Goal: Task Accomplishment & Management: Manage account settings

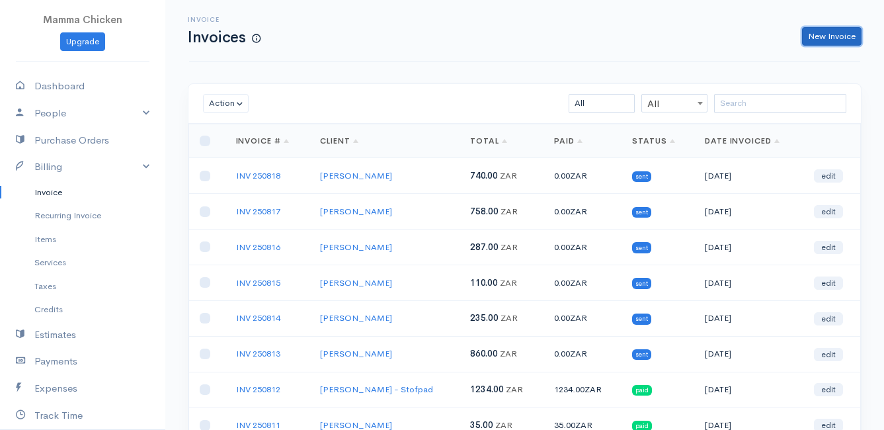
click at [851, 35] on link "New Invoice" at bounding box center [831, 36] width 59 height 19
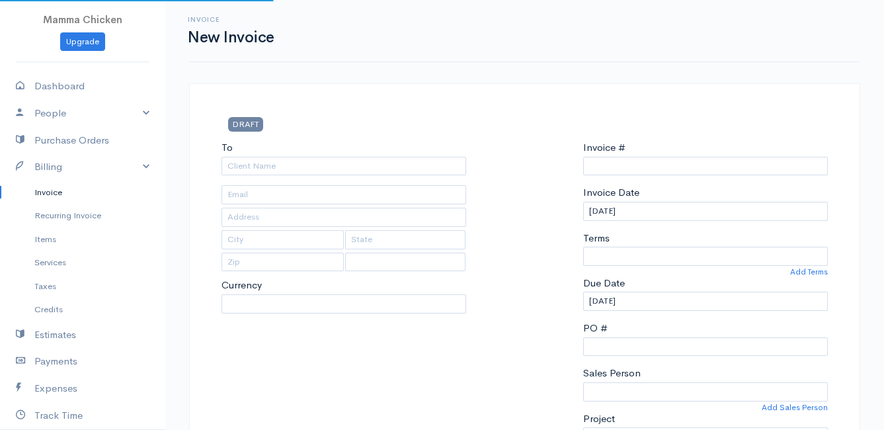
type input "INV 250819"
select select "[GEOGRAPHIC_DATA]"
select select "ZAR"
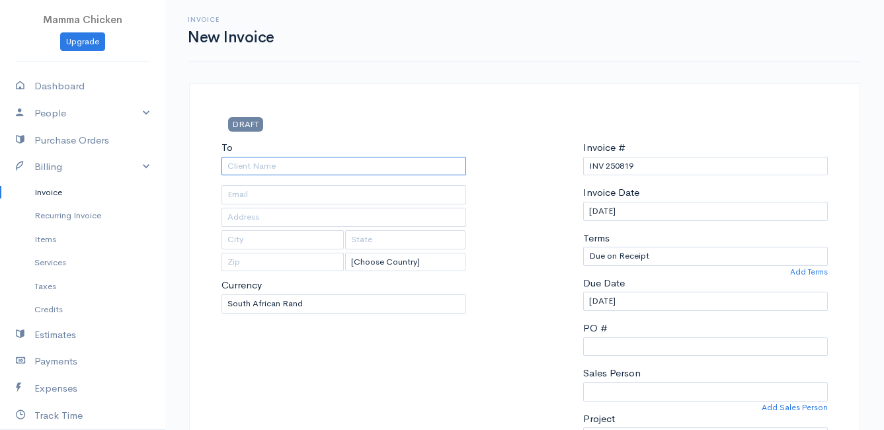
click at [266, 167] on input "To" at bounding box center [343, 166] width 245 height 19
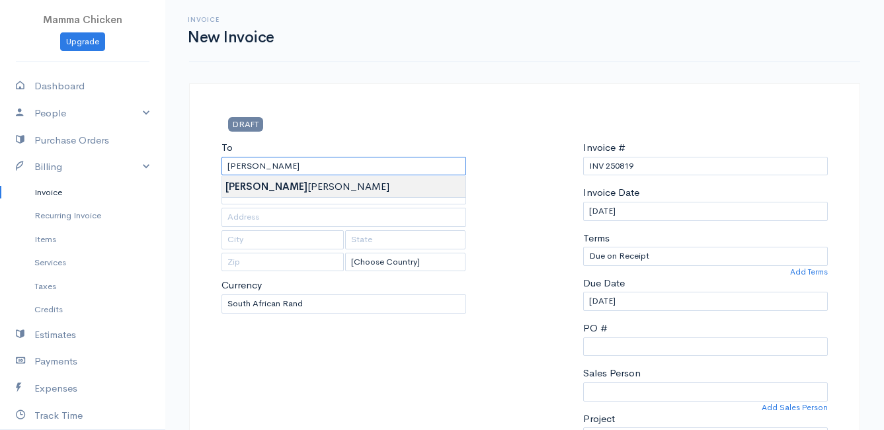
type input "[PERSON_NAME]"
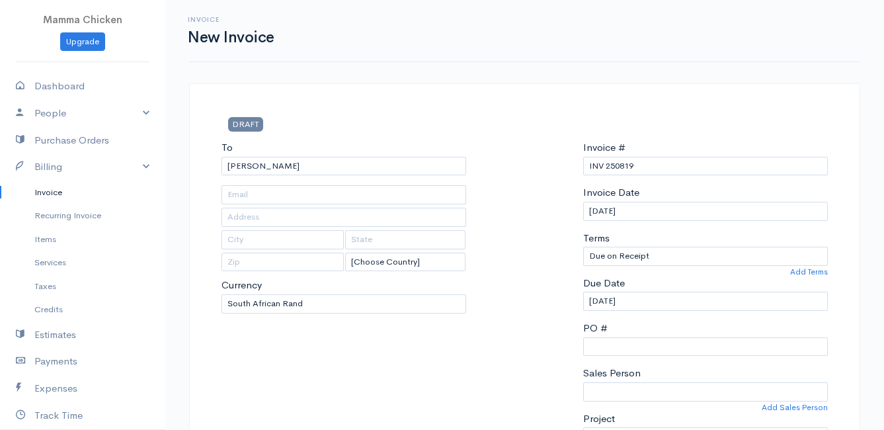
type input "[STREET_ADDRESS]"
type input "Bettys Bay"
type input "7195"
click at [699, 205] on input "[DATE]" at bounding box center [705, 211] width 245 height 19
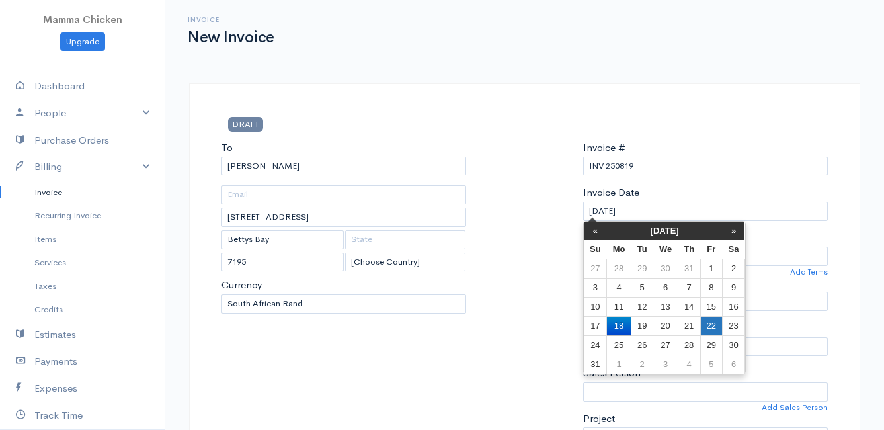
click at [710, 324] on td "22" at bounding box center [711, 325] width 22 height 19
type input "[DATE]"
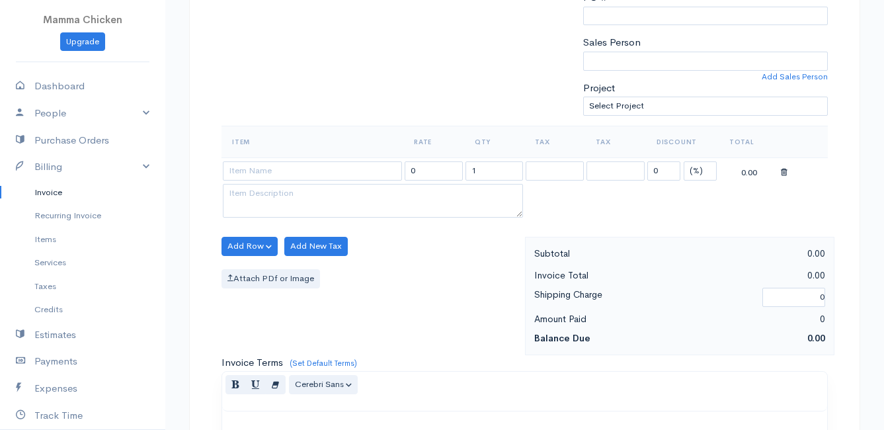
scroll to position [397, 0]
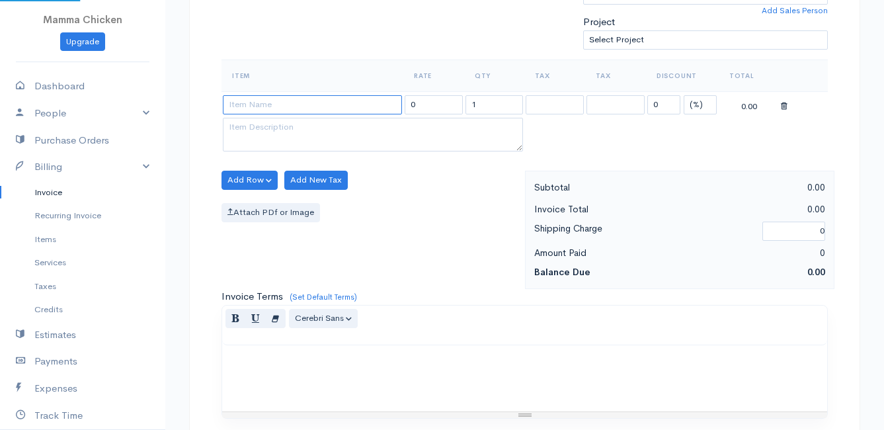
click at [276, 108] on input at bounding box center [312, 104] width 179 height 19
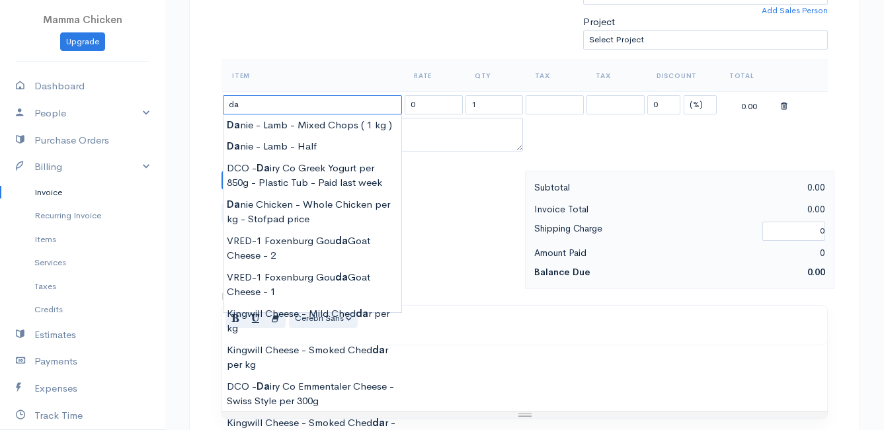
type input "d"
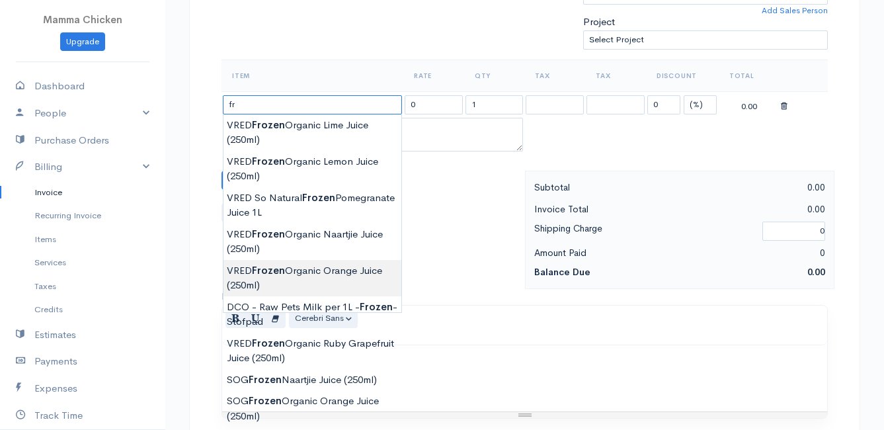
type input "f"
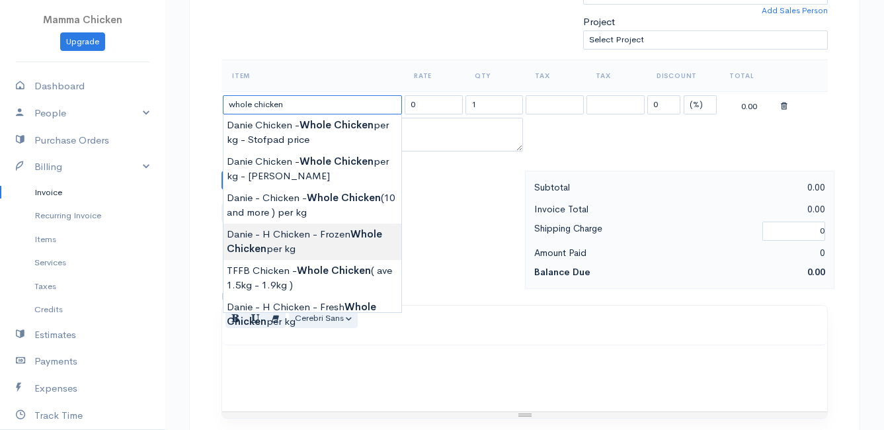
type input "Danie - H Chicken - Frozen Whole Chicken per kg"
type input "100.00"
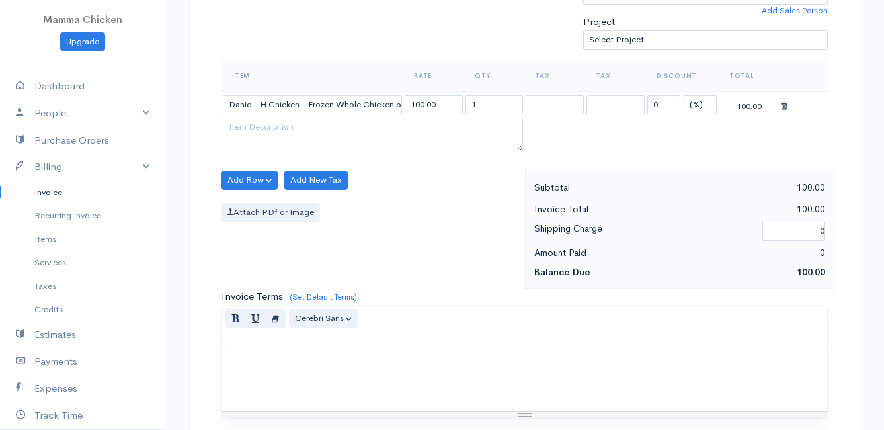
click at [347, 239] on body "Mamma Chicken Upgrade Dashboard People Clients Vendors Staff Users Purchase Ord…" at bounding box center [442, 174] width 884 height 1143
click at [496, 102] on input "1" at bounding box center [494, 104] width 58 height 19
type input "1.9"
click at [463, 222] on div "Add Row Add Item Row Add Time Row Add New Tax Attach PDf or Image" at bounding box center [370, 230] width 310 height 118
click at [255, 176] on button "Add Row" at bounding box center [249, 180] width 56 height 19
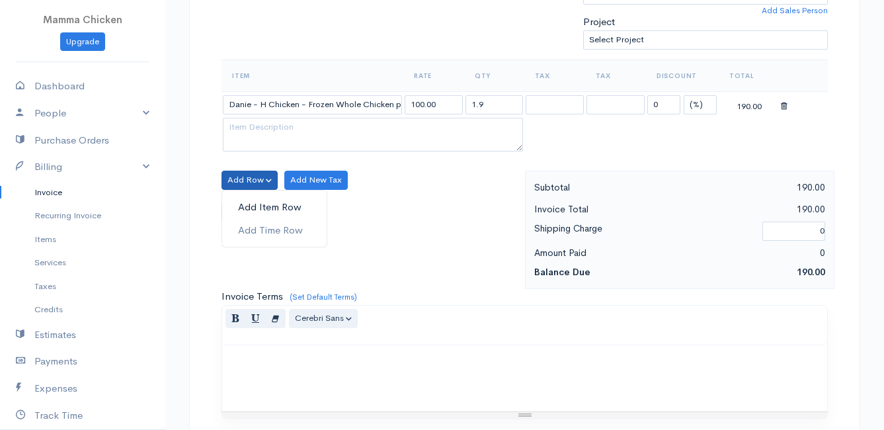
click at [262, 210] on link "Add Item Row" at bounding box center [274, 207] width 104 height 23
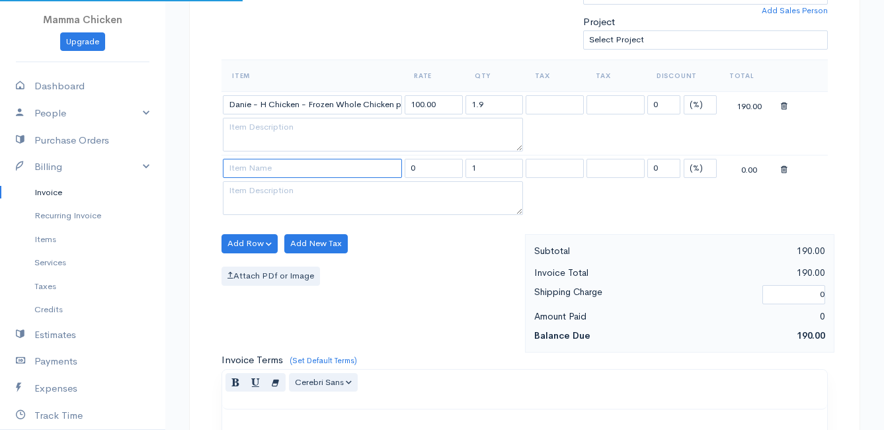
click at [253, 167] on input at bounding box center [312, 168] width 179 height 19
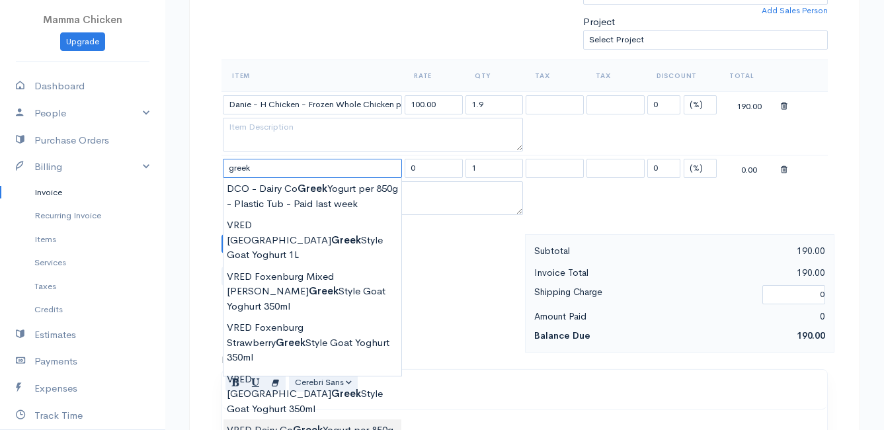
scroll to position [463, 0]
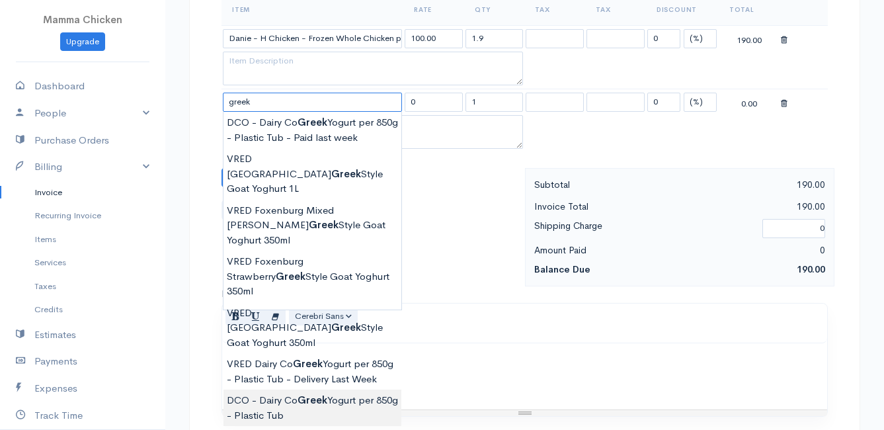
type input "DCO - Dairy Co Greek Yogurt per 850g - Plastic Tub"
type input "82.00"
click at [321, 348] on body "Mamma Chicken Upgrade Dashboard People Clients Vendors Staff Users Purchase Ord…" at bounding box center [442, 140] width 884 height 1206
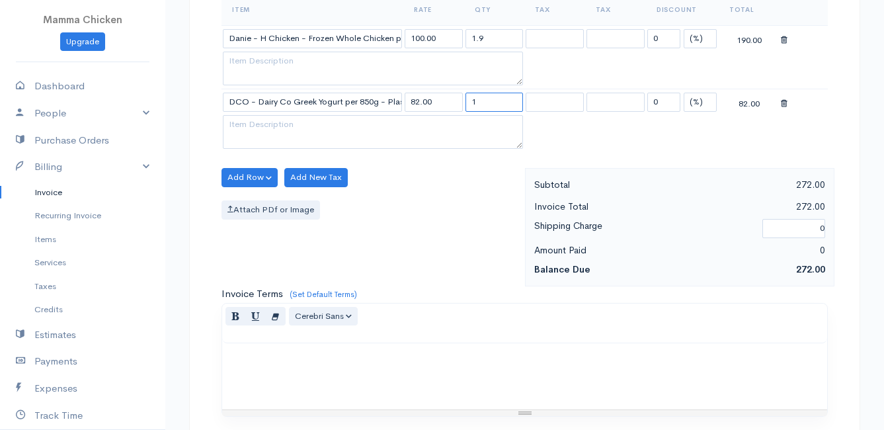
click at [481, 104] on input "1" at bounding box center [494, 102] width 58 height 19
type input "2"
click at [417, 208] on div "Attach PDf or Image" at bounding box center [369, 209] width 297 height 19
click at [256, 175] on button "Add Row" at bounding box center [249, 177] width 56 height 19
click at [264, 206] on link "Add Item Row" at bounding box center [274, 204] width 104 height 23
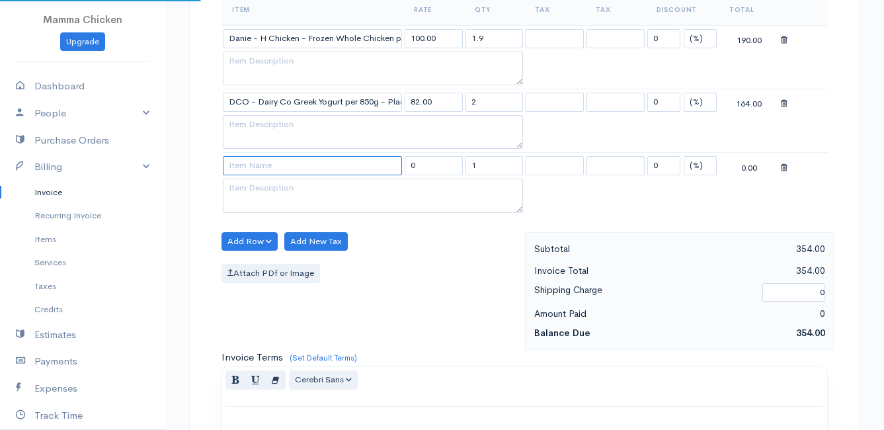
click at [258, 168] on input at bounding box center [312, 165] width 179 height 19
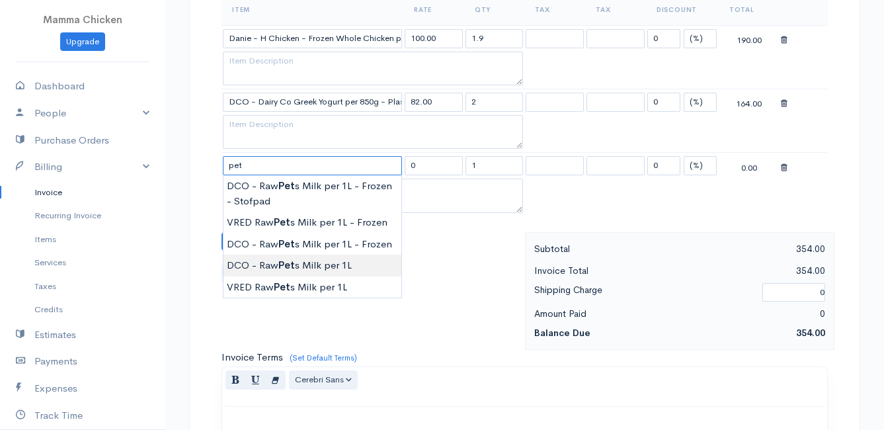
type input "DCO - Raw Pets Milk per 1L"
type input "42.00"
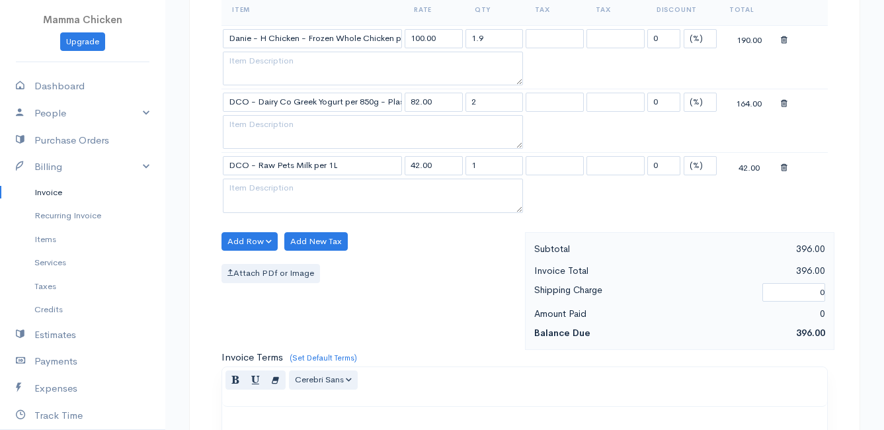
click at [286, 260] on body "Mamma Chicken Upgrade Dashboard People Clients Vendors Staff Users Purchase Ord…" at bounding box center [442, 172] width 884 height 1270
click at [259, 239] on button "Add Row" at bounding box center [249, 241] width 56 height 19
click at [256, 264] on link "Add Item Row" at bounding box center [274, 268] width 104 height 23
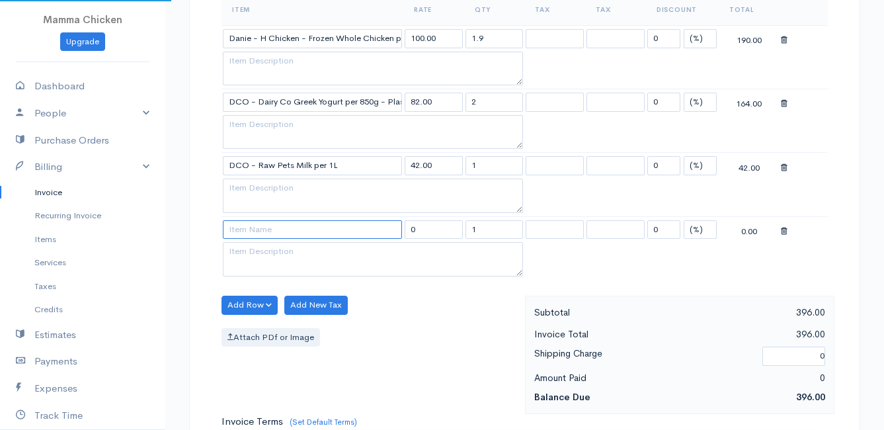
click at [253, 233] on input at bounding box center [312, 229] width 179 height 19
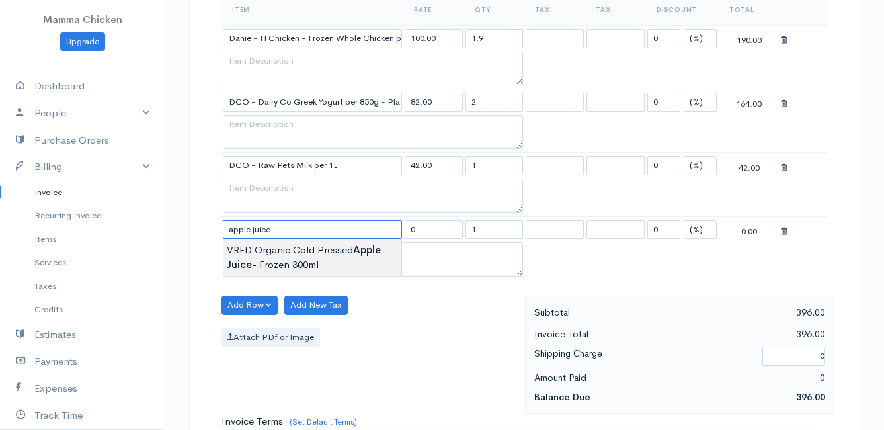
type input "VRED Organic Cold Pressed Apple Juice - Frozen 300ml"
type input "34.00"
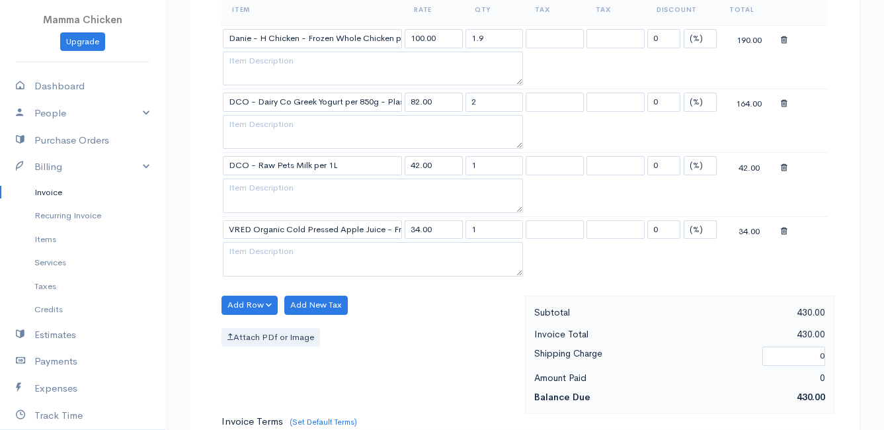
click at [286, 258] on body "Mamma Chicken Upgrade Dashboard People Clients Vendors Staff Users Purchase Ord…" at bounding box center [442, 203] width 884 height 1333
click at [243, 307] on button "Add Row" at bounding box center [249, 304] width 56 height 19
click at [244, 328] on link "Add Item Row" at bounding box center [274, 332] width 104 height 23
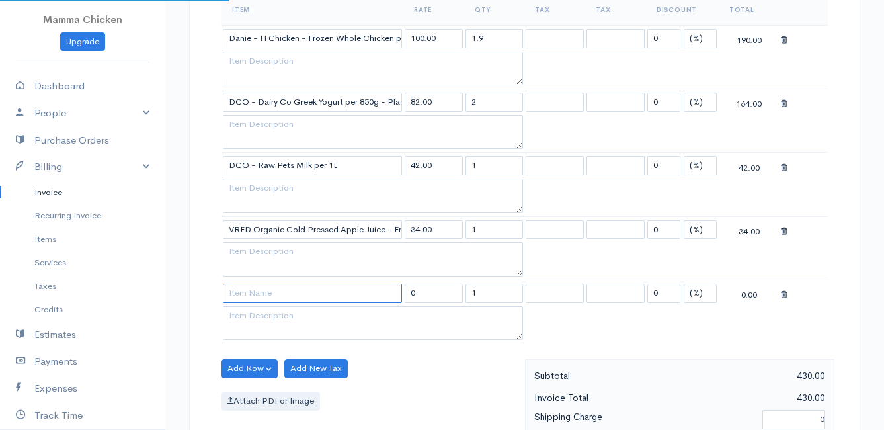
click at [246, 297] on input at bounding box center [312, 293] width 179 height 19
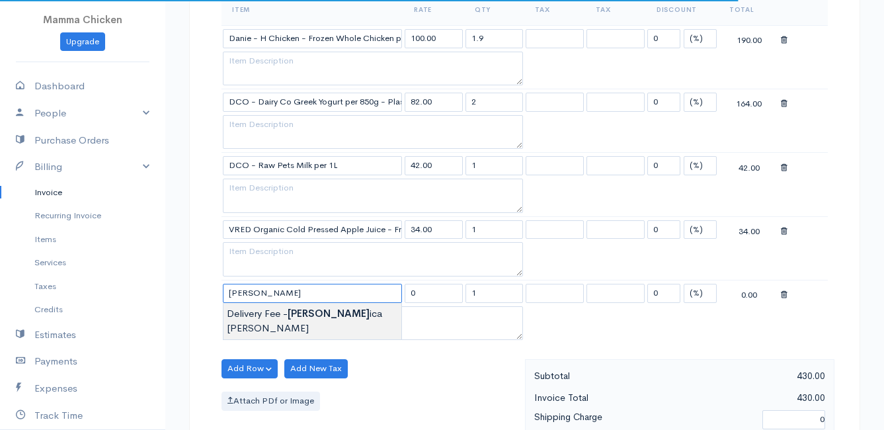
type input "Delivery Fee - [PERSON_NAME]"
type input "35.00"
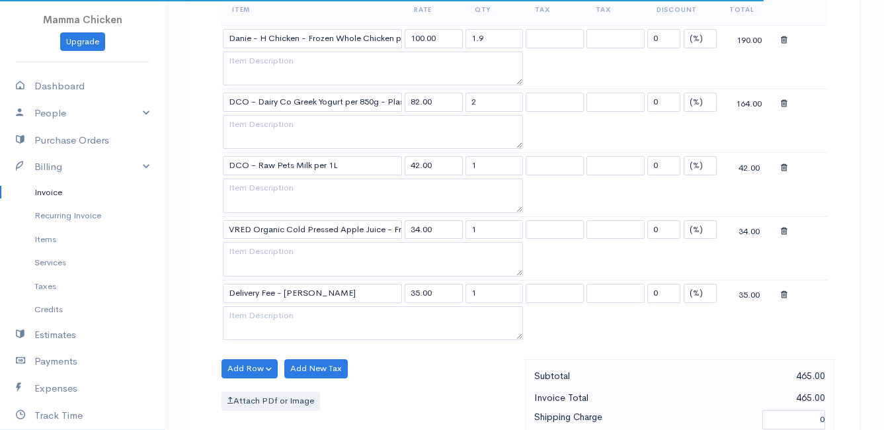
click at [255, 314] on body "Mamma Chicken Upgrade Dashboard People Clients Vendors Staff Users Purchase Ord…" at bounding box center [442, 235] width 884 height 1397
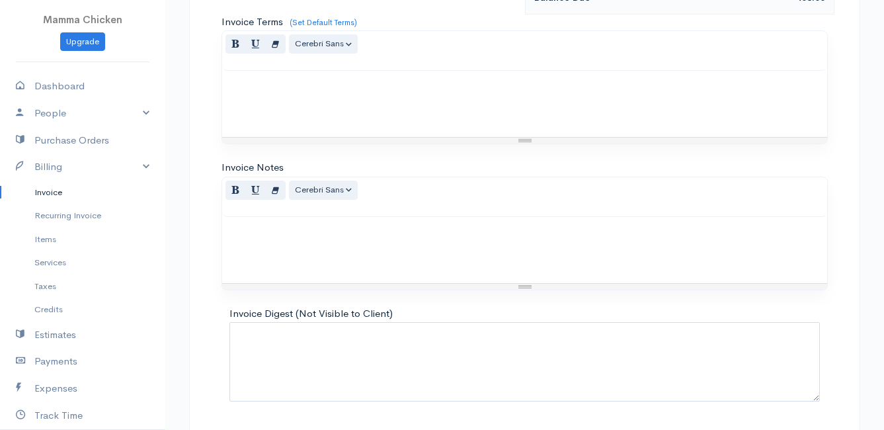
scroll to position [968, 0]
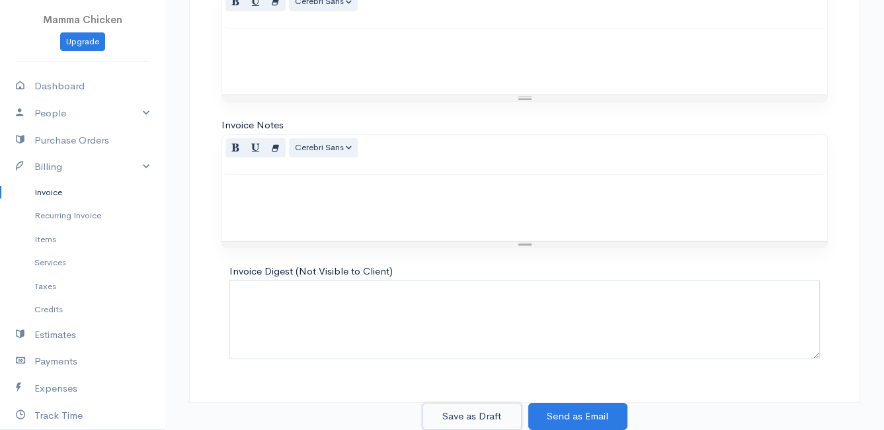
click at [467, 413] on button "Save as Draft" at bounding box center [471, 416] width 99 height 27
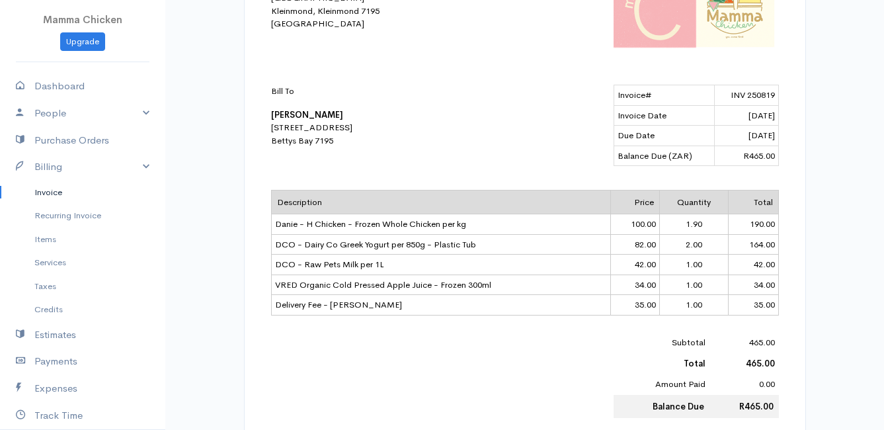
scroll to position [66, 0]
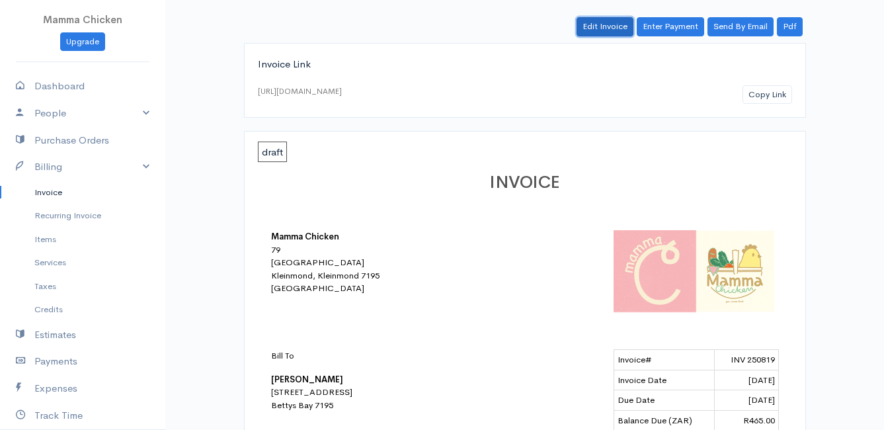
click at [607, 29] on link "Edit Invoice" at bounding box center [604, 26] width 57 height 19
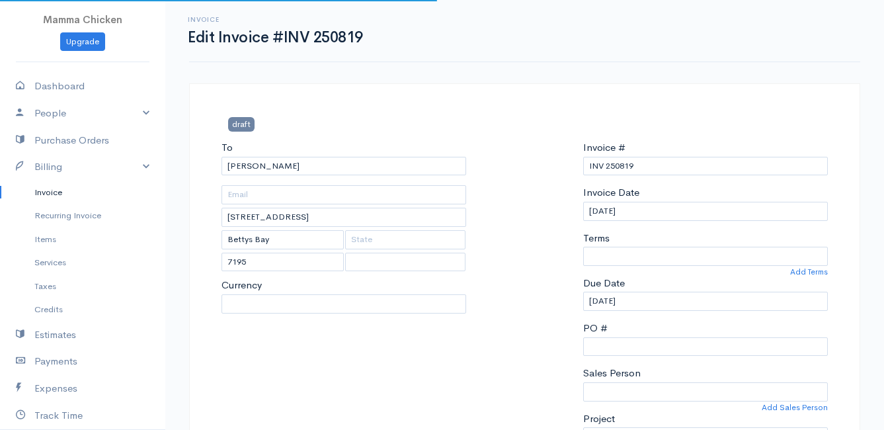
select select
select select "[GEOGRAPHIC_DATA]"
select select "0"
select select "ZAR"
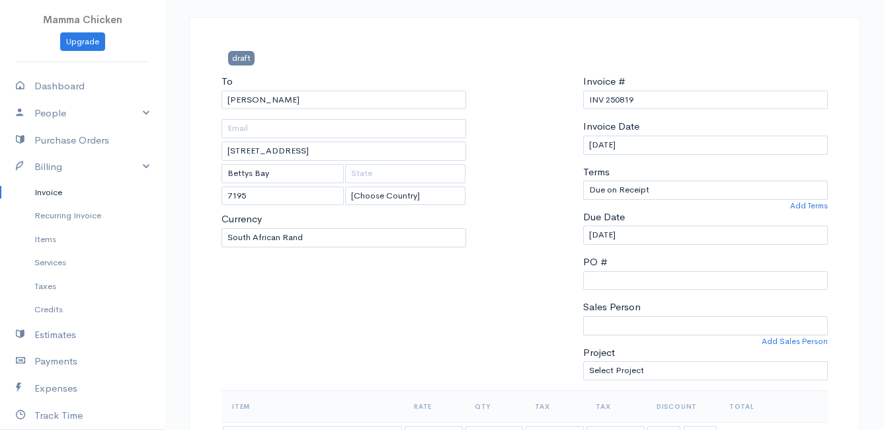
scroll to position [331, 0]
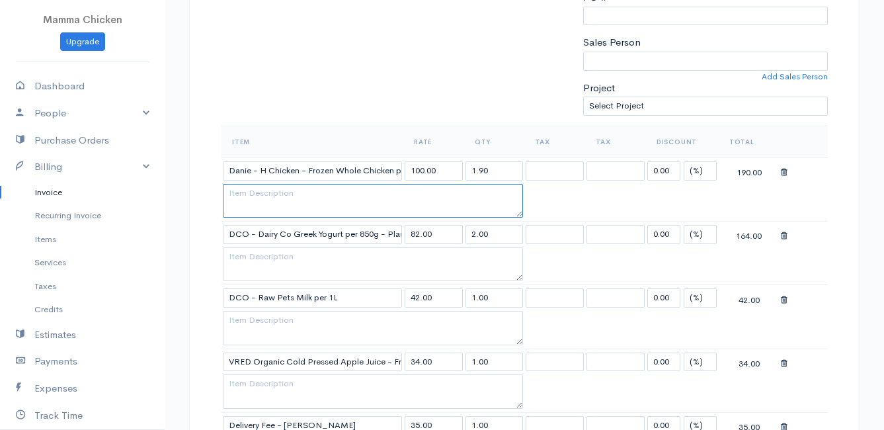
click at [312, 184] on textarea at bounding box center [373, 201] width 300 height 34
type textarea "1 off = 1 x 1.9kg"
click at [810, 188] on table "Item Rate Qty Tax Tax Discount Total Danie - H Chicken - Frozen Whole Chicken p…" at bounding box center [524, 301] width 606 height 350
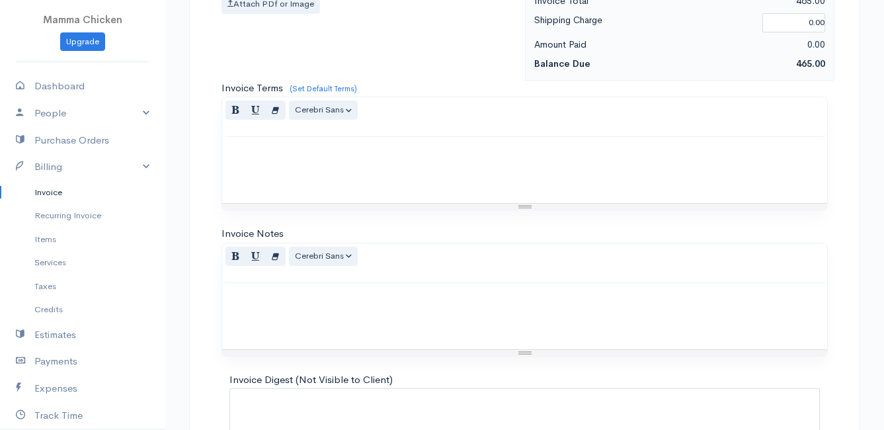
scroll to position [968, 0]
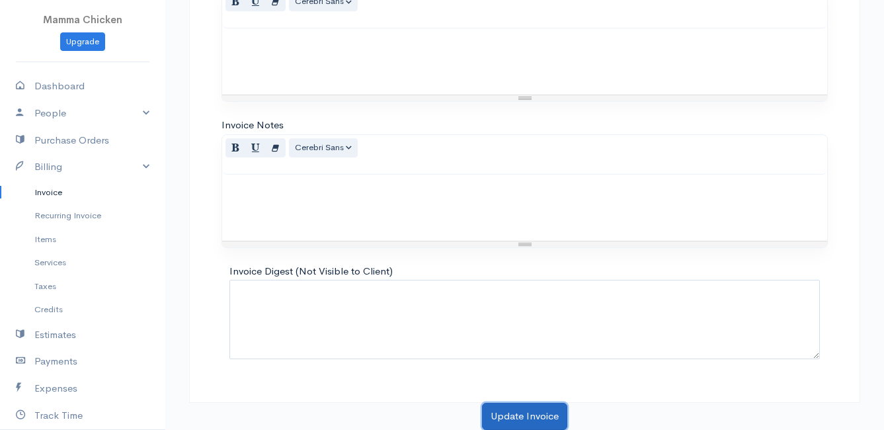
click at [542, 406] on button "Update Invoice" at bounding box center [524, 416] width 85 height 27
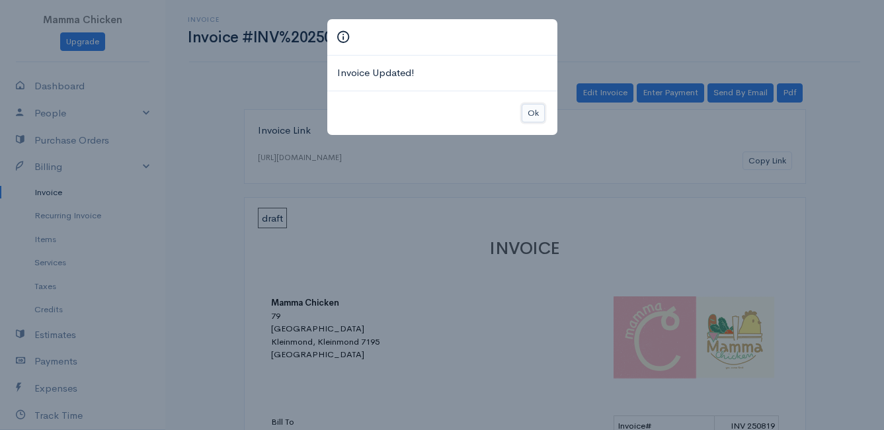
click at [534, 110] on button "Ok" at bounding box center [533, 113] width 23 height 19
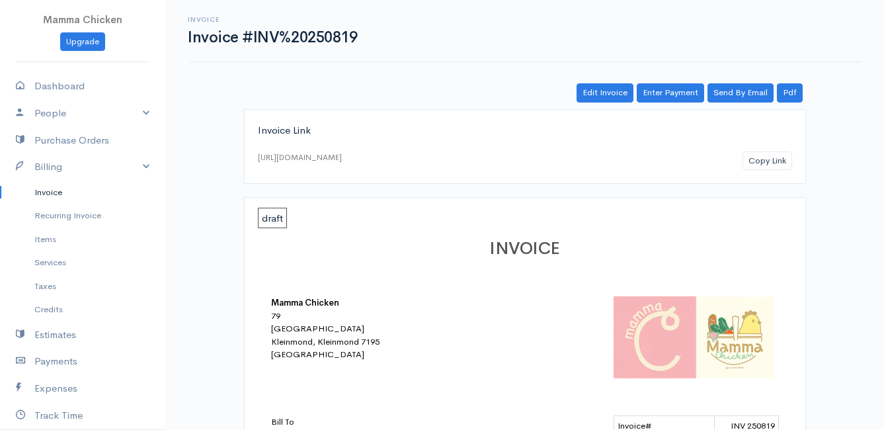
click at [48, 192] on link "Invoice" at bounding box center [82, 192] width 165 height 24
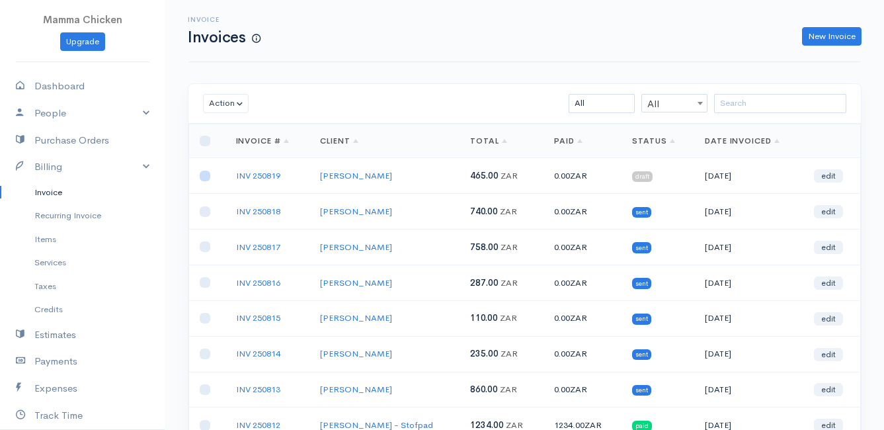
click at [206, 174] on input "checkbox" at bounding box center [205, 176] width 11 height 11
checkbox input "true"
click at [234, 102] on button "Action" at bounding box center [226, 103] width 46 height 19
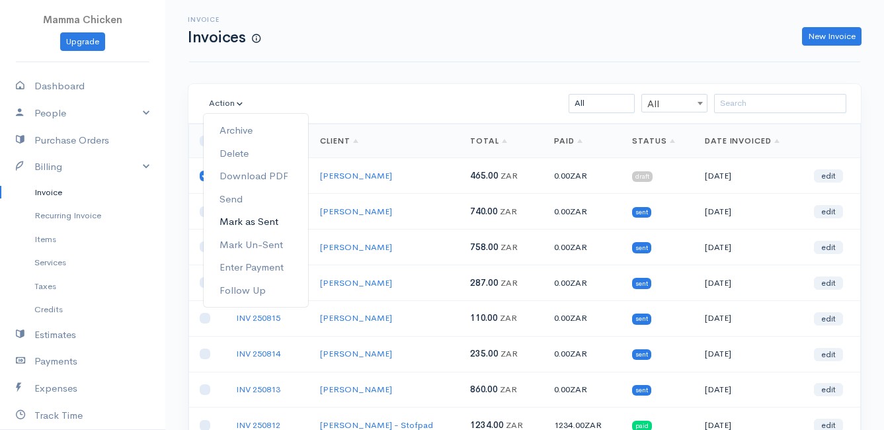
click at [256, 217] on link "Mark as Sent" at bounding box center [256, 221] width 104 height 23
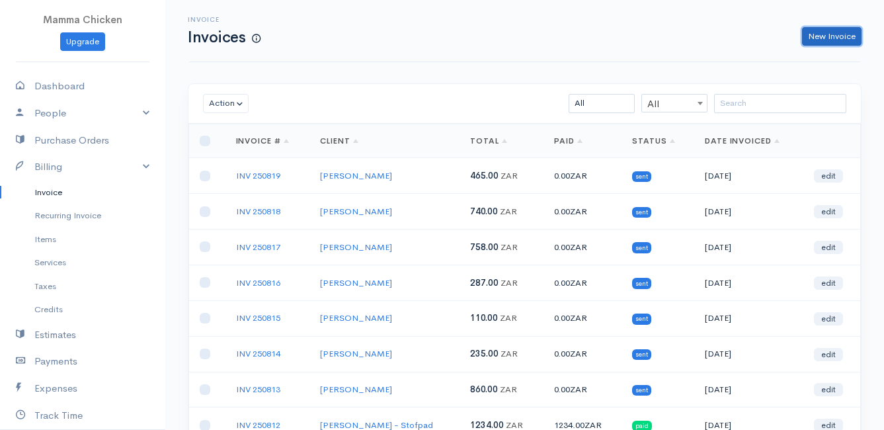
click at [829, 37] on link "New Invoice" at bounding box center [831, 36] width 59 height 19
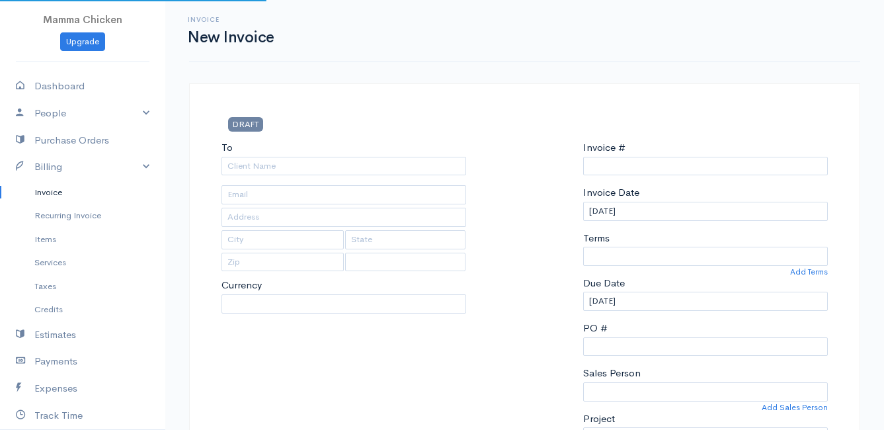
type input "INV 250820"
select select "[GEOGRAPHIC_DATA]"
select select "ZAR"
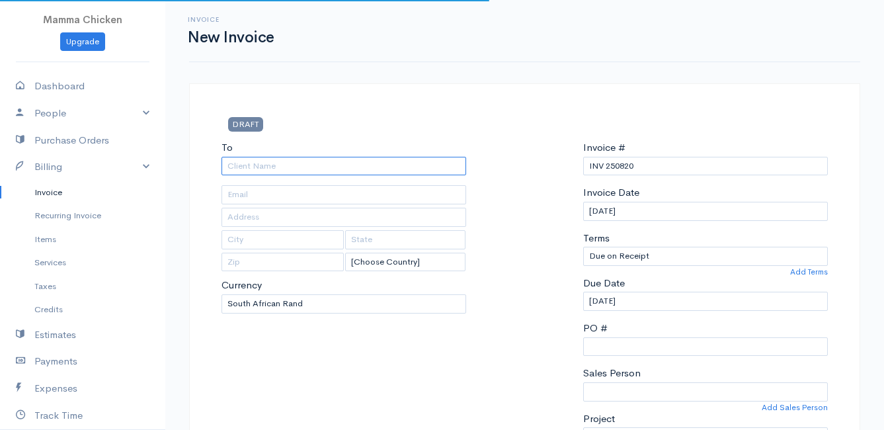
click at [296, 161] on input "To" at bounding box center [343, 166] width 245 height 19
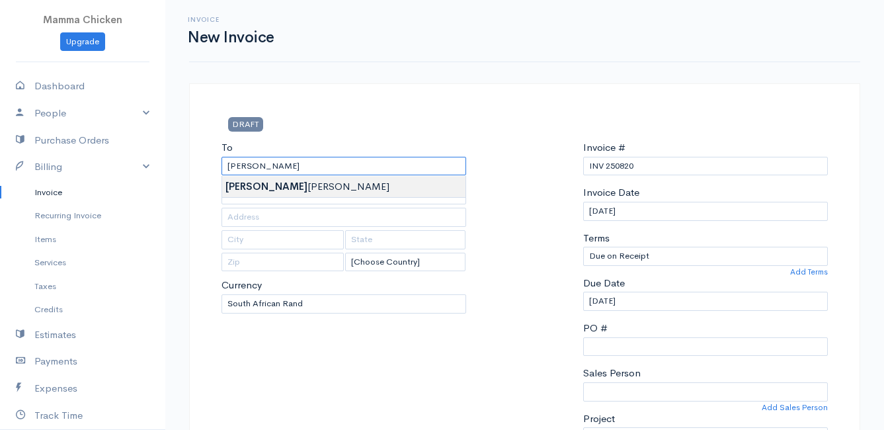
type input "[PERSON_NAME]"
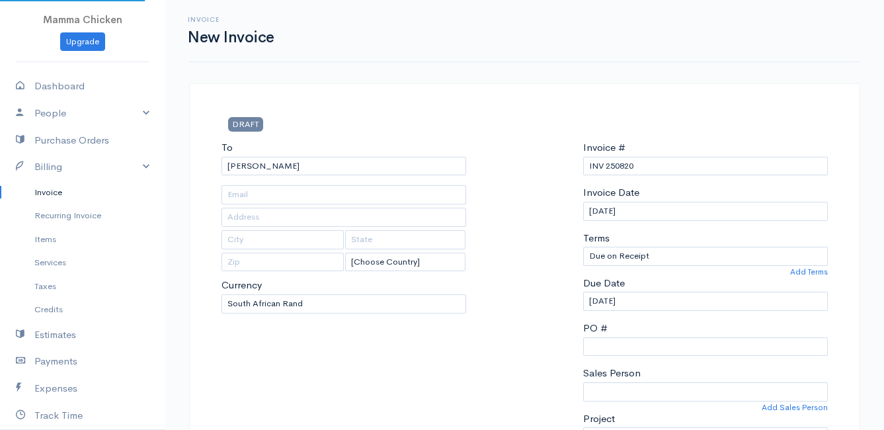
type input "[STREET_ADDRESS]"
type input "Bettys Bay"
type input "7195"
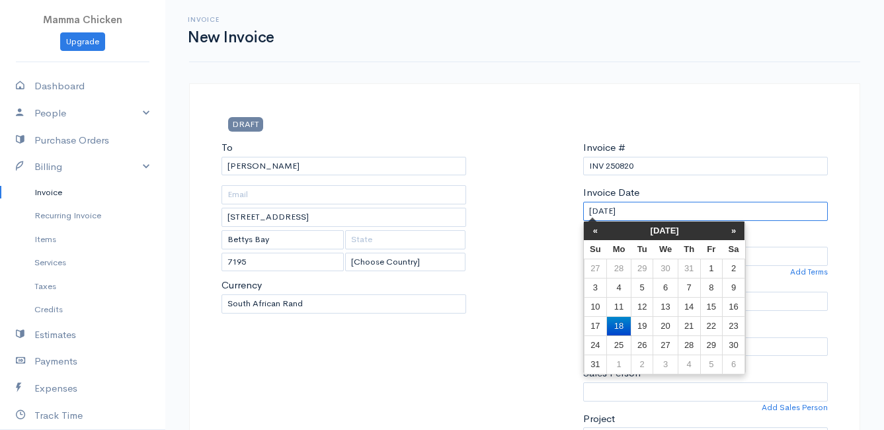
click at [688, 211] on input "[DATE]" at bounding box center [705, 211] width 245 height 19
click at [718, 324] on td "22" at bounding box center [711, 325] width 22 height 19
type input "[DATE]"
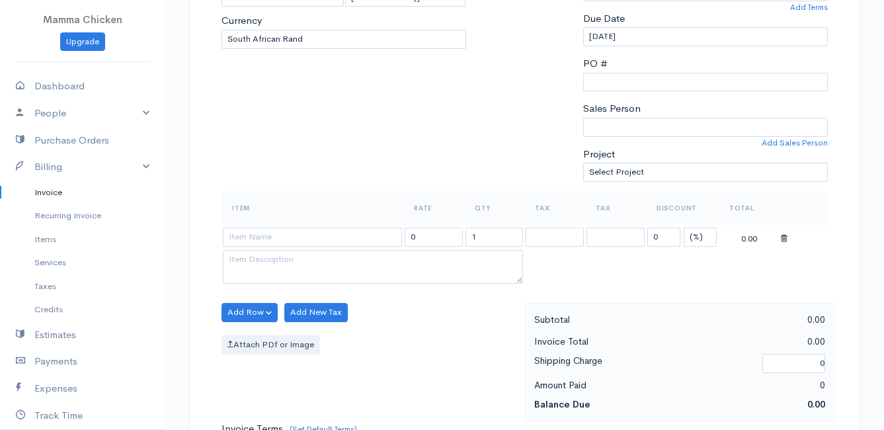
scroll to position [331, 0]
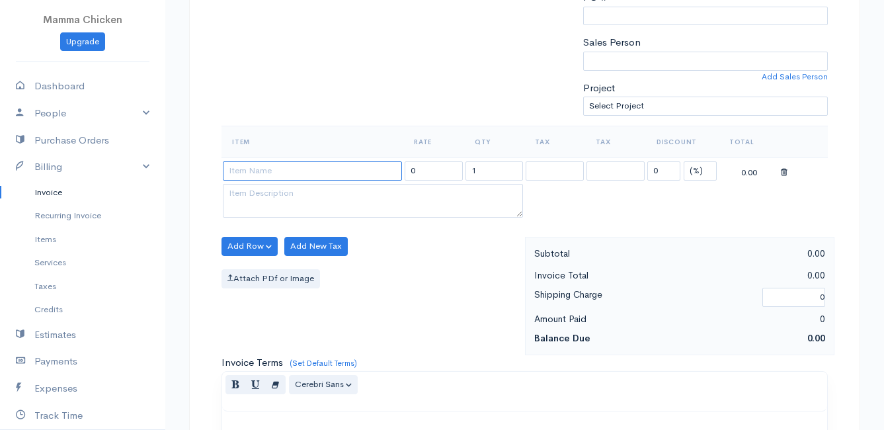
click at [259, 173] on input at bounding box center [312, 170] width 179 height 19
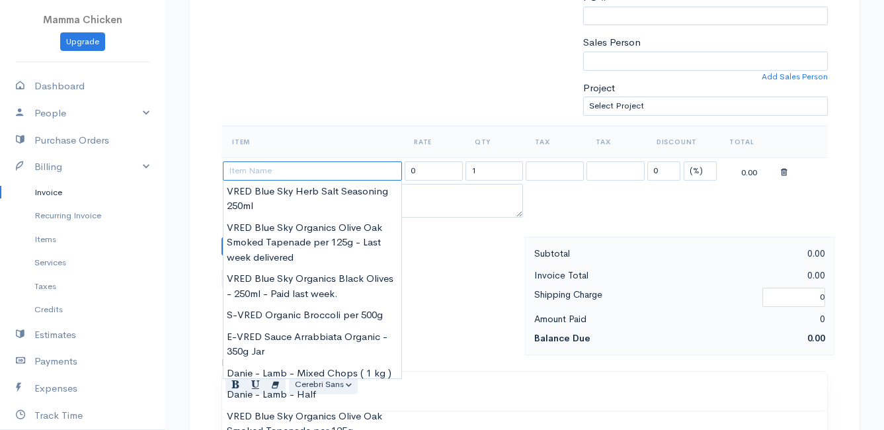
type input "r"
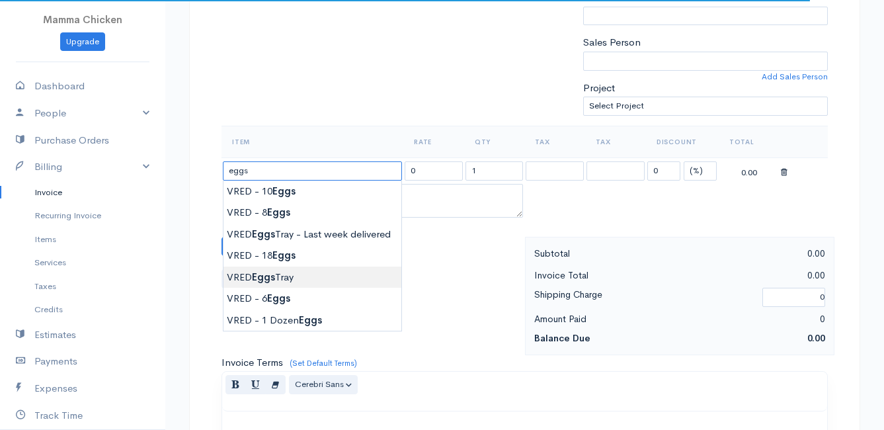
type input "VRED Eggs Tray"
type input "135.00"
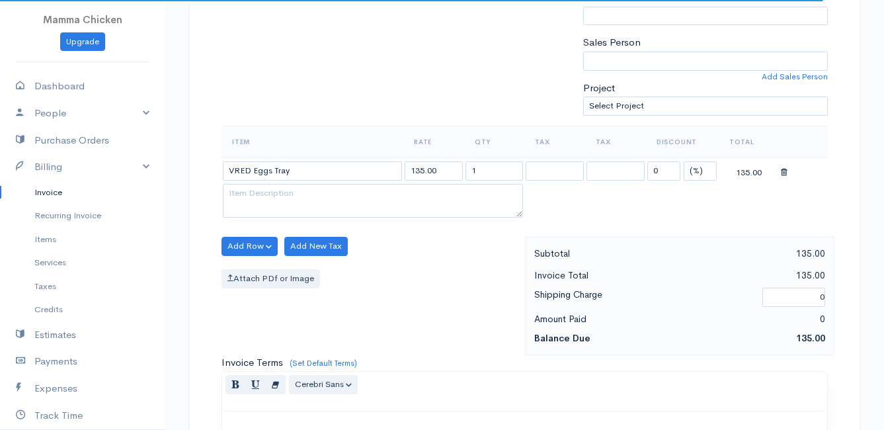
click at [311, 272] on body "Mamma Chicken Upgrade Dashboard People Clients Vendors Staff Users Purchase Ord…" at bounding box center [442, 240] width 884 height 1143
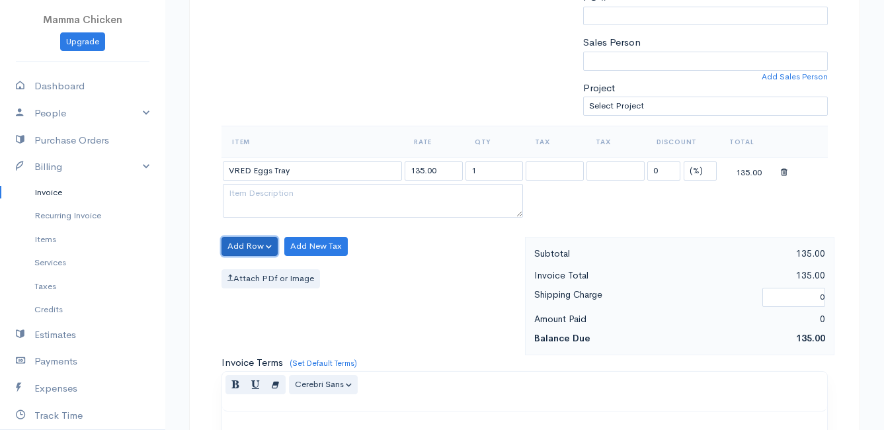
click at [259, 244] on button "Add Row" at bounding box center [249, 246] width 56 height 19
click at [259, 266] on link "Add Item Row" at bounding box center [274, 273] width 104 height 23
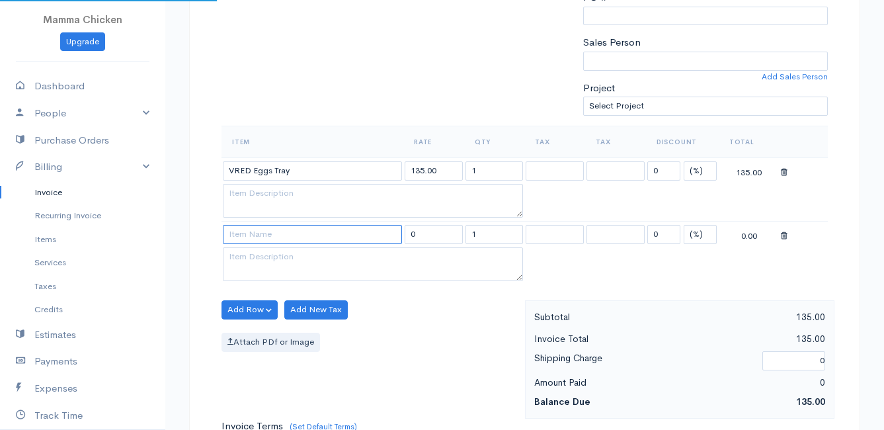
click at [259, 241] on input at bounding box center [312, 234] width 179 height 19
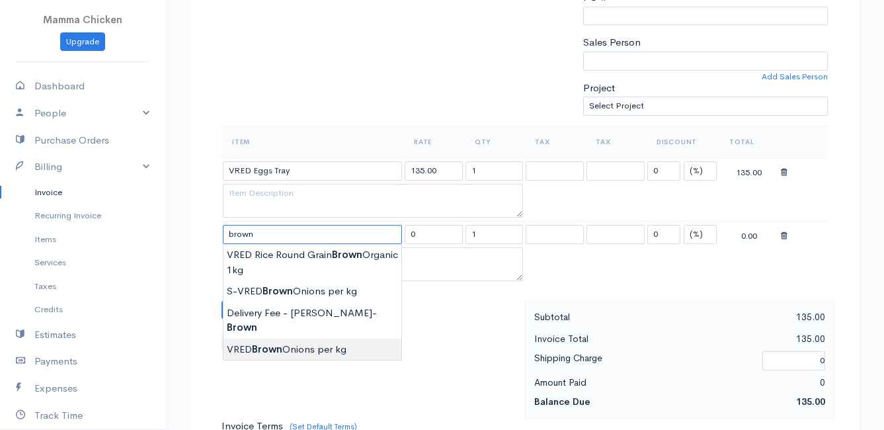
type input "VRED Brown Onions per kg"
type input "29.00"
click at [277, 332] on body "Mamma Chicken Upgrade Dashboard People Clients Vendors Staff Users Purchase Ord…" at bounding box center [442, 272] width 884 height 1206
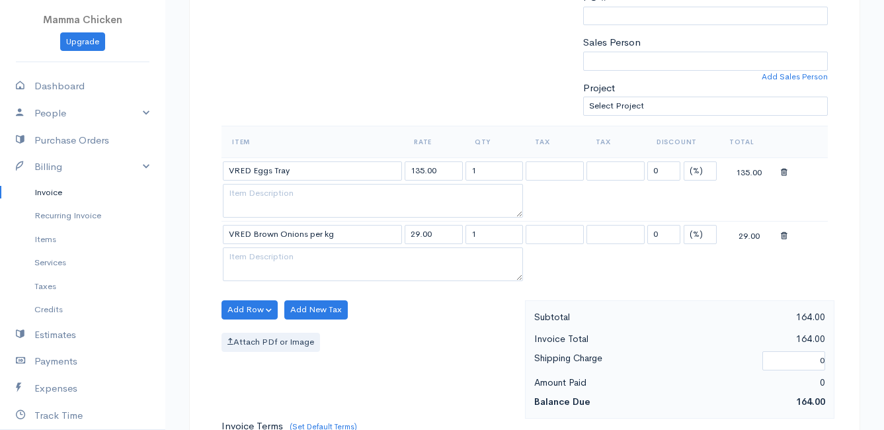
click at [434, 358] on div "Add Row Add Item Row Add Time Row Add New Tax Attach PDf or Image" at bounding box center [370, 359] width 310 height 118
click at [243, 311] on button "Add Row" at bounding box center [249, 309] width 56 height 19
click at [253, 334] on link "Add Item Row" at bounding box center [274, 336] width 104 height 23
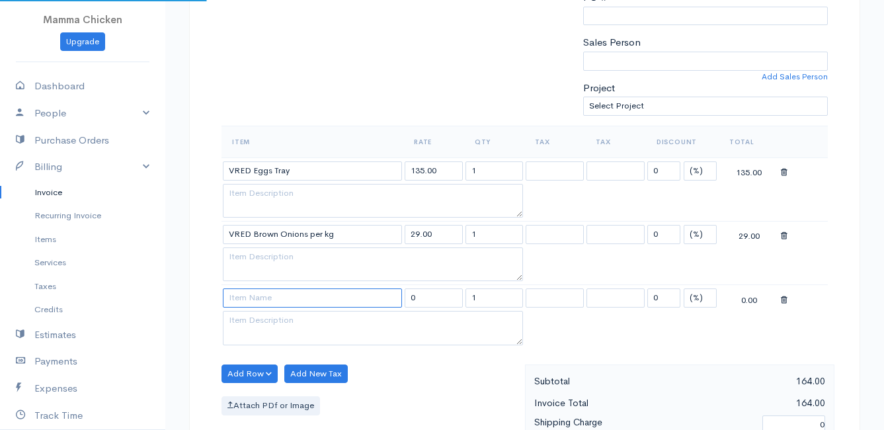
click at [255, 296] on input at bounding box center [312, 297] width 179 height 19
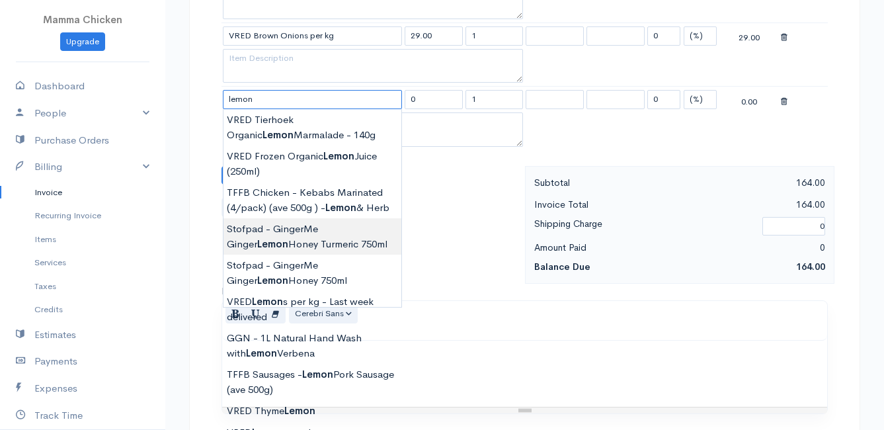
scroll to position [463, 0]
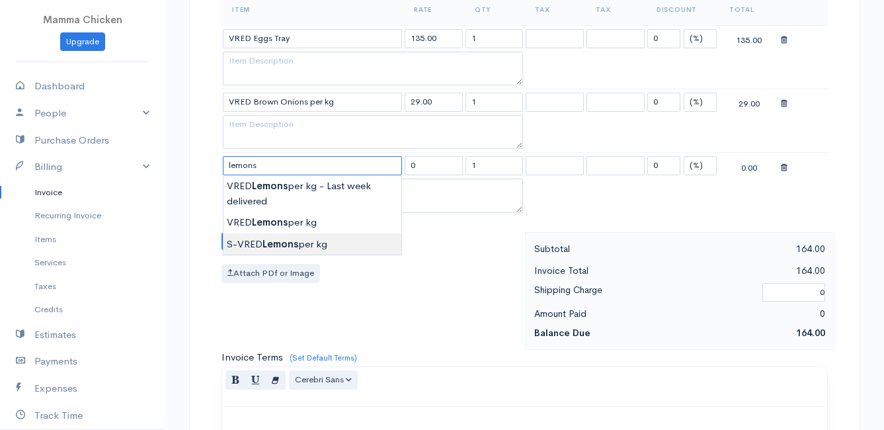
type input "S-VRED Lemons per kg"
type input "32.00"
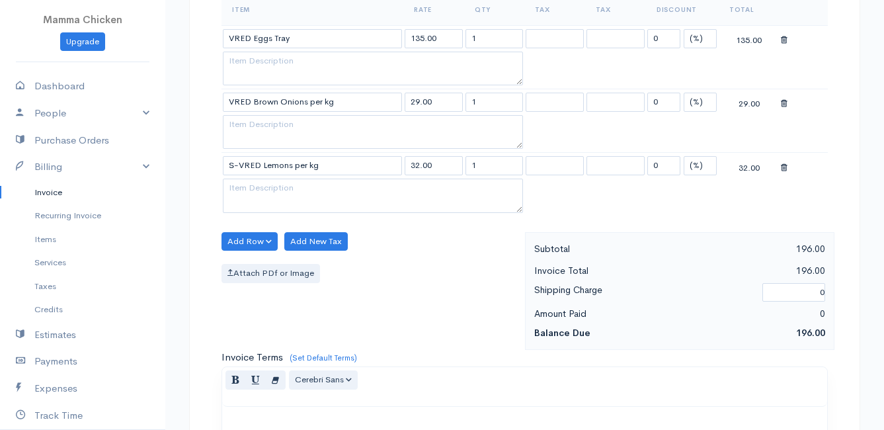
click at [278, 239] on body "Mamma Chicken Upgrade Dashboard People Clients Vendors Staff Users Purchase Ord…" at bounding box center [442, 172] width 884 height 1270
click at [235, 241] on button "Add Row" at bounding box center [249, 241] width 56 height 19
click at [248, 260] on link "Add Item Row" at bounding box center [274, 268] width 104 height 23
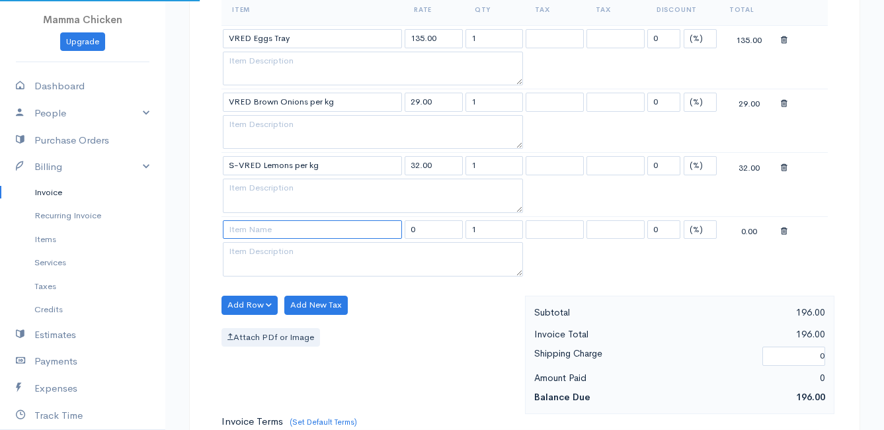
click at [250, 233] on input at bounding box center [312, 229] width 179 height 19
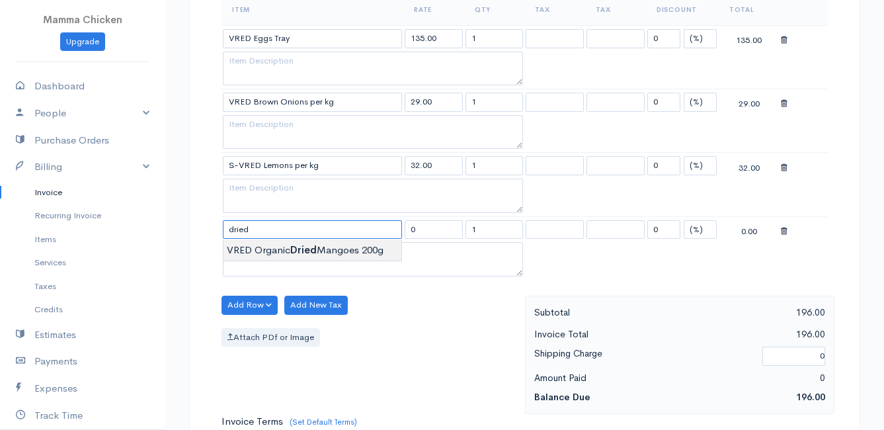
type input "VRED Organic Dried Mangoes 200g"
type input "97.00"
click at [258, 247] on body "Mamma Chicken Upgrade Dashboard People Clients Vendors Staff Users Purchase Ord…" at bounding box center [442, 203] width 884 height 1333
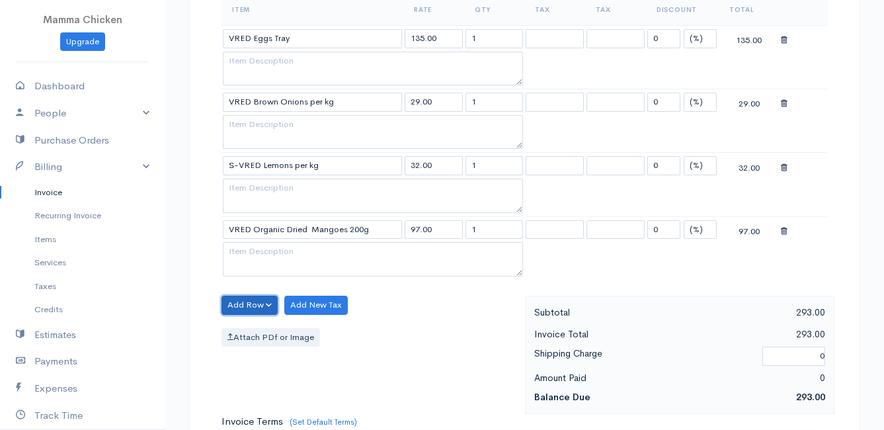
click at [245, 300] on button "Add Row" at bounding box center [249, 304] width 56 height 19
click at [263, 327] on link "Add Item Row" at bounding box center [274, 332] width 104 height 23
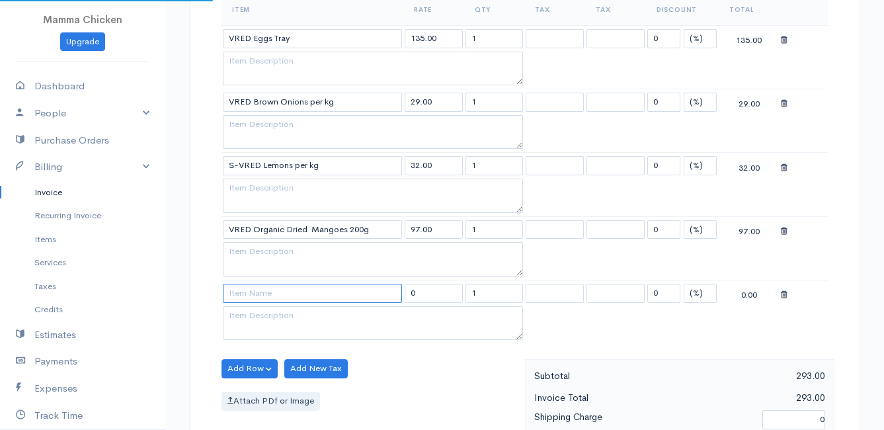
click at [256, 292] on input at bounding box center [312, 293] width 179 height 19
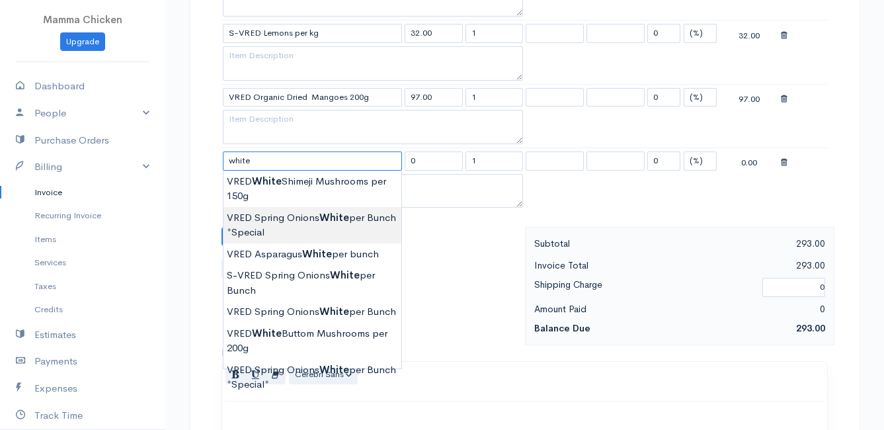
scroll to position [661, 0]
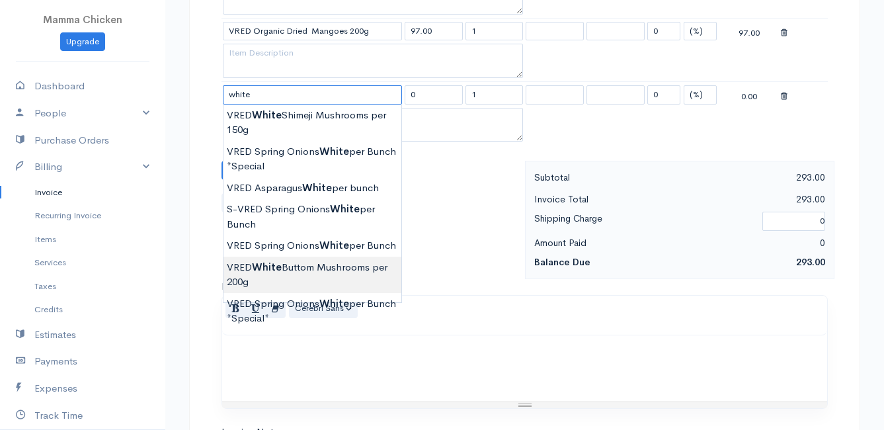
type input "VRED White Buttom Mushrooms per 200g"
type input "31.00"
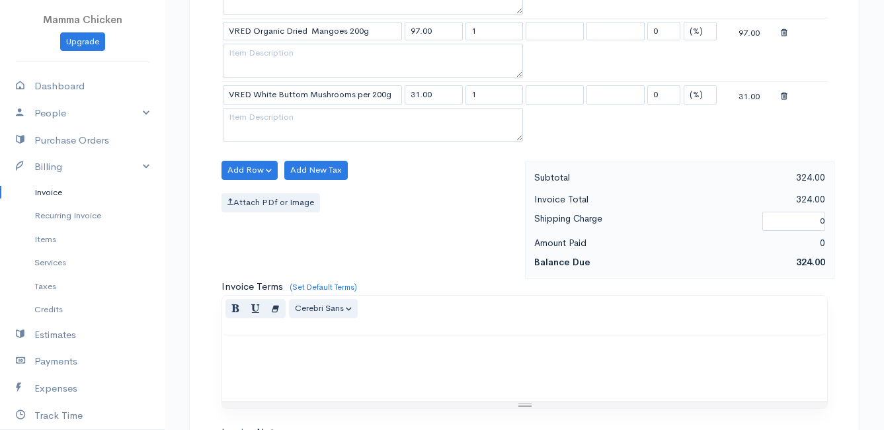
click at [323, 273] on body "Mamma Chicken Upgrade Dashboard People Clients Vendors Staff Users Purchase Ord…" at bounding box center [442, 37] width 884 height 1397
click at [245, 166] on button "Add Row" at bounding box center [249, 170] width 56 height 19
click at [254, 193] on link "Add Item Row" at bounding box center [274, 197] width 104 height 23
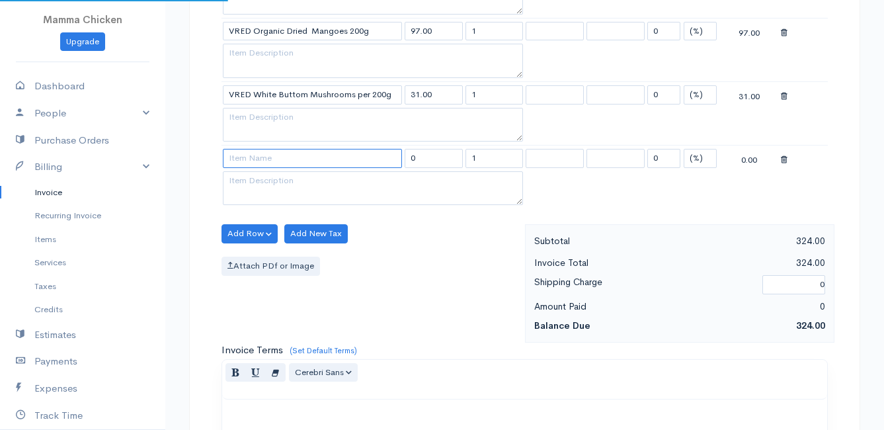
click at [258, 167] on input at bounding box center [312, 158] width 179 height 19
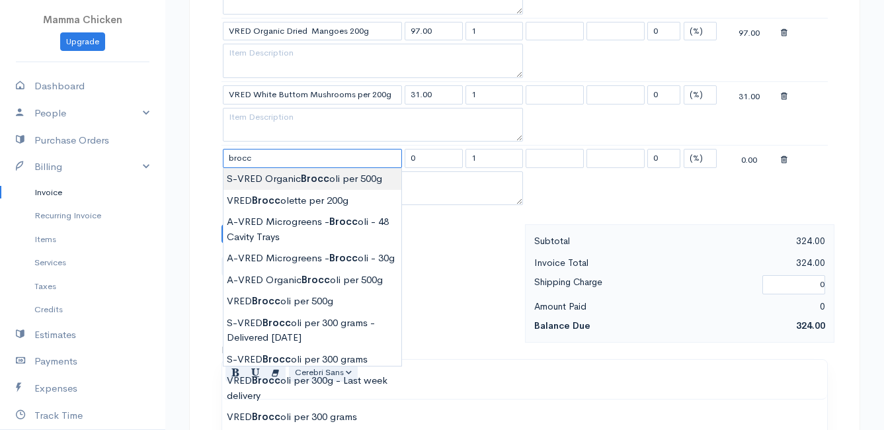
type input "S-VRED Organic Broccoli per 500g"
type input "45.00"
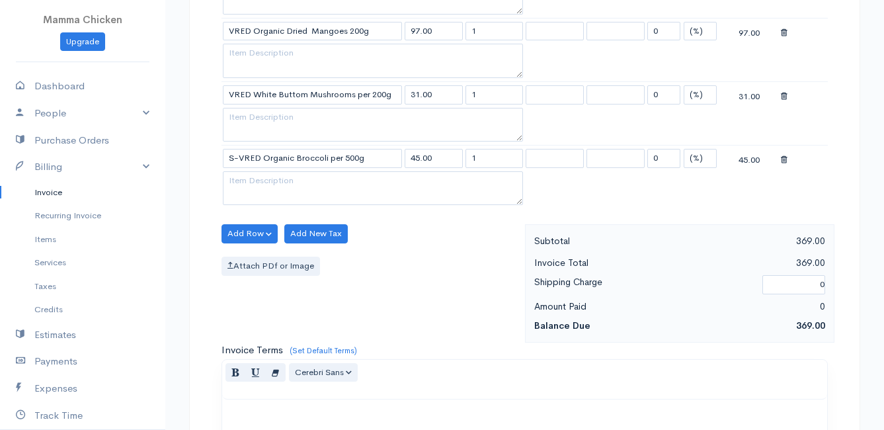
click at [268, 176] on body "Mamma Chicken Upgrade Dashboard People Clients Vendors Staff Users Purchase Ord…" at bounding box center [442, 69] width 884 height 1461
click at [237, 235] on button "Add Row" at bounding box center [249, 233] width 56 height 19
click at [262, 260] on link "Add Item Row" at bounding box center [274, 260] width 104 height 23
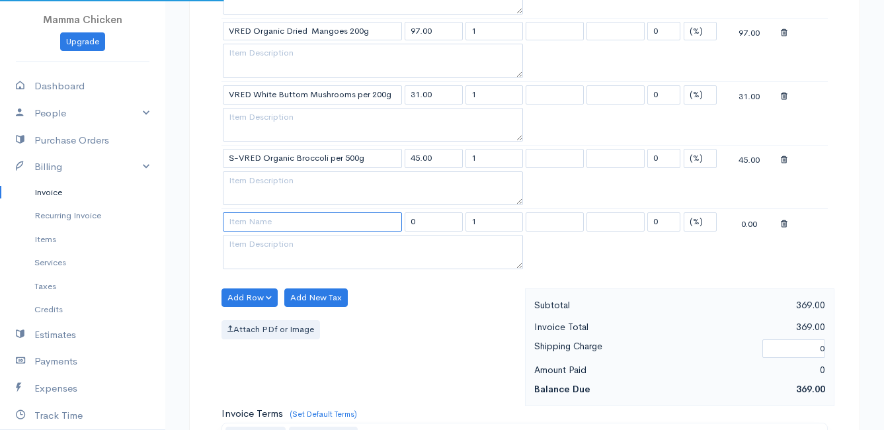
click at [258, 223] on input at bounding box center [312, 221] width 179 height 19
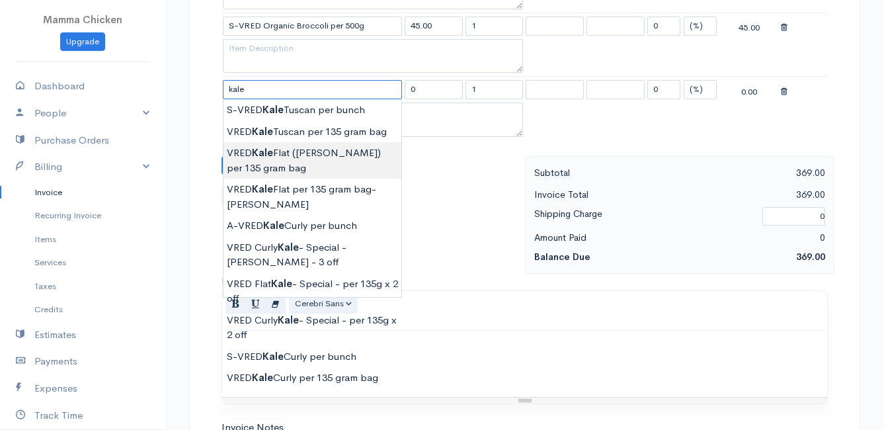
scroll to position [727, 0]
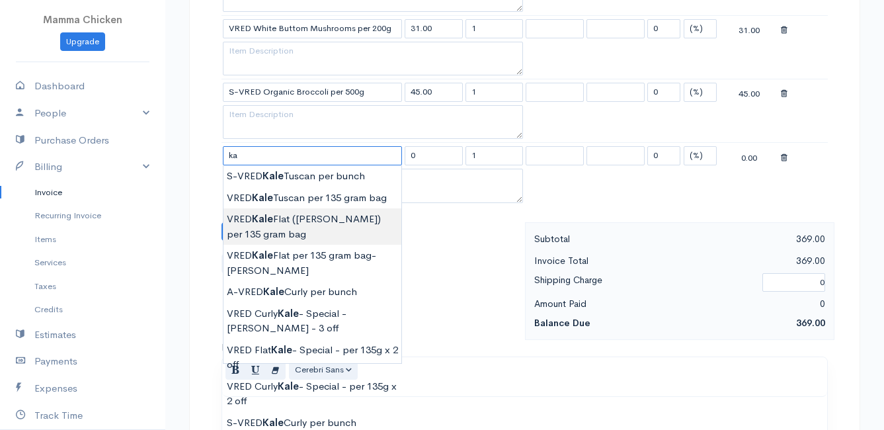
type input "k"
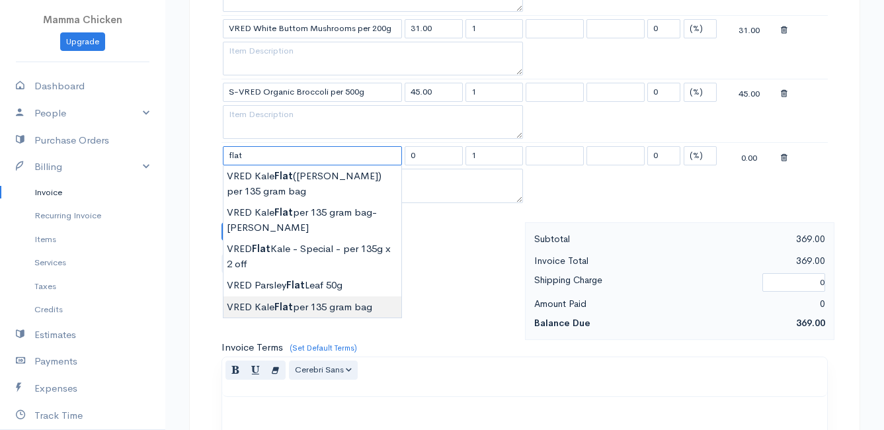
type input "VRED Kale Flat per 135 gram bag"
type input "24.00"
click at [300, 306] on body "Mamma Chicken Upgrade Dashboard People Clients Vendors Staff Users Purchase Ord…" at bounding box center [442, 35] width 884 height 1524
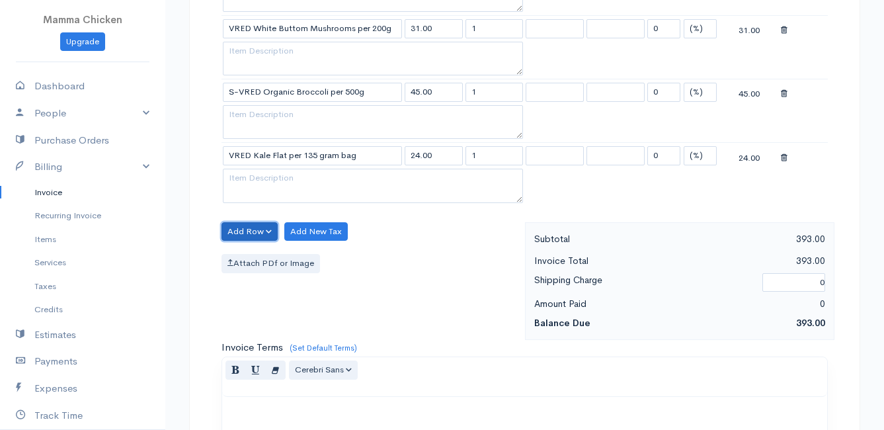
click at [241, 225] on button "Add Row" at bounding box center [249, 231] width 56 height 19
click at [247, 257] on link "Add Item Row" at bounding box center [274, 258] width 104 height 23
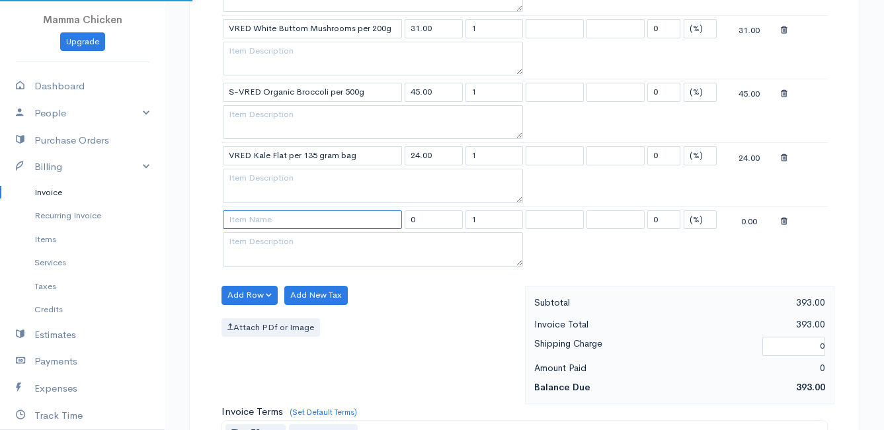
click at [256, 221] on input at bounding box center [312, 219] width 179 height 19
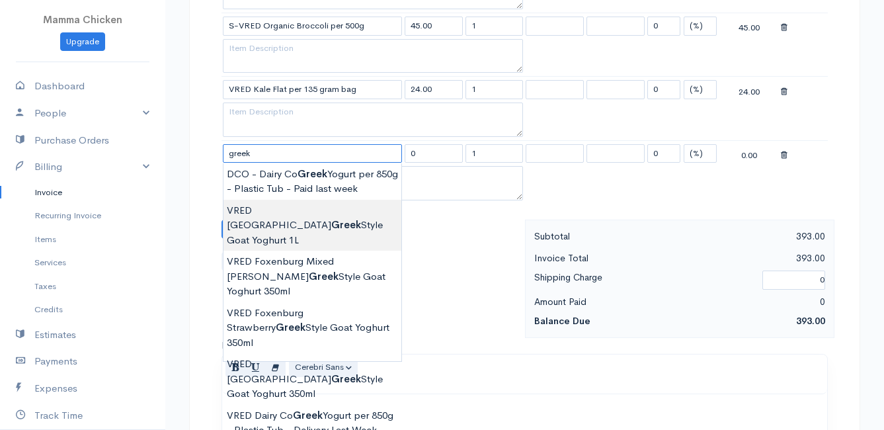
scroll to position [859, 0]
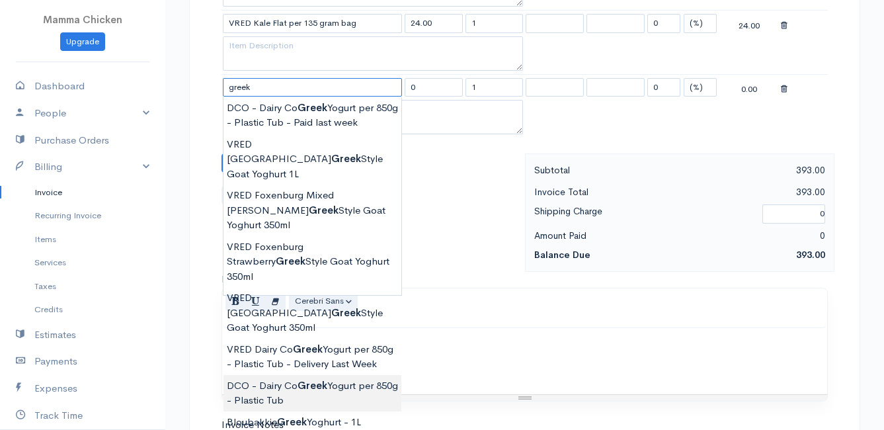
type input "DCO - Dairy Co Greek Yogurt per 850g - Plastic Tub"
type input "82.00"
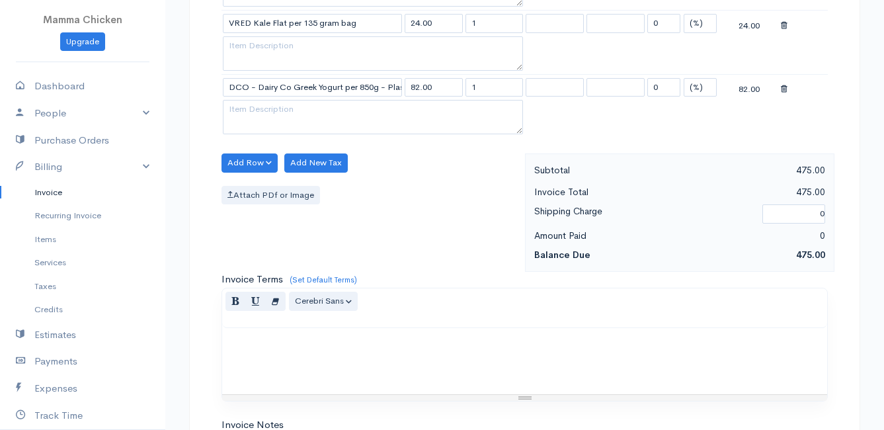
drag, startPoint x: 480, startPoint y: 87, endPoint x: 463, endPoint y: 89, distance: 17.3
click at [463, 89] on tr "DCO - Dairy Co Greek Yogurt per 850g - Plastic Tub 82.00 1 0 (%) Flat 82.00" at bounding box center [524, 87] width 606 height 26
type input "3"
click at [446, 167] on div "Add Row Add Item Row Add Time Row Add New Tax Attach PDf or Image" at bounding box center [370, 212] width 310 height 118
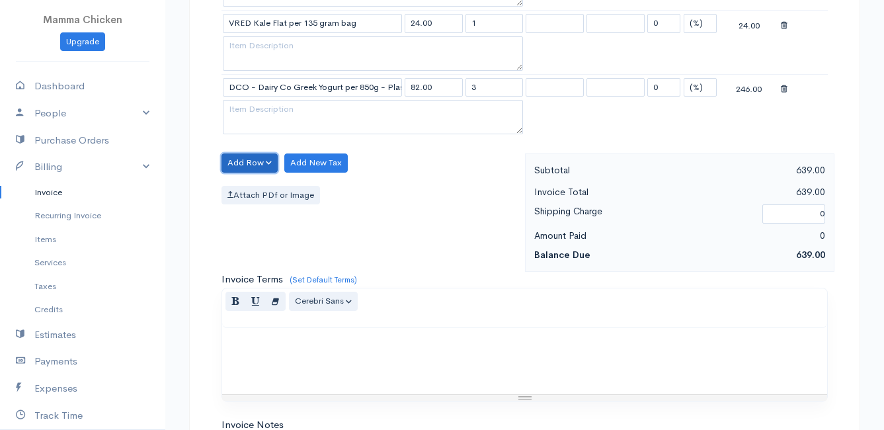
click at [260, 161] on button "Add Row" at bounding box center [249, 162] width 56 height 19
click at [262, 185] on link "Add Item Row" at bounding box center [274, 189] width 104 height 23
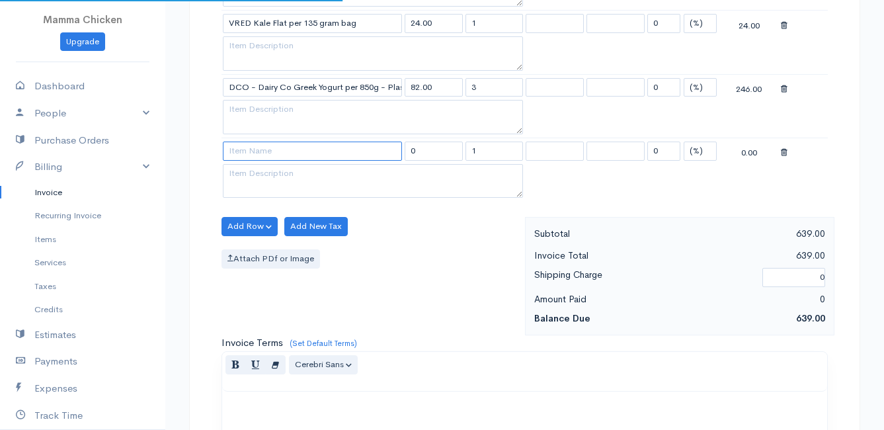
click at [253, 147] on input at bounding box center [312, 150] width 179 height 19
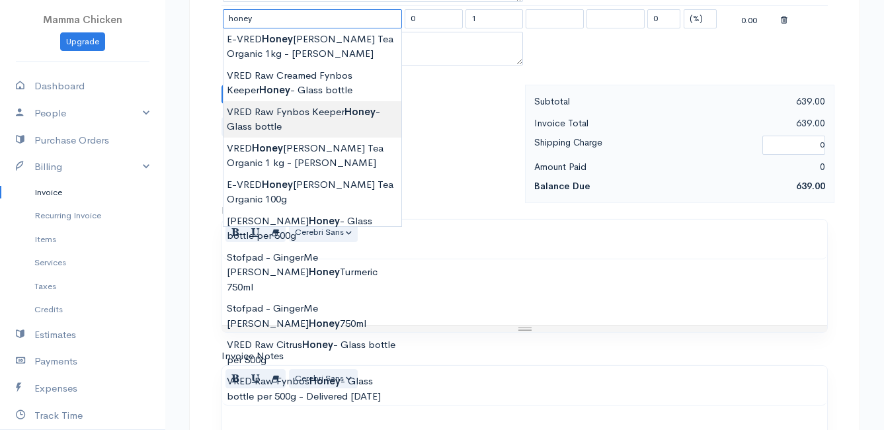
scroll to position [793, 0]
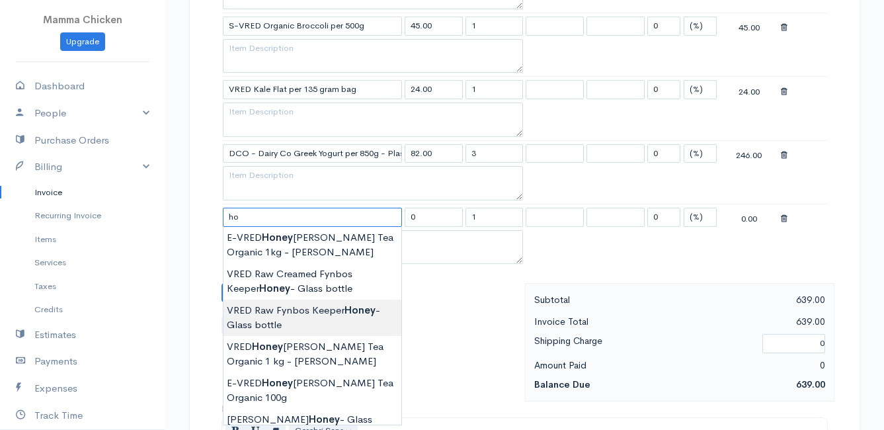
type input "h"
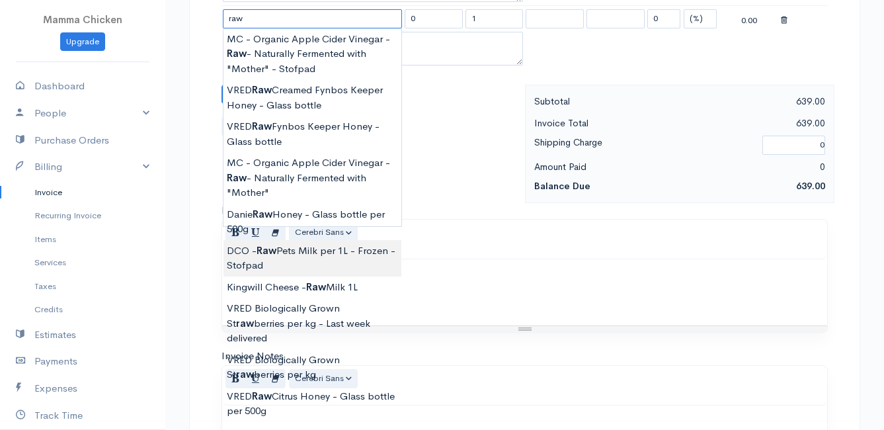
scroll to position [1058, 0]
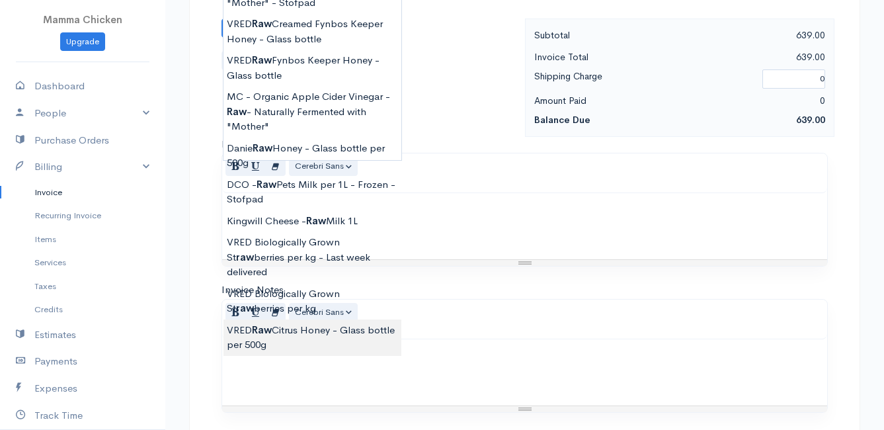
type input "VRED Raw Citrus Honey - Glass bottle per 500g"
type input "115.00"
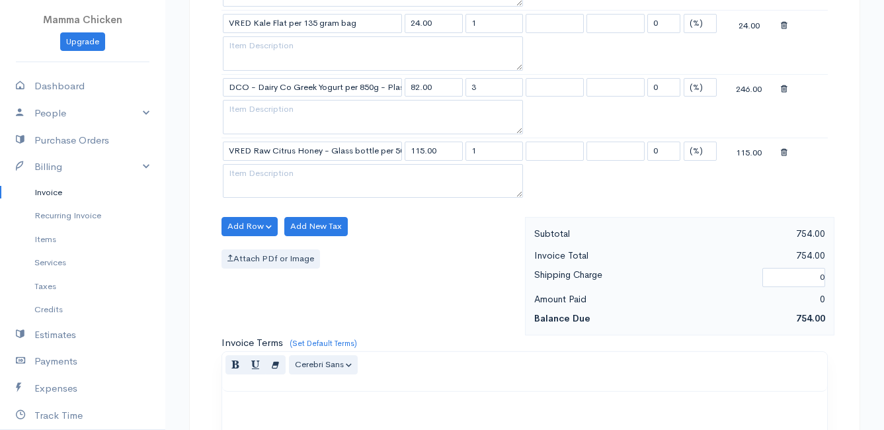
scroll to position [793, 0]
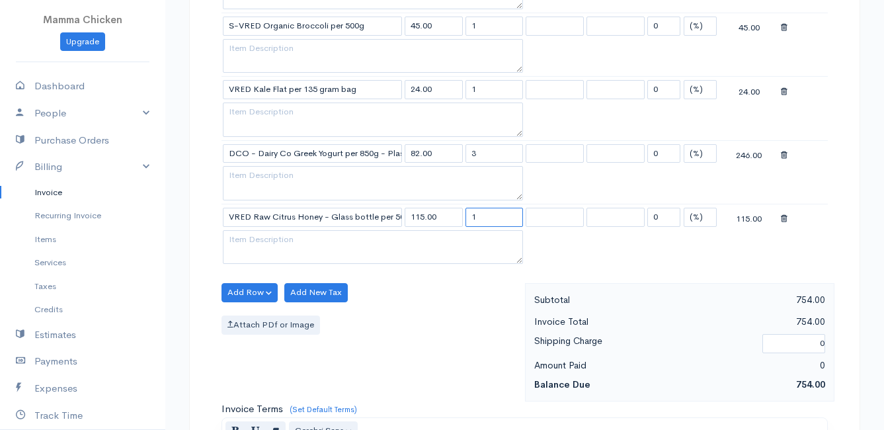
drag, startPoint x: 489, startPoint y: 220, endPoint x: 466, endPoint y: 221, distance: 23.1
click at [466, 221] on input "1" at bounding box center [494, 217] width 58 height 19
type input "2"
click at [453, 311] on div "Add Row Add Item Row Add Time Row Add New Tax Attach PDf or Image" at bounding box center [370, 342] width 310 height 118
click at [254, 294] on button "Add Row" at bounding box center [249, 292] width 56 height 19
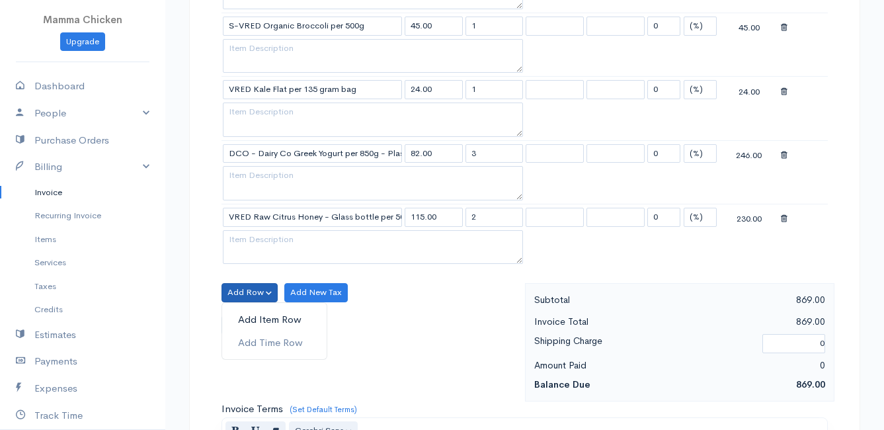
click at [255, 313] on link "Add Item Row" at bounding box center [274, 319] width 104 height 23
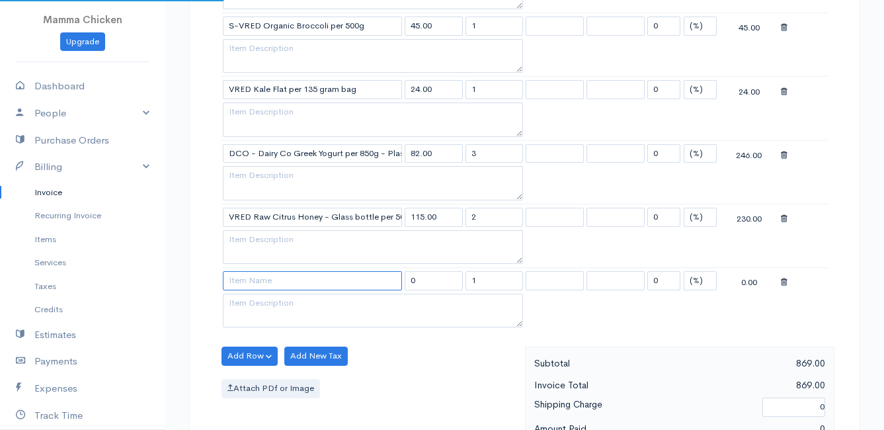
click at [256, 284] on input at bounding box center [312, 280] width 179 height 19
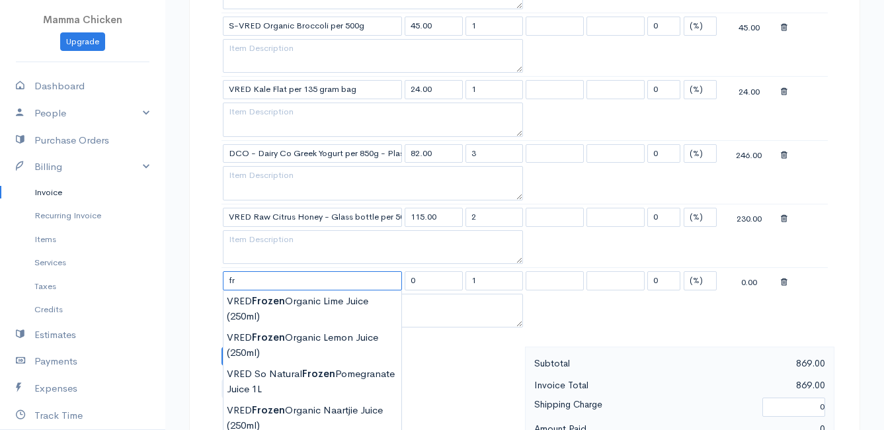
type input "f"
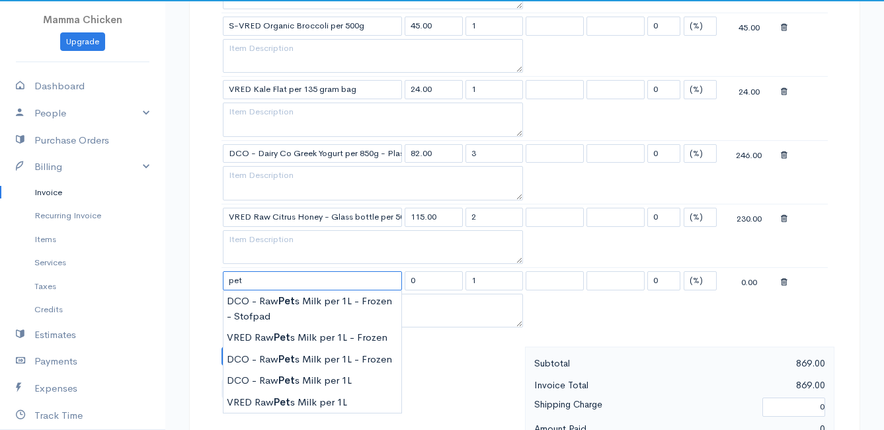
scroll to position [859, 0]
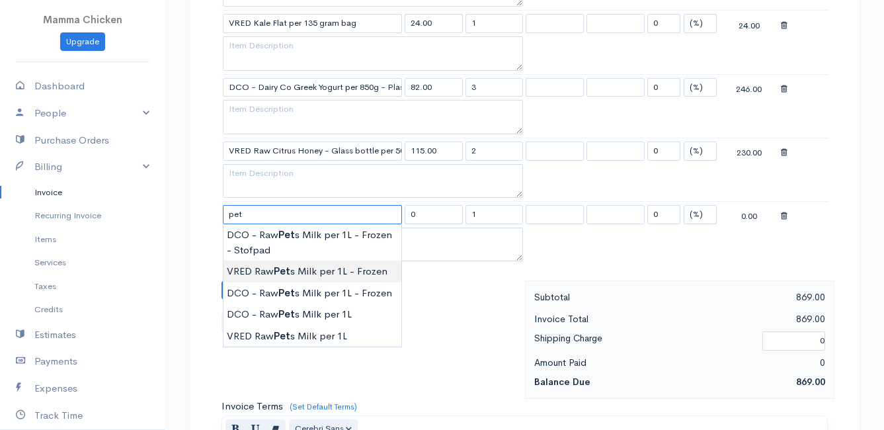
type input "VRED Raw Pets Milk per 1L - Frozen"
type input "42.00"
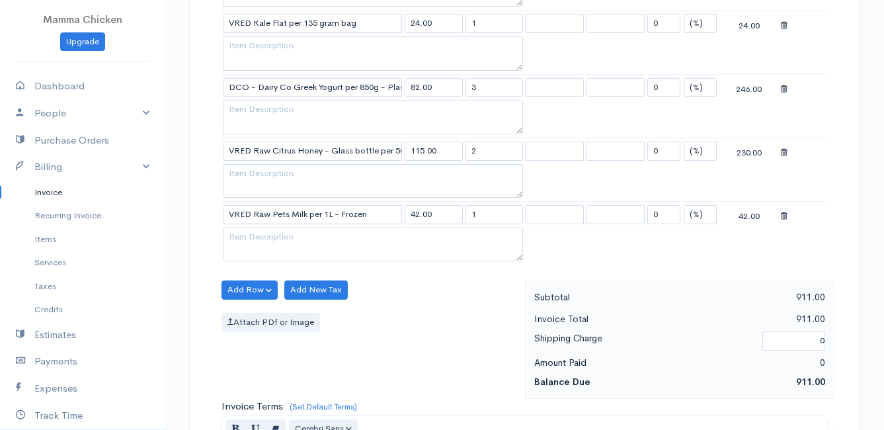
drag, startPoint x: 487, startPoint y: 217, endPoint x: 473, endPoint y: 217, distance: 14.6
click at [473, 217] on input "1" at bounding box center [494, 214] width 58 height 19
type input "4"
click at [445, 363] on div "Add Row Add Item Row Add Time Row Add New Tax Attach PDf or Image" at bounding box center [370, 339] width 310 height 118
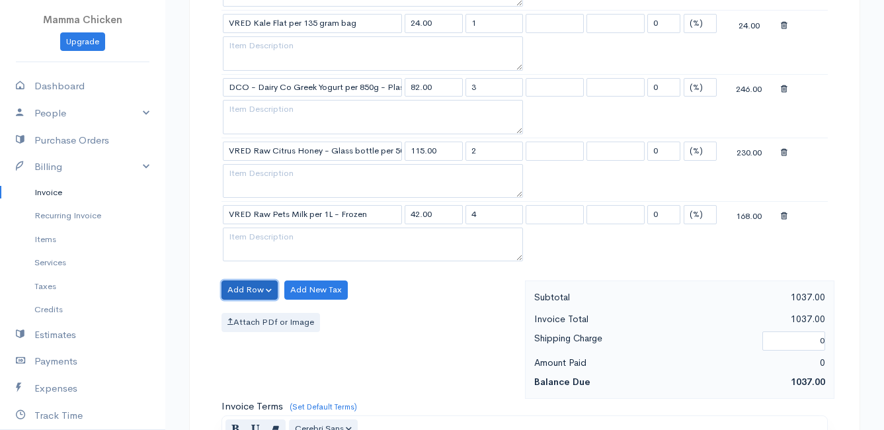
click at [257, 287] on button "Add Row" at bounding box center [249, 289] width 56 height 19
click at [264, 313] on link "Add Item Row" at bounding box center [274, 316] width 104 height 23
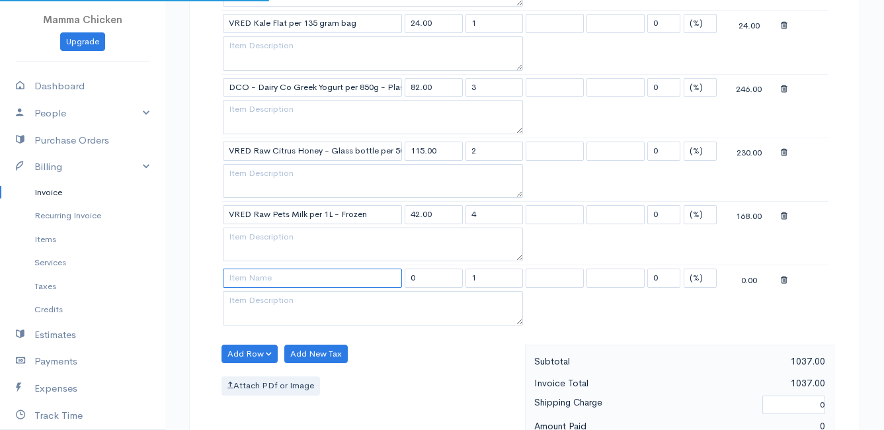
click at [261, 279] on input at bounding box center [312, 277] width 179 height 19
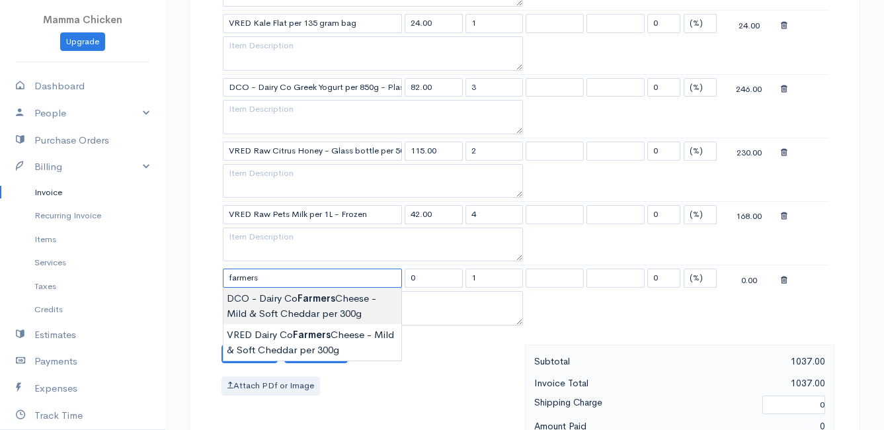
type input "DCO - Dairy Co Farmers Cheese - Mild & Soft Cheddar per 300g"
type input "112.00"
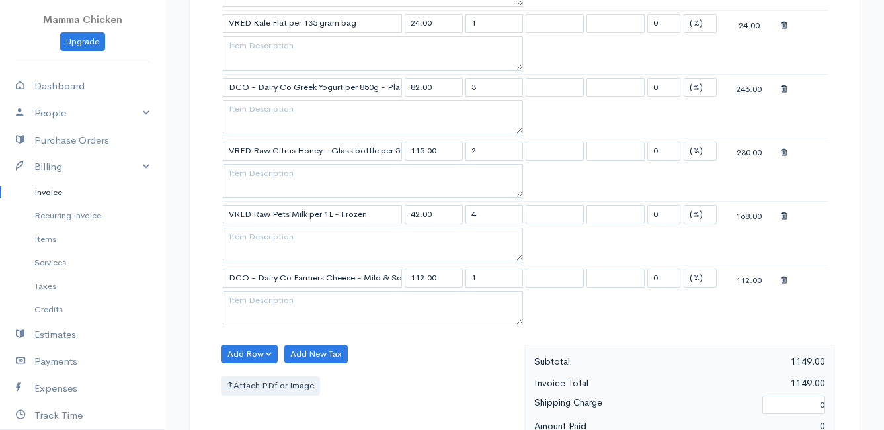
click at [343, 305] on body "Mamma Chicken Upgrade Dashboard People Clients Vendors Staff Users Purchase Ord…" at bounding box center [442, 30] width 884 height 1779
click at [253, 346] on button "Add Row" at bounding box center [249, 353] width 56 height 19
click at [253, 374] on link "Add Item Row" at bounding box center [274, 381] width 104 height 23
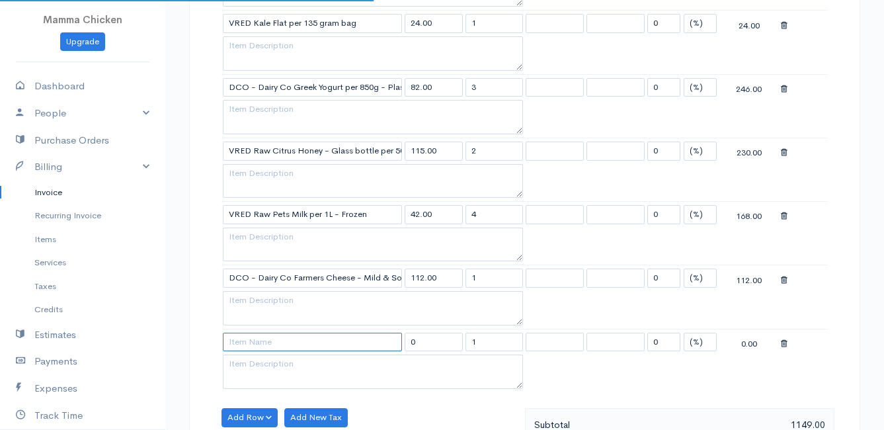
click at [258, 342] on input at bounding box center [312, 342] width 179 height 19
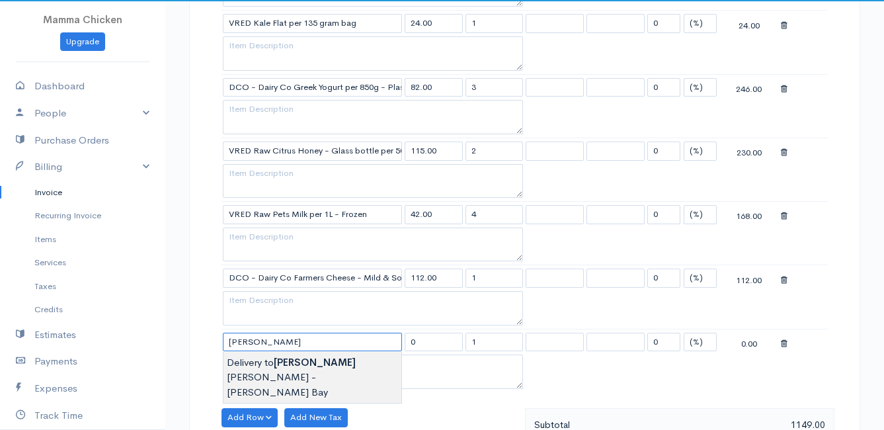
type input "Delivery to [PERSON_NAME] - [PERSON_NAME]"
type input "120.00"
click at [259, 356] on body "Mamma Chicken Upgrade Dashboard People Clients Vendors Staff Users Purchase Ord…" at bounding box center [442, 62] width 884 height 1842
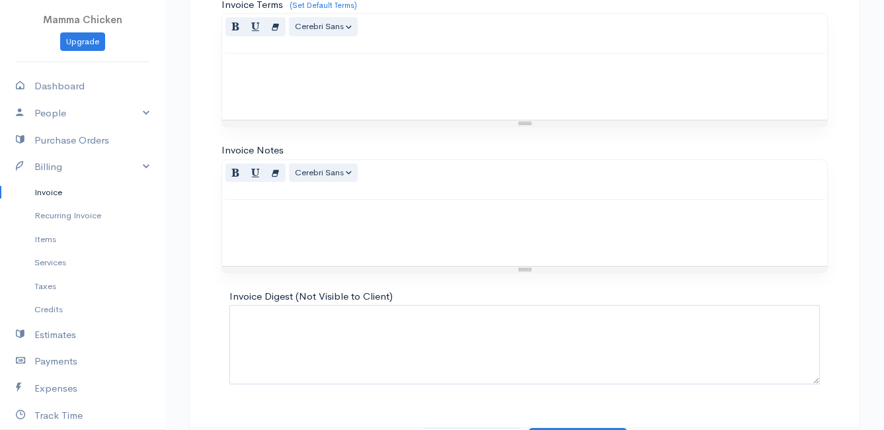
scroll to position [1413, 0]
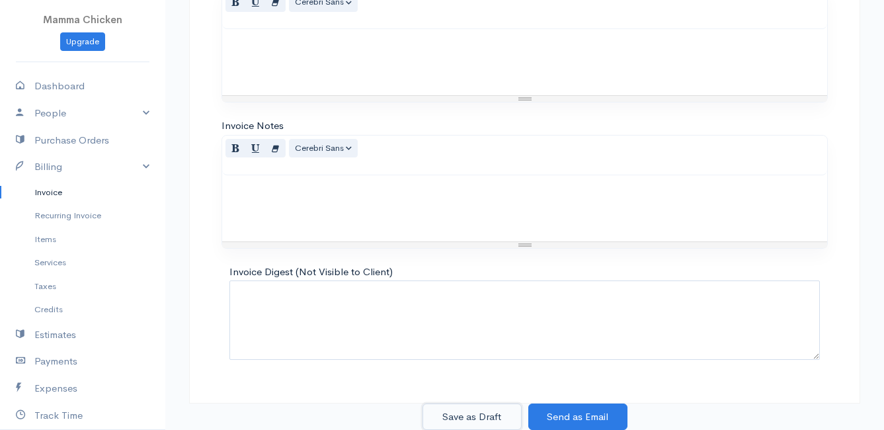
click at [473, 417] on button "Save as Draft" at bounding box center [471, 416] width 99 height 27
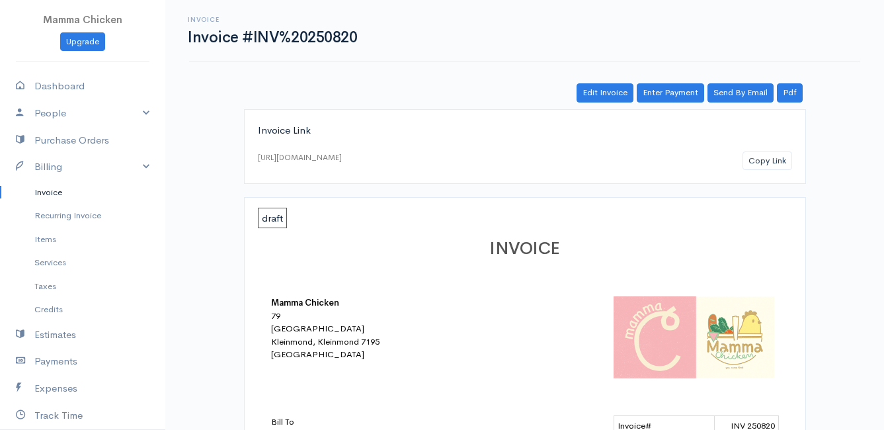
click at [51, 191] on link "Invoice" at bounding box center [82, 192] width 165 height 24
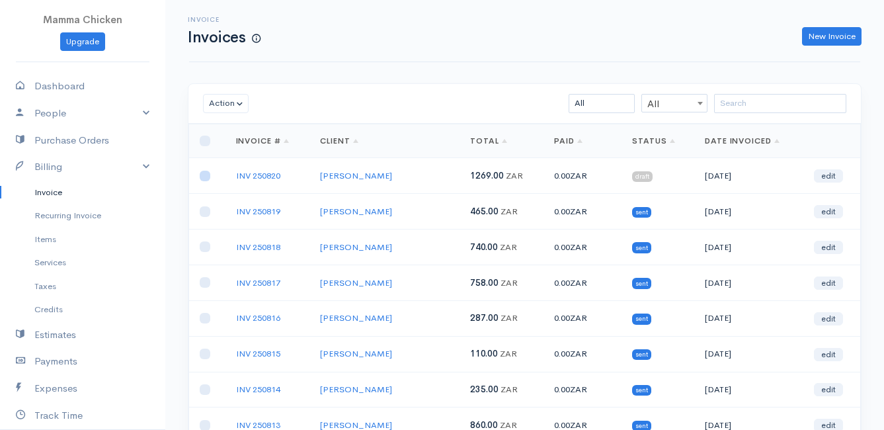
click at [207, 179] on input "checkbox" at bounding box center [205, 176] width 11 height 11
checkbox input "true"
click at [233, 107] on button "Action" at bounding box center [226, 103] width 46 height 19
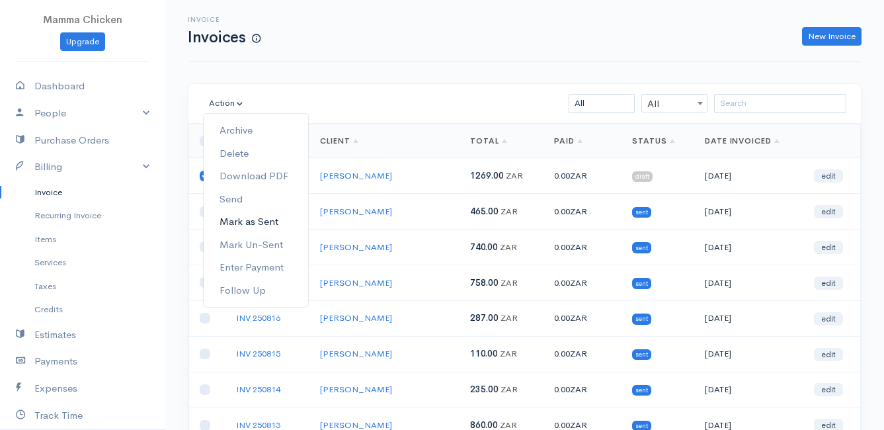
click at [270, 219] on link "Mark as Sent" at bounding box center [256, 221] width 104 height 23
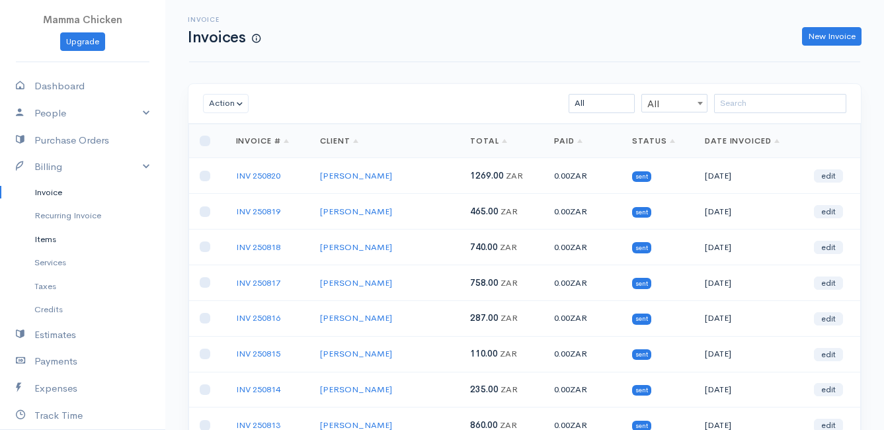
click at [56, 236] on link "Items" at bounding box center [82, 239] width 165 height 24
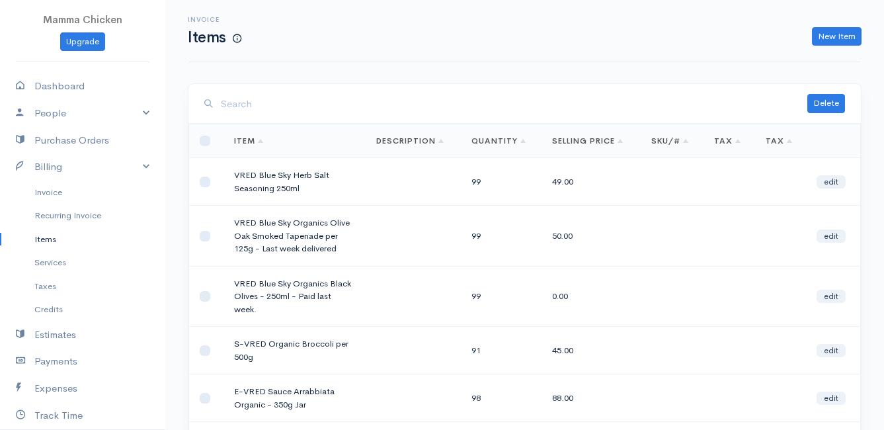
click at [46, 233] on link "Items" at bounding box center [82, 239] width 165 height 24
drag, startPoint x: 299, startPoint y: 184, endPoint x: 233, endPoint y: 173, distance: 67.1
click at [233, 173] on td "VRED Blue Sky Herb Salt Seasoning 250ml" at bounding box center [294, 182] width 142 height 48
copy td "VRED Blue Sky Herb Salt Seasoning 250m"
click at [843, 27] on link "New Item" at bounding box center [837, 36] width 50 height 19
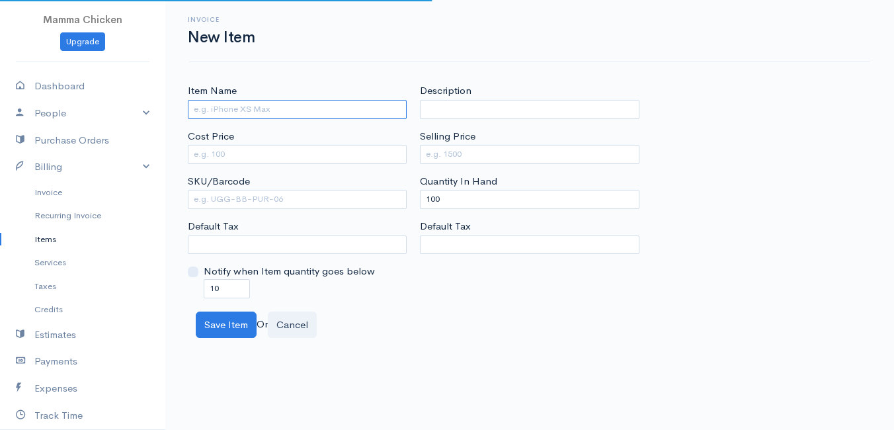
click at [241, 110] on input "Item Name" at bounding box center [297, 109] width 219 height 19
paste input "VRED Blue Sky Herb Salt Seasoning 250m"
click at [231, 109] on input "VRED" at bounding box center [297, 109] width 219 height 19
paste input "Millet & Sorghum Gluten - free Sourdough"
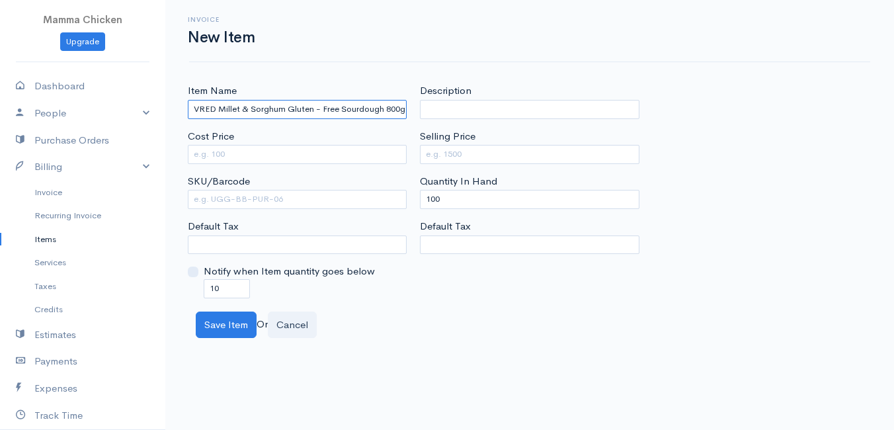
type input "VRED Millet & Sorghum Gluten - Free Sourdough 800g"
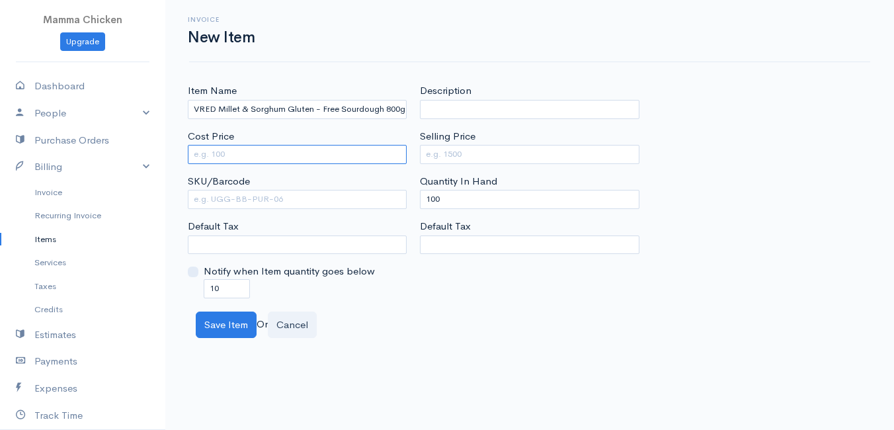
click at [242, 157] on input "Cost Price" at bounding box center [297, 154] width 219 height 19
click at [223, 156] on input "Cost Price" at bounding box center [297, 154] width 219 height 19
type input "75.90"
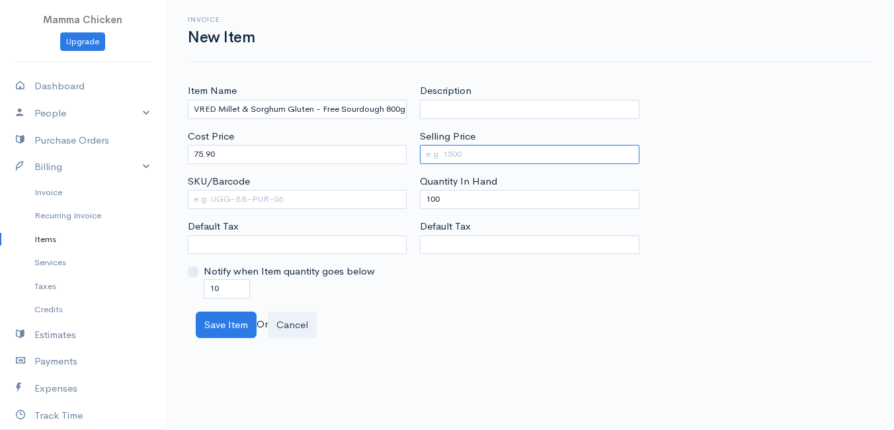
click at [453, 154] on input "Selling Price" at bounding box center [529, 154] width 219 height 19
type input "98"
click at [525, 277] on div "Description Selling Price 98 Quantity In Hand 100 Default Tax" at bounding box center [529, 190] width 232 height 214
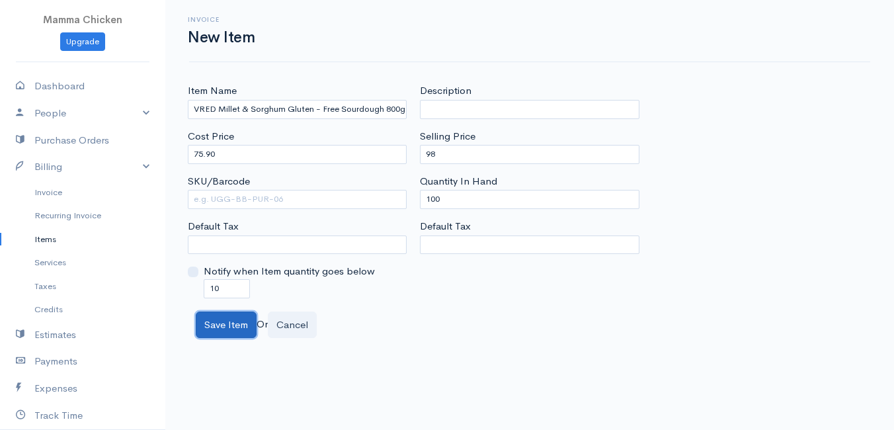
click at [229, 324] on button "Save Item" at bounding box center [226, 324] width 61 height 27
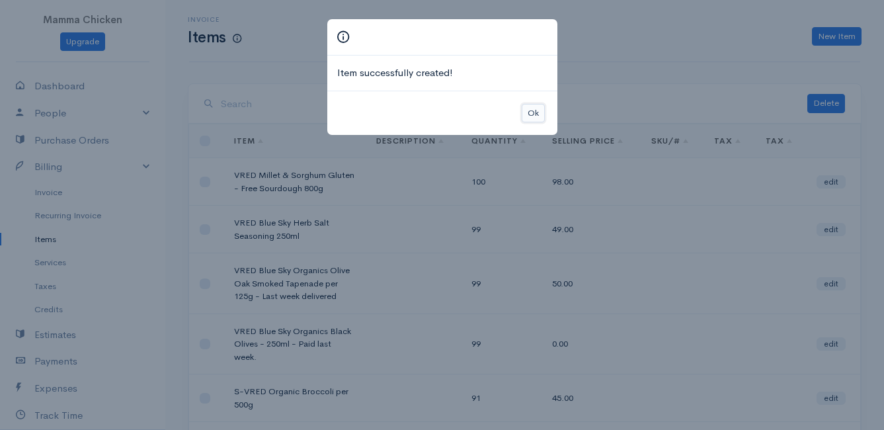
click at [535, 113] on button "Ok" at bounding box center [533, 113] width 23 height 19
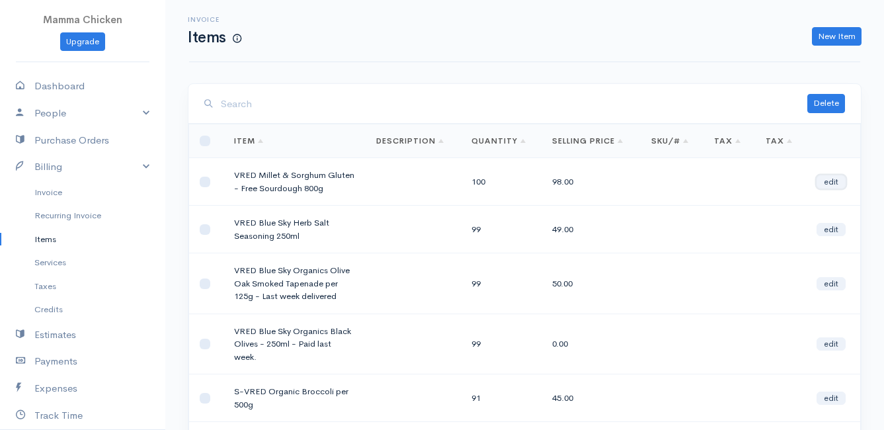
click at [836, 181] on link "edit" at bounding box center [830, 181] width 29 height 13
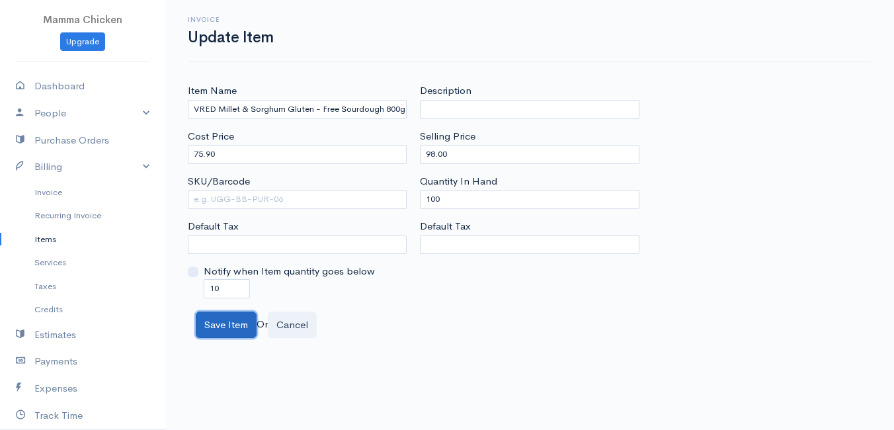
click at [238, 328] on button "Save Item" at bounding box center [226, 324] width 61 height 27
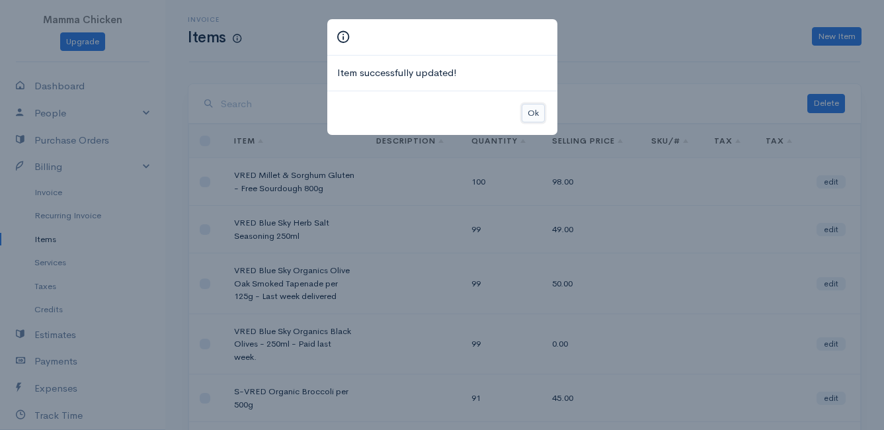
click at [538, 122] on button "Ok" at bounding box center [533, 113] width 23 height 19
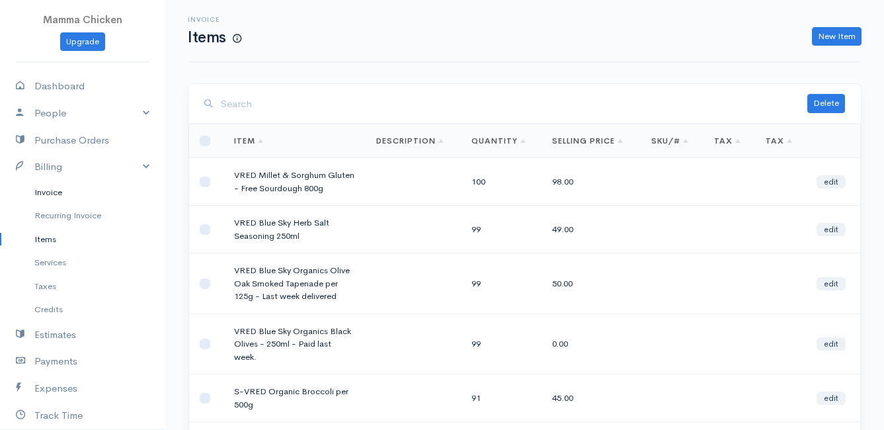
click at [44, 191] on link "Invoice" at bounding box center [82, 192] width 165 height 24
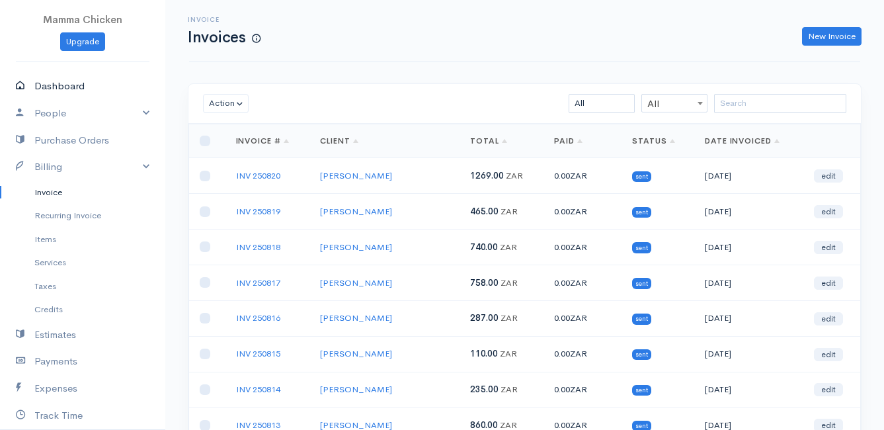
click at [66, 83] on link "Dashboard" at bounding box center [82, 86] width 165 height 27
select select "thistoyear"
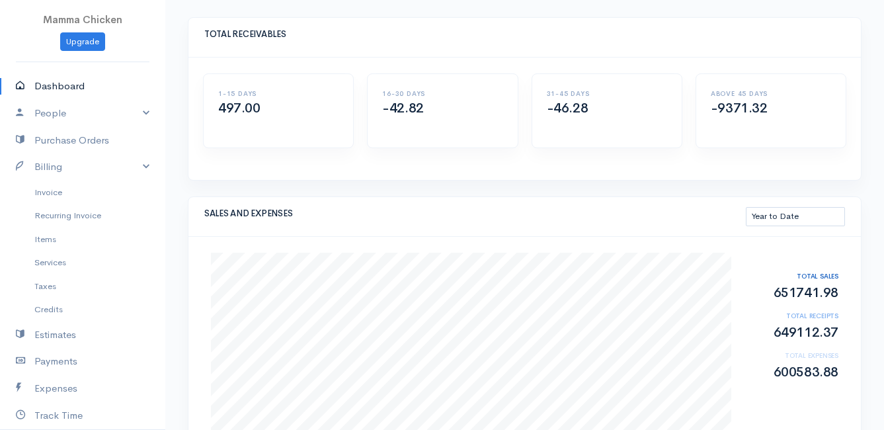
scroll to position [132, 0]
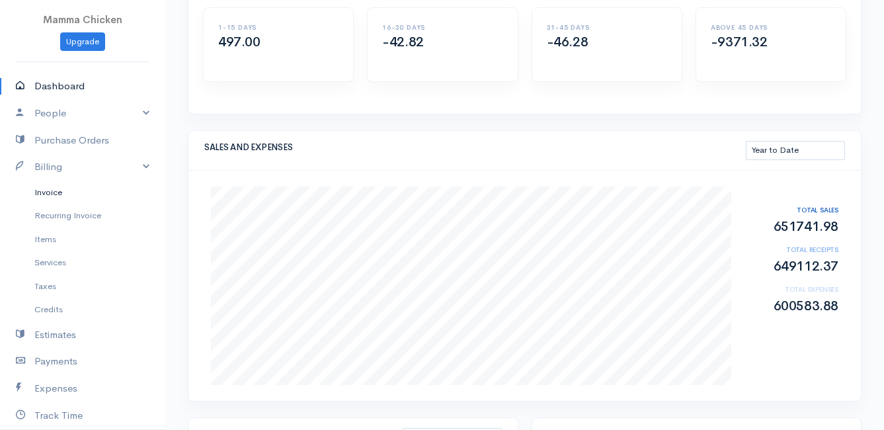
click at [49, 194] on link "Invoice" at bounding box center [82, 192] width 165 height 24
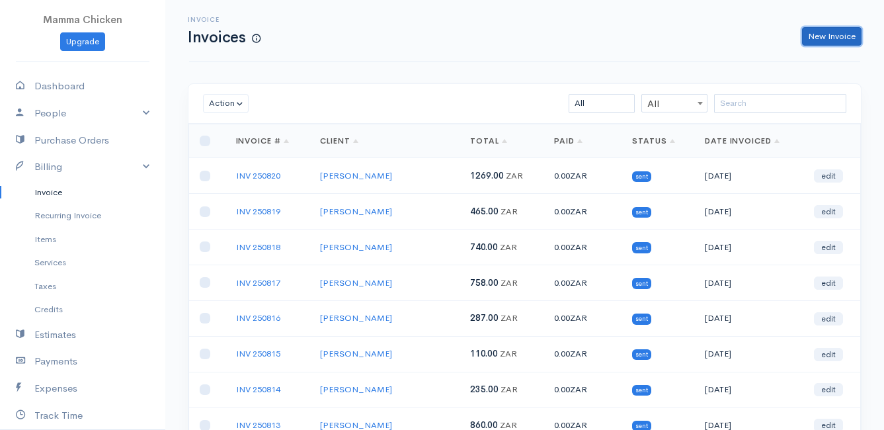
click at [831, 38] on link "New Invoice" at bounding box center [831, 36] width 59 height 19
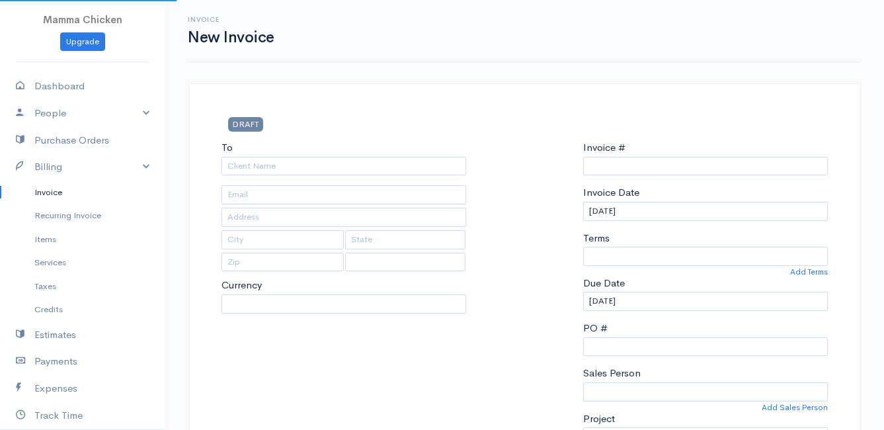
type input "INV 250821"
select select "[GEOGRAPHIC_DATA]"
select select "ZAR"
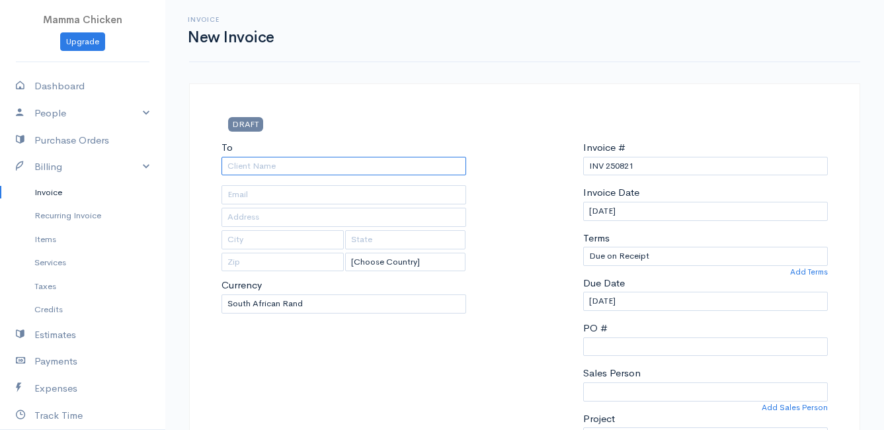
click at [243, 167] on input "To" at bounding box center [343, 166] width 245 height 19
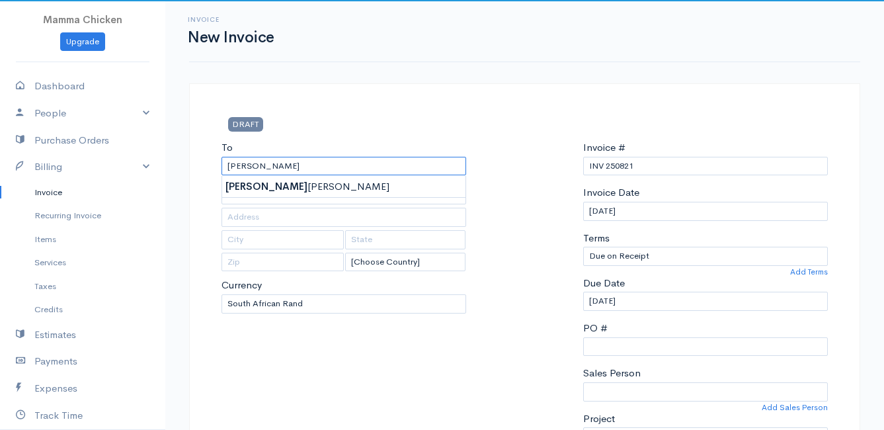
type input "[PERSON_NAME]"
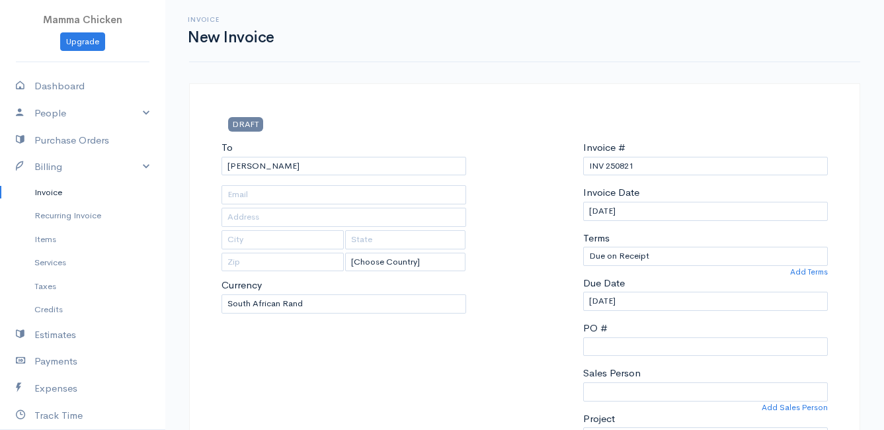
type input "[STREET_ADDRESS]"
type input "[PERSON_NAME] Bay"
type input "7195"
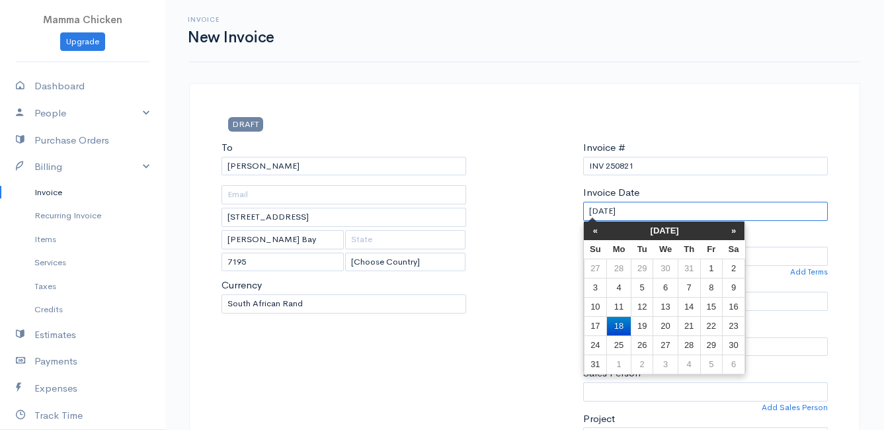
click at [689, 206] on input "[DATE]" at bounding box center [705, 211] width 245 height 19
click at [709, 323] on td "22" at bounding box center [711, 325] width 22 height 19
type input "[DATE]"
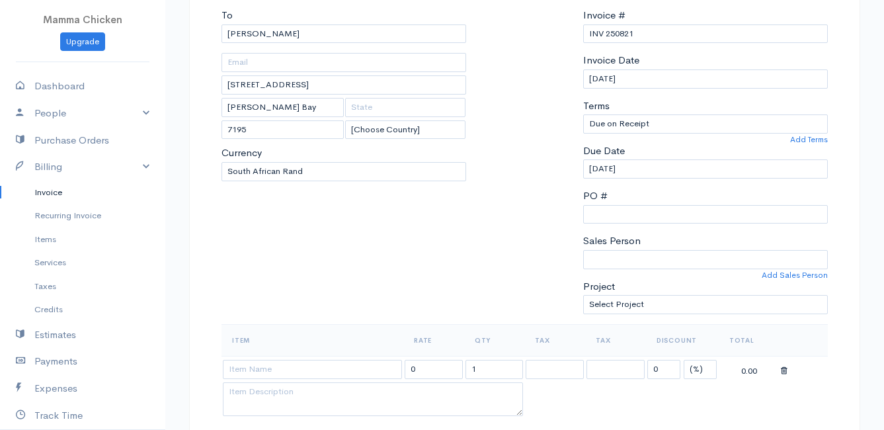
scroll to position [198, 0]
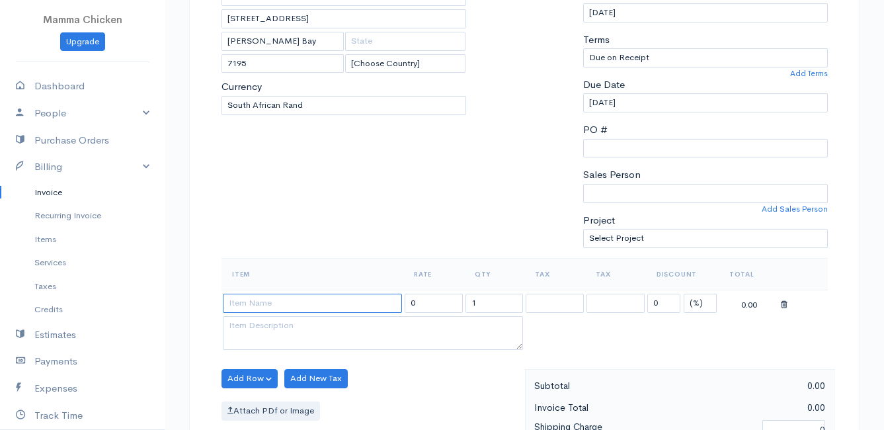
click at [301, 308] on input at bounding box center [312, 303] width 179 height 19
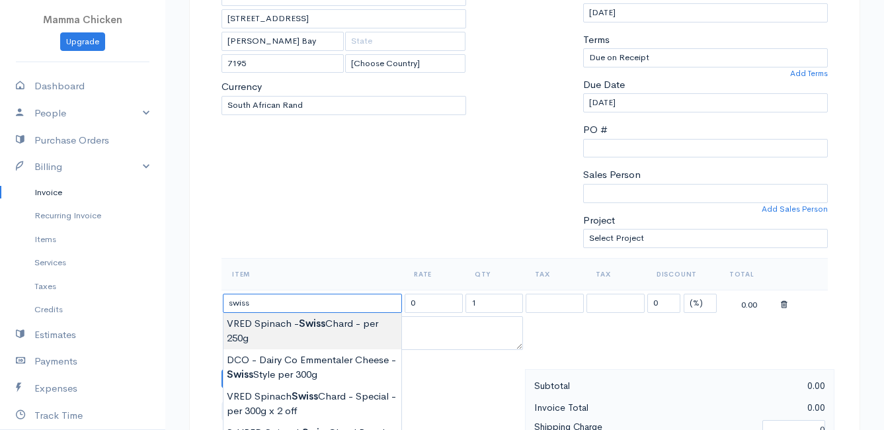
type input "VRED Spinach - Swiss Chard - per 250g"
type input "27.00"
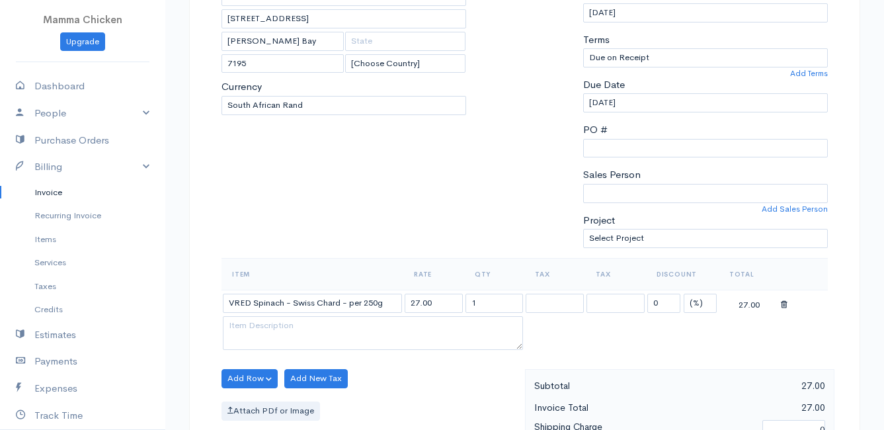
click at [302, 326] on body "Mamma Chicken Upgrade Dashboard People Clients Vendors Staff Users Purchase Ord…" at bounding box center [442, 373] width 884 height 1143
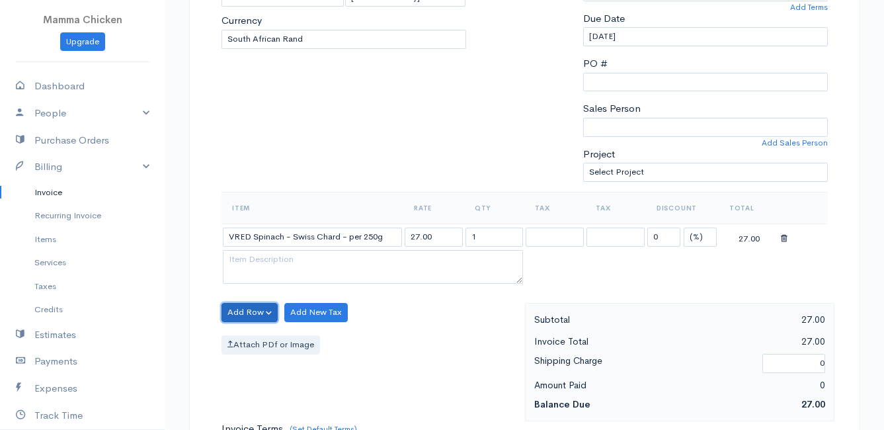
click at [248, 311] on button "Add Row" at bounding box center [249, 312] width 56 height 19
click at [253, 337] on link "Add Item Row" at bounding box center [274, 339] width 104 height 23
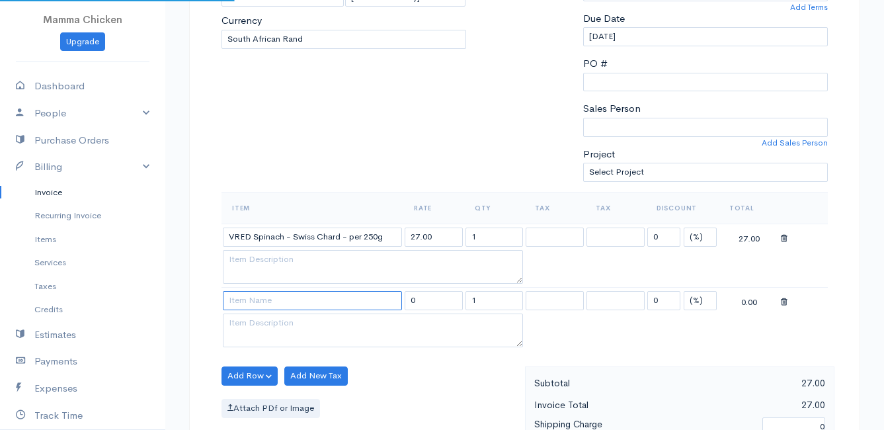
click at [257, 297] on input at bounding box center [312, 300] width 179 height 19
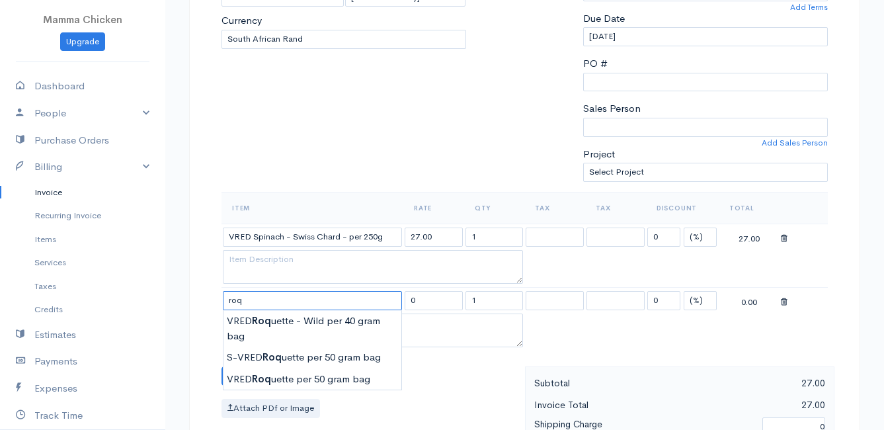
scroll to position [331, 0]
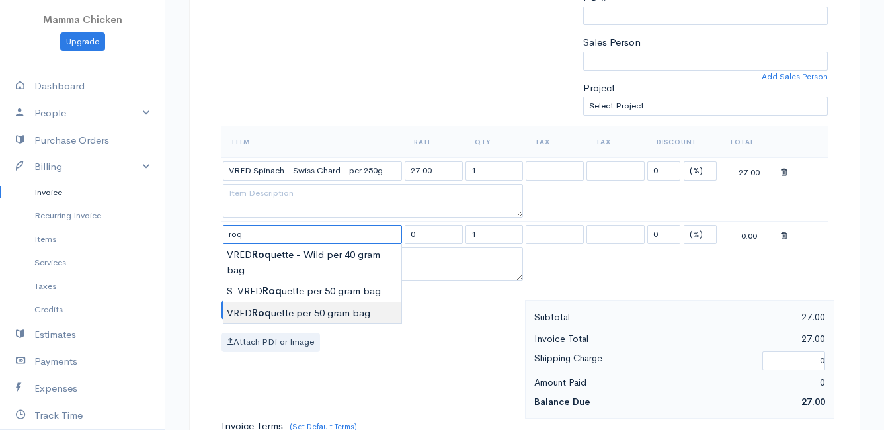
type input "VRED Roquette per 50 gram bag"
type input "22.00"
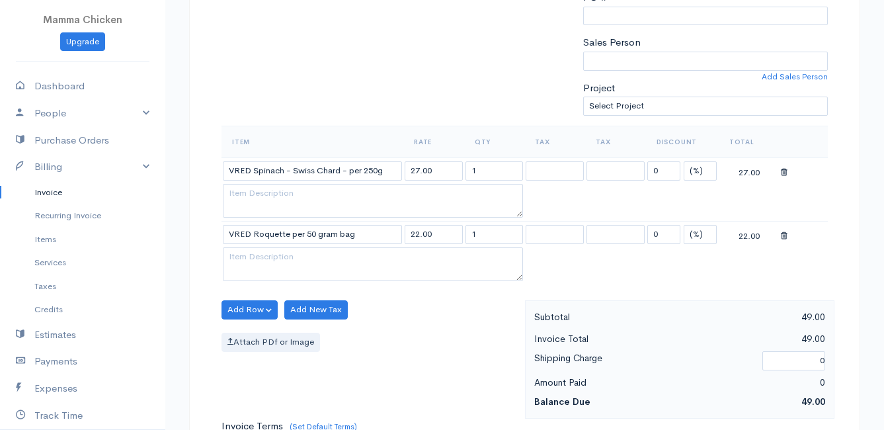
click at [307, 313] on body "Mamma Chicken Upgrade Dashboard People Clients Vendors Staff Users Purchase Ord…" at bounding box center [442, 272] width 884 height 1206
click at [241, 305] on button "Add Row" at bounding box center [249, 309] width 56 height 19
click at [255, 333] on link "Add Item Row" at bounding box center [274, 336] width 104 height 23
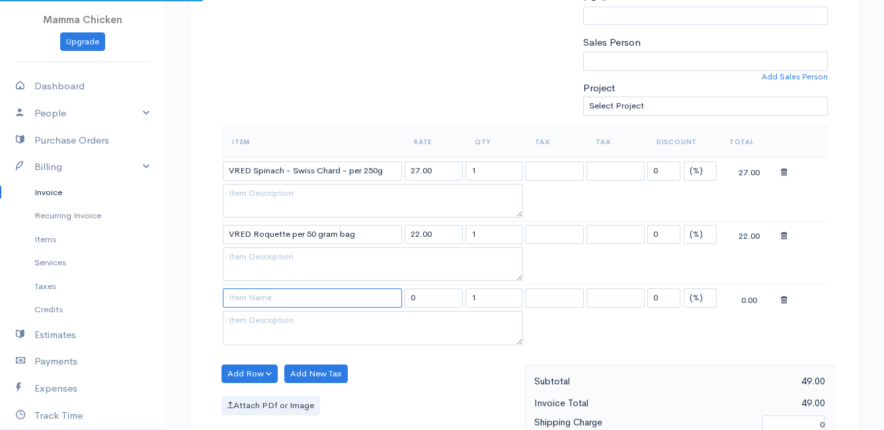
click at [249, 294] on input at bounding box center [312, 297] width 179 height 19
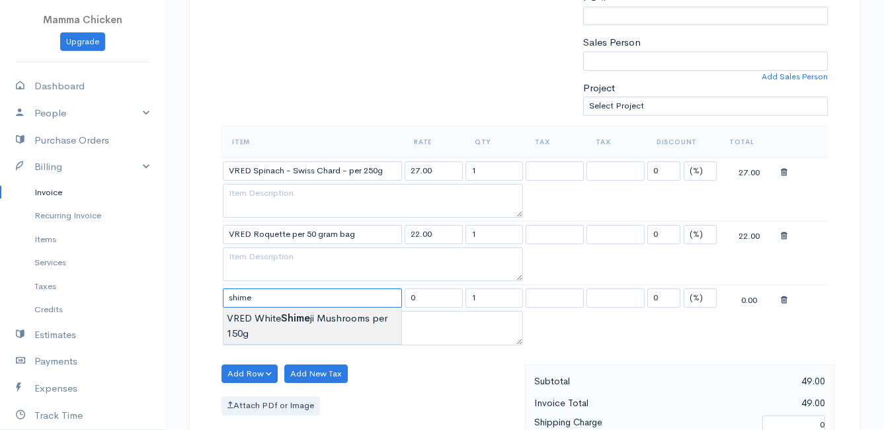
type input "VRED White Shimeji Mushrooms per 150g"
type input "50.00"
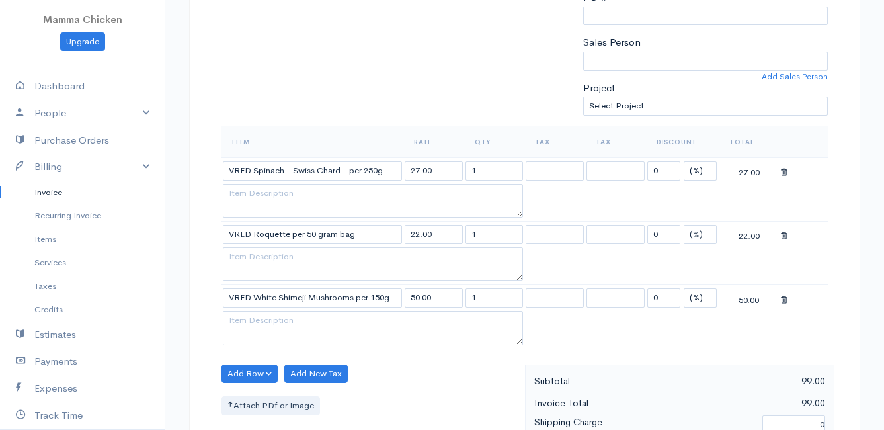
click at [270, 325] on body "Mamma Chicken Upgrade Dashboard People Clients Vendors Staff Users Purchase Ord…" at bounding box center [442, 304] width 884 height 1270
click at [251, 373] on button "Add Row" at bounding box center [249, 373] width 56 height 19
click at [271, 319] on link "Add Item Row" at bounding box center [274, 324] width 104 height 23
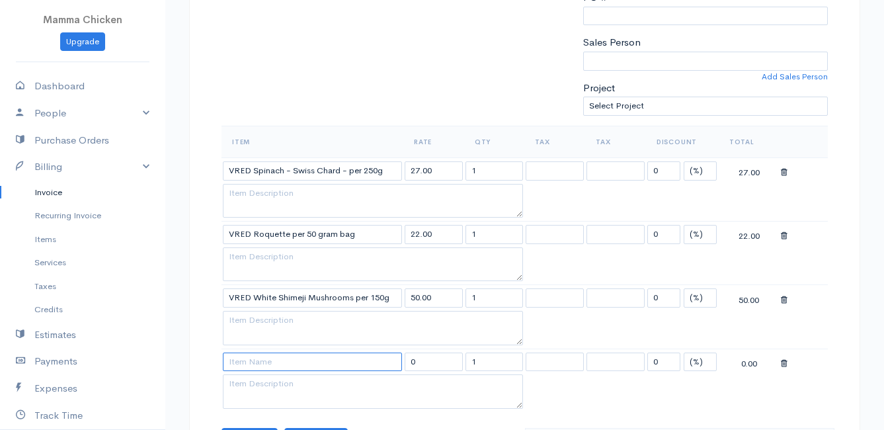
click at [266, 362] on input at bounding box center [312, 361] width 179 height 19
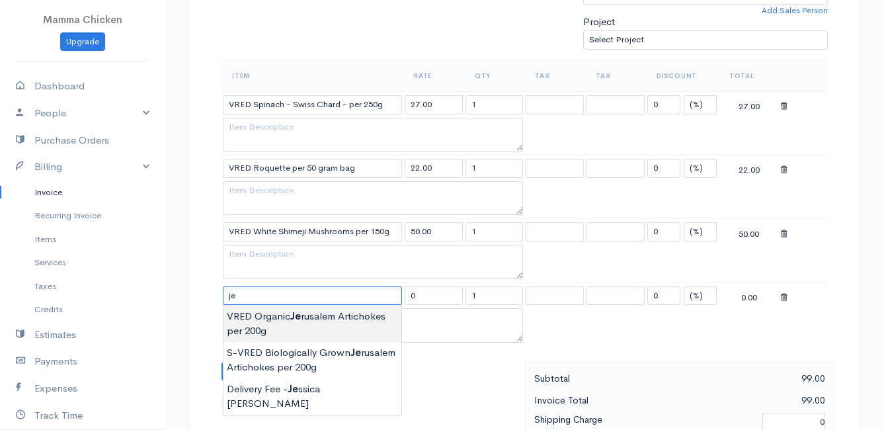
scroll to position [463, 0]
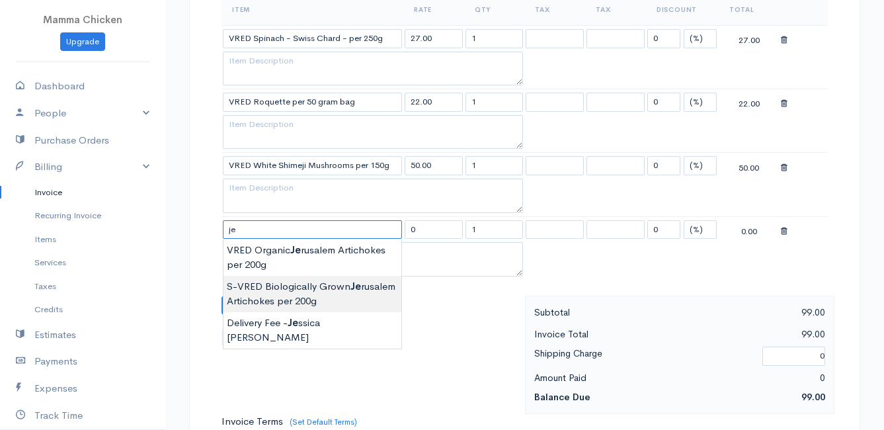
type input "S-VRED Biologically Grown Jerusalem Artichokes per 200g"
type input "35.00"
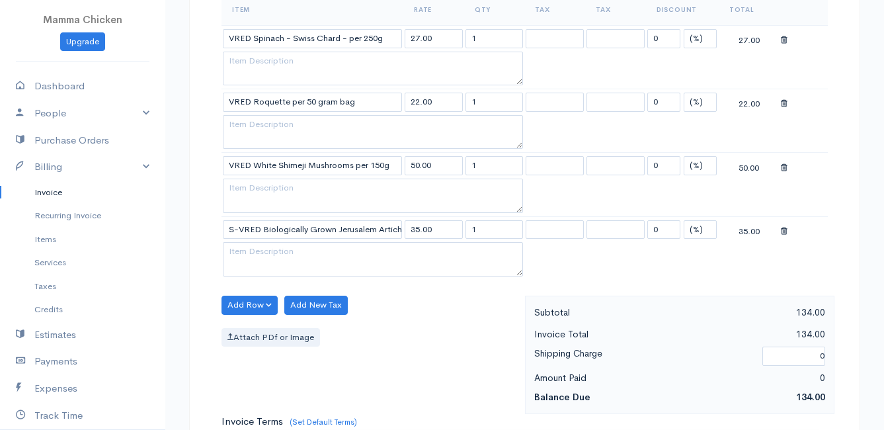
click at [334, 289] on body "Mamma Chicken Upgrade Dashboard People Clients Vendors Staff Users Purchase Ord…" at bounding box center [442, 203] width 884 height 1333
click at [253, 301] on button "Add Row" at bounding box center [249, 304] width 56 height 19
click at [252, 326] on link "Add Item Row" at bounding box center [274, 332] width 104 height 23
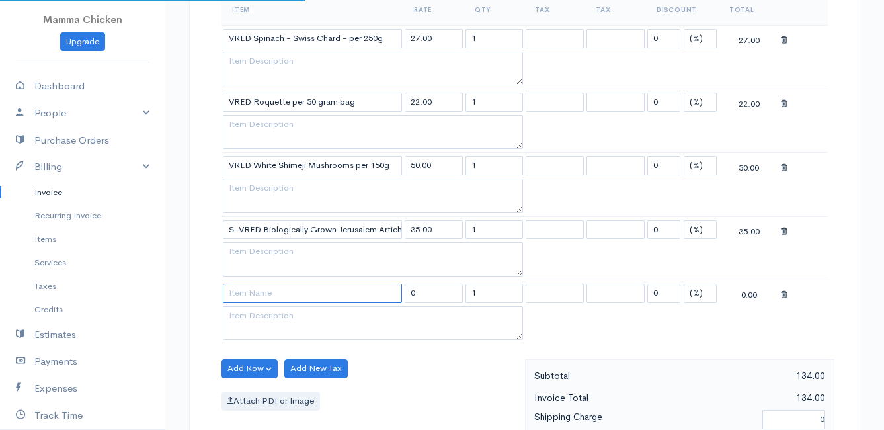
click at [251, 295] on input at bounding box center [312, 293] width 179 height 19
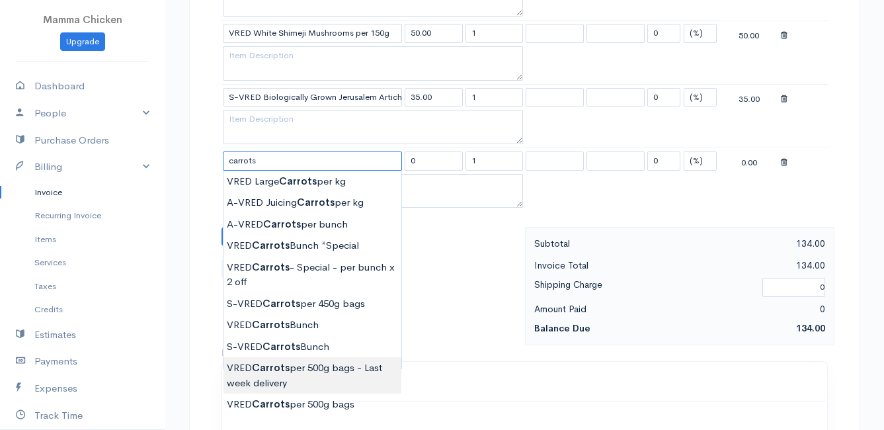
scroll to position [661, 0]
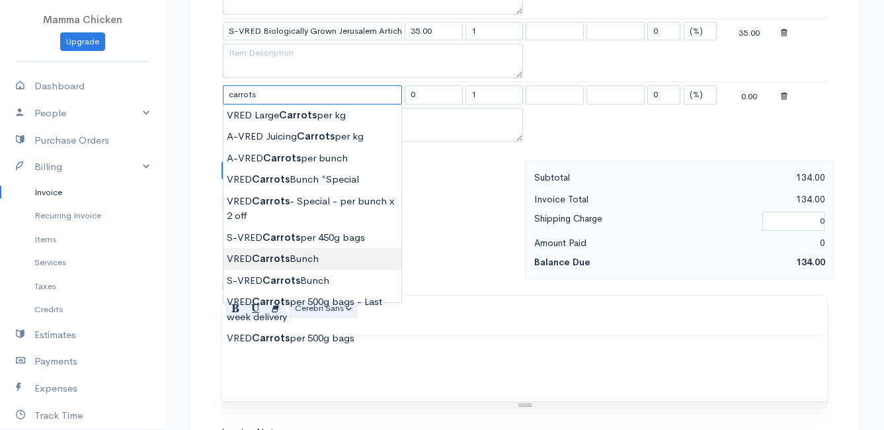
type input "VRED Carrots Bunch"
type input "23.00"
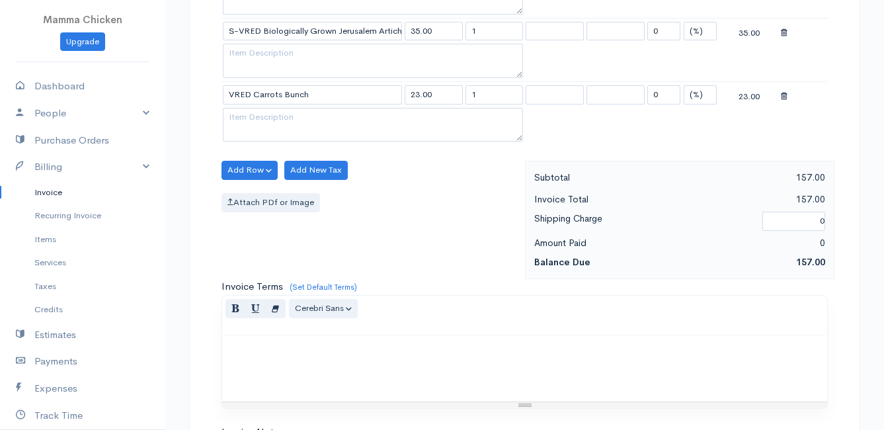
click at [307, 256] on body "Mamma Chicken Upgrade Dashboard People Clients Vendors Staff Users Purchase Ord…" at bounding box center [442, 37] width 884 height 1397
click at [251, 171] on button "Add Row" at bounding box center [249, 170] width 56 height 19
click at [256, 193] on link "Add Item Row" at bounding box center [274, 197] width 104 height 23
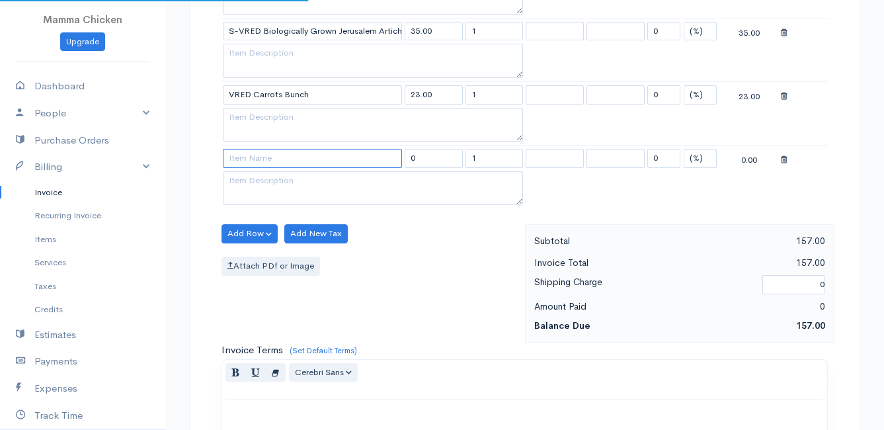
click at [249, 161] on input at bounding box center [312, 158] width 179 height 19
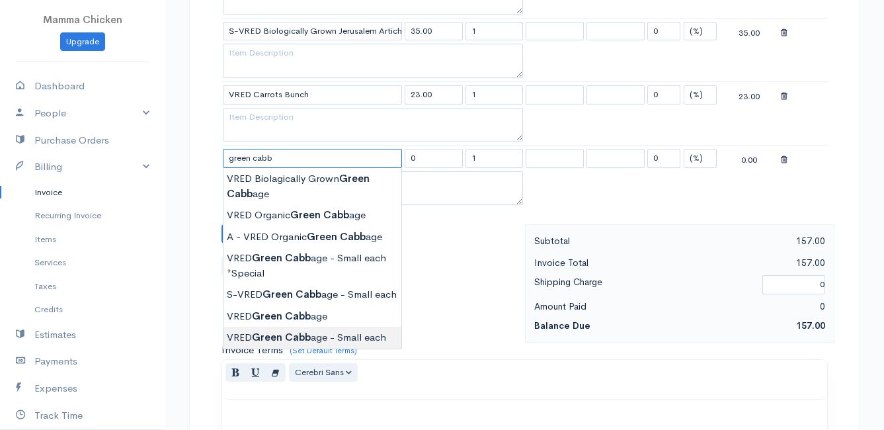
type input "VRED Green Cabbage - Small each"
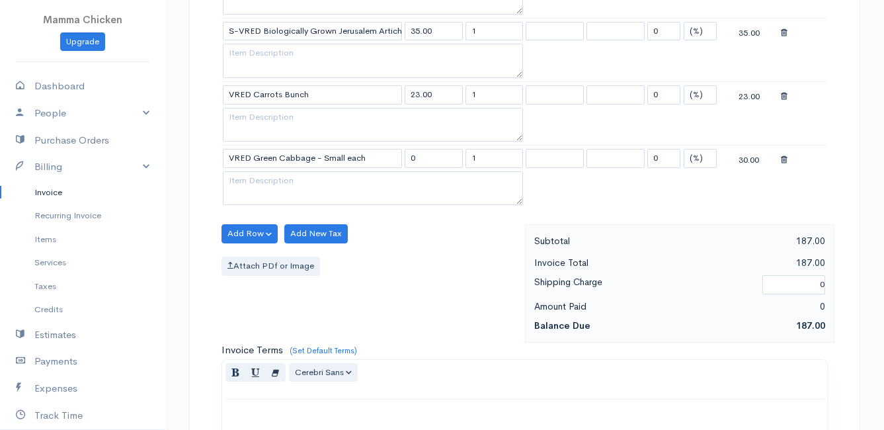
type input "30.00"
click at [308, 333] on body "Mamma Chicken Upgrade Dashboard People Clients Vendors Staff Users Purchase Ord…" at bounding box center [442, 69] width 884 height 1461
click at [247, 229] on button "Add Row" at bounding box center [249, 233] width 56 height 19
click at [251, 257] on link "Add Item Row" at bounding box center [274, 260] width 104 height 23
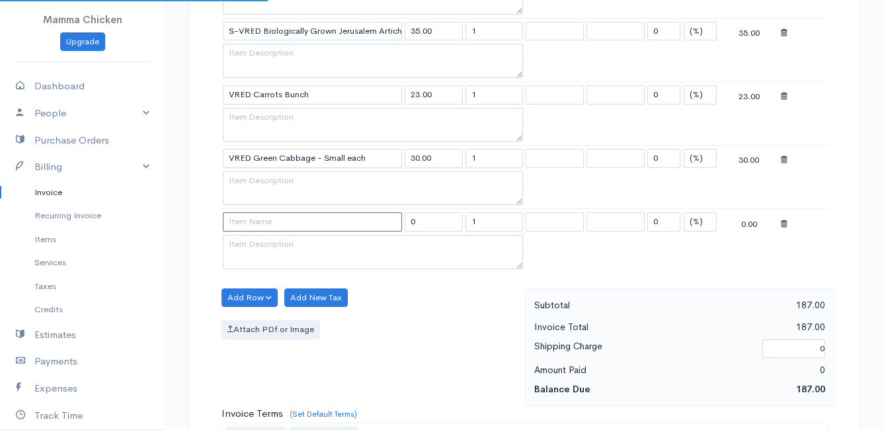
click at [252, 214] on input at bounding box center [312, 221] width 179 height 19
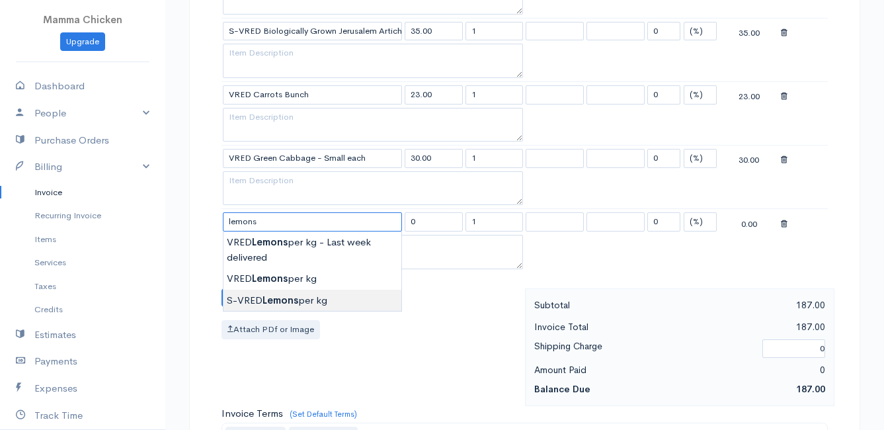
type input "S-VRED Lemons per kg"
type input "32.00"
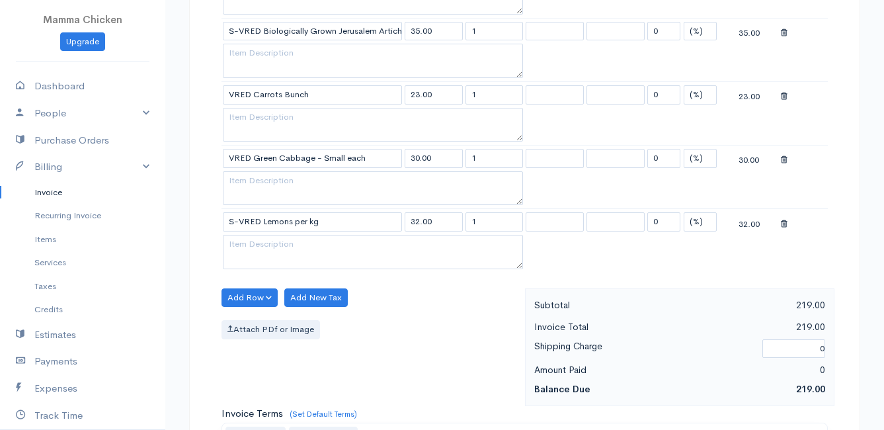
click at [278, 295] on body "Mamma Chicken Upgrade Dashboard People Clients Vendors Staff Users Purchase Ord…" at bounding box center [442, 101] width 884 height 1524
click at [245, 298] on button "Add Row" at bounding box center [249, 297] width 56 height 19
click at [251, 323] on link "Add Item Row" at bounding box center [274, 324] width 104 height 23
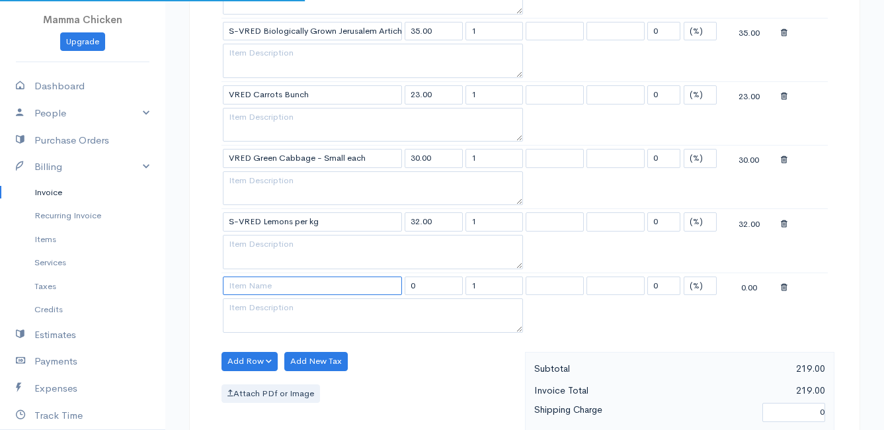
click at [249, 288] on input at bounding box center [312, 285] width 179 height 19
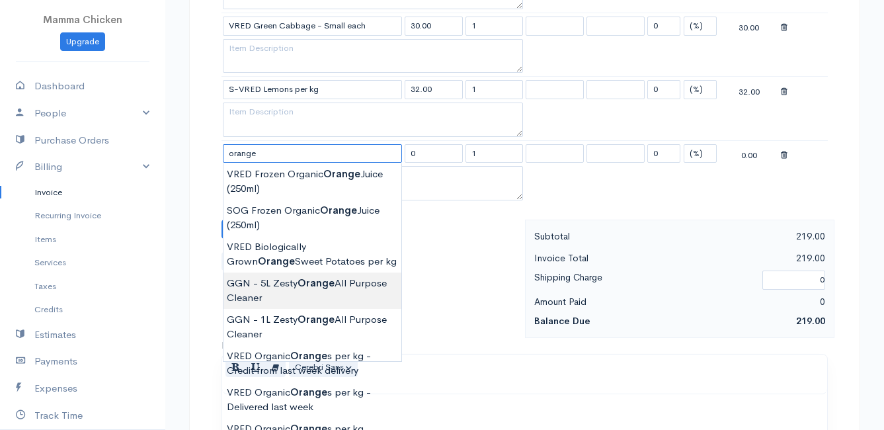
scroll to position [859, 0]
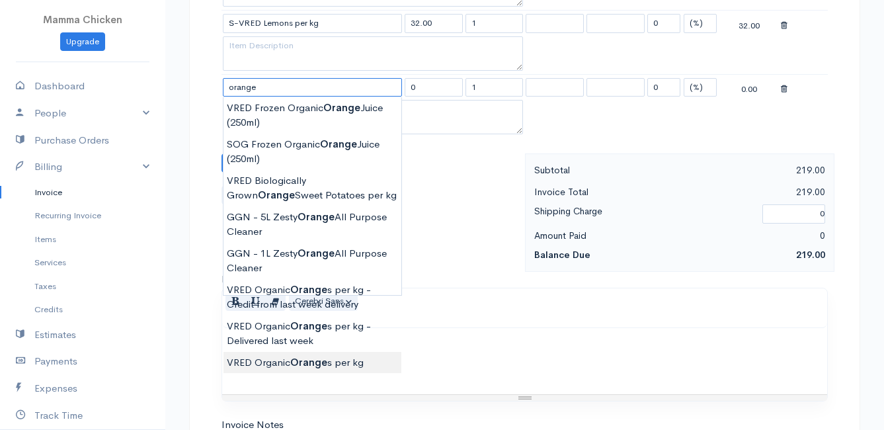
type input "VRED Organic Oranges per kg"
type input "40.00"
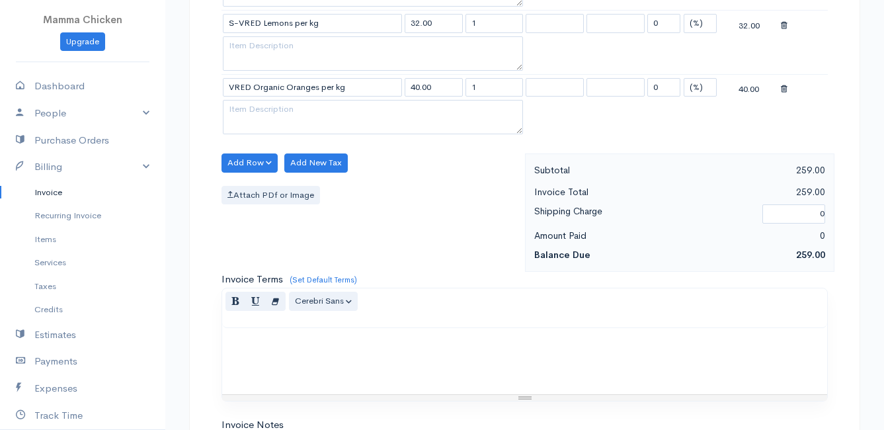
click at [245, 162] on button "Add Row" at bounding box center [249, 162] width 56 height 19
click at [249, 184] on link "Add Item Row" at bounding box center [274, 189] width 104 height 23
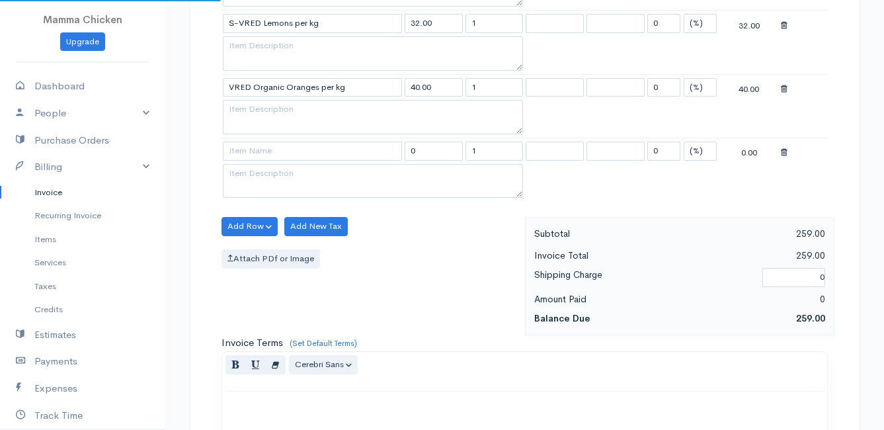
click at [253, 161] on td at bounding box center [312, 150] width 182 height 26
click at [253, 155] on input at bounding box center [312, 150] width 179 height 19
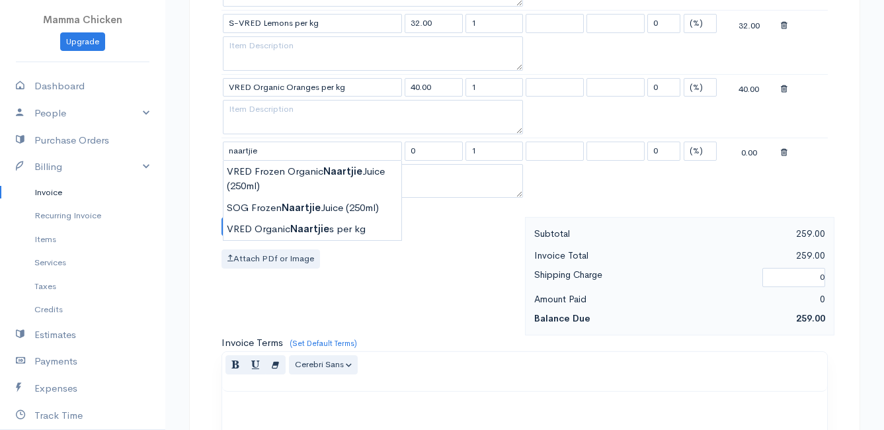
click at [308, 282] on div "Add Row Add Item Row Add Time Row Add New Tax Attach PDf or Image" at bounding box center [370, 276] width 310 height 118
click at [299, 151] on input "naartjie" at bounding box center [312, 150] width 179 height 19
type input "VRED Organic Naartjies per kg"
type input "42.00"
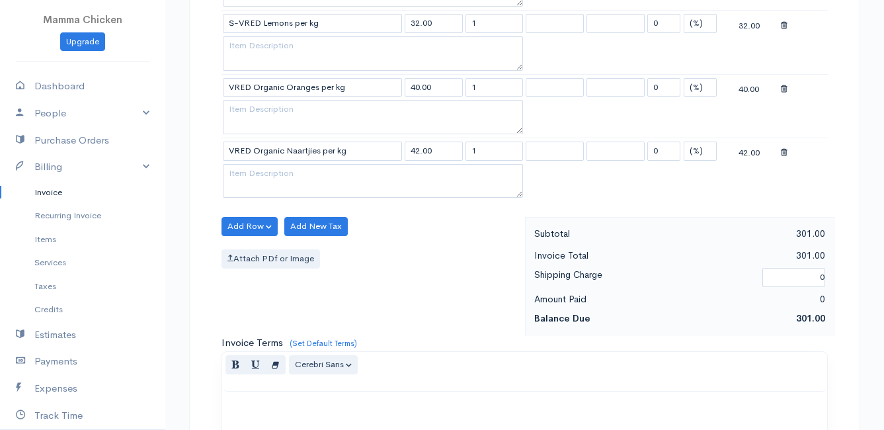
click at [247, 221] on button "Add Row" at bounding box center [249, 226] width 56 height 19
click at [254, 253] on link "Add Item Row" at bounding box center [274, 253] width 104 height 23
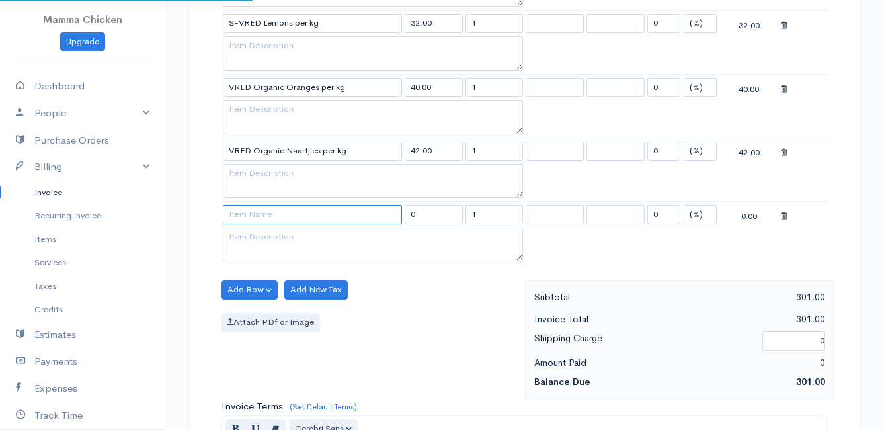
click at [262, 209] on input at bounding box center [312, 214] width 179 height 19
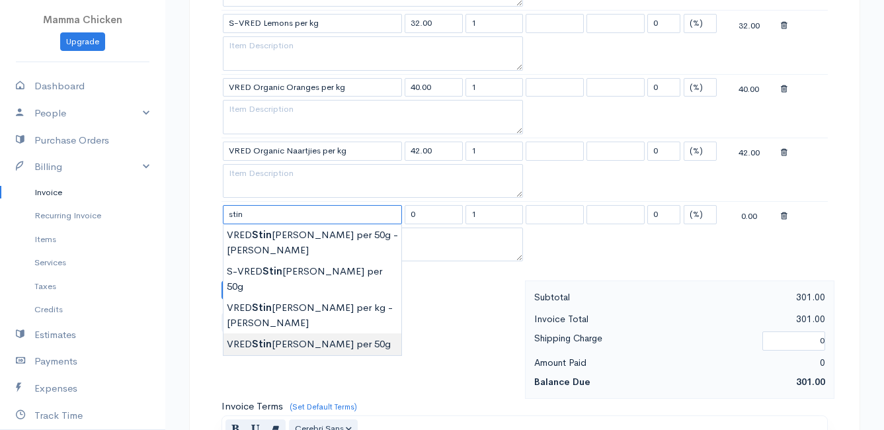
type input "VRED Stinging Nettle per 50g"
type input "24.00"
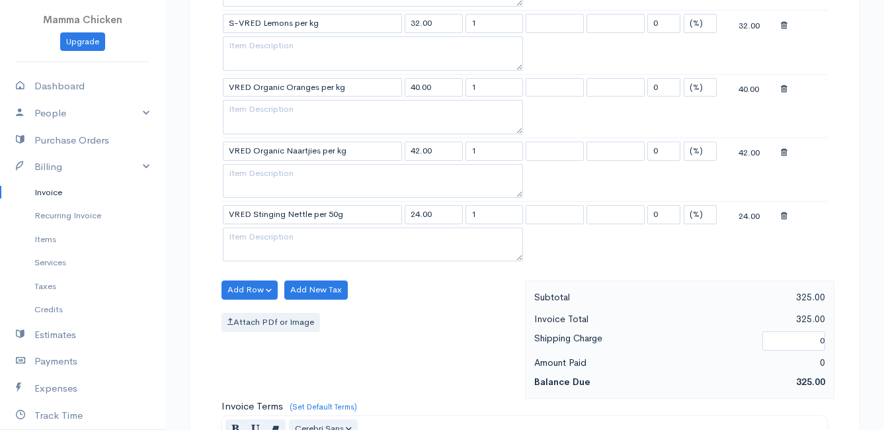
click at [239, 288] on button "Add Row" at bounding box center [249, 289] width 56 height 19
click at [246, 311] on link "Add Item Row" at bounding box center [274, 316] width 104 height 23
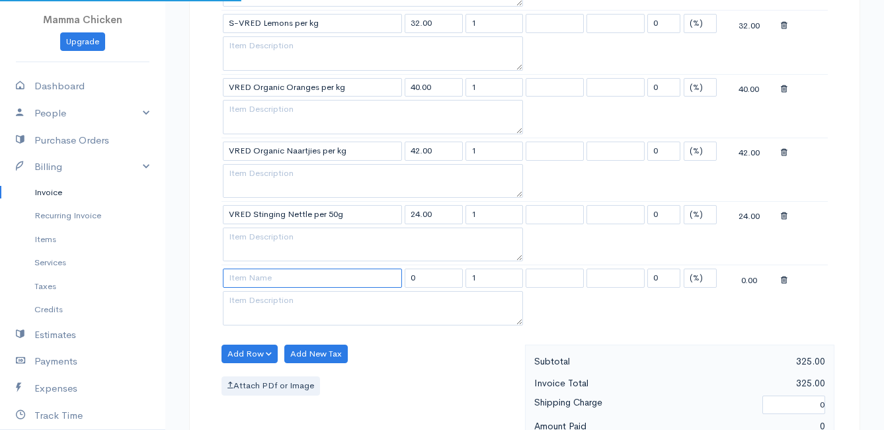
click at [251, 274] on input at bounding box center [312, 277] width 179 height 19
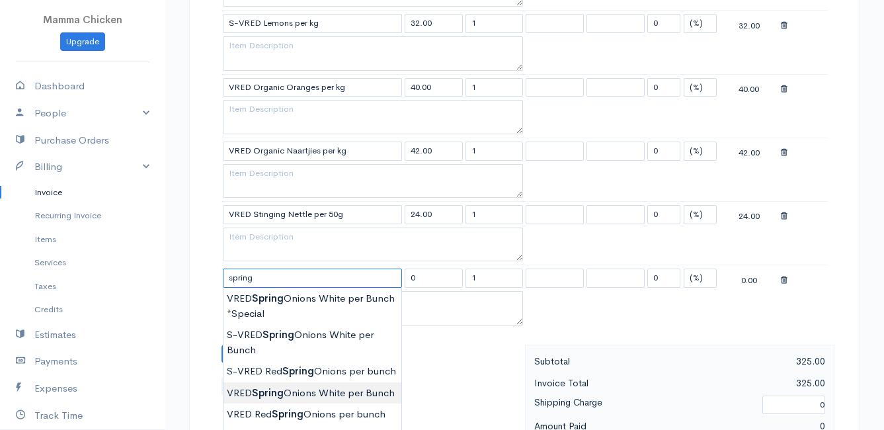
scroll to position [992, 0]
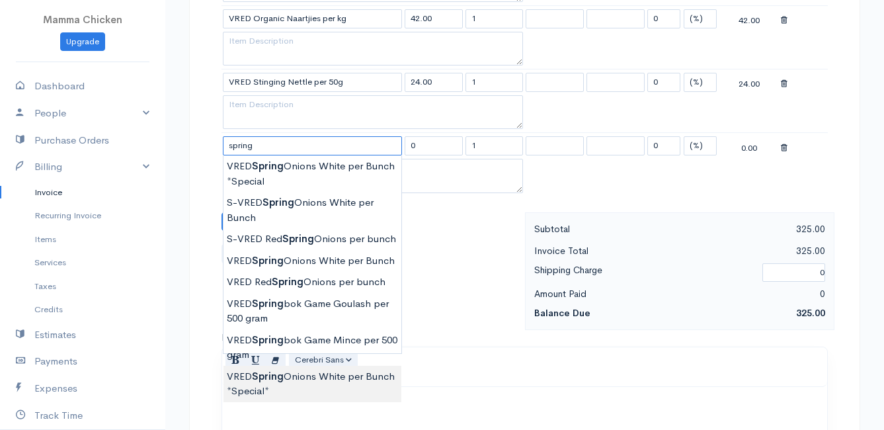
type input "VRED Spring Onions White per Bunch *Special*"
type input "20.00"
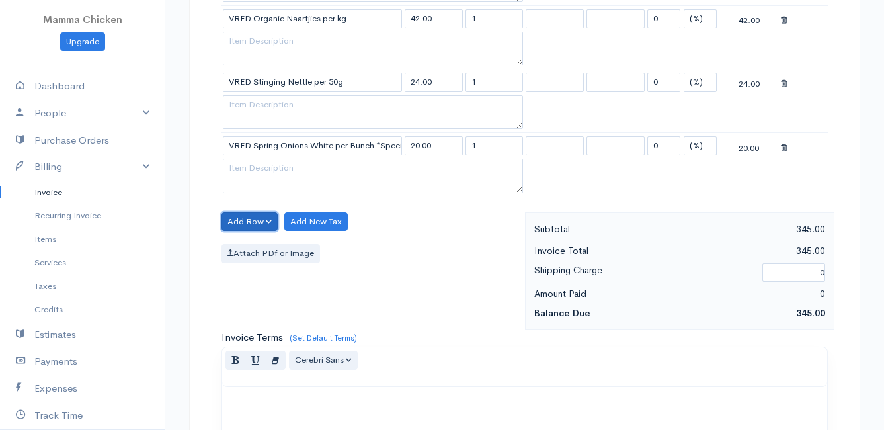
click at [239, 217] on button "Add Row" at bounding box center [249, 221] width 56 height 19
click at [250, 245] on link "Add Item Row" at bounding box center [274, 248] width 104 height 23
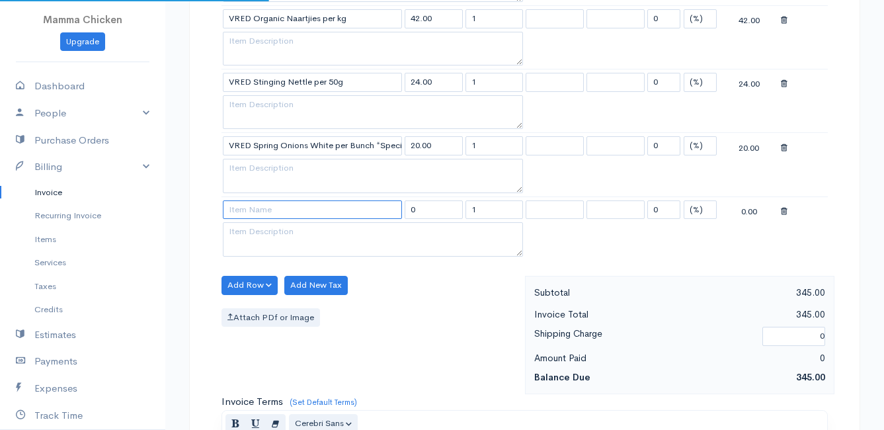
click at [251, 204] on input at bounding box center [312, 209] width 179 height 19
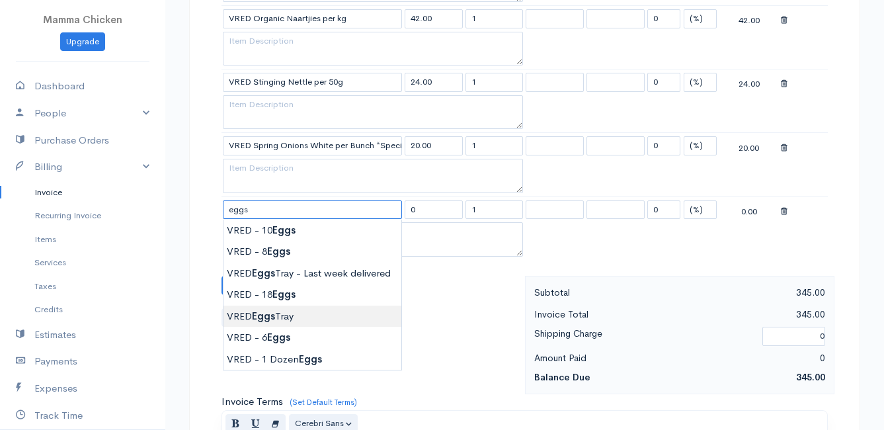
type input "VRED Eggs Tray"
type input "135.00"
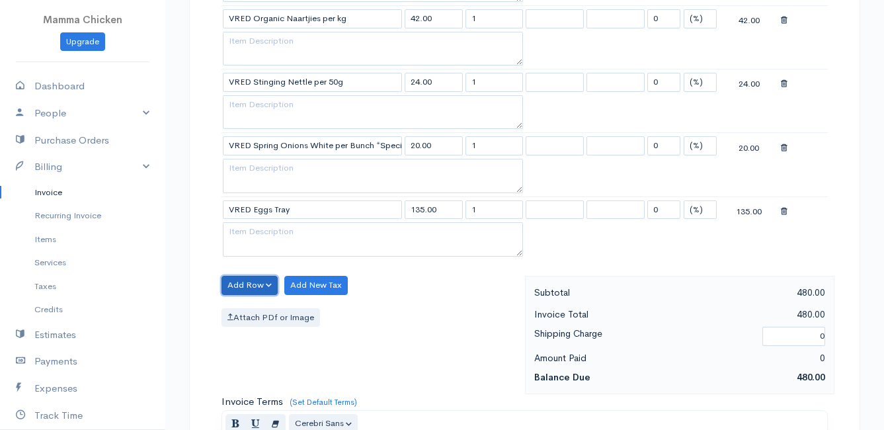
click at [262, 280] on button "Add Row" at bounding box center [249, 285] width 56 height 19
click at [264, 309] on link "Add Item Row" at bounding box center [274, 312] width 104 height 23
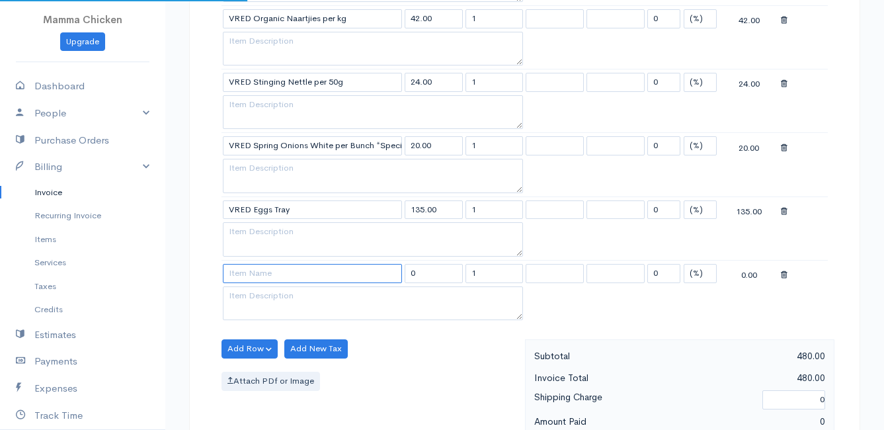
click at [258, 269] on input at bounding box center [312, 273] width 179 height 19
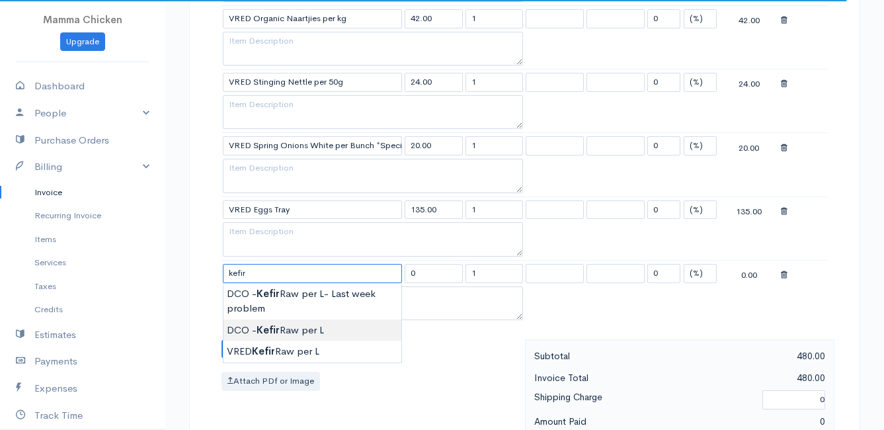
type input "DCO - Kefir Raw per L"
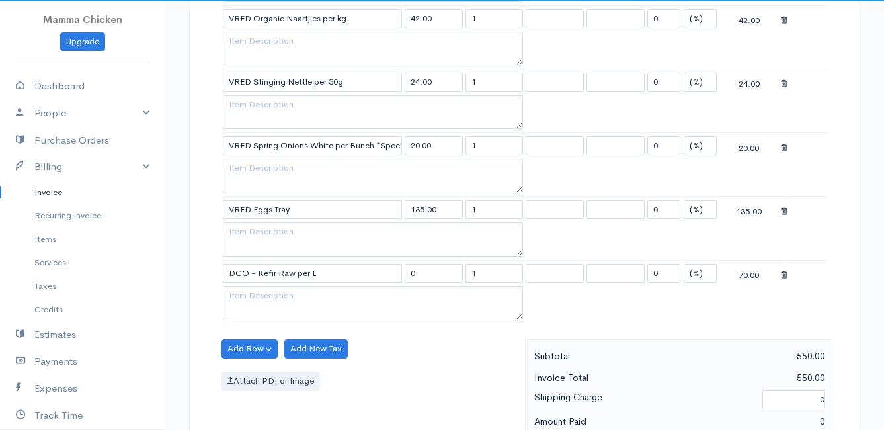
type input "70.00"
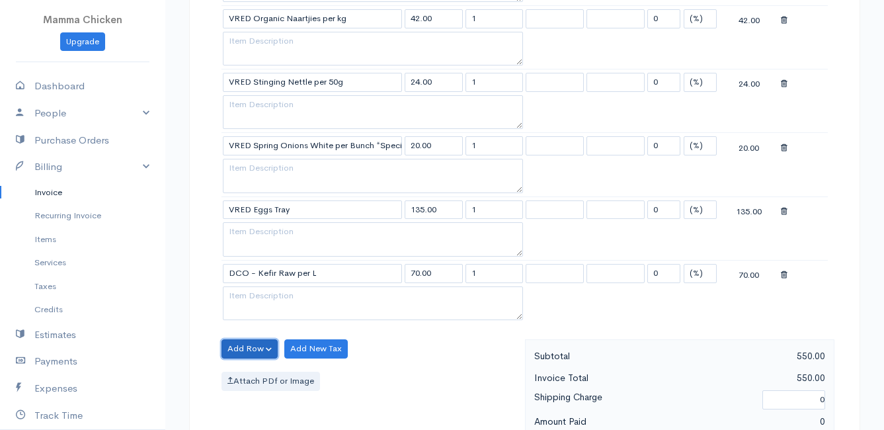
click at [241, 356] on button "Add Row" at bounding box center [249, 348] width 56 height 19
click at [253, 378] on link "Add Item Row" at bounding box center [274, 375] width 104 height 23
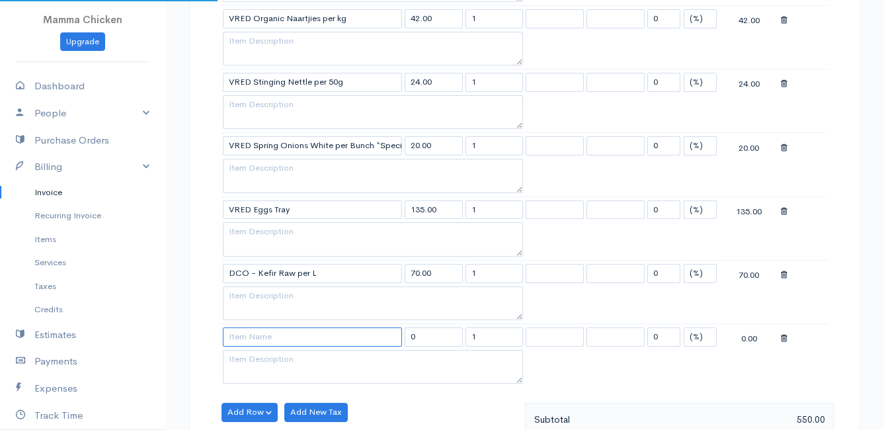
click at [246, 340] on input at bounding box center [312, 336] width 179 height 19
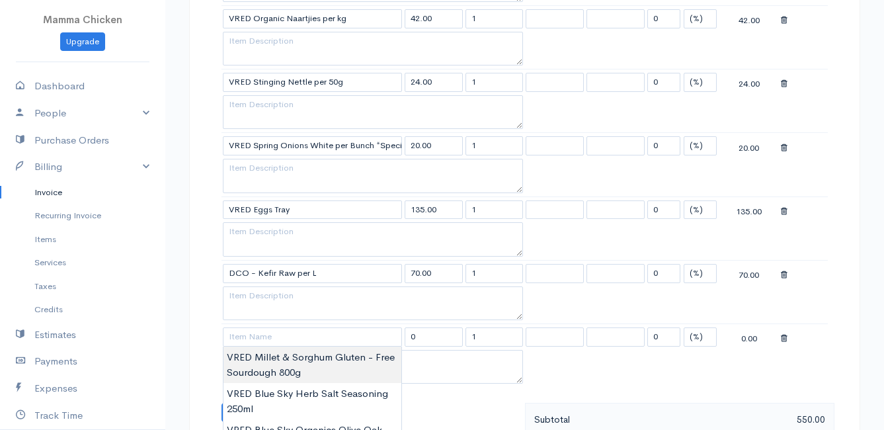
type input "VRED Millet & Sorghum Gluten - Free Sourdough 800g"
type input "98.00"
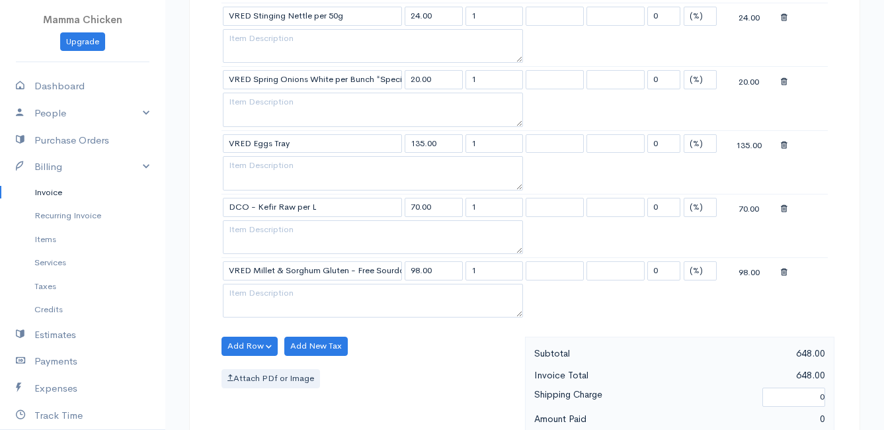
scroll to position [1124, 0]
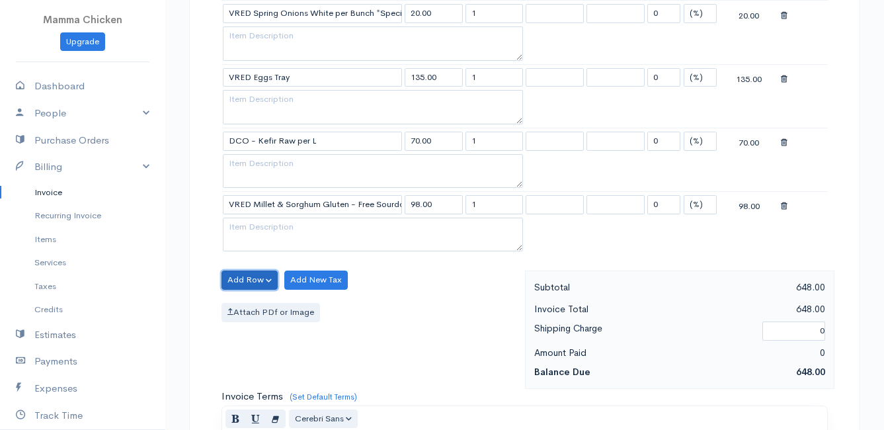
click at [249, 274] on button "Add Row" at bounding box center [249, 279] width 56 height 19
click at [256, 299] on link "Add Item Row" at bounding box center [274, 306] width 104 height 23
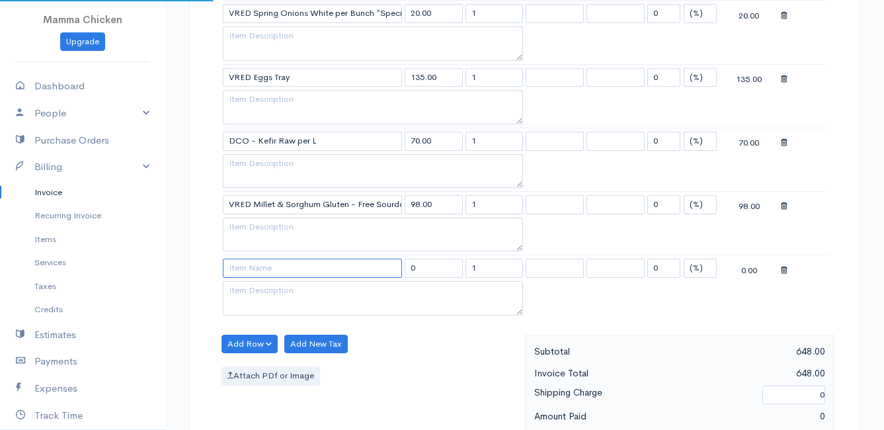
click at [255, 266] on input at bounding box center [312, 267] width 179 height 19
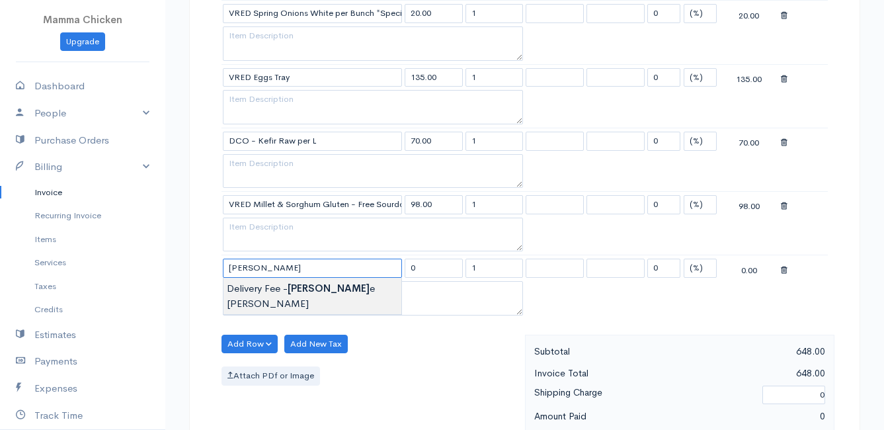
type input "Delivery Fee - [PERSON_NAME]"
type input "25.00"
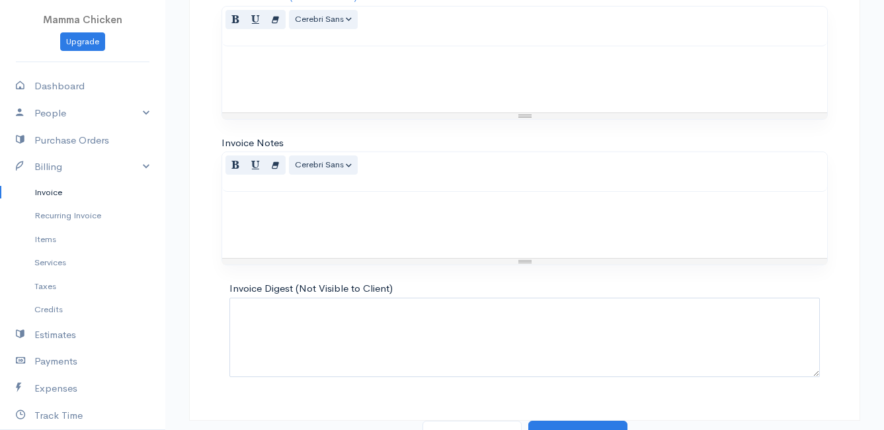
scroll to position [1604, 0]
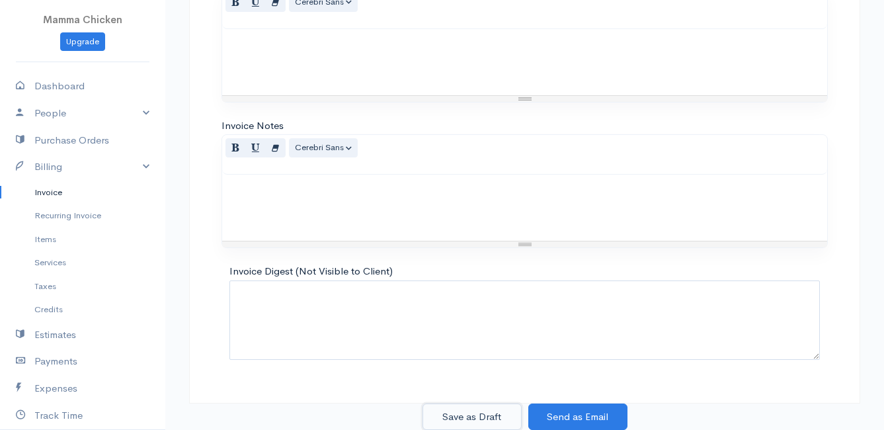
click at [486, 413] on button "Save as Draft" at bounding box center [471, 416] width 99 height 27
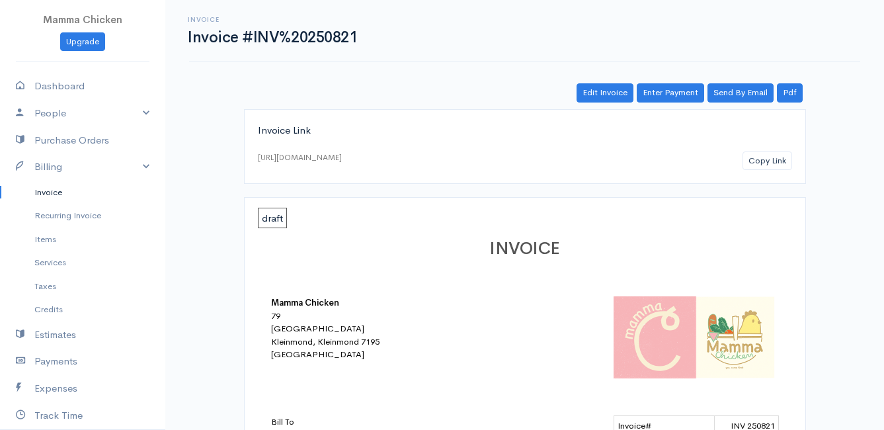
click at [46, 192] on link "Invoice" at bounding box center [82, 192] width 165 height 24
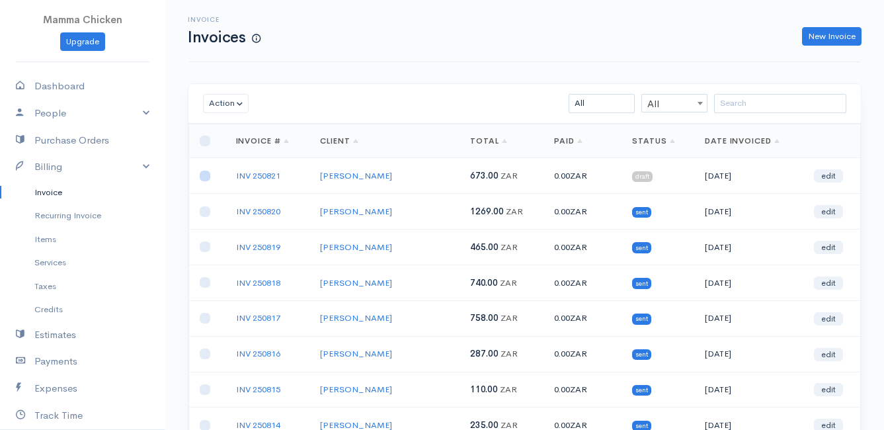
click at [205, 176] on input "checkbox" at bounding box center [205, 176] width 11 height 11
checkbox input "true"
click at [215, 108] on button "Action" at bounding box center [226, 103] width 46 height 19
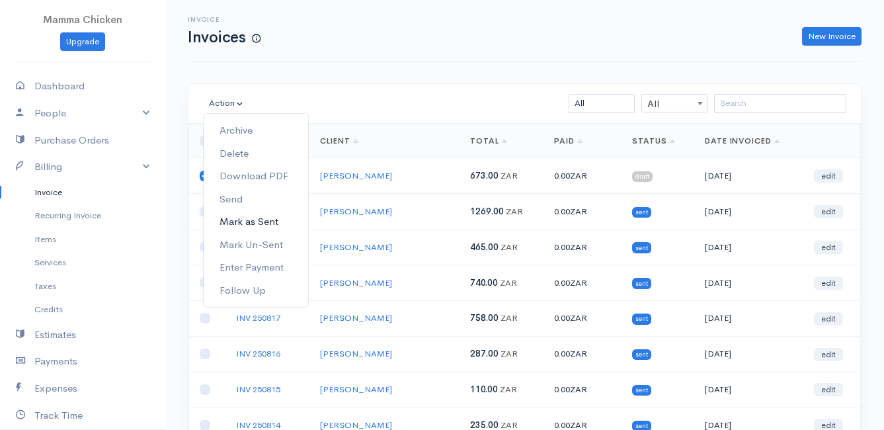
click at [244, 220] on link "Mark as Sent" at bounding box center [256, 221] width 104 height 23
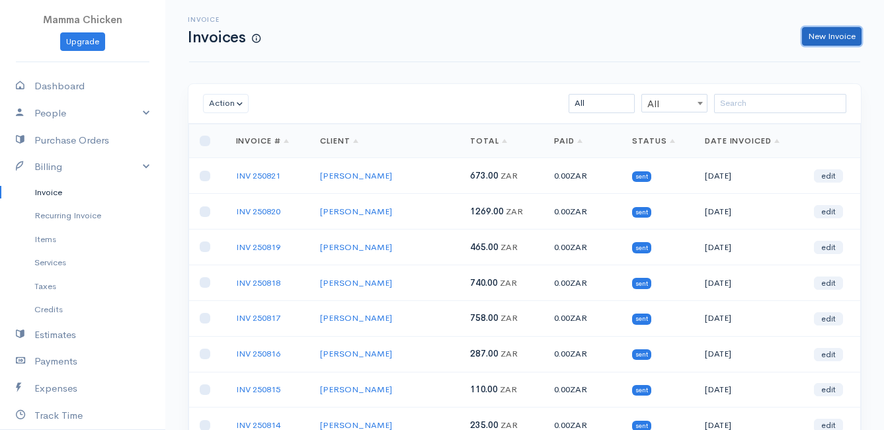
click at [828, 36] on link "New Invoice" at bounding box center [831, 36] width 59 height 19
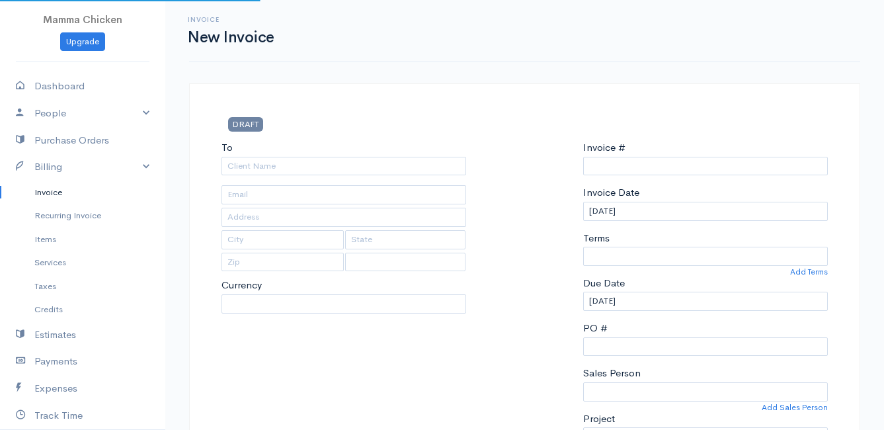
select select "[GEOGRAPHIC_DATA]"
select select "ZAR"
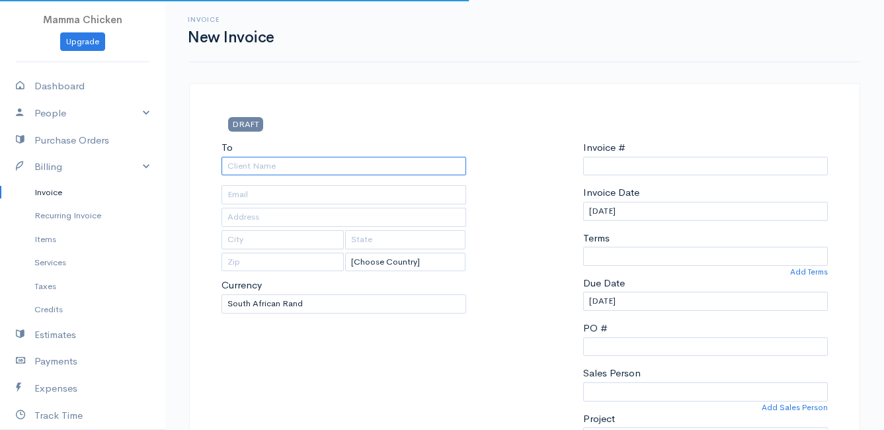
click at [348, 173] on input "To" at bounding box center [343, 166] width 245 height 19
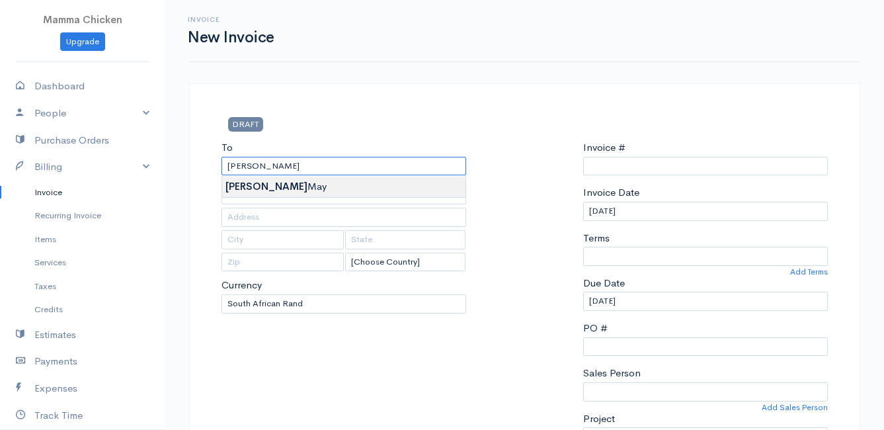
type input "[PERSON_NAME]"
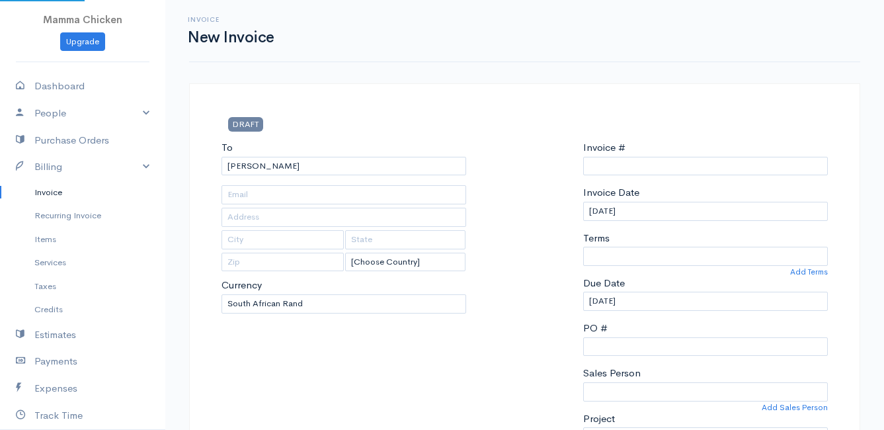
type input "[STREET_ADDRESS]"
type input "[US_STATE]"
type input "7201"
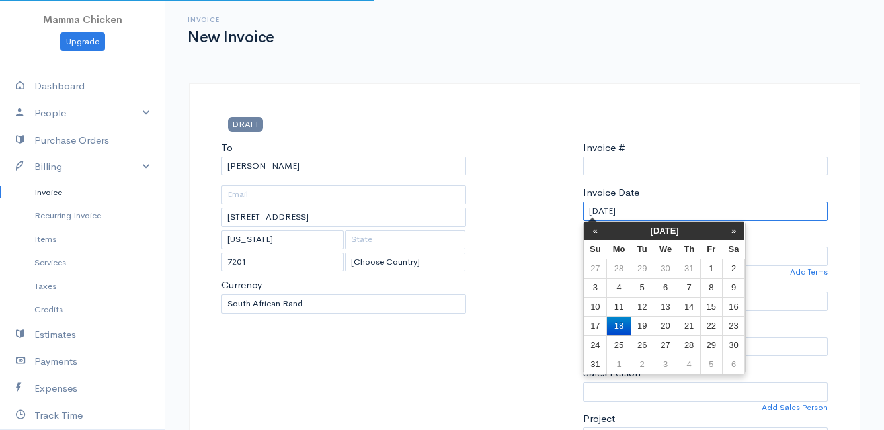
click at [675, 218] on input "[DATE]" at bounding box center [705, 211] width 245 height 19
click at [713, 323] on td "22" at bounding box center [711, 325] width 22 height 19
type input "[DATE]"
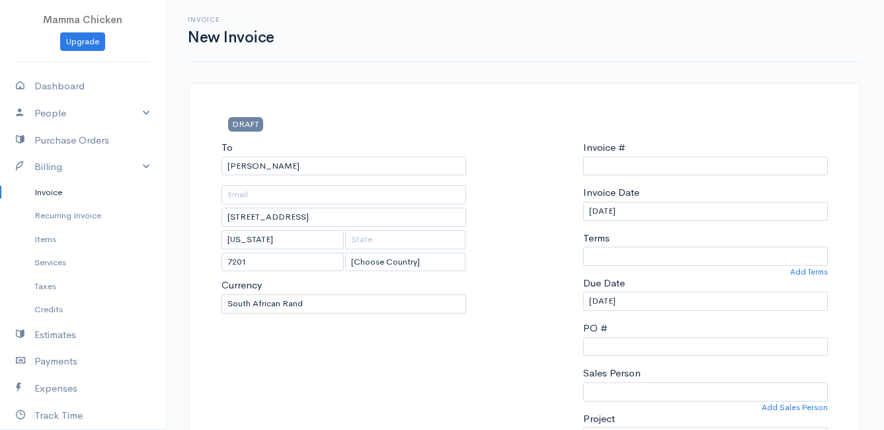
scroll to position [66, 0]
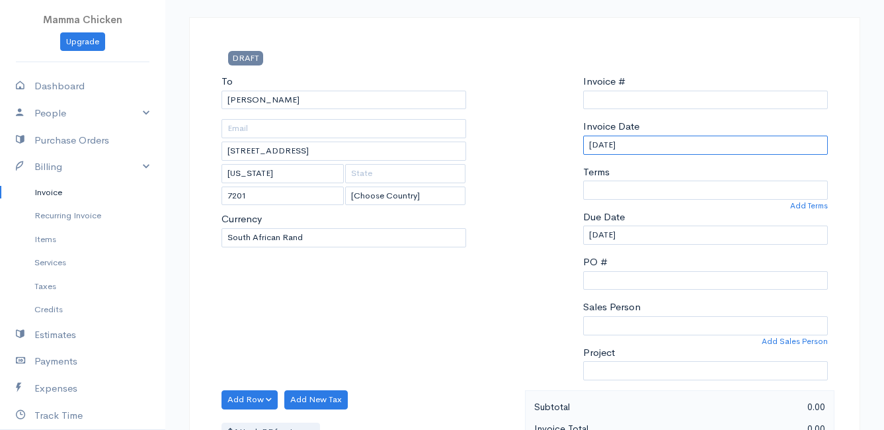
click at [665, 149] on input "[DATE]" at bounding box center [705, 145] width 245 height 19
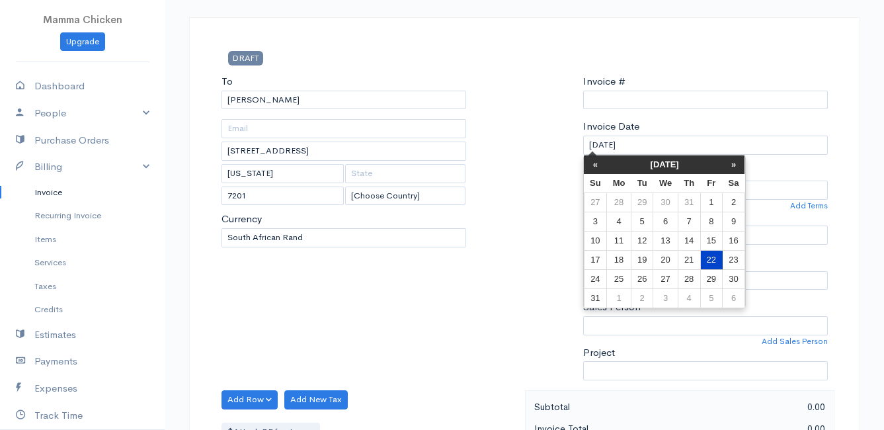
click at [713, 258] on td "22" at bounding box center [711, 259] width 22 height 19
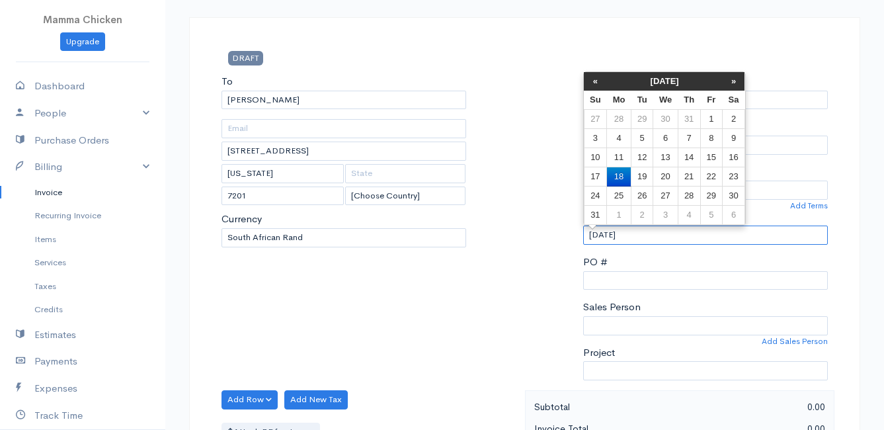
click at [671, 238] on input "[DATE]" at bounding box center [705, 234] width 245 height 19
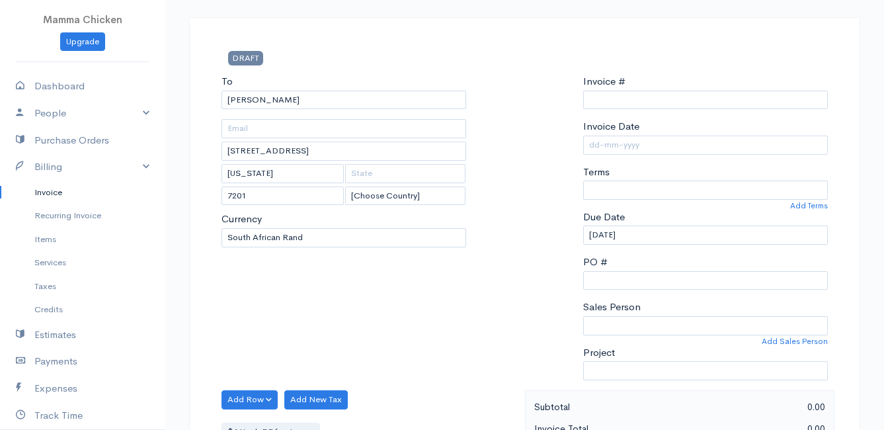
click at [490, 266] on div at bounding box center [524, 232] width 103 height 316
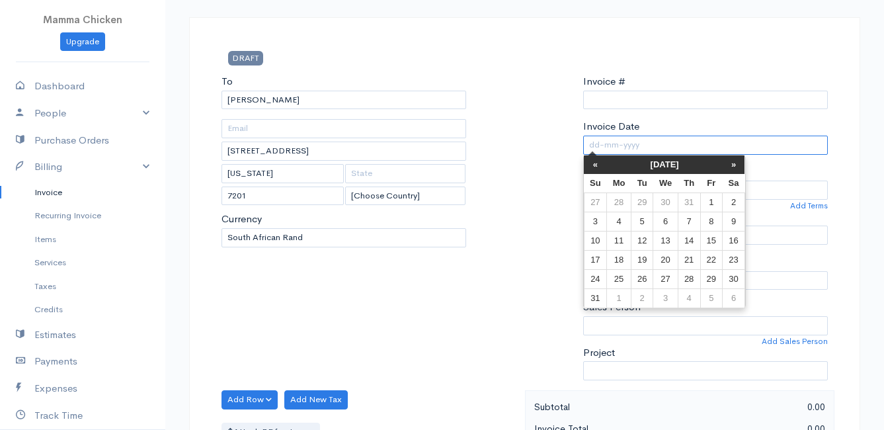
click at [661, 139] on input "Invoice Date" at bounding box center [705, 145] width 245 height 19
click at [719, 258] on td "22" at bounding box center [711, 259] width 22 height 19
type input "[DATE]"
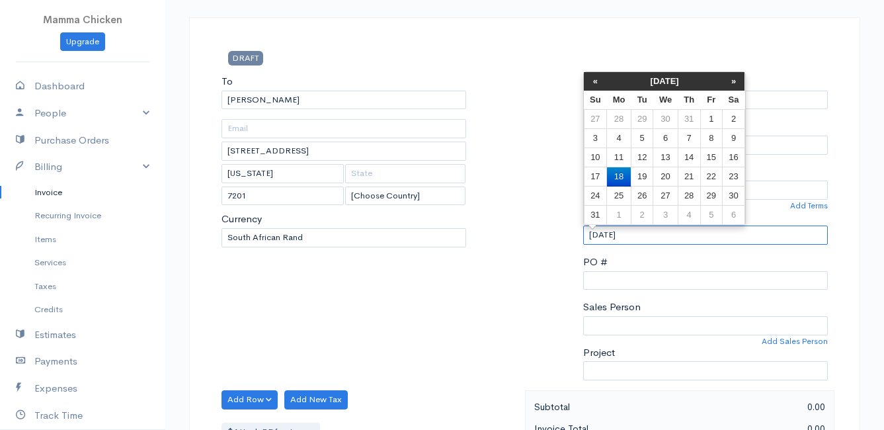
click at [675, 232] on input "[DATE]" at bounding box center [705, 234] width 245 height 19
click at [717, 180] on td "22" at bounding box center [711, 176] width 22 height 19
type input "[DATE]"
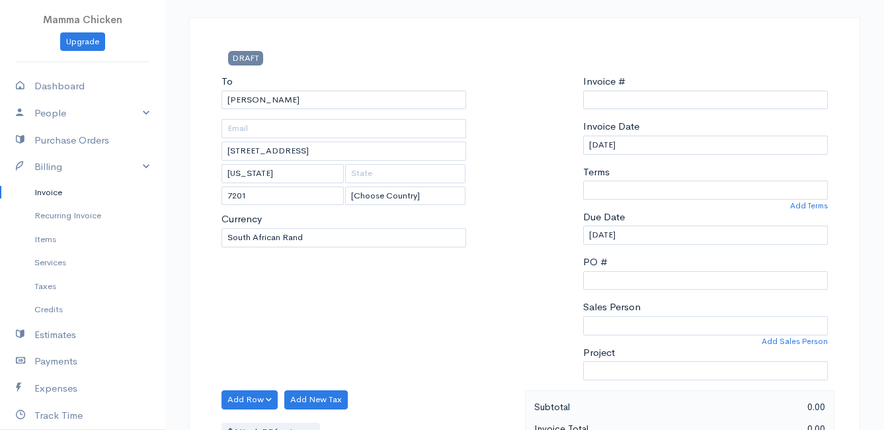
click at [495, 291] on div at bounding box center [524, 232] width 103 height 316
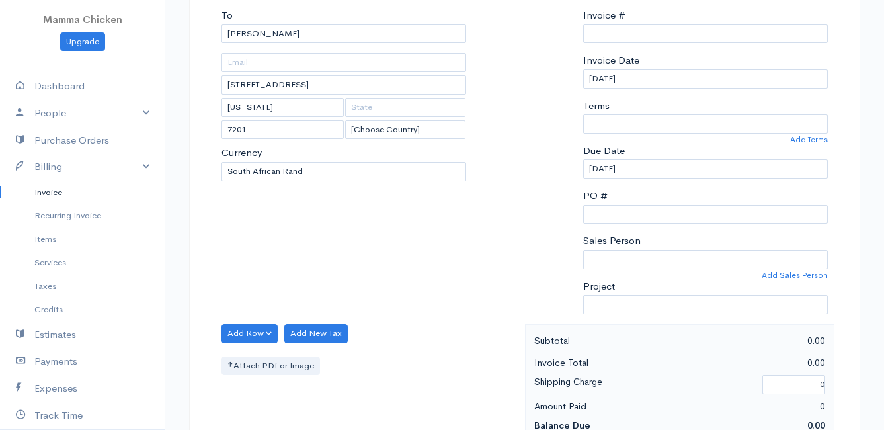
scroll to position [198, 0]
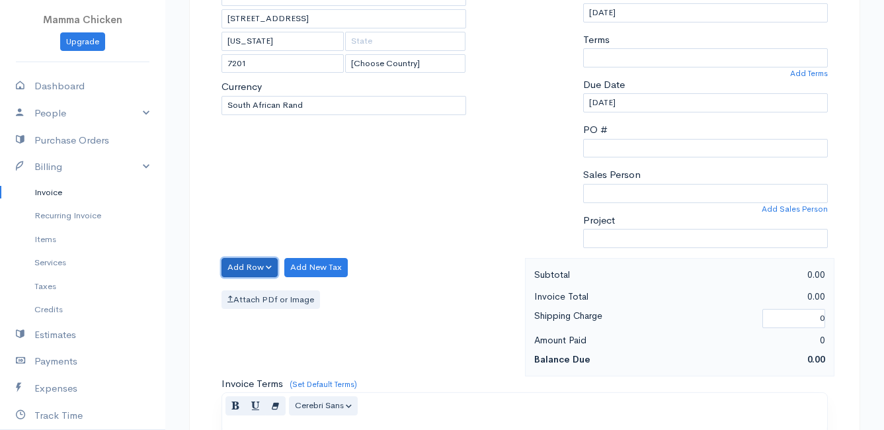
click at [258, 266] on button "Add Row" at bounding box center [249, 267] width 56 height 19
click at [260, 290] on link "Add Item Row" at bounding box center [274, 294] width 104 height 23
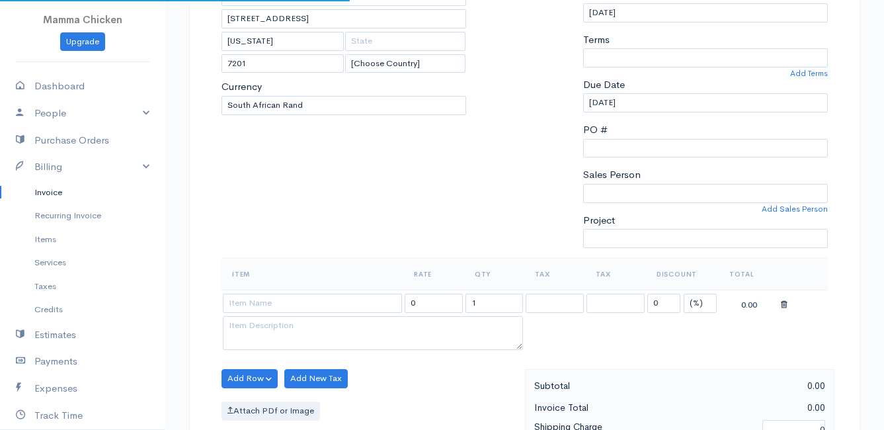
scroll to position [66, 0]
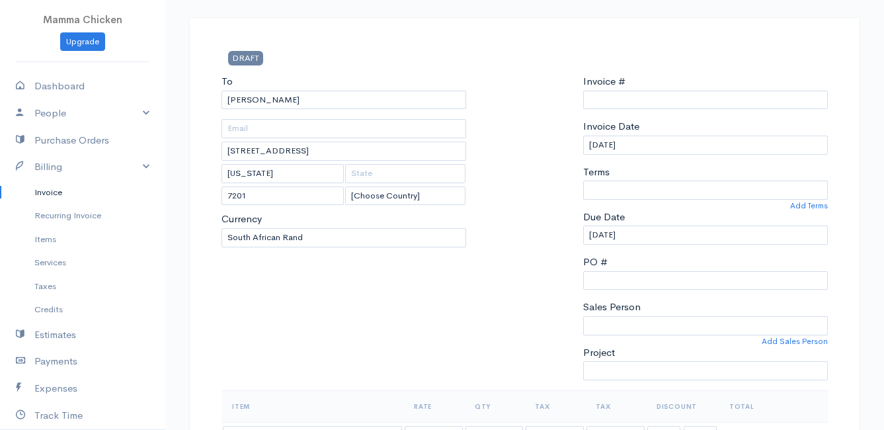
click at [52, 192] on link "Invoice" at bounding box center [82, 192] width 165 height 24
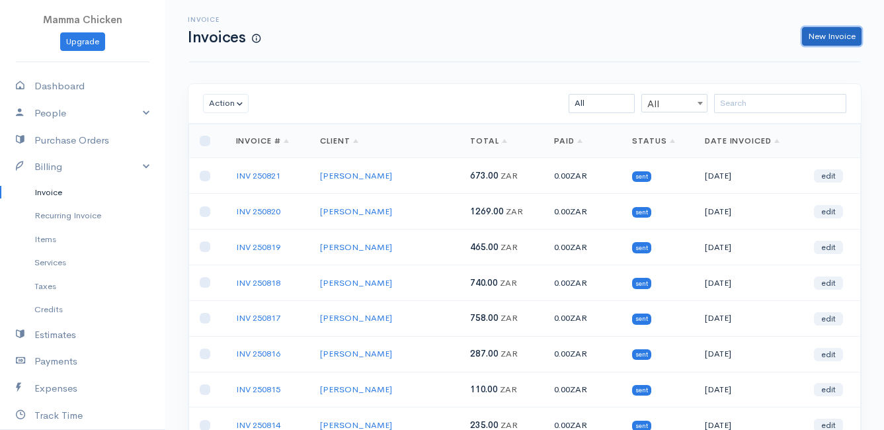
click at [838, 31] on link "New Invoice" at bounding box center [831, 36] width 59 height 19
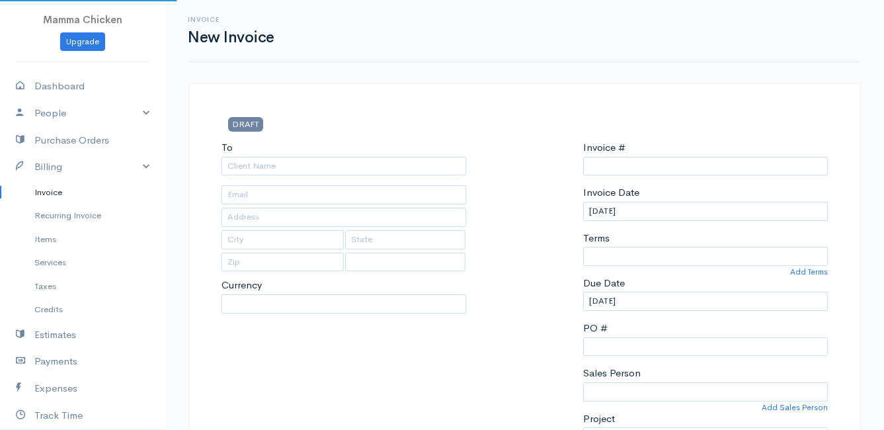
select select "[GEOGRAPHIC_DATA]"
select select "ZAR"
type input "INV 250822"
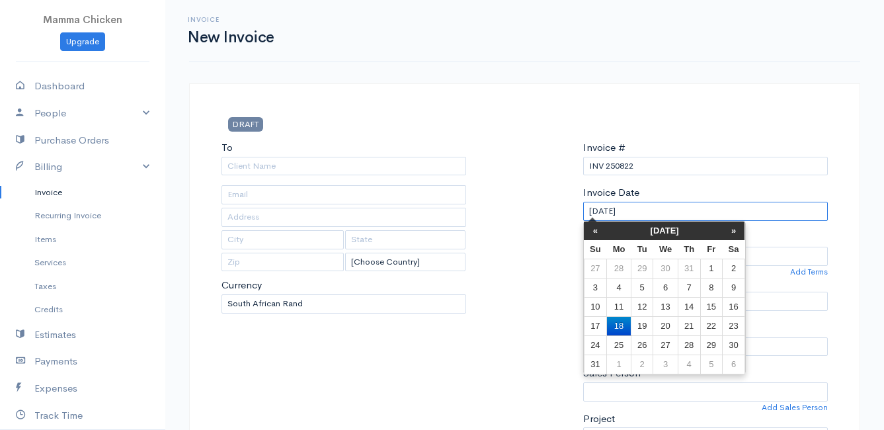
click at [690, 211] on input "[DATE]" at bounding box center [705, 211] width 245 height 19
click at [719, 327] on td "22" at bounding box center [711, 325] width 22 height 19
type input "[DATE]"
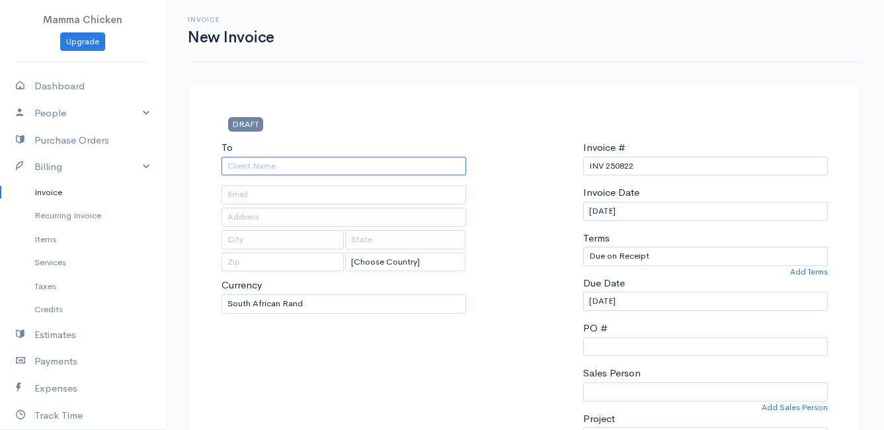
click at [256, 169] on input "To" at bounding box center [343, 166] width 245 height 19
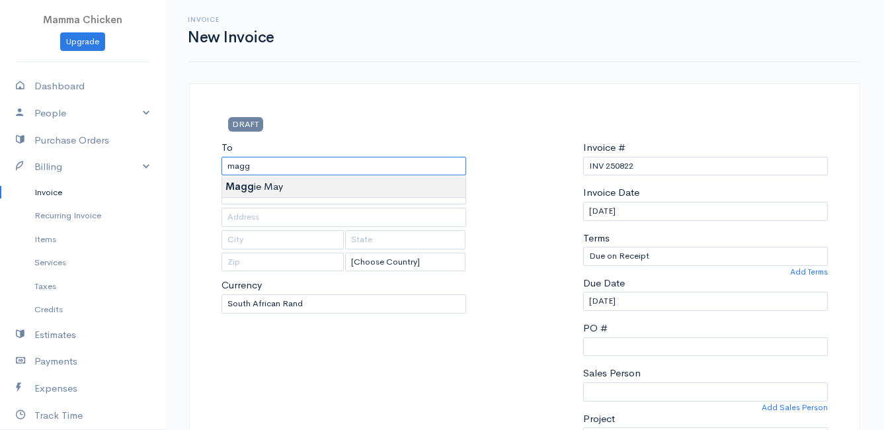
type input "[PERSON_NAME]"
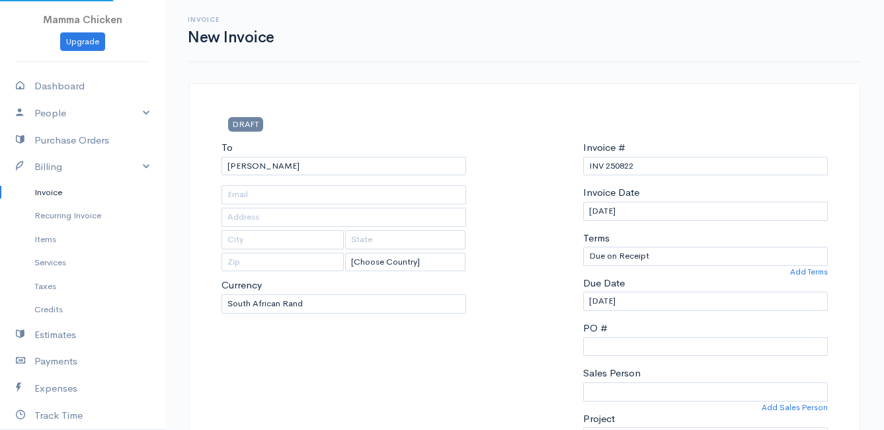
type input "[STREET_ADDRESS]"
type input "[US_STATE]"
type input "7201"
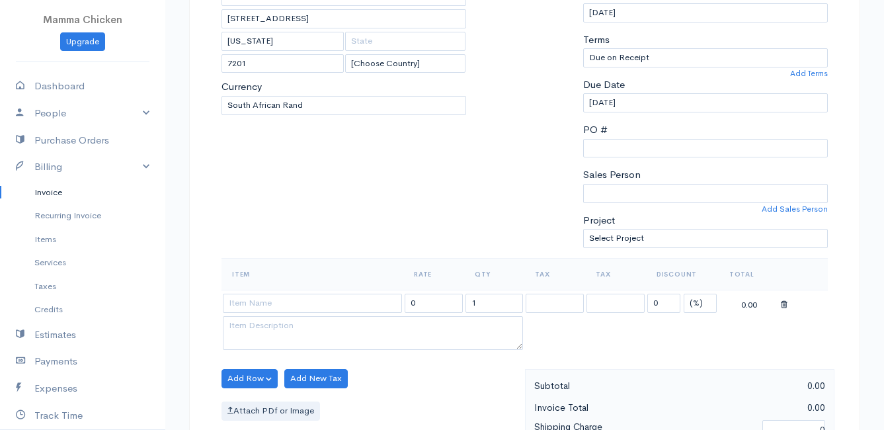
scroll to position [264, 0]
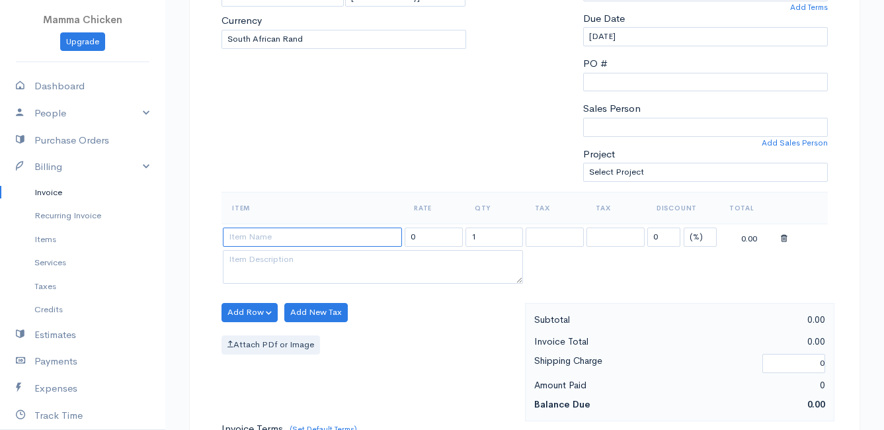
click at [240, 242] on input at bounding box center [312, 236] width 179 height 19
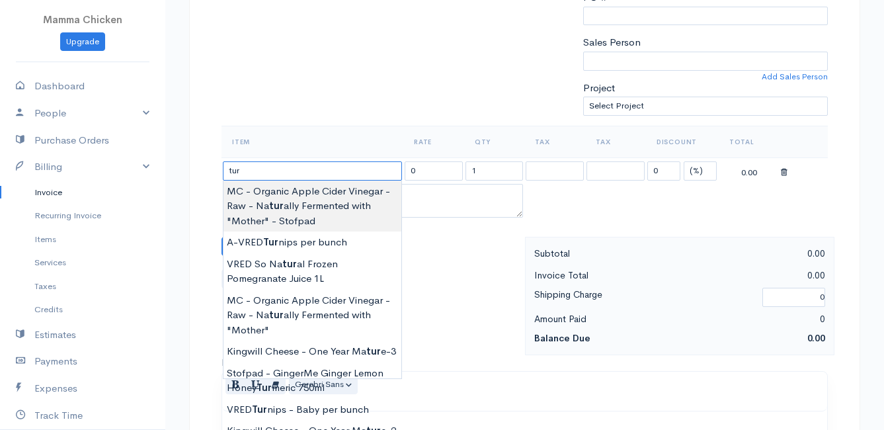
scroll to position [397, 0]
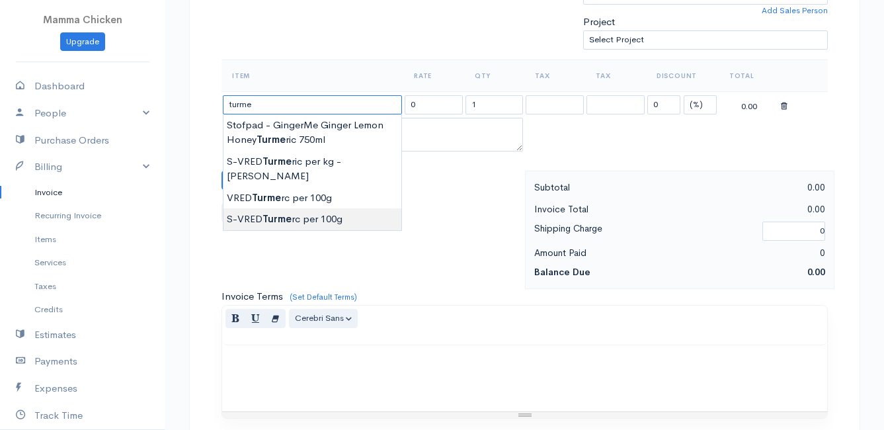
type input "S-VRED Turmerc per 100g"
type input "35.00"
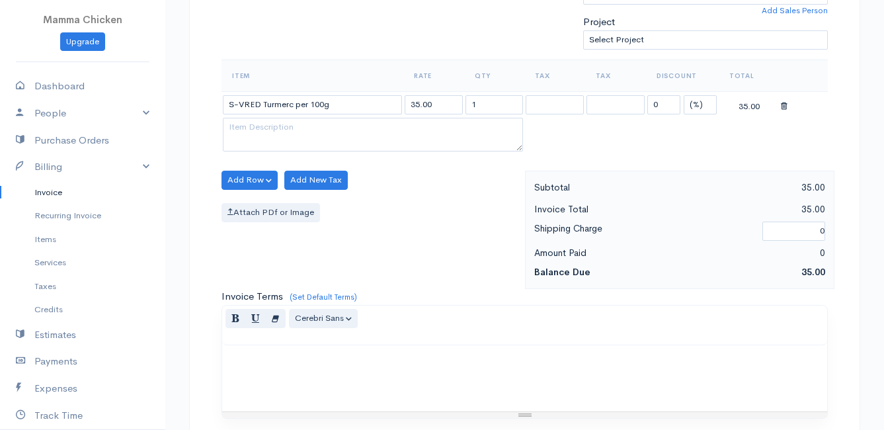
click at [304, 204] on body "Mamma Chicken Upgrade Dashboard People Clients Vendors Staff Users Purchase Ord…" at bounding box center [442, 174] width 884 height 1143
click at [258, 178] on button "Add Row" at bounding box center [249, 180] width 56 height 19
click at [267, 206] on link "Add Item Row" at bounding box center [274, 207] width 104 height 23
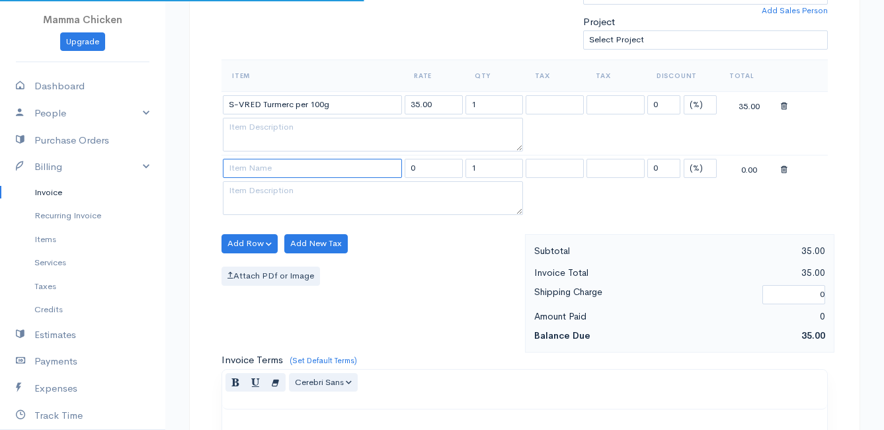
click at [259, 171] on input at bounding box center [312, 168] width 179 height 19
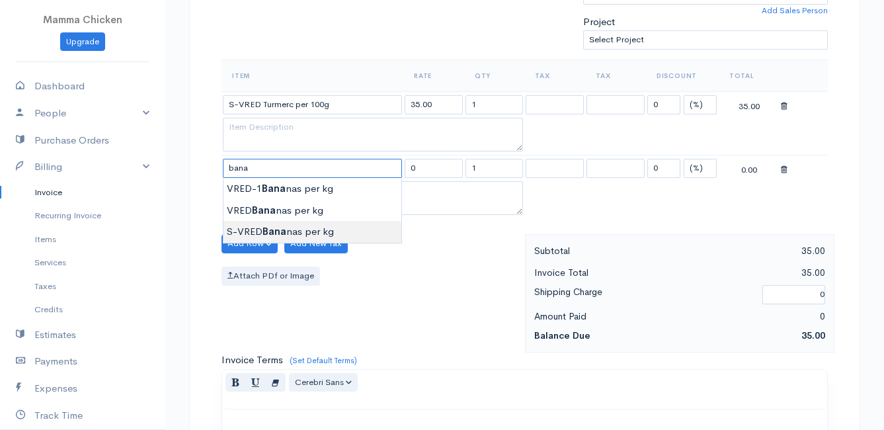
type input "S-VRED Bananas per kg"
type input "46.00"
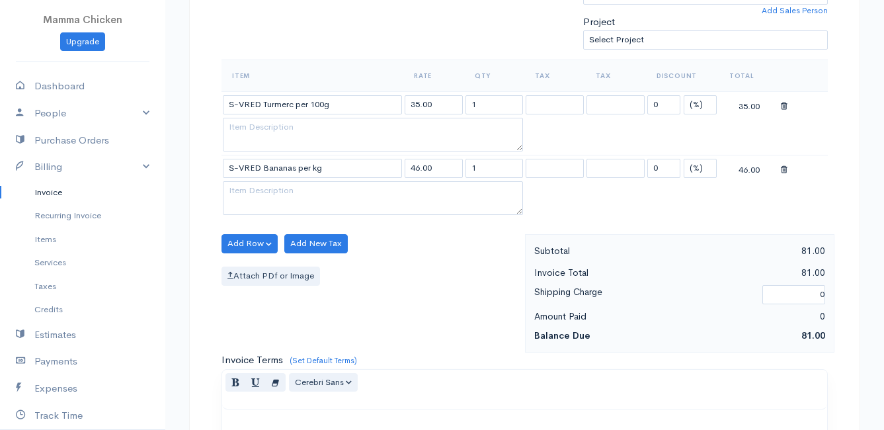
click at [283, 227] on body "Mamma Chicken Upgrade Dashboard People Clients Vendors Staff Users Purchase Ord…" at bounding box center [442, 206] width 884 height 1206
click at [237, 244] on button "Add Row" at bounding box center [249, 243] width 56 height 19
click at [250, 269] on link "Add Item Row" at bounding box center [274, 270] width 104 height 23
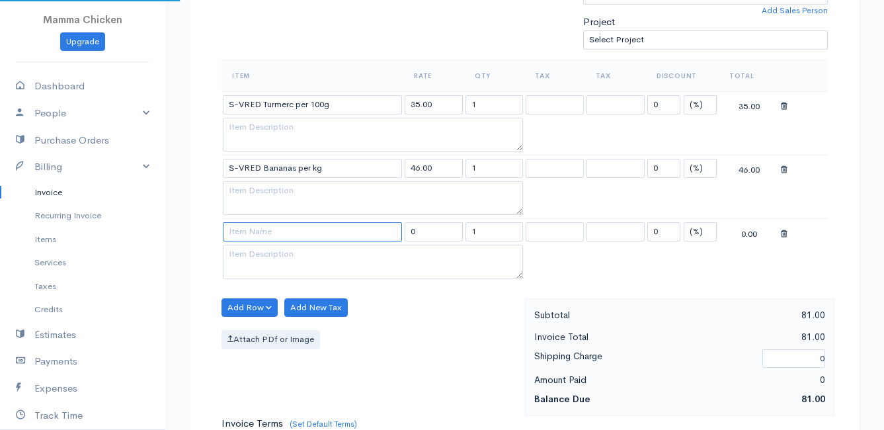
click at [248, 232] on input at bounding box center [312, 231] width 179 height 19
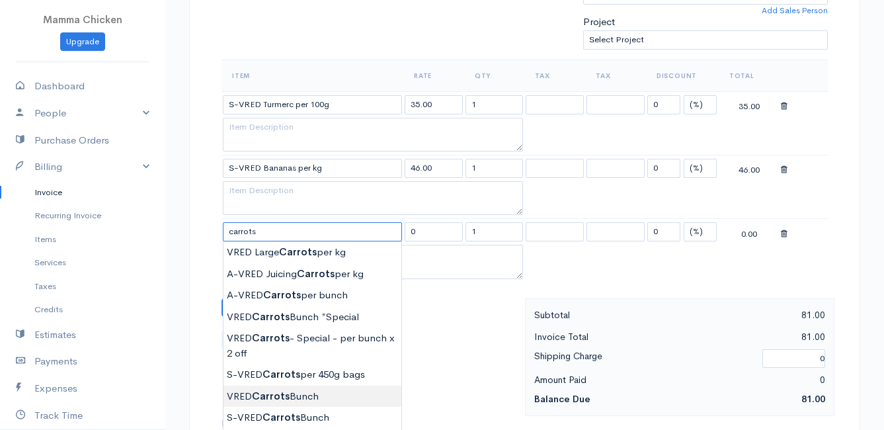
type input "VRED Carrots Bunch"
type input "23.00"
click at [298, 389] on body "Mamma Chicken Upgrade Dashboard People Clients Vendors Staff Users Purchase Ord…" at bounding box center [442, 238] width 884 height 1270
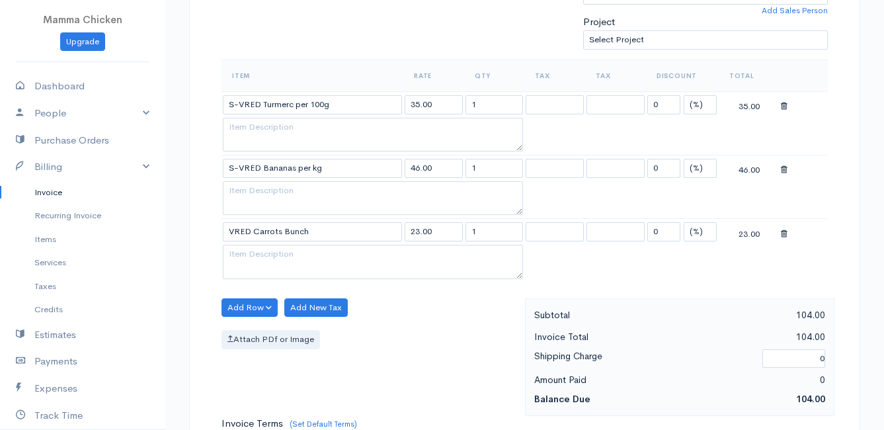
scroll to position [463, 0]
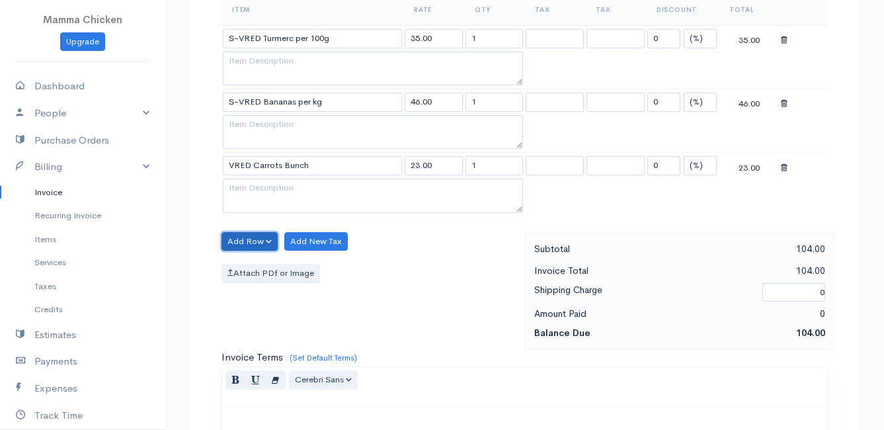
click at [244, 235] on button "Add Row" at bounding box center [249, 241] width 56 height 19
click at [249, 265] on link "Add Item Row" at bounding box center [274, 268] width 104 height 23
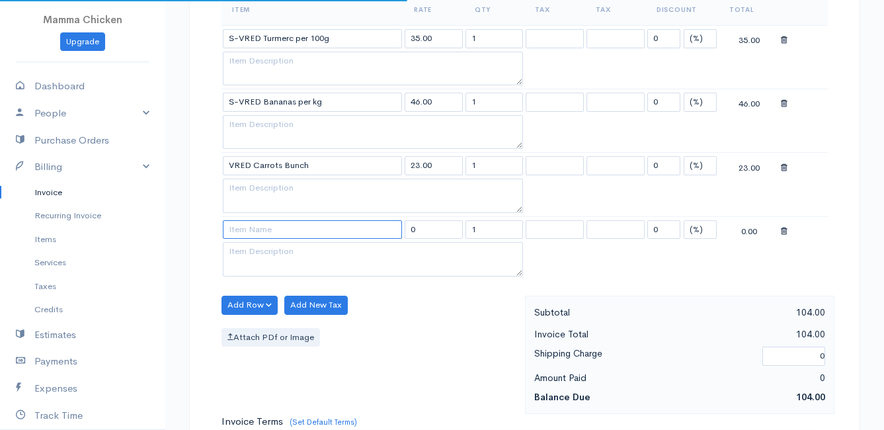
click at [250, 234] on input at bounding box center [312, 229] width 179 height 19
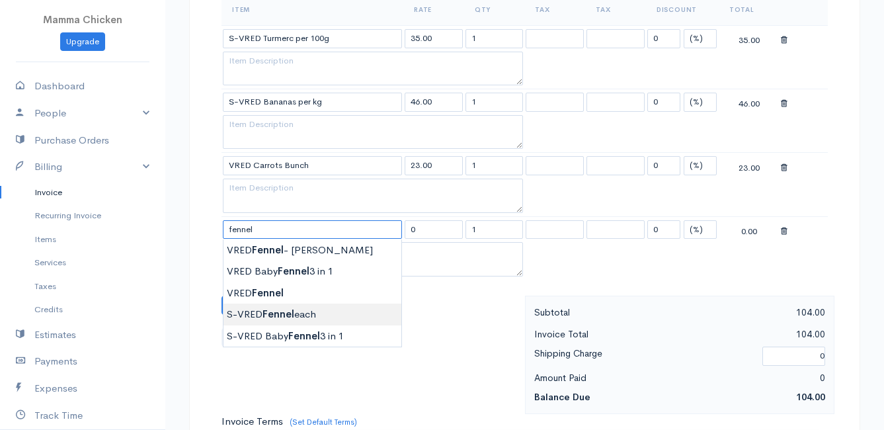
type input "S-VRED Fennel each"
type input "26.00"
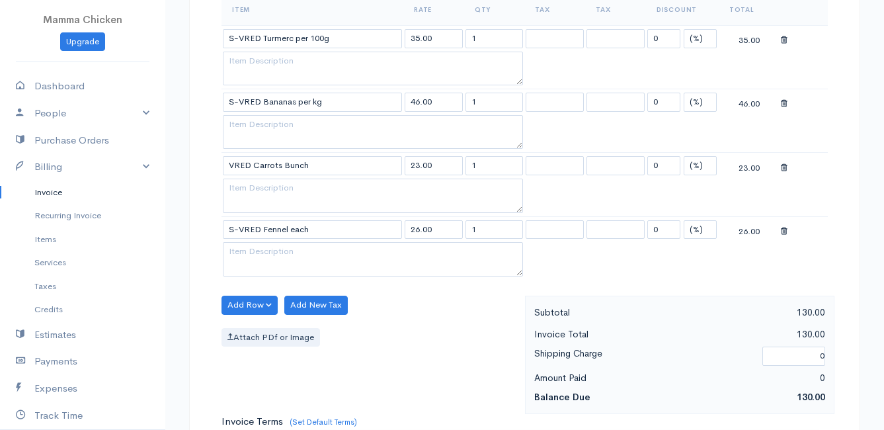
click at [344, 311] on body "Mamma Chicken Upgrade Dashboard People Clients Vendors Staff Users Purchase Ord…" at bounding box center [442, 203] width 884 height 1333
drag, startPoint x: 487, startPoint y: 231, endPoint x: 465, endPoint y: 235, distance: 22.8
click at [465, 235] on input "1" at bounding box center [494, 229] width 58 height 19
type input "3"
click at [430, 326] on div "Add Row Add Item Row Add Time Row Add New Tax Attach PDf or Image" at bounding box center [370, 354] width 310 height 118
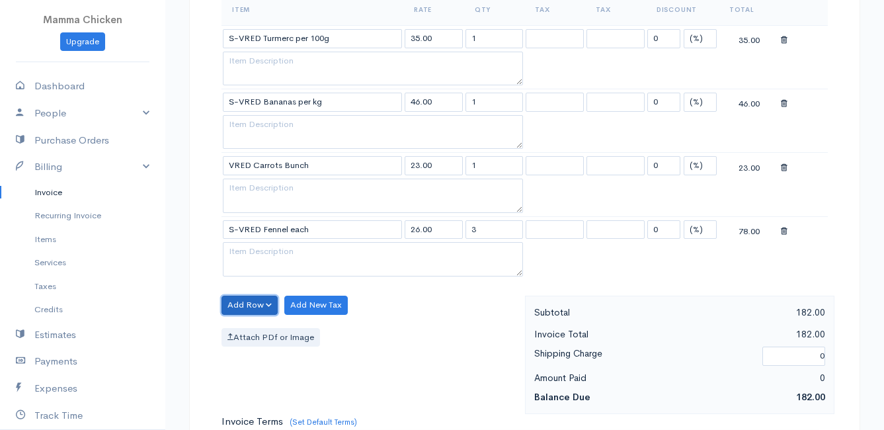
click at [251, 305] on button "Add Row" at bounding box center [249, 304] width 56 height 19
click at [250, 329] on link "Add Item Row" at bounding box center [274, 332] width 104 height 23
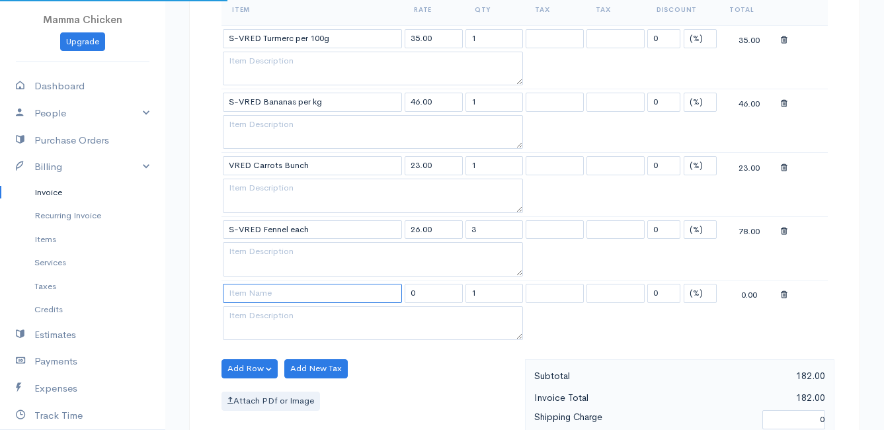
click at [250, 297] on input at bounding box center [312, 293] width 179 height 19
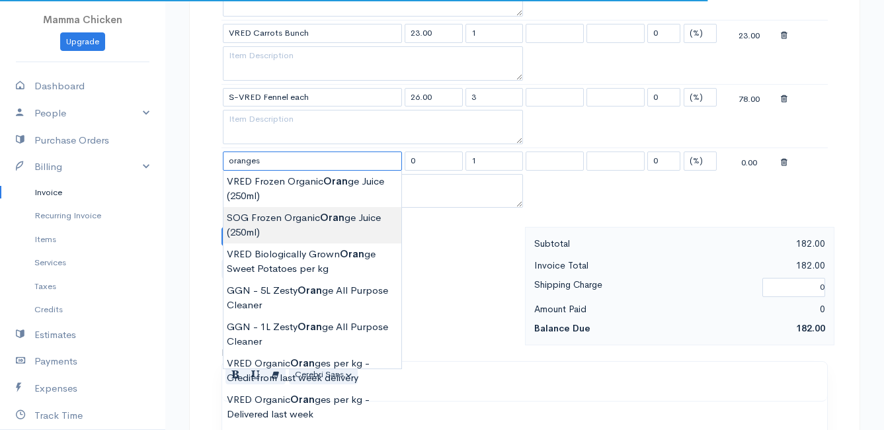
scroll to position [727, 0]
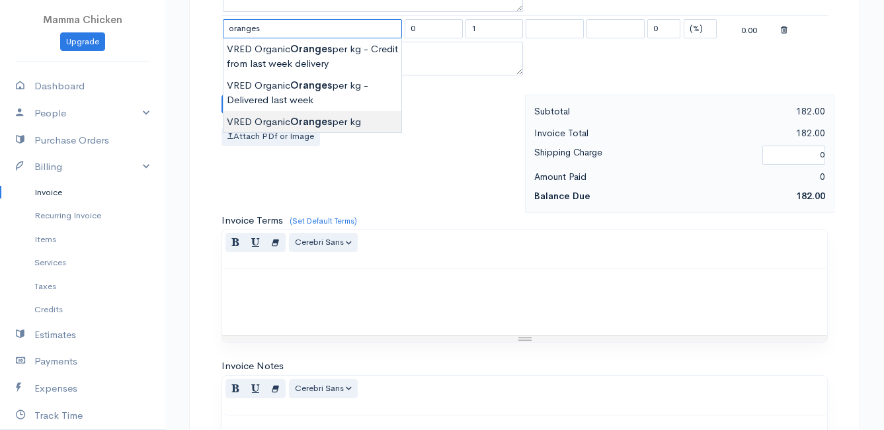
type input "VRED Organic Oranges per kg"
type input "40.00"
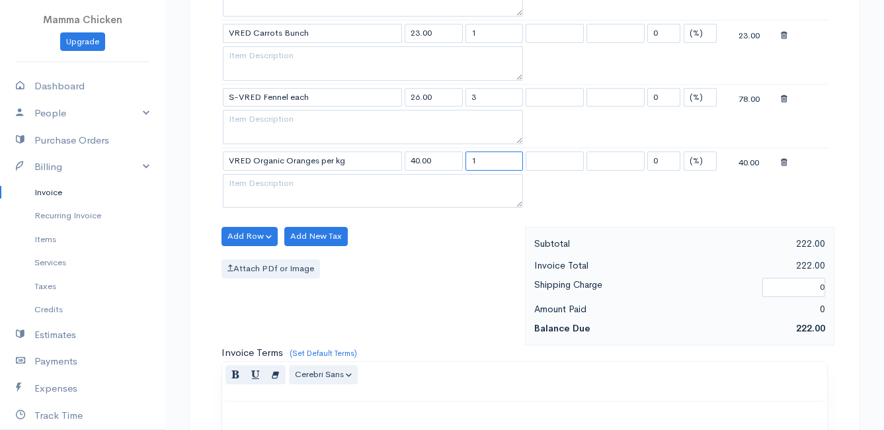
drag, startPoint x: 492, startPoint y: 160, endPoint x: 444, endPoint y: 165, distance: 47.8
click at [444, 165] on tr "VRED Organic Oranges per kg 40.00 1 0 (%) Flat 40.00" at bounding box center [524, 160] width 606 height 26
type input "3"
click at [410, 248] on div "Add Row Add Item Row Add Time Row Add New Tax Attach PDf or Image" at bounding box center [370, 286] width 310 height 118
click at [239, 235] on button "Add Row" at bounding box center [249, 236] width 56 height 19
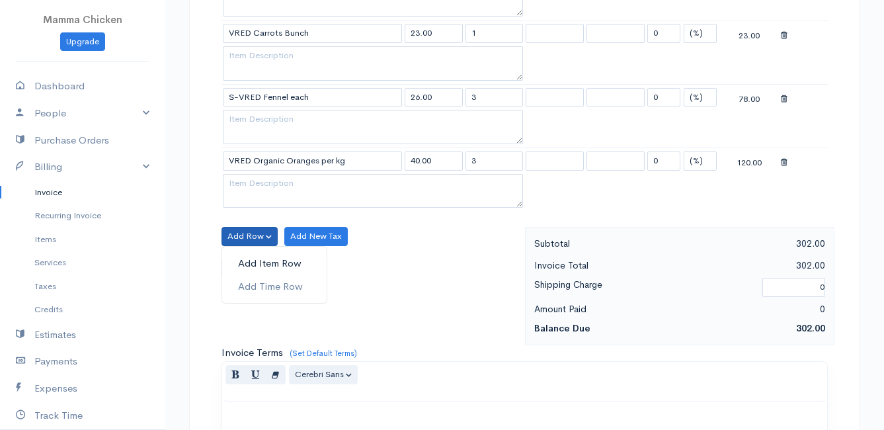
click at [247, 258] on link "Add Item Row" at bounding box center [274, 263] width 104 height 23
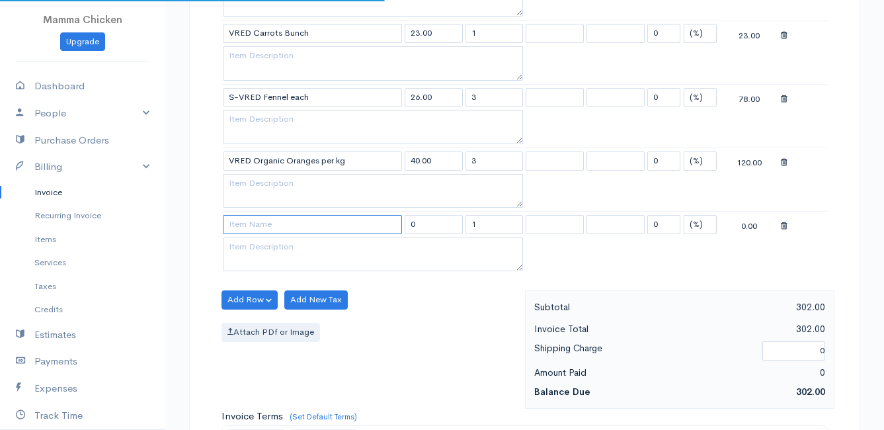
click at [243, 229] on input at bounding box center [312, 224] width 179 height 19
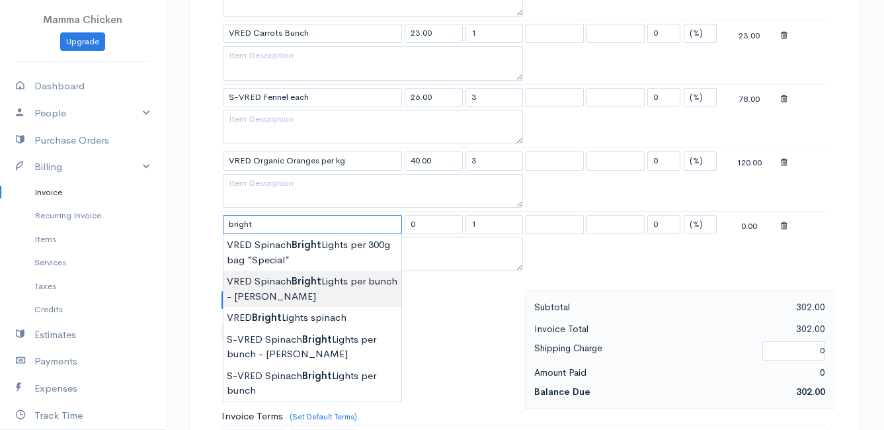
scroll to position [661, 0]
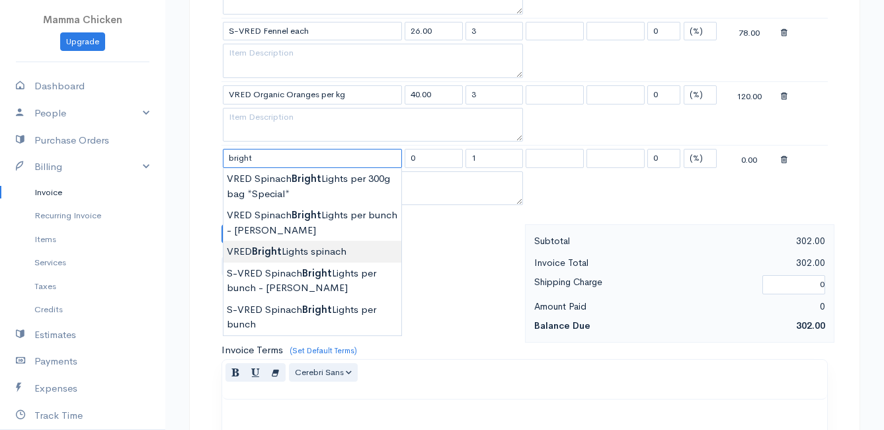
type input "VRED Bright Lights spinach"
type input "30.00"
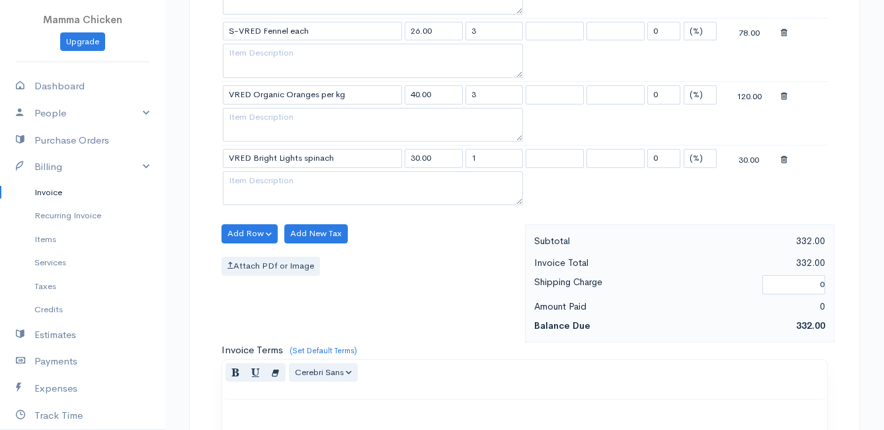
click at [328, 249] on body "Mamma Chicken Upgrade Dashboard People Clients Vendors Staff Users Purchase Ord…" at bounding box center [442, 69] width 884 height 1461
click at [247, 231] on button "Add Row" at bounding box center [249, 233] width 56 height 19
click at [258, 258] on link "Add Item Row" at bounding box center [274, 260] width 104 height 23
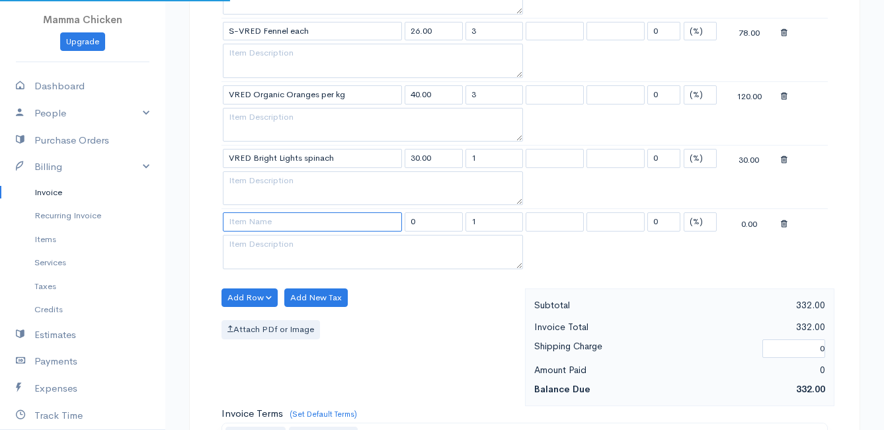
click at [251, 220] on input at bounding box center [312, 221] width 179 height 19
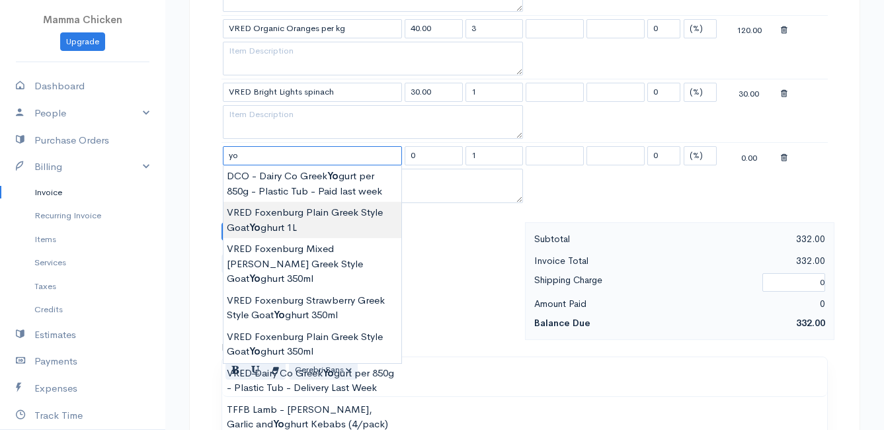
scroll to position [793, 0]
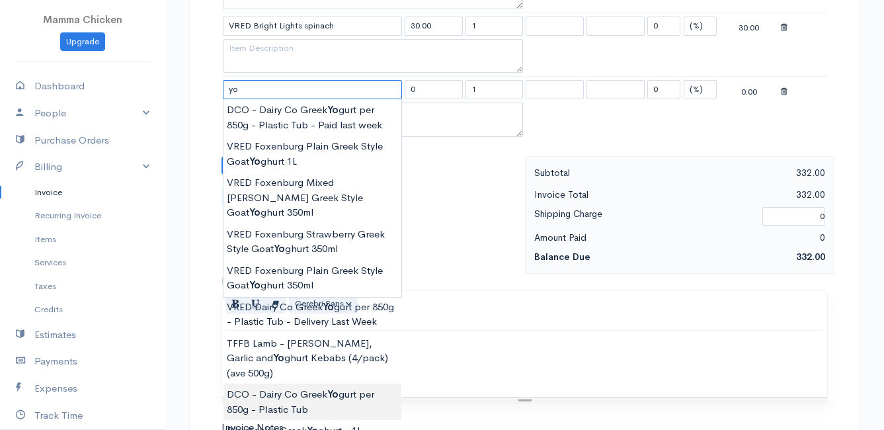
type input "DCO - Dairy Co Greek Yogurt per 850g - Plastic Tub"
type input "82.00"
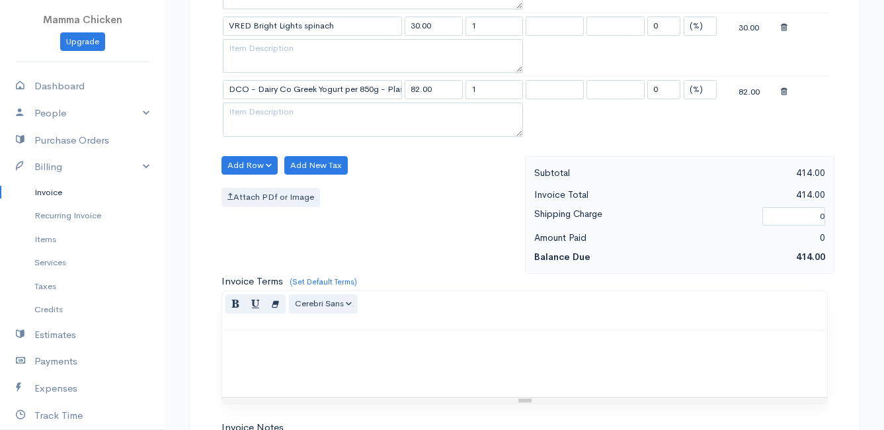
click at [230, 159] on button "Add Row" at bounding box center [249, 165] width 56 height 19
click at [255, 192] on link "Add Item Row" at bounding box center [274, 192] width 104 height 23
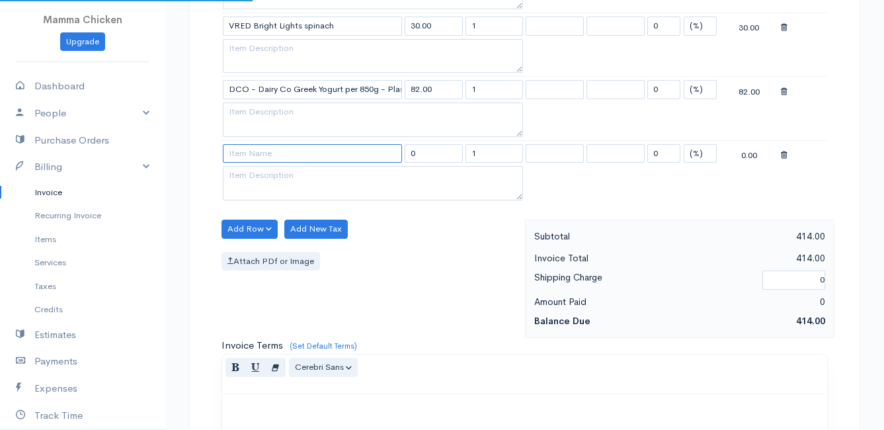
click at [251, 148] on input at bounding box center [312, 153] width 179 height 19
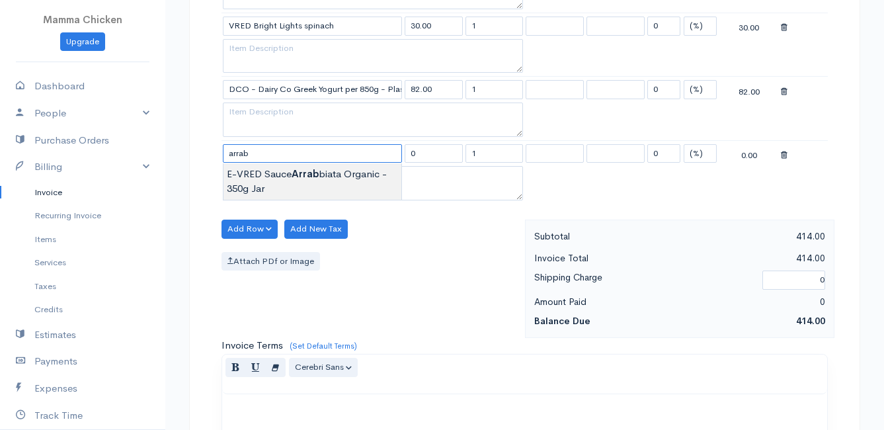
type input "E-VRED Sauce Arrabbiata Organic - 350g Jar"
type input "88.00"
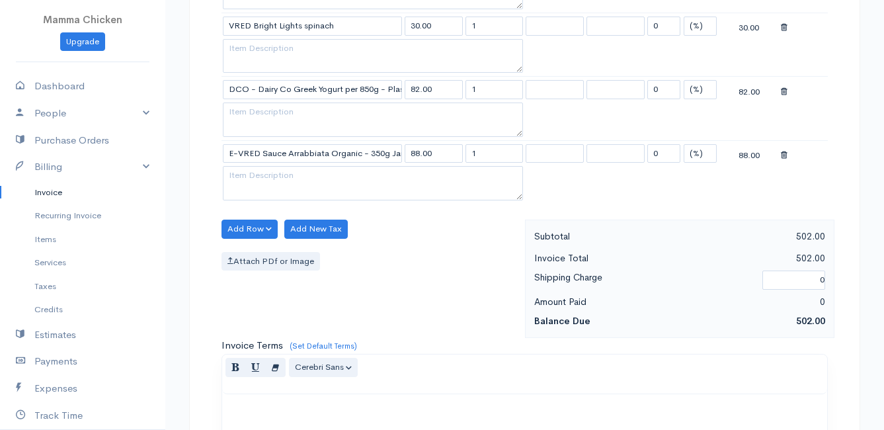
click at [274, 184] on body "Mamma Chicken Upgrade Dashboard People Clients Vendors Staff Users Purchase Ord…" at bounding box center [442, 1] width 884 height 1588
click at [235, 225] on div "DRAFT To [PERSON_NAME] May 32 [GEOGRAPHIC_DATA] [US_STATE] 7201 [Choose Country…" at bounding box center [524, 29] width 671 height 1478
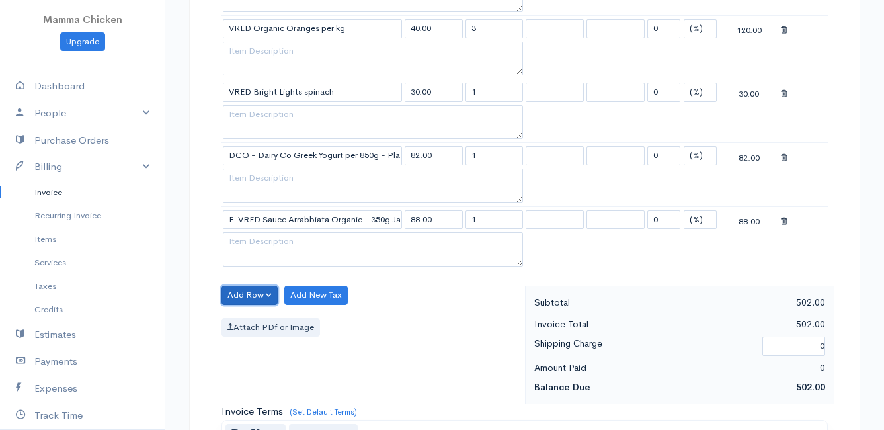
click at [251, 297] on button "Add Row" at bounding box center [249, 295] width 56 height 19
click at [255, 323] on link "Add Item Row" at bounding box center [274, 322] width 104 height 23
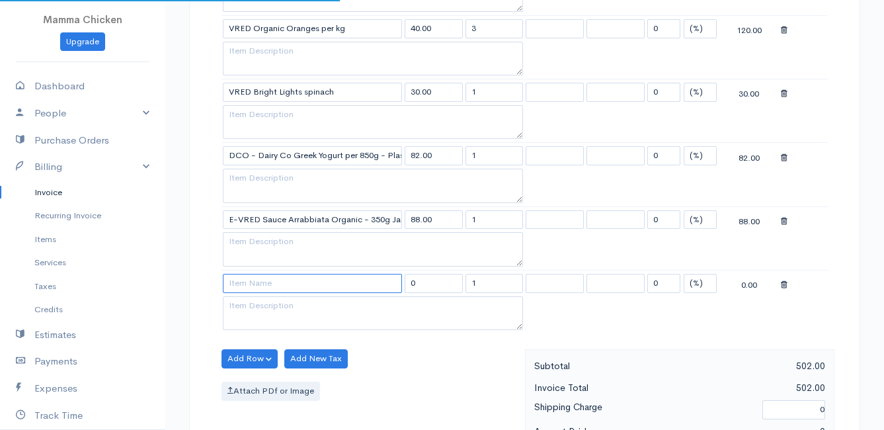
click at [248, 283] on input at bounding box center [312, 283] width 179 height 19
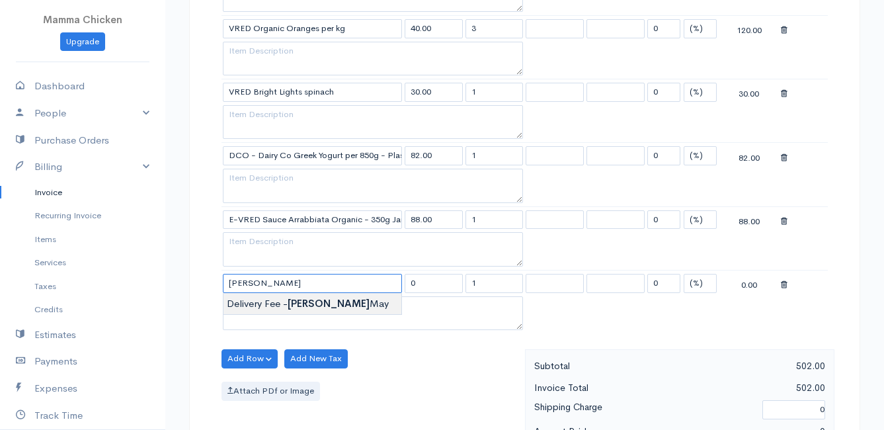
type input "Delivery Fee - [PERSON_NAME]"
type input "50.00"
click at [253, 303] on body "Mamma Chicken Upgrade Dashboard People Clients Vendors Staff Users Purchase Ord…" at bounding box center [442, 99] width 884 height 1652
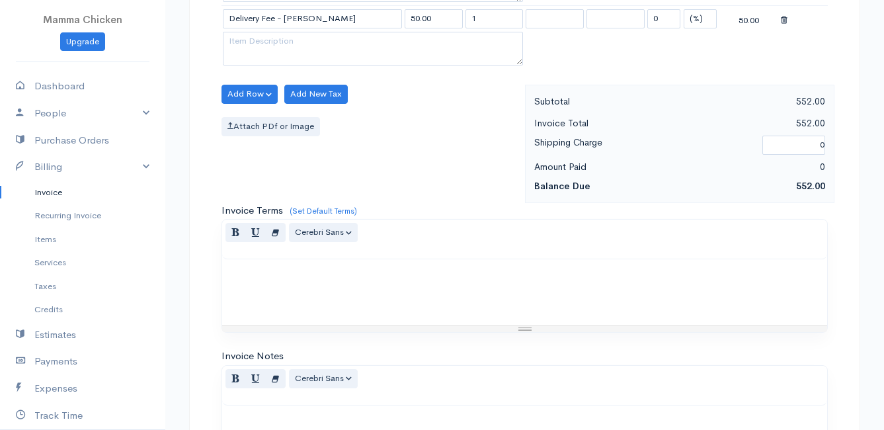
scroll to position [1222, 0]
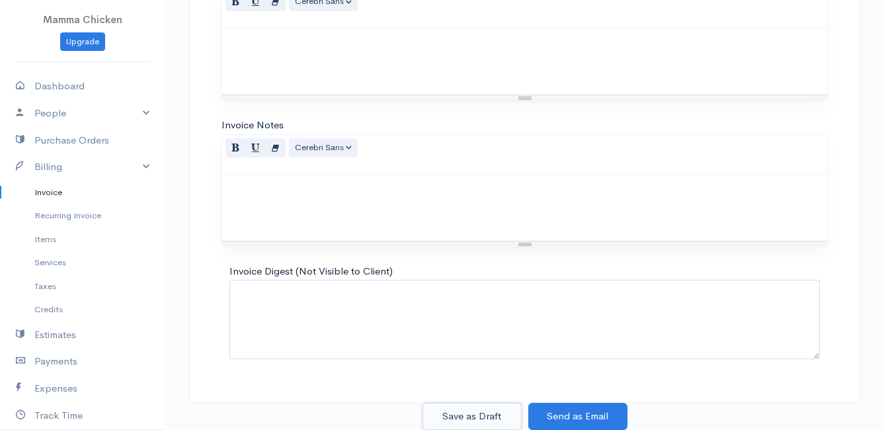
click at [461, 410] on button "Save as Draft" at bounding box center [471, 416] width 99 height 27
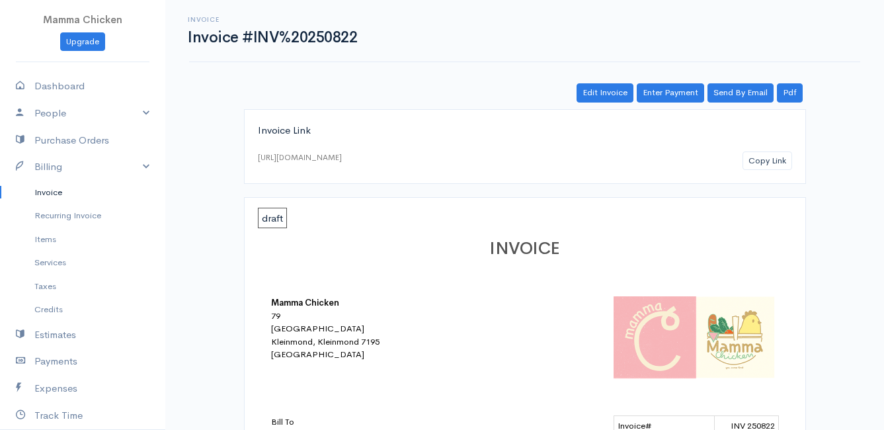
scroll to position [397, 0]
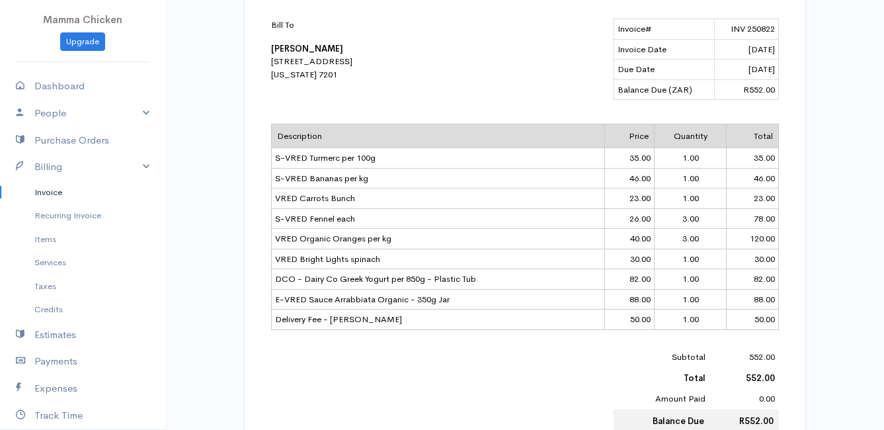
click at [58, 188] on link "Invoice" at bounding box center [82, 192] width 165 height 24
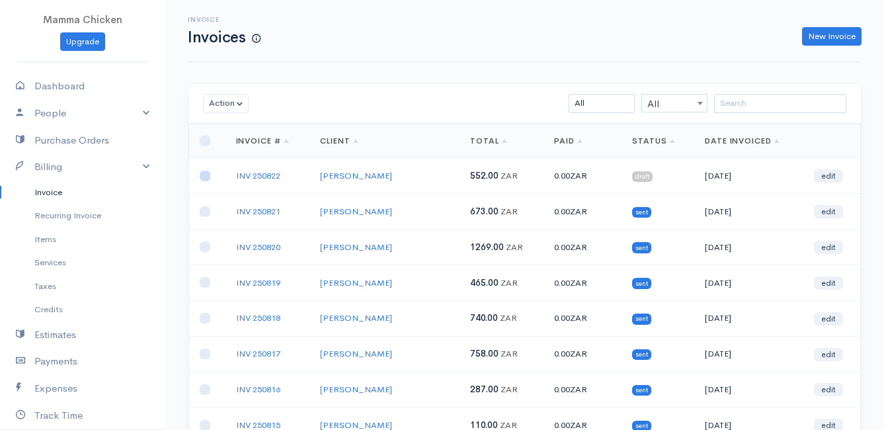
click at [206, 179] on input "checkbox" at bounding box center [205, 176] width 11 height 11
checkbox input "true"
click at [219, 108] on button "Action" at bounding box center [226, 103] width 46 height 19
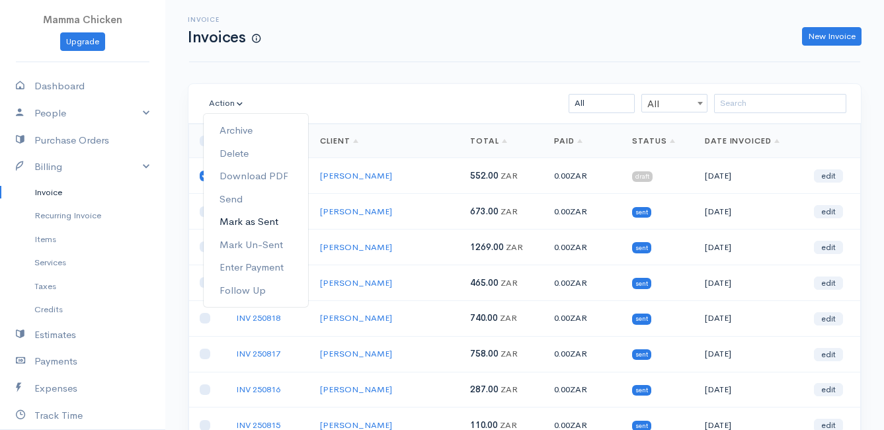
click at [257, 217] on link "Mark as Sent" at bounding box center [256, 221] width 104 height 23
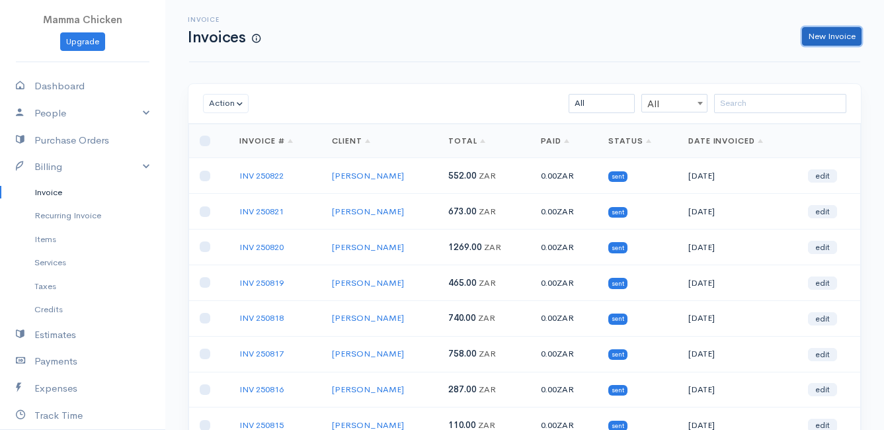
click at [831, 36] on link "New Invoice" at bounding box center [831, 36] width 59 height 19
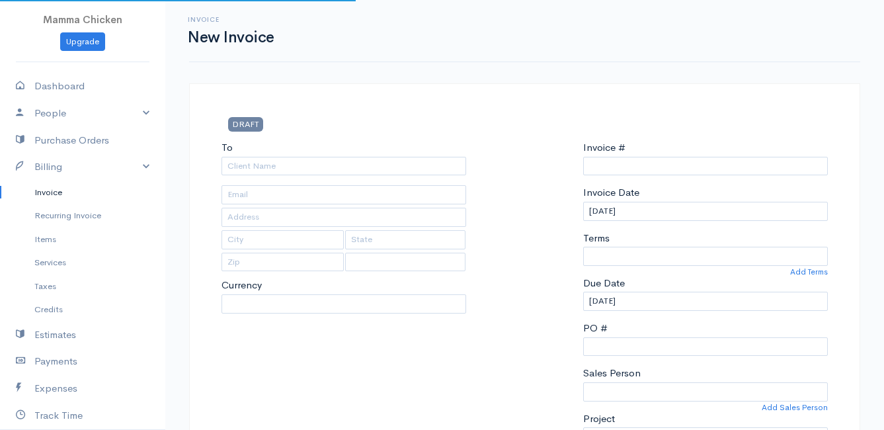
type input "INV 250823"
select select "[GEOGRAPHIC_DATA]"
select select "ZAR"
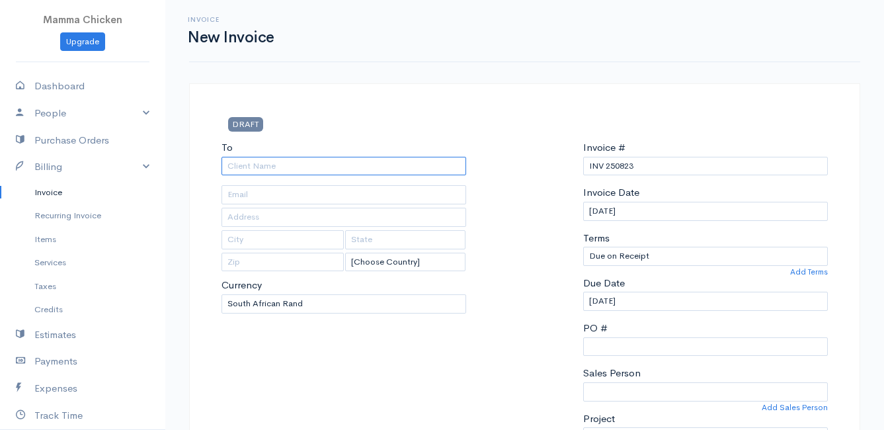
click at [261, 165] on input "To" at bounding box center [343, 166] width 245 height 19
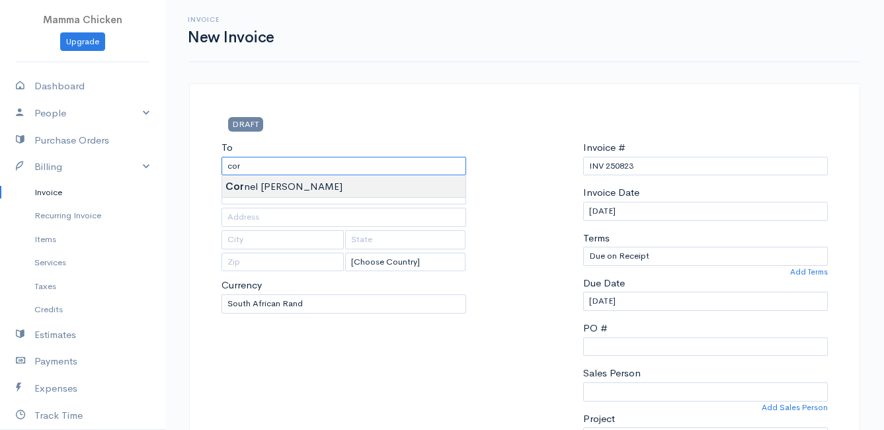
type input "[PERSON_NAME]"
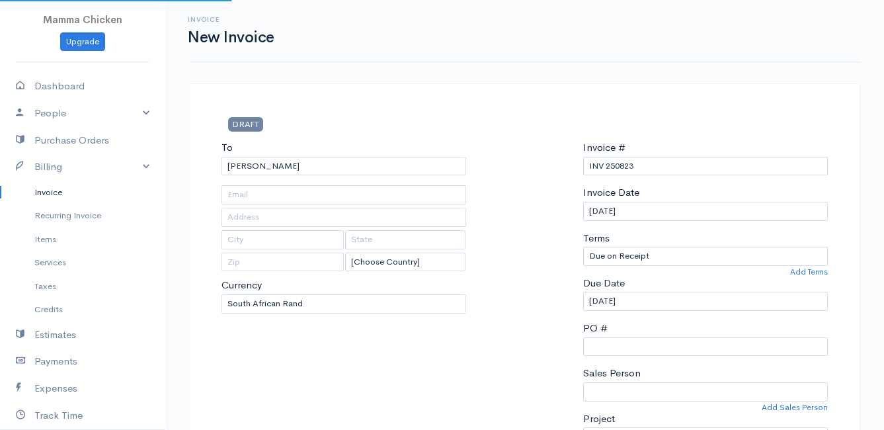
type input "[STREET_ADDRESS][GEOGRAPHIC_DATA][PERSON_NAME]"
type input "[PERSON_NAME] Bay"
type input "7195"
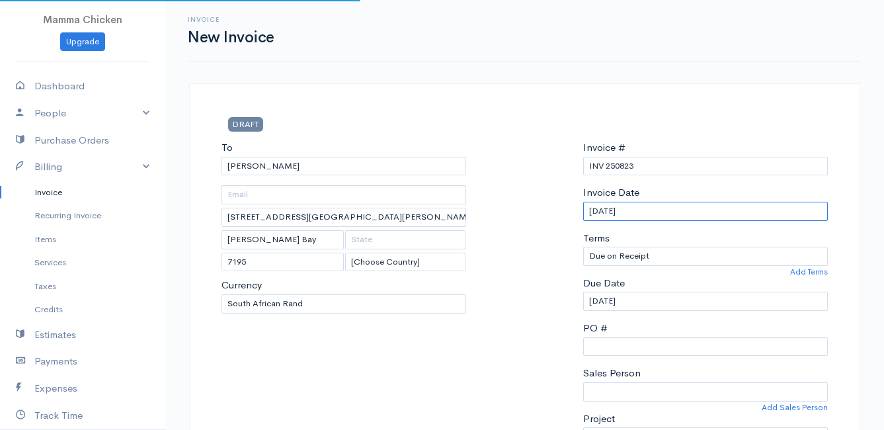
click at [661, 213] on input "[DATE]" at bounding box center [705, 211] width 245 height 19
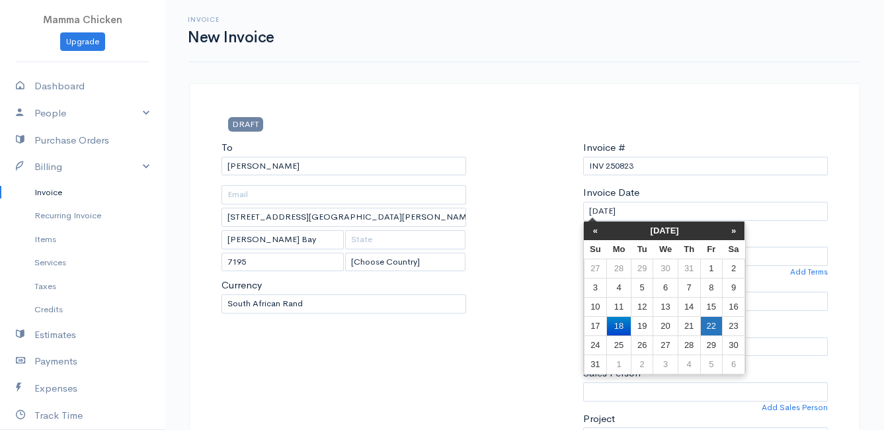
click at [705, 324] on td "22" at bounding box center [711, 325] width 22 height 19
type input "[DATE]"
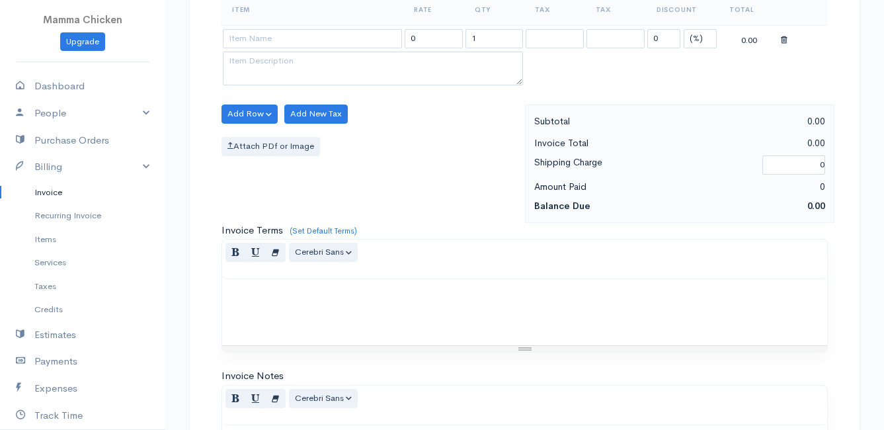
scroll to position [331, 0]
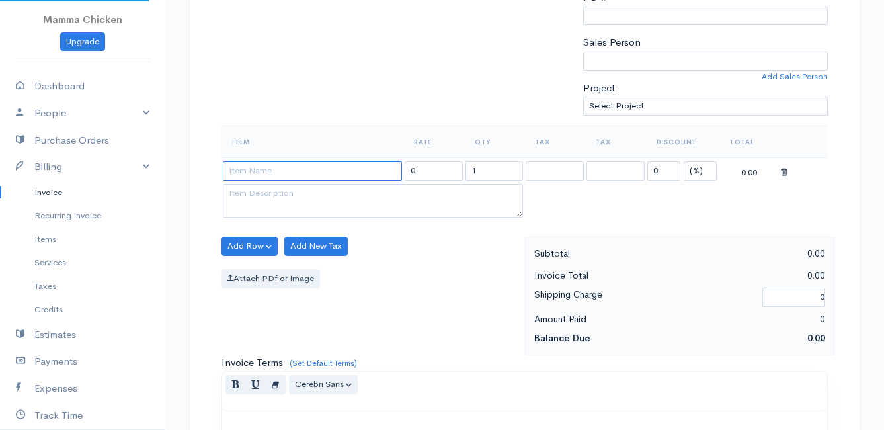
click at [266, 176] on input at bounding box center [312, 170] width 179 height 19
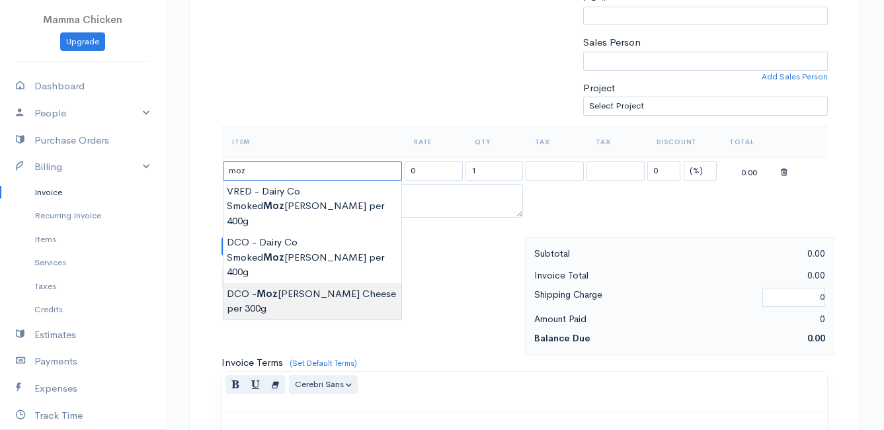
type input "DCO - Mozzarella Cheese per 300g"
type input "105.00"
click at [314, 262] on body "Mamma Chicken Upgrade Dashboard People Clients Vendors Staff Users Purchase Ord…" at bounding box center [442, 240] width 884 height 1143
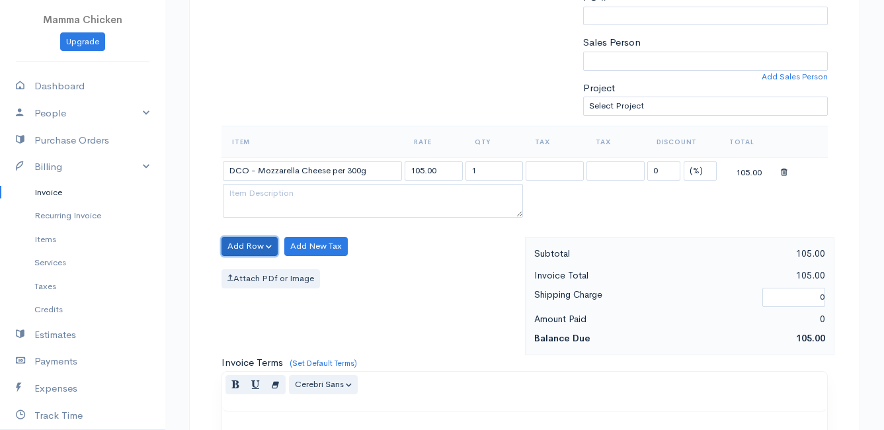
click at [235, 243] on button "Add Row" at bounding box center [249, 246] width 56 height 19
drag, startPoint x: 500, startPoint y: 171, endPoint x: 428, endPoint y: 173, distance: 72.1
click at [428, 173] on tr "DCO - Mozzarella Cheese per 300g 105.00 1 0 (%) Flat 105.00" at bounding box center [524, 170] width 606 height 26
type input "2"
click at [424, 266] on div "Add Row Add Item Row Add Time Row Add New Tax Attach PDf or Image" at bounding box center [370, 296] width 310 height 118
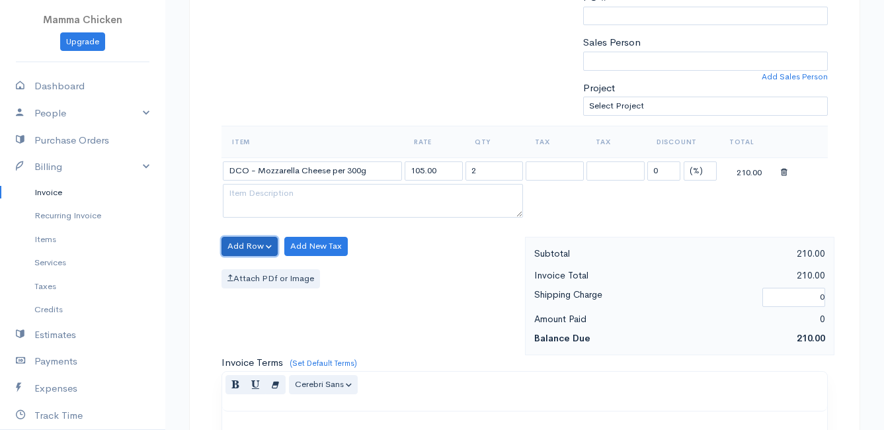
click at [237, 244] on button "Add Row" at bounding box center [249, 246] width 56 height 19
click at [257, 271] on link "Add Item Row" at bounding box center [274, 273] width 104 height 23
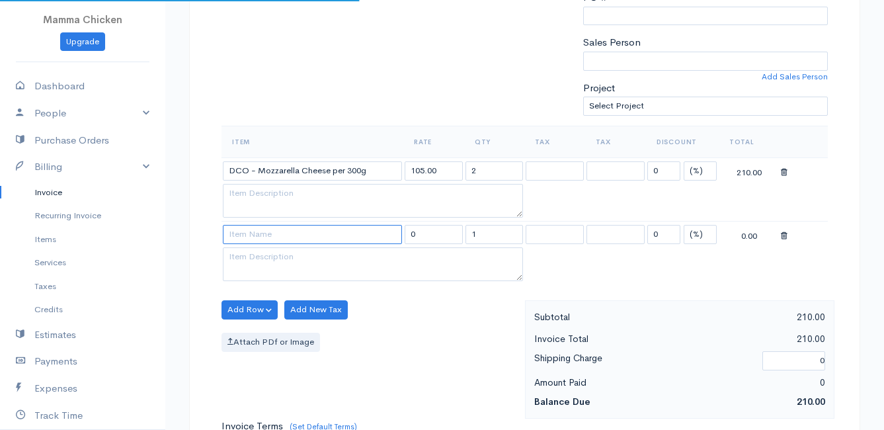
click at [253, 237] on input at bounding box center [312, 234] width 179 height 19
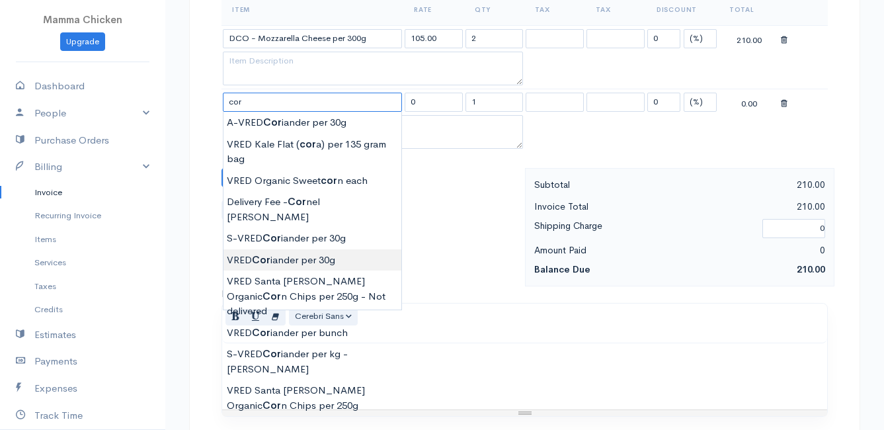
scroll to position [397, 0]
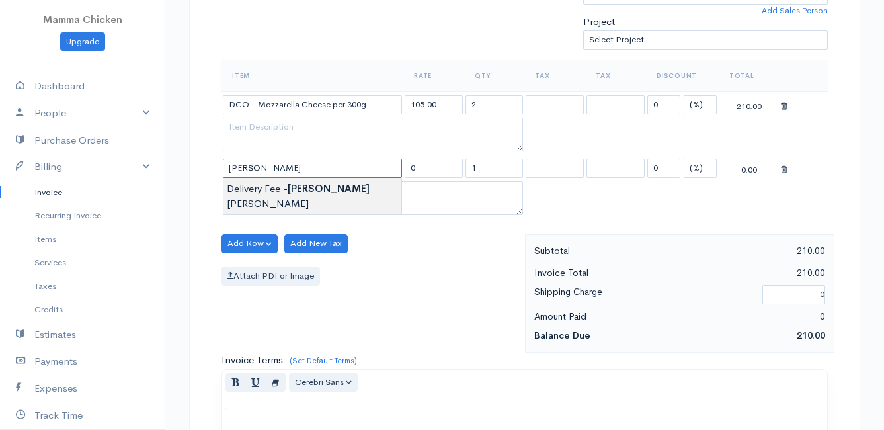
type input "Delivery Fee - [PERSON_NAME]"
type input "25.00"
click at [331, 188] on body "Mamma Chicken Upgrade Dashboard People Clients Vendors Staff Users Purchase Ord…" at bounding box center [442, 206] width 884 height 1206
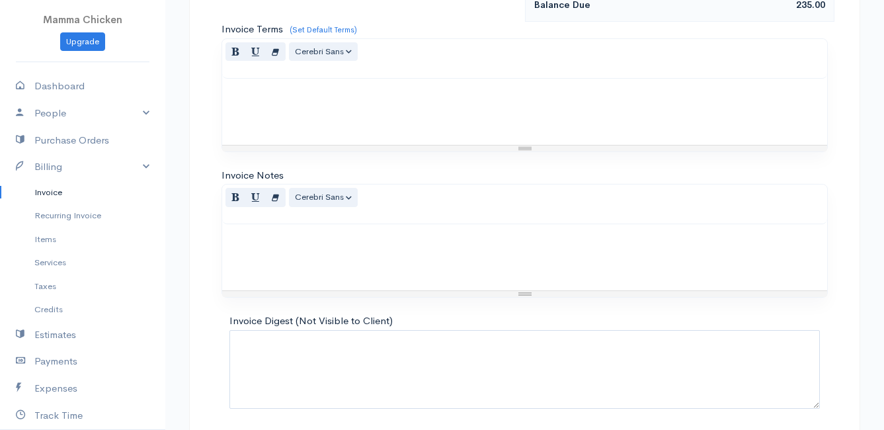
scroll to position [777, 0]
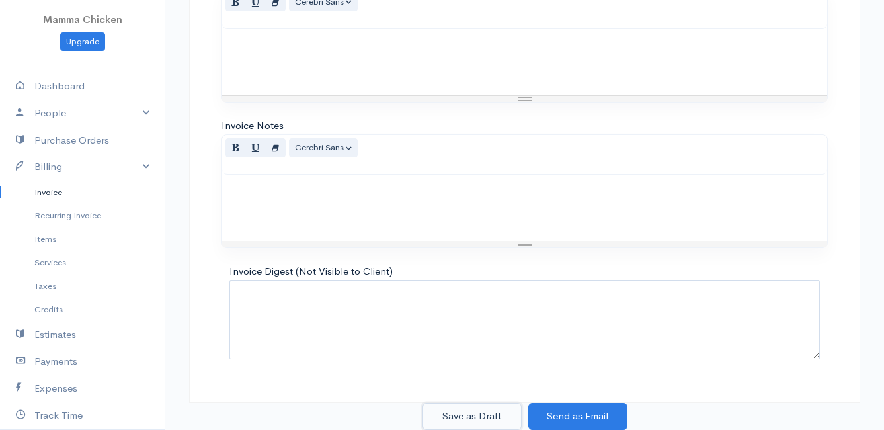
click at [471, 414] on button "Save as Draft" at bounding box center [471, 416] width 99 height 27
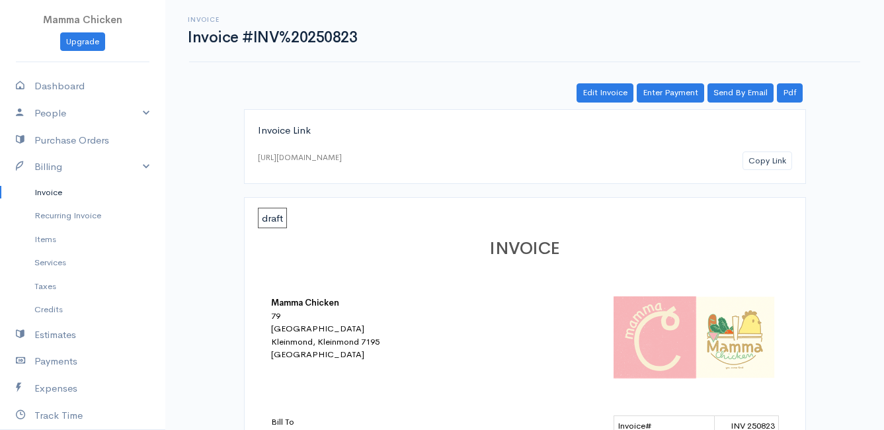
click at [64, 189] on link "Invoice" at bounding box center [82, 192] width 165 height 24
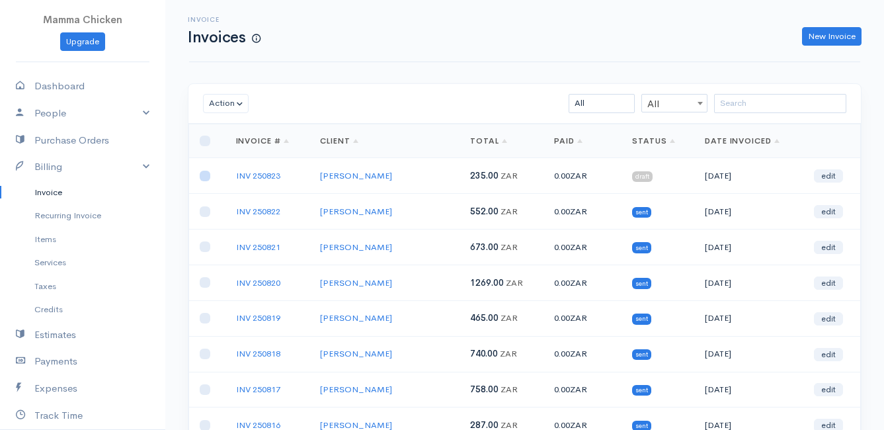
click at [208, 178] on input "checkbox" at bounding box center [205, 176] width 11 height 11
checkbox input "true"
click at [229, 108] on button "Action" at bounding box center [226, 103] width 46 height 19
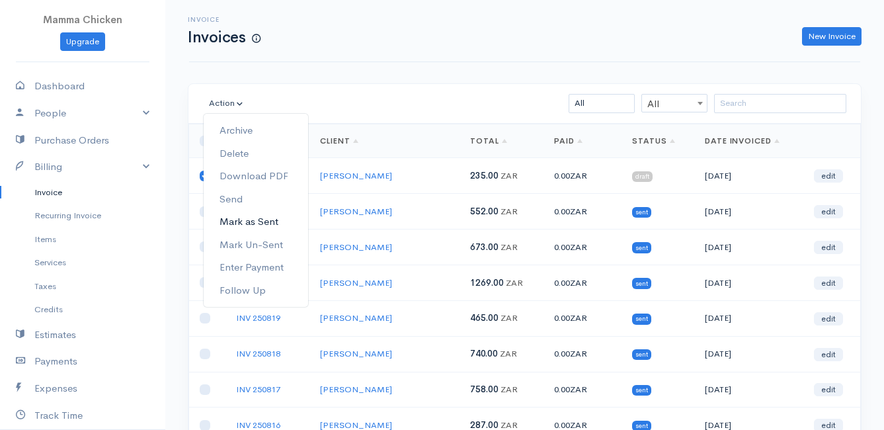
click at [246, 217] on link "Mark as Sent" at bounding box center [256, 221] width 104 height 23
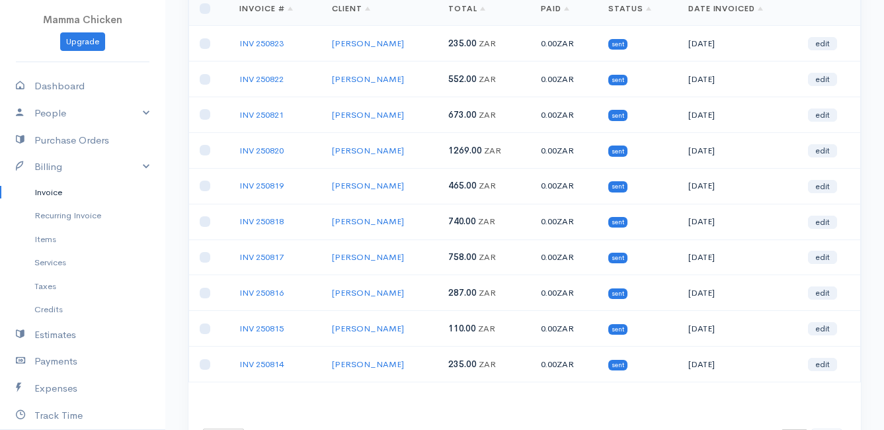
scroll to position [206, 0]
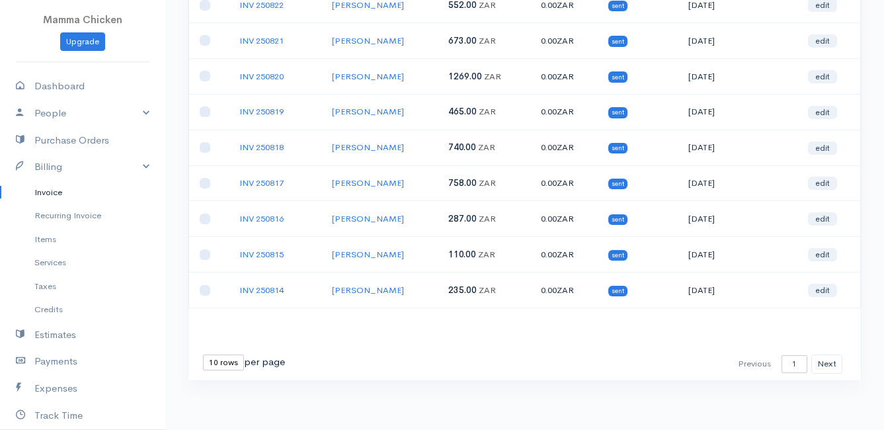
click at [221, 366] on select "10 rows 25 rows 50 rows" at bounding box center [223, 362] width 41 height 16
select select "25"
click at [203, 354] on select "10 rows 25 rows 50 rows" at bounding box center [223, 362] width 41 height 16
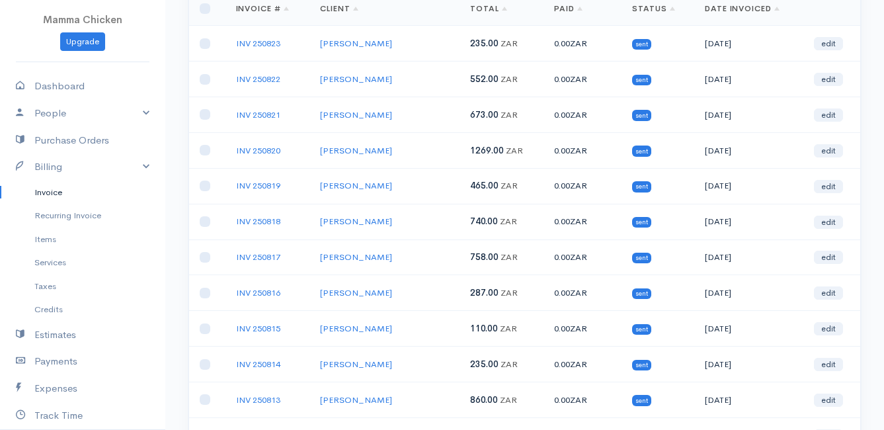
scroll to position [0, 0]
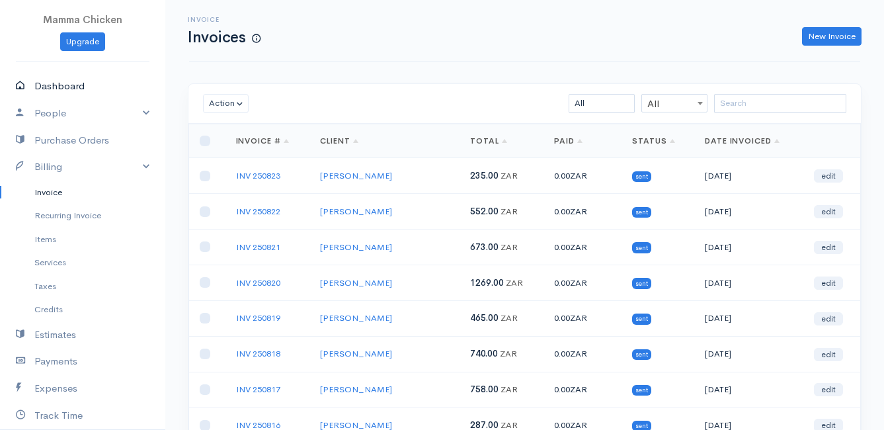
click at [58, 89] on link "Dashboard" at bounding box center [82, 86] width 165 height 27
select select "thistoyear"
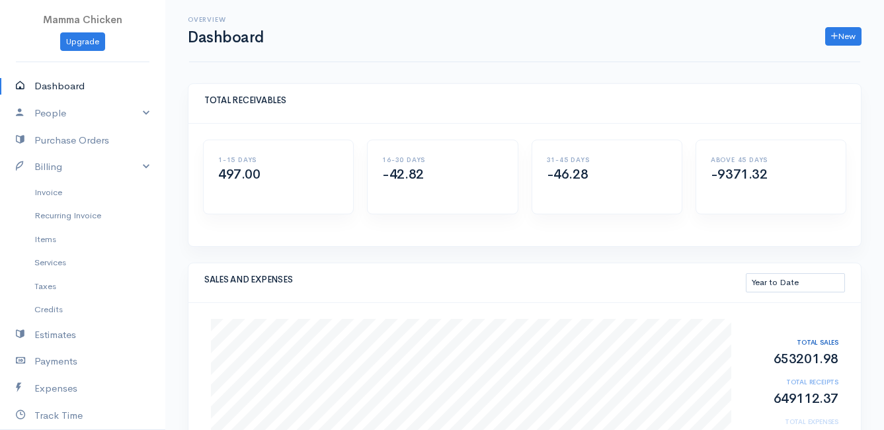
scroll to position [132, 0]
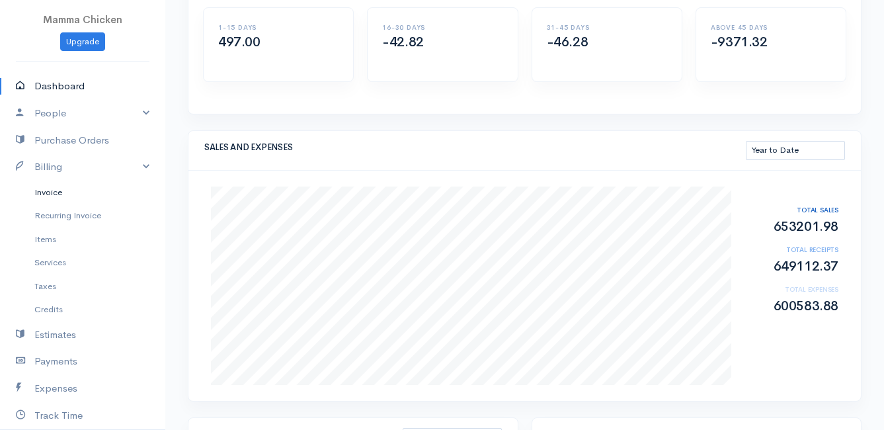
click at [52, 186] on link "Invoice" at bounding box center [82, 192] width 165 height 24
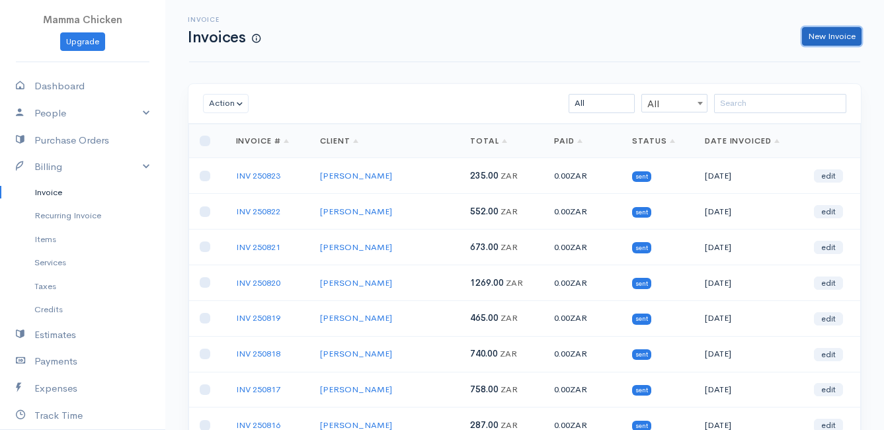
click at [841, 34] on link "New Invoice" at bounding box center [831, 36] width 59 height 19
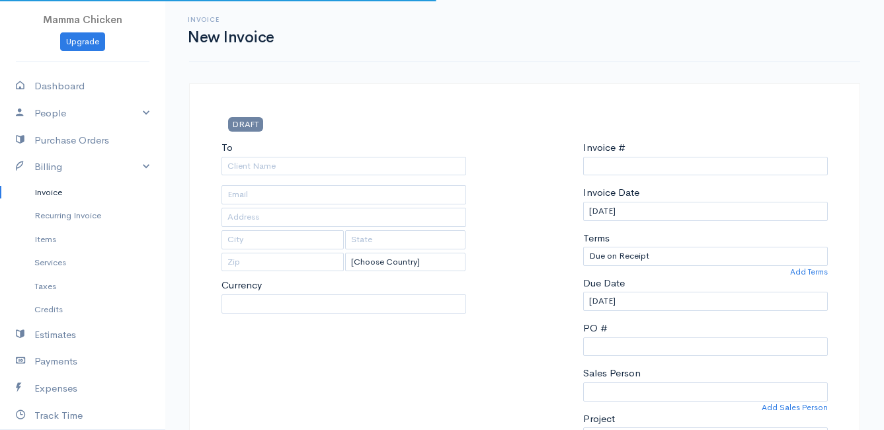
select select "[GEOGRAPHIC_DATA]"
type input "INV 250824"
select select "ZAR"
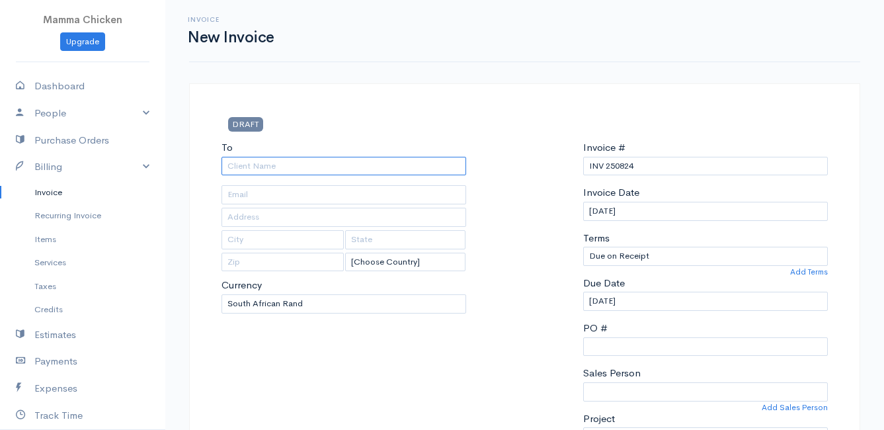
click at [255, 164] on input "To" at bounding box center [343, 166] width 245 height 19
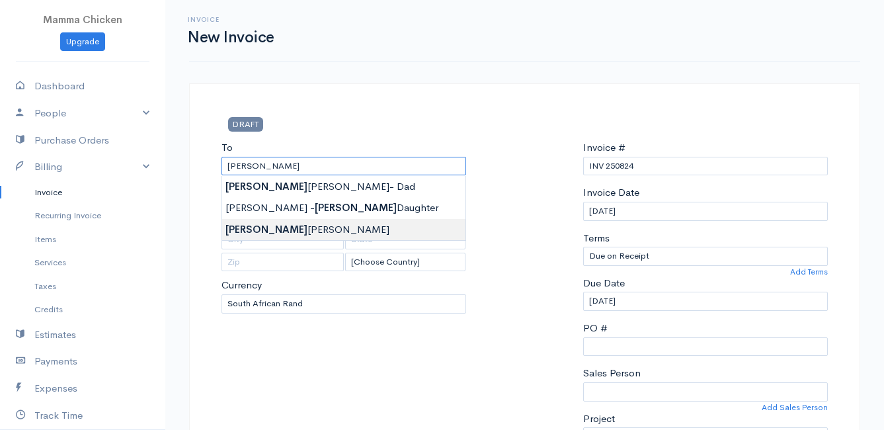
type input "[PERSON_NAME]"
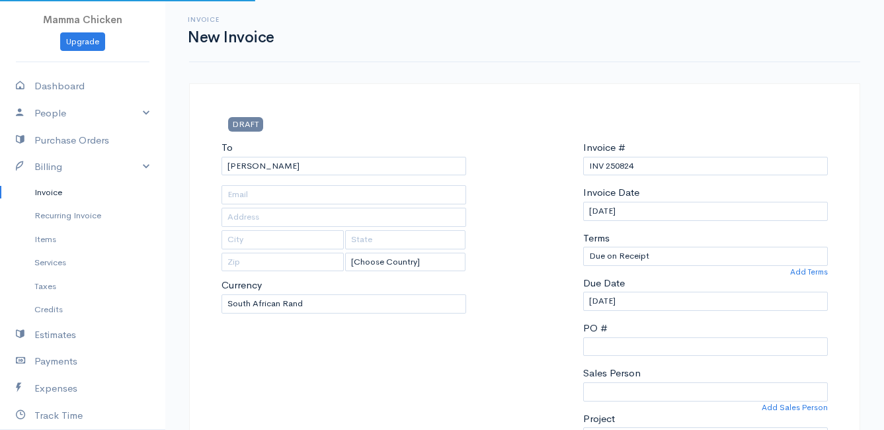
type input "[STREET_ADDRESS][PERSON_NAME], (Corner of [PERSON_NAME] and [PERSON_NAME] ~ sta…"
type input "[PERSON_NAME] Bay"
type input "7195"
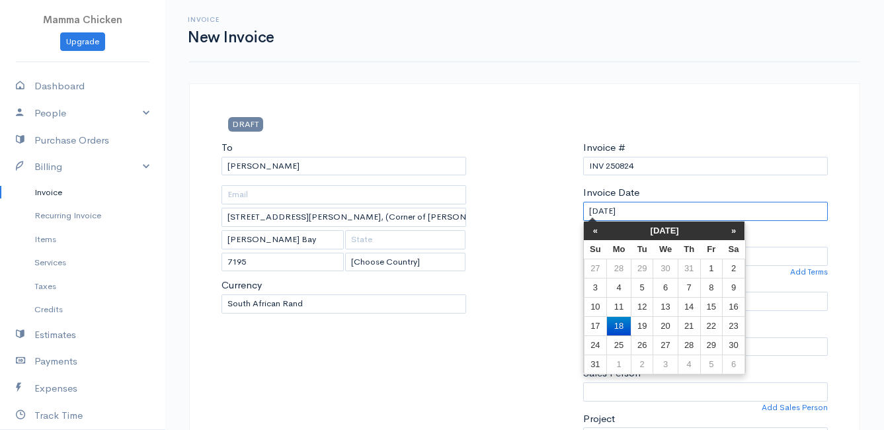
click at [673, 206] on input "[DATE]" at bounding box center [705, 211] width 245 height 19
click at [719, 323] on td "22" at bounding box center [711, 325] width 22 height 19
type input "[DATE]"
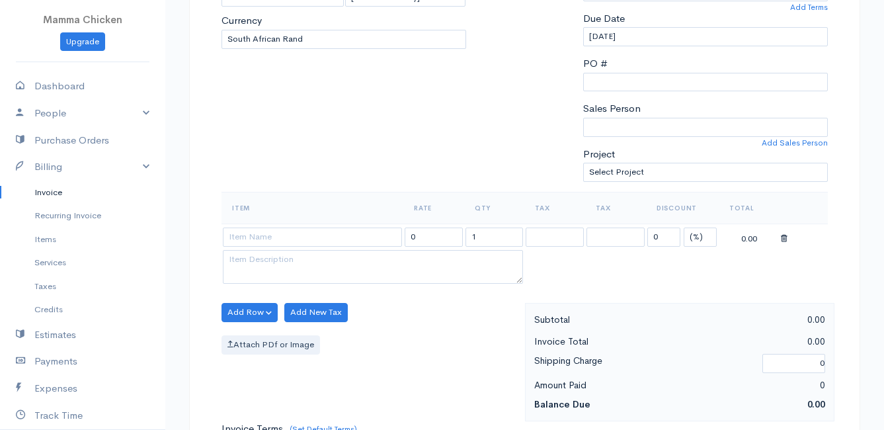
scroll to position [331, 0]
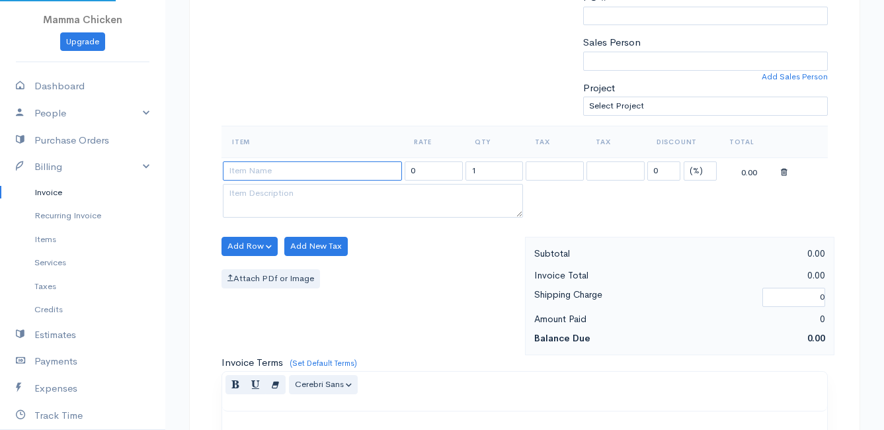
click at [258, 169] on input at bounding box center [312, 170] width 179 height 19
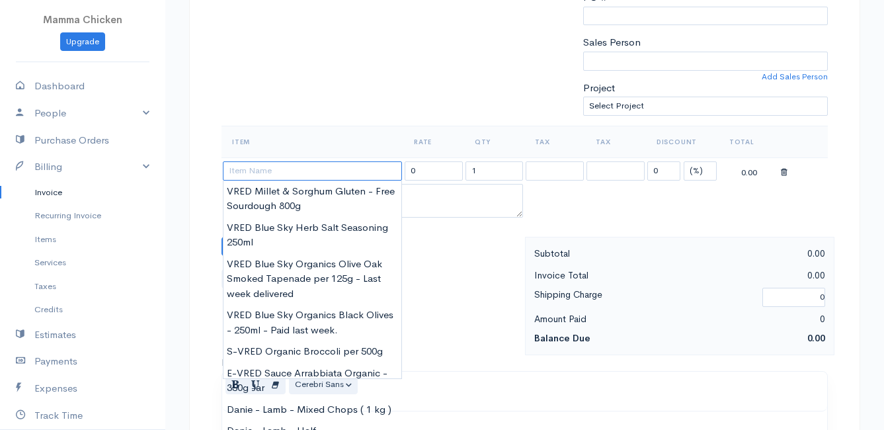
click at [258, 167] on input at bounding box center [312, 170] width 179 height 19
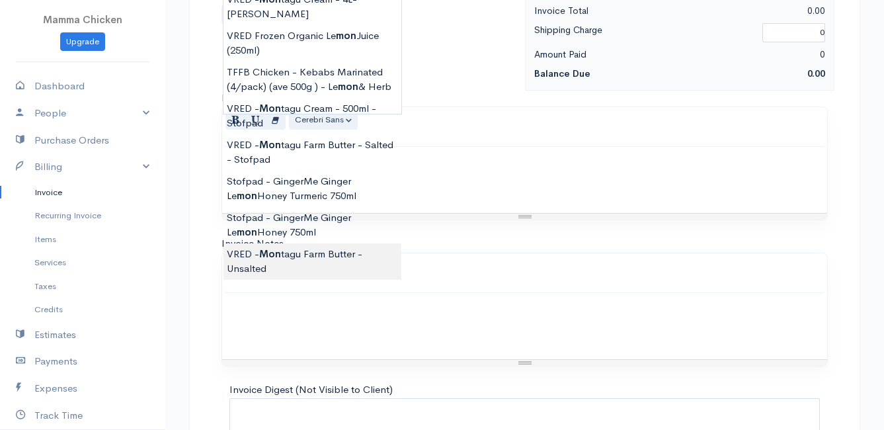
scroll to position [463, 0]
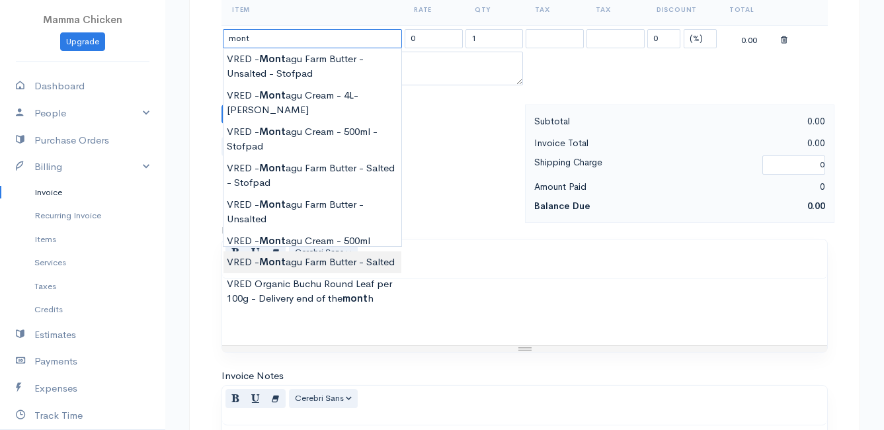
type input "VRED - [GEOGRAPHIC_DATA] Butter - Salted"
type input "110.00"
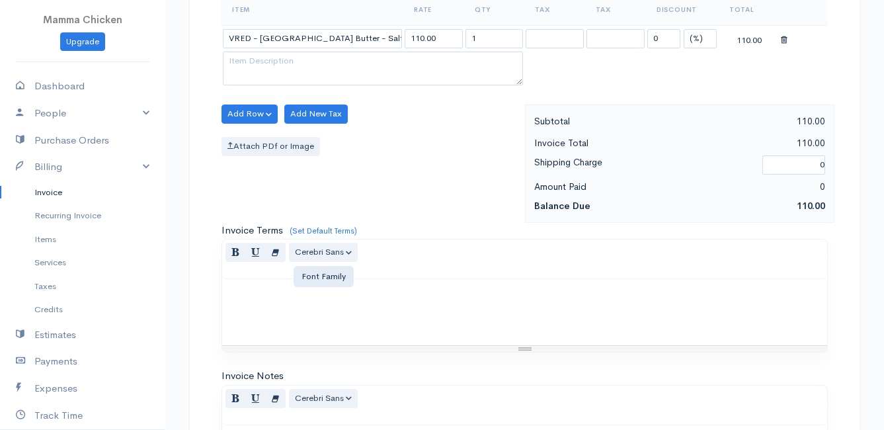
click at [348, 244] on body "Mamma Chicken Upgrade Dashboard People Clients Vendors Staff Users Purchase Ord…" at bounding box center [442, 108] width 884 height 1143
drag, startPoint x: 471, startPoint y: 40, endPoint x: 450, endPoint y: 42, distance: 21.9
click at [450, 42] on tr "VRED - [GEOGRAPHIC_DATA] - Salted 110.00 1 0 (%) Flat 110.00" at bounding box center [524, 38] width 606 height 26
type input "2"
click at [388, 186] on div "Add Row Add Item Row Add Time Row Add New Tax Attach PDf or Image" at bounding box center [370, 163] width 310 height 118
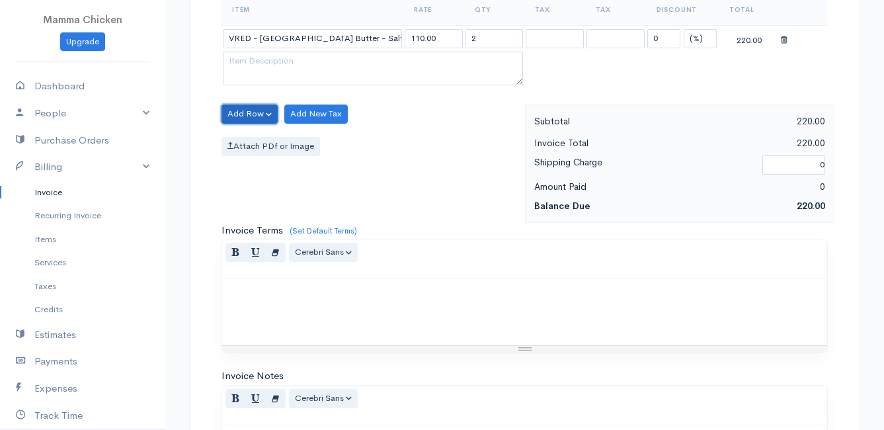
click at [238, 112] on button "Add Row" at bounding box center [249, 113] width 56 height 19
click at [249, 141] on link "Add Item Row" at bounding box center [274, 141] width 104 height 23
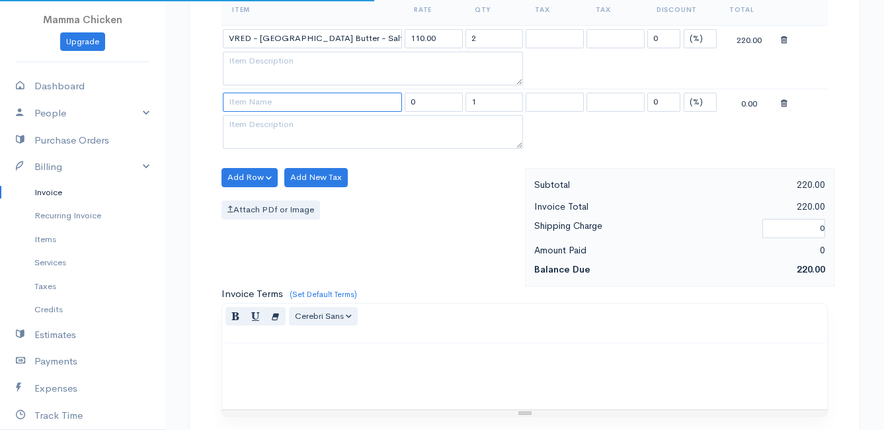
click at [246, 105] on input at bounding box center [312, 102] width 179 height 19
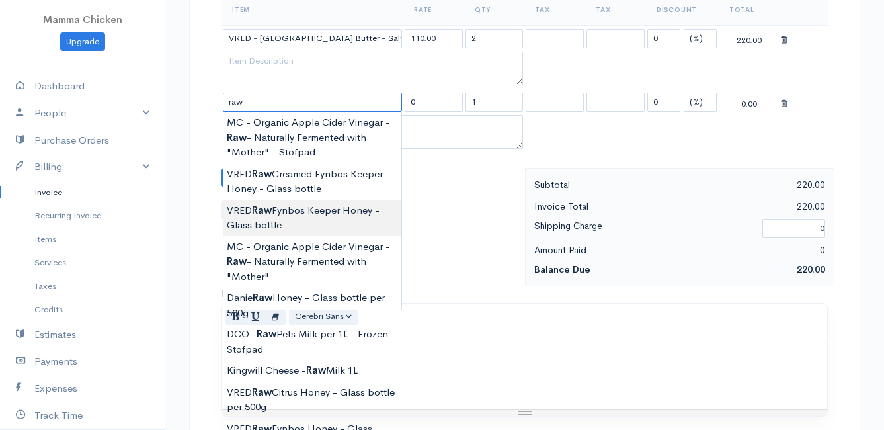
type input "VRED Raw Fynbos Keeper Honey - Glass bottle"
type input "115.00"
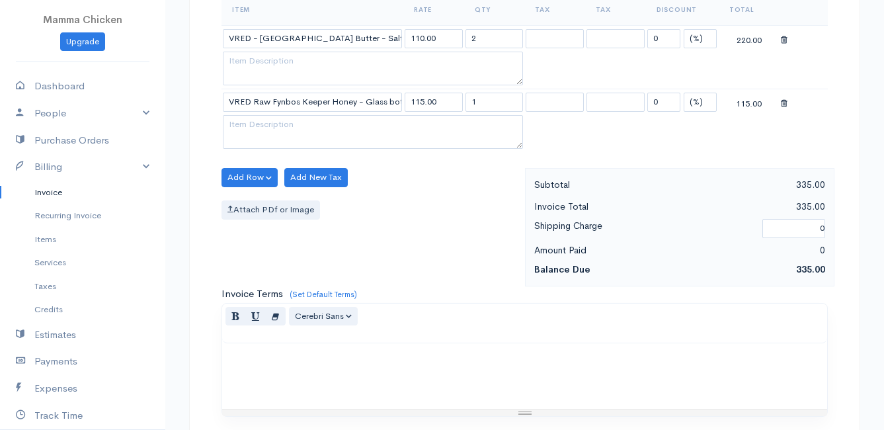
click at [325, 214] on body "Mamma Chicken Upgrade Dashboard People Clients Vendors Staff Users Purchase Ord…" at bounding box center [442, 140] width 884 height 1206
drag, startPoint x: 488, startPoint y: 98, endPoint x: 463, endPoint y: 105, distance: 25.3
click at [464, 105] on td "1" at bounding box center [494, 102] width 61 height 26
type input "2"
click at [439, 186] on div "Add Row Add Item Row Add Time Row Add New Tax Attach PDf or Image" at bounding box center [370, 227] width 310 height 118
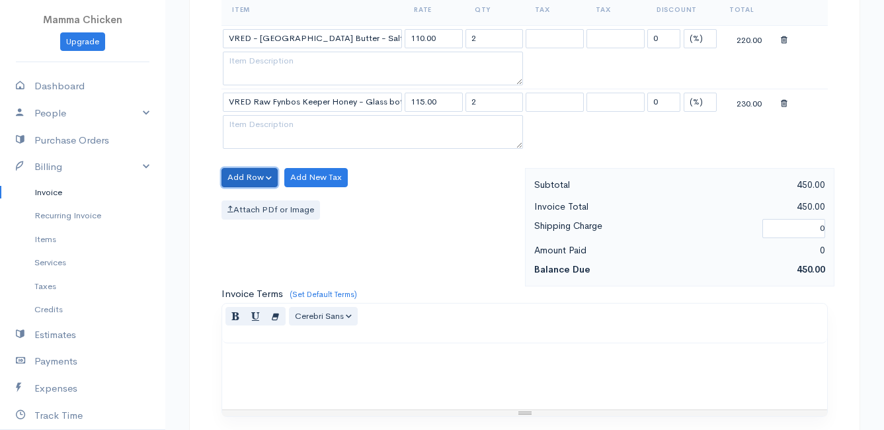
click at [247, 177] on button "Add Row" at bounding box center [249, 177] width 56 height 19
click at [249, 204] on link "Add Item Row" at bounding box center [274, 204] width 104 height 23
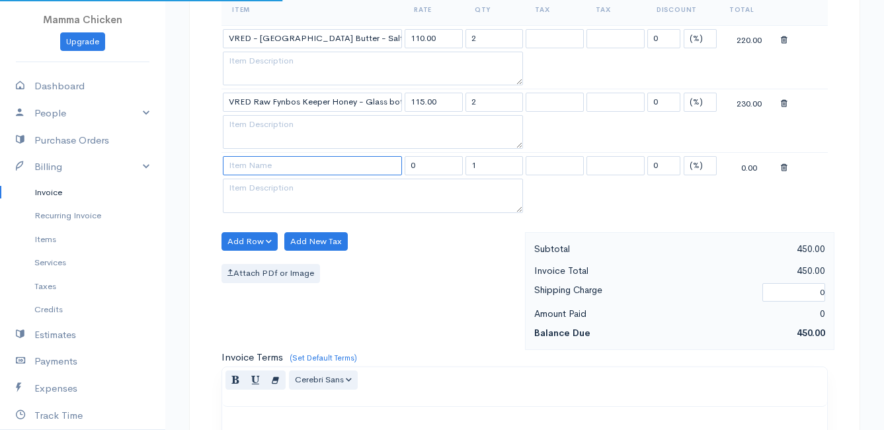
click at [255, 169] on input at bounding box center [312, 165] width 179 height 19
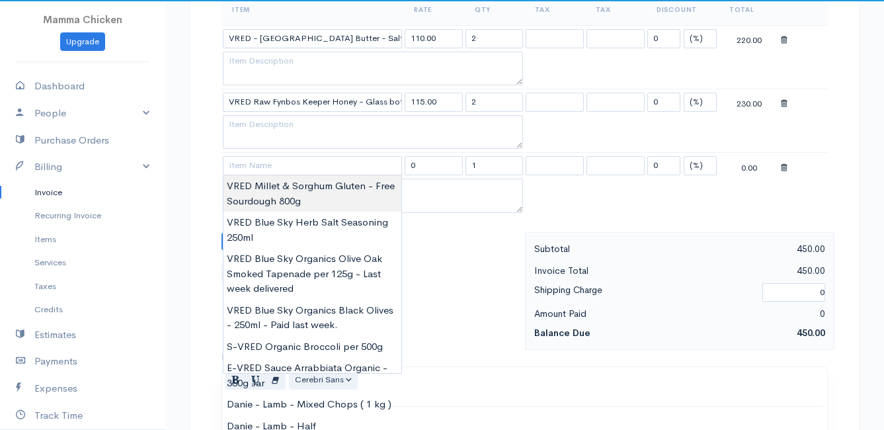
type input "VRED Millet & Sorghum Gluten - Free Sourdough 800g"
type input "98.00"
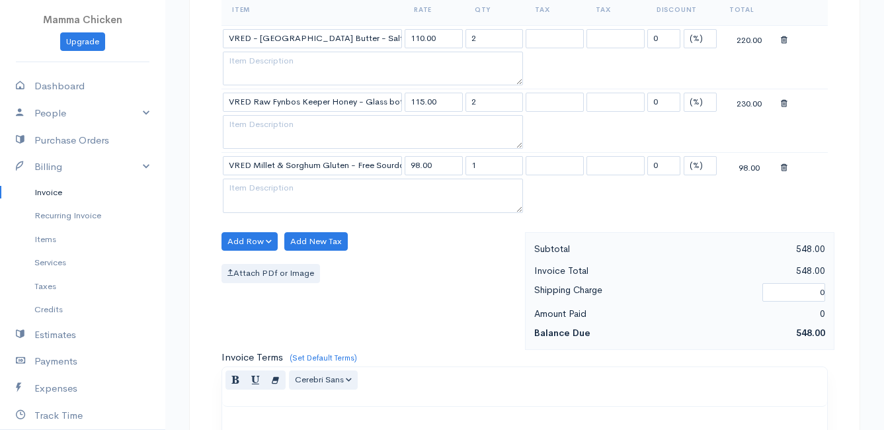
click at [284, 192] on body "Mamma Chicken Upgrade Dashboard People Clients Vendors Staff Users Purchase Ord…" at bounding box center [442, 172] width 884 height 1270
drag, startPoint x: 489, startPoint y: 163, endPoint x: 465, endPoint y: 166, distance: 24.0
click at [465, 166] on input "1" at bounding box center [494, 165] width 58 height 19
type input "2"
click at [434, 253] on div "Add Row Add Item Row Add Time Row Add New Tax Attach PDf or Image" at bounding box center [370, 291] width 310 height 118
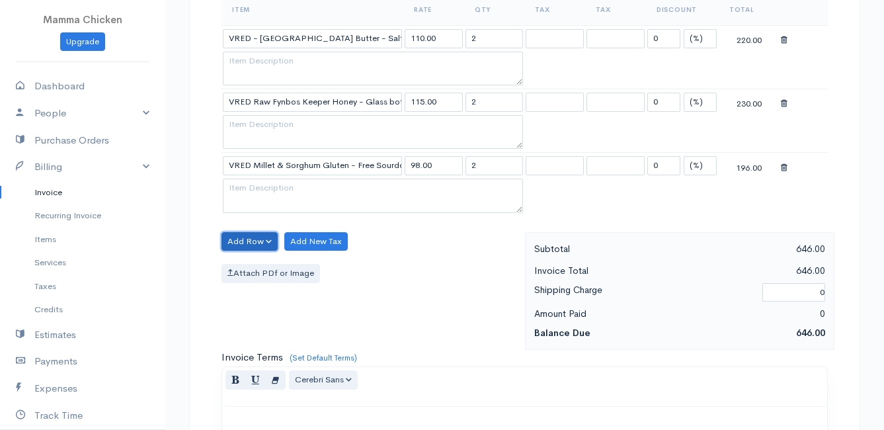
click at [256, 238] on button "Add Row" at bounding box center [249, 241] width 56 height 19
click at [260, 267] on link "Add Item Row" at bounding box center [274, 268] width 104 height 23
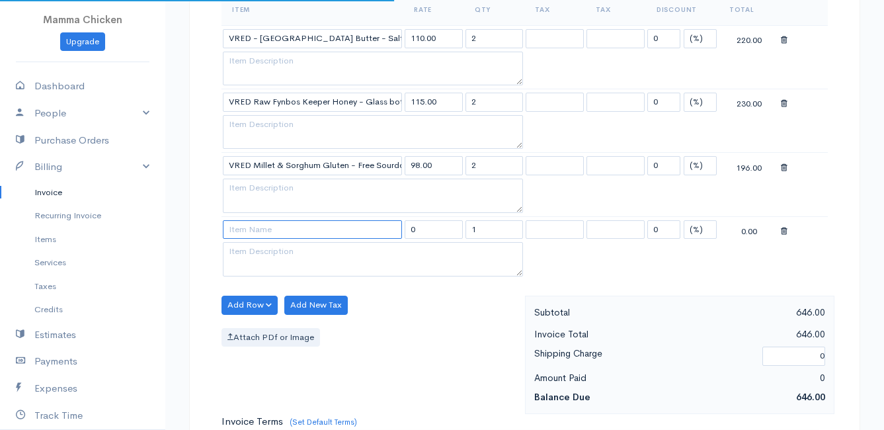
click at [263, 230] on input at bounding box center [312, 229] width 179 height 19
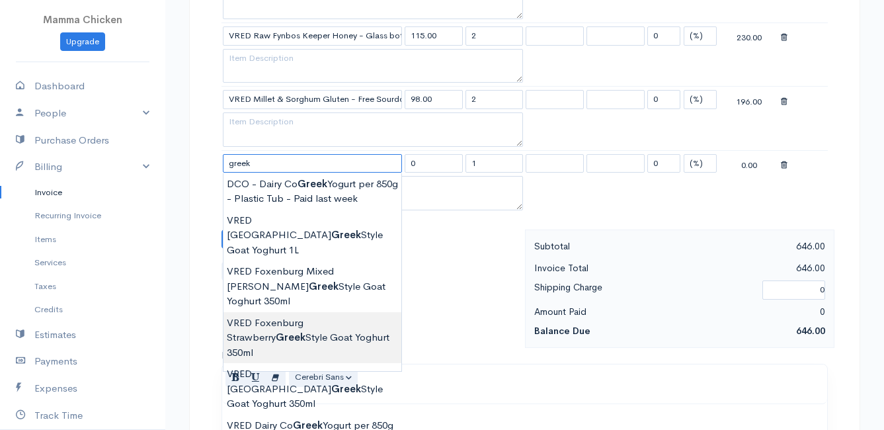
scroll to position [595, 0]
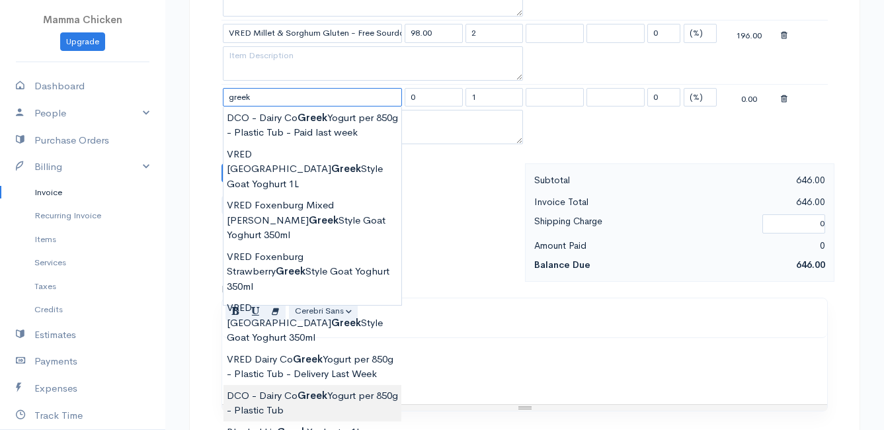
type input "DCO - Dairy Co Greek Yogurt per 850g - Plastic Tub"
type input "82.00"
click at [299, 346] on body "Mamma Chicken Upgrade Dashboard People Clients Vendors Staff Users Purchase Ord…" at bounding box center [442, 71] width 884 height 1333
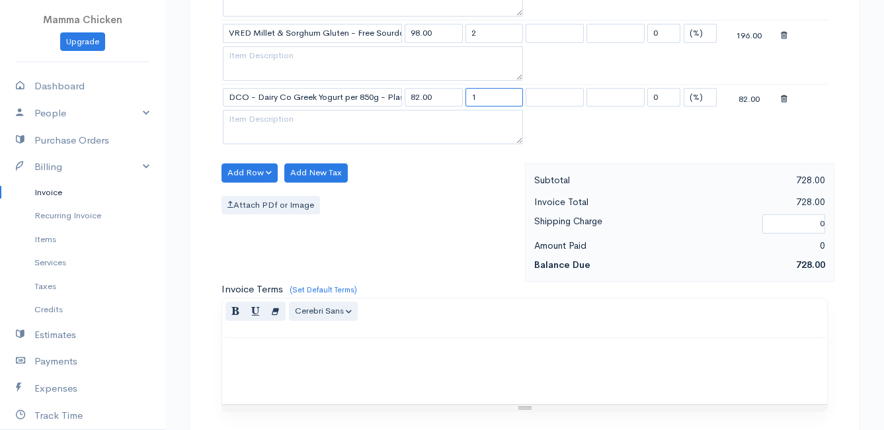
drag, startPoint x: 489, startPoint y: 97, endPoint x: 453, endPoint y: 102, distance: 35.5
click at [453, 102] on tr "DCO - Dairy Co Greek Yogurt per 850g - Plastic Tub 82.00 1 0 (%) Flat 82.00" at bounding box center [524, 97] width 606 height 26
type input "5"
click at [426, 190] on div "Add Row Add Item Row Add Time Row Add New Tax Attach PDf or Image" at bounding box center [370, 222] width 310 height 118
click at [253, 173] on button "Add Row" at bounding box center [249, 172] width 56 height 19
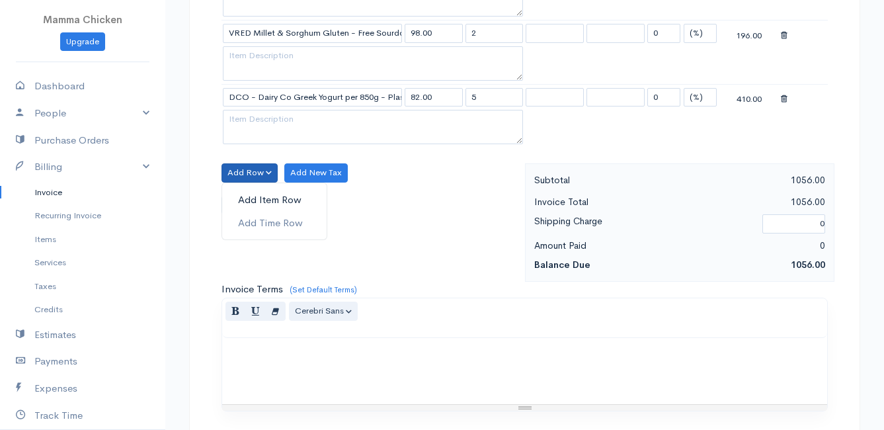
click at [253, 198] on link "Add Item Row" at bounding box center [274, 199] width 104 height 23
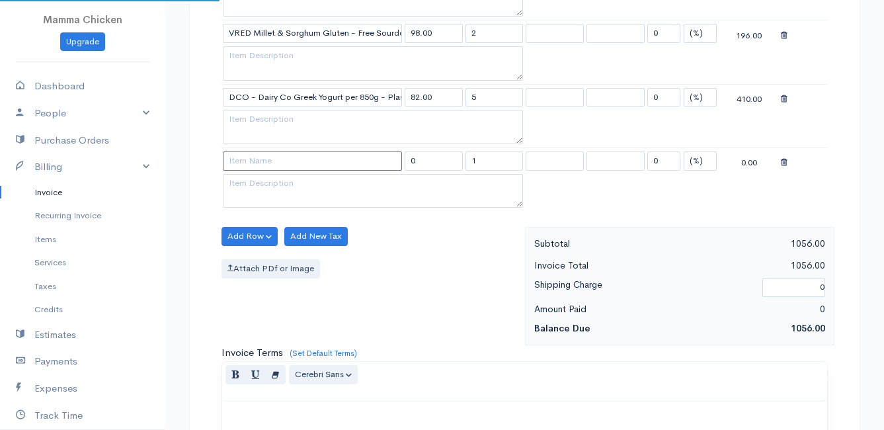
click at [253, 163] on input at bounding box center [312, 160] width 179 height 19
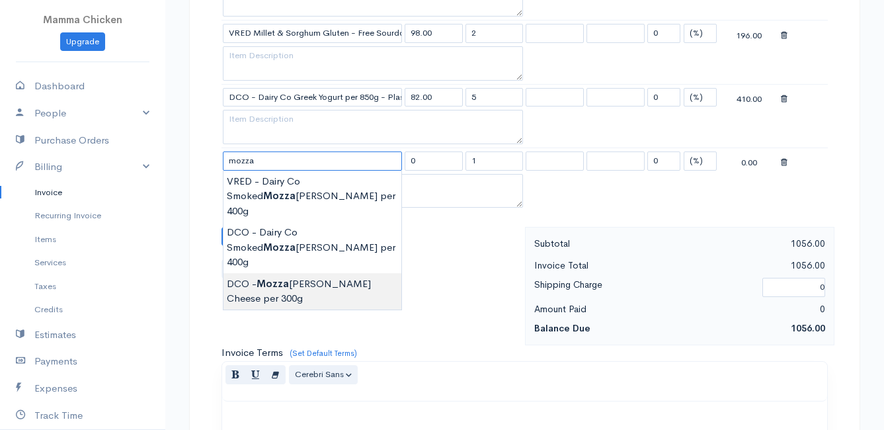
type input "DCO - Mozzarella Cheese per 300g"
type input "105.00"
click at [324, 255] on body "Mamma Chicken Upgrade Dashboard People Clients Vendors Staff Users Purchase Ord…" at bounding box center [442, 103] width 884 height 1397
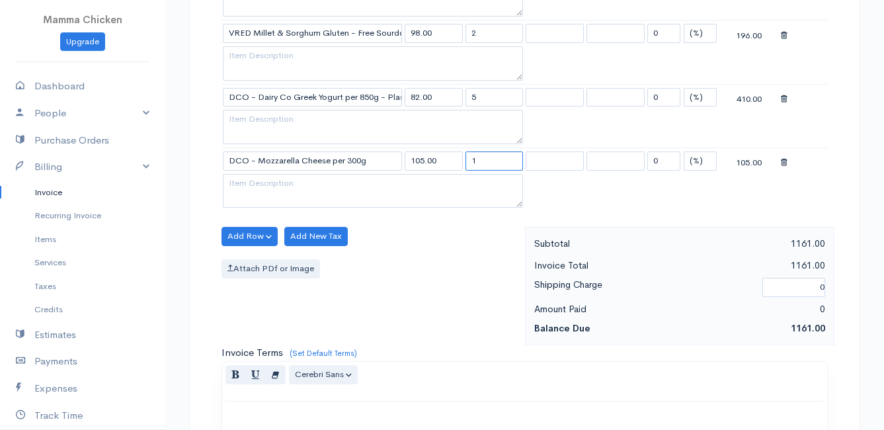
drag, startPoint x: 491, startPoint y: 159, endPoint x: 440, endPoint y: 169, distance: 52.4
click at [440, 169] on tr "DCO - Mozzarella Cheese per 300g 105.00 1 0 (%) Flat 105.00" at bounding box center [524, 160] width 606 height 26
type input "2"
click at [395, 262] on div "Attach PDf or Image" at bounding box center [369, 268] width 297 height 19
click at [236, 238] on button "Add Row" at bounding box center [249, 236] width 56 height 19
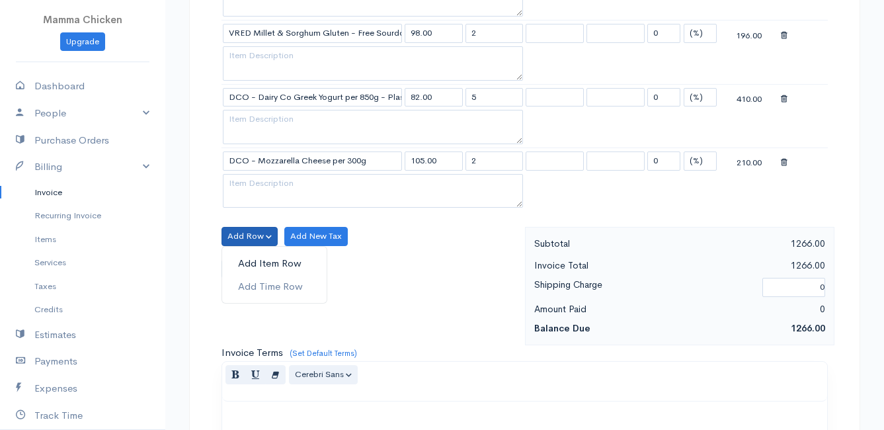
click at [243, 255] on link "Add Item Row" at bounding box center [274, 263] width 104 height 23
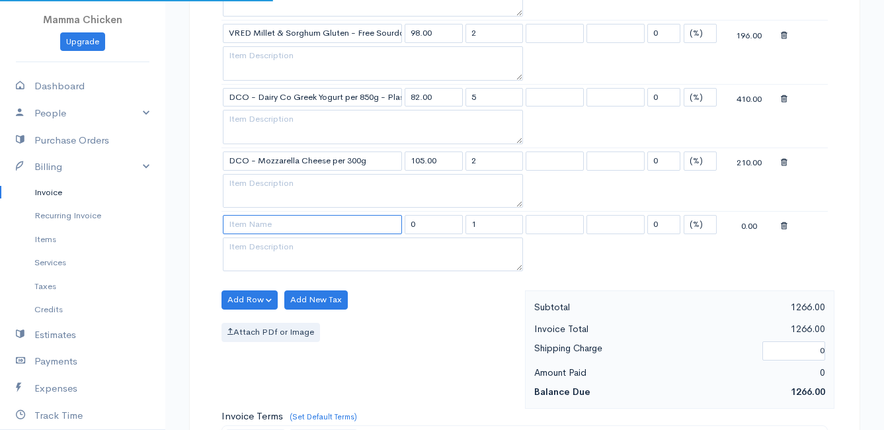
click at [247, 223] on input at bounding box center [312, 224] width 179 height 19
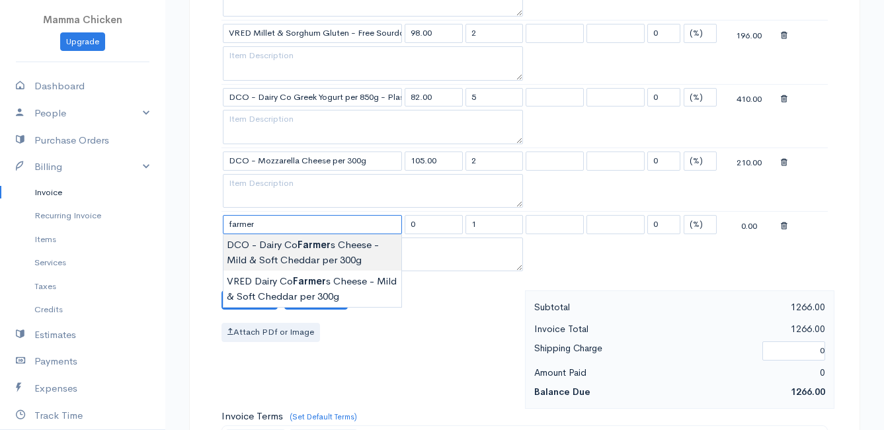
type input "DCO - Dairy Co Farmers Cheese - Mild & Soft Cheddar per 300g"
type input "112.00"
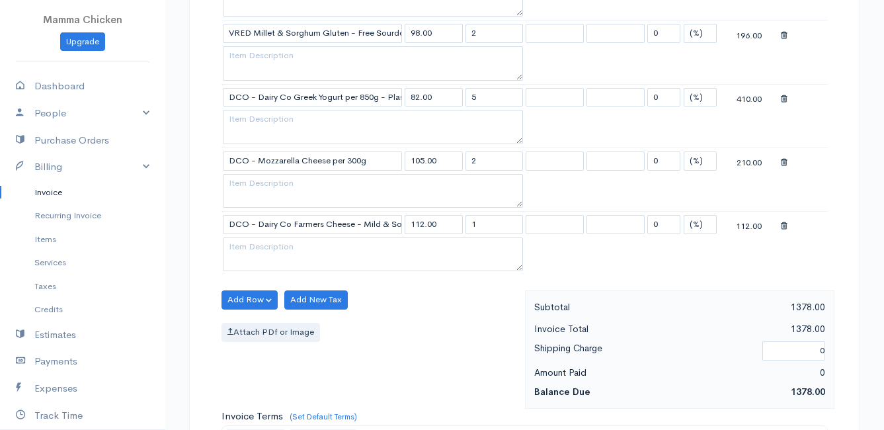
click at [268, 245] on body "Mamma Chicken Upgrade Dashboard People Clients Vendors Staff Users Purchase Ord…" at bounding box center [442, 135] width 884 height 1461
drag, startPoint x: 471, startPoint y: 223, endPoint x: 462, endPoint y: 223, distance: 9.3
click at [462, 223] on tr "DCO - Dairy Co Farmers Cheese - Mild & Soft Cheddar per 300g 112.00 1 0 (%) Fla…" at bounding box center [524, 225] width 606 height 26
type input "2"
click at [436, 325] on div "Attach PDf or Image" at bounding box center [369, 332] width 297 height 19
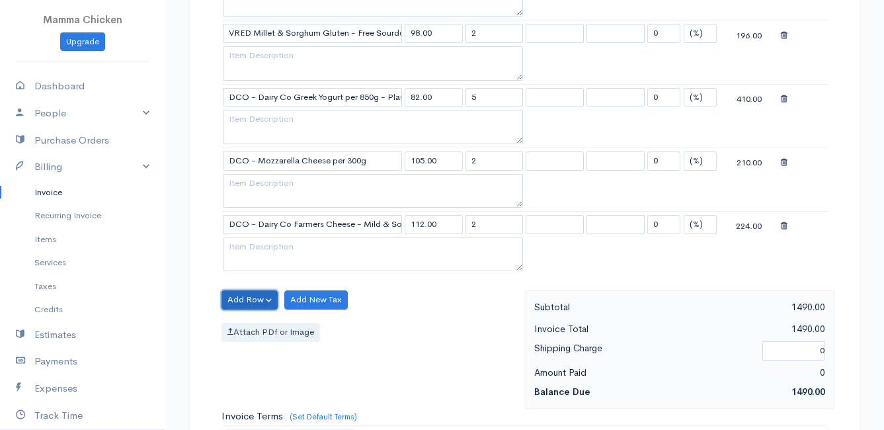
click at [253, 298] on button "Add Row" at bounding box center [249, 299] width 56 height 19
click at [248, 326] on link "Add Item Row" at bounding box center [274, 326] width 104 height 23
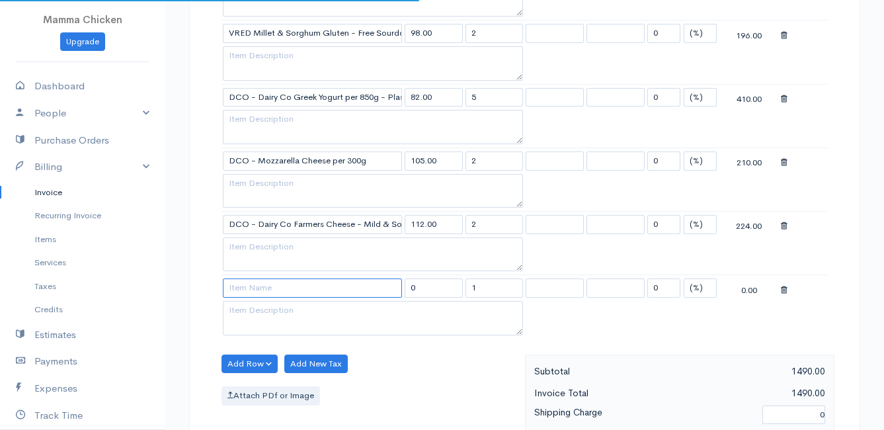
click at [243, 284] on input at bounding box center [312, 287] width 179 height 19
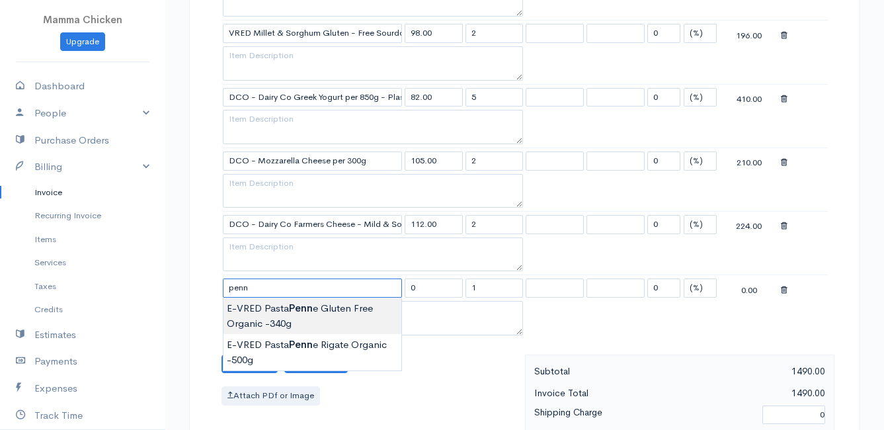
type input "E-VRED Pasta Penne Gluten Free Organic -340g"
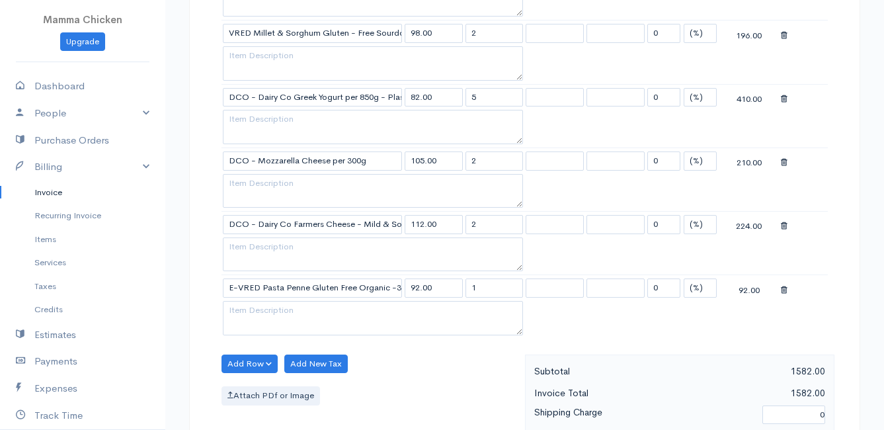
click at [286, 313] on body "Mamma Chicken Upgrade Dashboard People Clients Vendors Staff Users Purchase Ord…" at bounding box center [442, 167] width 884 height 1524
drag, startPoint x: 489, startPoint y: 290, endPoint x: 460, endPoint y: 293, distance: 29.3
click at [460, 293] on tr "E-VRED Pasta Penne Gluten Free Organic -340g 92.00 1 0 (%) Flat 92.00" at bounding box center [524, 288] width 606 height 26
click at [457, 407] on div "Add Row Add Item Row Add Time Row Add New Tax Attach PDf or Image" at bounding box center [370, 413] width 310 height 118
click at [233, 360] on button "Add Row" at bounding box center [249, 363] width 56 height 19
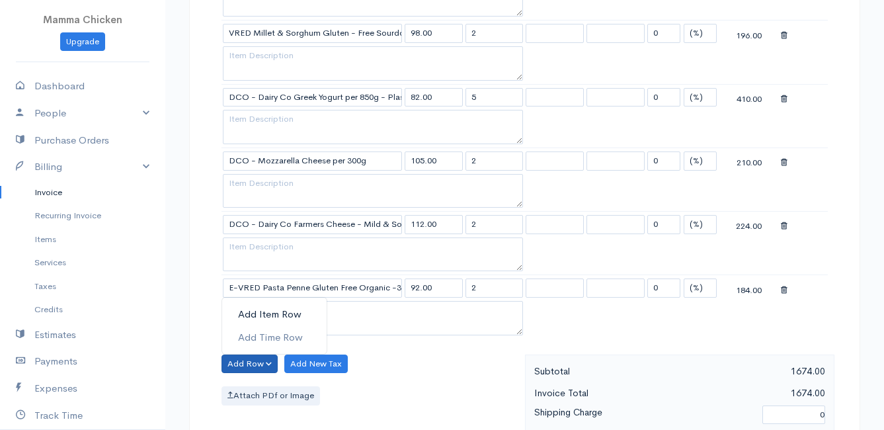
click at [242, 311] on link "Add Item Row" at bounding box center [274, 314] width 104 height 23
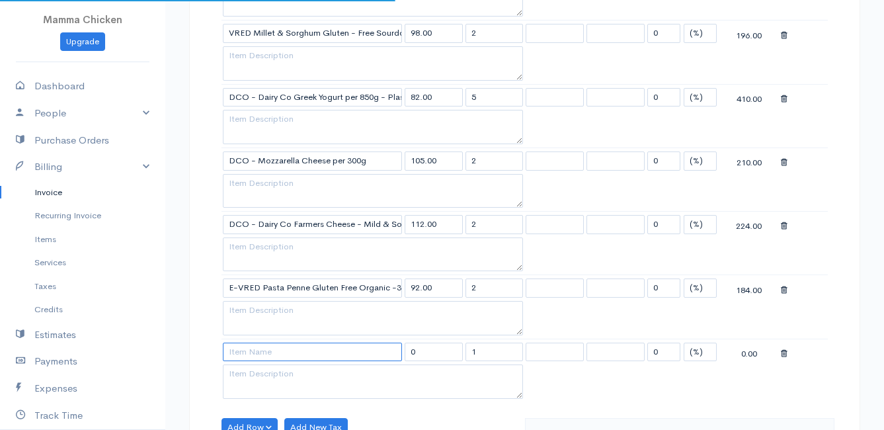
click at [245, 356] on input at bounding box center [312, 351] width 179 height 19
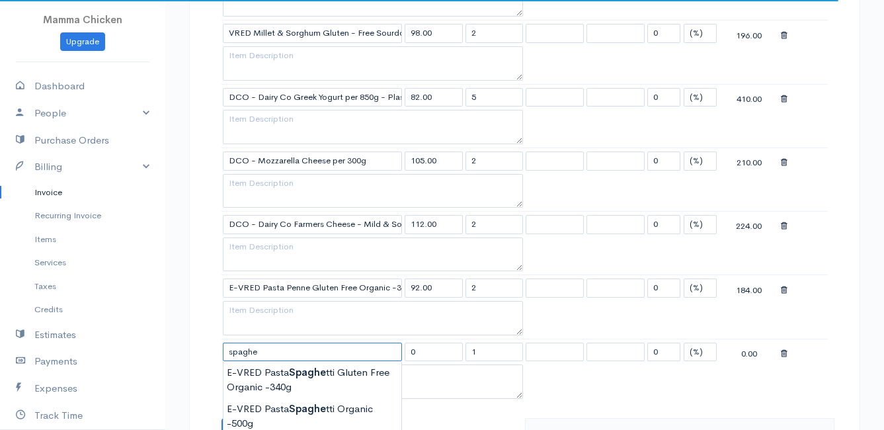
scroll to position [661, 0]
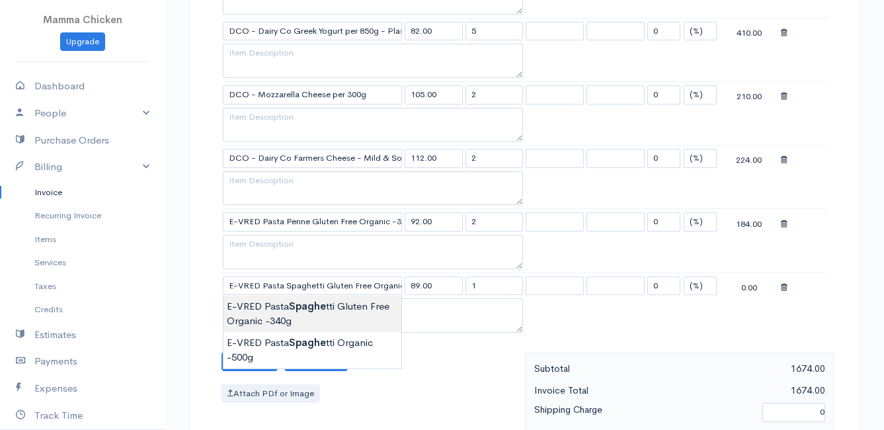
click at [327, 309] on body "Mamma Chicken Upgrade Dashboard People Clients Vendors Staff Users Purchase Ord…" at bounding box center [442, 133] width 884 height 1588
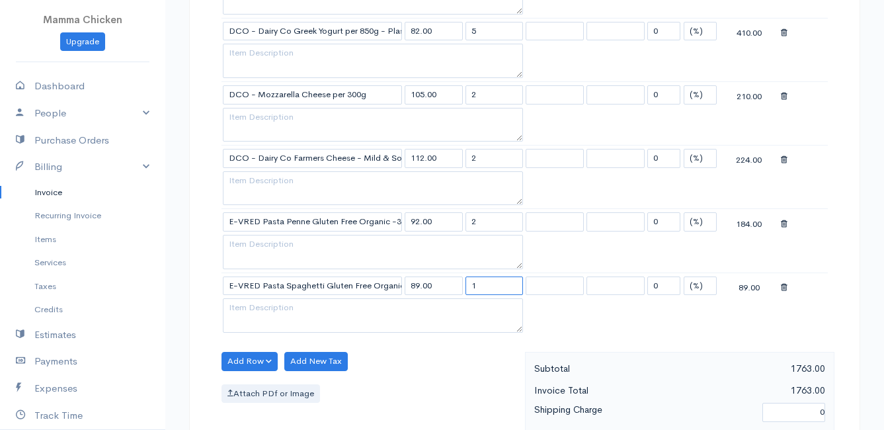
drag, startPoint x: 496, startPoint y: 289, endPoint x: 463, endPoint y: 287, distance: 32.5
click at [464, 287] on td "1" at bounding box center [494, 285] width 61 height 26
click at [425, 383] on div "Add Row Add Item Row Add Time Row Add New Tax Attach PDf or Image" at bounding box center [370, 411] width 310 height 118
click at [248, 362] on button "Add Row" at bounding box center [249, 361] width 56 height 19
click at [260, 311] on link "Add Item Row" at bounding box center [274, 311] width 104 height 23
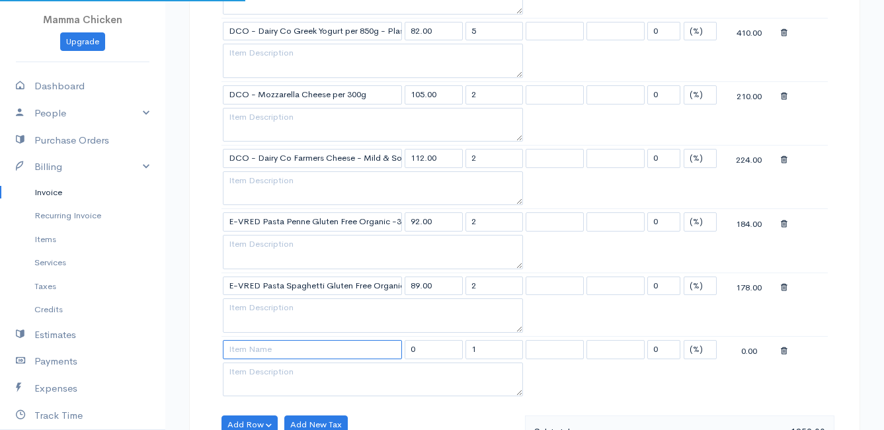
click at [259, 350] on input at bounding box center [312, 349] width 179 height 19
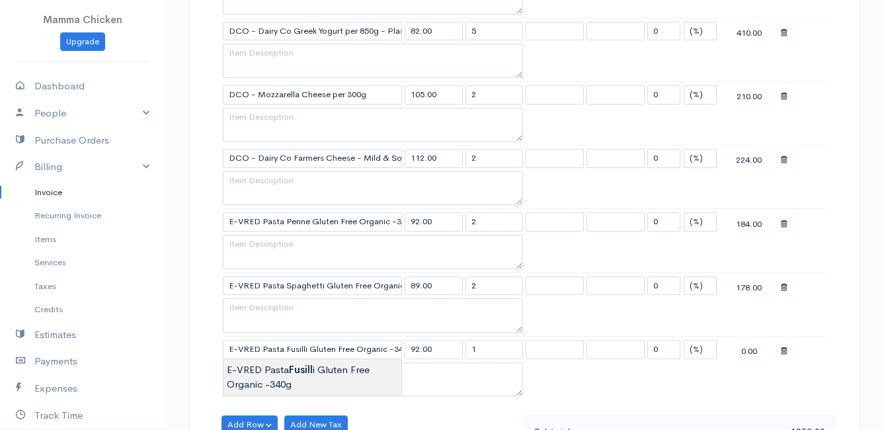
click at [292, 375] on body "Mamma Chicken Upgrade Dashboard People Clients Vendors Staff Users Purchase Ord…" at bounding box center [442, 165] width 884 height 1652
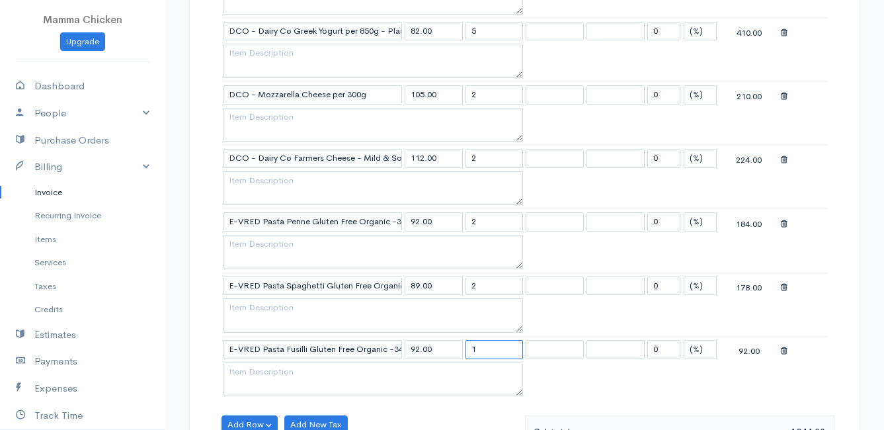
drag, startPoint x: 488, startPoint y: 346, endPoint x: 461, endPoint y: 347, distance: 26.5
click at [461, 347] on tr "E-VRED Pasta Fusilli Gluten Free Organic -340g 92.00 1 0 (%) Flat 92.00" at bounding box center [524, 349] width 606 height 26
click at [582, 379] on table "Item Rate Qty Tax Tax Discount Total VRED - [GEOGRAPHIC_DATA] Butter - Salted 1…" at bounding box center [524, 97] width 606 height 604
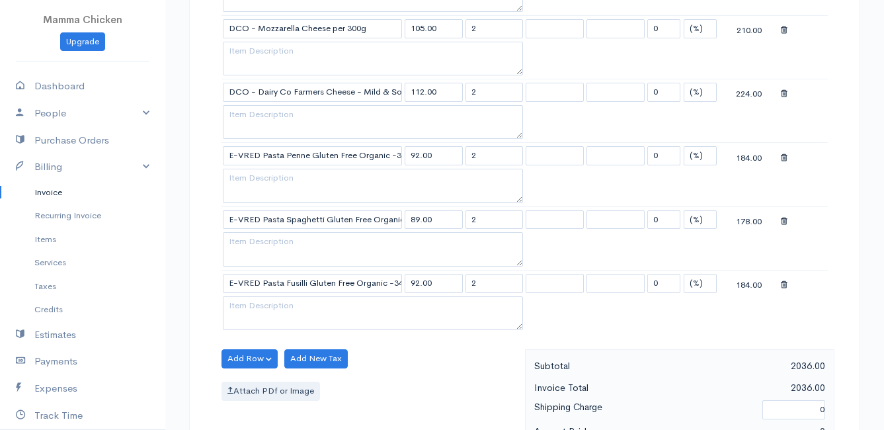
scroll to position [793, 0]
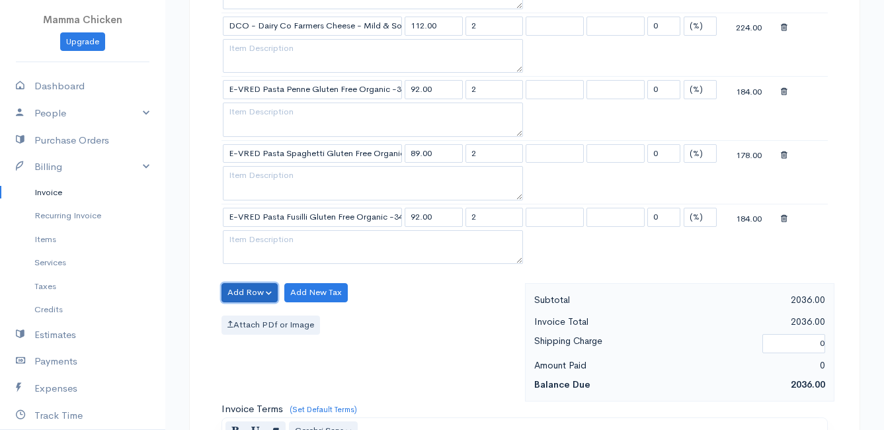
click at [259, 290] on button "Add Row" at bounding box center [249, 292] width 56 height 19
click at [274, 319] on link "Add Item Row" at bounding box center [274, 319] width 104 height 23
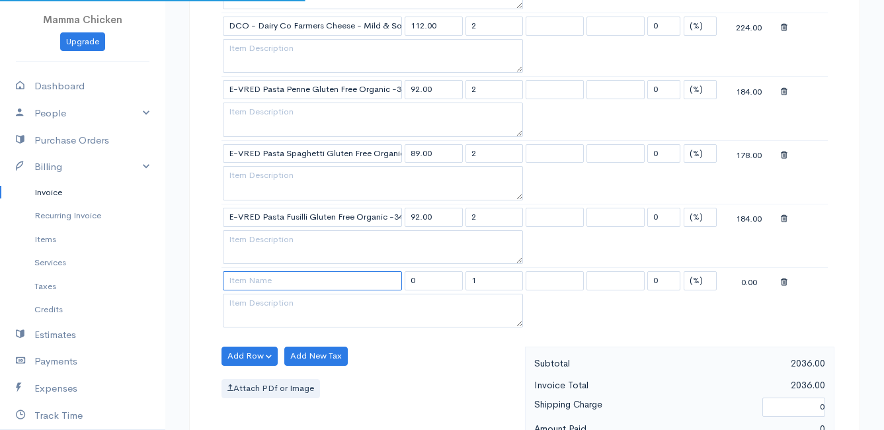
click at [273, 278] on input at bounding box center [312, 280] width 179 height 19
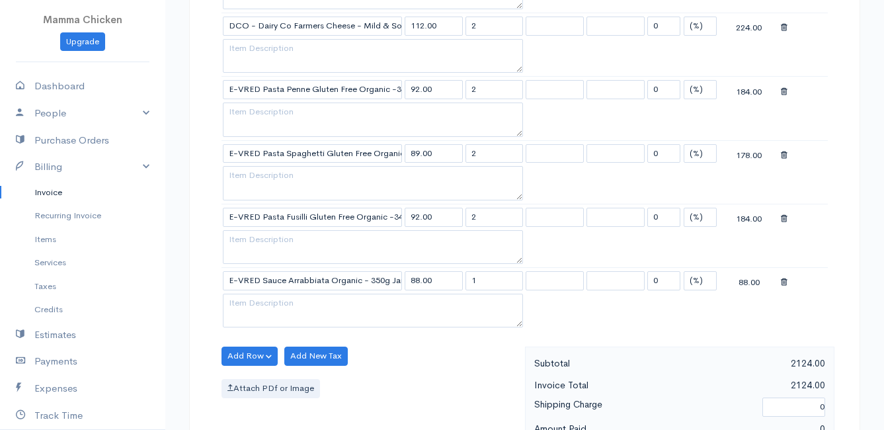
click at [284, 305] on body "Mamma Chicken Upgrade Dashboard People Clients Vendors Staff Users Purchase Ord…" at bounding box center [442, 64] width 884 height 1715
drag, startPoint x: 484, startPoint y: 277, endPoint x: 455, endPoint y: 278, distance: 28.4
click at [455, 278] on tr "E-VRED Sauce Arrabbiata Organic - 350g Jar 88.00 1 0 (%) Flat 88.00" at bounding box center [524, 281] width 606 height 26
click at [424, 397] on div "Attach PDf or Image" at bounding box center [369, 388] width 297 height 19
click at [235, 349] on button "Add Row" at bounding box center [249, 355] width 56 height 19
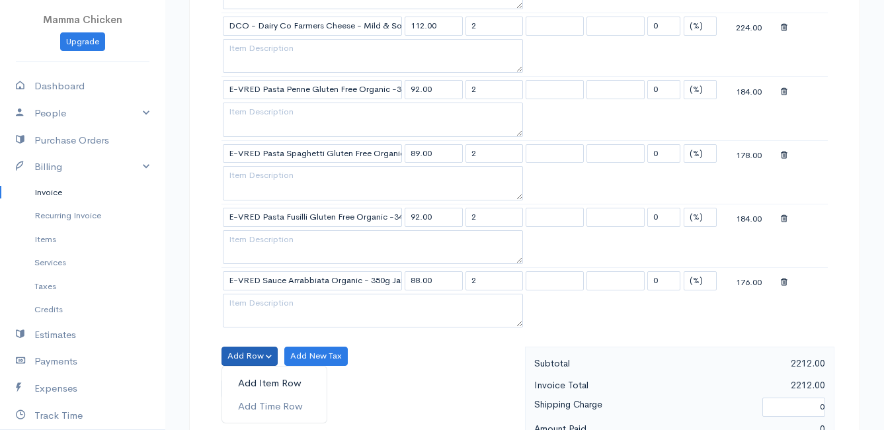
click at [250, 381] on link "Add Item Row" at bounding box center [274, 383] width 104 height 23
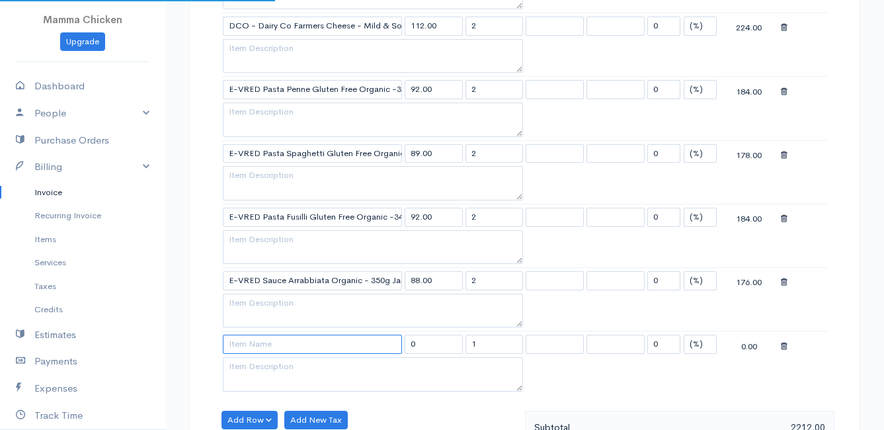
click at [252, 343] on input at bounding box center [312, 343] width 179 height 19
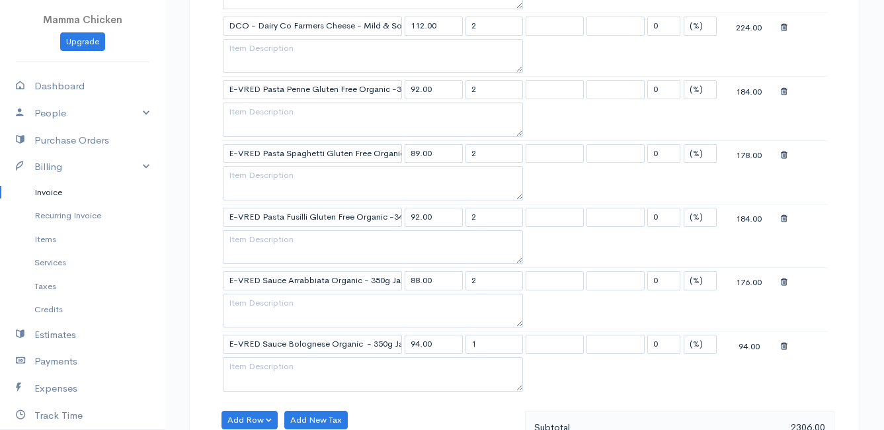
click at [268, 367] on body "Mamma Chicken Upgrade Dashboard People Clients Vendors Staff Users Purchase Ord…" at bounding box center [442, 96] width 884 height 1779
drag, startPoint x: 485, startPoint y: 341, endPoint x: 466, endPoint y: 343, distance: 18.6
click at [466, 343] on input "1" at bounding box center [494, 343] width 58 height 19
click at [583, 388] on table "Item Rate Qty Tax Tax Discount Total VRED - [GEOGRAPHIC_DATA] Butter - Salted 1…" at bounding box center [524, 29] width 606 height 732
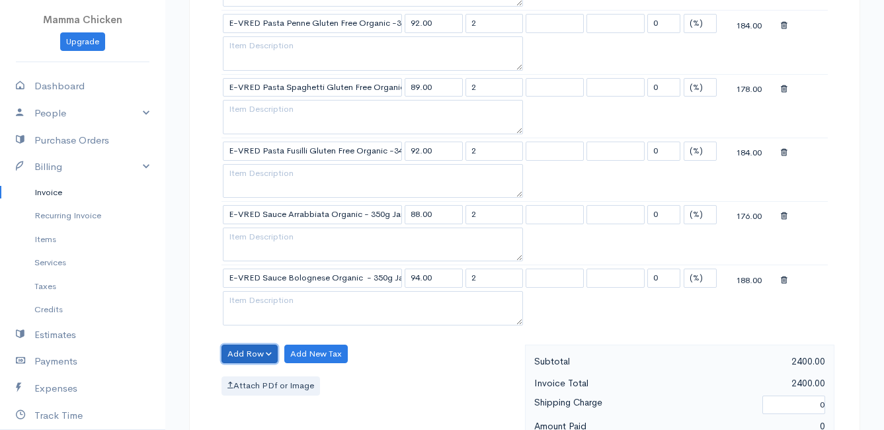
click at [237, 349] on button "Add Row" at bounding box center [249, 353] width 56 height 19
click at [252, 377] on link "Add Item Row" at bounding box center [274, 381] width 104 height 23
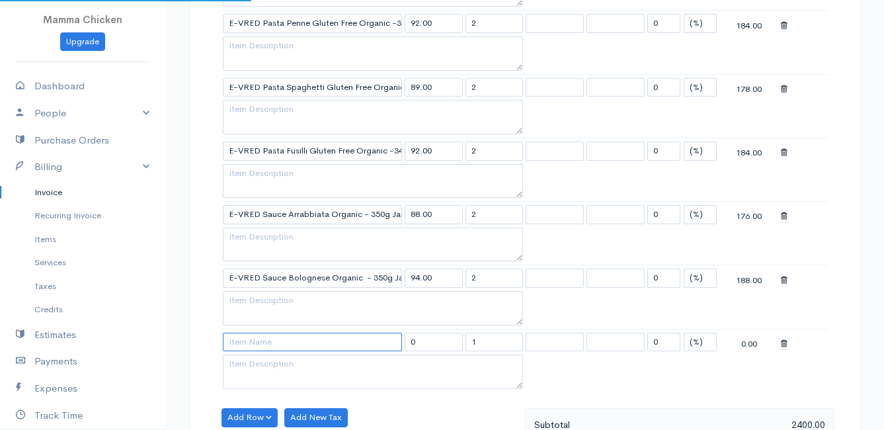
click at [254, 346] on input at bounding box center [312, 342] width 179 height 19
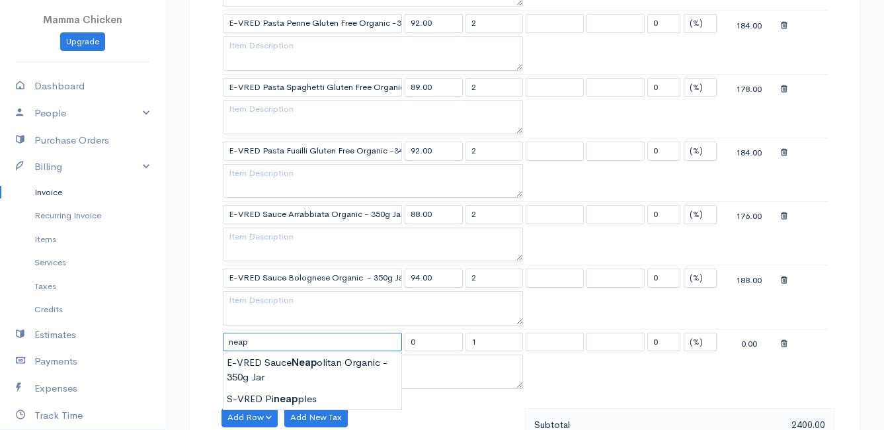
scroll to position [925, 0]
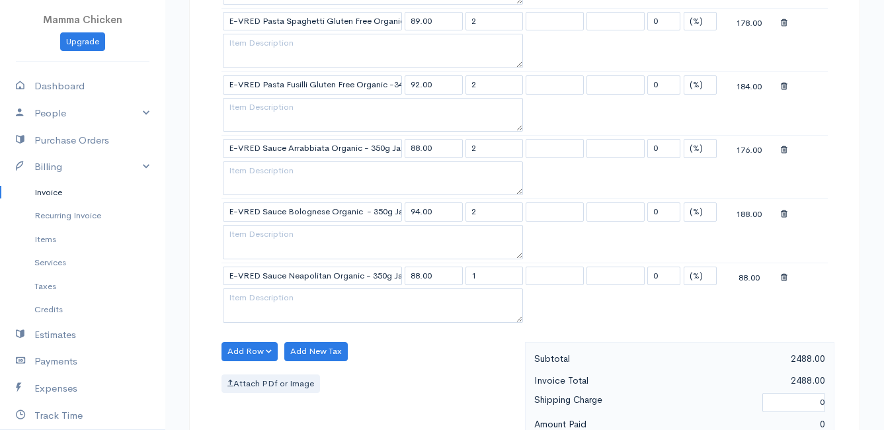
drag, startPoint x: 492, startPoint y: 276, endPoint x: 465, endPoint y: 282, distance: 27.7
click at [465, 282] on input "1" at bounding box center [494, 275] width 58 height 19
click at [423, 364] on div "Add Row Add Item Row Add Time Row Add New Tax Attach PDf or Image" at bounding box center [370, 401] width 310 height 118
click at [254, 346] on button "Add Row" at bounding box center [249, 351] width 56 height 19
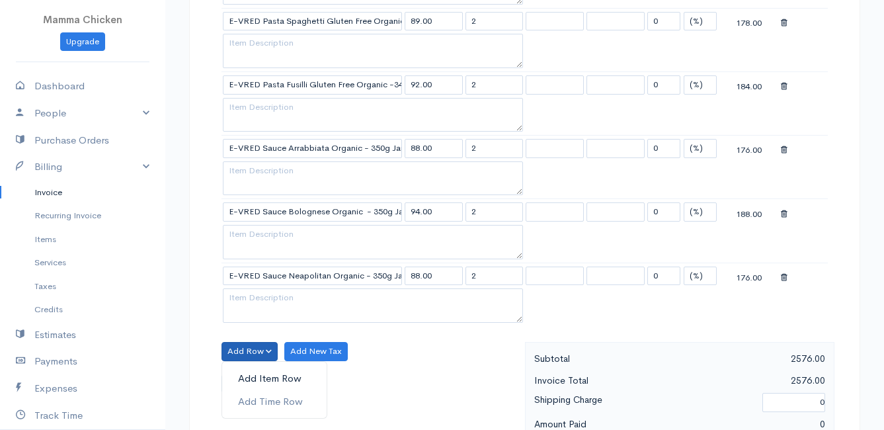
click at [264, 374] on link "Add Item Row" at bounding box center [274, 378] width 104 height 23
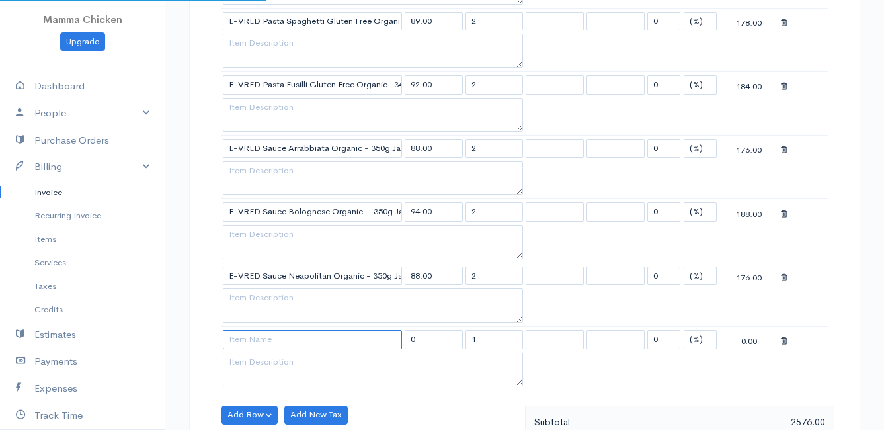
click at [256, 335] on input at bounding box center [312, 339] width 179 height 19
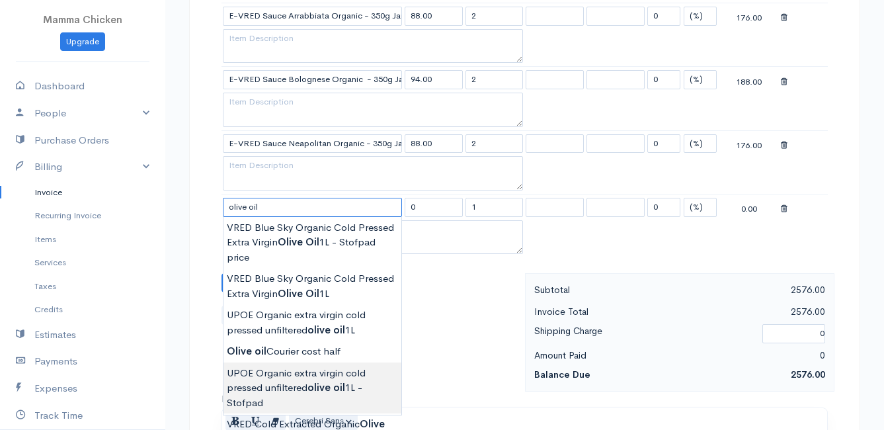
scroll to position [1124, 0]
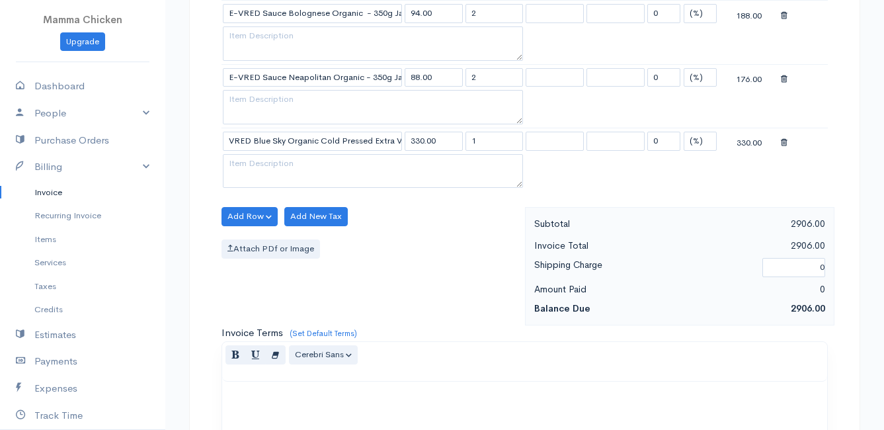
click at [247, 212] on button "Add Row" at bounding box center [249, 216] width 56 height 19
click at [251, 241] on link "Add Item Row" at bounding box center [274, 243] width 104 height 23
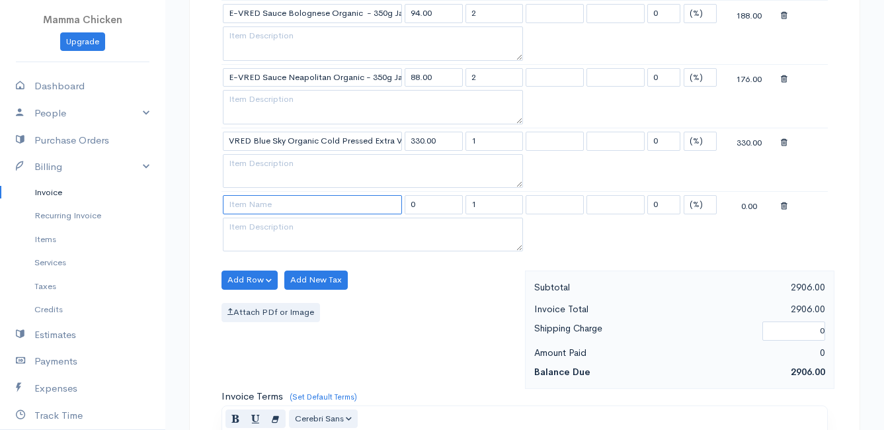
click at [254, 201] on input at bounding box center [312, 204] width 179 height 19
drag, startPoint x: 484, startPoint y: 206, endPoint x: 450, endPoint y: 206, distance: 33.7
click at [450, 206] on tr "VRED Pea Purple Snap per 100g 30.00 1 0 (%) Flat 30.00" at bounding box center [524, 205] width 606 height 26
click at [459, 282] on div "Add Row Add Item Row Add Time Row Add New Tax Attach PDf or Image" at bounding box center [370, 329] width 310 height 118
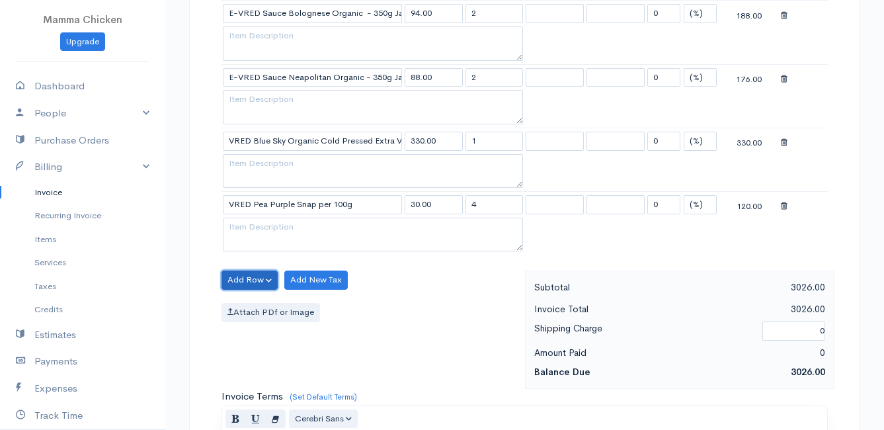
click at [251, 280] on button "Add Row" at bounding box center [249, 279] width 56 height 19
click at [250, 301] on link "Add Item Row" at bounding box center [274, 306] width 104 height 23
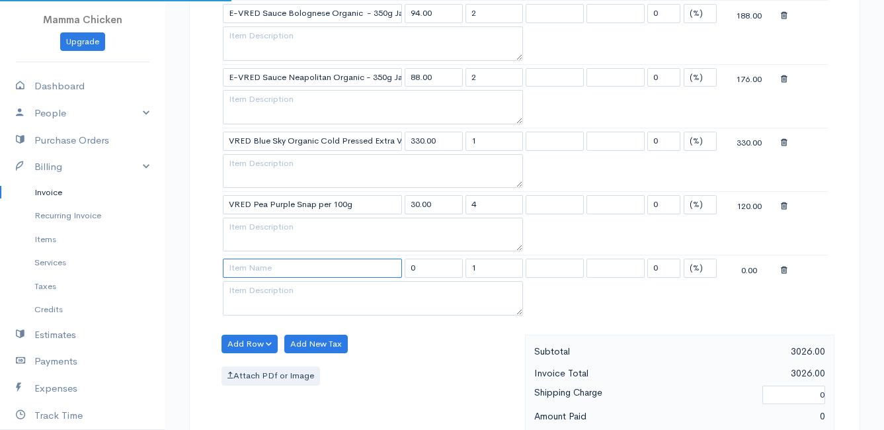
click at [252, 275] on input at bounding box center [312, 267] width 179 height 19
drag, startPoint x: 489, startPoint y: 266, endPoint x: 458, endPoint y: 271, distance: 31.5
click at [458, 271] on tr "VRED Sugarsnaps Peas per 100g 30.00 1 0 (%) Flat 30.00" at bounding box center [524, 268] width 606 height 26
click at [440, 356] on div "Add Row Add Item Row Add Time Row Add New Tax Attach PDf or Image" at bounding box center [370, 393] width 310 height 118
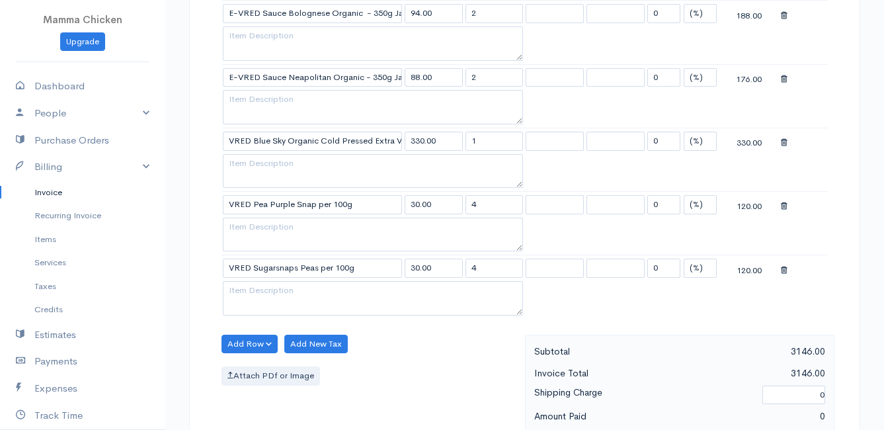
scroll to position [1190, 0]
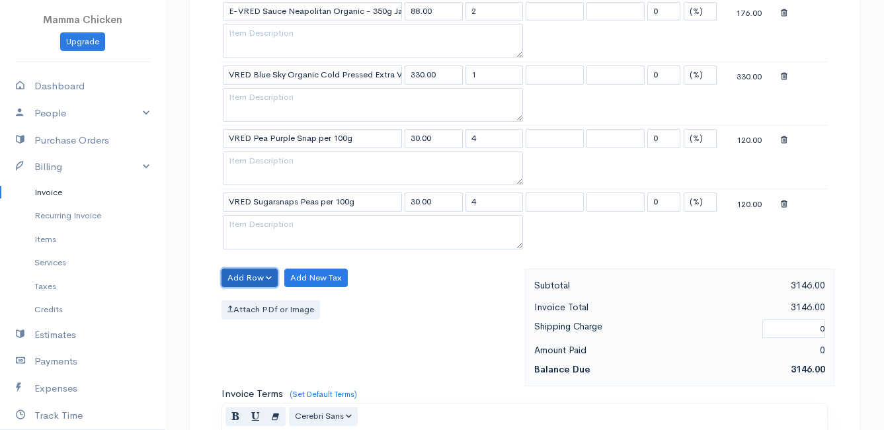
click at [245, 277] on button "Add Row" at bounding box center [249, 277] width 56 height 19
click at [258, 304] on link "Add Item Row" at bounding box center [274, 305] width 104 height 23
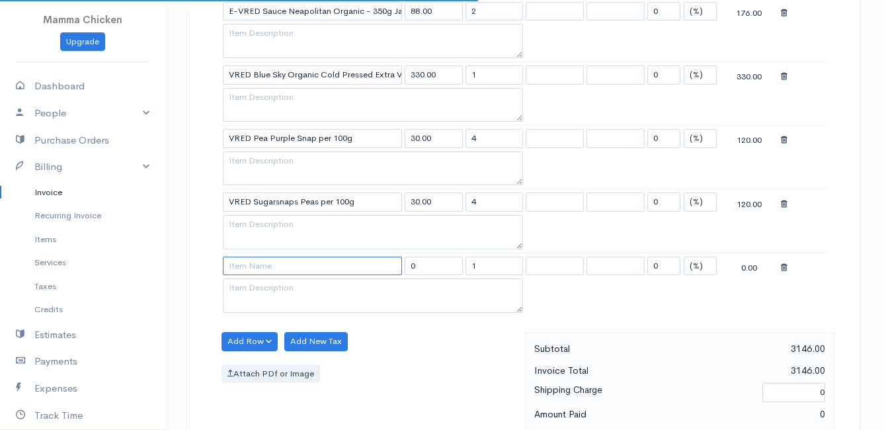
click at [257, 273] on input at bounding box center [312, 265] width 179 height 19
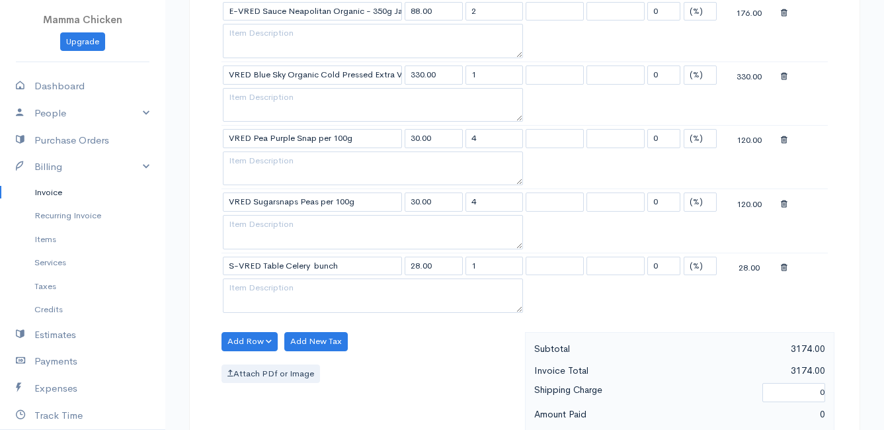
drag, startPoint x: 481, startPoint y: 269, endPoint x: 461, endPoint y: 270, distance: 19.9
click at [461, 270] on tr "S-VRED Table Celery bunch 28.00 1 0 (%) Flat 28.00" at bounding box center [524, 266] width 606 height 26
click at [420, 343] on div "Add Row Add Item Row Add Time Row Add New Tax Attach PDf or Image" at bounding box center [370, 391] width 310 height 118
click at [235, 339] on button "Add Row" at bounding box center [249, 341] width 56 height 19
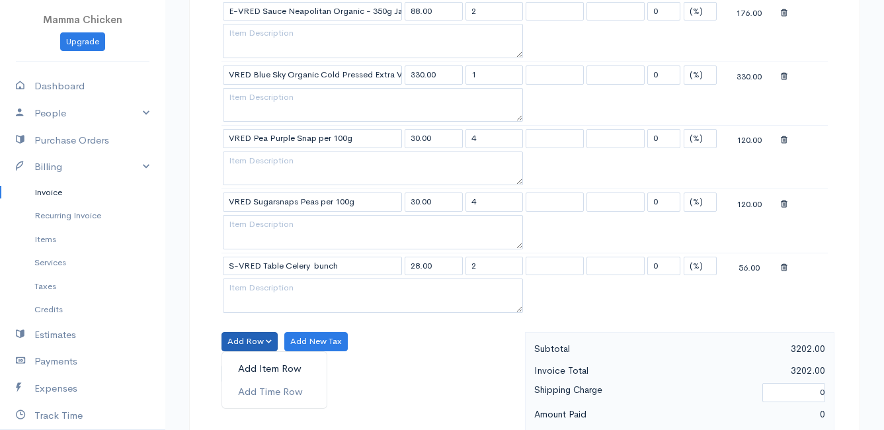
click at [247, 368] on link "Add Item Row" at bounding box center [274, 368] width 104 height 23
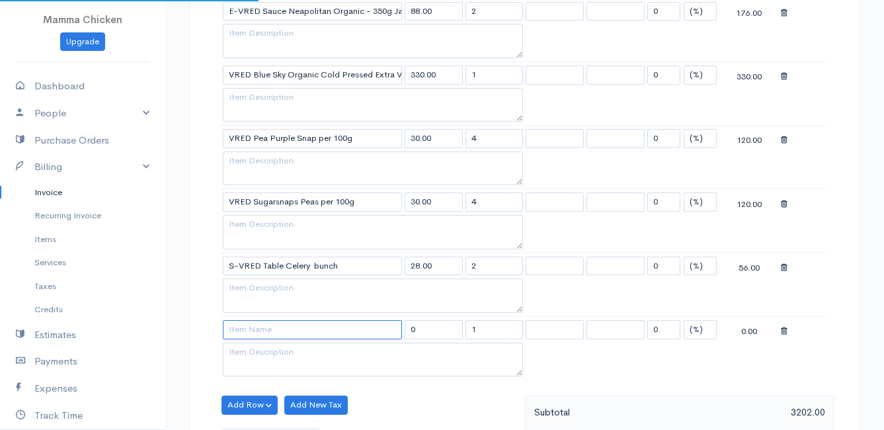
click at [249, 326] on input at bounding box center [312, 329] width 179 height 19
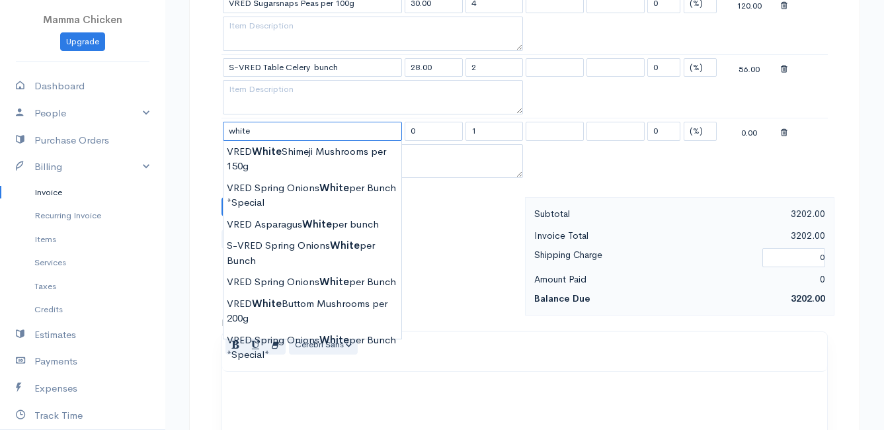
scroll to position [1454, 0]
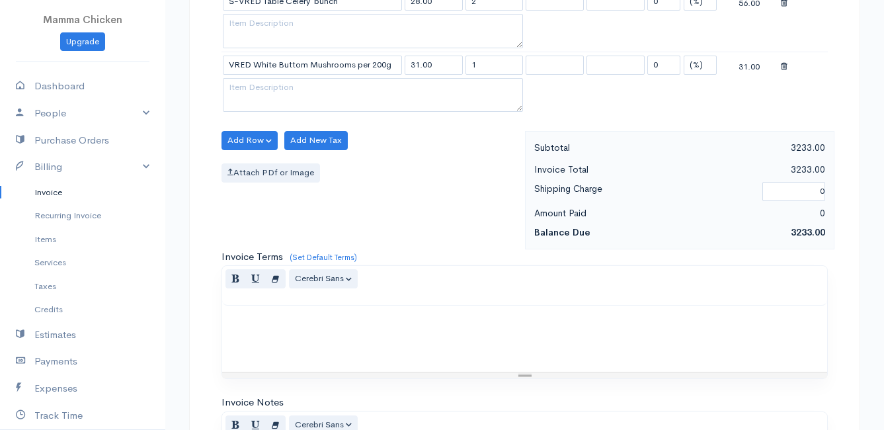
drag, startPoint x: 483, startPoint y: 67, endPoint x: 461, endPoint y: 67, distance: 21.8
click at [461, 67] on tr "VRED White Buttom Mushrooms per 200g 31.00 1 0 (%) Flat 31.00" at bounding box center [524, 65] width 606 height 26
click at [450, 171] on div "Attach PDf or Image" at bounding box center [369, 172] width 297 height 19
click at [247, 139] on button "Add Row" at bounding box center [249, 140] width 56 height 19
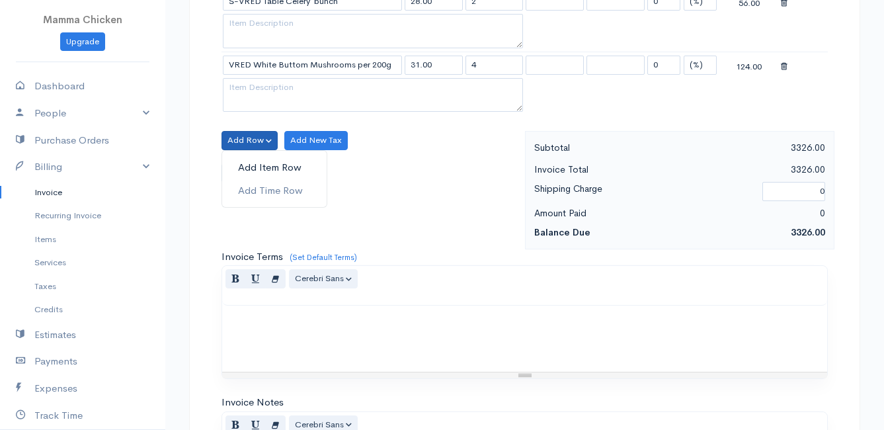
click at [247, 163] on link "Add Item Row" at bounding box center [274, 167] width 104 height 23
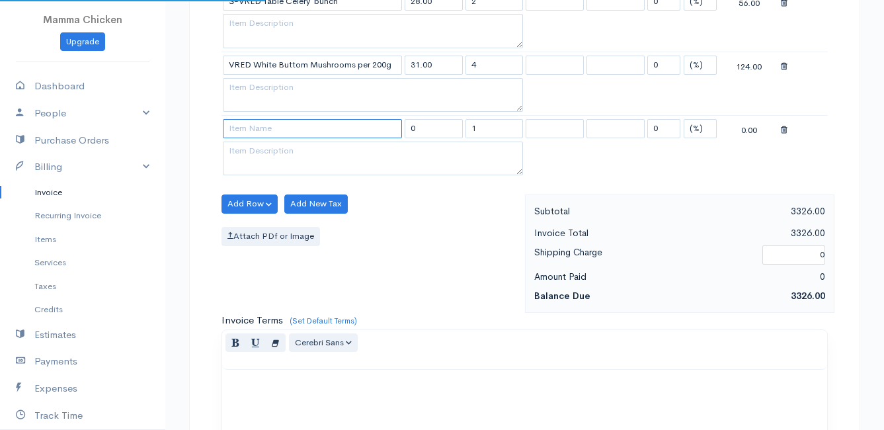
click at [253, 130] on input at bounding box center [312, 128] width 179 height 19
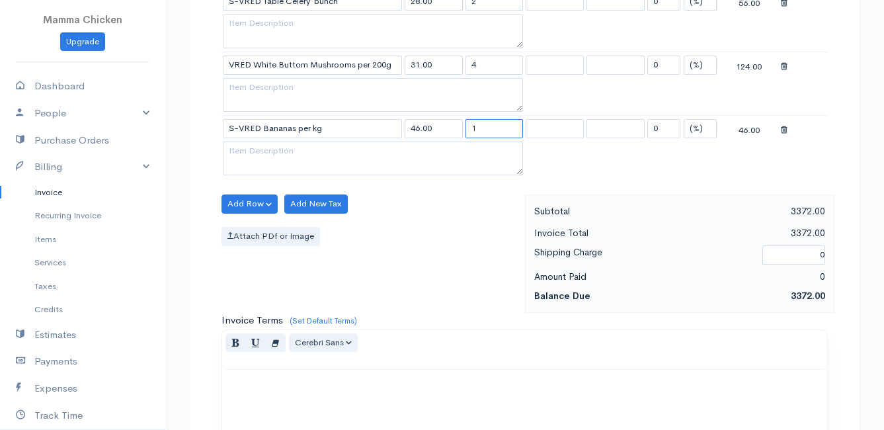
drag, startPoint x: 492, startPoint y: 131, endPoint x: 463, endPoint y: 132, distance: 29.1
click at [464, 132] on td "1" at bounding box center [494, 129] width 61 height 26
click at [432, 257] on div "Add Row Add Item Row Add Time Row Add New Tax Attach PDf or Image" at bounding box center [370, 253] width 310 height 118
click at [239, 198] on button "Add Row" at bounding box center [249, 203] width 56 height 19
click at [253, 230] on link "Add Item Row" at bounding box center [274, 230] width 104 height 23
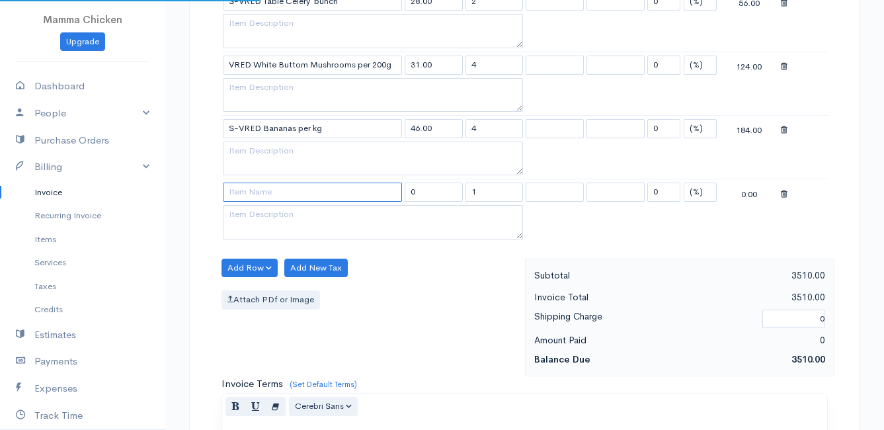
click at [253, 192] on input at bounding box center [312, 191] width 179 height 19
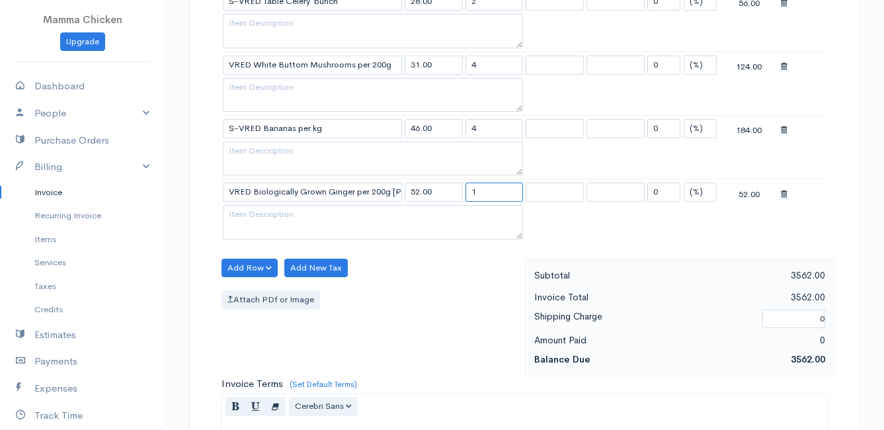
drag, startPoint x: 486, startPoint y: 188, endPoint x: 462, endPoint y: 192, distance: 24.1
click at [462, 192] on tr "VRED Biologically Grown Ginger per 200g [PERSON_NAME] 52.00 1 0 (%) Flat 52.00" at bounding box center [524, 192] width 606 height 26
click at [419, 286] on div "Add Row Add Item Row Add Time Row Add New Tax Attach PDf or Image" at bounding box center [370, 317] width 310 height 118
click at [247, 269] on button "Add Row" at bounding box center [249, 267] width 56 height 19
click at [249, 295] on link "Add Item Row" at bounding box center [274, 295] width 104 height 23
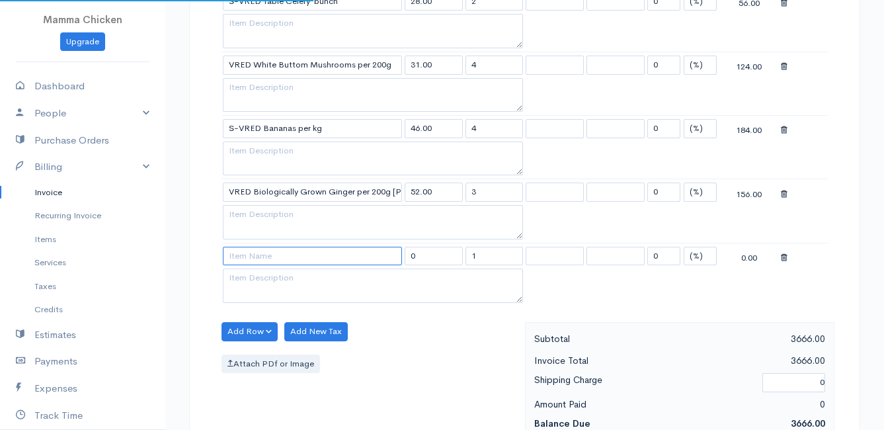
click at [255, 260] on input at bounding box center [312, 256] width 179 height 19
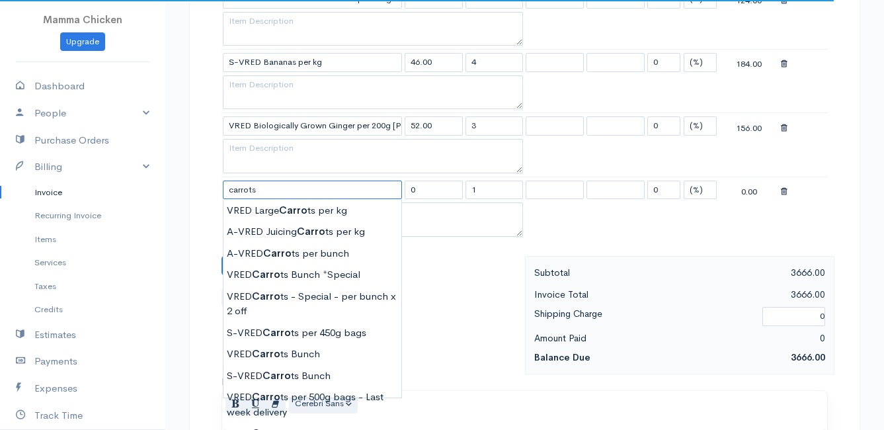
scroll to position [1586, 0]
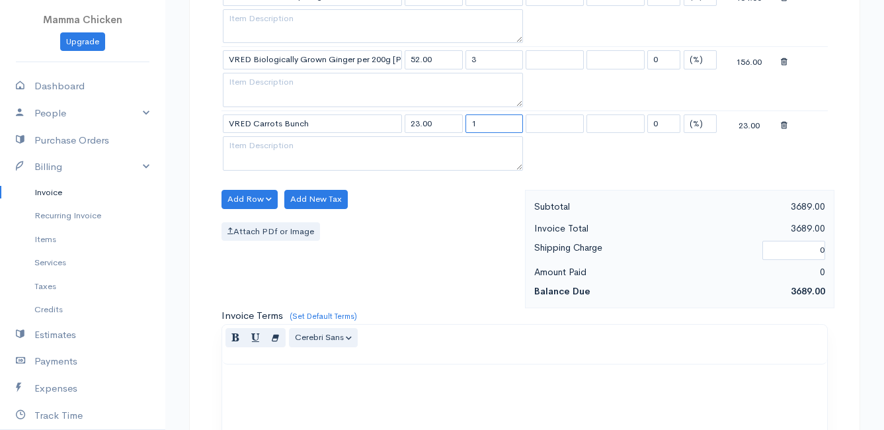
drag, startPoint x: 494, startPoint y: 123, endPoint x: 459, endPoint y: 124, distance: 35.7
click at [459, 124] on tr "VRED Carrots Bunch 23.00 1 0 (%) Flat 23.00" at bounding box center [524, 123] width 606 height 26
click at [411, 229] on div "Attach PDf or Image" at bounding box center [369, 231] width 297 height 19
click at [254, 196] on button "Add Row" at bounding box center [249, 199] width 56 height 19
click at [254, 221] on link "Add Item Row" at bounding box center [274, 226] width 104 height 23
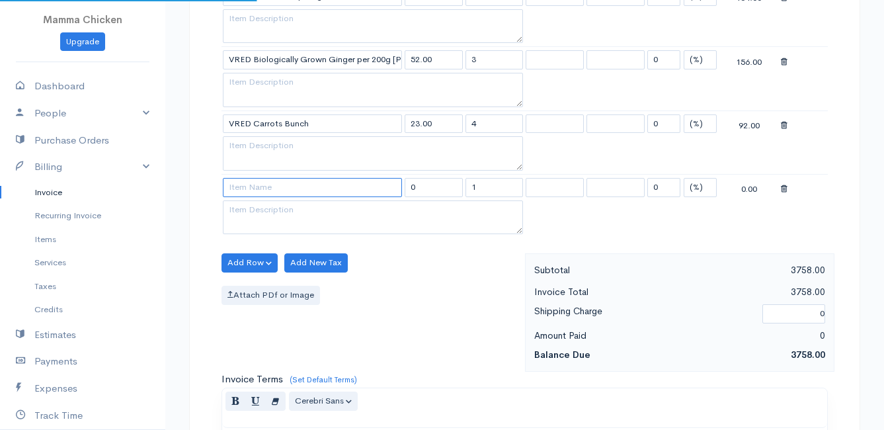
click at [251, 182] on input at bounding box center [312, 187] width 179 height 19
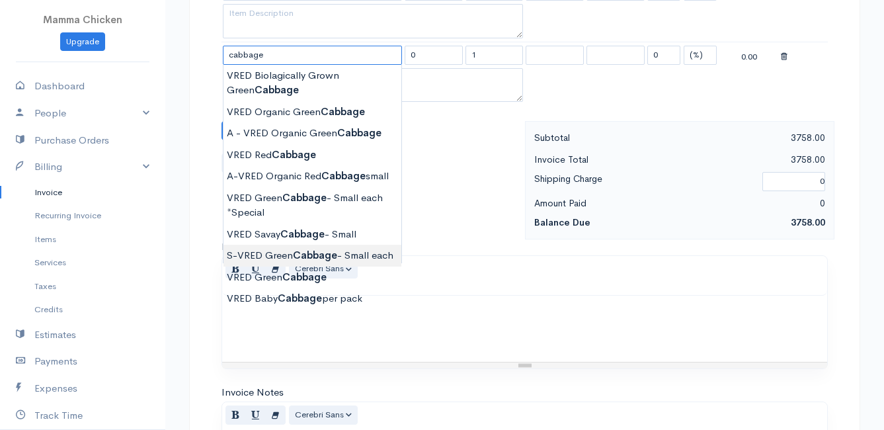
scroll to position [1653, 0]
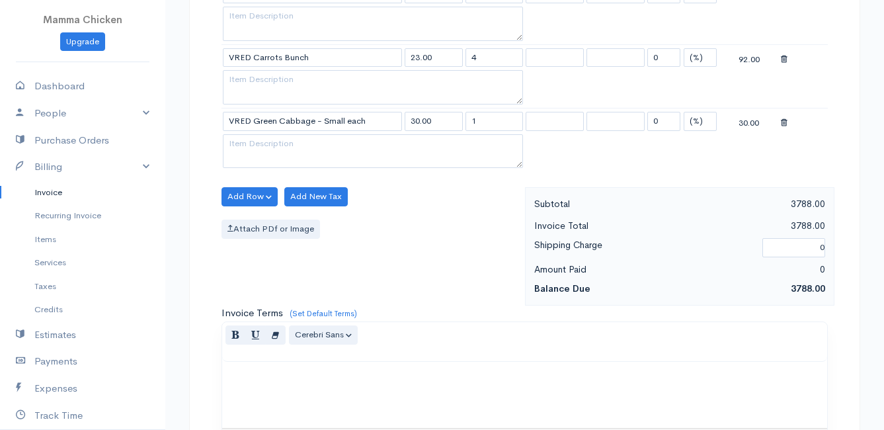
drag, startPoint x: 483, startPoint y: 124, endPoint x: 461, endPoint y: 124, distance: 21.2
click at [461, 124] on tr "VRED Green Cabbage - Small each 30.00 1 0 (%) Flat 30.00" at bounding box center [524, 121] width 606 height 26
click at [436, 231] on div "Attach PDf or Image" at bounding box center [369, 228] width 297 height 19
click at [262, 196] on button "Add Row" at bounding box center [249, 196] width 56 height 19
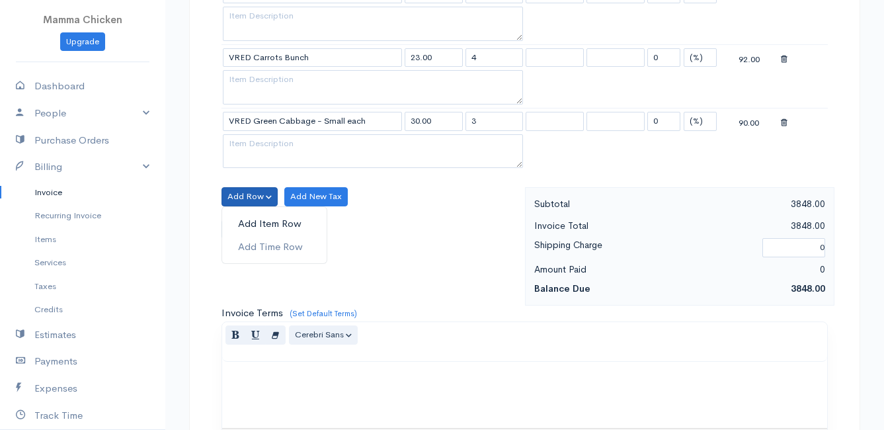
click at [255, 222] on link "Add Item Row" at bounding box center [274, 223] width 104 height 23
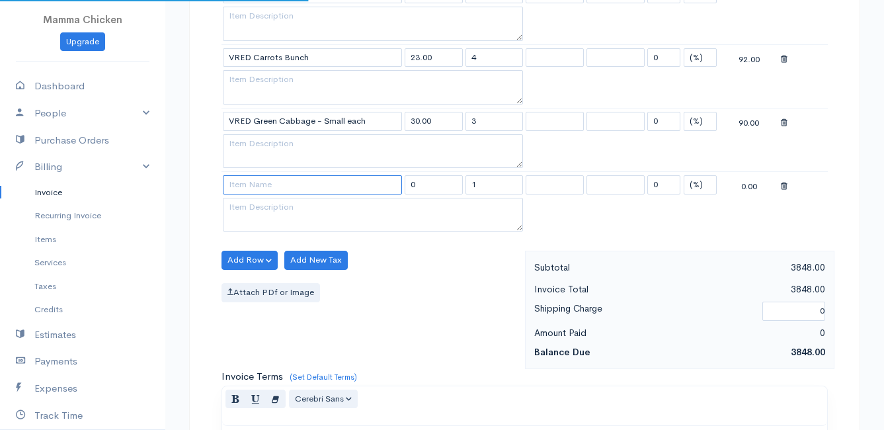
click at [253, 190] on input at bounding box center [312, 184] width 179 height 19
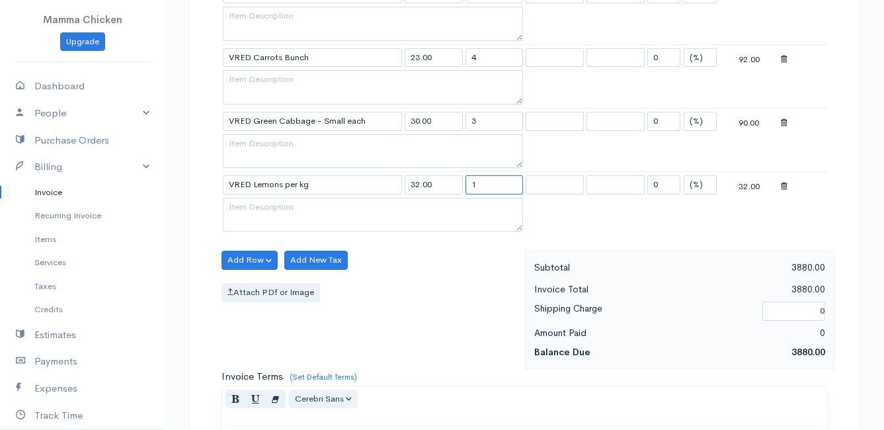
drag, startPoint x: 481, startPoint y: 185, endPoint x: 455, endPoint y: 186, distance: 25.1
click at [455, 186] on tr "VRED Lemons per kg 32.00 1 0 (%) Flat 32.00" at bounding box center [524, 185] width 606 height 26
click at [412, 299] on div "Attach PDf or Image" at bounding box center [369, 292] width 297 height 19
click at [246, 254] on button "Add Row" at bounding box center [249, 260] width 56 height 19
click at [256, 282] on link "Add Item Row" at bounding box center [274, 287] width 104 height 23
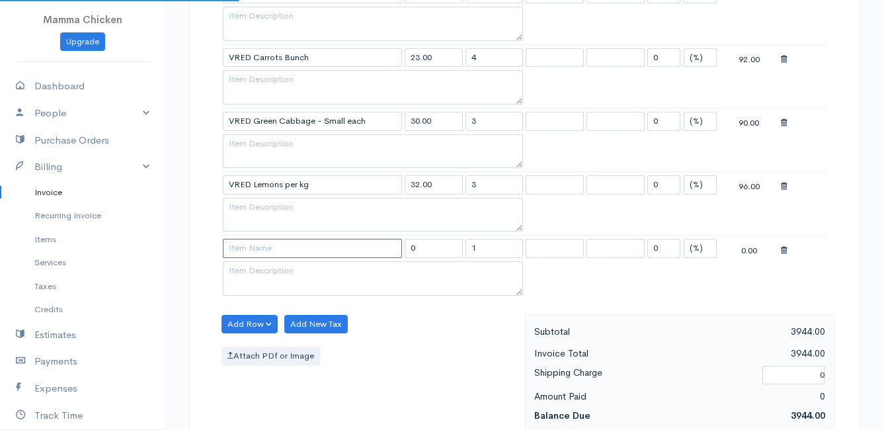
click at [249, 248] on input at bounding box center [312, 248] width 179 height 19
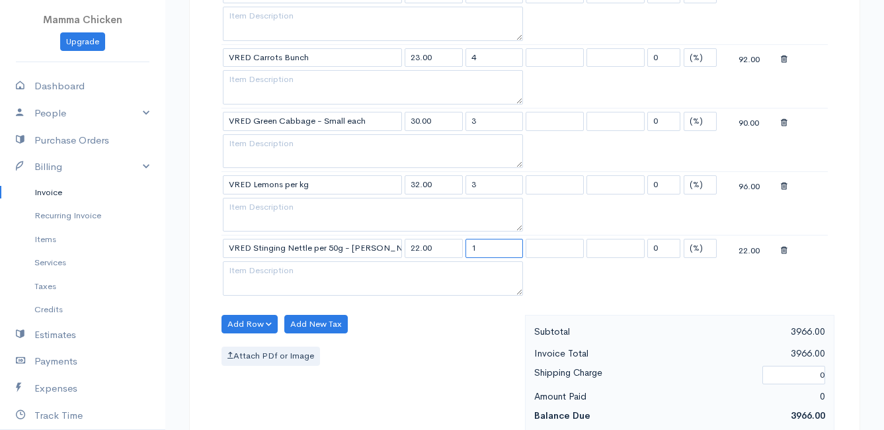
drag, startPoint x: 484, startPoint y: 251, endPoint x: 454, endPoint y: 254, distance: 29.9
click at [454, 254] on tr "VRED Stinging Nettle per 50g - [PERSON_NAME] 22.00 1 0 (%) Flat 22.00" at bounding box center [524, 248] width 606 height 26
click at [463, 345] on div "Add Row Add Item Row Add Time Row Add New Tax Attach PDf or Image" at bounding box center [370, 374] width 310 height 118
click at [258, 315] on button "Add Row" at bounding box center [249, 324] width 56 height 19
click at [264, 346] on link "Add Item Row" at bounding box center [274, 351] width 104 height 23
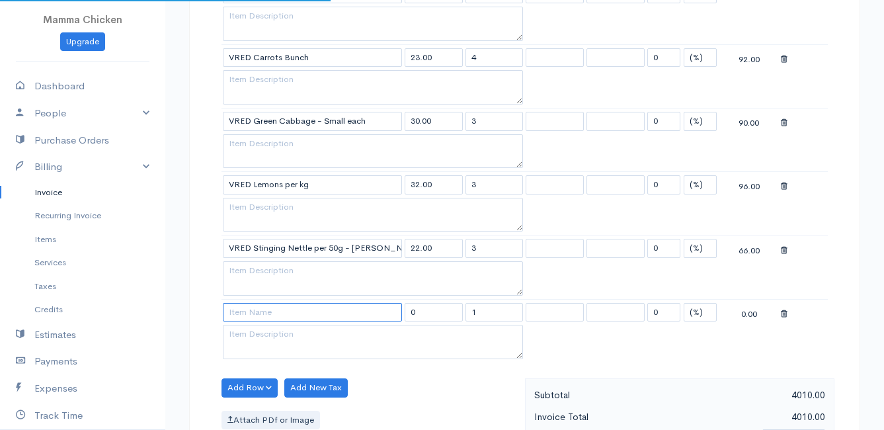
click at [255, 311] on input at bounding box center [312, 312] width 179 height 19
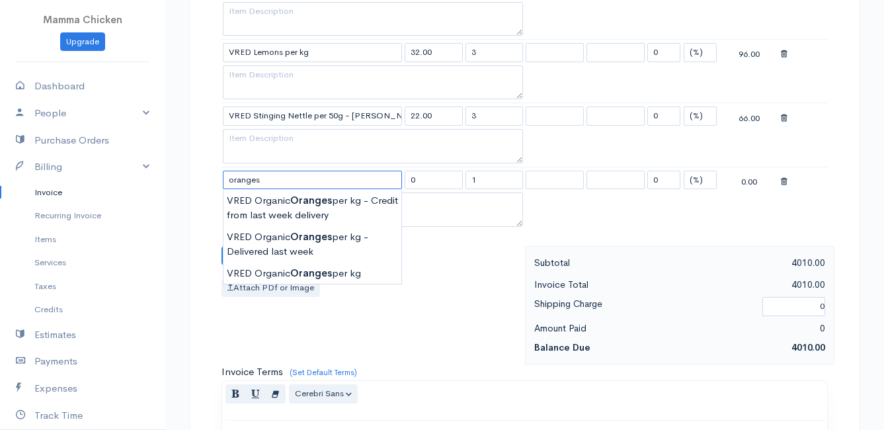
scroll to position [1851, 0]
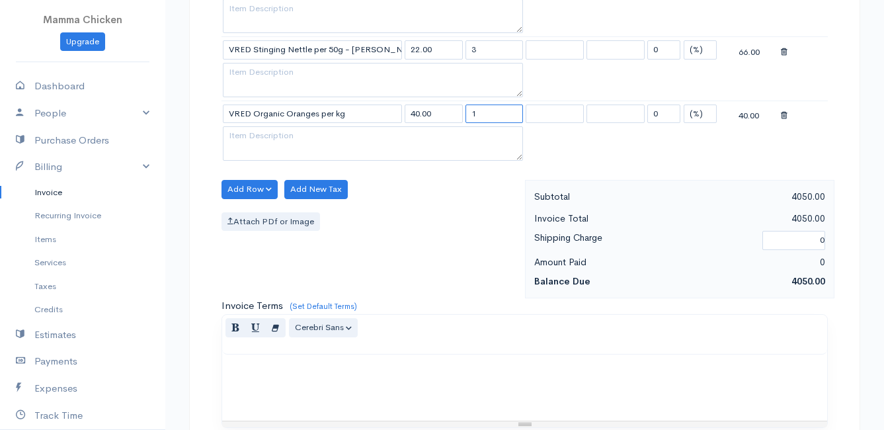
drag, startPoint x: 481, startPoint y: 113, endPoint x: 459, endPoint y: 112, distance: 21.8
click at [459, 112] on tr "VRED Organic Oranges per kg 40.00 1 0 (%) Flat 40.00" at bounding box center [524, 113] width 606 height 26
click at [417, 237] on div "Add Row Add Item Row Add Time Row Add New Tax Attach PDf or Image" at bounding box center [370, 239] width 310 height 118
click at [247, 180] on button "Add Row" at bounding box center [249, 189] width 56 height 19
click at [259, 214] on link "Add Item Row" at bounding box center [274, 216] width 104 height 23
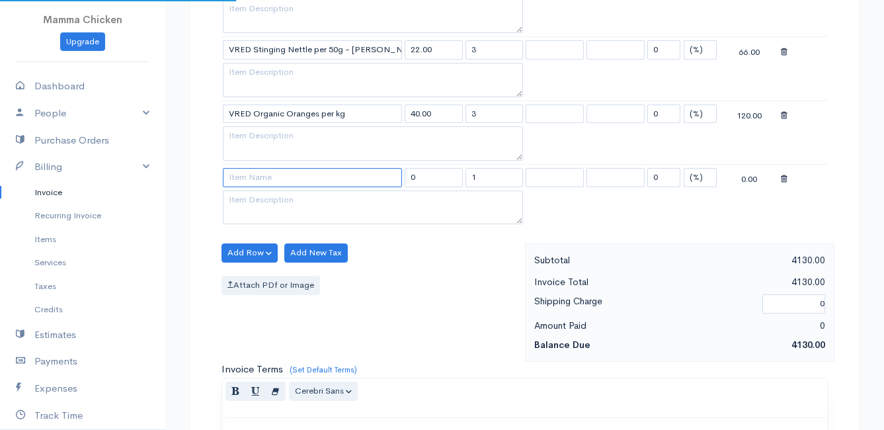
click at [254, 171] on input at bounding box center [312, 177] width 179 height 19
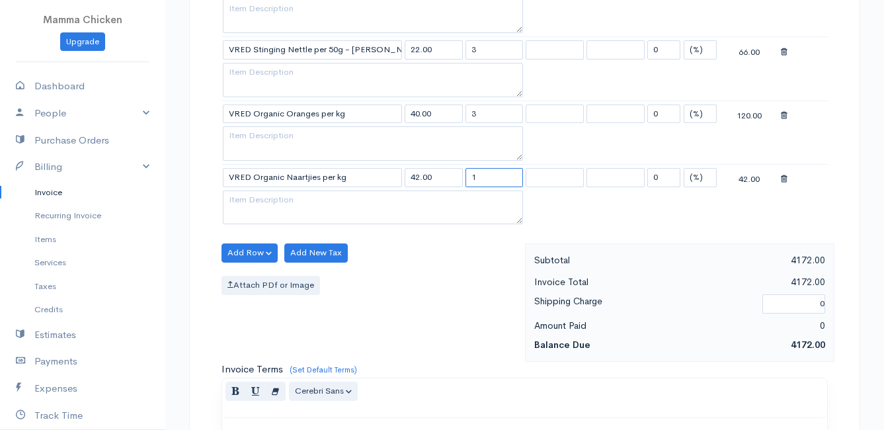
drag, startPoint x: 492, startPoint y: 179, endPoint x: 453, endPoint y: 184, distance: 39.3
click at [453, 184] on tr "VRED Organic Naartjies per kg 42.00 1 0 (%) Flat 42.00" at bounding box center [524, 177] width 606 height 26
click at [445, 246] on div "Add Row Add Item Row Add Time Row Add New Tax Attach PDf or Image" at bounding box center [370, 302] width 310 height 118
click at [252, 249] on button "Add Row" at bounding box center [249, 252] width 56 height 19
click at [262, 282] on link "Add Item Row" at bounding box center [274, 279] width 104 height 23
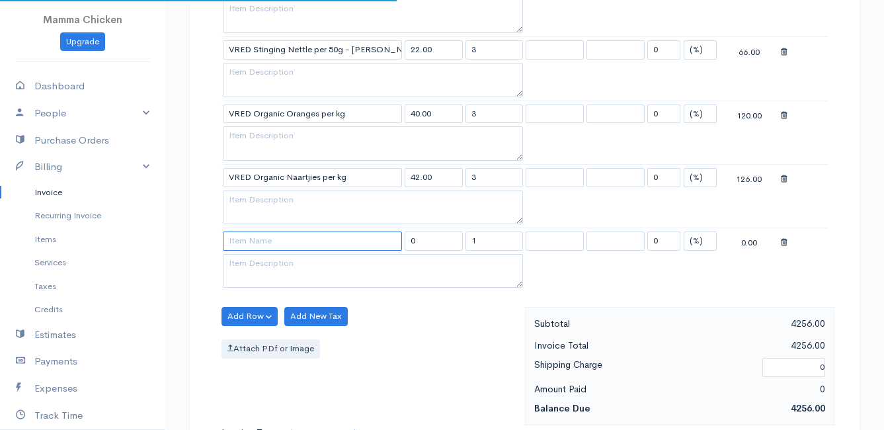
click at [249, 243] on input at bounding box center [312, 240] width 179 height 19
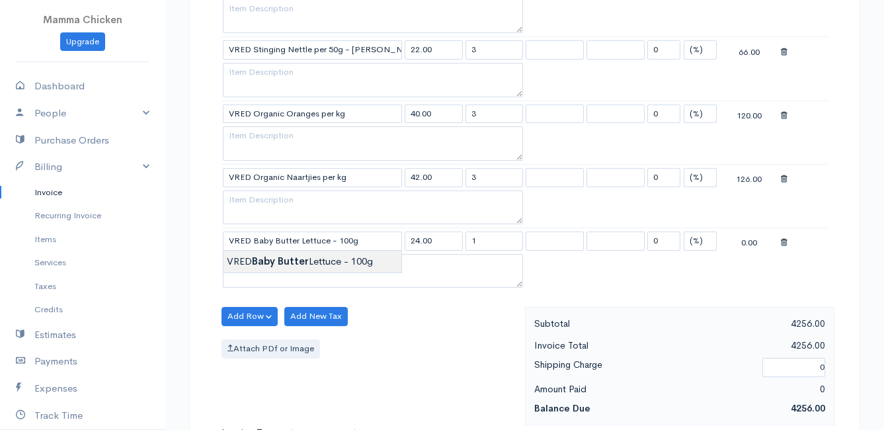
drag, startPoint x: 492, startPoint y: 243, endPoint x: 452, endPoint y: 241, distance: 39.7
click at [452, 241] on tr "VRED Baby Butter Lettuce - 100g 24.00 1 0 (%) Flat 24.00" at bounding box center [524, 241] width 606 height 26
click at [435, 375] on div "Add Row Add Item Row Add Time Row Add New Tax Attach PDf or Image" at bounding box center [370, 366] width 310 height 118
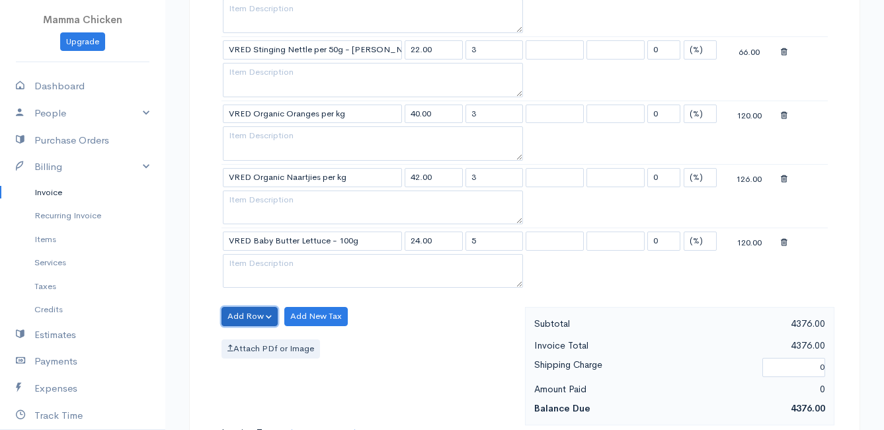
click at [255, 308] on button "Add Row" at bounding box center [249, 316] width 56 height 19
click at [264, 338] on link "Add Item Row" at bounding box center [274, 343] width 104 height 23
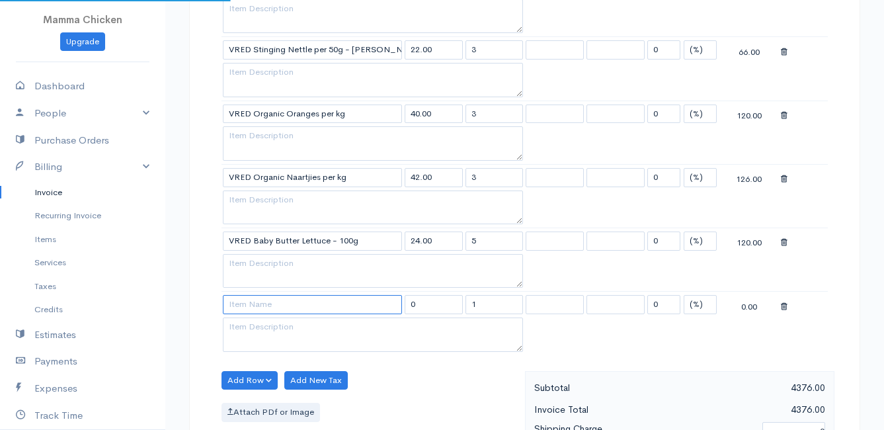
click at [260, 306] on input at bounding box center [312, 304] width 179 height 19
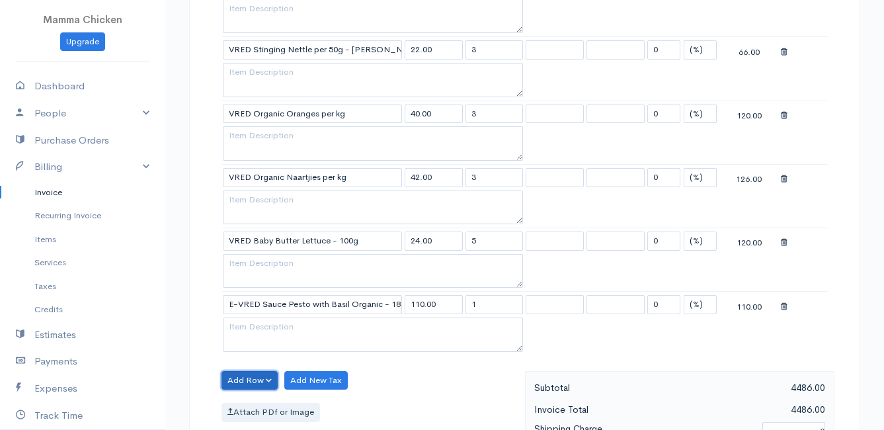
click at [249, 381] on button "Add Row" at bounding box center [249, 380] width 56 height 19
click at [266, 327] on link "Add Item Row" at bounding box center [274, 330] width 104 height 23
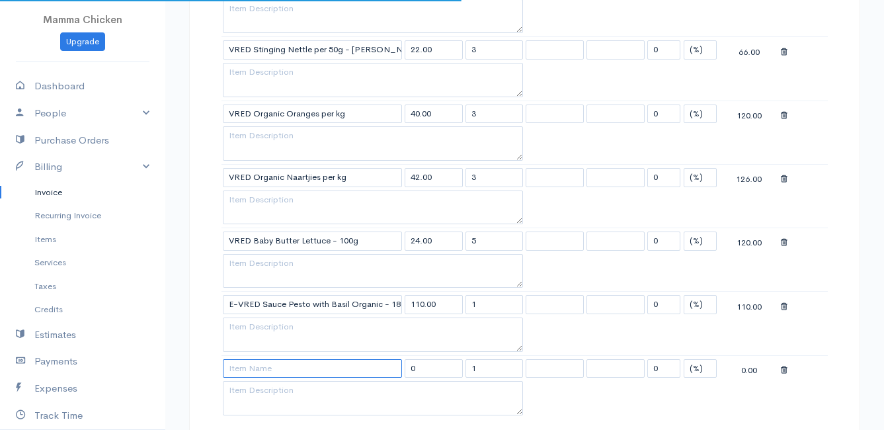
click at [257, 371] on input at bounding box center [312, 368] width 179 height 19
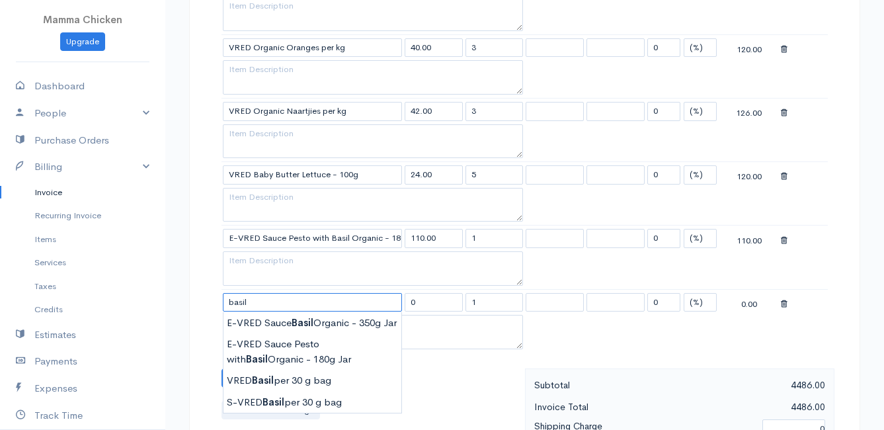
scroll to position [1983, 0]
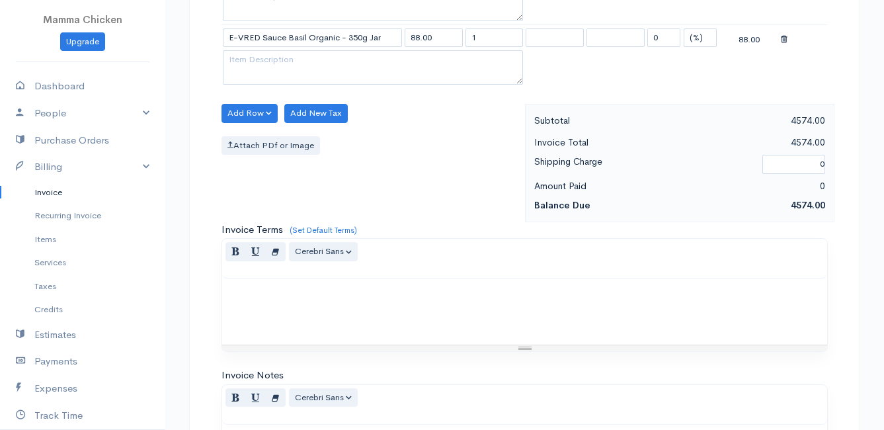
scroll to position [2431, 0]
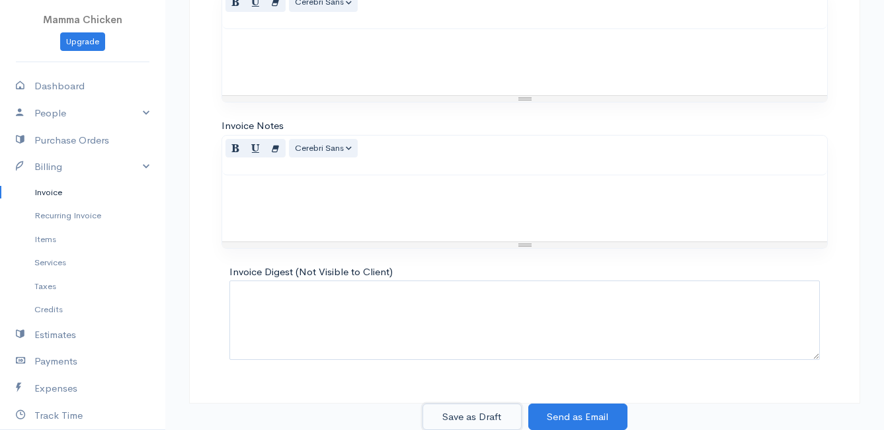
click at [465, 416] on button "Save as Draft" at bounding box center [471, 416] width 99 height 27
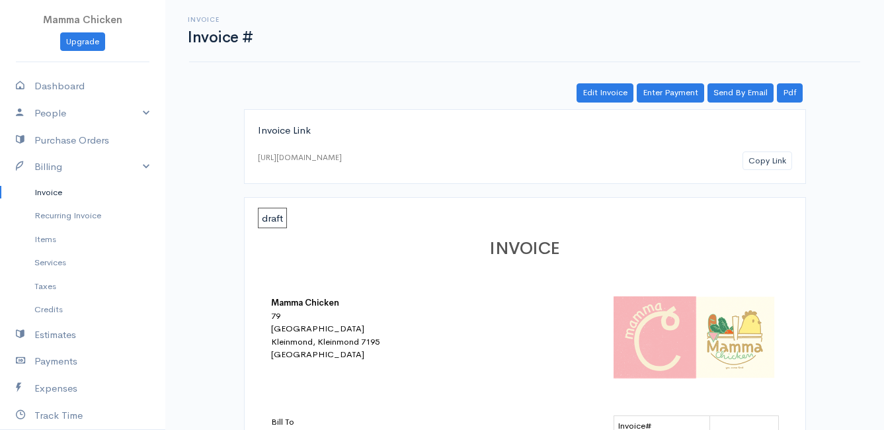
click at [61, 192] on link "Invoice" at bounding box center [82, 192] width 165 height 24
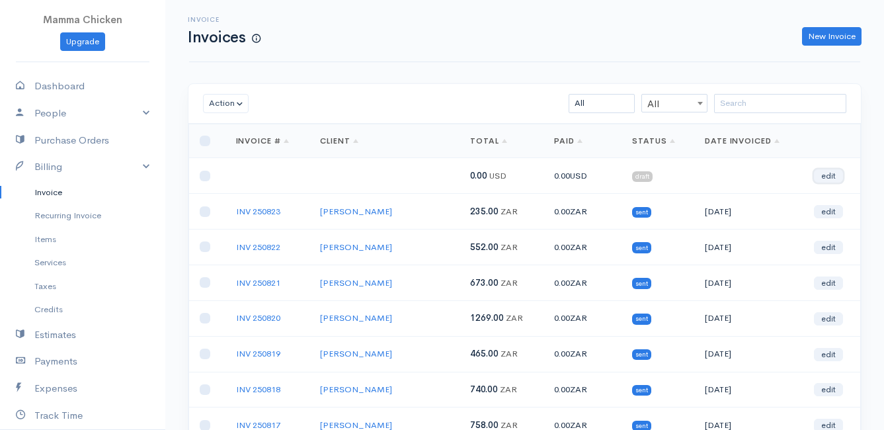
click at [831, 173] on link "edit" at bounding box center [828, 175] width 29 height 13
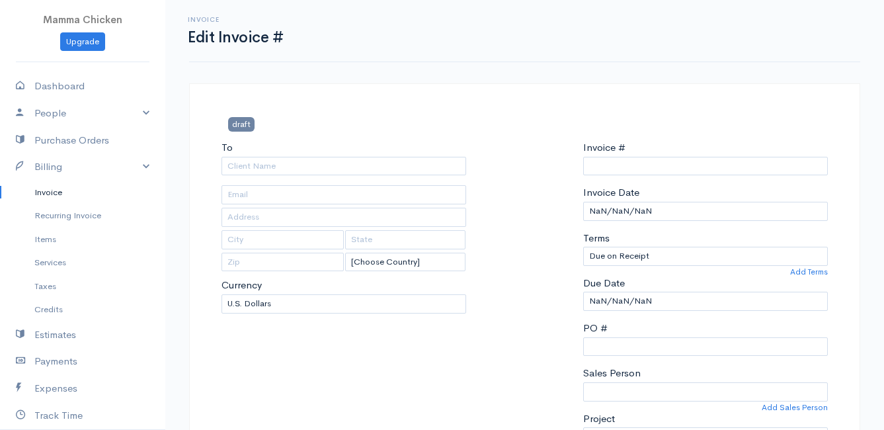
click at [42, 194] on link "Invoice" at bounding box center [82, 192] width 165 height 24
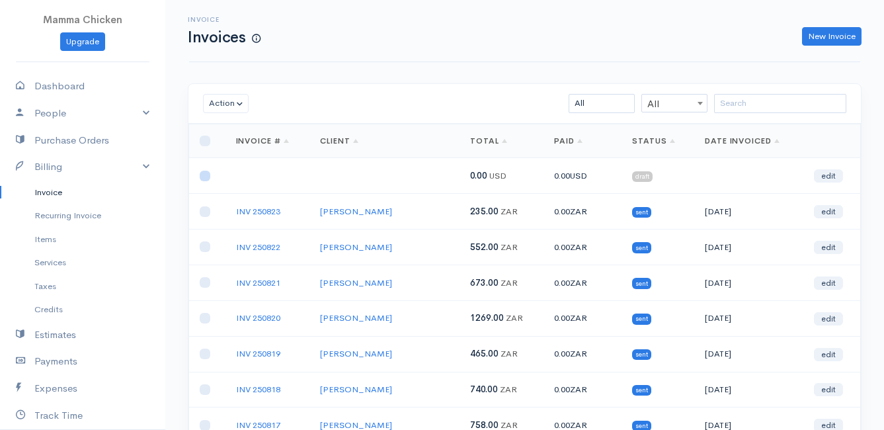
click at [202, 179] on input "checkbox" at bounding box center [205, 176] width 11 height 11
click at [233, 102] on button "Action" at bounding box center [226, 103] width 46 height 19
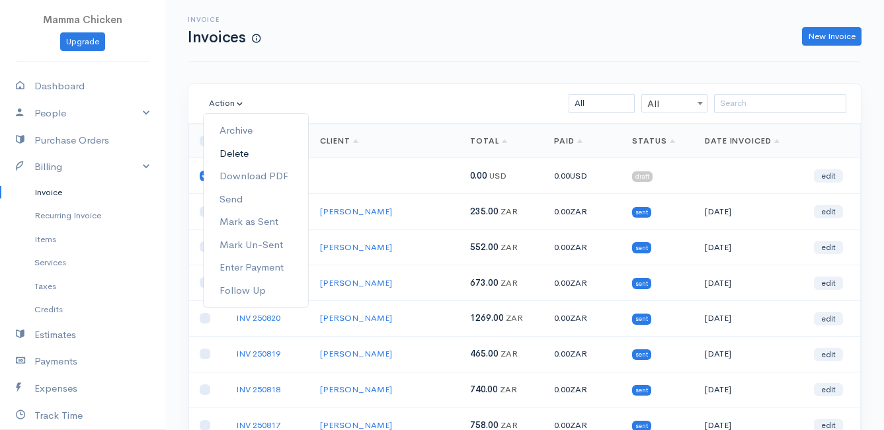
click at [248, 151] on link "Delete" at bounding box center [256, 153] width 104 height 23
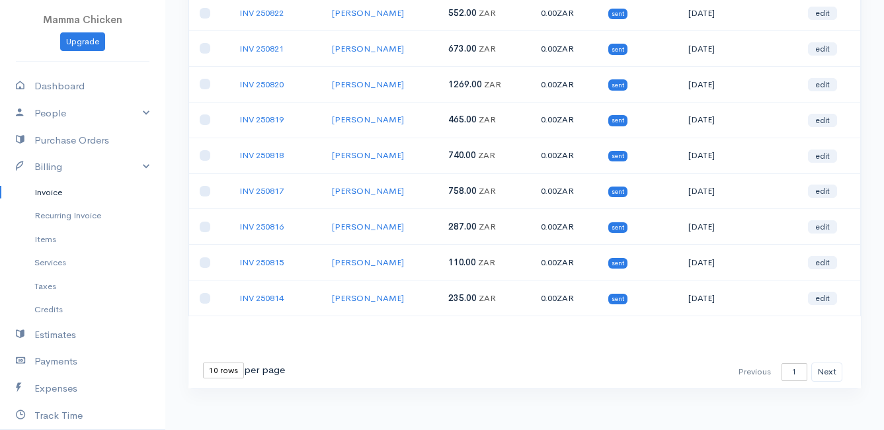
scroll to position [206, 0]
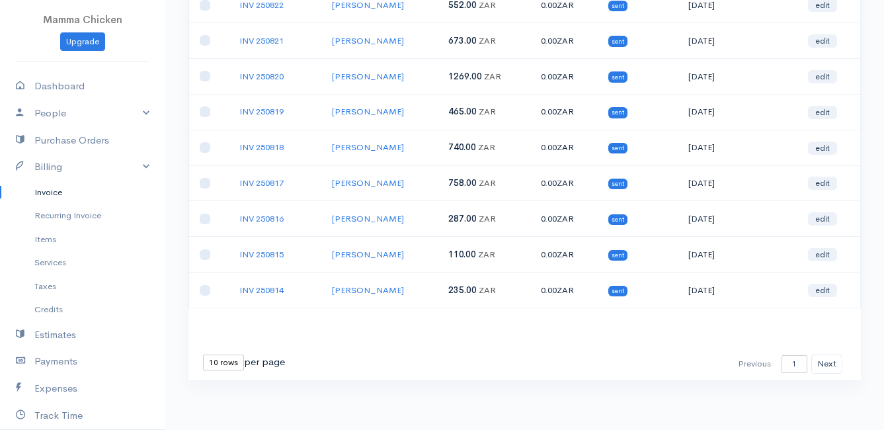
click at [221, 364] on select "10 rows 25 rows 50 rows" at bounding box center [223, 362] width 41 height 16
click at [203, 354] on select "10 rows 25 rows 50 rows" at bounding box center [223, 362] width 41 height 16
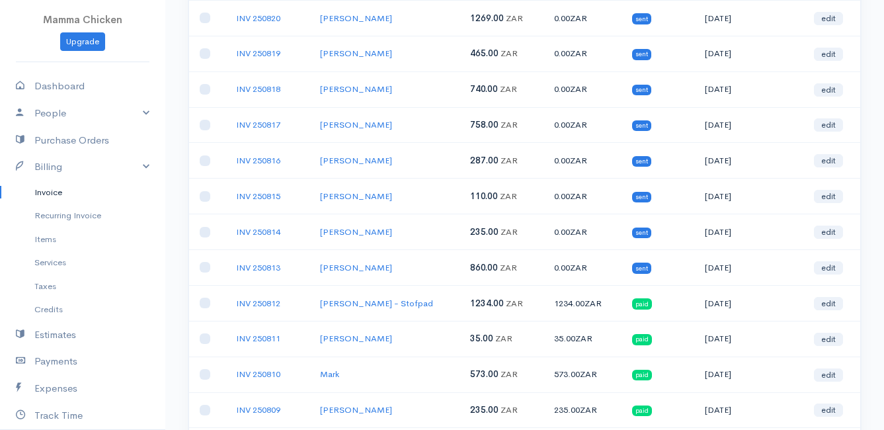
scroll to position [0, 0]
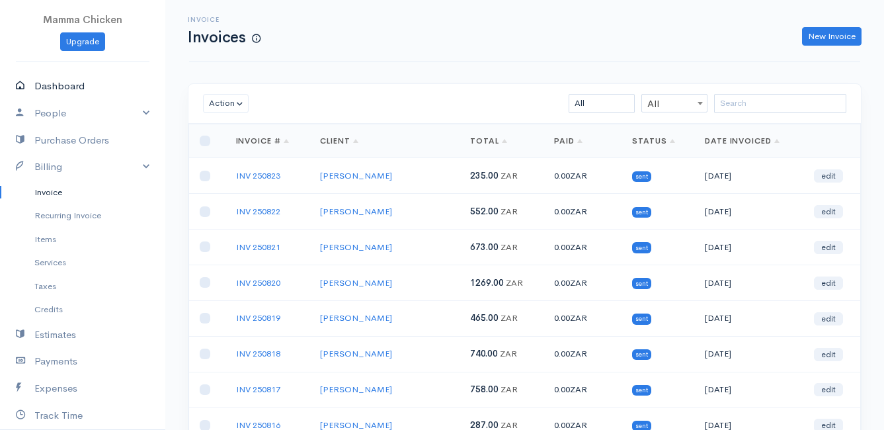
click at [81, 88] on link "Dashboard" at bounding box center [82, 86] width 165 height 27
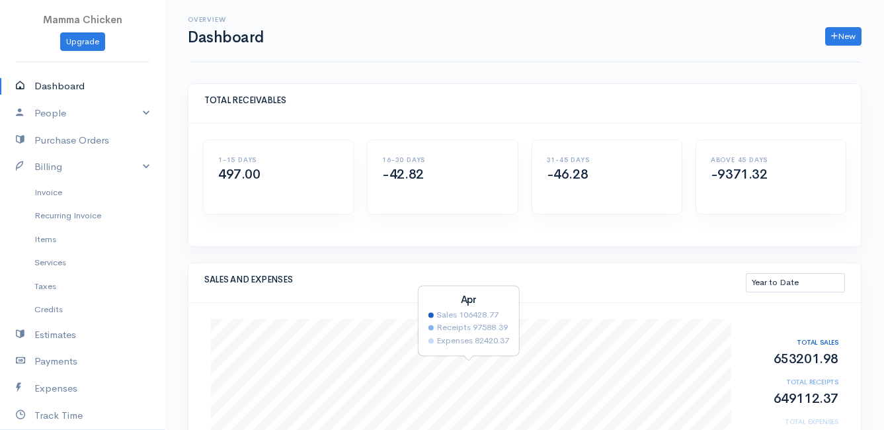
scroll to position [132, 0]
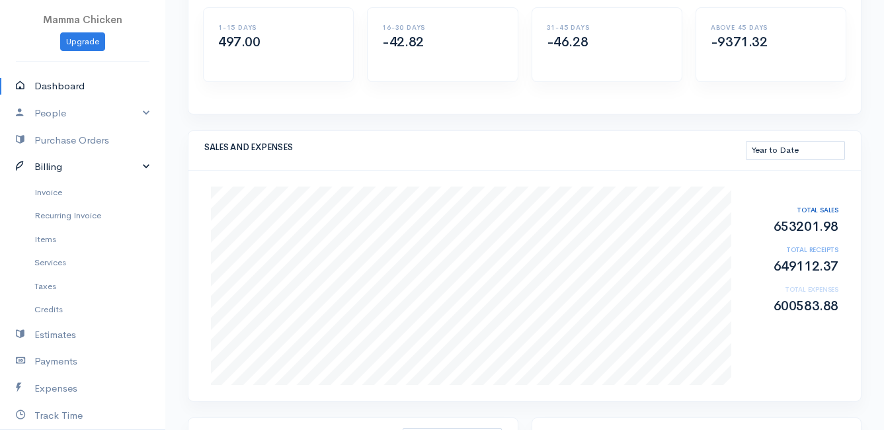
click at [56, 165] on link "Billing" at bounding box center [82, 166] width 165 height 27
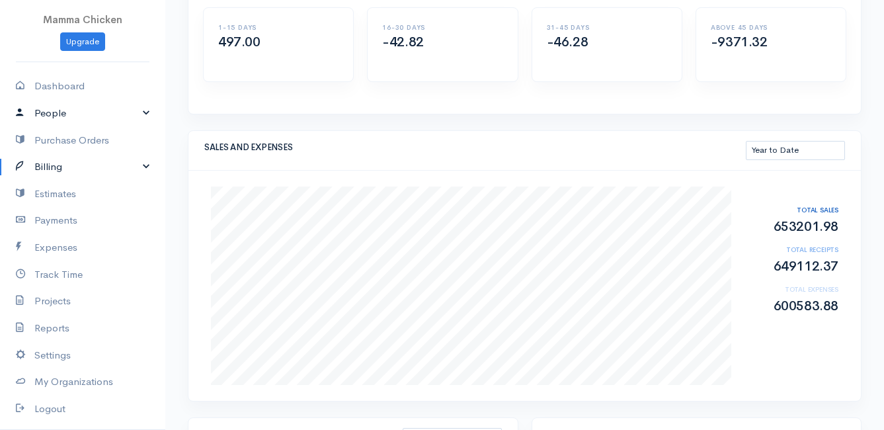
click at [60, 115] on link "People" at bounding box center [82, 113] width 165 height 27
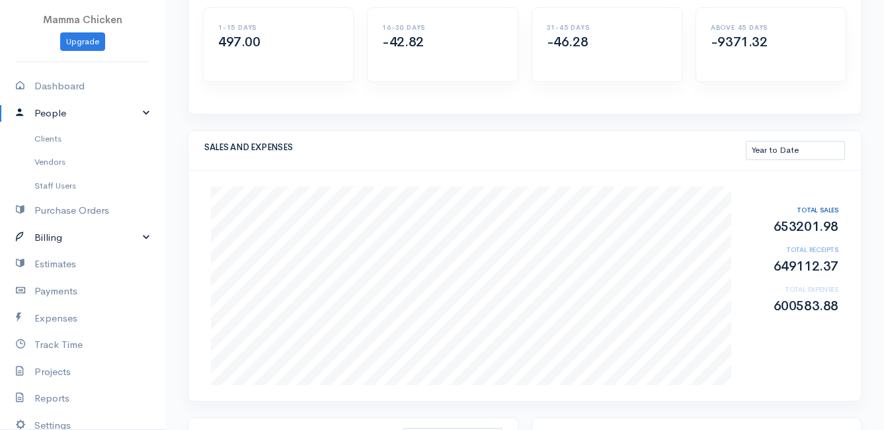
click at [65, 239] on link "Billing" at bounding box center [82, 237] width 165 height 27
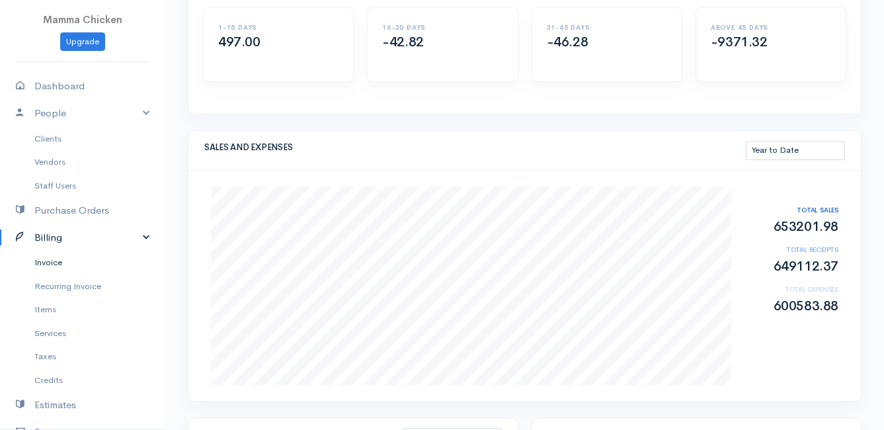
click at [66, 261] on link "Invoice" at bounding box center [82, 263] width 165 height 24
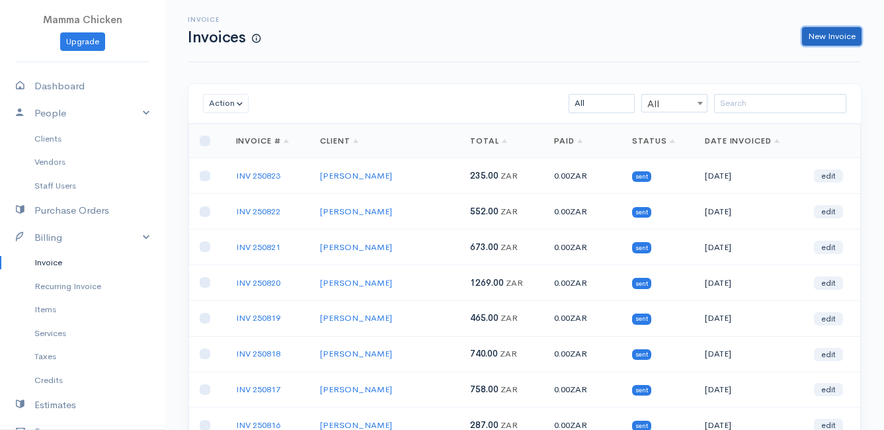
click at [819, 34] on link "New Invoice" at bounding box center [831, 36] width 59 height 19
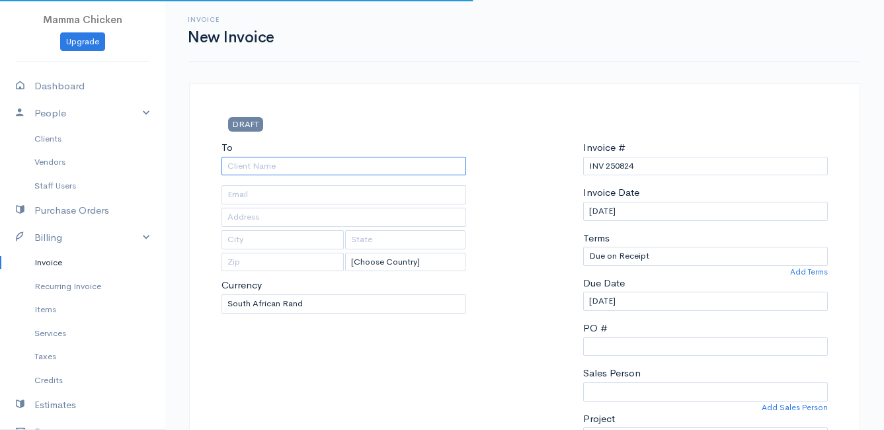
click at [281, 167] on input "To" at bounding box center [343, 166] width 245 height 19
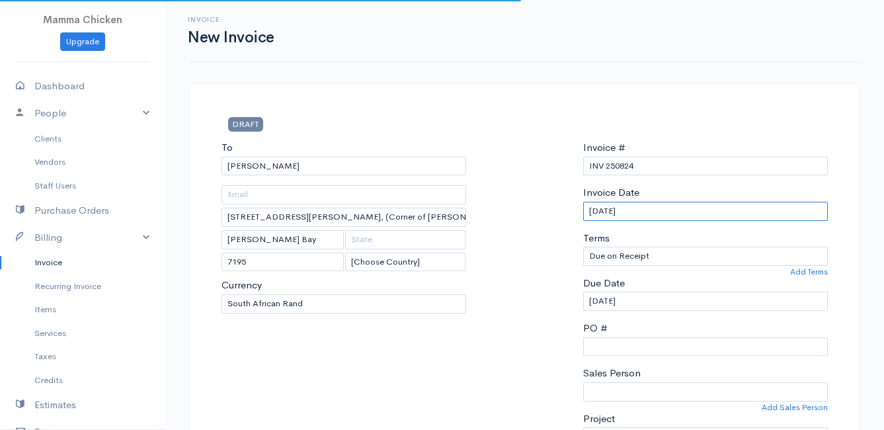
click at [676, 206] on input "[DATE]" at bounding box center [705, 211] width 245 height 19
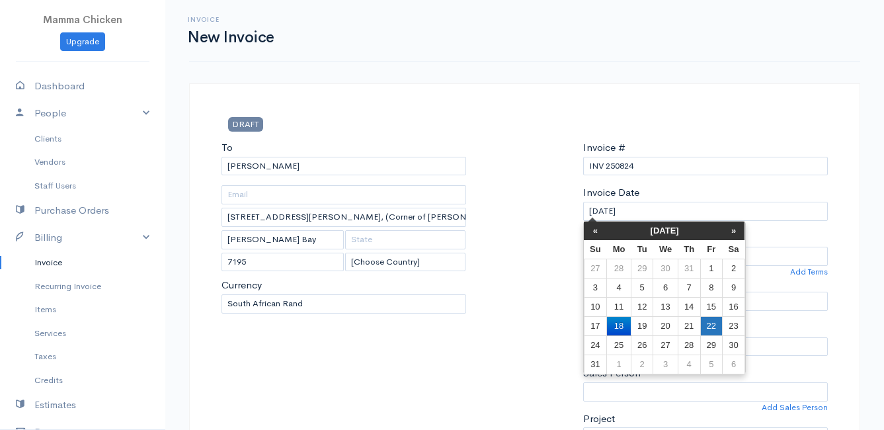
click at [713, 323] on td "22" at bounding box center [711, 325] width 22 height 19
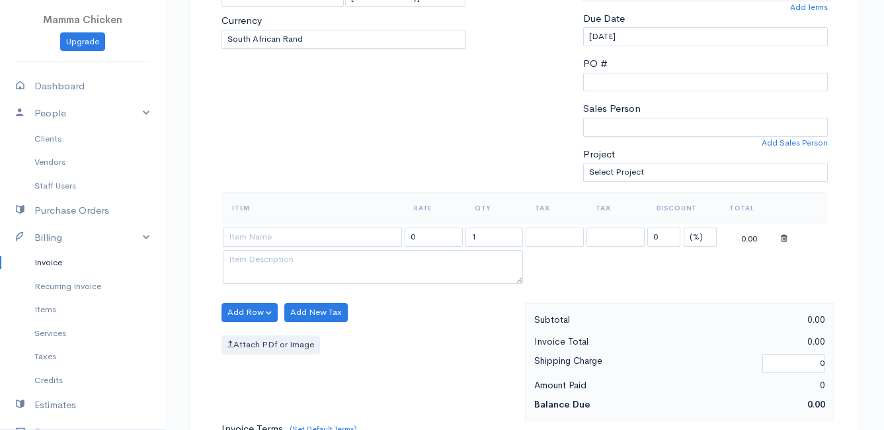
scroll to position [331, 0]
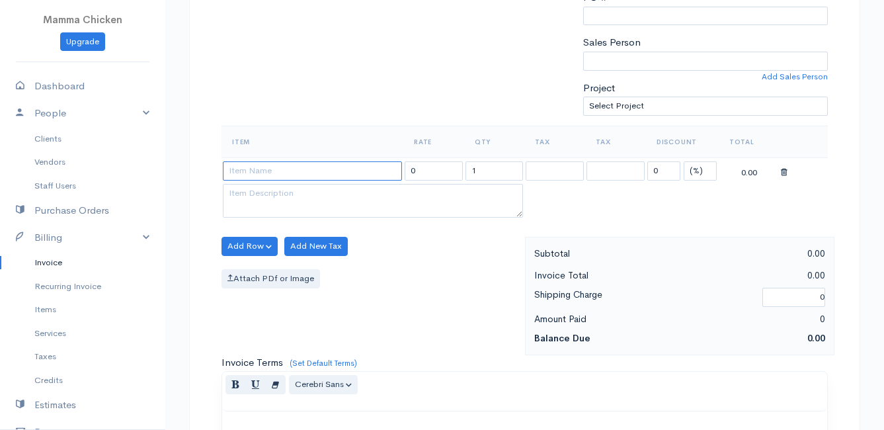
click at [268, 171] on input at bounding box center [312, 170] width 179 height 19
click at [344, 374] on body "Mamma Chicken Upgrade Dashboard People Clients Vendors Staff Users Purchase Ord…" at bounding box center [442, 240] width 884 height 1143
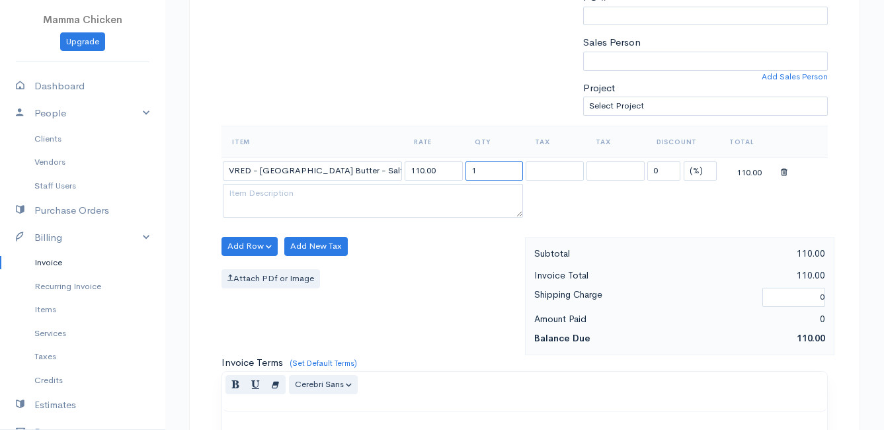
drag, startPoint x: 490, startPoint y: 167, endPoint x: 467, endPoint y: 174, distance: 24.9
click at [467, 174] on input "1" at bounding box center [494, 170] width 58 height 19
click at [407, 262] on div "Add Row Add Item Row Add Time Row Add New Tax Attach PDf or Image" at bounding box center [370, 296] width 310 height 118
click at [248, 245] on button "Add Row" at bounding box center [249, 246] width 56 height 19
click at [247, 268] on link "Add Item Row" at bounding box center [274, 273] width 104 height 23
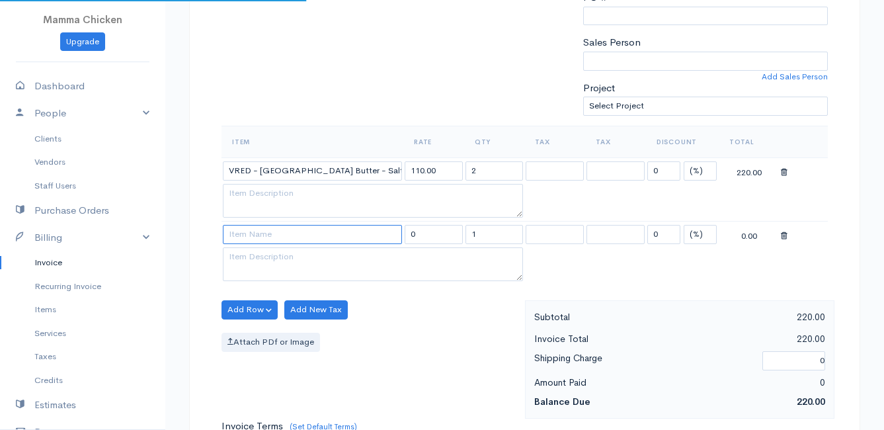
click at [251, 236] on input at bounding box center [312, 234] width 179 height 19
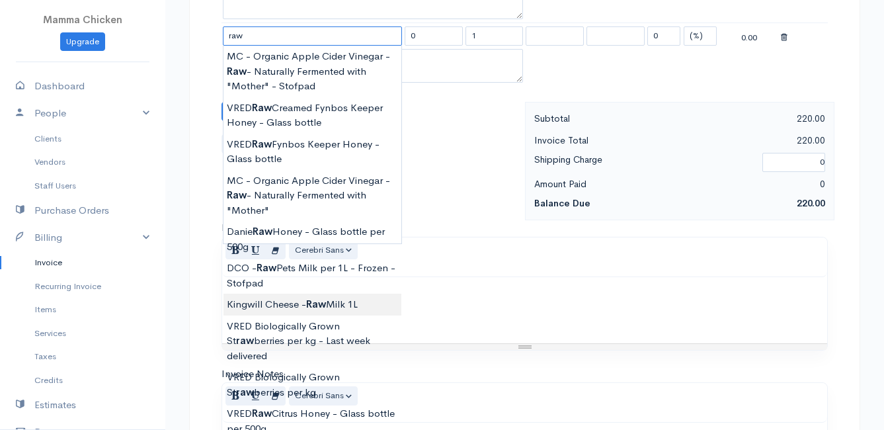
scroll to position [463, 0]
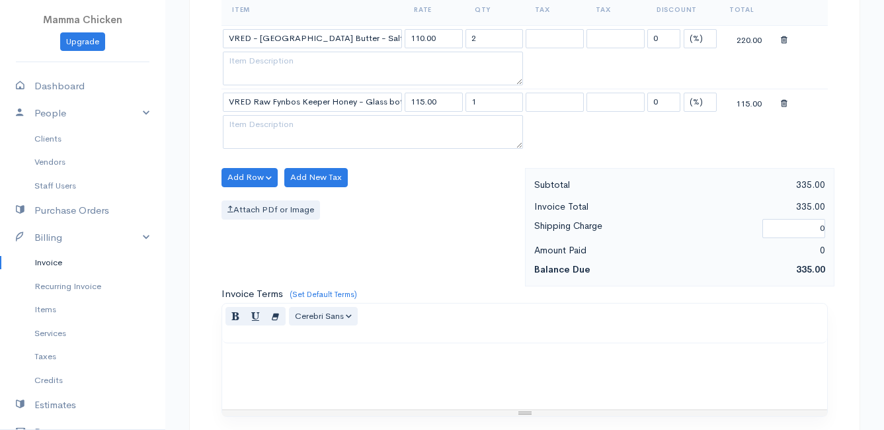
click at [317, 217] on body "Mamma Chicken Upgrade Dashboard People Clients Vendors Staff Users Purchase Ord…" at bounding box center [442, 140] width 884 height 1206
drag, startPoint x: 488, startPoint y: 98, endPoint x: 459, endPoint y: 102, distance: 28.7
click at [459, 102] on tr "VRED Raw Fynbos Keeper Honey - Glass bottle 115.00 1 0 (%) Flat 115.00" at bounding box center [524, 102] width 606 height 26
click at [419, 236] on div "Add Row Add Item Row Add Time Row Add New Tax Attach PDf or Image" at bounding box center [370, 227] width 310 height 118
click at [239, 171] on button "Add Row" at bounding box center [249, 177] width 56 height 19
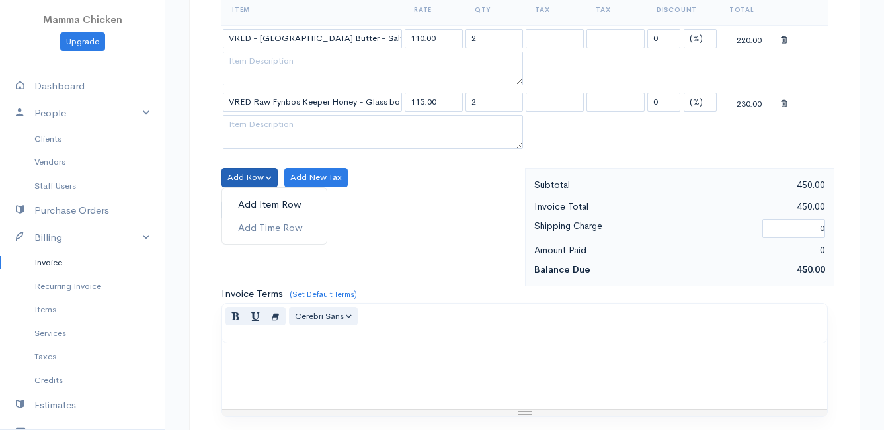
click at [243, 202] on link "Add Item Row" at bounding box center [274, 204] width 104 height 23
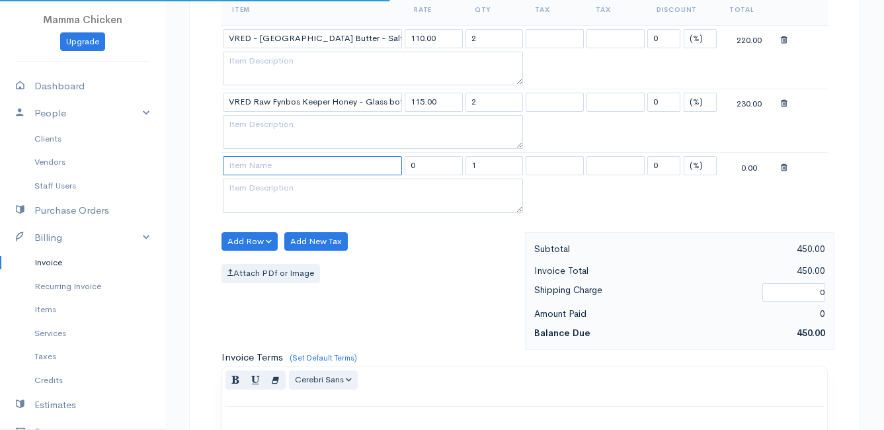
click at [272, 170] on input at bounding box center [312, 165] width 179 height 19
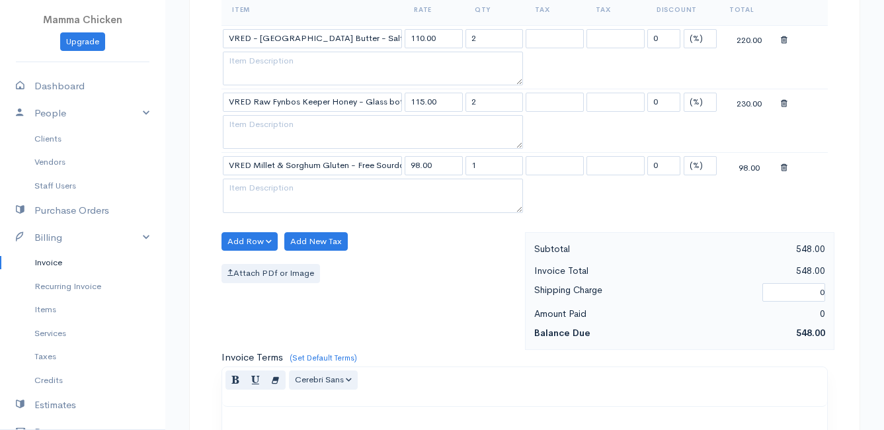
click at [312, 193] on body "Mamma Chicken Upgrade Dashboard People Clients Vendors Staff Users Purchase Ord…" at bounding box center [442, 172] width 884 height 1270
drag, startPoint x: 514, startPoint y: 166, endPoint x: 440, endPoint y: 167, distance: 74.0
click at [440, 167] on tr "VRED Millet & Sorghum Gluten - Free Sourdough 800g 98.00 1 0 (%) Flat 98.00" at bounding box center [524, 166] width 606 height 26
click at [422, 266] on div "Attach PDf or Image" at bounding box center [369, 273] width 297 height 19
click at [237, 241] on button "Add Row" at bounding box center [249, 241] width 56 height 19
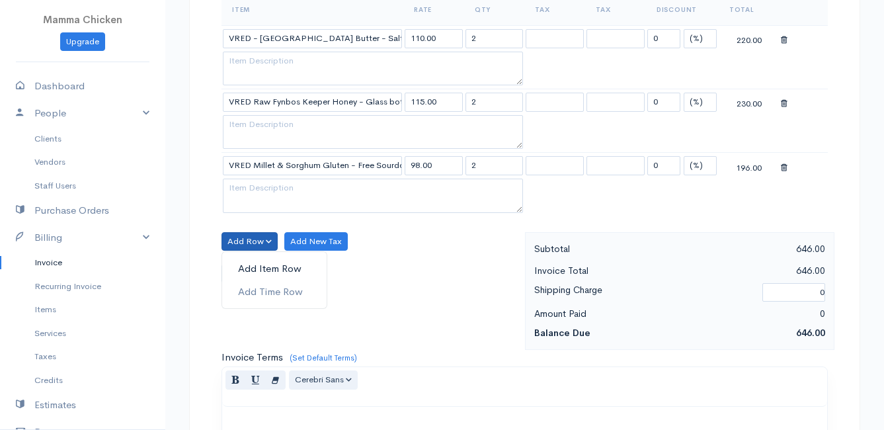
click at [251, 268] on link "Add Item Row" at bounding box center [274, 268] width 104 height 23
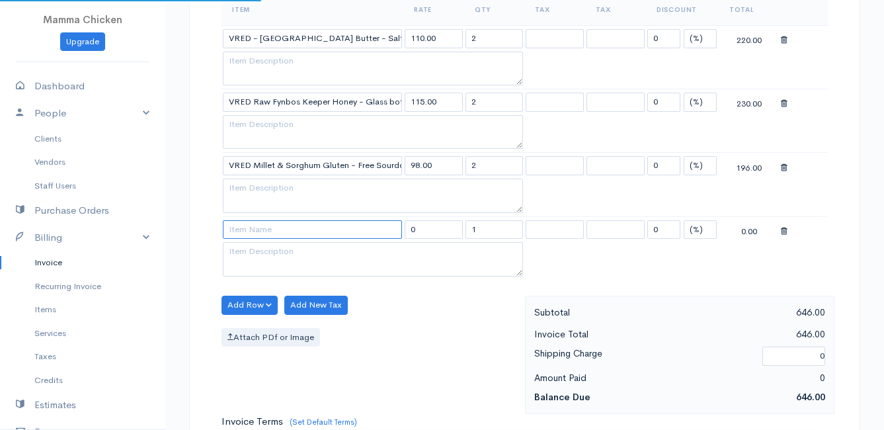
click at [249, 234] on input at bounding box center [312, 229] width 179 height 19
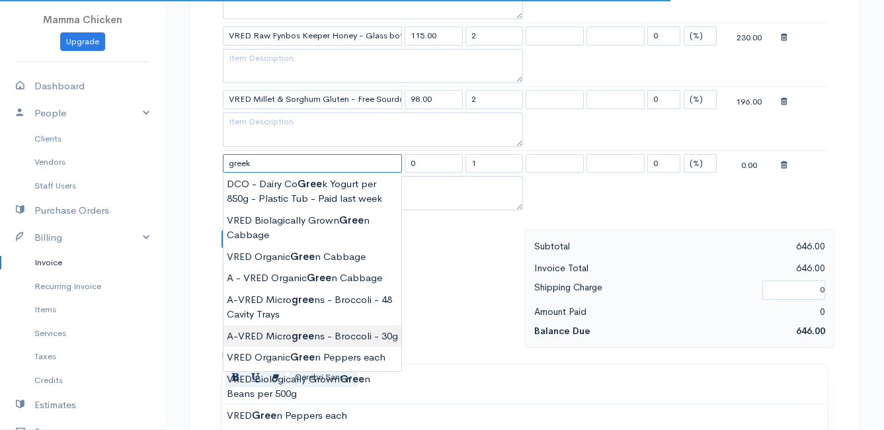
scroll to position [595, 0]
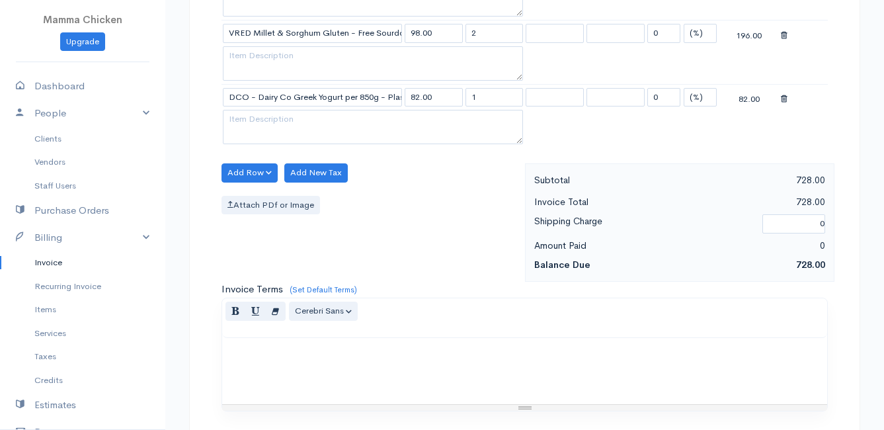
click at [296, 346] on body "Mamma Chicken Upgrade Dashboard People Clients Vendors Staff Users Purchase Ord…" at bounding box center [442, 71] width 884 height 1333
drag, startPoint x: 487, startPoint y: 97, endPoint x: 455, endPoint y: 104, distance: 32.4
click at [458, 101] on tr "DCO - Dairy Co Greek Yogurt per 850g - Plastic Tub 82.00 1 0 (%) Flat 82.00" at bounding box center [524, 97] width 606 height 26
click at [426, 221] on div "Add Row Add Item Row Add Time Row Add New Tax Attach PDf or Image" at bounding box center [370, 222] width 310 height 118
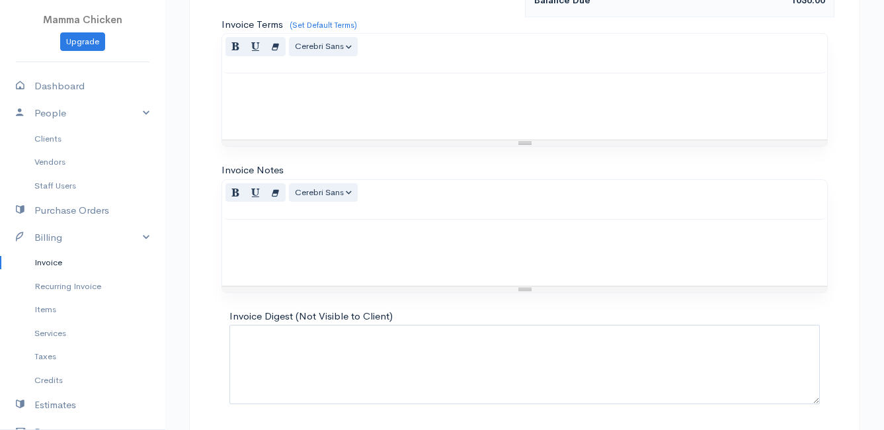
scroll to position [904, 0]
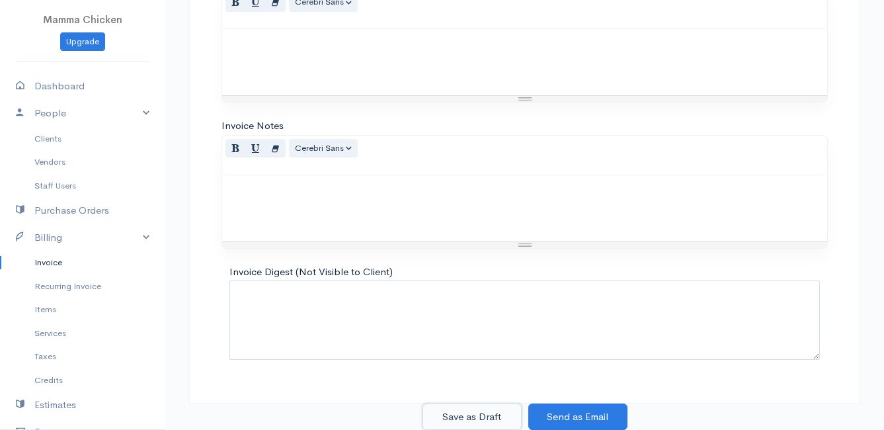
click at [464, 415] on button "Save as Draft" at bounding box center [471, 416] width 99 height 27
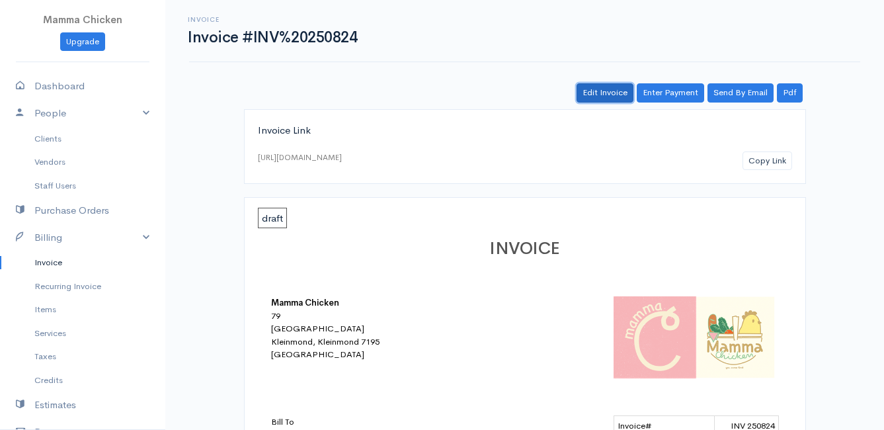
click at [613, 91] on link "Edit Invoice" at bounding box center [604, 92] width 57 height 19
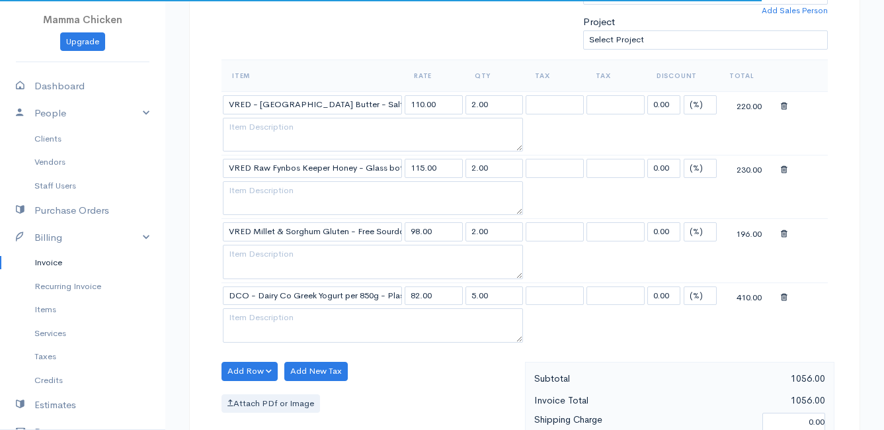
scroll to position [529, 0]
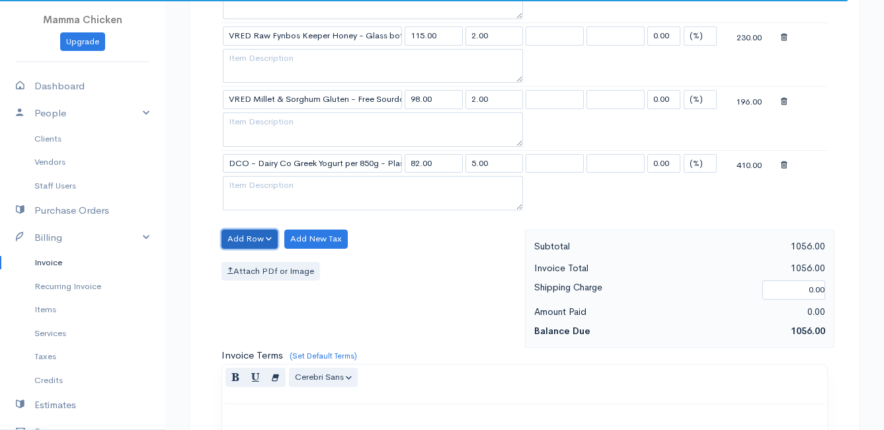
click at [257, 238] on button "Add Row" at bounding box center [249, 238] width 56 height 19
click at [251, 260] on link "Add Item Row" at bounding box center [274, 266] width 104 height 23
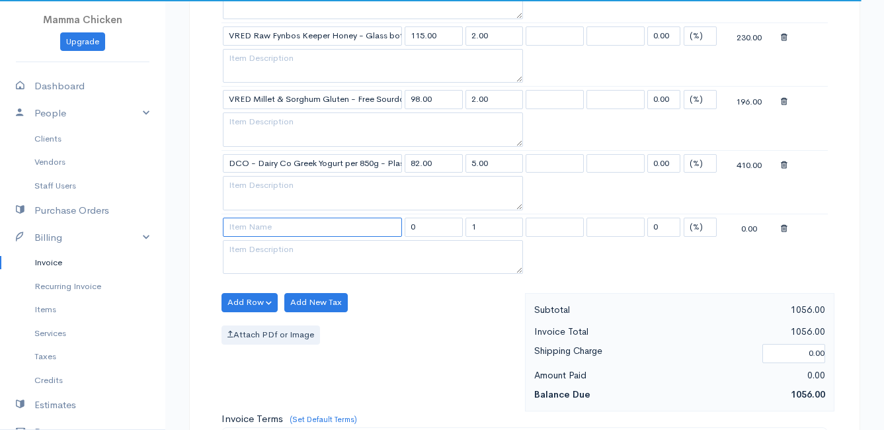
click at [258, 224] on input at bounding box center [312, 226] width 179 height 19
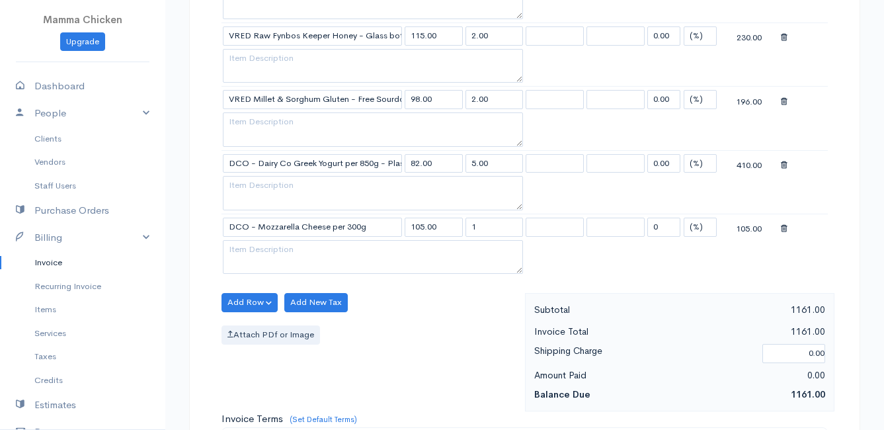
click at [297, 315] on body "Mamma Chicken Upgrade Dashboard People Clients Vendors Staff Users Purchase Ord…" at bounding box center [442, 169] width 884 height 1397
drag, startPoint x: 490, startPoint y: 225, endPoint x: 456, endPoint y: 227, distance: 33.8
click at [456, 227] on tr "DCO - Mozzarella Cheese per 300g 105.00 1 0 (%) Flat 105.00" at bounding box center [524, 227] width 606 height 26
click at [432, 317] on div "Add Row Add Item Row Add Time Row Add New Tax Attach PDf or Image" at bounding box center [370, 352] width 310 height 118
click at [237, 303] on button "Add Row" at bounding box center [249, 302] width 56 height 19
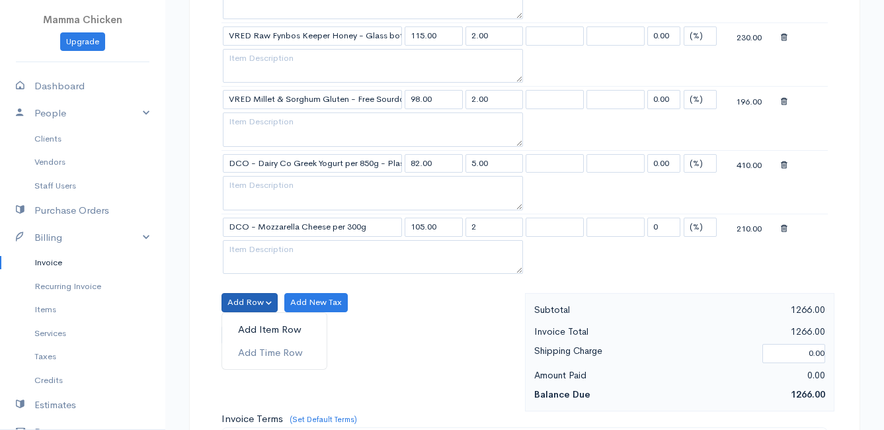
click at [247, 323] on link "Add Item Row" at bounding box center [274, 329] width 104 height 23
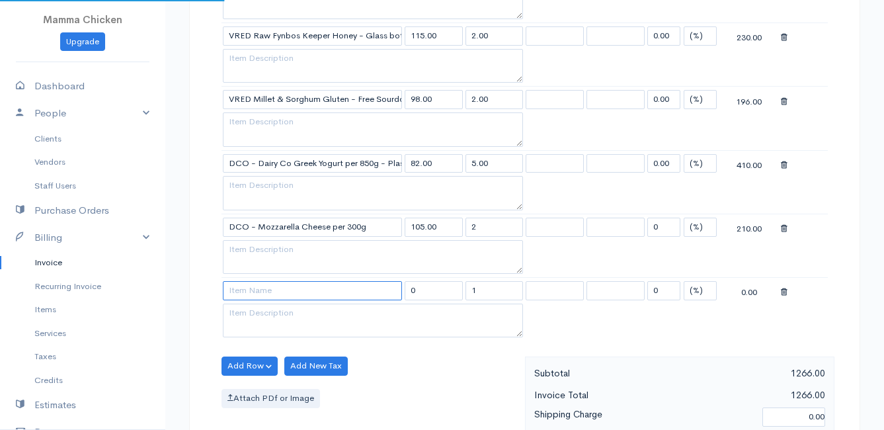
click at [251, 290] on input at bounding box center [312, 290] width 179 height 19
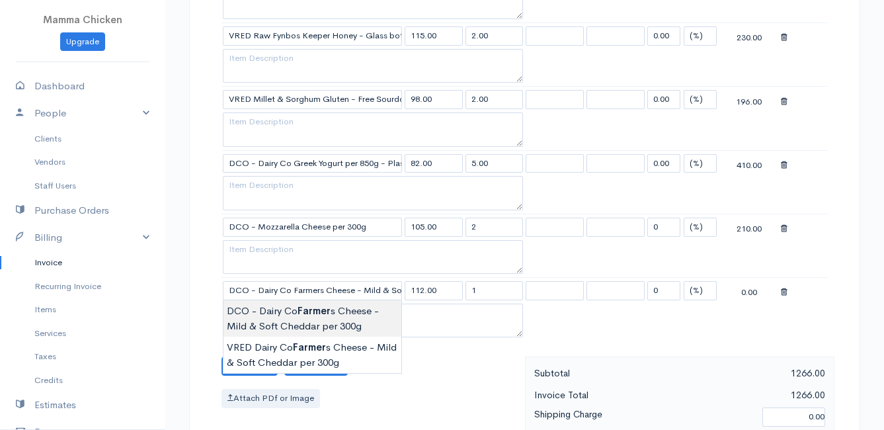
click at [268, 310] on body "Mamma Chicken Upgrade Dashboard People Clients Vendors Staff Users Purchase Ord…" at bounding box center [442, 201] width 884 height 1461
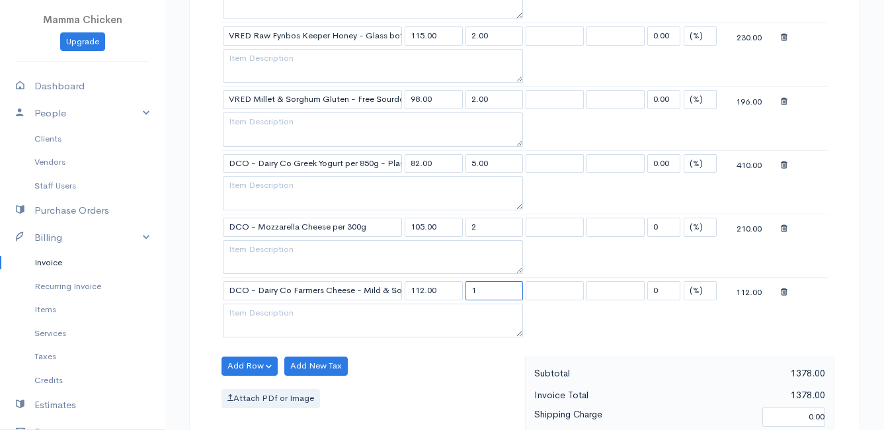
drag, startPoint x: 490, startPoint y: 288, endPoint x: 461, endPoint y: 292, distance: 28.6
click at [461, 292] on tr "DCO - Dairy Co Farmers Cheese - Mild & Soft Cheddar per 300g 112.00 1 0 (%) Fla…" at bounding box center [524, 291] width 606 height 26
click at [442, 391] on div "Attach PDf or Image" at bounding box center [369, 398] width 297 height 19
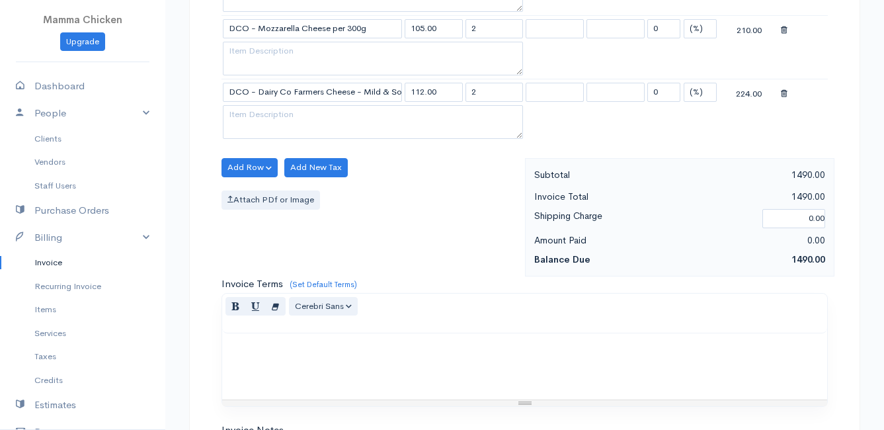
scroll to position [595, 0]
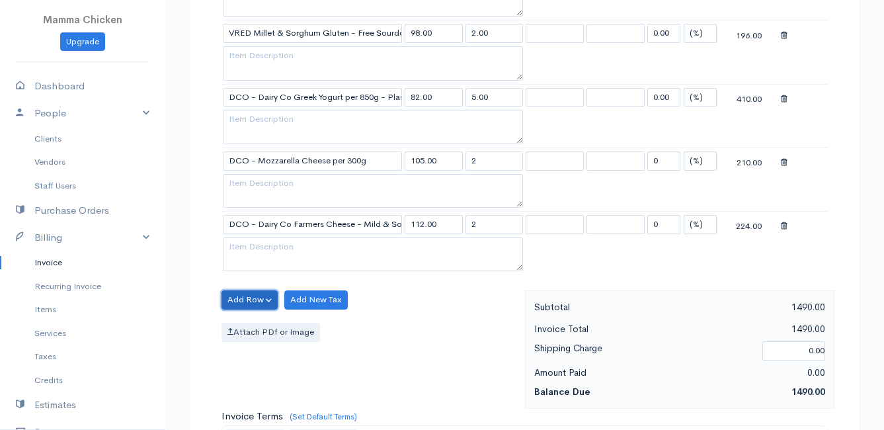
click at [252, 303] on button "Add Row" at bounding box center [249, 299] width 56 height 19
click at [255, 322] on link "Add Item Row" at bounding box center [274, 326] width 104 height 23
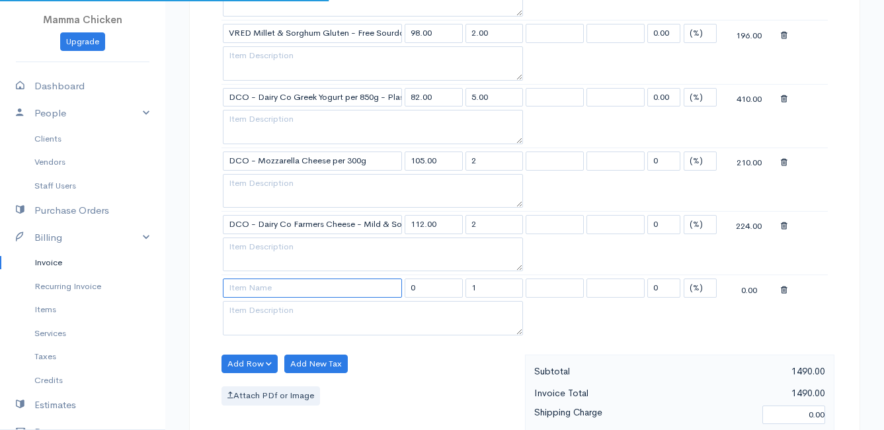
click at [255, 291] on input at bounding box center [312, 287] width 179 height 19
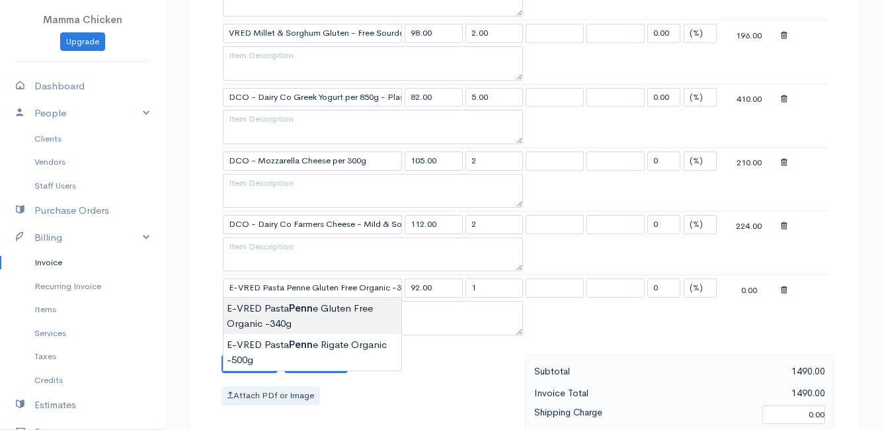
click at [278, 309] on body "Mamma Chicken Upgrade Dashboard People Clients Vendors Staff Users Purchase Ord…" at bounding box center [442, 167] width 884 height 1524
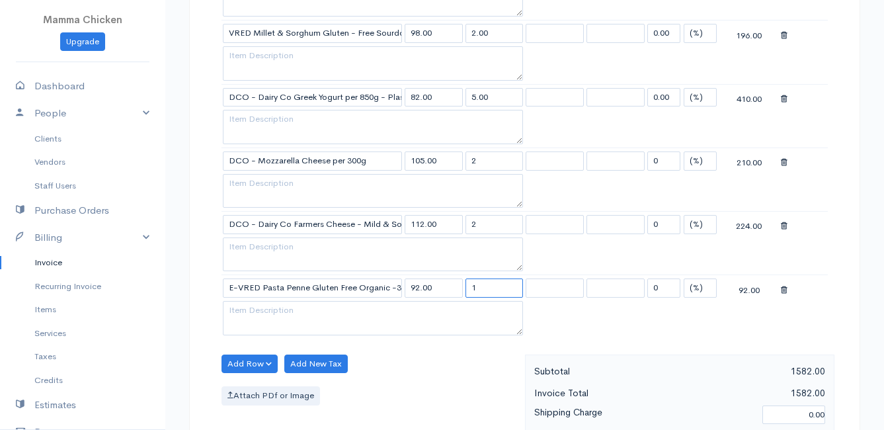
drag, startPoint x: 485, startPoint y: 284, endPoint x: 445, endPoint y: 290, distance: 40.1
click at [445, 290] on tr "E-VRED Pasta Penne Gluten Free Organic -340g 92.00 1 0 (%) Flat 92.00" at bounding box center [524, 288] width 606 height 26
click at [437, 369] on div "Add Row Add Item Row Add Time Row Add New Tax Attach PDf or Image" at bounding box center [370, 413] width 310 height 118
click at [246, 358] on button "Add Row" at bounding box center [249, 363] width 56 height 19
click at [248, 313] on link "Add Item Row" at bounding box center [274, 314] width 104 height 23
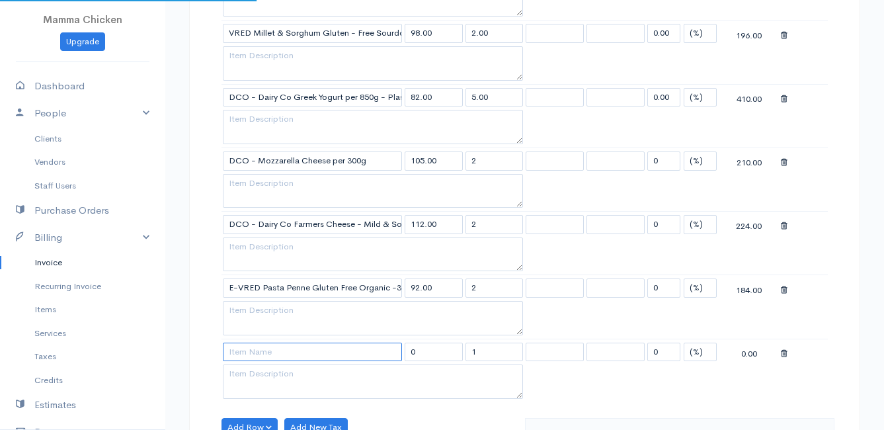
click at [247, 353] on input at bounding box center [312, 351] width 179 height 19
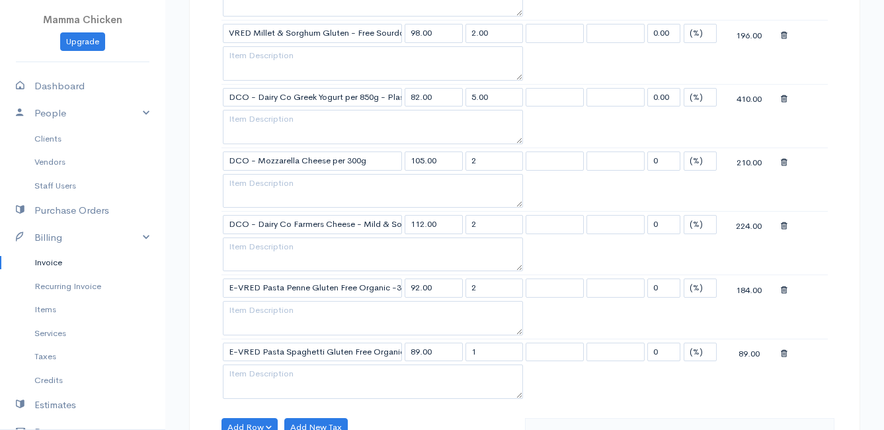
click at [276, 377] on body "Mamma Chicken Upgrade Dashboard People Clients Vendors Staff Users Purchase Ord…" at bounding box center [442, 199] width 884 height 1588
drag, startPoint x: 488, startPoint y: 352, endPoint x: 460, endPoint y: 353, distance: 27.8
click at [460, 353] on tr "E-VRED Pasta Spaghetti Gluten Free Organic -340g 89.00 1 0 (%) Flat 89.00" at bounding box center [524, 351] width 606 height 26
click at [565, 385] on table "Item Rate Qty Tax Tax Discount Total VRED - Montagu Farm Butter - Salted 110.00…" at bounding box center [524, 131] width 606 height 541
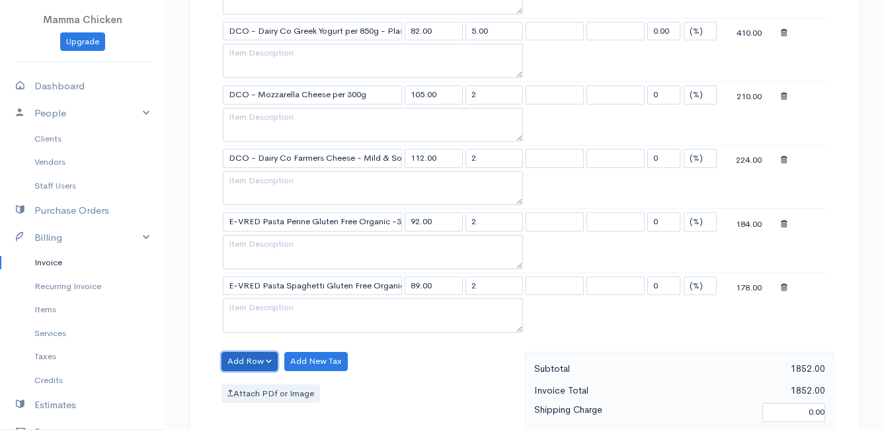
click at [250, 356] on button "Add Row" at bounding box center [249, 361] width 56 height 19
click at [260, 312] on link "Add Item Row" at bounding box center [274, 311] width 104 height 23
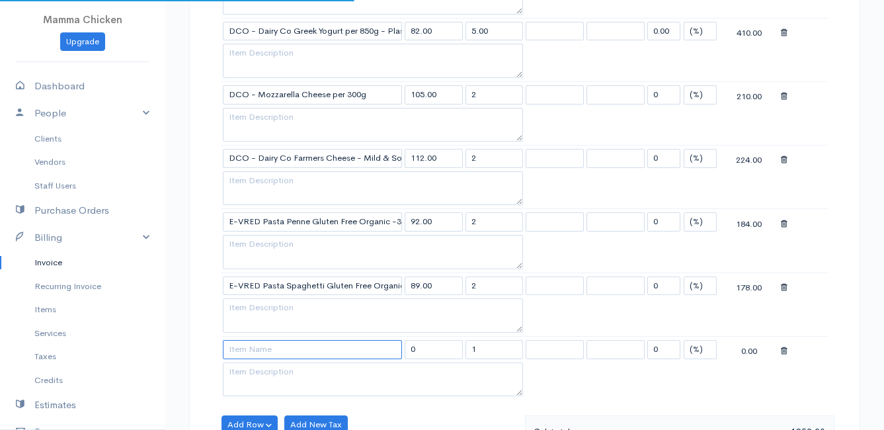
click at [268, 344] on input at bounding box center [312, 349] width 179 height 19
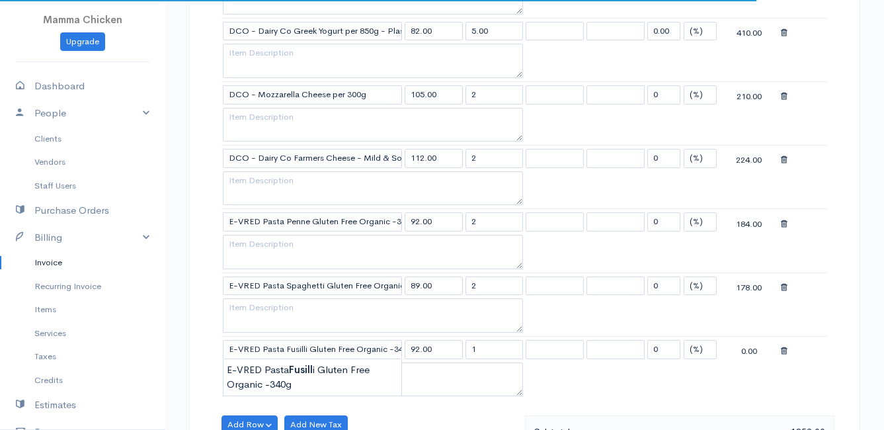
click at [278, 368] on body "Mamma Chicken Upgrade Dashboard People Clients Vendors Staff Users Purchase Ord…" at bounding box center [442, 165] width 884 height 1652
drag, startPoint x: 491, startPoint y: 348, endPoint x: 462, endPoint y: 348, distance: 29.1
click at [462, 348] on tr "E-VRED Pasta Fusilli Gluten Free Organic -340g 92.00 1 0 (%) Flat 92.00" at bounding box center [524, 349] width 606 height 26
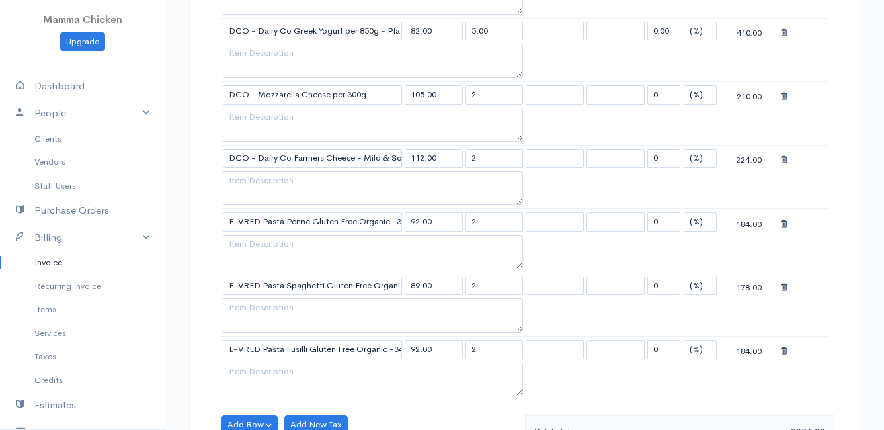
click at [619, 387] on table "Item Rate Qty Tax Tax Discount Total VRED - Montagu Farm Butter - Salted 110.00…" at bounding box center [524, 97] width 606 height 604
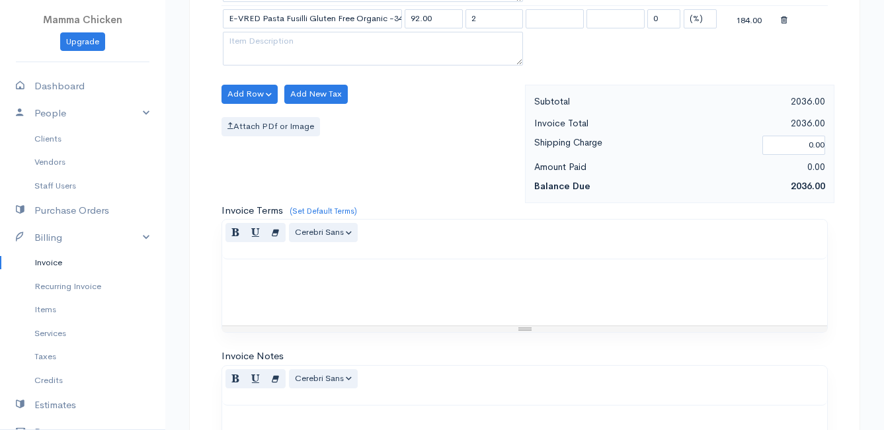
scroll to position [1222, 0]
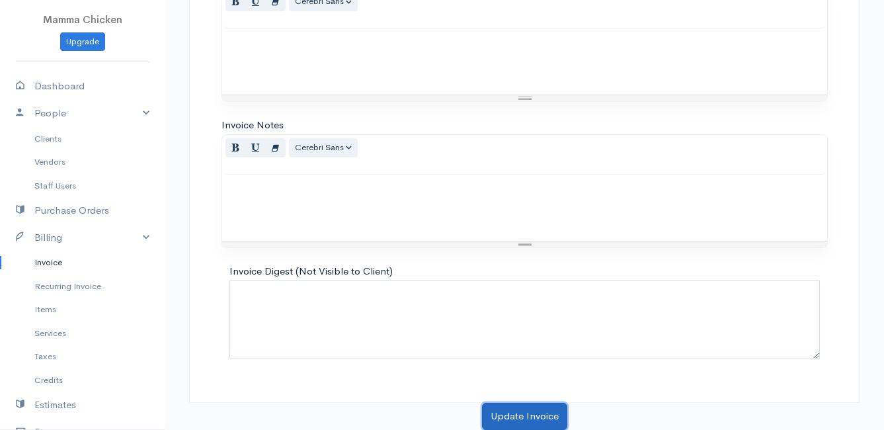
click at [529, 414] on button "Update Invoice" at bounding box center [524, 416] width 85 height 27
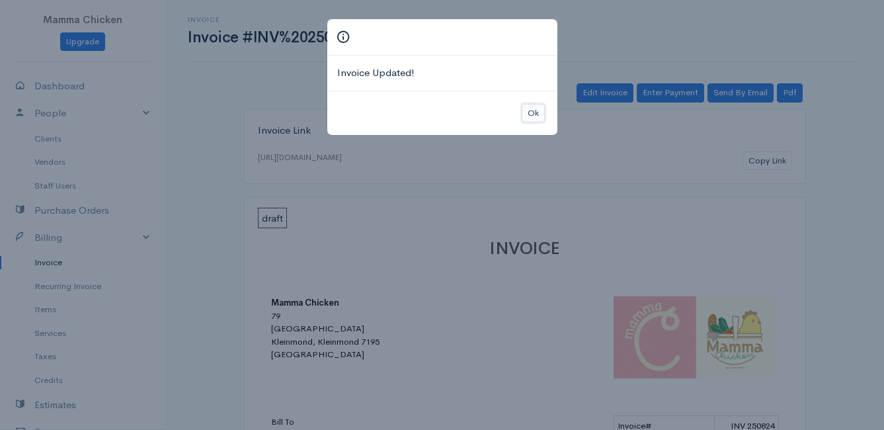
click at [528, 110] on button "Ok" at bounding box center [533, 113] width 23 height 19
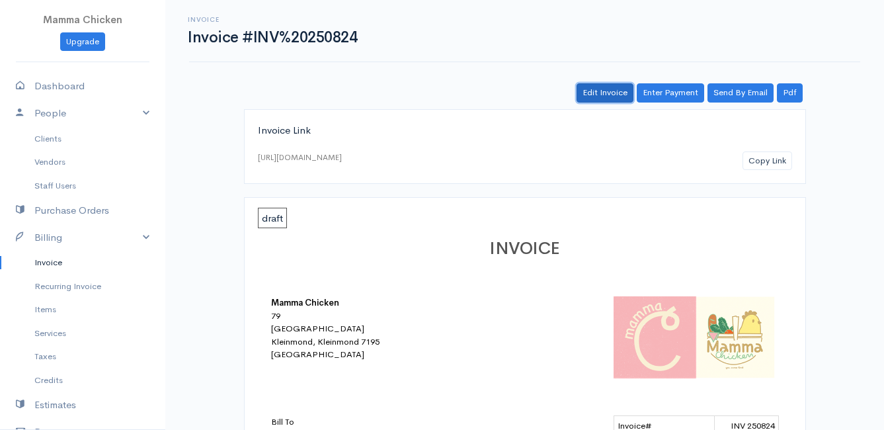
click at [612, 92] on link "Edit Invoice" at bounding box center [604, 92] width 57 height 19
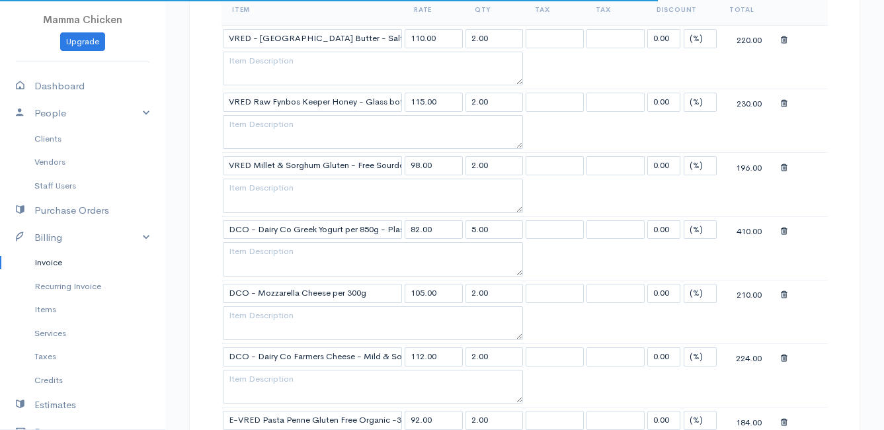
scroll to position [859, 0]
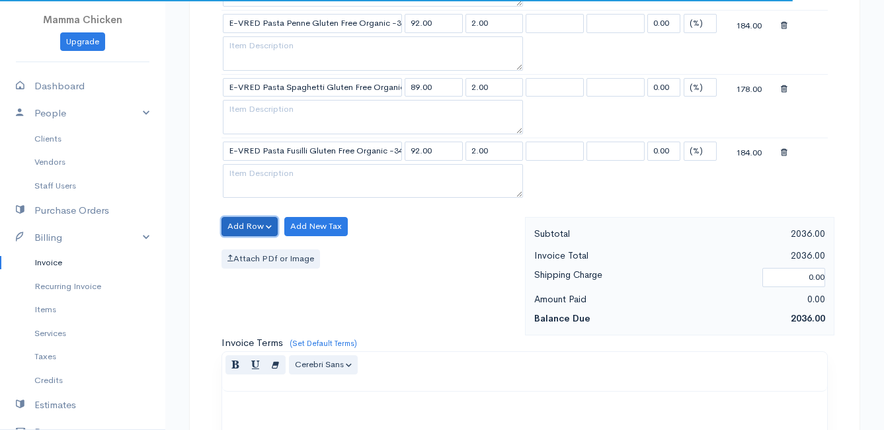
click at [243, 223] on button "Add Row" at bounding box center [249, 226] width 56 height 19
click at [255, 251] on link "Add Item Row" at bounding box center [274, 253] width 104 height 23
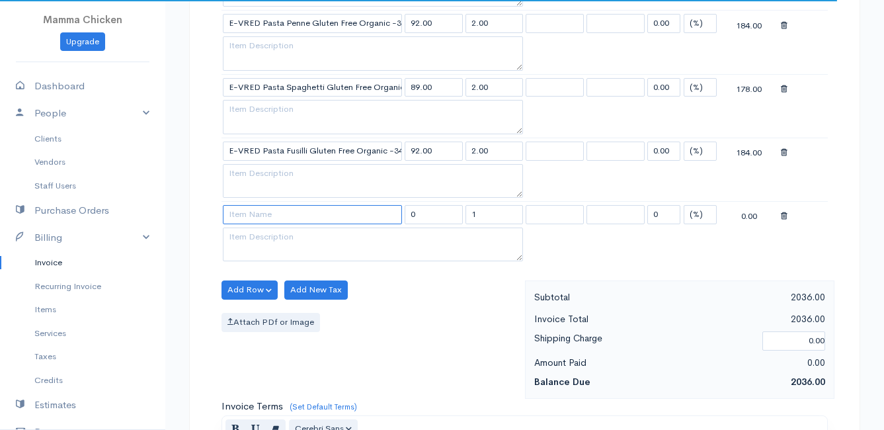
click at [253, 216] on input at bounding box center [312, 214] width 179 height 19
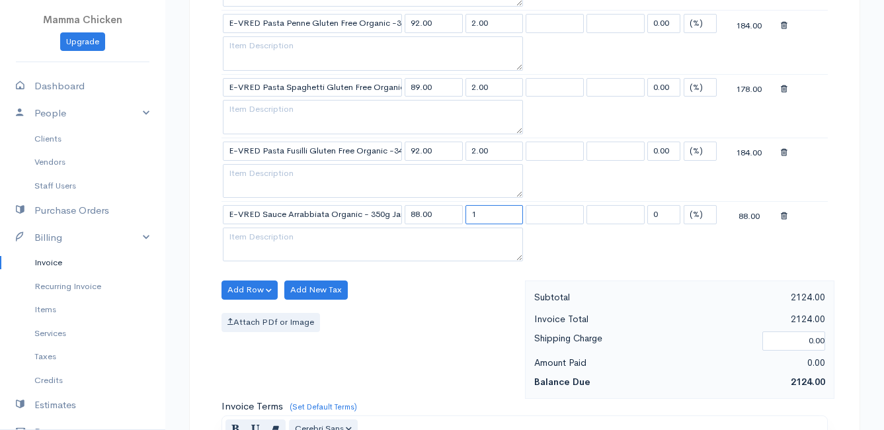
drag, startPoint x: 485, startPoint y: 215, endPoint x: 457, endPoint y: 217, distance: 28.5
click at [457, 217] on tr "E-VRED Sauce Arrabbiata Organic - 350g Jar 88.00 1 0 (%) Flat 88.00" at bounding box center [524, 215] width 606 height 26
click at [469, 292] on div "Add Row Add Item Row Add Time Row Add New Tax Attach PDf or Image" at bounding box center [370, 339] width 310 height 118
click at [248, 288] on button "Add Row" at bounding box center [249, 289] width 56 height 19
click at [249, 309] on link "Add Item Row" at bounding box center [274, 316] width 104 height 23
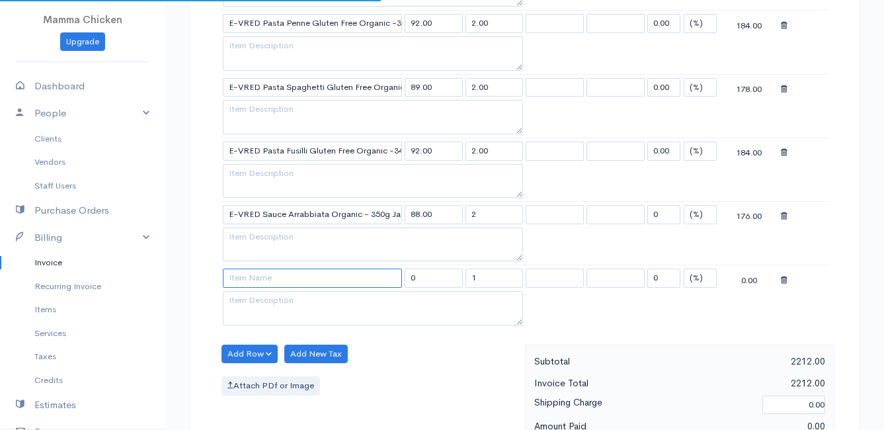
click at [243, 278] on input at bounding box center [312, 277] width 179 height 19
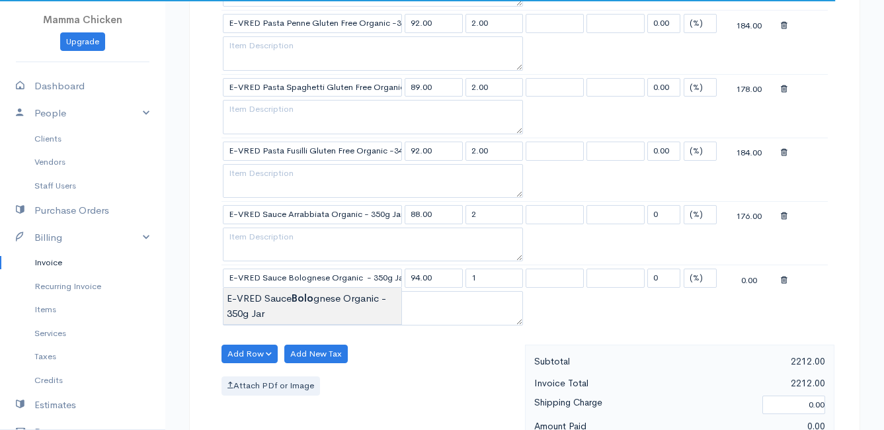
click at [254, 299] on body "Mamma Chicken Upgrade Dashboard People Clients Vendors Staff Users Purchase Ord…" at bounding box center [442, 30] width 884 height 1779
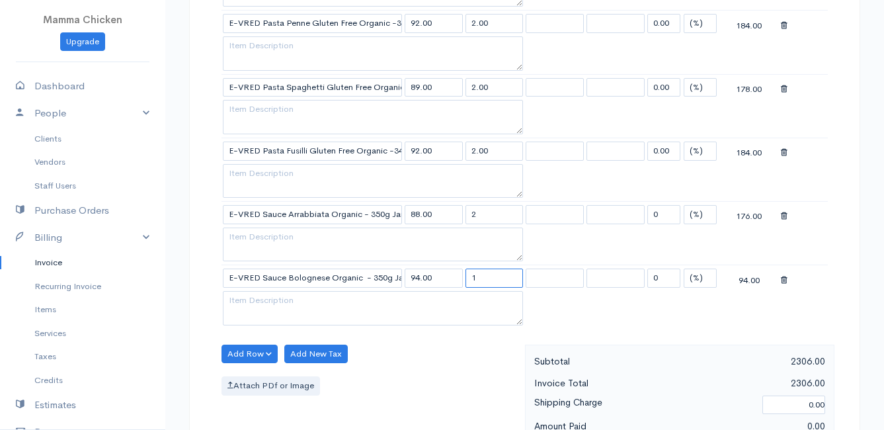
drag, startPoint x: 487, startPoint y: 278, endPoint x: 451, endPoint y: 281, distance: 36.5
click at [451, 281] on tr "E-VRED Sauce Bolognese Organic - 350g Jar 94.00 1 0 (%) Flat 94.00" at bounding box center [524, 278] width 606 height 26
click at [419, 387] on div "Attach PDf or Image" at bounding box center [369, 385] width 297 height 19
click at [258, 349] on button "Add Row" at bounding box center [249, 353] width 56 height 19
click at [260, 378] on link "Add Item Row" at bounding box center [274, 381] width 104 height 23
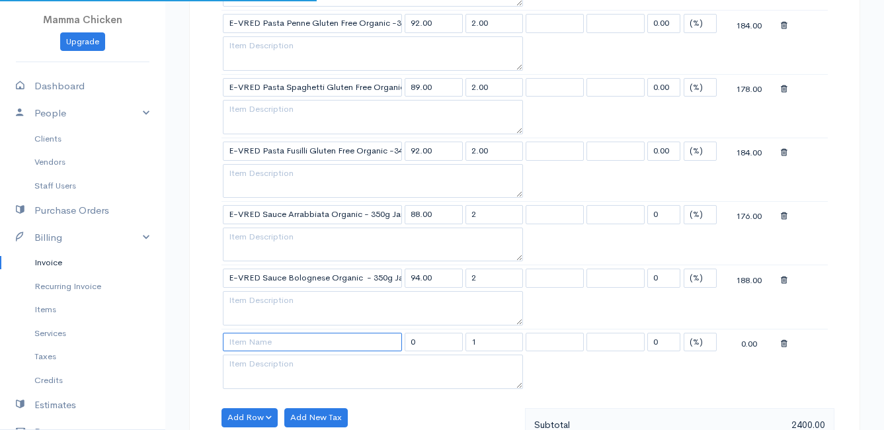
click at [260, 346] on input at bounding box center [312, 342] width 179 height 19
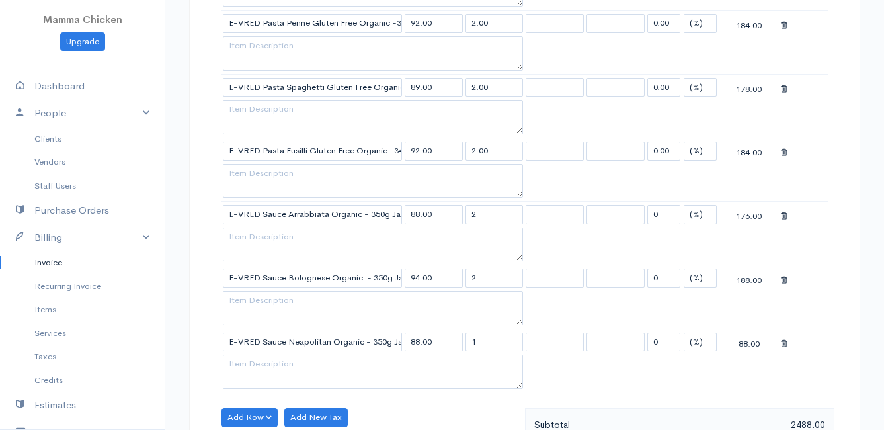
click at [279, 360] on body "Mamma Chicken Upgrade Dashboard People Clients Vendors Staff Users Purchase Ord…" at bounding box center [442, 62] width 884 height 1842
drag, startPoint x: 481, startPoint y: 343, endPoint x: 458, endPoint y: 346, distance: 22.6
click at [458, 346] on tr "E-VRED Sauce Neapolitan Organic - 350g Jar 88.00 1 0 (%) Flat 88.00" at bounding box center [524, 342] width 606 height 26
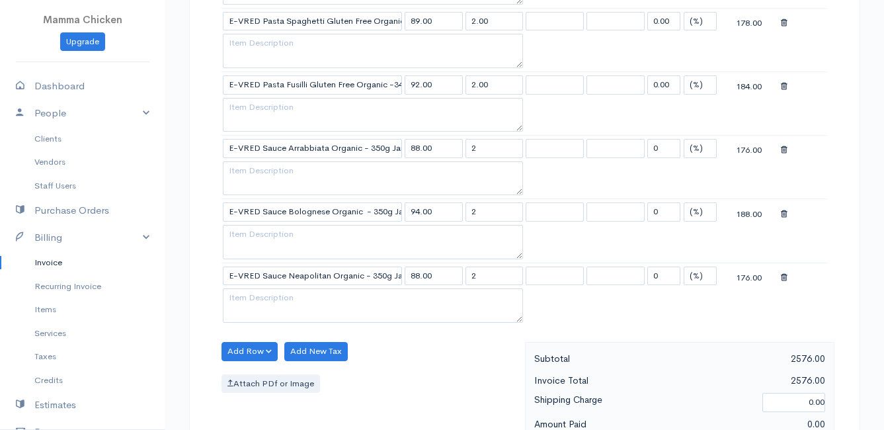
scroll to position [992, 0]
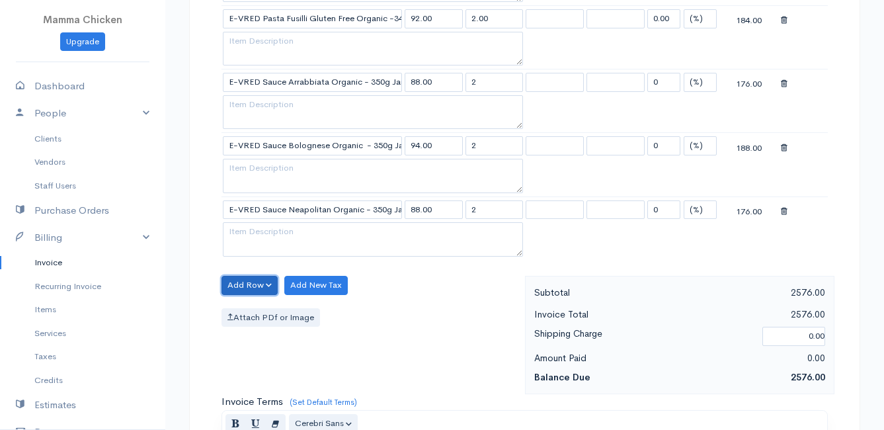
click at [251, 290] on button "Add Row" at bounding box center [249, 285] width 56 height 19
click at [258, 311] on link "Add Item Row" at bounding box center [274, 312] width 104 height 23
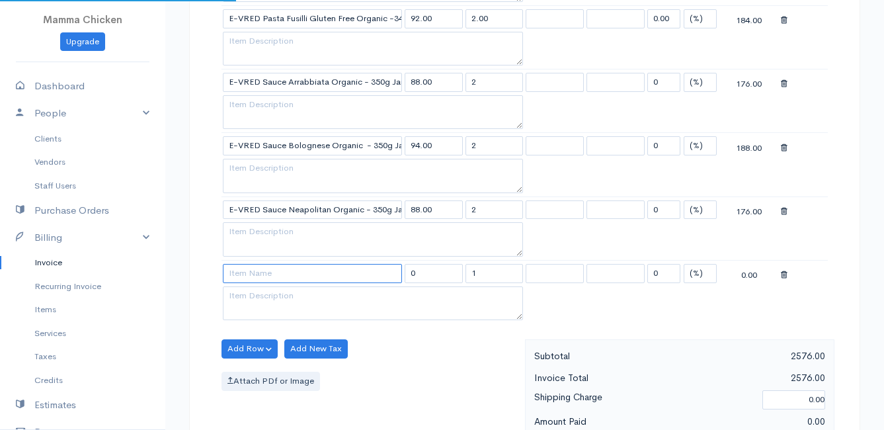
click at [254, 278] on input at bounding box center [312, 273] width 179 height 19
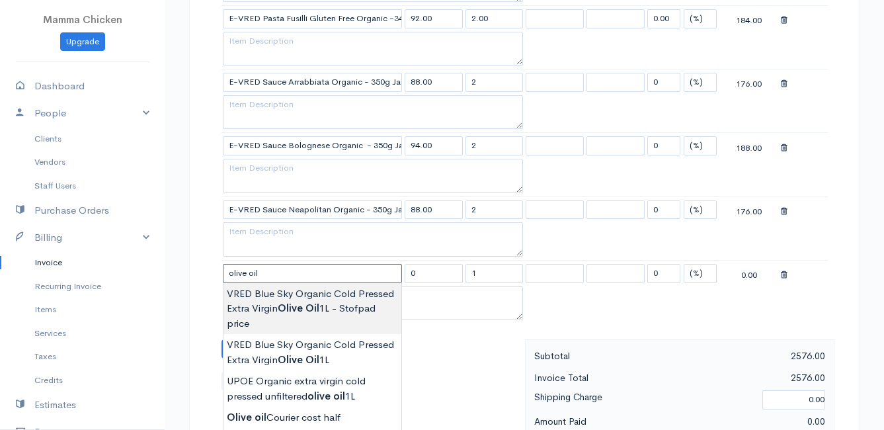
scroll to position [1058, 0]
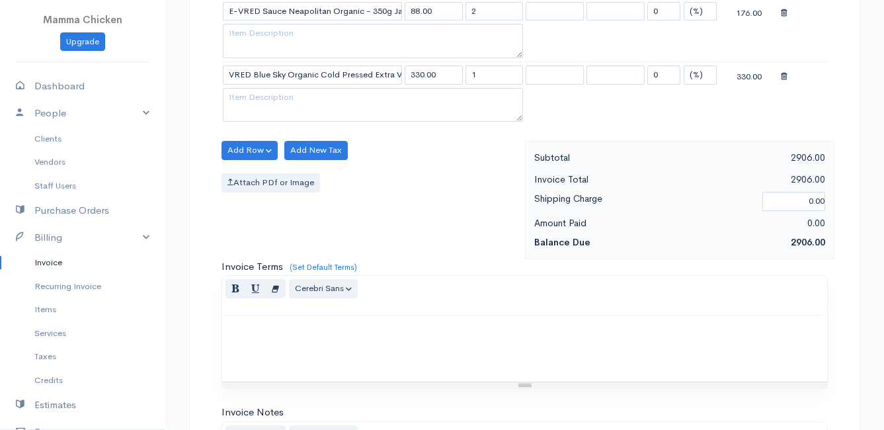
scroll to position [1477, 0]
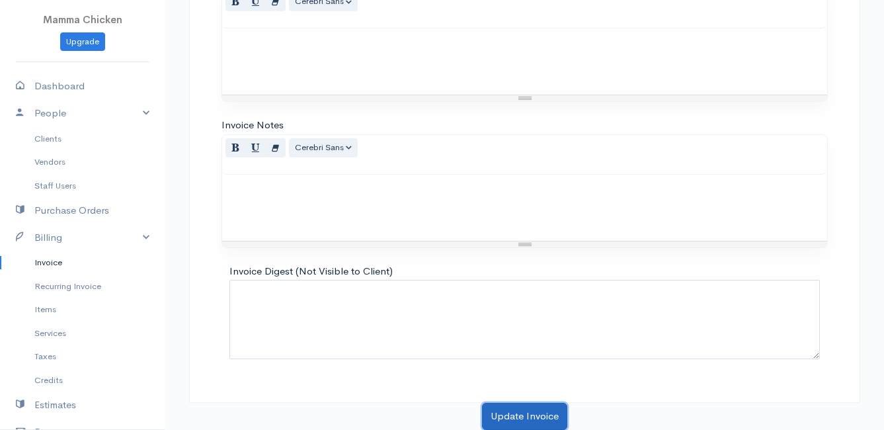
click at [516, 409] on button "Update Invoice" at bounding box center [524, 416] width 85 height 27
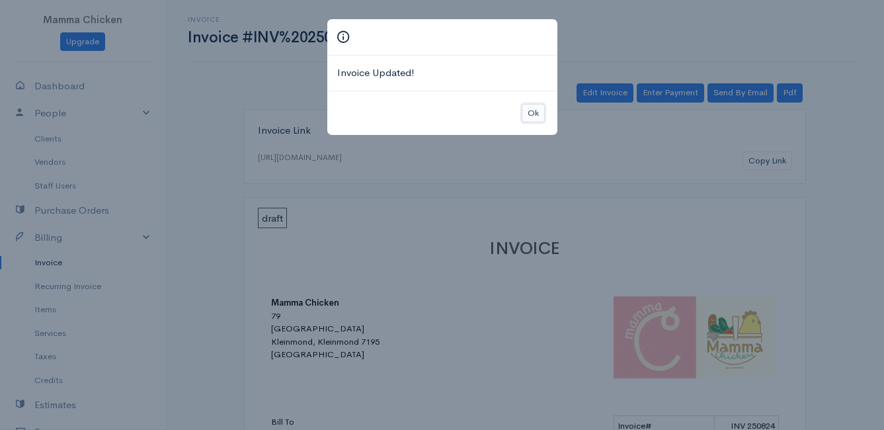
click at [536, 114] on button "Ok" at bounding box center [533, 113] width 23 height 19
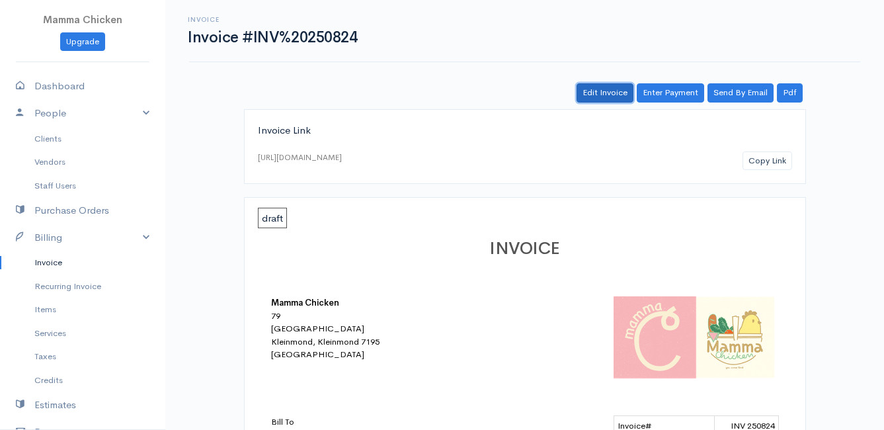
click at [609, 93] on link "Edit Invoice" at bounding box center [604, 92] width 57 height 19
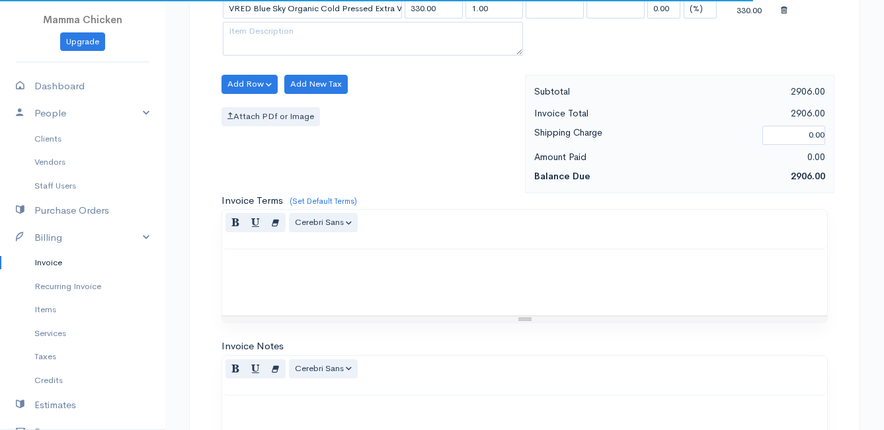
scroll to position [1124, 0]
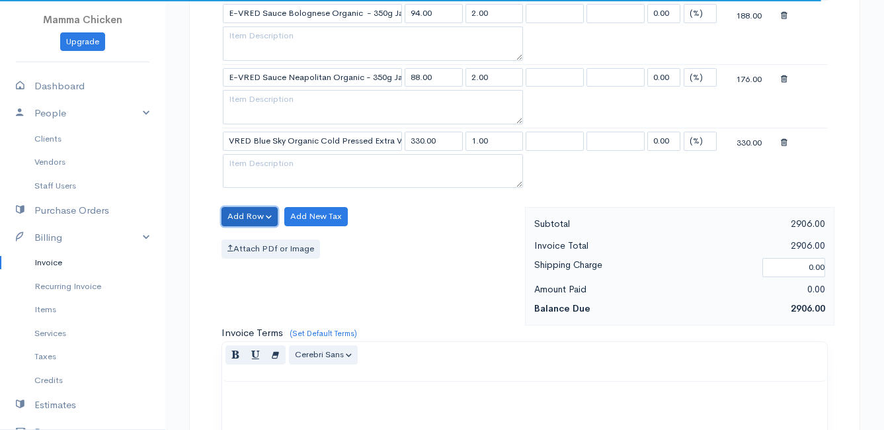
click at [241, 216] on button "Add Row" at bounding box center [249, 216] width 56 height 19
click at [244, 239] on link "Add Item Row" at bounding box center [274, 243] width 104 height 23
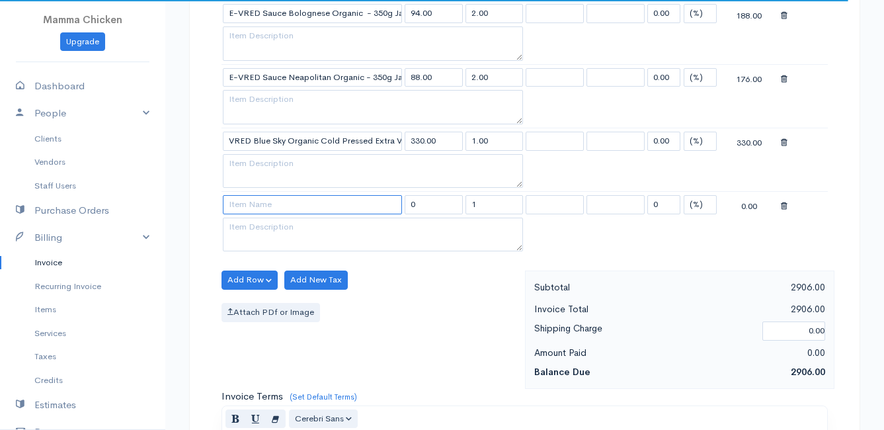
click at [250, 211] on input at bounding box center [312, 204] width 179 height 19
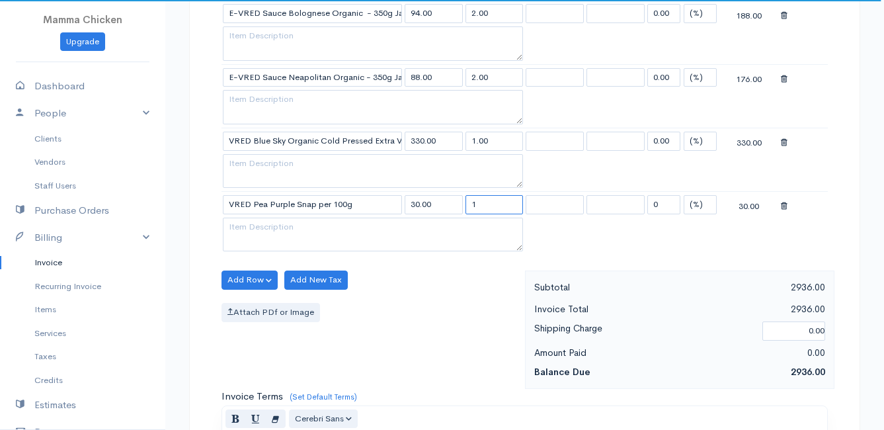
drag, startPoint x: 489, startPoint y: 204, endPoint x: 458, endPoint y: 207, distance: 31.2
click at [458, 207] on tr "VRED Pea Purple Snap per 100g 30.00 1 0 (%) Flat 30.00" at bounding box center [524, 205] width 606 height 26
click at [420, 300] on div "Add Row Add Item Row Add Time Row Add New Tax Attach PDf or Image" at bounding box center [370, 329] width 310 height 118
click at [238, 278] on button "Add Row" at bounding box center [249, 279] width 56 height 19
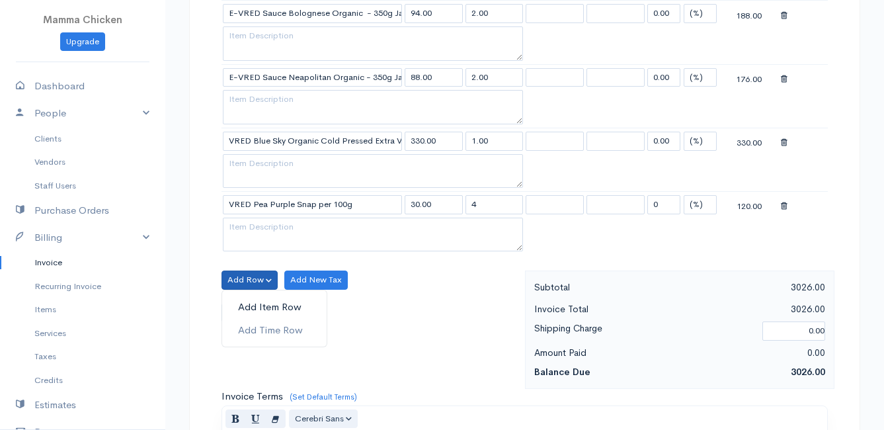
click at [243, 304] on link "Add Item Row" at bounding box center [274, 306] width 104 height 23
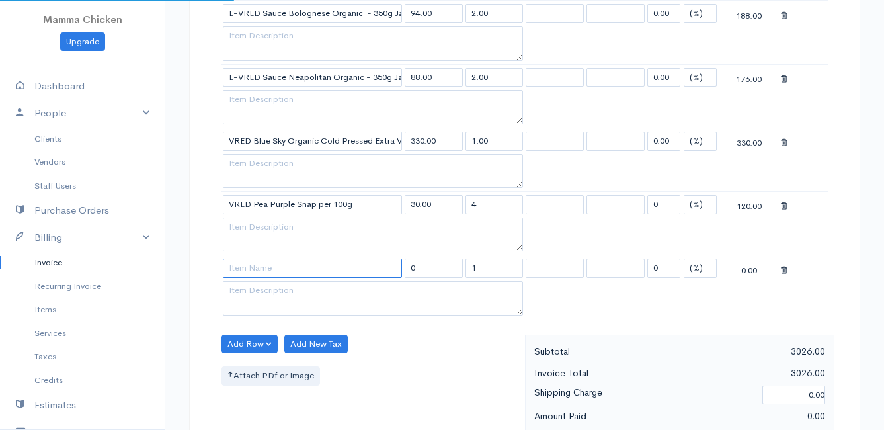
click at [242, 273] on input at bounding box center [312, 267] width 179 height 19
drag, startPoint x: 488, startPoint y: 268, endPoint x: 454, endPoint y: 268, distance: 33.7
click at [454, 268] on tr "VRED Sugarsnaps Peas per 100g 30.00 1 0 (%) Flat 30.00" at bounding box center [524, 268] width 606 height 26
click at [439, 356] on div "Add Row Add Item Row Add Time Row Add New Tax Attach PDf or Image" at bounding box center [370, 393] width 310 height 118
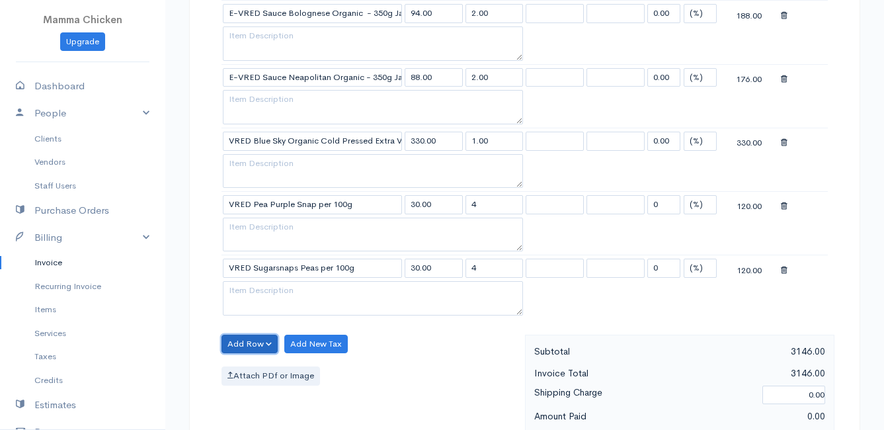
click at [238, 338] on button "Add Row" at bounding box center [249, 343] width 56 height 19
click at [251, 370] on link "Add Item Row" at bounding box center [274, 371] width 104 height 23
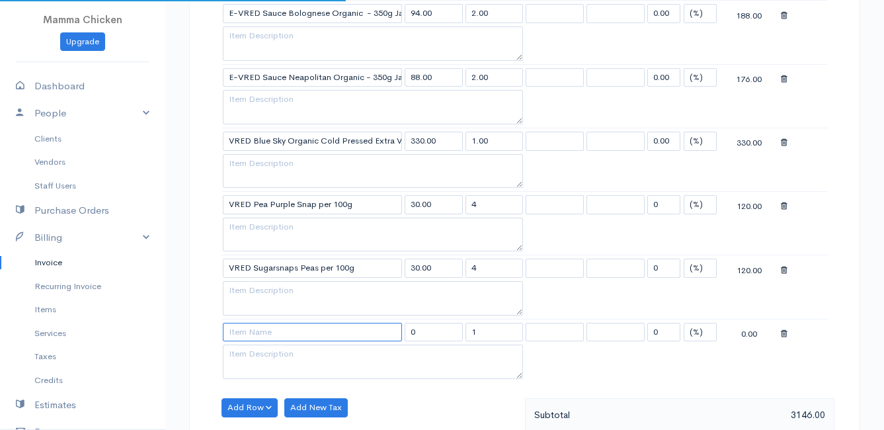
click at [247, 333] on input at bounding box center [312, 332] width 179 height 19
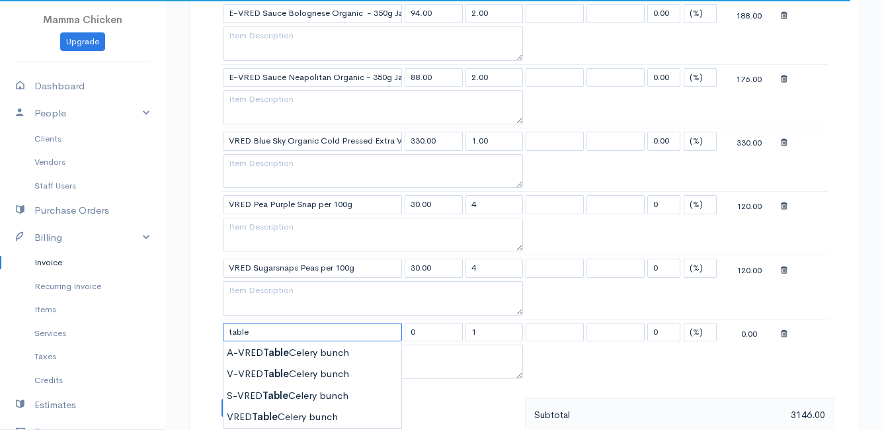
scroll to position [1190, 0]
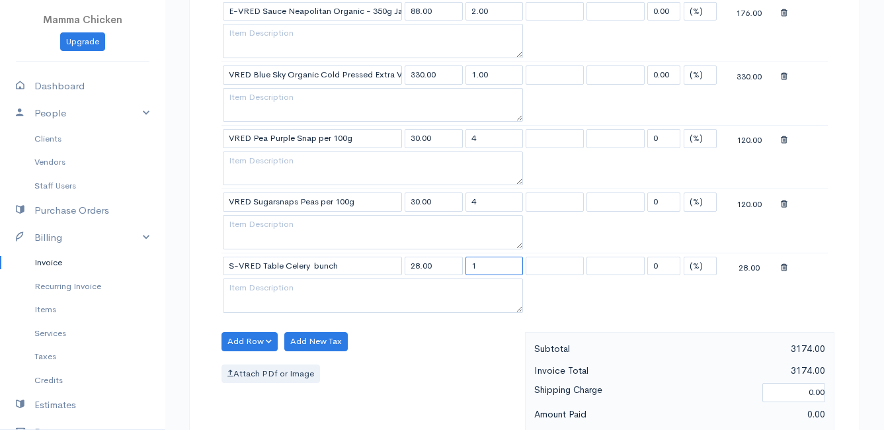
drag, startPoint x: 484, startPoint y: 267, endPoint x: 448, endPoint y: 267, distance: 35.7
click at [448, 267] on tr "S-VRED Table Celery bunch 28.00 1 0 (%) Flat 28.00" at bounding box center [524, 266] width 606 height 26
click at [433, 367] on div "Attach PDf or Image" at bounding box center [369, 373] width 297 height 19
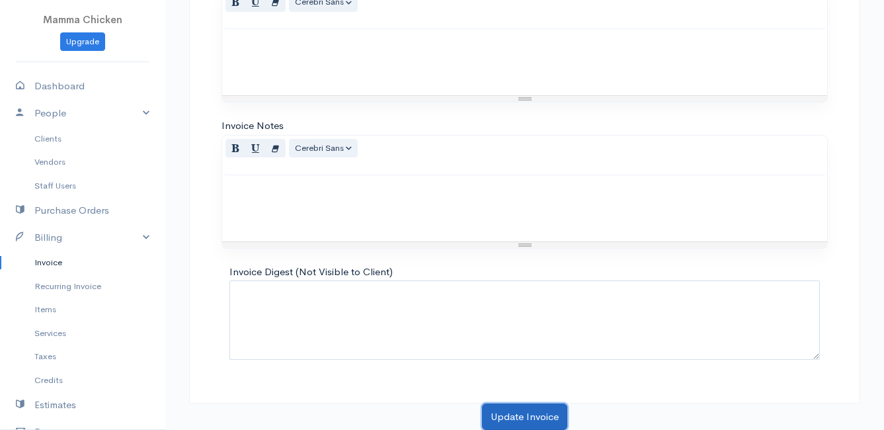
click at [501, 413] on button "Update Invoice" at bounding box center [524, 416] width 85 height 27
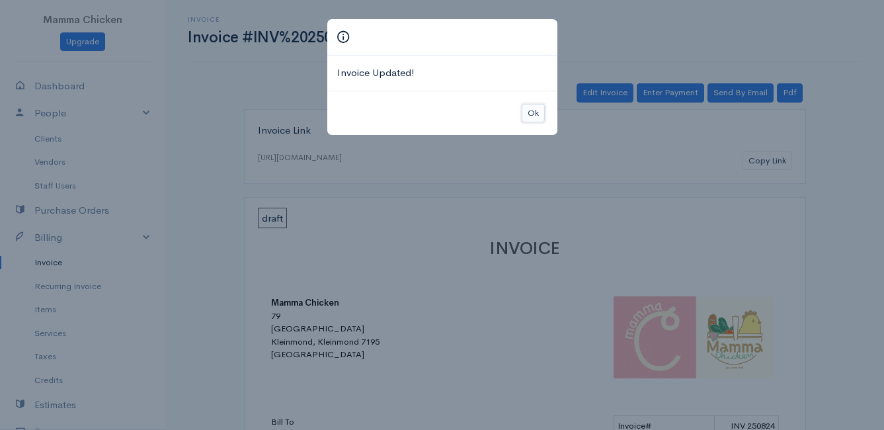
click at [532, 108] on button "Ok" at bounding box center [533, 113] width 23 height 19
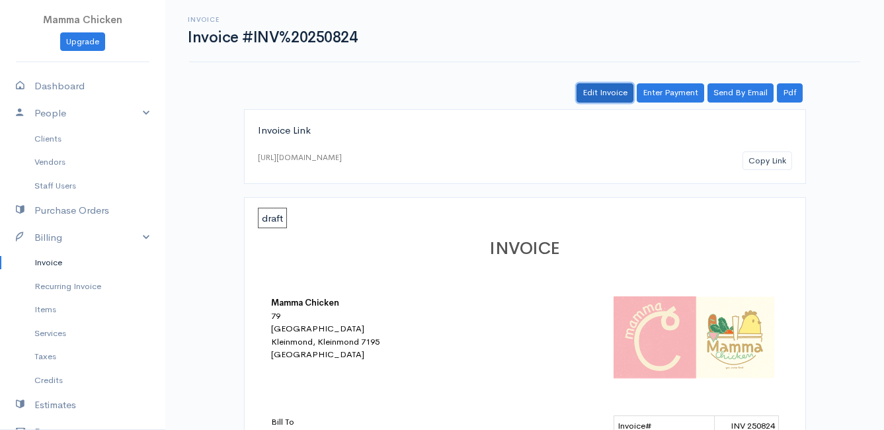
click at [608, 93] on link "Edit Invoice" at bounding box center [604, 92] width 57 height 19
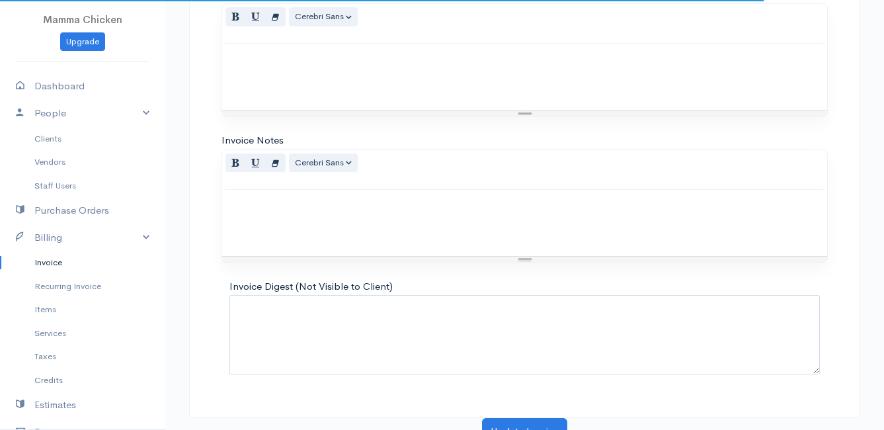
scroll to position [1322, 0]
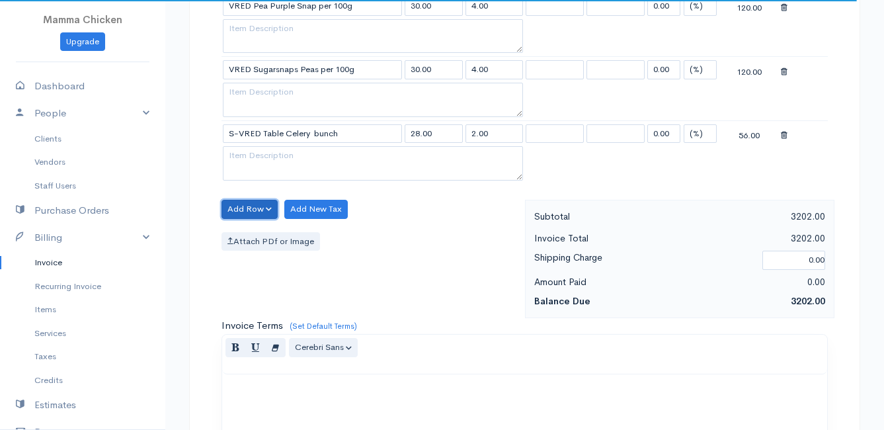
click at [256, 205] on button "Add Row" at bounding box center [249, 209] width 56 height 19
click at [252, 231] on link "Add Item Row" at bounding box center [274, 236] width 104 height 23
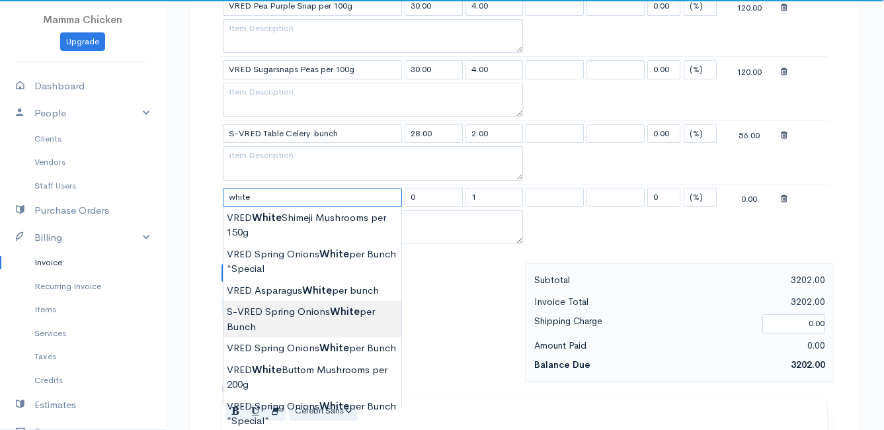
scroll to position [1388, 0]
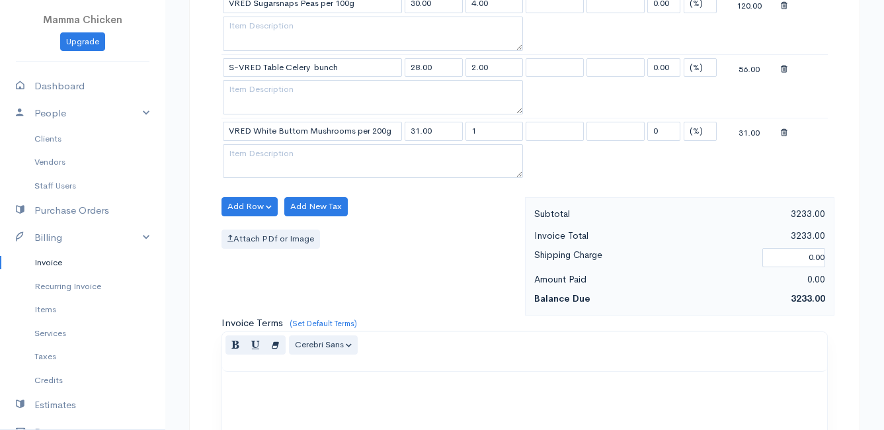
drag, startPoint x: 487, startPoint y: 132, endPoint x: 460, endPoint y: 133, distance: 26.5
click at [460, 133] on tr "VRED White Buttom Mushrooms per 200g 31.00 1 0 (%) Flat 31.00" at bounding box center [524, 131] width 606 height 26
click at [466, 272] on div "Add Row Add Item Row Add Time Row Add New Tax Attach PDf or Image" at bounding box center [370, 256] width 310 height 118
click at [249, 200] on button "Add Row" at bounding box center [249, 206] width 56 height 19
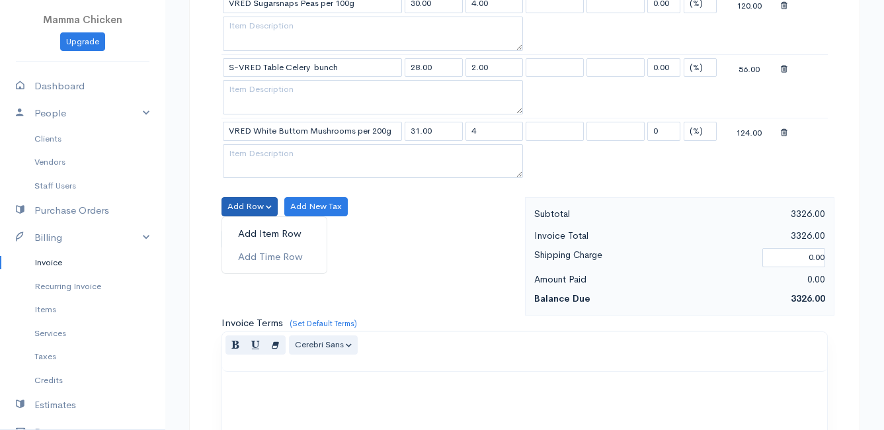
click at [259, 235] on link "Add Item Row" at bounding box center [274, 233] width 104 height 23
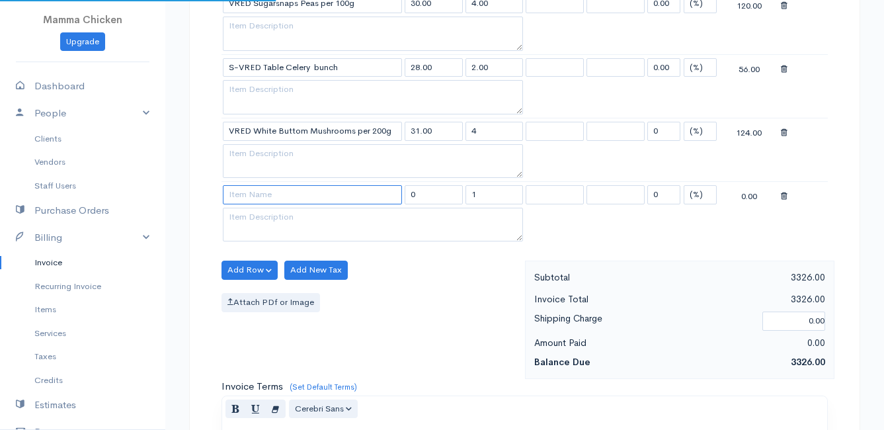
click at [254, 198] on input at bounding box center [312, 194] width 179 height 19
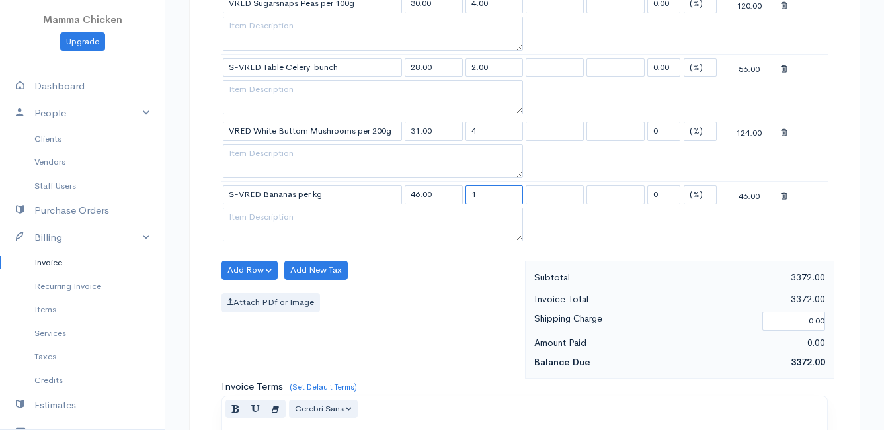
drag, startPoint x: 506, startPoint y: 196, endPoint x: 444, endPoint y: 198, distance: 62.8
click at [444, 198] on tr "S-VRED Bananas per kg 46.00 1 0 (%) Flat 46.00" at bounding box center [524, 195] width 606 height 26
click at [416, 278] on div "Add Row Add Item Row Add Time Row Add New Tax Attach PDf or Image" at bounding box center [370, 319] width 310 height 118
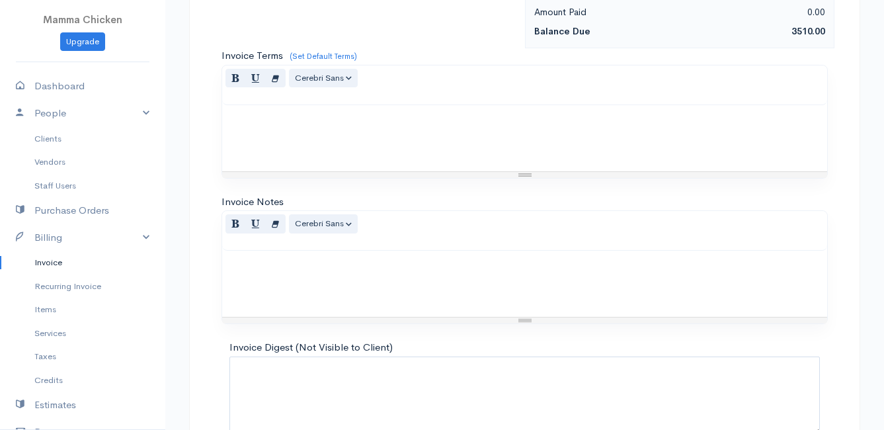
scroll to position [1795, 0]
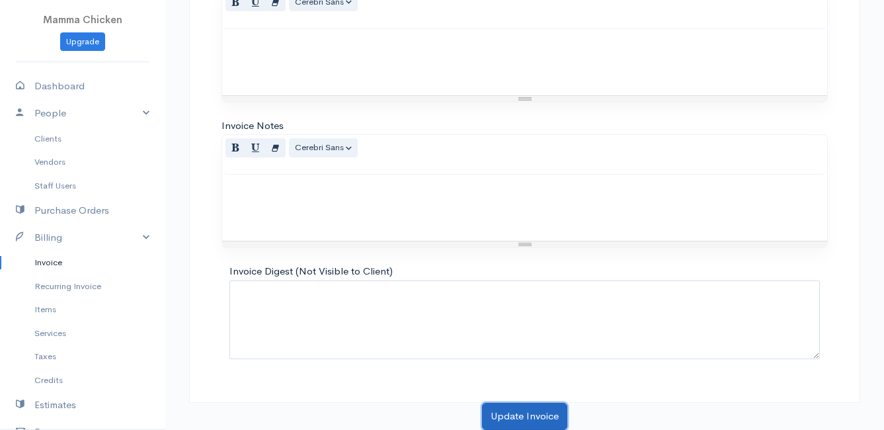
click at [514, 411] on button "Update Invoice" at bounding box center [524, 416] width 85 height 27
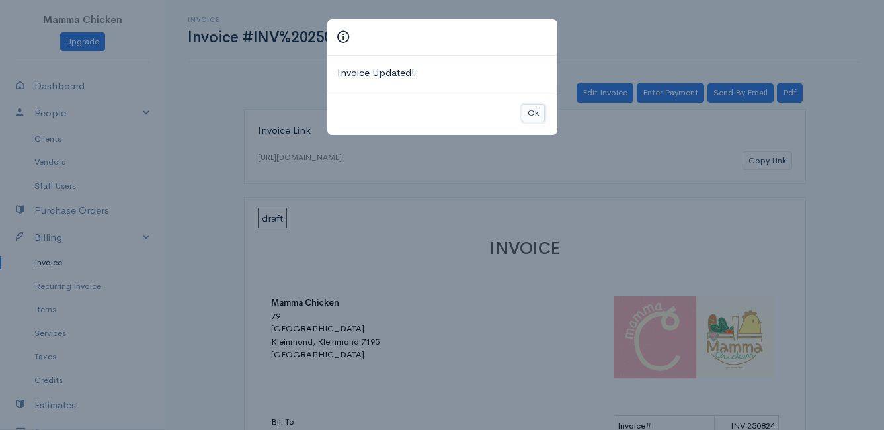
click at [532, 104] on button "Ok" at bounding box center [533, 113] width 23 height 19
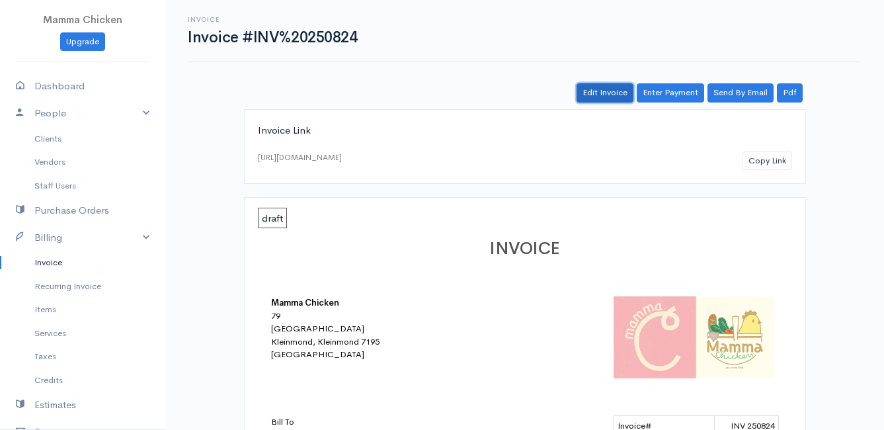
click at [606, 91] on link "Edit Invoice" at bounding box center [604, 92] width 57 height 19
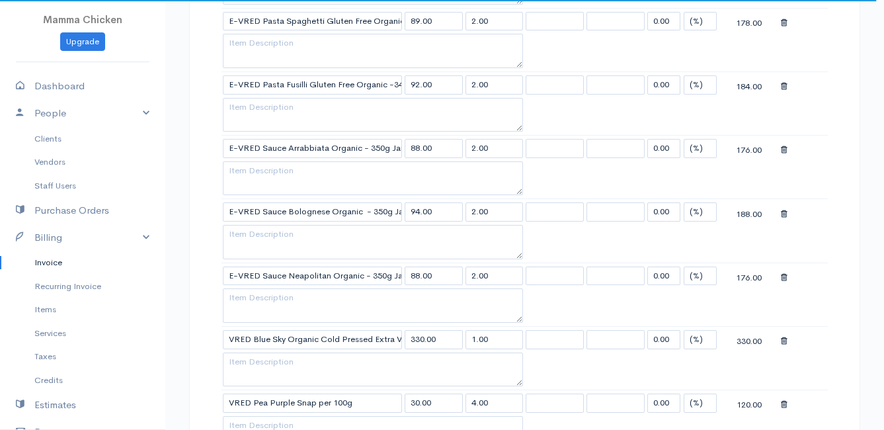
scroll to position [1322, 0]
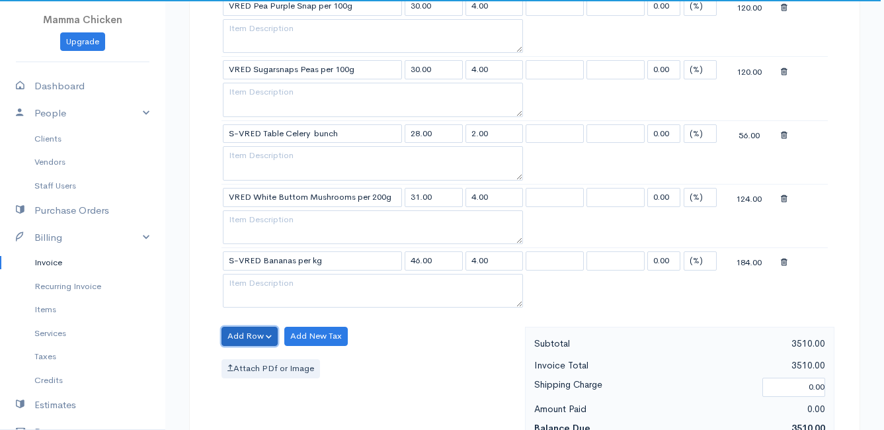
click at [258, 336] on button "Add Row" at bounding box center [249, 336] width 56 height 19
click at [265, 360] on link "Add Item Row" at bounding box center [274, 363] width 104 height 23
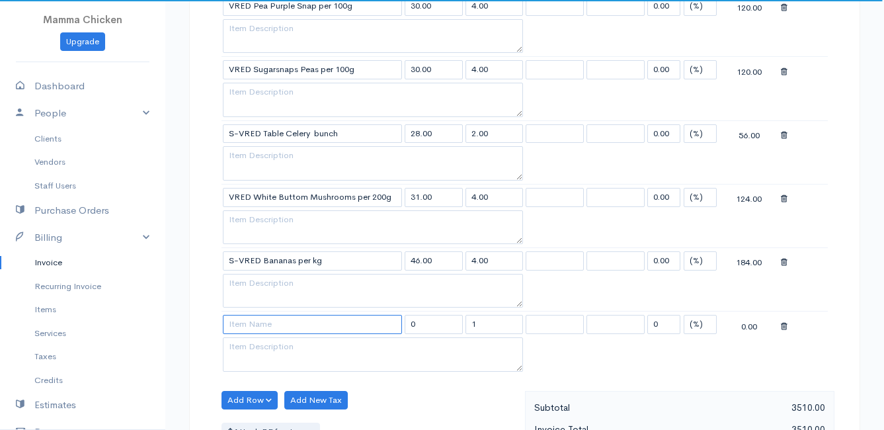
click at [262, 323] on input at bounding box center [312, 324] width 179 height 19
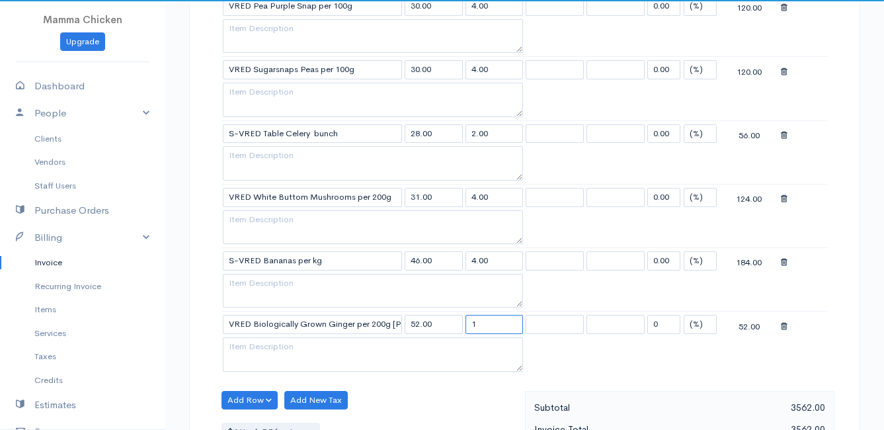
drag, startPoint x: 486, startPoint y: 321, endPoint x: 466, endPoint y: 327, distance: 20.7
click at [466, 327] on input "1" at bounding box center [494, 324] width 58 height 19
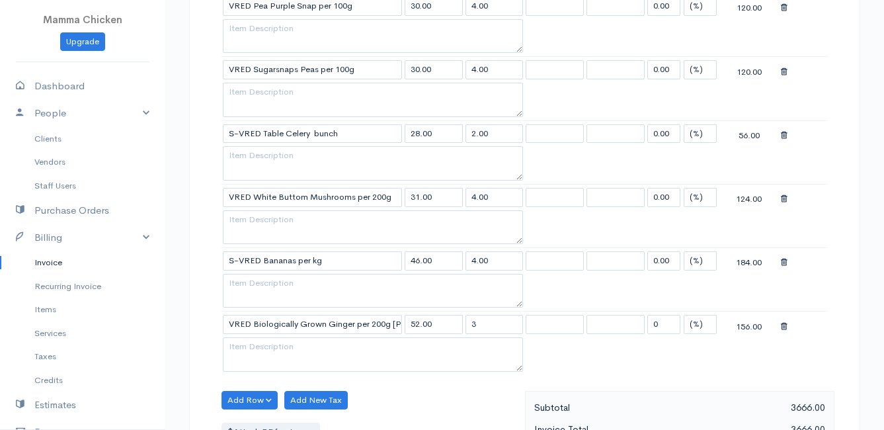
scroll to position [1454, 0]
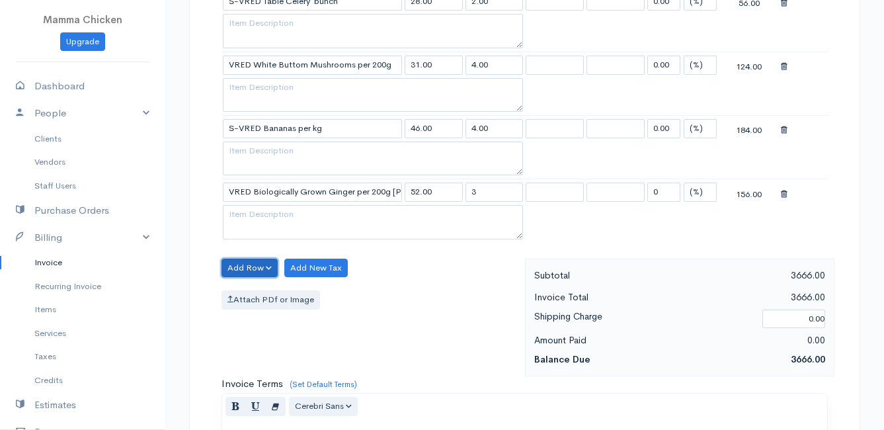
click at [243, 265] on button "Add Row" at bounding box center [249, 267] width 56 height 19
click at [255, 294] on link "Add Item Row" at bounding box center [274, 295] width 104 height 23
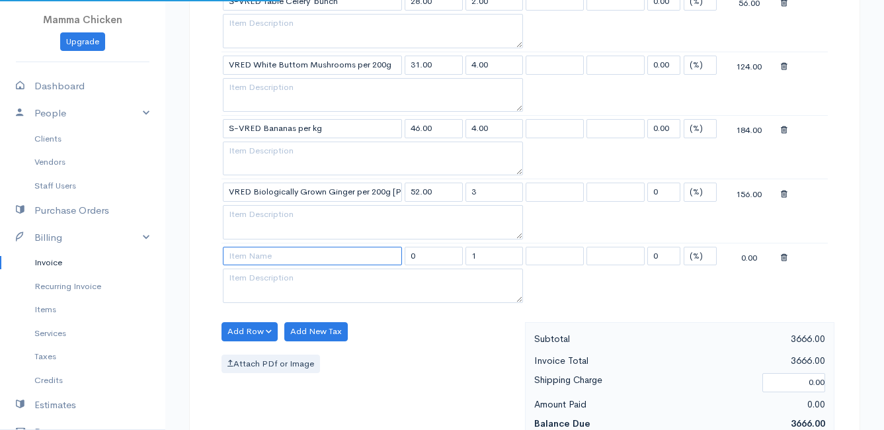
click at [254, 262] on input at bounding box center [312, 256] width 179 height 19
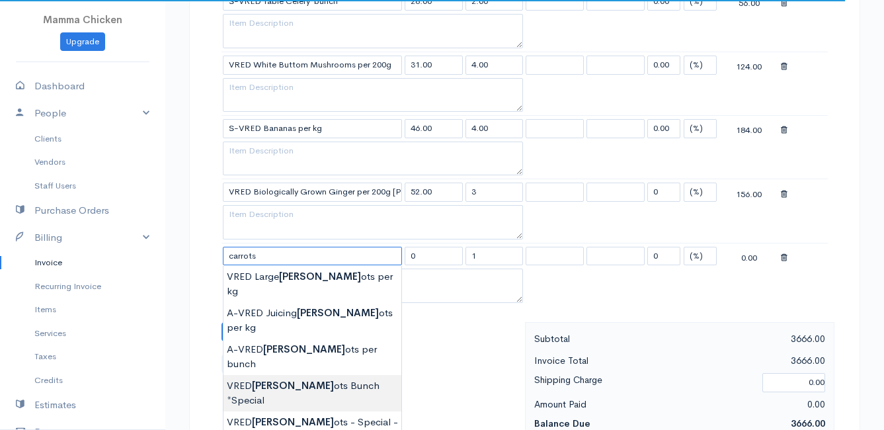
scroll to position [1520, 0]
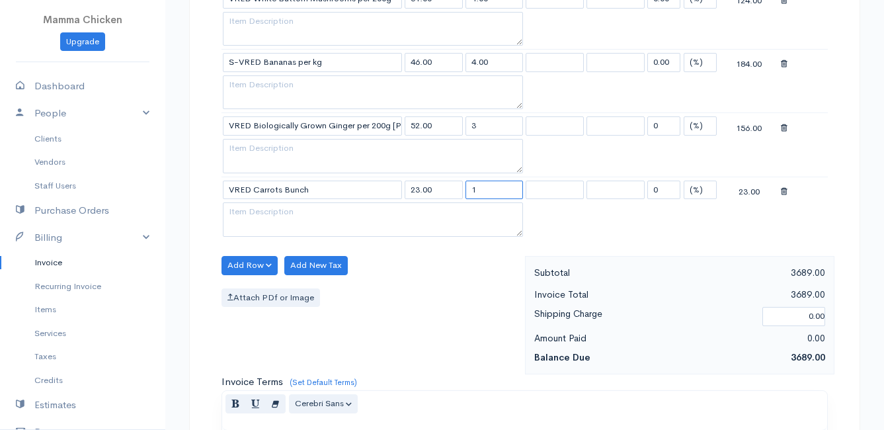
drag, startPoint x: 487, startPoint y: 192, endPoint x: 463, endPoint y: 192, distance: 23.8
click at [463, 192] on tr "VRED Carrots Bunch 23.00 1 0 (%) Flat 23.00" at bounding box center [524, 189] width 606 height 26
click at [440, 297] on div "Attach PDf or Image" at bounding box center [369, 297] width 297 height 19
click at [245, 264] on button "Add Row" at bounding box center [249, 265] width 56 height 19
click at [246, 288] on link "Add Item Row" at bounding box center [274, 292] width 104 height 23
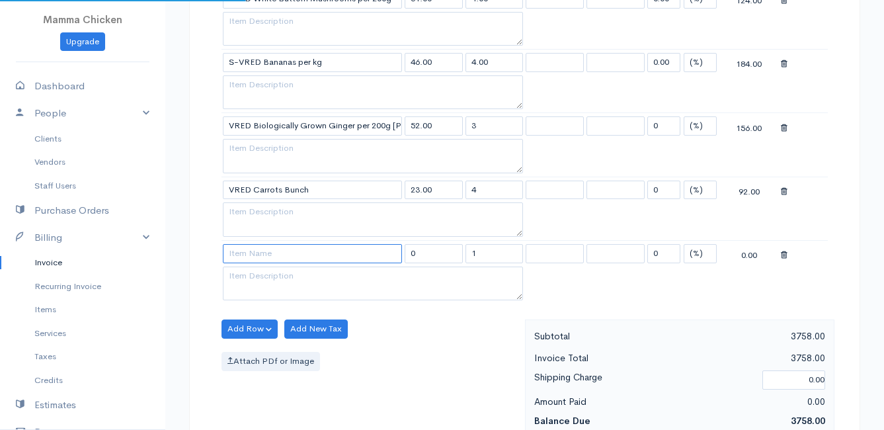
click at [255, 244] on input at bounding box center [312, 253] width 179 height 19
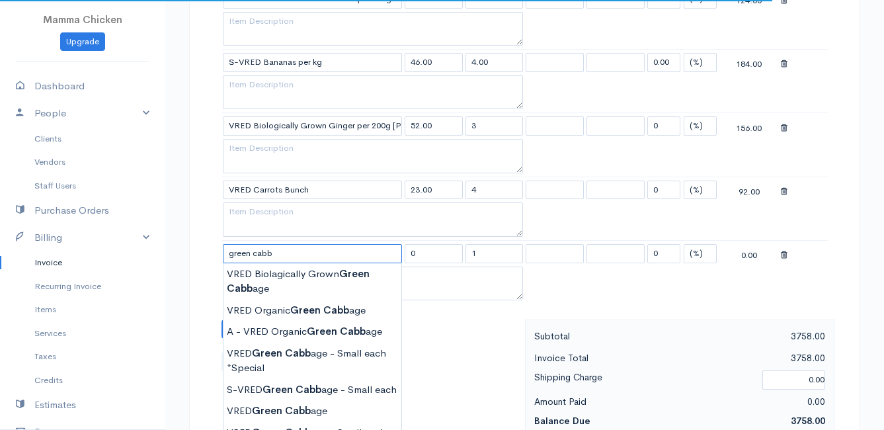
scroll to position [1586, 0]
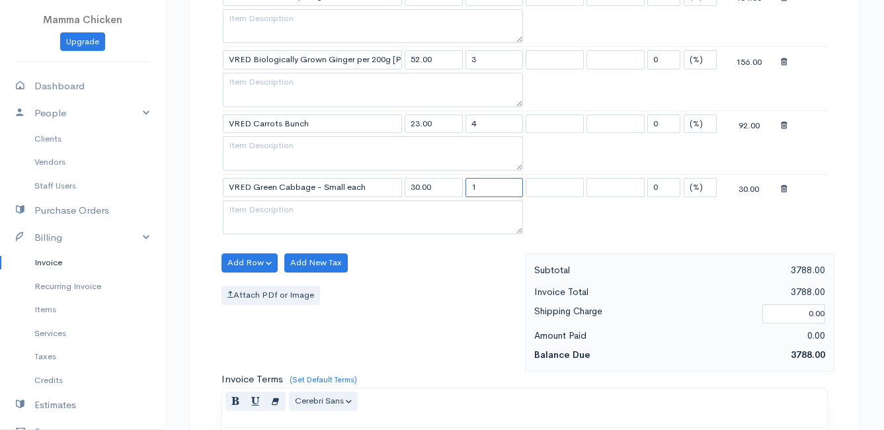
drag, startPoint x: 483, startPoint y: 187, endPoint x: 460, endPoint y: 189, distance: 23.2
click at [460, 189] on tr "VRED Green Cabbage - Small each 30.00 1 0 (%) Flat 30.00" at bounding box center [524, 187] width 606 height 26
click at [442, 303] on div "Attach PDf or Image" at bounding box center [369, 295] width 297 height 19
click at [240, 264] on button "Add Row" at bounding box center [249, 262] width 56 height 19
click at [250, 288] on link "Add Item Row" at bounding box center [274, 289] width 104 height 23
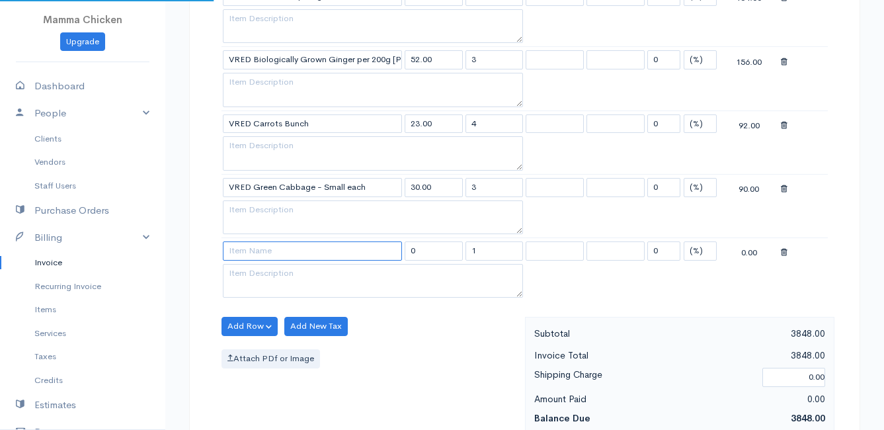
click at [250, 253] on input at bounding box center [312, 250] width 179 height 19
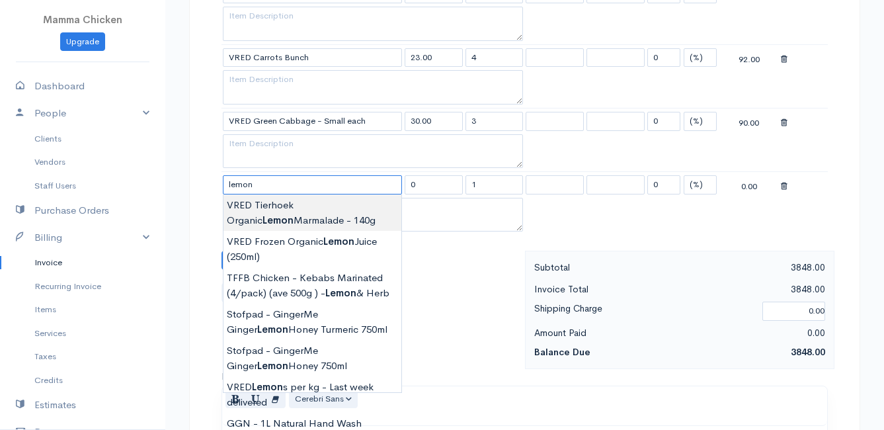
scroll to position [1719, 0]
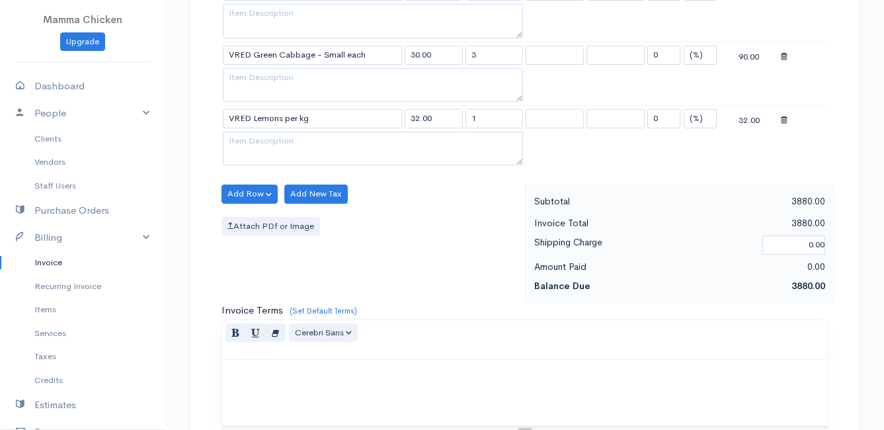
drag, startPoint x: 485, startPoint y: 119, endPoint x: 455, endPoint y: 121, distance: 29.2
click at [455, 121] on tr "VRED Lemons per kg 32.00 1 0 (%) Flat 32.00" at bounding box center [524, 119] width 606 height 26
click at [471, 254] on div "Add Row Add Item Row Add Time Row Add New Tax Attach PDf or Image" at bounding box center [370, 243] width 310 height 118
click at [250, 190] on button "Add Row" at bounding box center [249, 193] width 56 height 19
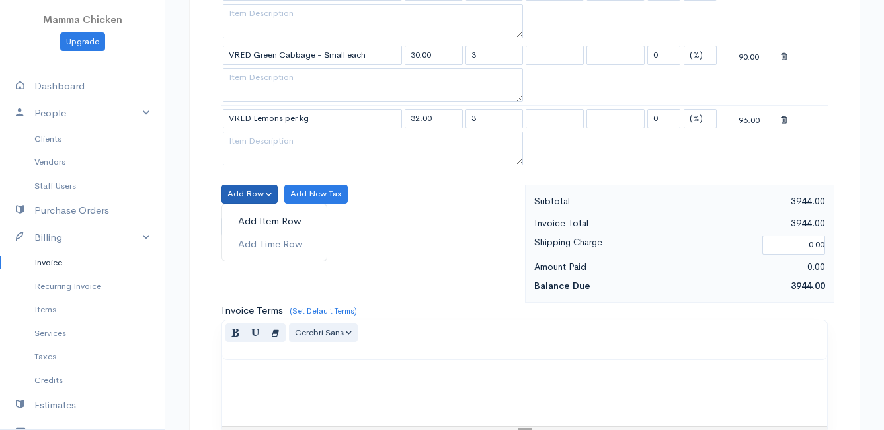
click at [254, 217] on link "Add Item Row" at bounding box center [274, 221] width 104 height 23
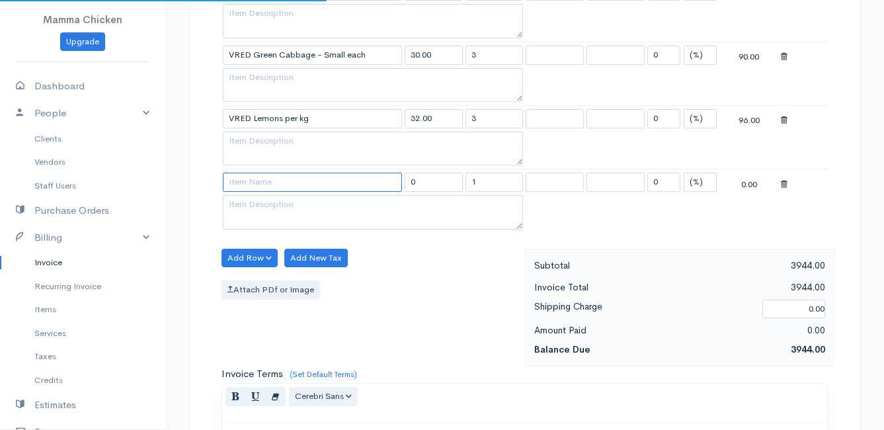
click at [253, 184] on input at bounding box center [312, 182] width 179 height 19
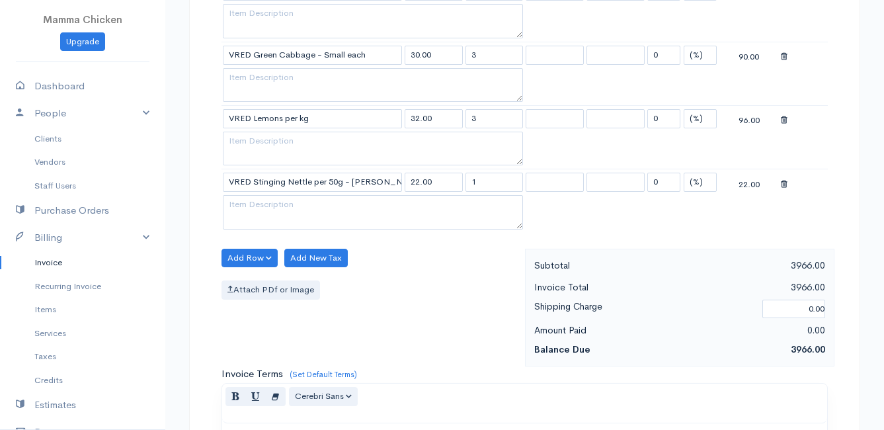
drag, startPoint x: 488, startPoint y: 180, endPoint x: 472, endPoint y: 184, distance: 16.4
click at [472, 184] on input "1" at bounding box center [494, 182] width 58 height 19
click at [473, 286] on div "Attach PDf or Image" at bounding box center [369, 289] width 297 height 19
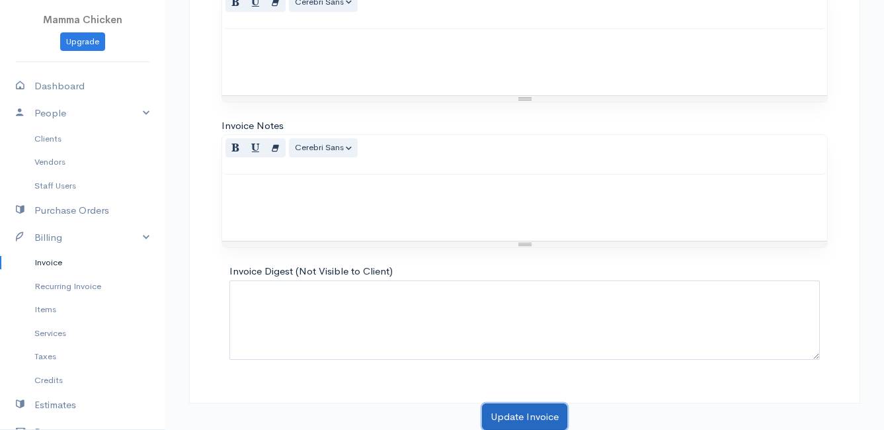
click at [514, 411] on button "Update Invoice" at bounding box center [524, 416] width 85 height 27
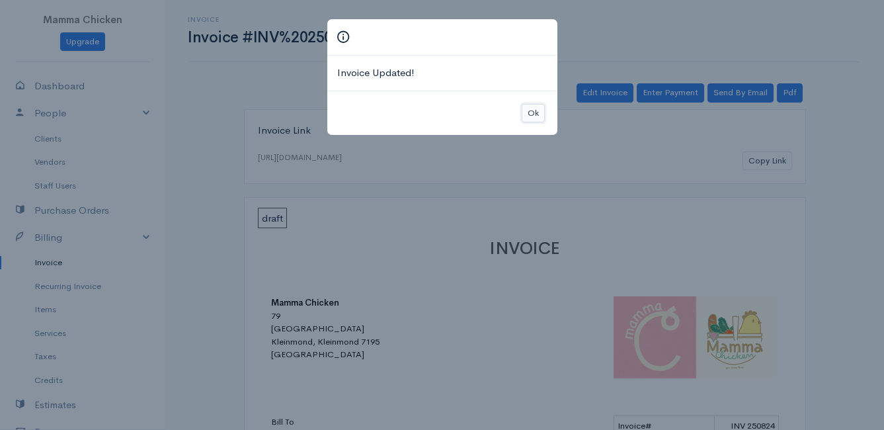
click at [539, 111] on button "Ok" at bounding box center [533, 113] width 23 height 19
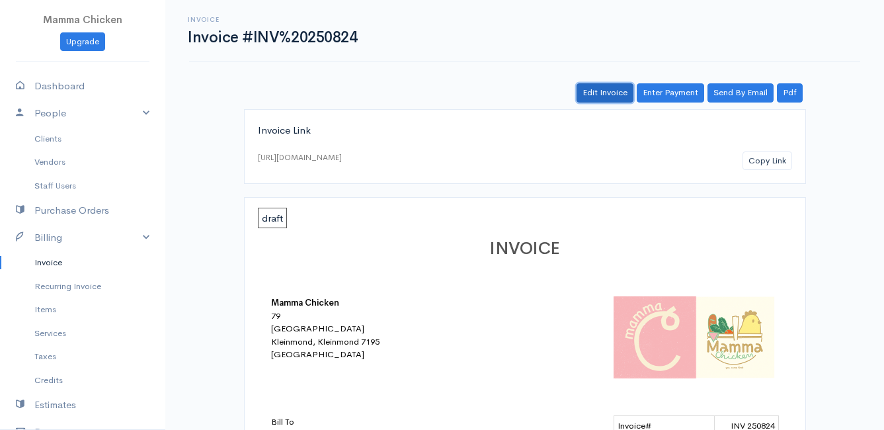
click at [606, 87] on link "Edit Invoice" at bounding box center [604, 92] width 57 height 19
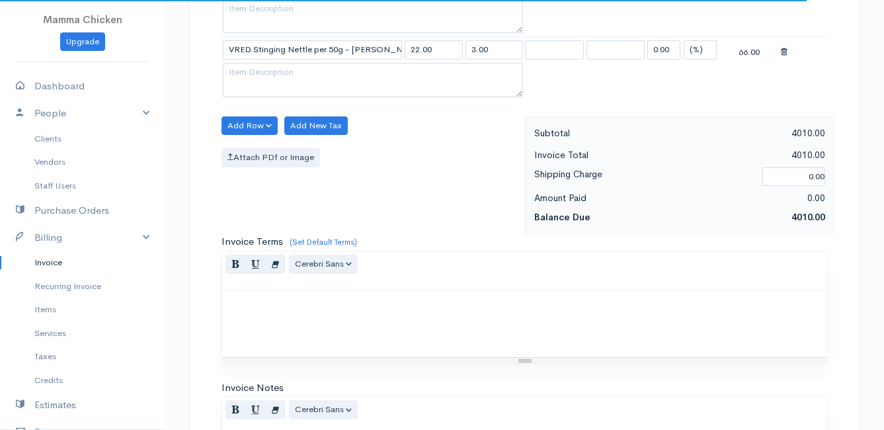
scroll to position [1785, 0]
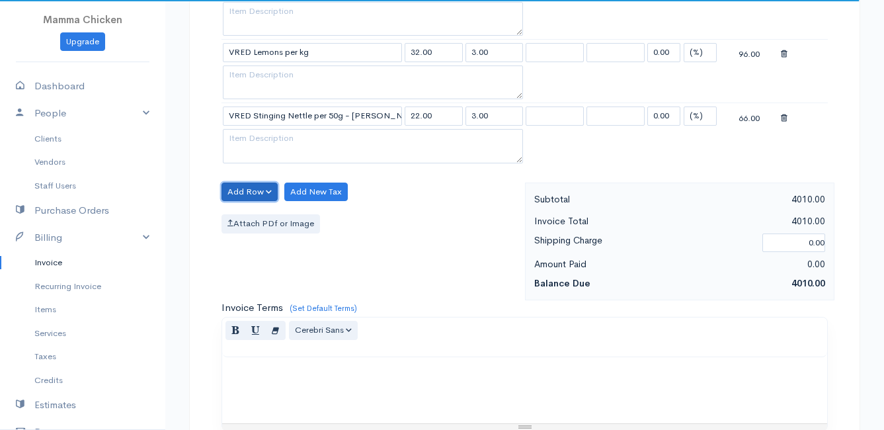
click at [243, 187] on button "Add Row" at bounding box center [249, 191] width 56 height 19
click at [249, 217] on link "Add Item Row" at bounding box center [274, 219] width 104 height 23
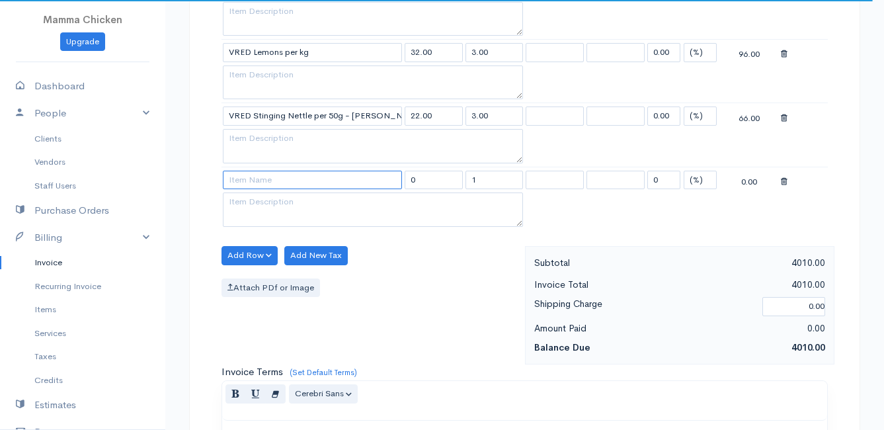
click at [262, 178] on input at bounding box center [312, 180] width 179 height 19
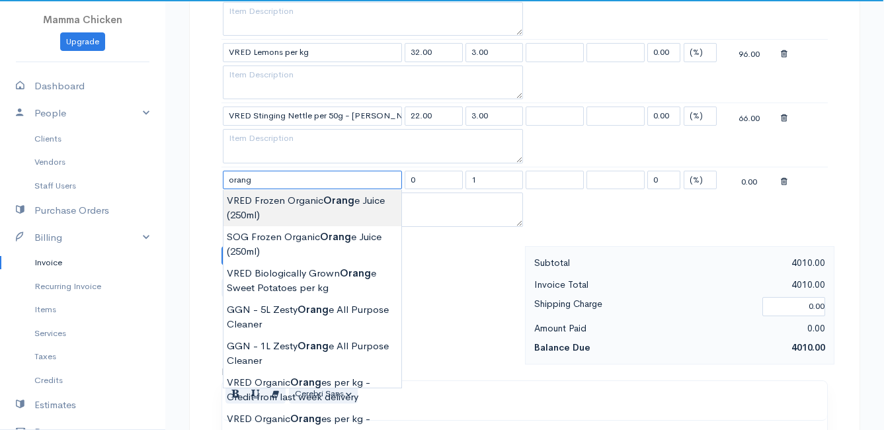
scroll to position [1917, 0]
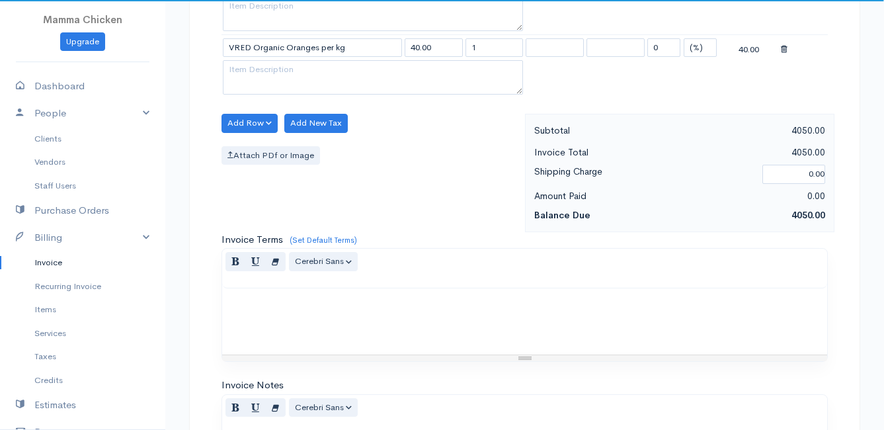
scroll to position [1785, 0]
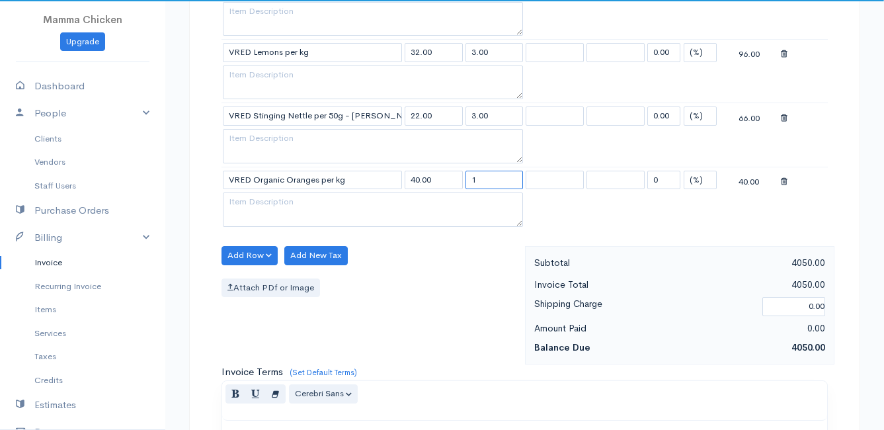
drag, startPoint x: 502, startPoint y: 178, endPoint x: 457, endPoint y: 180, distance: 45.7
click at [457, 180] on tr "VRED Organic Oranges per kg 40.00 1 0 (%) Flat 40.00" at bounding box center [524, 180] width 606 height 26
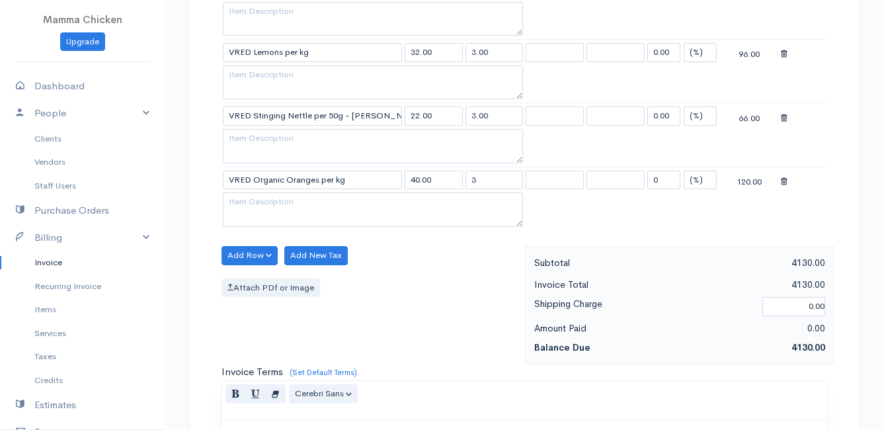
click at [446, 292] on div "Attach PDf or Image" at bounding box center [369, 287] width 297 height 19
click at [247, 255] on button "Add Row" at bounding box center [249, 255] width 56 height 19
click at [253, 280] on link "Add Item Row" at bounding box center [274, 282] width 104 height 23
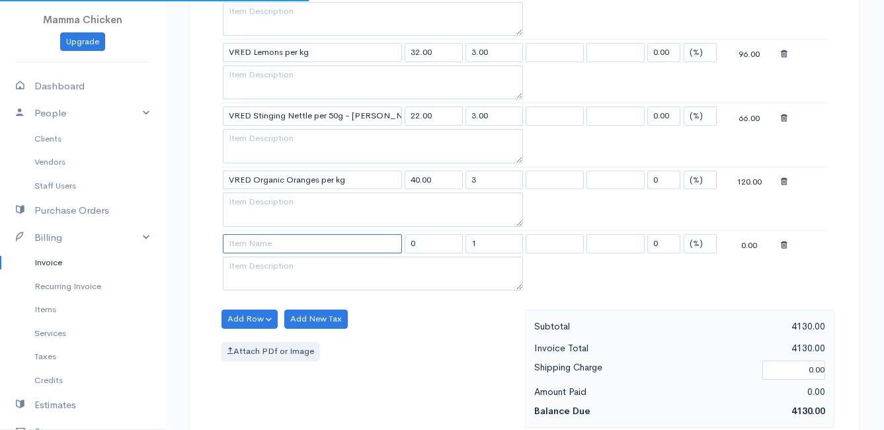
click at [251, 248] on input at bounding box center [312, 243] width 179 height 19
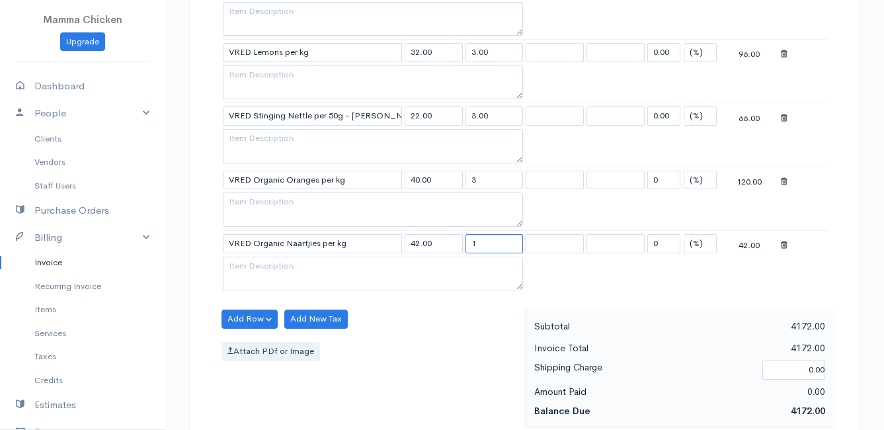
drag, startPoint x: 489, startPoint y: 243, endPoint x: 458, endPoint y: 247, distance: 31.4
click at [458, 247] on tr "VRED Organic Naartjies per kg 42.00 1 0 (%) Flat 42.00" at bounding box center [524, 243] width 606 height 26
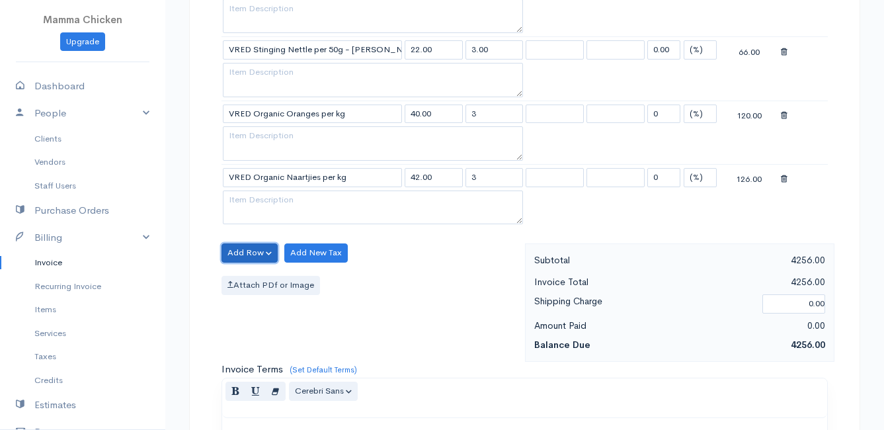
click at [251, 254] on button "Add Row" at bounding box center [249, 252] width 56 height 19
click at [255, 275] on link "Add Item Row" at bounding box center [274, 279] width 104 height 23
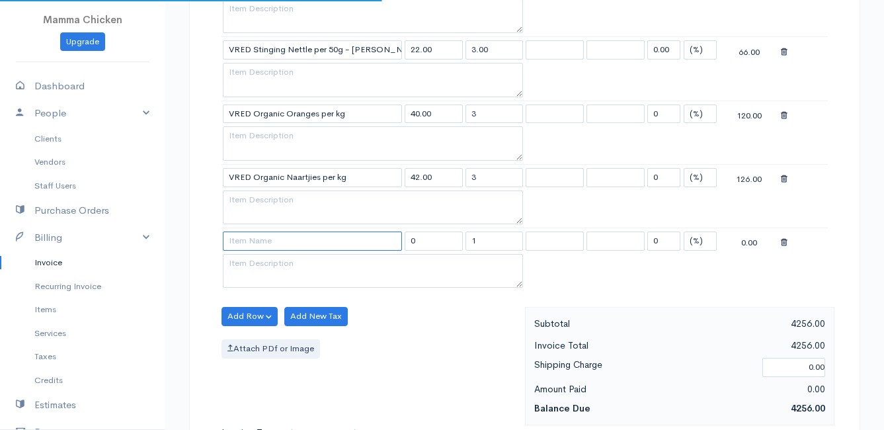
click at [260, 241] on input at bounding box center [312, 240] width 179 height 19
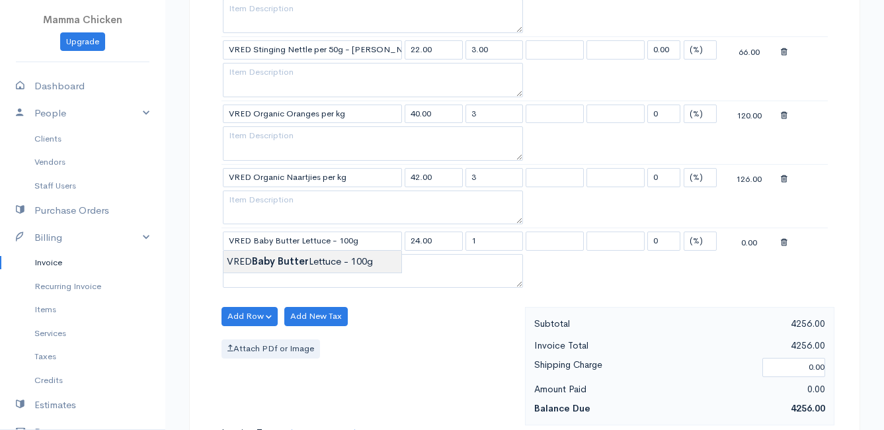
drag, startPoint x: 481, startPoint y: 239, endPoint x: 465, endPoint y: 242, distance: 16.2
click at [465, 242] on input "1" at bounding box center [494, 240] width 58 height 19
click at [460, 360] on div "Add Row Add Item Row Add Time Row Add New Tax Attach PDf or Image" at bounding box center [370, 366] width 310 height 118
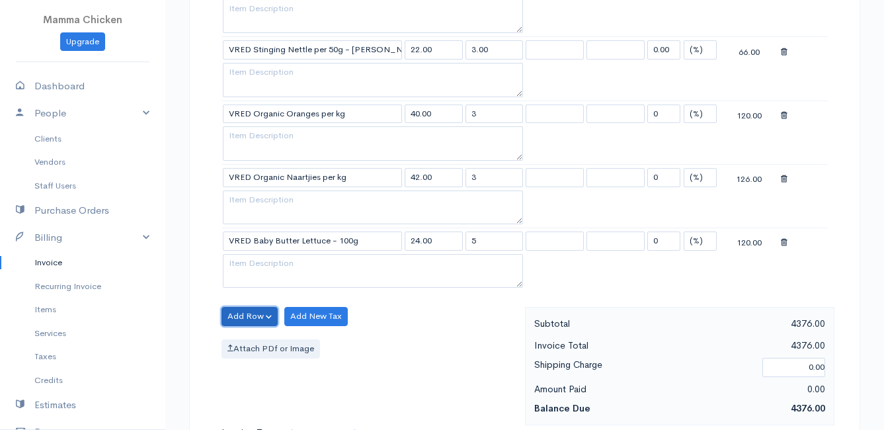
click at [250, 315] on button "Add Row" at bounding box center [249, 316] width 56 height 19
click at [251, 341] on link "Add Item Row" at bounding box center [274, 343] width 104 height 23
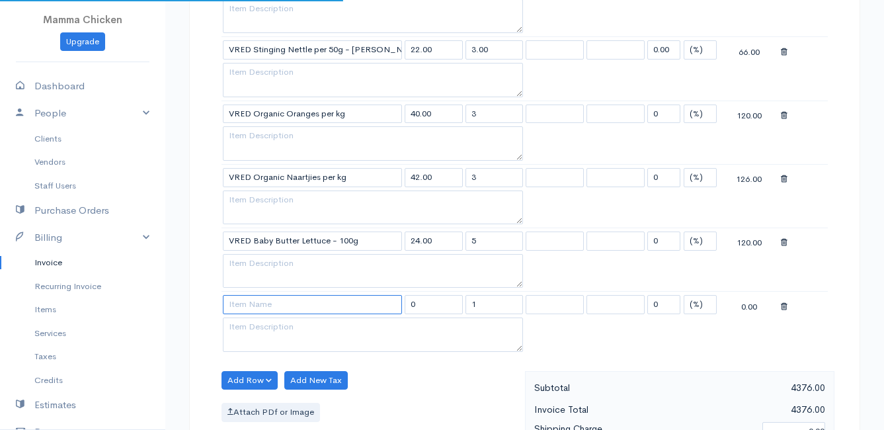
click at [256, 306] on input at bounding box center [312, 304] width 179 height 19
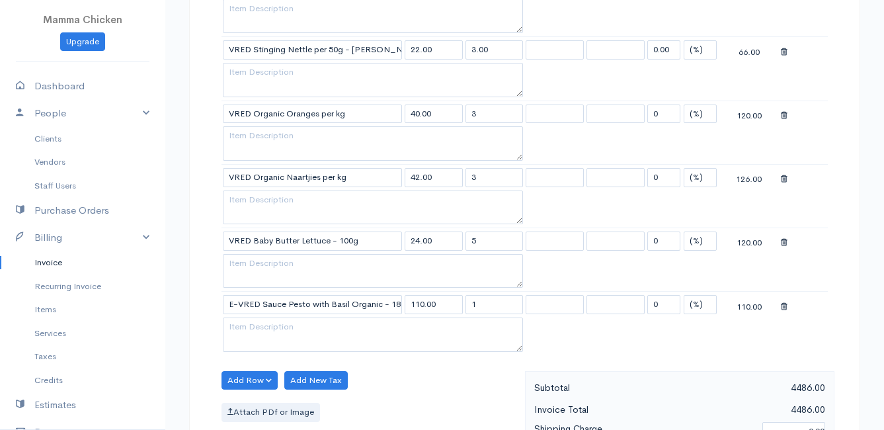
click at [233, 380] on button "Add Row" at bounding box center [249, 380] width 56 height 19
click at [257, 329] on link "Add Item Row" at bounding box center [274, 330] width 104 height 23
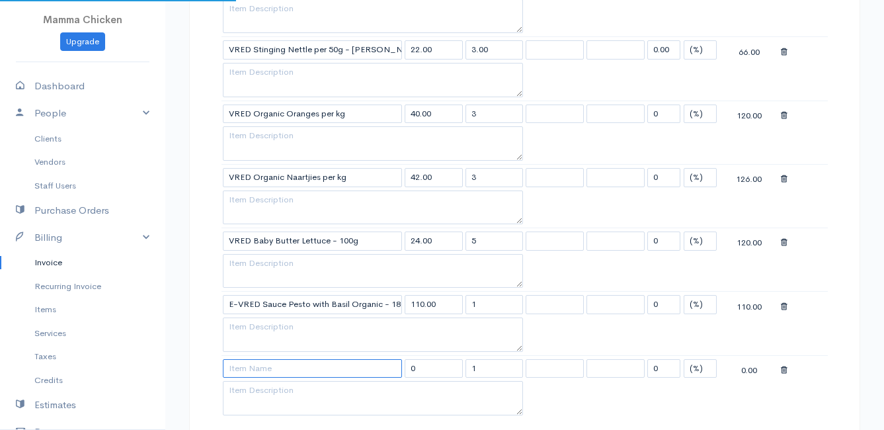
click at [245, 373] on input at bounding box center [312, 368] width 179 height 19
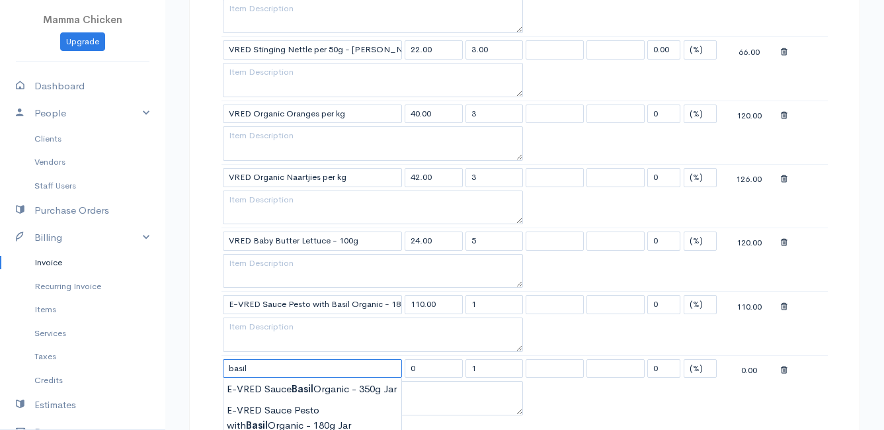
scroll to position [1983, 0]
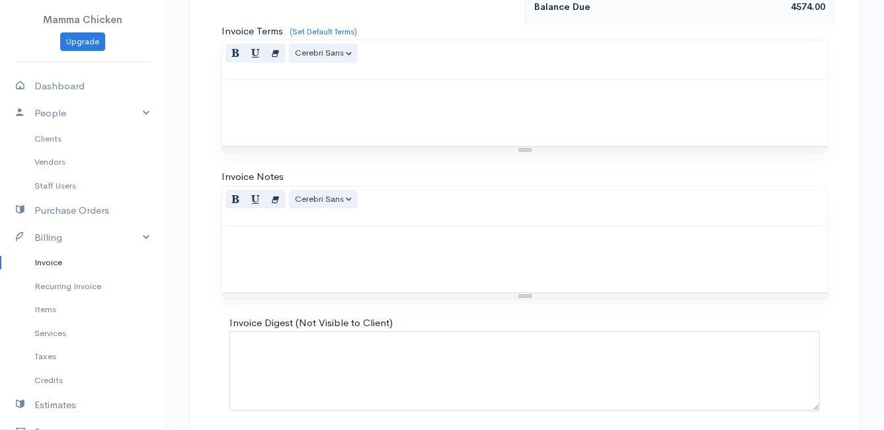
scroll to position [2431, 0]
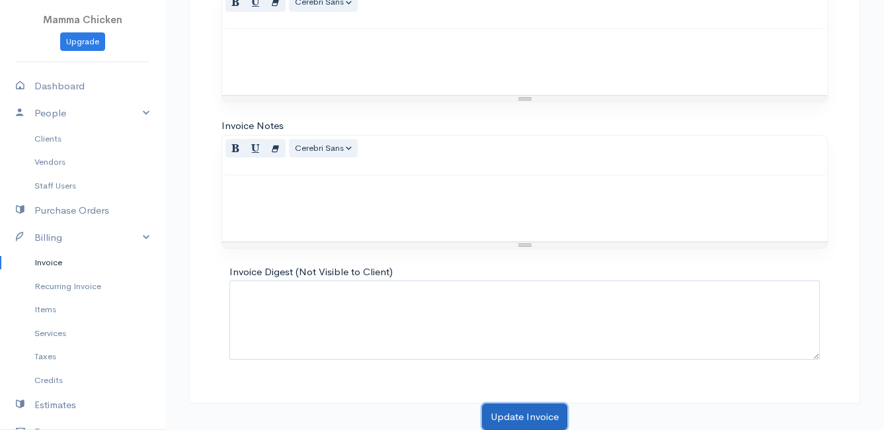
click at [519, 414] on button "Update Invoice" at bounding box center [524, 416] width 85 height 27
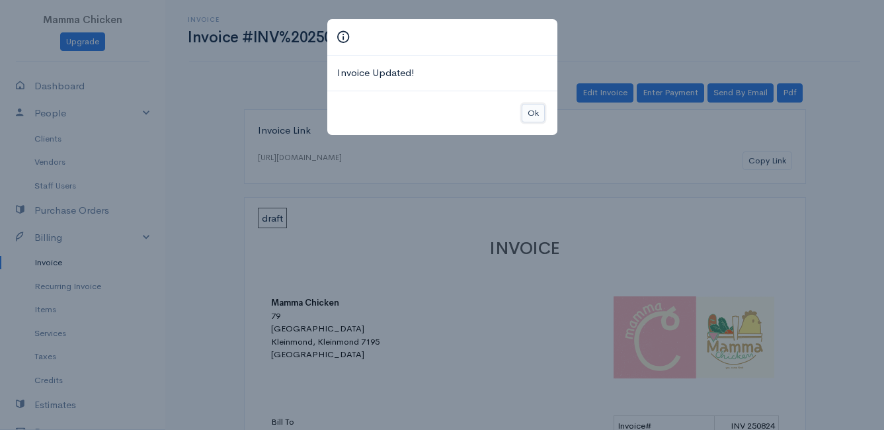
click at [526, 106] on button "Ok" at bounding box center [533, 113] width 23 height 19
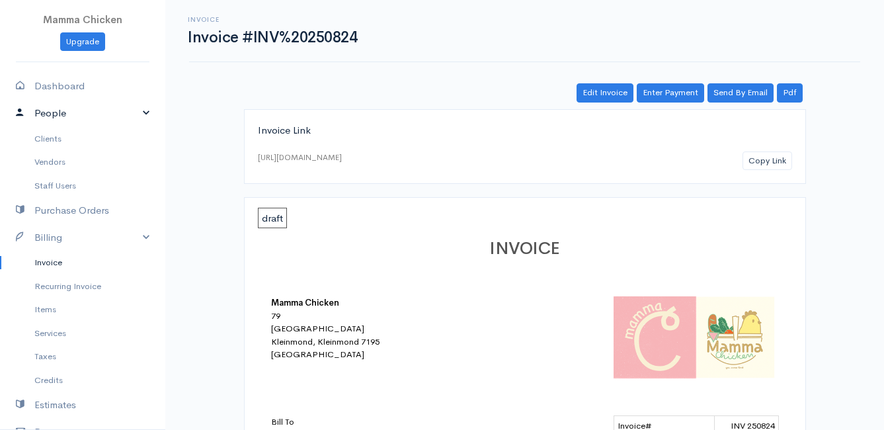
click at [58, 110] on link "People" at bounding box center [82, 113] width 165 height 27
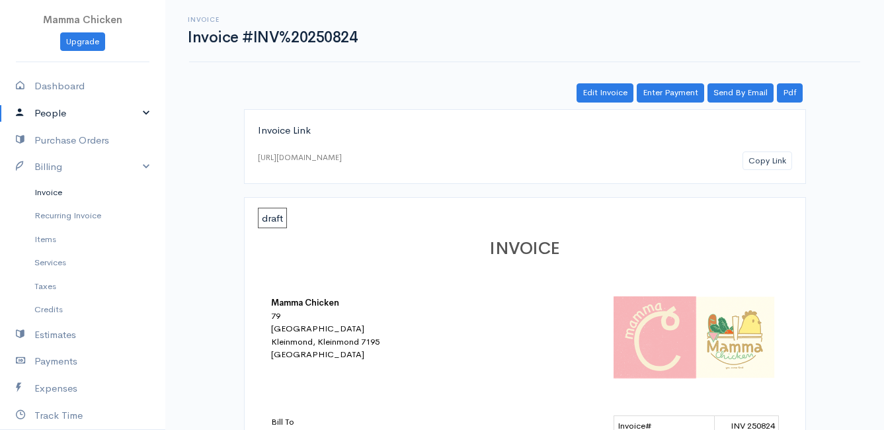
click at [53, 192] on link "Invoice" at bounding box center [82, 192] width 165 height 24
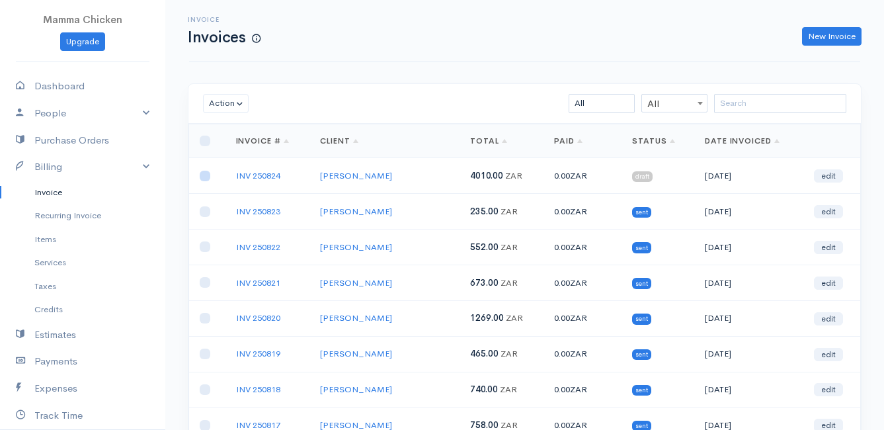
click at [206, 177] on input "checkbox" at bounding box center [205, 176] width 11 height 11
click at [229, 109] on button "Action" at bounding box center [226, 103] width 46 height 19
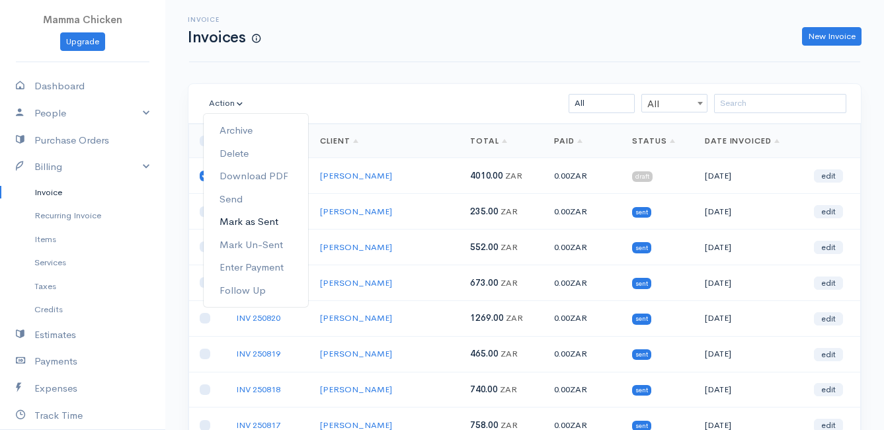
click at [249, 221] on link "Mark as Sent" at bounding box center [256, 221] width 104 height 23
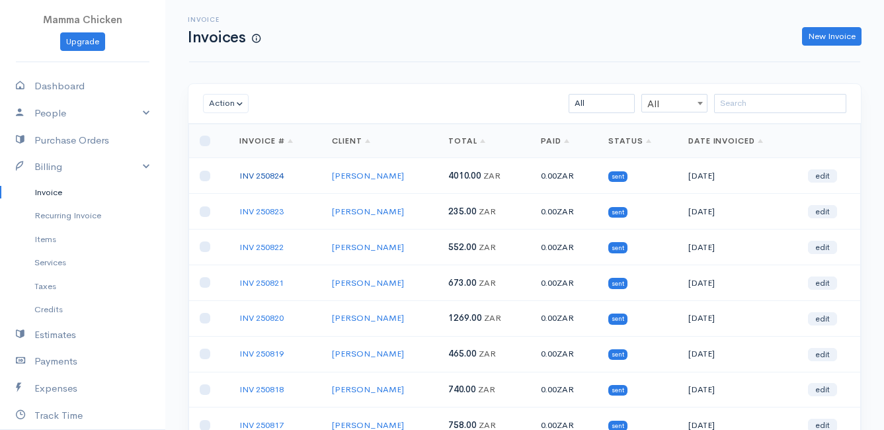
click at [262, 179] on link "INV 250824" at bounding box center [261, 175] width 44 height 11
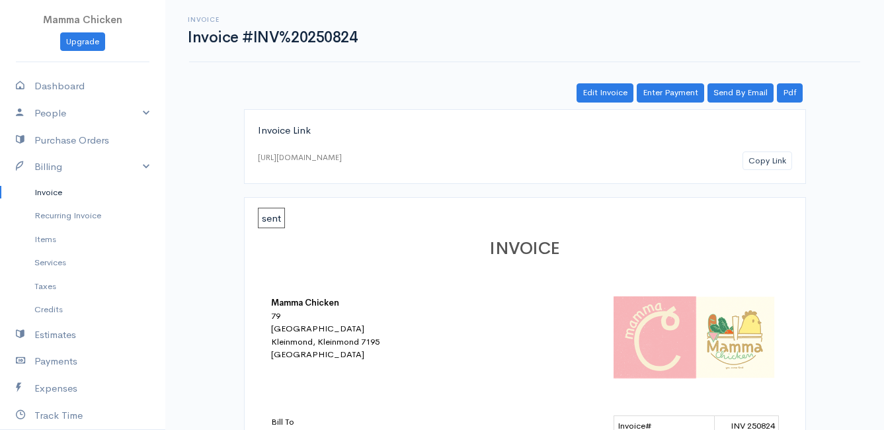
click at [63, 192] on link "Invoice" at bounding box center [82, 192] width 165 height 24
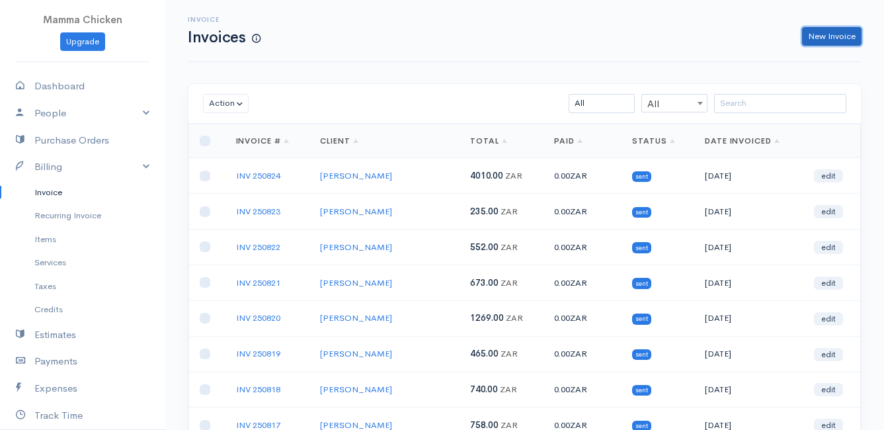
click at [812, 43] on link "New Invoice" at bounding box center [831, 36] width 59 height 19
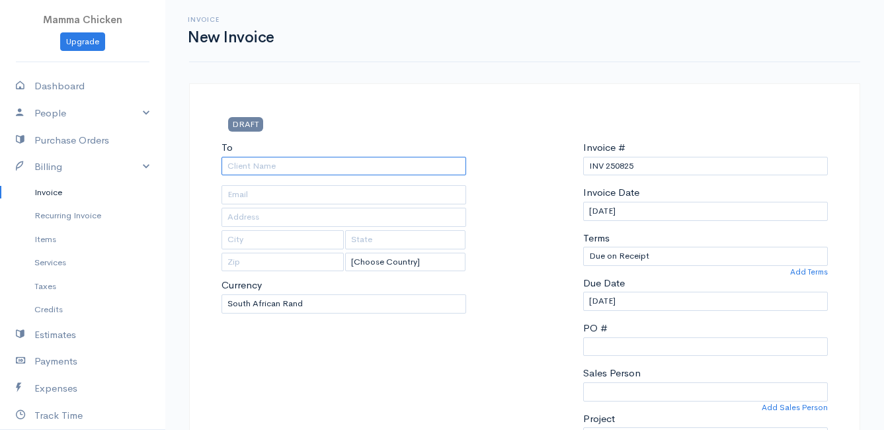
click at [248, 167] on input "To" at bounding box center [343, 166] width 245 height 19
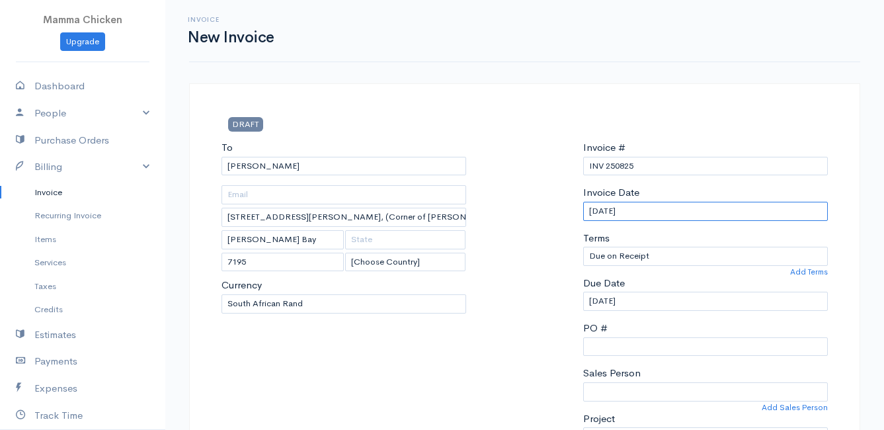
click at [656, 212] on input "[DATE]" at bounding box center [705, 211] width 245 height 19
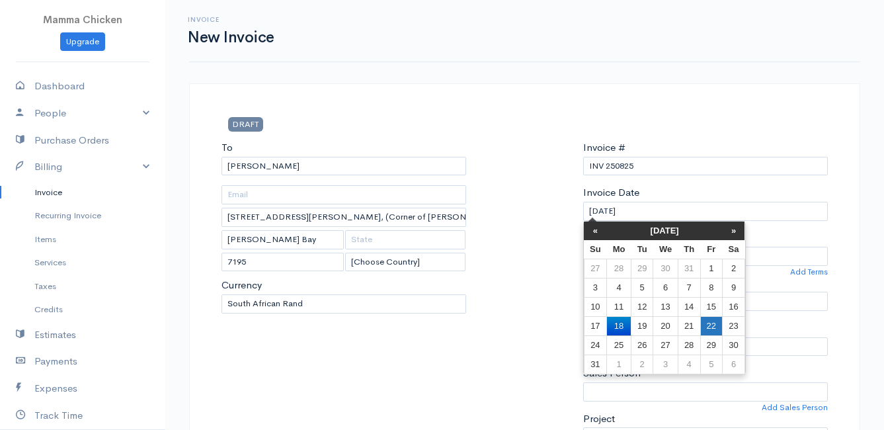
click at [712, 323] on td "22" at bounding box center [711, 325] width 22 height 19
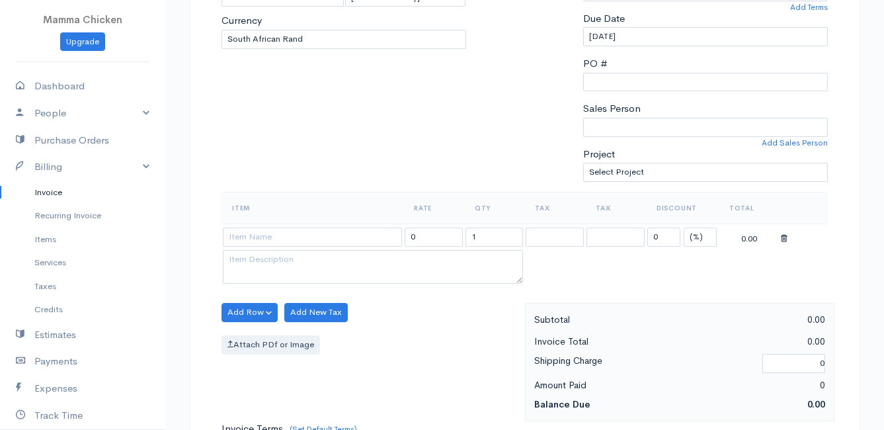
scroll to position [331, 0]
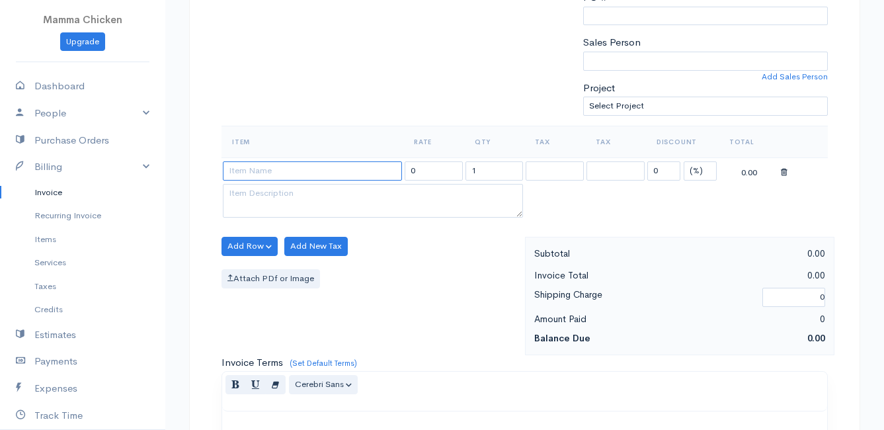
click at [262, 176] on input at bounding box center [312, 170] width 179 height 19
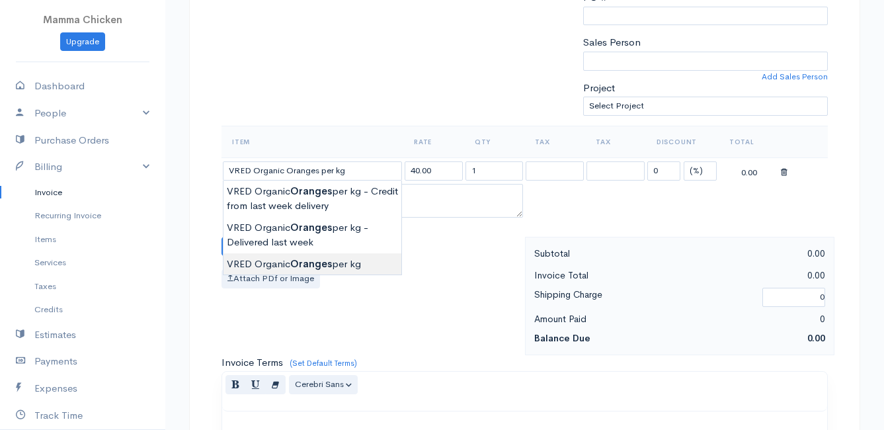
click at [294, 264] on body "Mamma Chicken Upgrade Dashboard People Clients Vendors Staff Users Purchase Ord…" at bounding box center [442, 240] width 884 height 1143
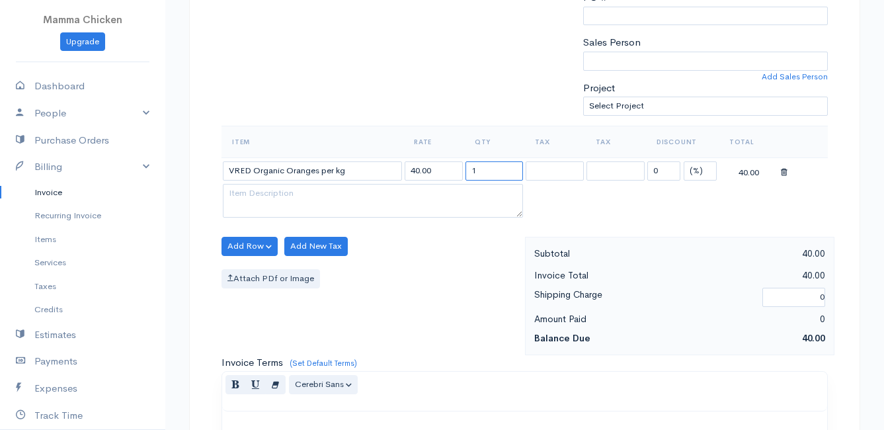
drag, startPoint x: 489, startPoint y: 173, endPoint x: 461, endPoint y: 171, distance: 27.2
click at [461, 171] on tr "VRED Organic Oranges per kg 40.00 1 0 (%) Flat 40.00" at bounding box center [524, 170] width 606 height 26
click at [440, 253] on div "Add Row Add Item Row Add Time Row Add New Tax Attach PDf or Image" at bounding box center [370, 296] width 310 height 118
click at [251, 239] on button "Add Row" at bounding box center [249, 246] width 56 height 19
click at [254, 268] on link "Add Item Row" at bounding box center [274, 273] width 104 height 23
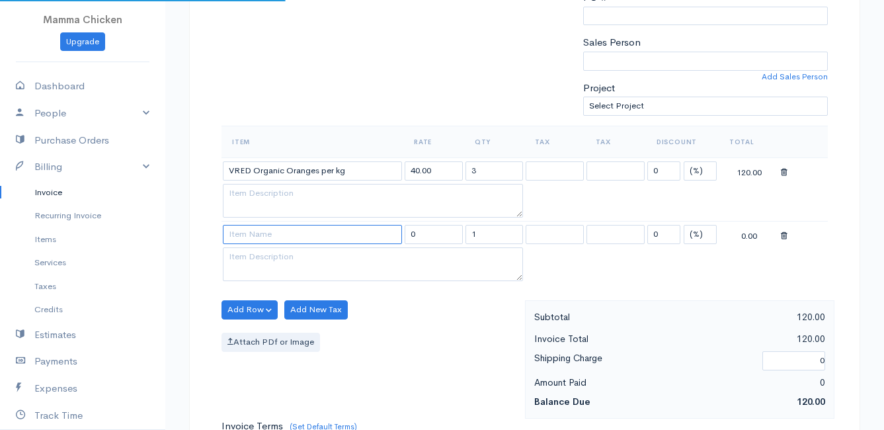
click at [253, 233] on input at bounding box center [312, 234] width 179 height 19
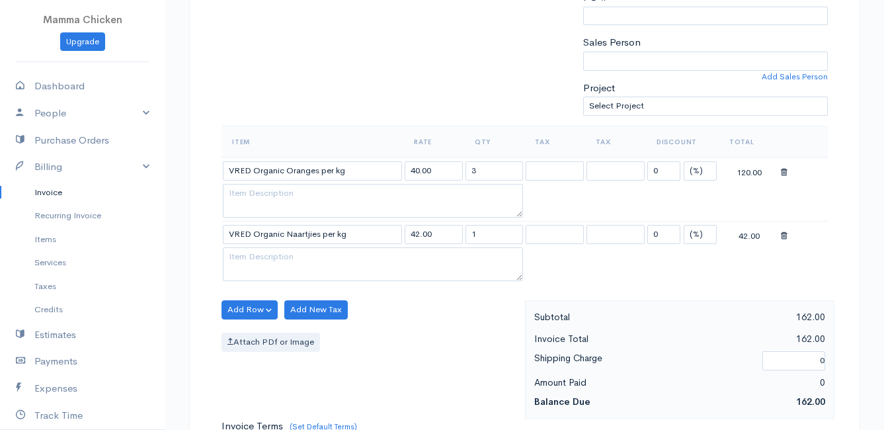
click at [286, 311] on body "Mamma Chicken Upgrade Dashboard People Clients Vendors Staff Users Purchase Ord…" at bounding box center [442, 272] width 884 height 1206
drag, startPoint x: 485, startPoint y: 235, endPoint x: 460, endPoint y: 239, distance: 25.4
click at [460, 239] on tr "VRED Organic Naartjies per kg 42.00 1 0 (%) Flat 42.00" at bounding box center [524, 234] width 606 height 26
click at [386, 338] on div "Attach PDf or Image" at bounding box center [369, 342] width 297 height 19
click at [252, 307] on button "Add Row" at bounding box center [249, 309] width 56 height 19
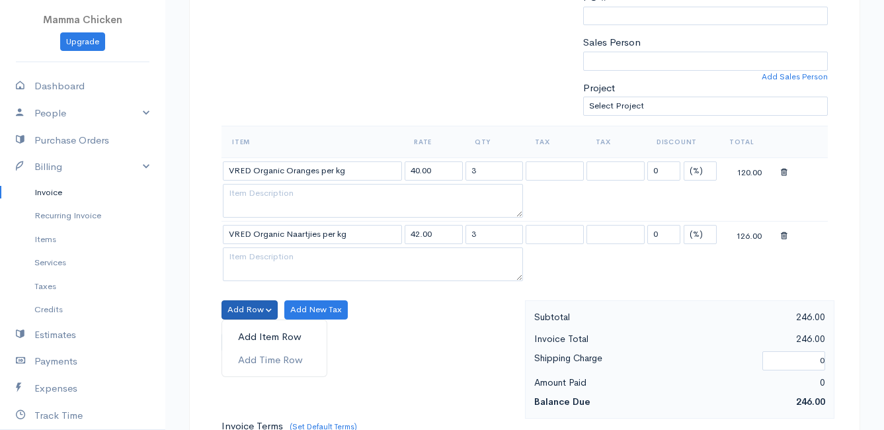
click at [260, 338] on link "Add Item Row" at bounding box center [274, 336] width 104 height 23
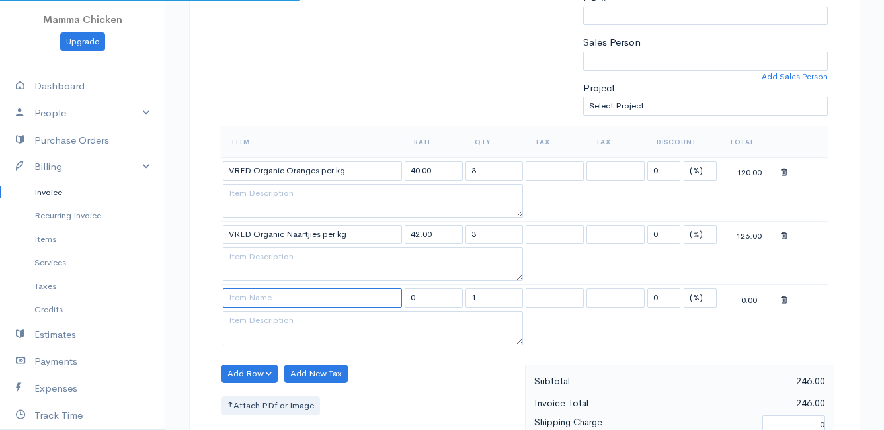
click at [262, 292] on input at bounding box center [312, 297] width 179 height 19
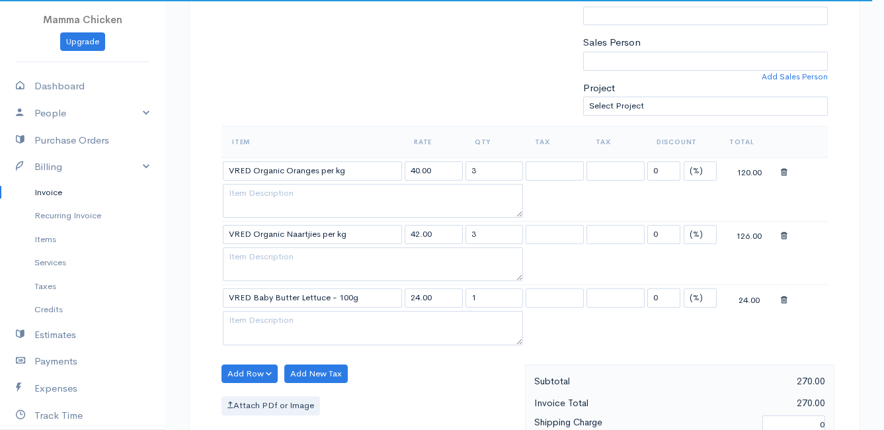
click at [290, 318] on body "Mamma Chicken Upgrade Dashboard People Clients Vendors Staff Users Purchase Ord…" at bounding box center [442, 304] width 884 height 1270
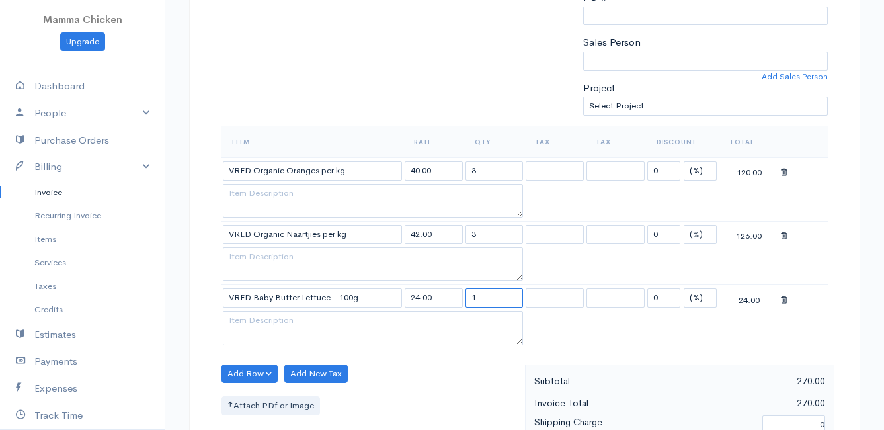
drag, startPoint x: 492, startPoint y: 294, endPoint x: 467, endPoint y: 295, distance: 25.2
click at [467, 295] on input "1" at bounding box center [494, 297] width 58 height 19
click at [463, 364] on div "Add Row Add Item Row Add Time Row Add New Tax Attach PDf or Image" at bounding box center [370, 423] width 310 height 118
click at [243, 369] on button "Add Row" at bounding box center [249, 373] width 56 height 19
click at [265, 319] on link "Add Item Row" at bounding box center [274, 324] width 104 height 23
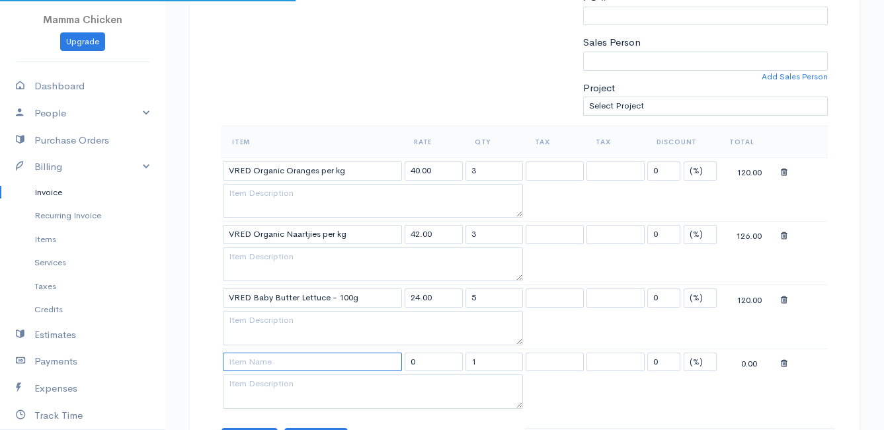
click at [253, 358] on input at bounding box center [312, 361] width 179 height 19
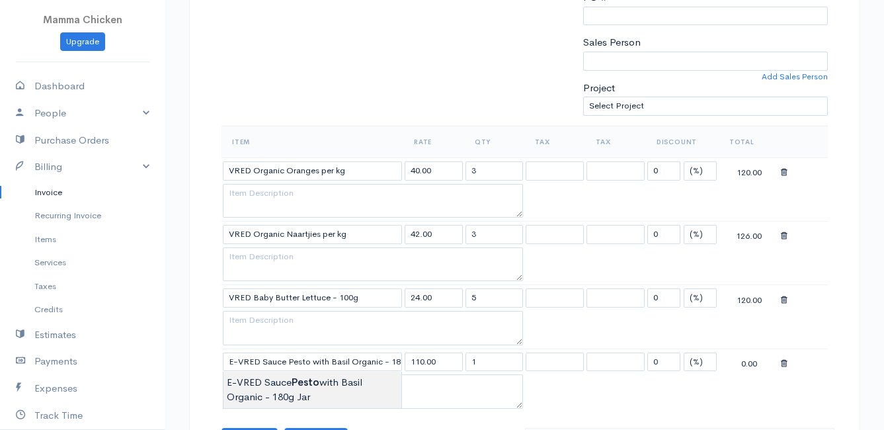
click at [262, 381] on body "Mamma Chicken Upgrade Dashboard People Clients Vendors Staff Users Purchase Ord…" at bounding box center [442, 335] width 884 height 1333
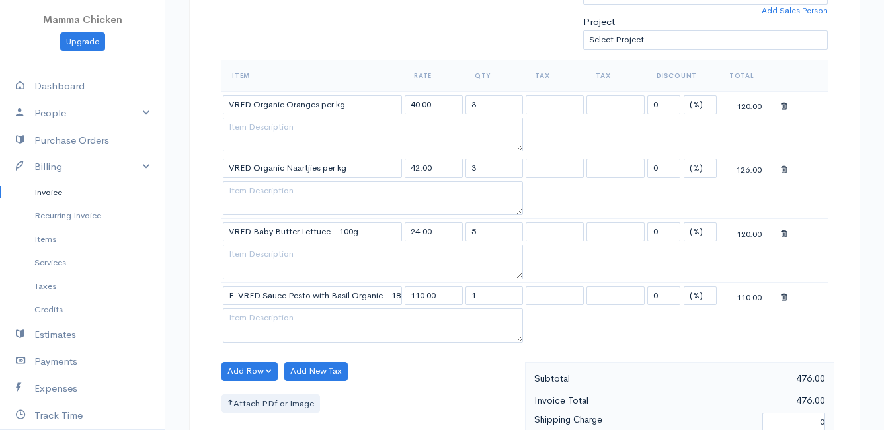
scroll to position [463, 0]
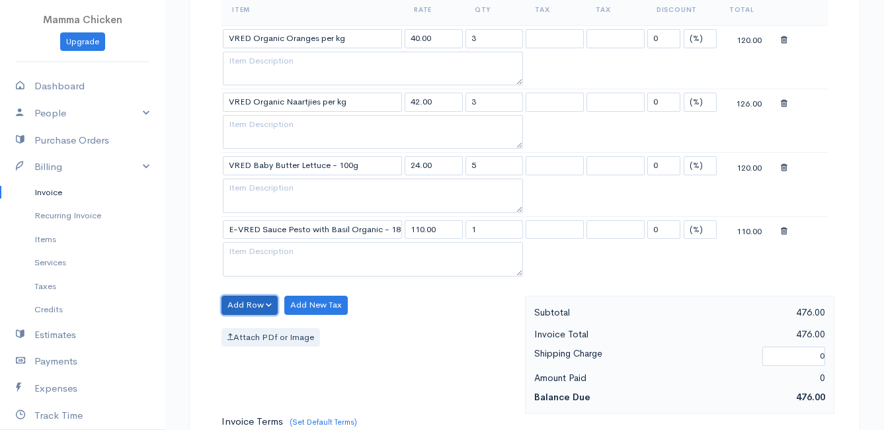
click at [249, 305] on button "Add Row" at bounding box center [249, 304] width 56 height 19
click at [249, 327] on link "Add Item Row" at bounding box center [274, 332] width 104 height 23
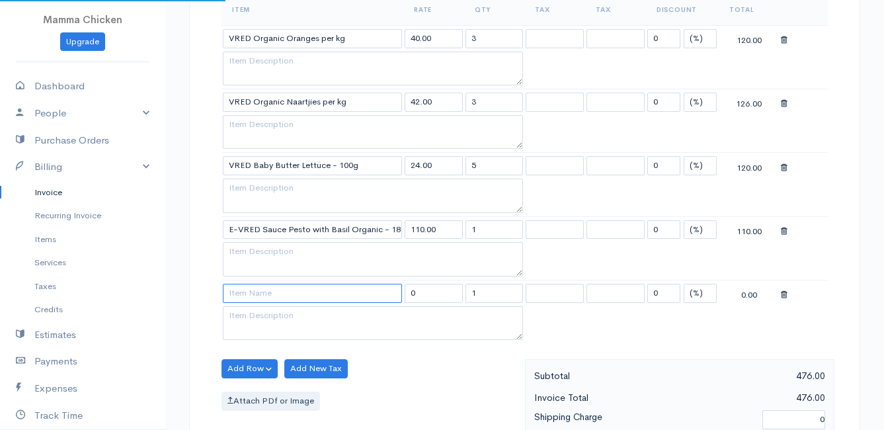
click at [254, 286] on input at bounding box center [312, 293] width 179 height 19
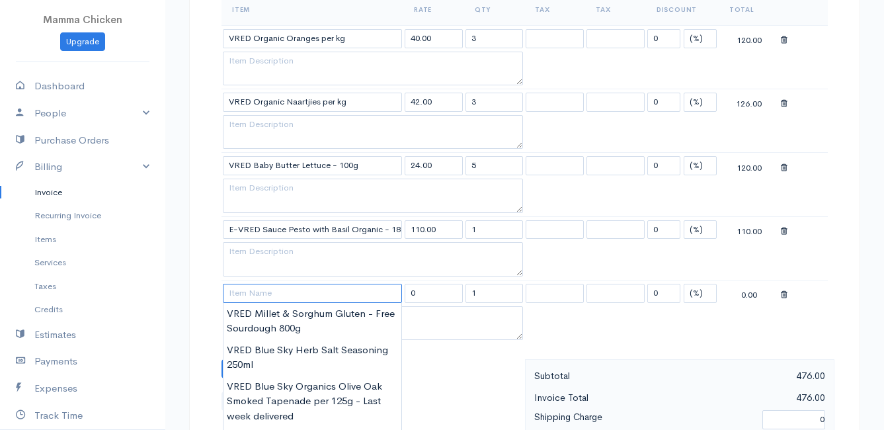
click at [293, 289] on input at bounding box center [312, 293] width 179 height 19
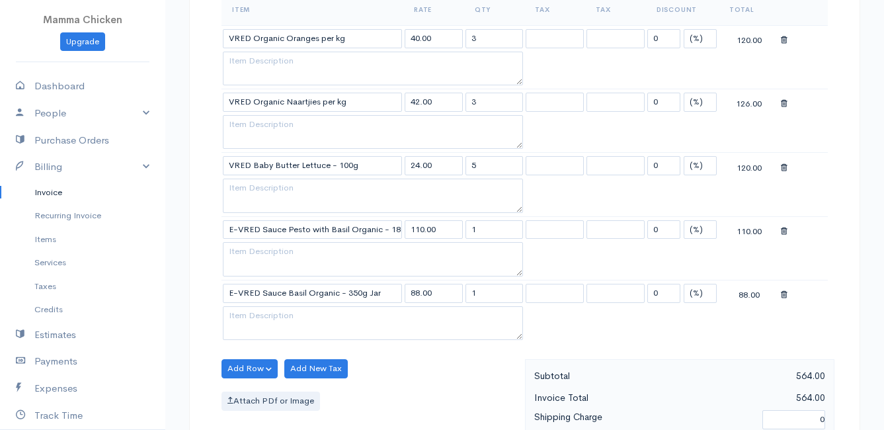
click at [348, 309] on body "Mamma Chicken Upgrade Dashboard People Clients Vendors Staff Users Purchase Ord…" at bounding box center [442, 235] width 884 height 1397
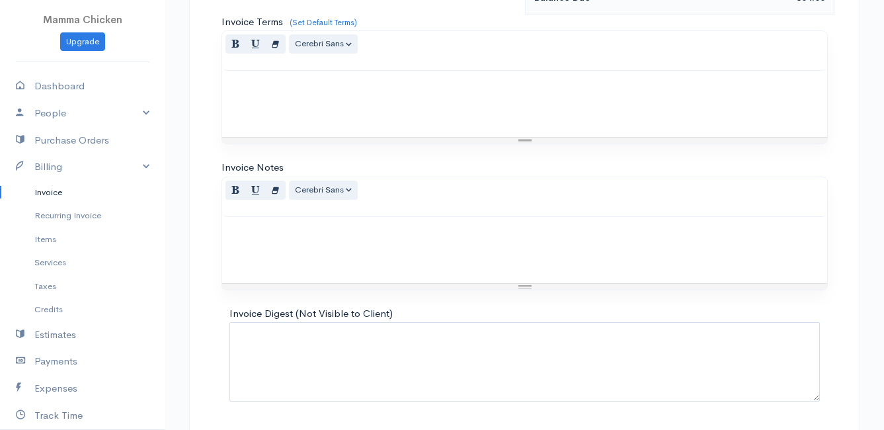
scroll to position [968, 0]
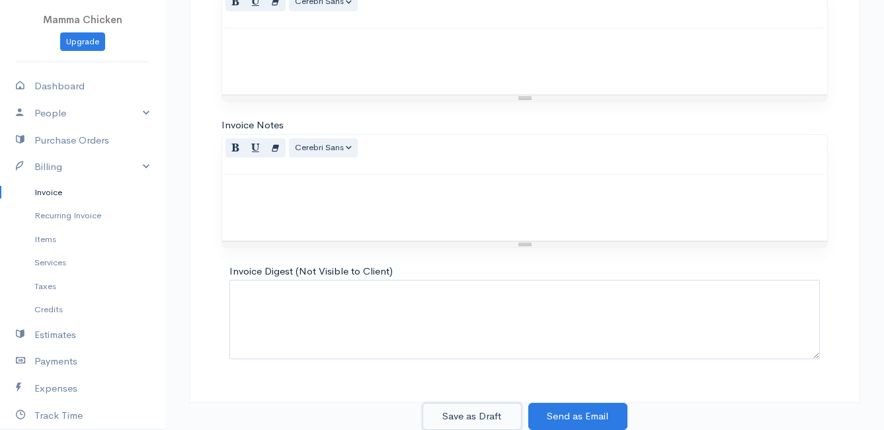
click at [456, 411] on button "Save as Draft" at bounding box center [471, 416] width 99 height 27
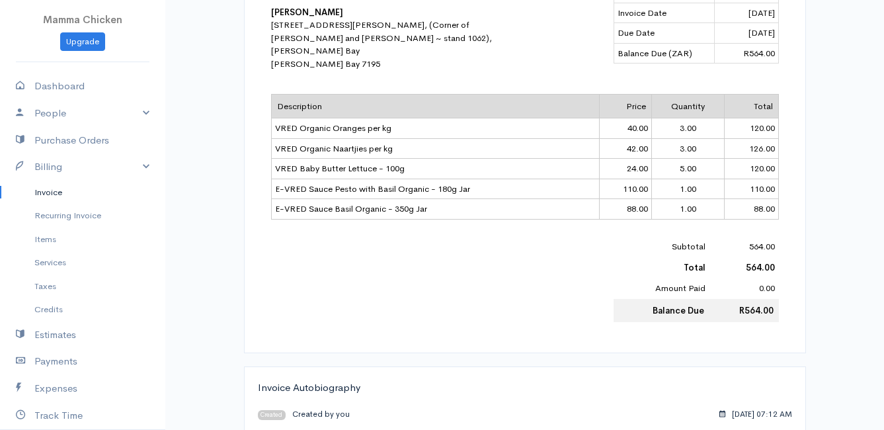
scroll to position [36, 0]
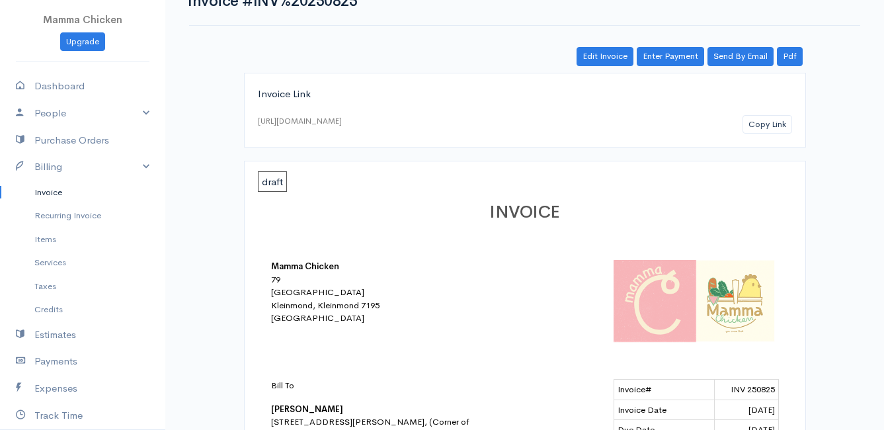
click at [50, 194] on link "Invoice" at bounding box center [82, 192] width 165 height 24
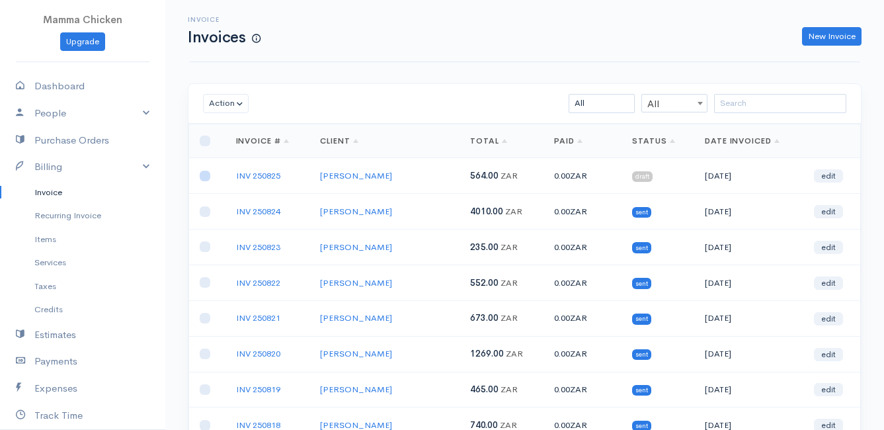
click at [206, 175] on input "checkbox" at bounding box center [205, 176] width 11 height 11
click at [233, 103] on button "Action" at bounding box center [226, 103] width 46 height 19
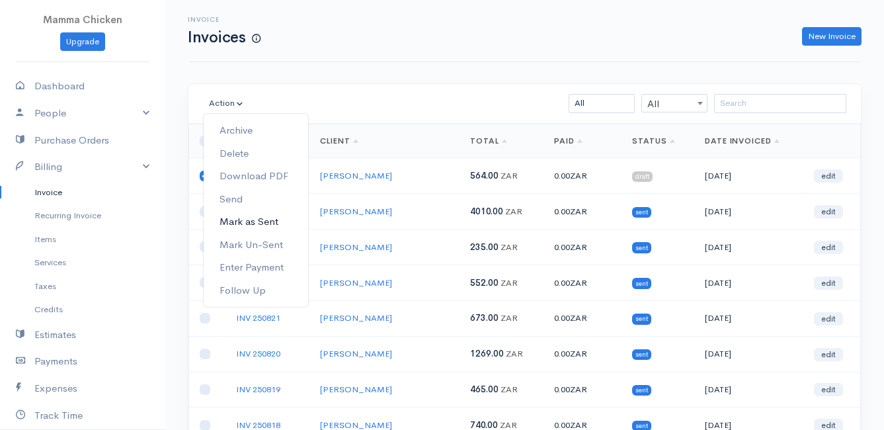
click at [264, 221] on link "Mark as Sent" at bounding box center [256, 221] width 104 height 23
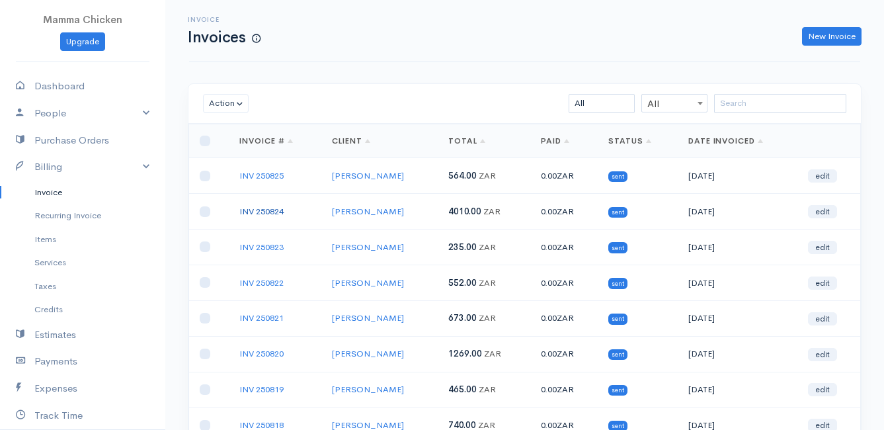
click at [264, 208] on link "INV 250824" at bounding box center [261, 211] width 44 height 11
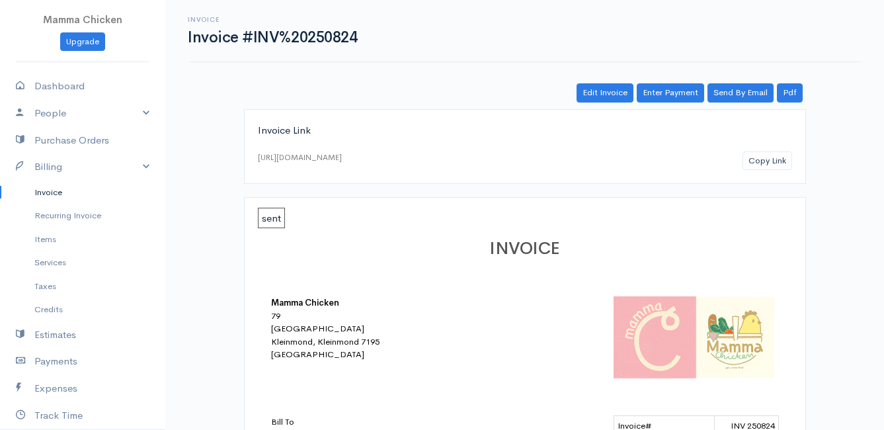
click at [61, 190] on link "Invoice" at bounding box center [82, 192] width 165 height 24
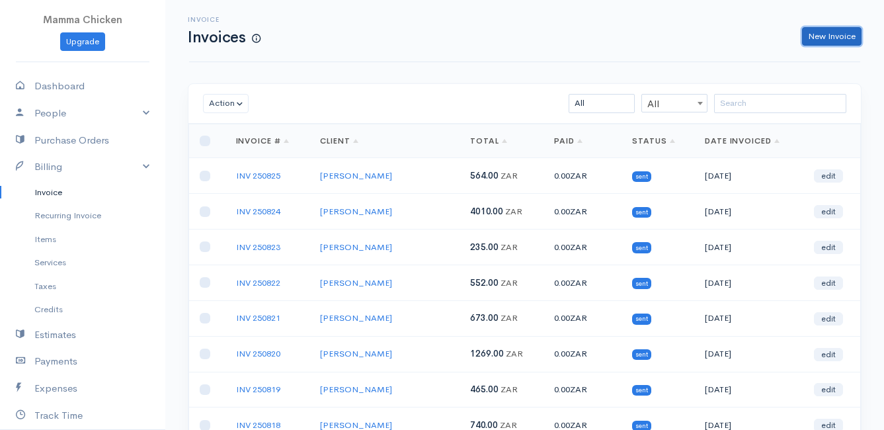
click at [841, 38] on link "New Invoice" at bounding box center [831, 36] width 59 height 19
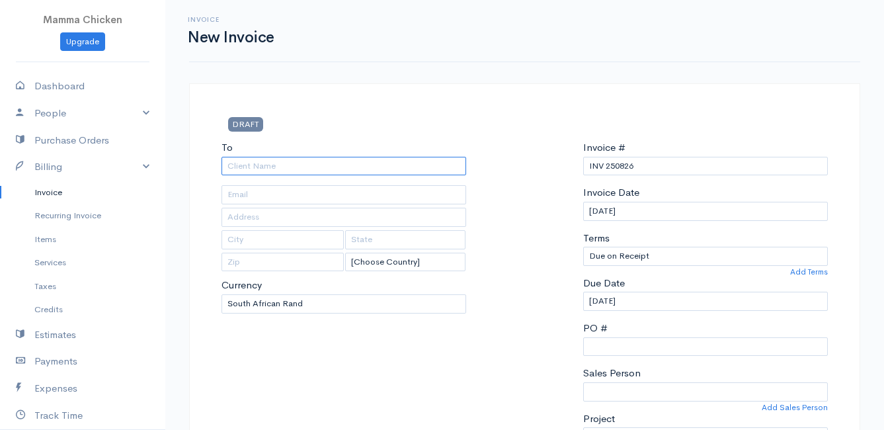
click at [258, 165] on input "To" at bounding box center [343, 166] width 245 height 19
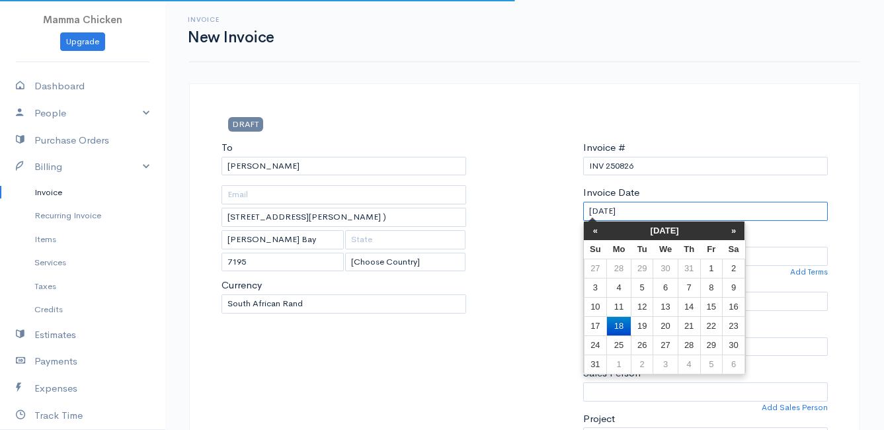
click at [663, 210] on input "[DATE]" at bounding box center [705, 211] width 245 height 19
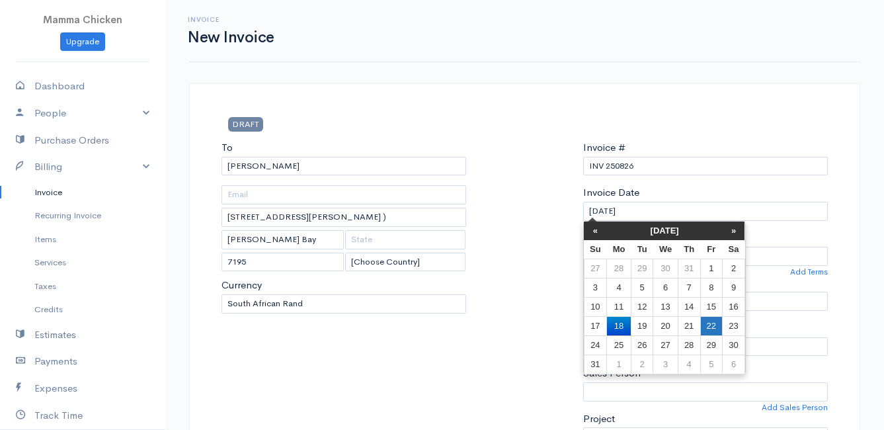
click at [711, 323] on td "22" at bounding box center [711, 325] width 22 height 19
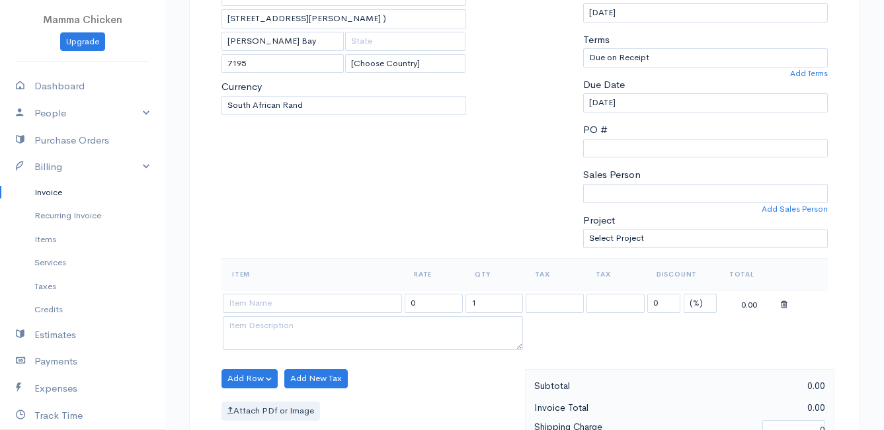
scroll to position [264, 0]
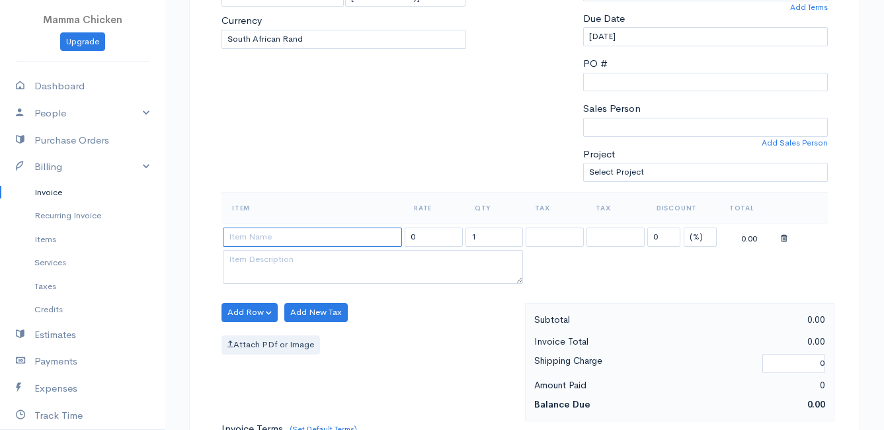
click at [301, 237] on input at bounding box center [312, 236] width 179 height 19
click at [294, 254] on body "Mamma Chicken Upgrade Dashboard People Clients Vendors Staff Users Purchase Ord…" at bounding box center [442, 307] width 884 height 1143
click at [243, 315] on button "Add Row" at bounding box center [249, 312] width 56 height 19
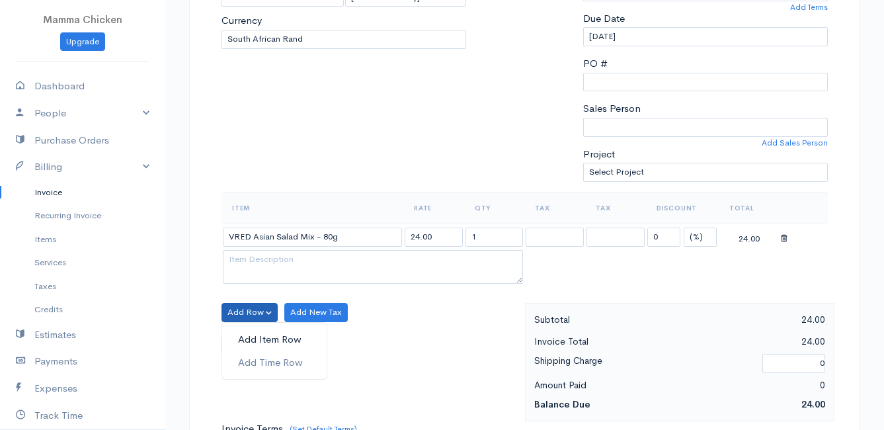
click at [254, 342] on link "Add Item Row" at bounding box center [274, 339] width 104 height 23
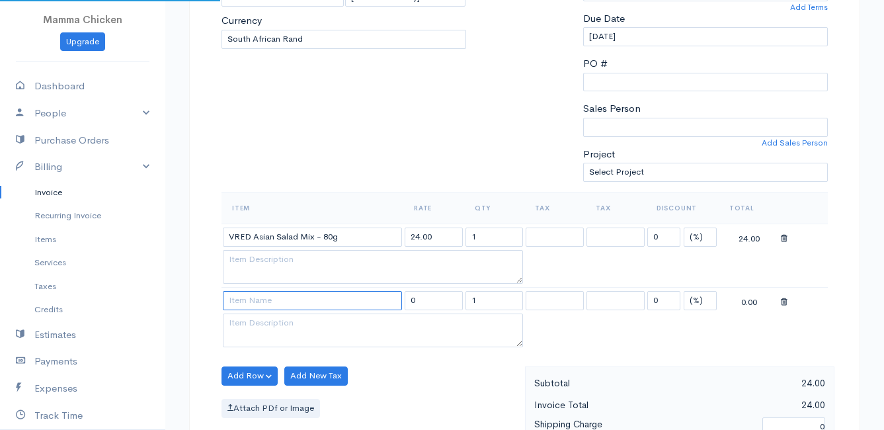
click at [258, 303] on input at bounding box center [312, 300] width 179 height 19
click at [265, 377] on body "Mamma Chicken Upgrade Dashboard People Clients Vendors Staff Users Purchase Ord…" at bounding box center [442, 339] width 884 height 1206
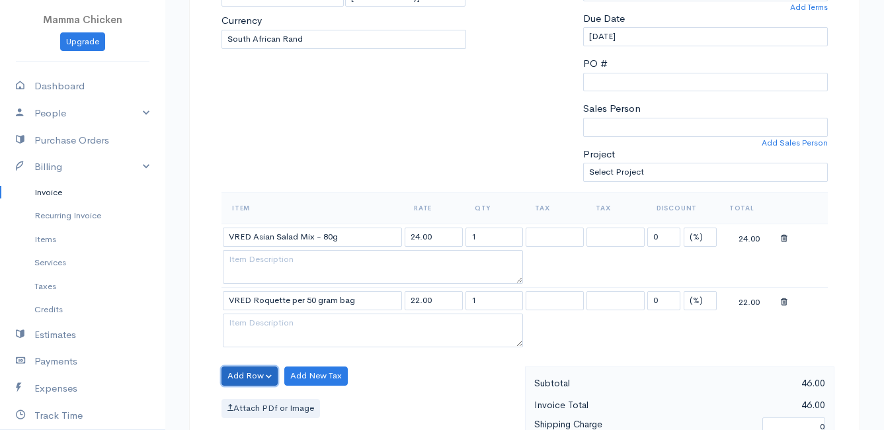
click at [253, 371] on button "Add Row" at bounding box center [249, 375] width 56 height 19
click at [264, 321] on link "Add Item Row" at bounding box center [274, 326] width 104 height 23
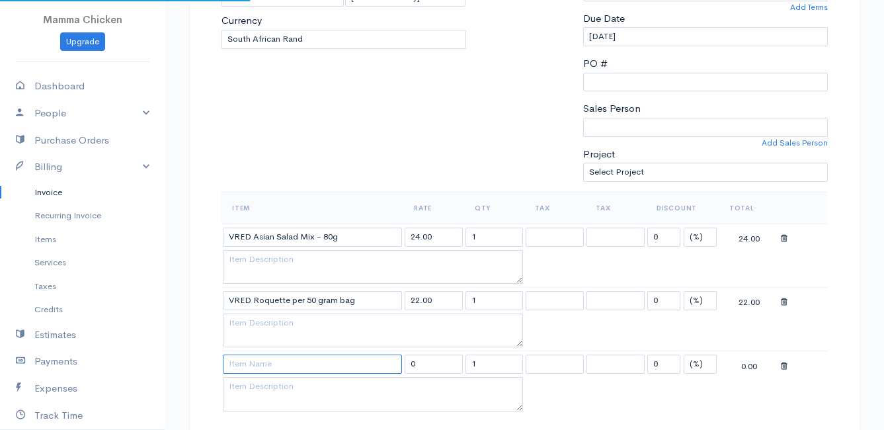
click at [250, 366] on input at bounding box center [312, 363] width 179 height 19
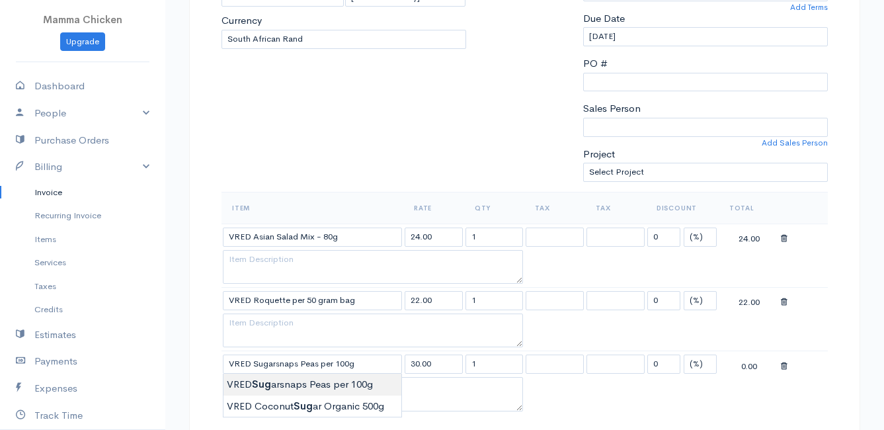
click at [247, 385] on body "Mamma Chicken Upgrade Dashboard People Clients Vendors Staff Users Purchase Ord…" at bounding box center [442, 371] width 884 height 1270
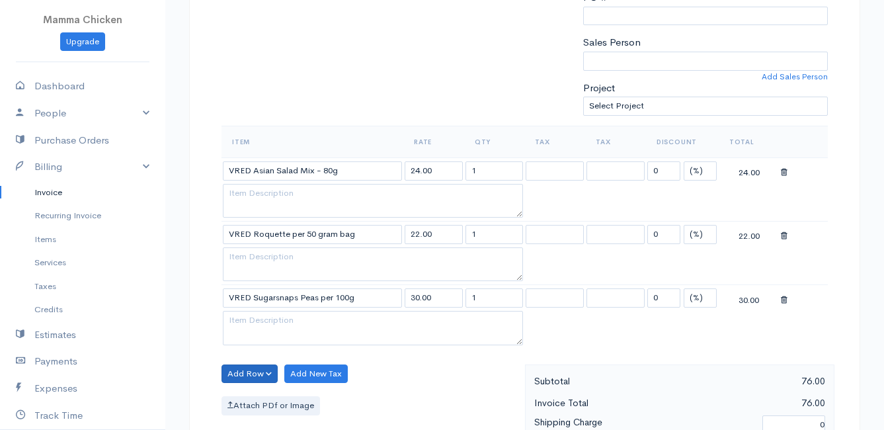
scroll to position [397, 0]
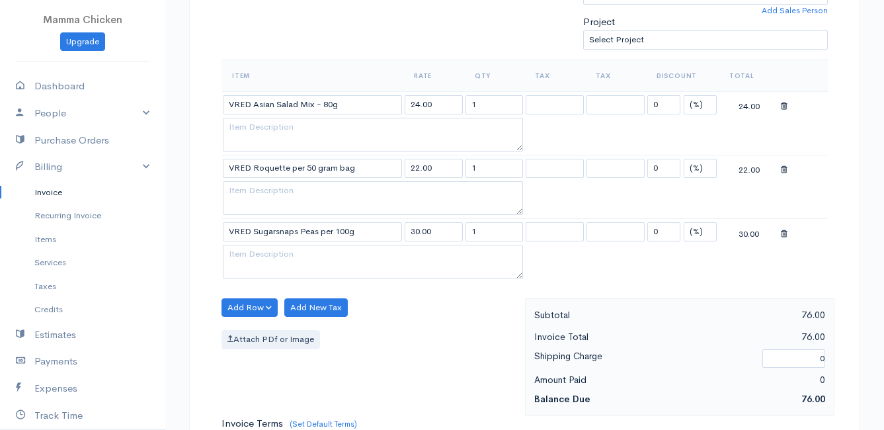
click at [237, 296] on div "Item Rate Qty Tax Tax Discount Total VRED Asian Salad Mix - 80g 24.00 1 0 (%) F…" at bounding box center [524, 178] width 606 height 239
click at [235, 301] on button "Add Row" at bounding box center [249, 307] width 56 height 19
click at [255, 337] on link "Add Item Row" at bounding box center [274, 334] width 104 height 23
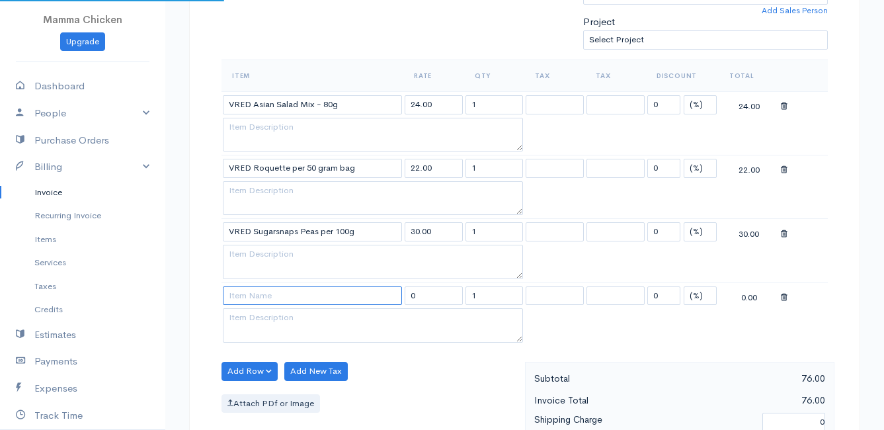
click at [270, 292] on input at bounding box center [312, 295] width 179 height 19
click at [312, 358] on body "Mamma Chicken Upgrade Dashboard People Clients Vendors Staff Users Purchase Ord…" at bounding box center [442, 269] width 884 height 1333
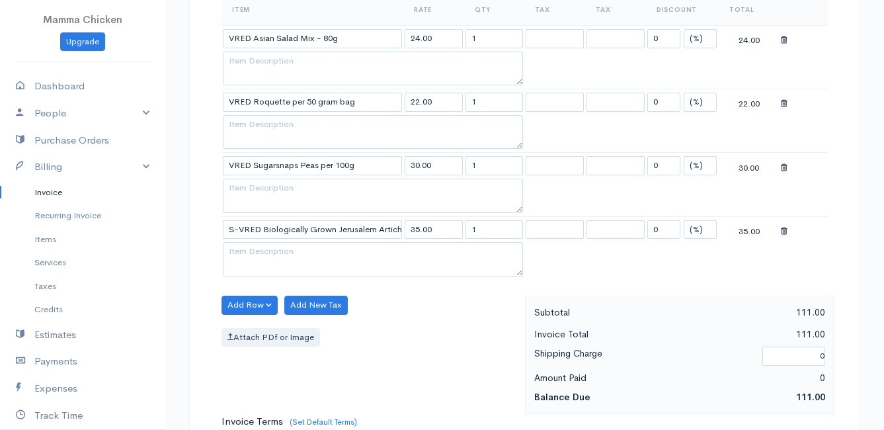
scroll to position [529, 0]
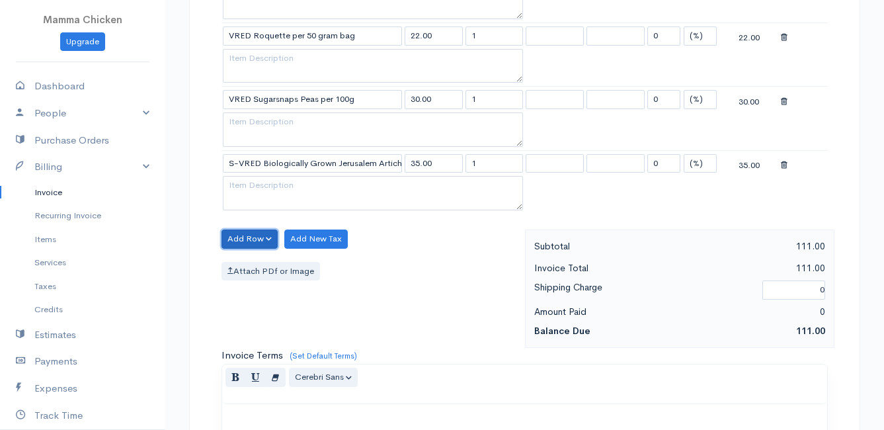
click at [249, 234] on button "Add Row" at bounding box center [249, 238] width 56 height 19
click at [252, 267] on link "Add Item Row" at bounding box center [274, 266] width 104 height 23
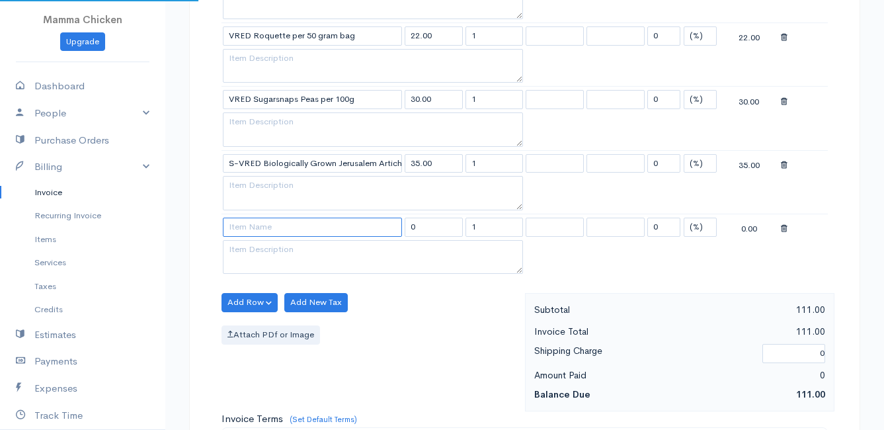
click at [248, 229] on input at bounding box center [312, 226] width 179 height 19
click at [279, 391] on body "Mamma Chicken Upgrade Dashboard People Clients Vendors Staff Users Purchase Ord…" at bounding box center [442, 169] width 884 height 1397
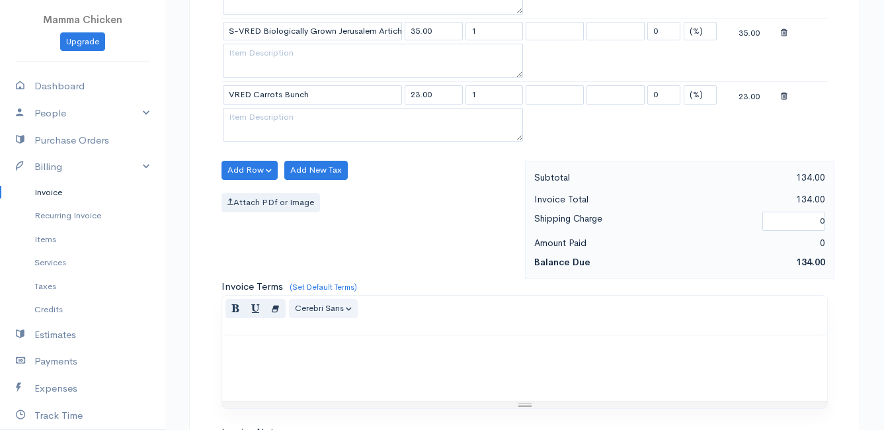
scroll to position [595, 0]
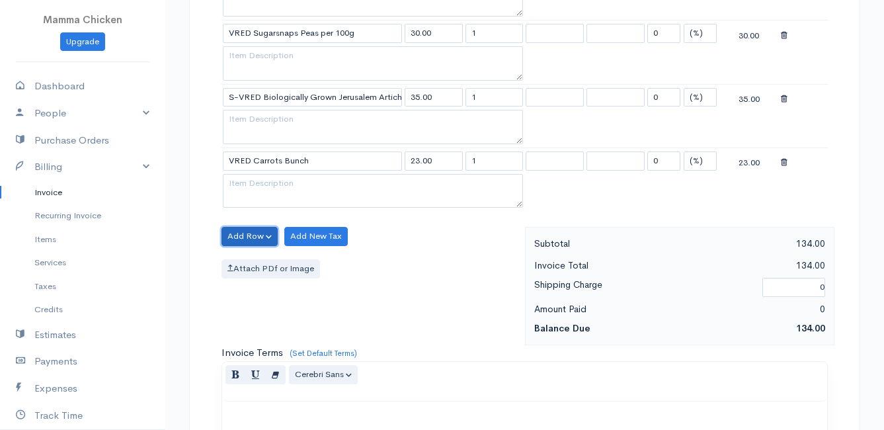
click at [232, 231] on button "Add Row" at bounding box center [249, 236] width 56 height 19
click at [255, 258] on link "Add Item Row" at bounding box center [274, 263] width 104 height 23
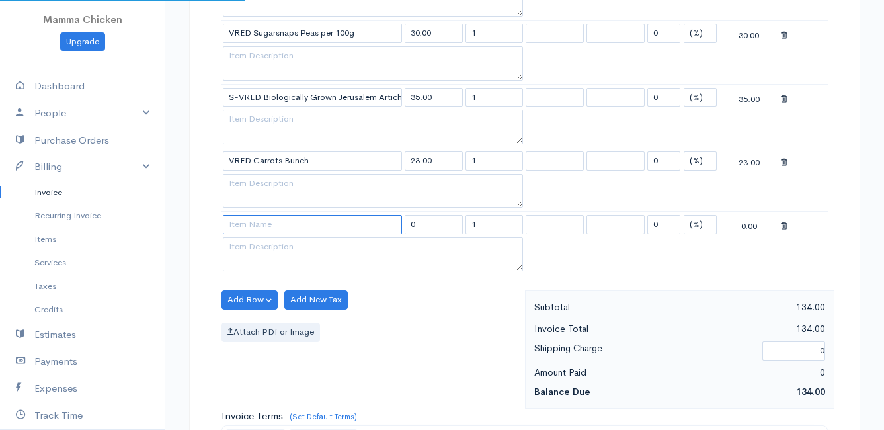
click at [257, 225] on input at bounding box center [312, 224] width 179 height 19
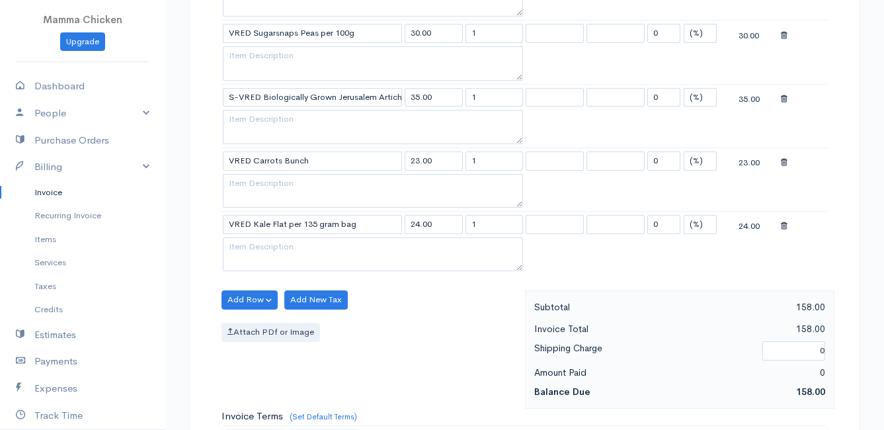
click at [326, 379] on body "Mamma Chicken Upgrade Dashboard People Clients Vendors Staff Users Purchase Ord…" at bounding box center [442, 135] width 884 height 1461
click at [244, 299] on button "Add Row" at bounding box center [249, 299] width 56 height 19
click at [243, 323] on link "Add Item Row" at bounding box center [274, 326] width 104 height 23
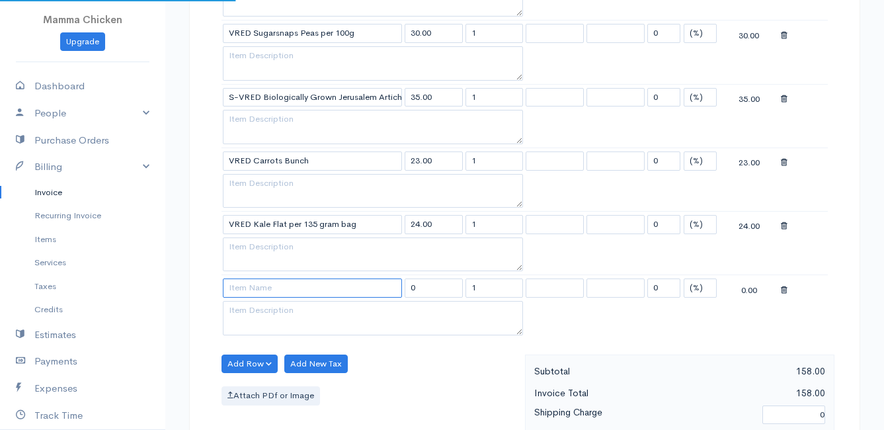
click at [249, 287] on input at bounding box center [312, 287] width 179 height 19
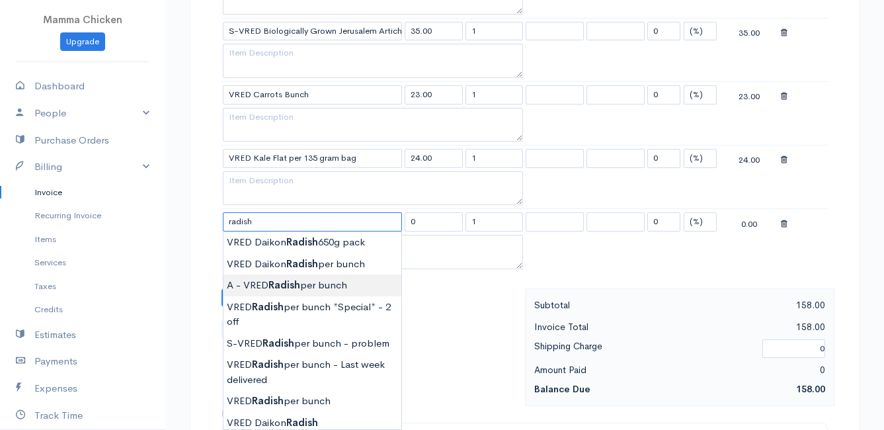
scroll to position [727, 0]
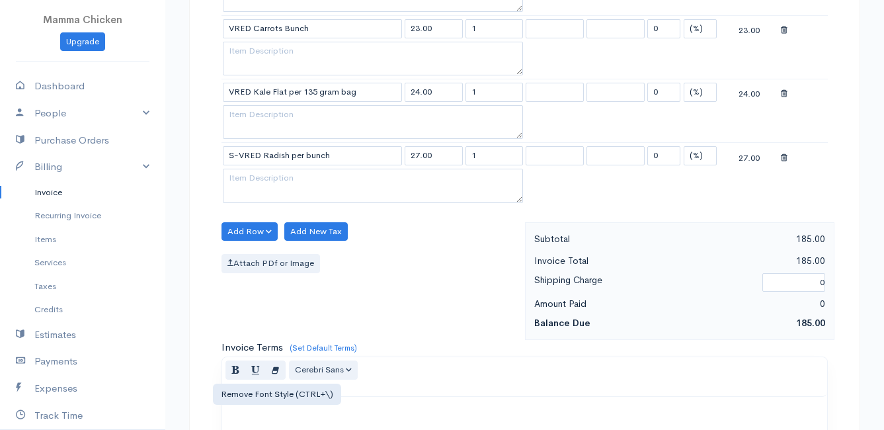
click at [278, 377] on body "Mamma Chicken Upgrade Dashboard People Clients Vendors Staff Users Purchase Ord…" at bounding box center [442, 35] width 884 height 1524
click at [230, 227] on button "Add Row" at bounding box center [249, 231] width 56 height 19
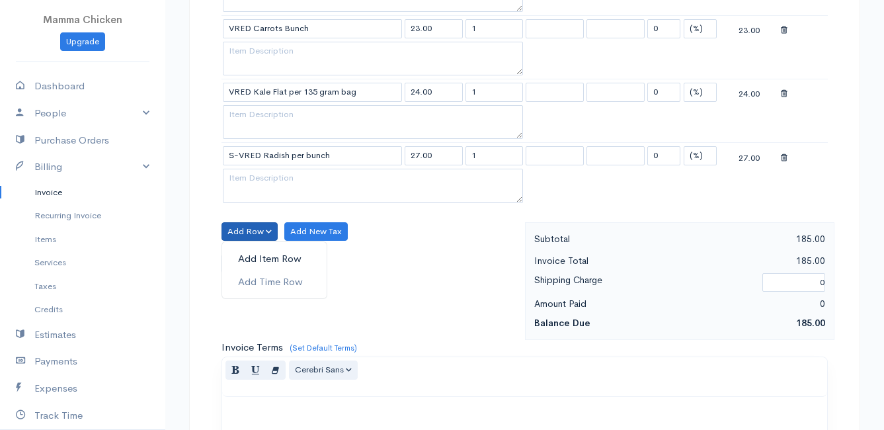
click at [242, 262] on link "Add Item Row" at bounding box center [274, 258] width 104 height 23
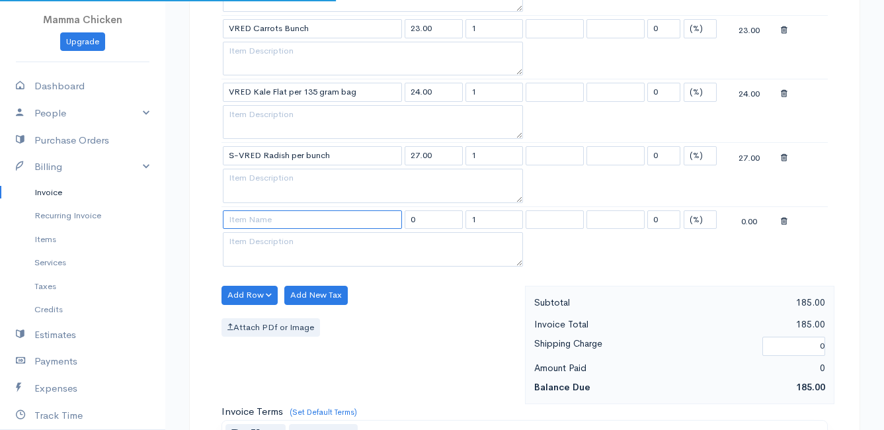
click at [249, 223] on input at bounding box center [312, 219] width 179 height 19
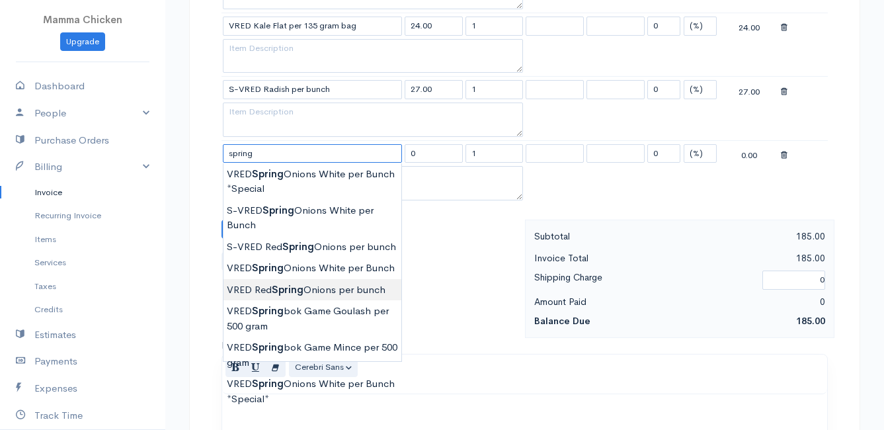
scroll to position [859, 0]
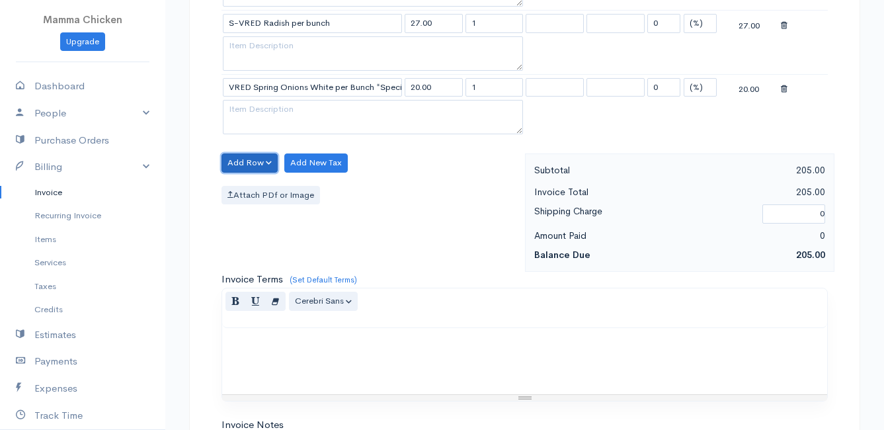
click at [262, 161] on button "Add Row" at bounding box center [249, 162] width 56 height 19
click at [264, 186] on link "Add Item Row" at bounding box center [274, 189] width 104 height 23
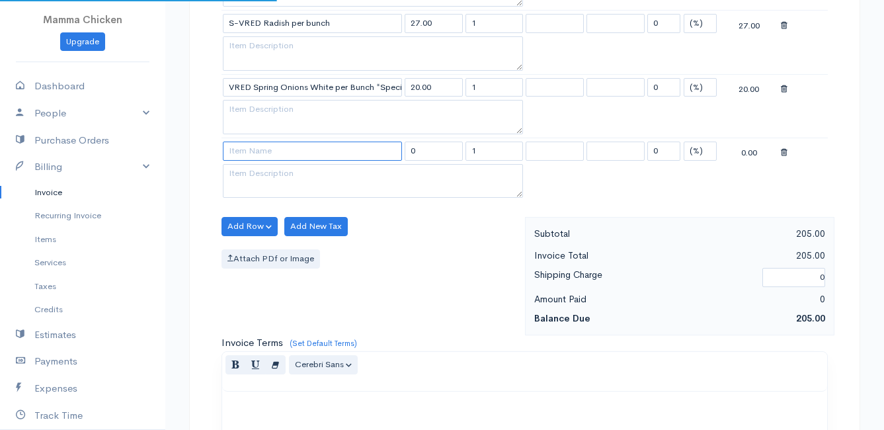
click at [262, 154] on input at bounding box center [312, 150] width 179 height 19
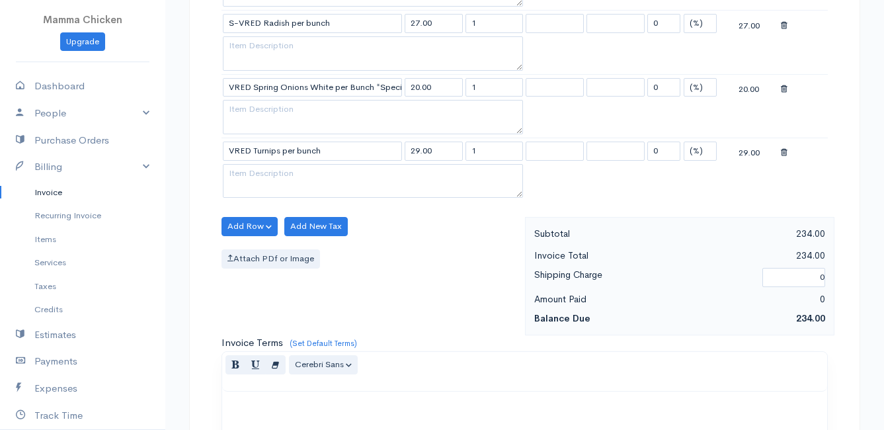
click at [245, 221] on button "Add Row" at bounding box center [249, 226] width 56 height 19
click at [253, 250] on link "Add Item Row" at bounding box center [274, 253] width 104 height 23
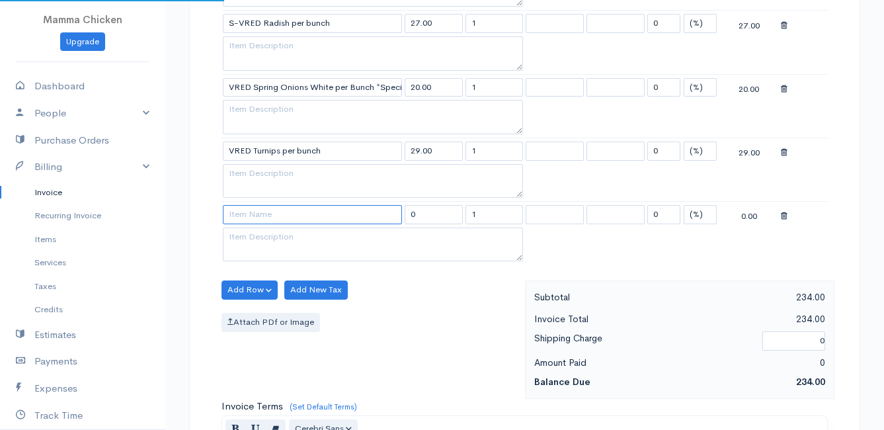
click at [253, 216] on input at bounding box center [312, 214] width 179 height 19
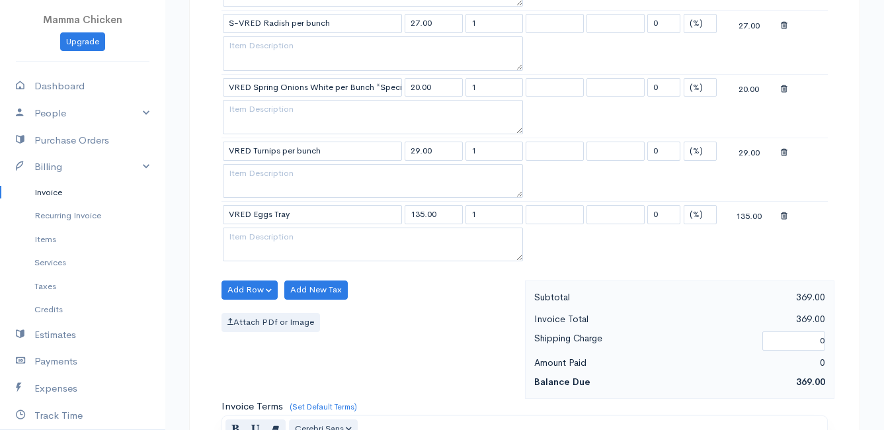
click at [253, 282] on button "Add Row" at bounding box center [249, 289] width 56 height 19
click at [250, 316] on link "Add Item Row" at bounding box center [274, 316] width 104 height 23
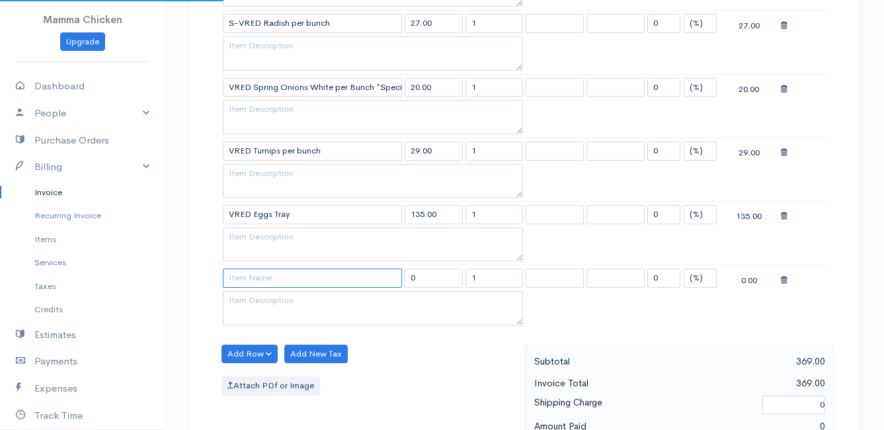
click at [255, 270] on input at bounding box center [312, 277] width 179 height 19
click at [303, 372] on body "Mamma Chicken Upgrade Dashboard People Clients Vendors Staff Users Purchase Ord…" at bounding box center [442, 30] width 884 height 1779
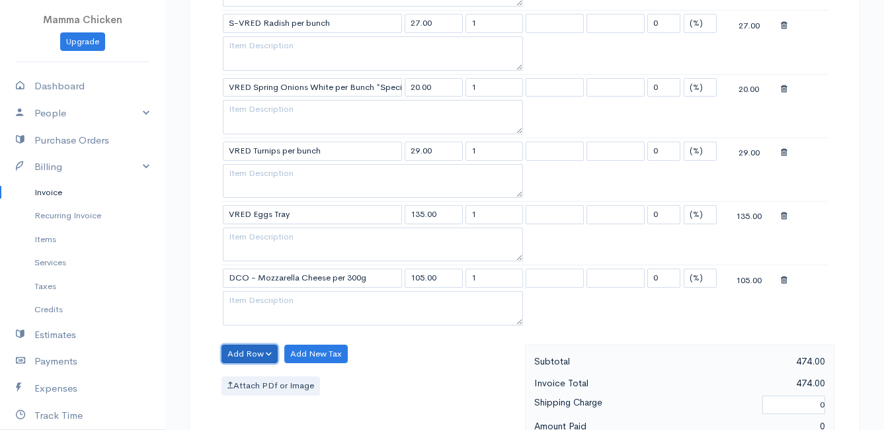
click at [257, 352] on button "Add Row" at bounding box center [249, 353] width 56 height 19
click at [259, 377] on link "Add Item Row" at bounding box center [274, 381] width 104 height 23
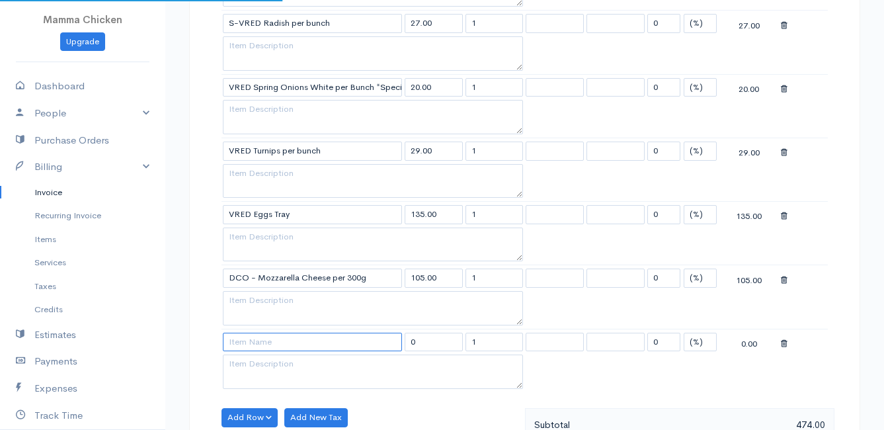
click at [255, 343] on input at bounding box center [312, 342] width 179 height 19
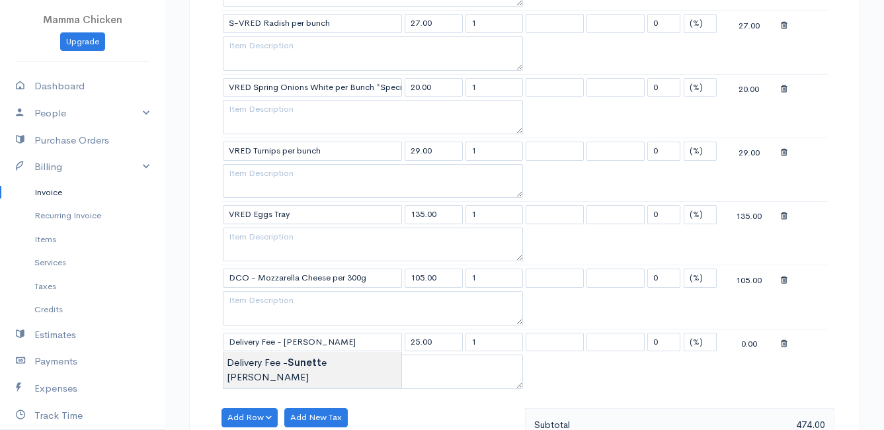
click at [275, 356] on body "Mamma Chicken Upgrade Dashboard People Clients Vendors Staff Users Purchase Ord…" at bounding box center [442, 62] width 884 height 1842
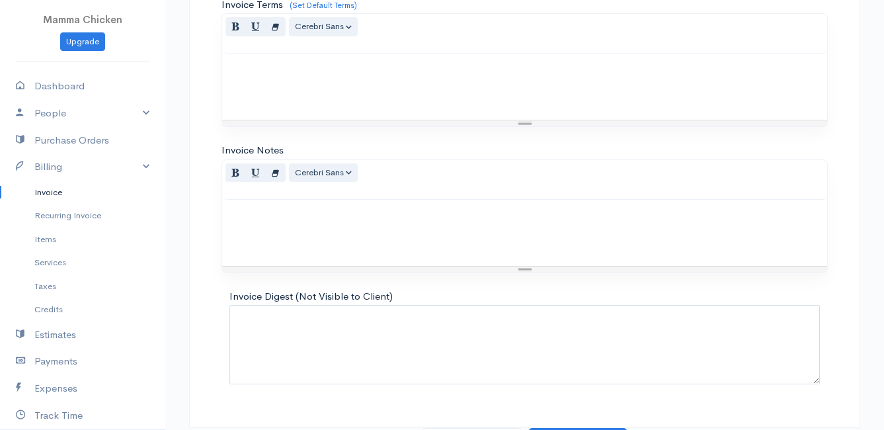
scroll to position [1413, 0]
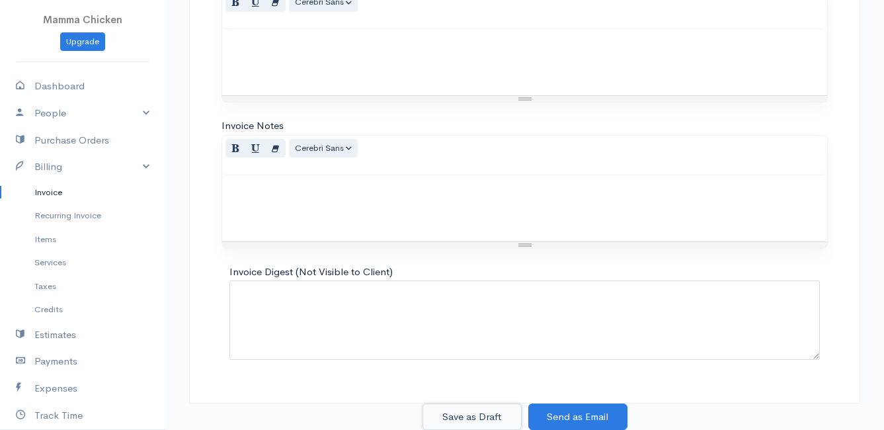
click at [492, 414] on button "Save as Draft" at bounding box center [471, 416] width 99 height 27
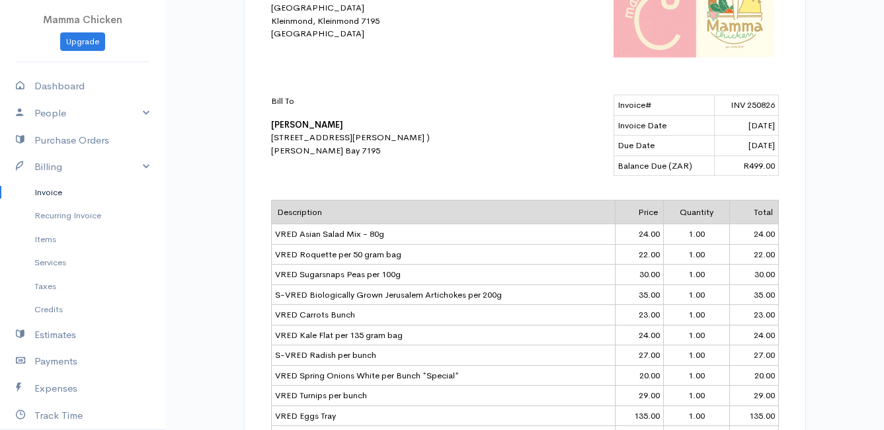
scroll to position [255, 0]
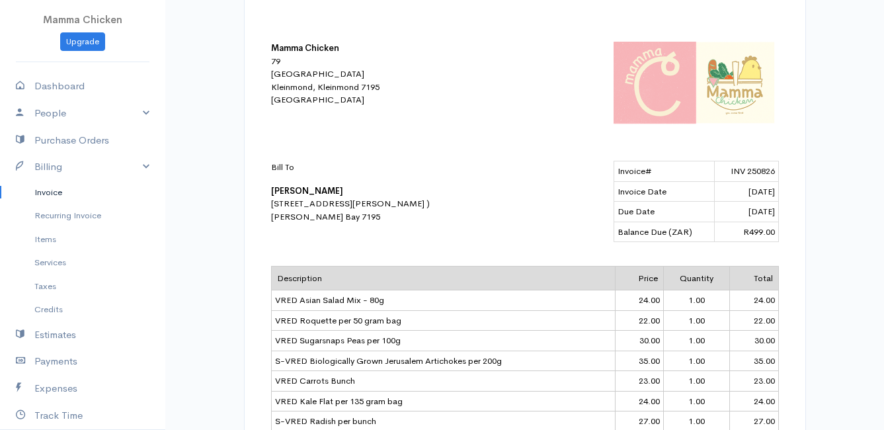
click at [54, 194] on link "Invoice" at bounding box center [82, 192] width 165 height 24
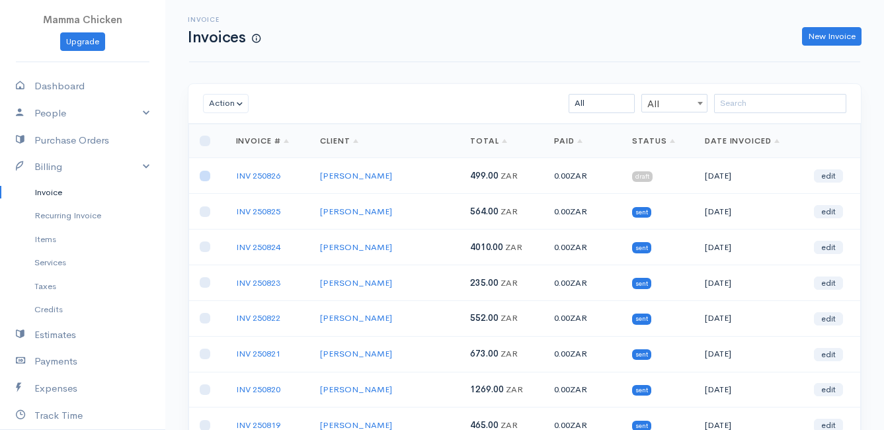
click at [208, 177] on input "checkbox" at bounding box center [205, 176] width 11 height 11
click at [223, 102] on button "Action" at bounding box center [226, 103] width 46 height 19
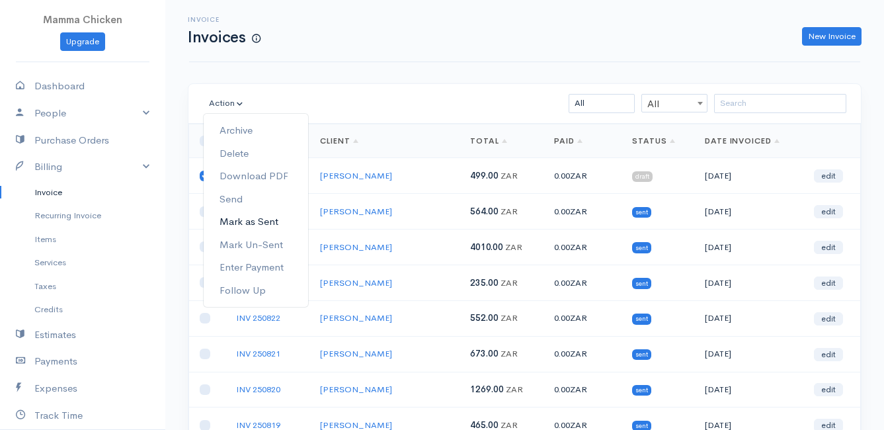
click at [262, 222] on link "Mark as Sent" at bounding box center [256, 221] width 104 height 23
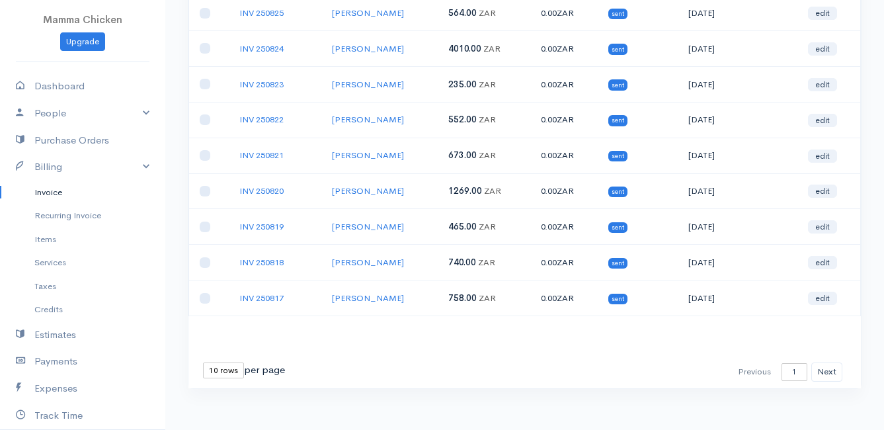
scroll to position [206, 0]
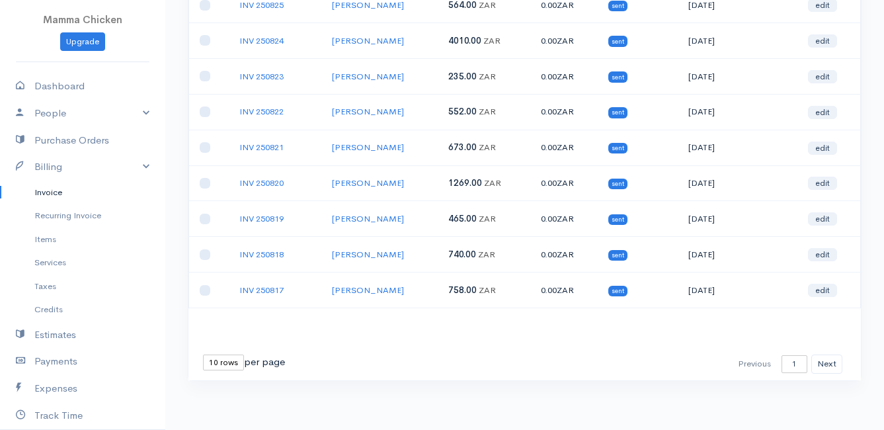
click at [219, 358] on select "10 rows 25 rows 50 rows" at bounding box center [223, 362] width 41 height 16
click at [203, 354] on select "10 rows 25 rows 50 rows" at bounding box center [223, 362] width 41 height 16
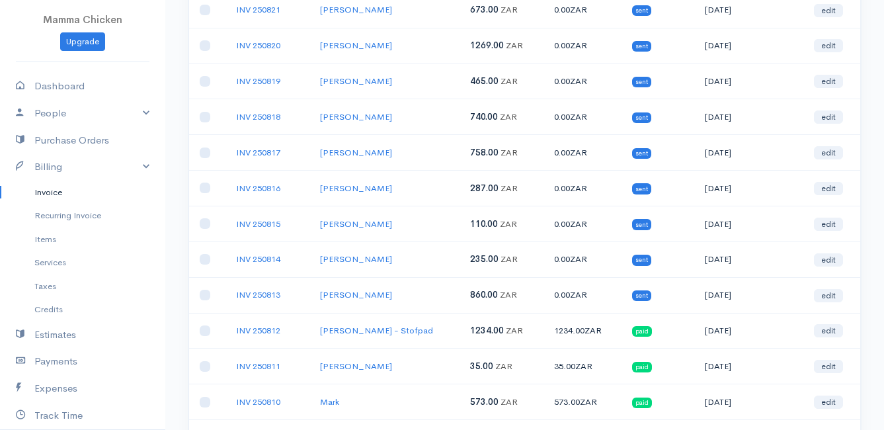
scroll to position [0, 0]
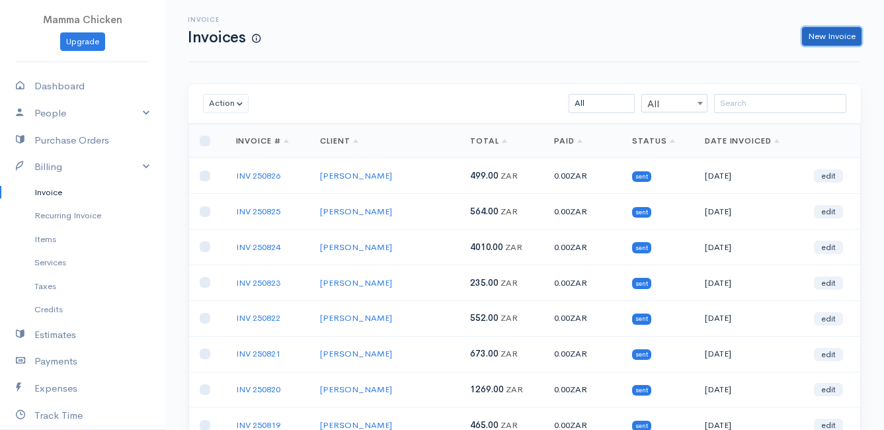
click at [828, 38] on link "New Invoice" at bounding box center [831, 36] width 59 height 19
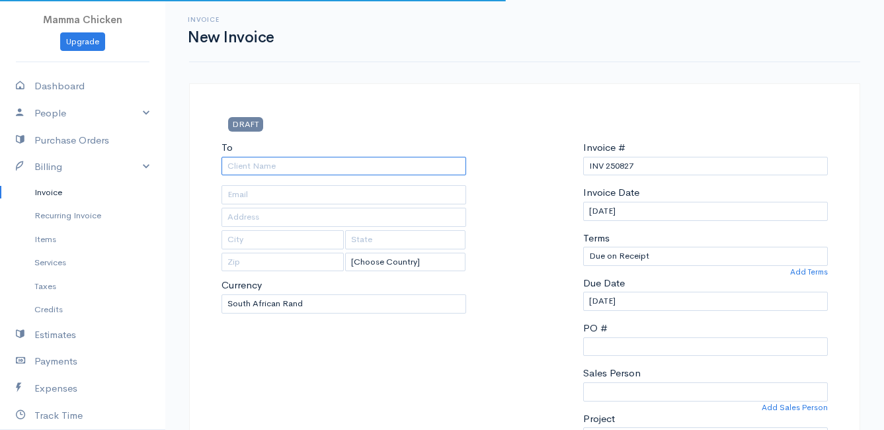
click at [270, 163] on input "To" at bounding box center [343, 166] width 245 height 19
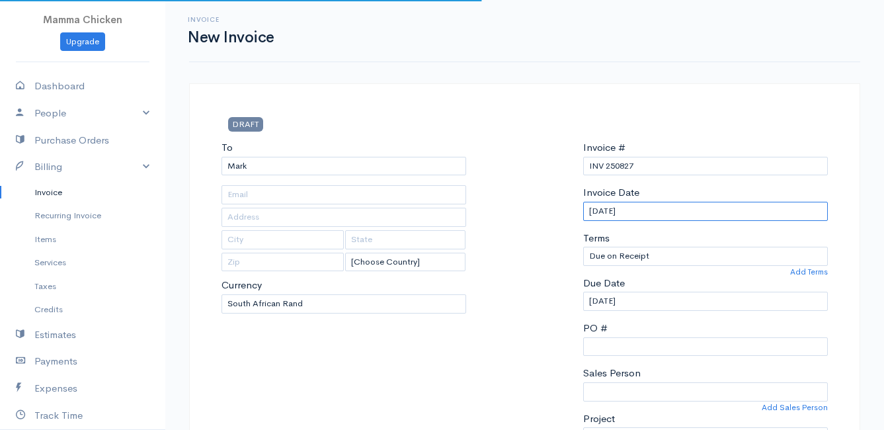
click at [714, 213] on input "[DATE]" at bounding box center [705, 211] width 245 height 19
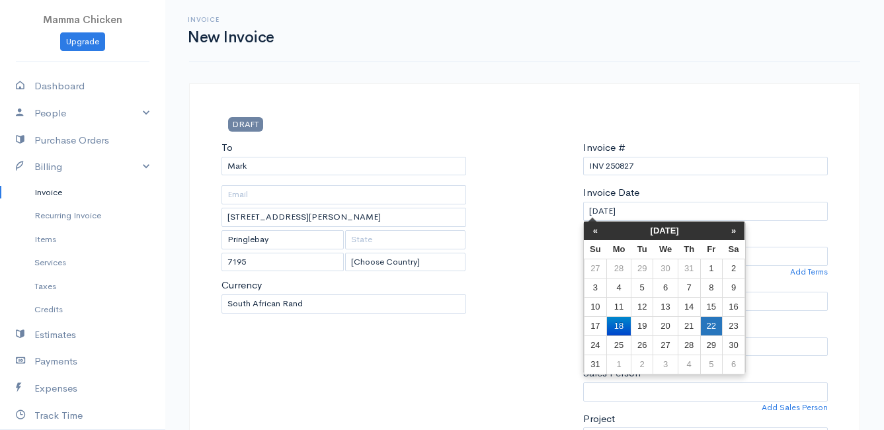
click at [711, 322] on td "22" at bounding box center [711, 325] width 22 height 19
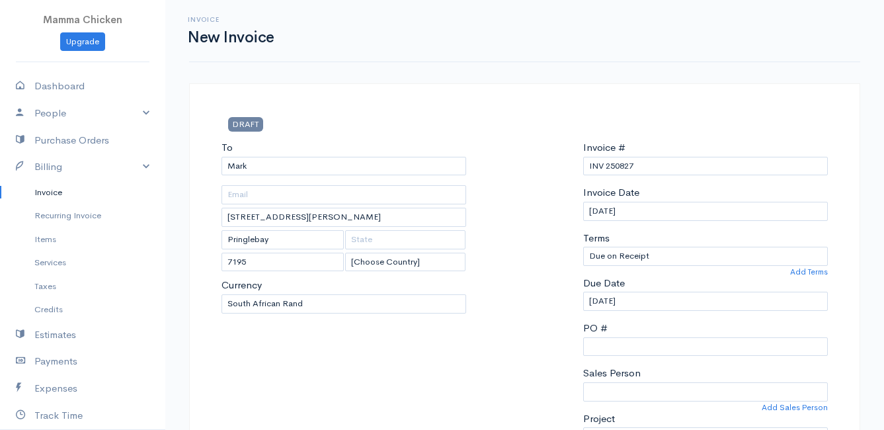
scroll to position [264, 0]
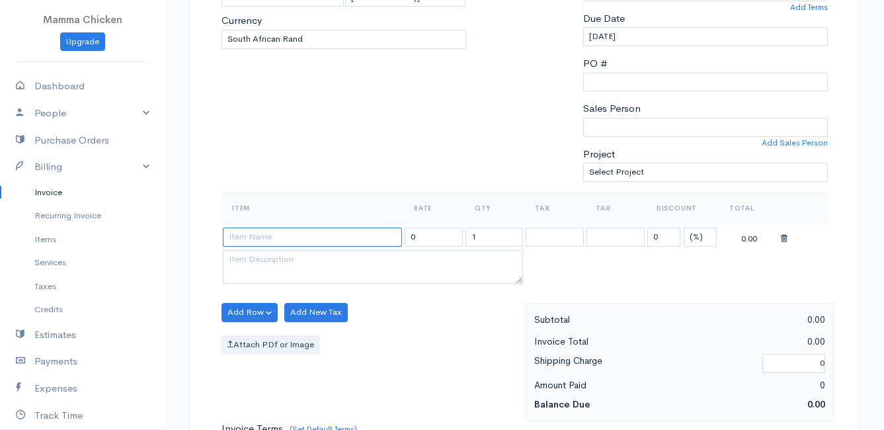
click at [276, 239] on input at bounding box center [312, 236] width 179 height 19
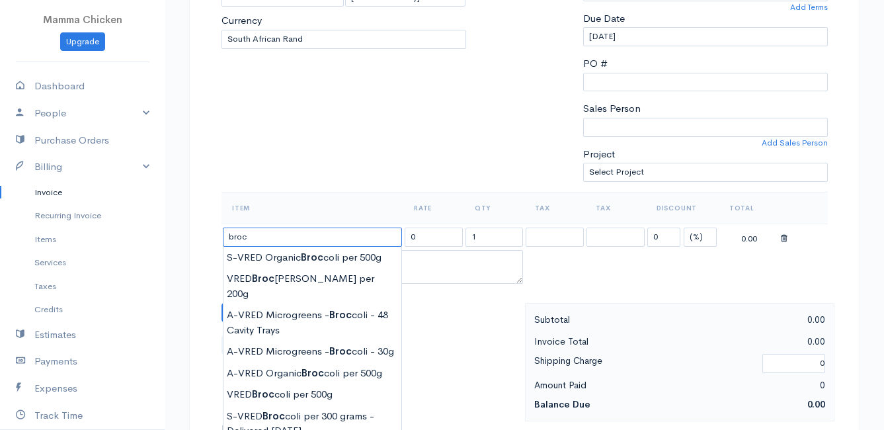
scroll to position [331, 0]
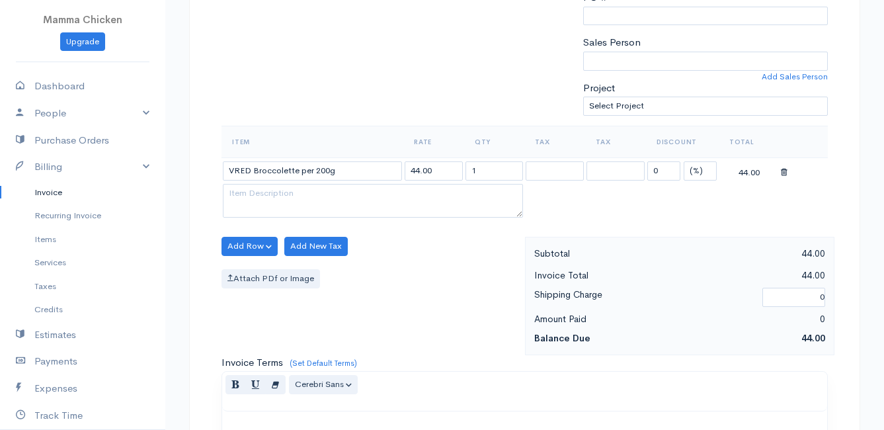
click at [319, 209] on body "Mamma Chicken Upgrade Dashboard People Clients Vendors Staff Users Purchase Ord…" at bounding box center [442, 240] width 884 height 1143
click at [247, 241] on button "Add Row" at bounding box center [249, 246] width 56 height 19
click at [254, 270] on link "Add Item Row" at bounding box center [274, 273] width 104 height 23
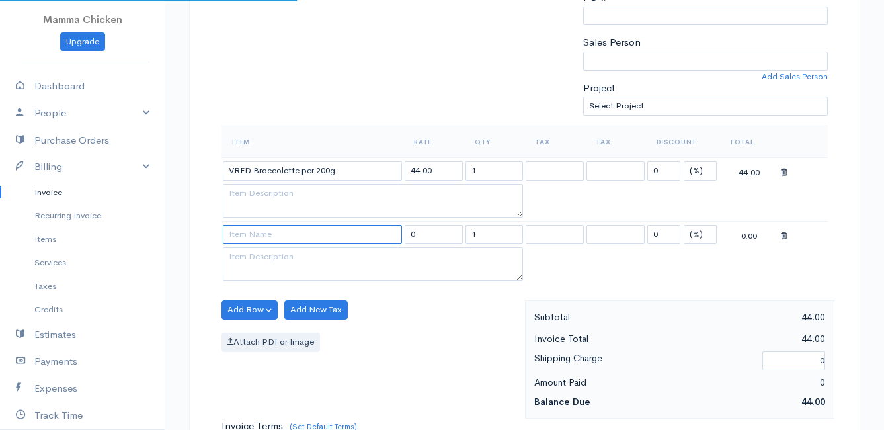
click at [252, 237] on input at bounding box center [312, 234] width 179 height 19
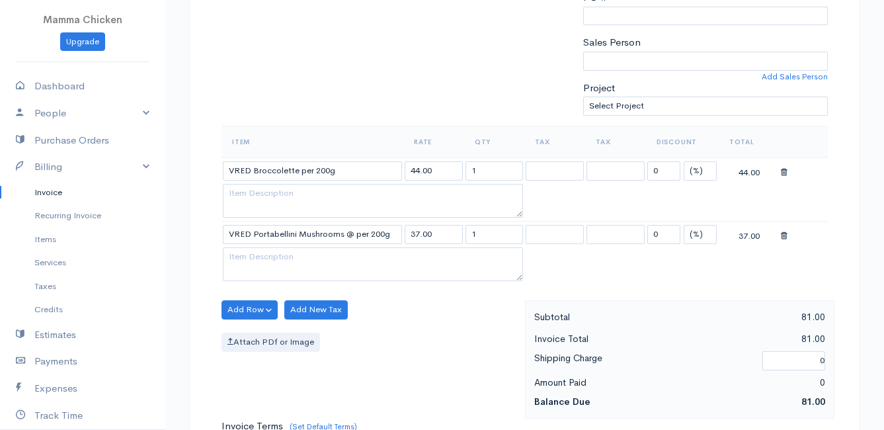
click at [290, 292] on body "Mamma Chicken Upgrade Dashboard People Clients Vendors Staff Users Purchase Ord…" at bounding box center [442, 272] width 884 height 1206
click at [234, 309] on button "Add Row" at bounding box center [249, 309] width 56 height 19
click at [250, 329] on link "Add Item Row" at bounding box center [274, 336] width 104 height 23
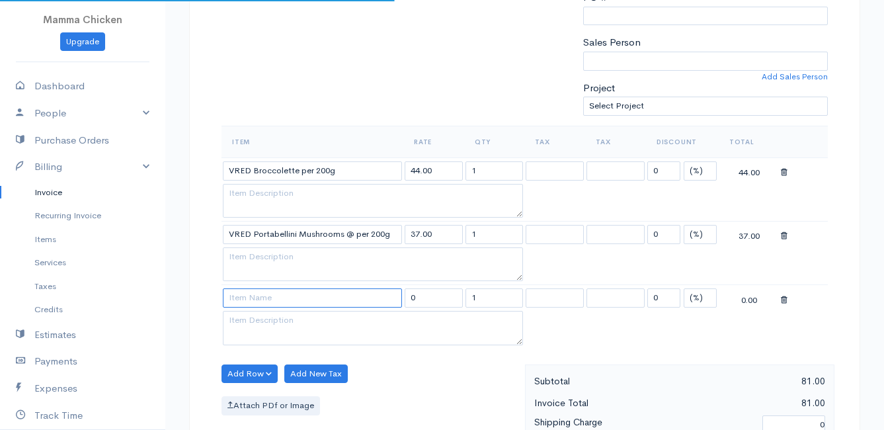
click at [249, 297] on input at bounding box center [312, 297] width 179 height 19
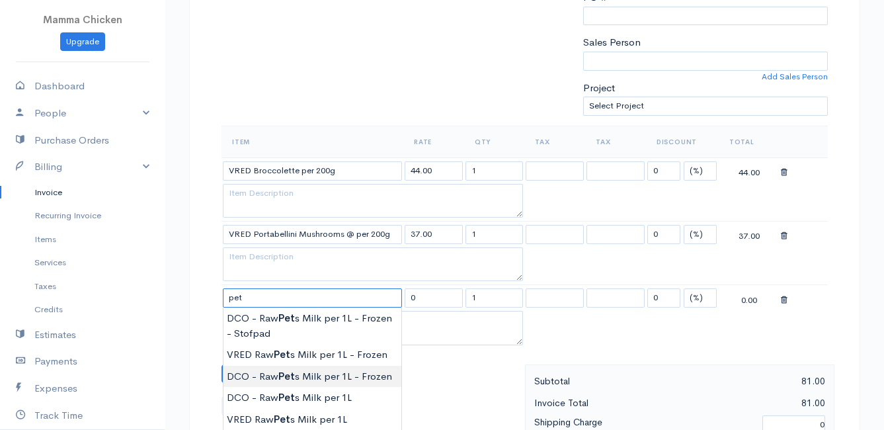
scroll to position [397, 0]
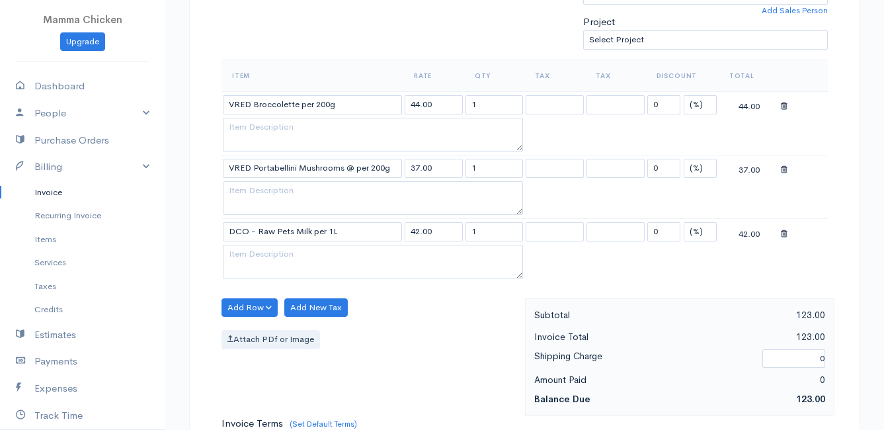
click at [307, 330] on body "Mamma Chicken Upgrade Dashboard People Clients Vendors Staff Users Purchase Ord…" at bounding box center [442, 238] width 884 height 1270
drag, startPoint x: 499, startPoint y: 231, endPoint x: 448, endPoint y: 234, distance: 51.0
click at [448, 234] on tr "DCO - Raw Pets Milk per 1L 42.00 1 0 (%) Flat 42.00" at bounding box center [524, 232] width 606 height 26
click at [414, 337] on div "Attach PDf or Image" at bounding box center [369, 339] width 297 height 19
click at [231, 304] on button "Add Row" at bounding box center [249, 307] width 56 height 19
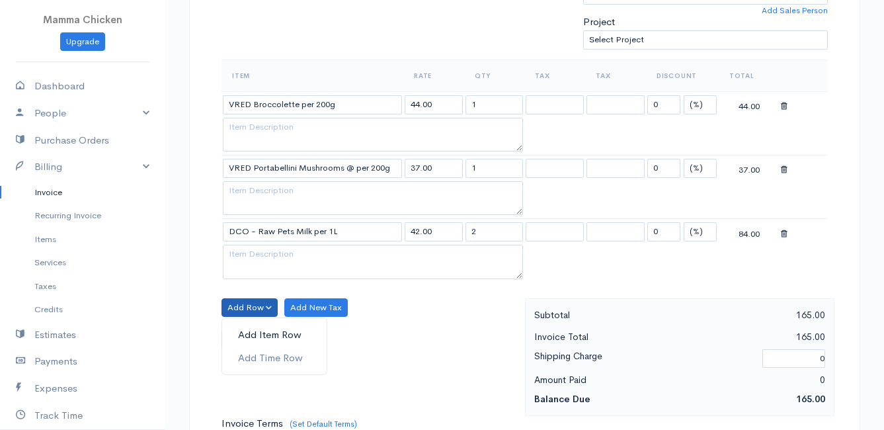
click at [248, 333] on link "Add Item Row" at bounding box center [274, 334] width 104 height 23
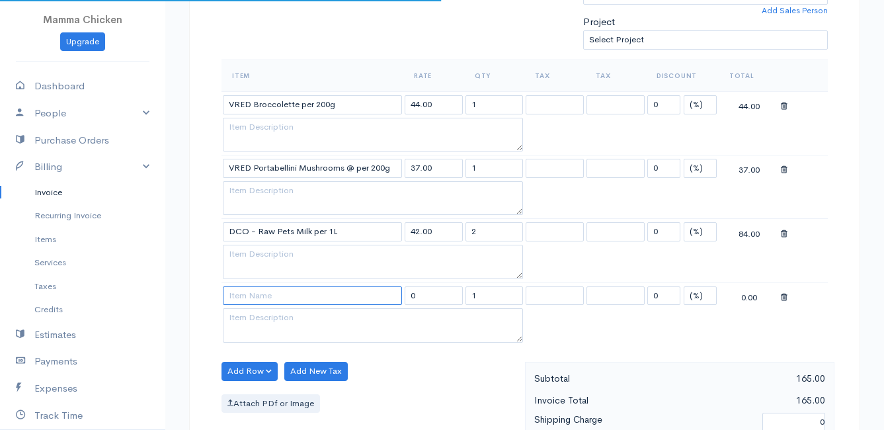
click at [247, 292] on input at bounding box center [312, 295] width 179 height 19
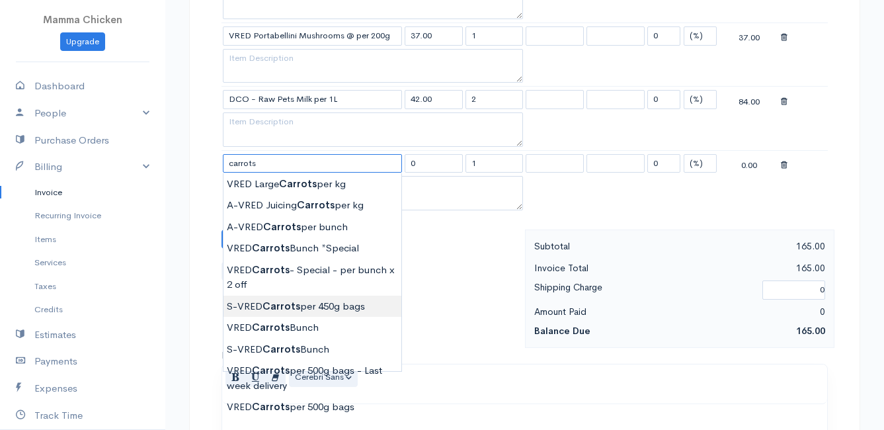
scroll to position [595, 0]
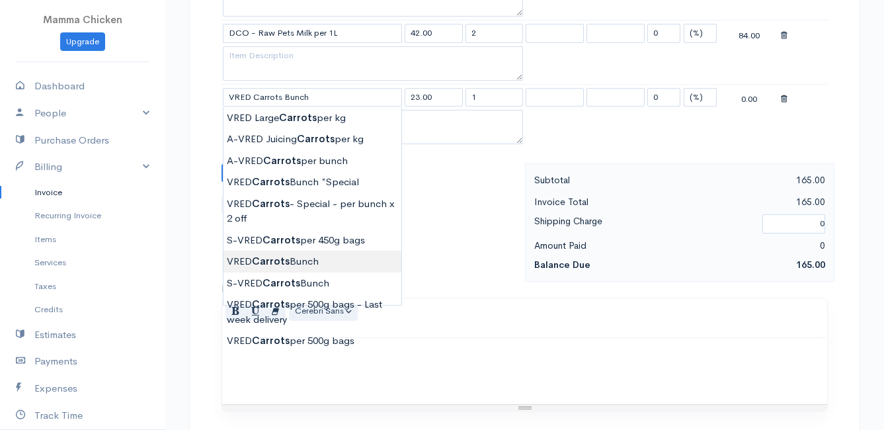
click at [305, 259] on body "Mamma Chicken Upgrade Dashboard People Clients Vendors Staff Users Purchase Ord…" at bounding box center [442, 71] width 884 height 1333
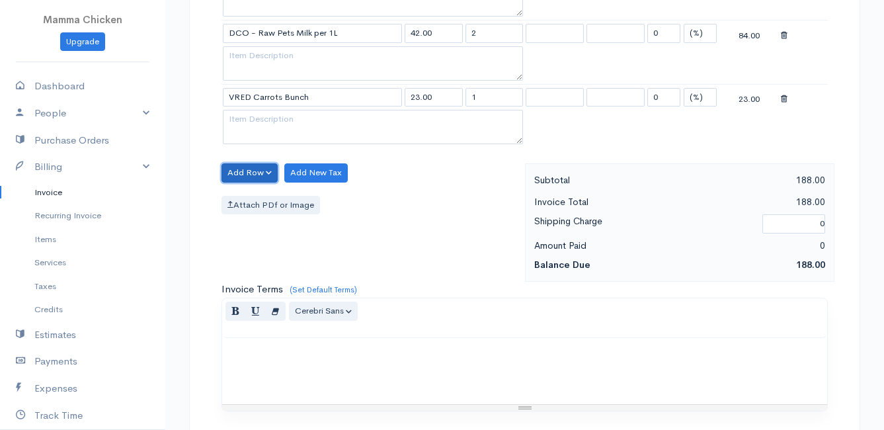
click at [239, 175] on button "Add Row" at bounding box center [249, 172] width 56 height 19
click at [246, 194] on link "Add Item Row" at bounding box center [274, 199] width 104 height 23
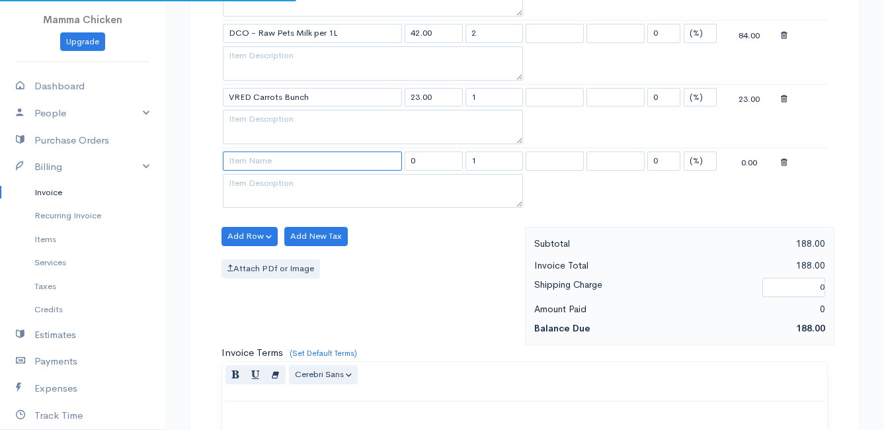
click at [243, 165] on input at bounding box center [312, 160] width 179 height 19
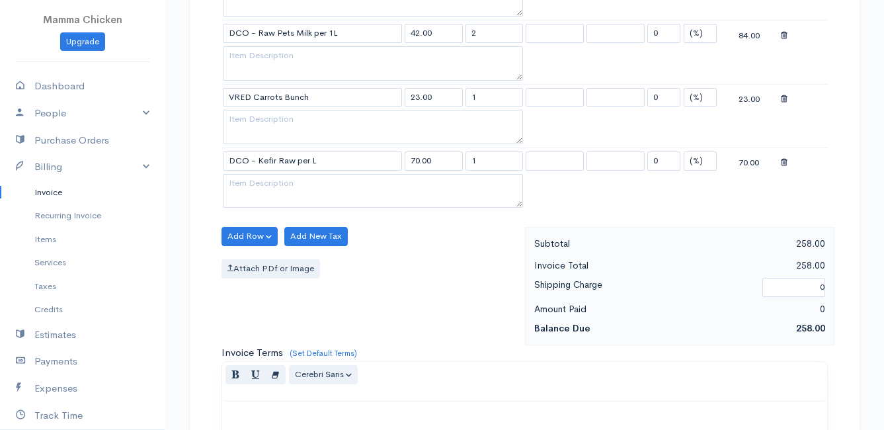
click at [262, 214] on body "Mamma Chicken Upgrade Dashboard People Clients Vendors Staff Users Purchase Ord…" at bounding box center [442, 103] width 884 height 1397
click at [242, 233] on button "Add Row" at bounding box center [249, 236] width 56 height 19
click at [258, 261] on link "Add Item Row" at bounding box center [274, 263] width 104 height 23
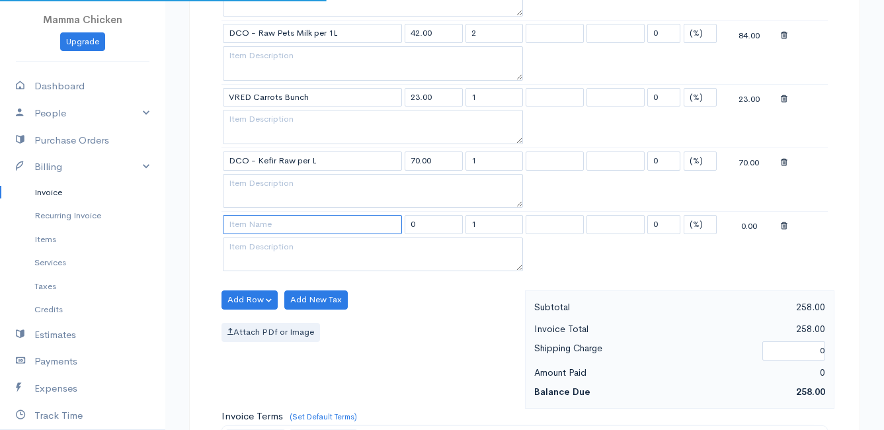
click at [253, 228] on input at bounding box center [312, 224] width 179 height 19
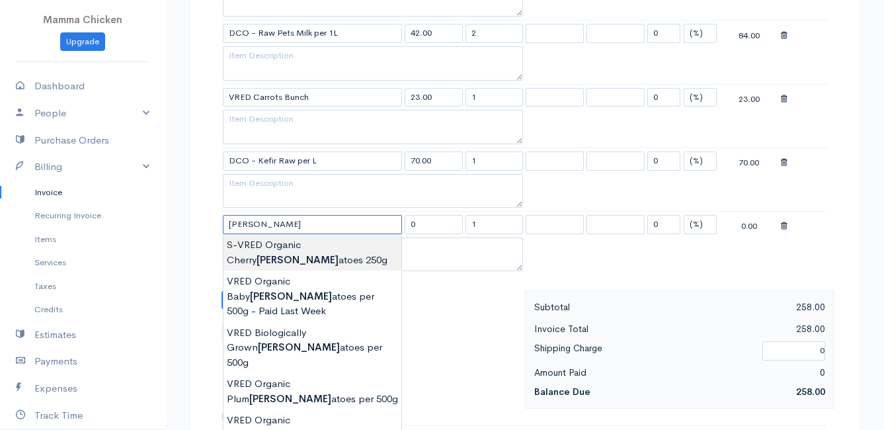
scroll to position [661, 0]
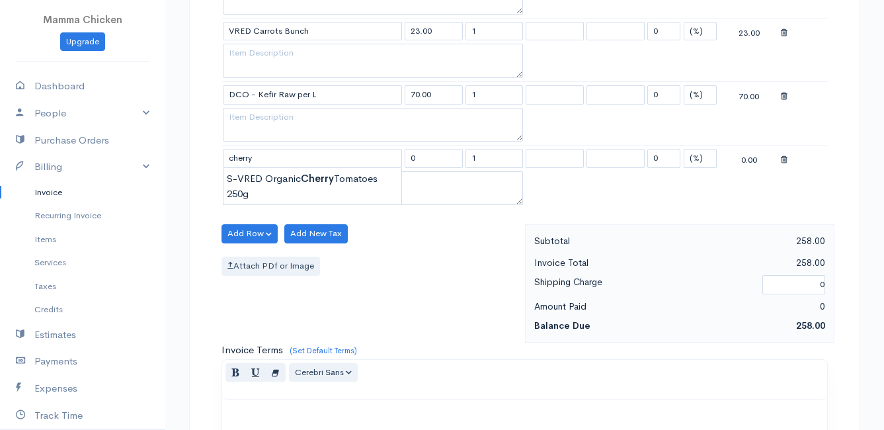
click at [491, 278] on div "Add Row Add Item Row Add Time Row Add New Tax Attach PDf or Image" at bounding box center [370, 283] width 310 height 118
click at [781, 157] on icon at bounding box center [784, 159] width 7 height 9
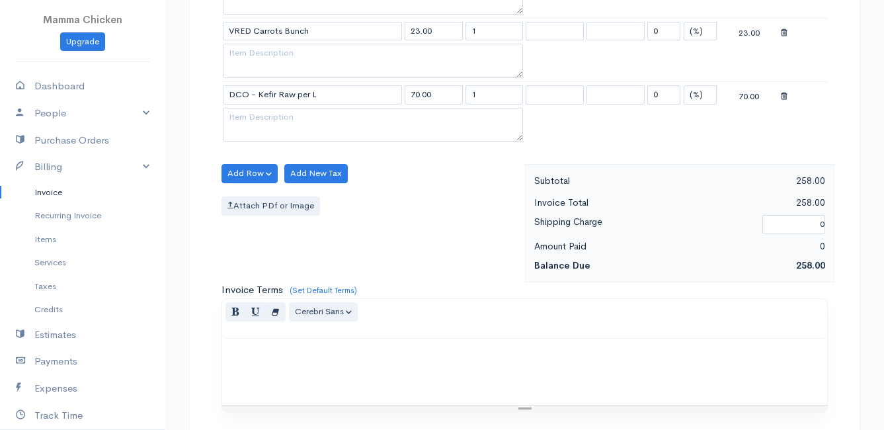
scroll to position [971, 0]
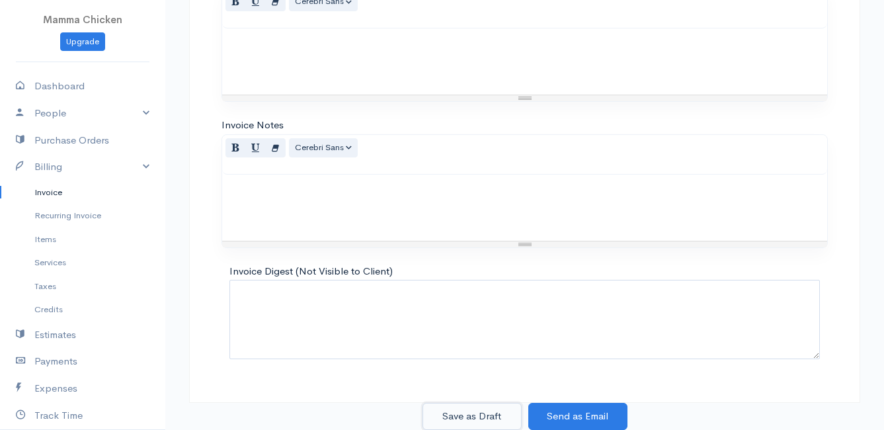
click at [485, 412] on button "Save as Draft" at bounding box center [471, 416] width 99 height 27
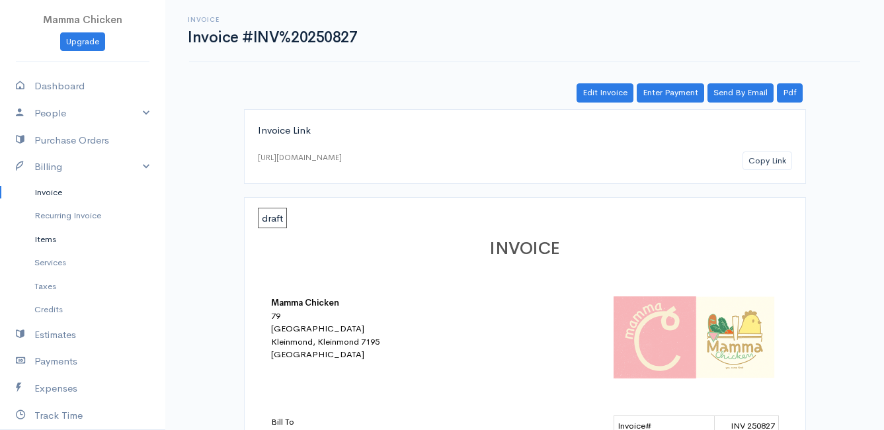
click at [49, 237] on link "Items" at bounding box center [82, 239] width 165 height 24
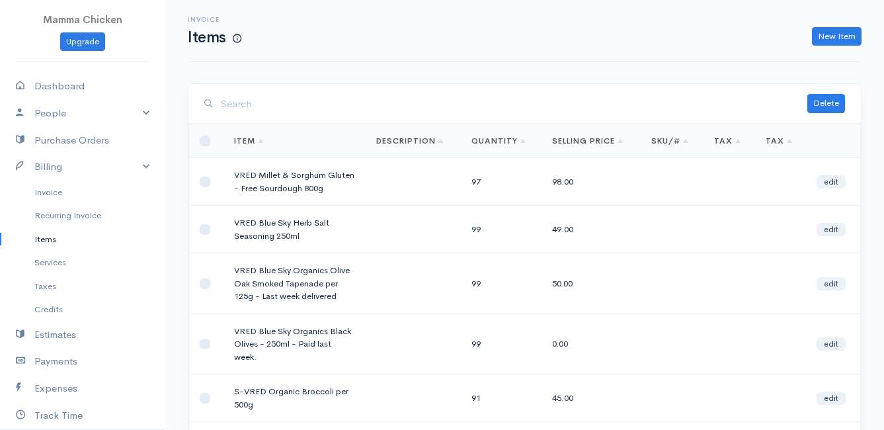
click at [370, 109] on input "search" at bounding box center [514, 104] width 586 height 27
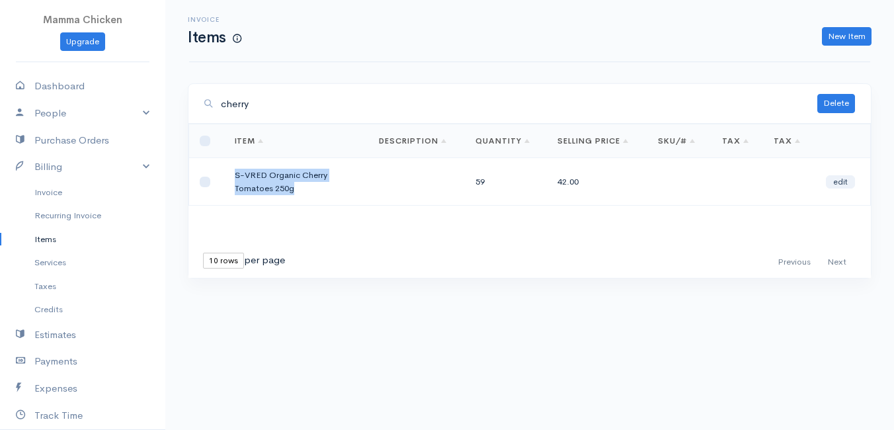
drag, startPoint x: 292, startPoint y: 189, endPoint x: 225, endPoint y: 176, distance: 67.4
click at [225, 176] on td "S-VRED Organic Cherry Tomatoes 250g" at bounding box center [296, 182] width 145 height 48
click at [401, 182] on td at bounding box center [416, 182] width 97 height 48
click at [845, 180] on link "edit" at bounding box center [840, 181] width 29 height 13
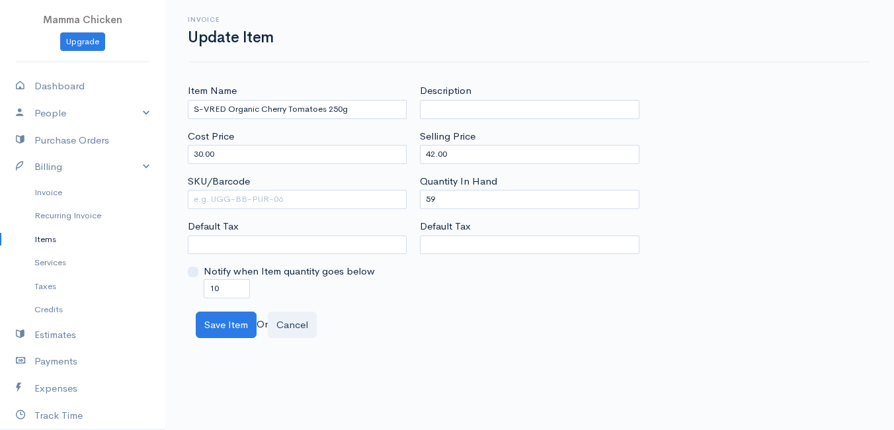
click at [40, 237] on link "Items" at bounding box center [82, 239] width 165 height 24
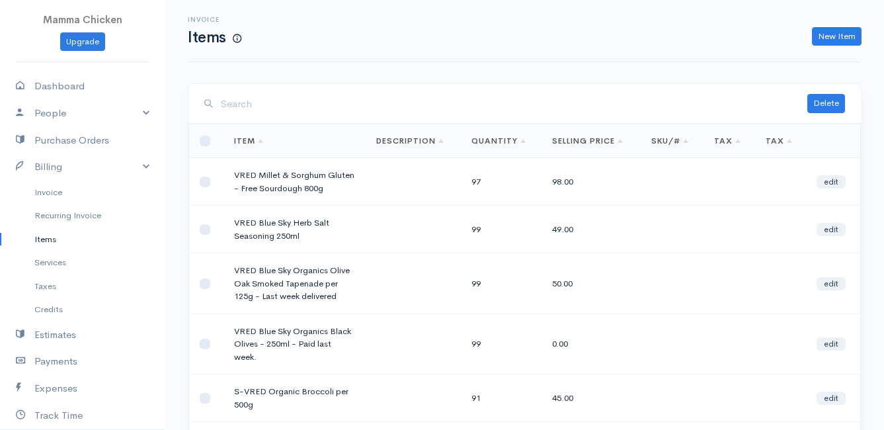
click at [247, 102] on input "search" at bounding box center [514, 104] width 586 height 27
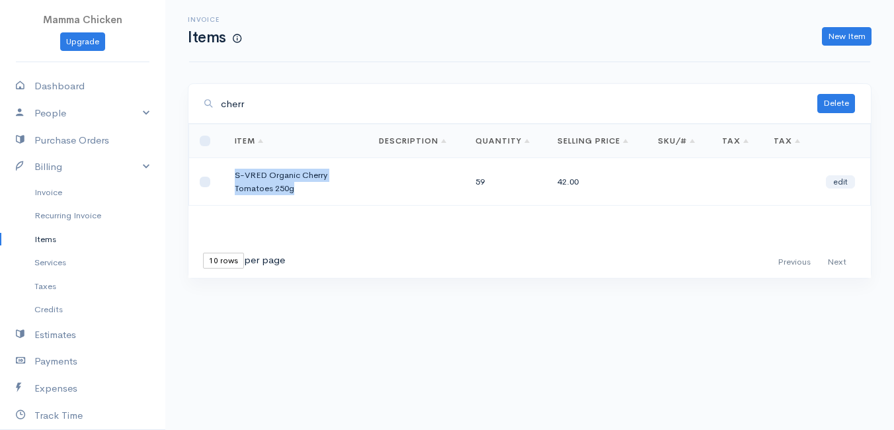
drag, startPoint x: 292, startPoint y: 186, endPoint x: 233, endPoint y: 176, distance: 58.9
click at [233, 176] on td "S-VRED Organic Cherry Tomatoes 250g" at bounding box center [296, 182] width 145 height 48
drag, startPoint x: 233, startPoint y: 176, endPoint x: 241, endPoint y: 176, distance: 7.9
copy td "S-VRED Organic Cherry Tomatoes 250g"
click at [838, 32] on link "New Item" at bounding box center [847, 36] width 50 height 19
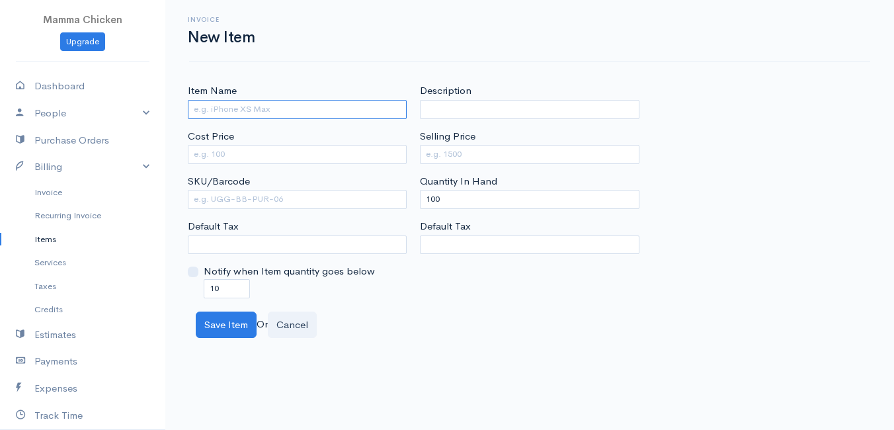
click at [212, 106] on input "Item Name" at bounding box center [297, 109] width 219 height 19
paste input "S-VRED Organic Cherry Tomatoes 250g"
click at [206, 108] on input "S-VRED Organic Cherry Tomatoes 250g" at bounding box center [297, 109] width 219 height 19
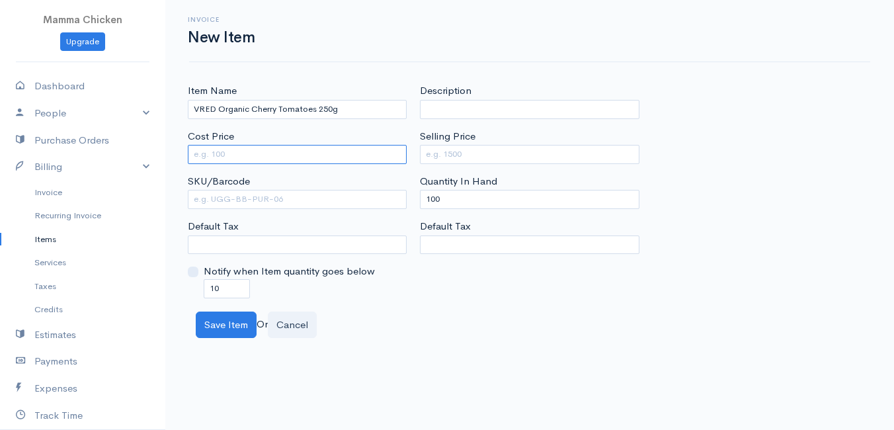
click at [277, 155] on input "Cost Price" at bounding box center [297, 154] width 219 height 19
click at [214, 151] on input "Cost Price" at bounding box center [297, 154] width 219 height 19
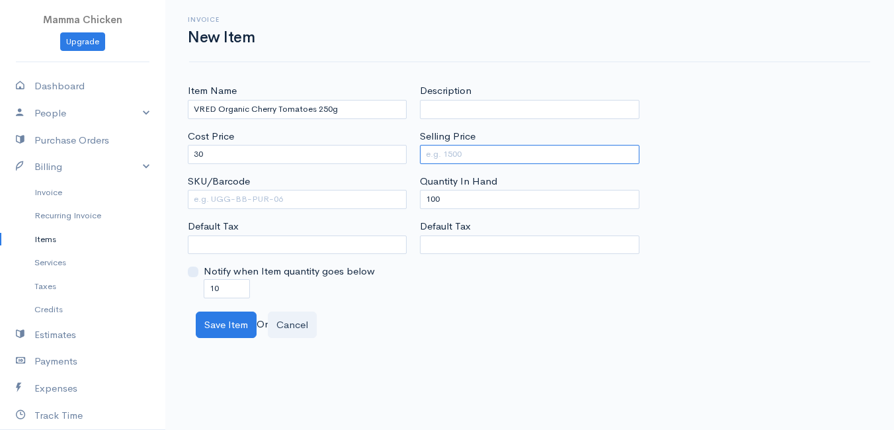
click at [453, 152] on input "Selling Price" at bounding box center [529, 154] width 219 height 19
click at [425, 342] on body "Mamma Chicken Upgrade Dashboard People Clients Vendors Staff Users Purchase Ord…" at bounding box center [447, 215] width 894 height 430
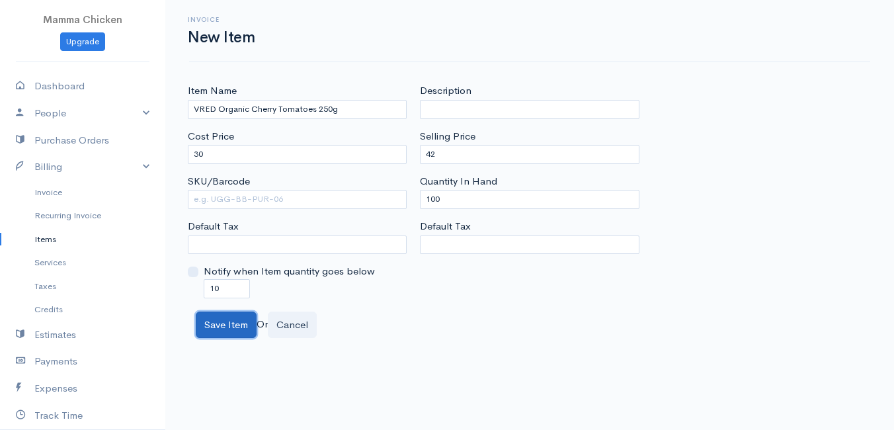
click at [223, 322] on button "Save Item" at bounding box center [226, 324] width 61 height 27
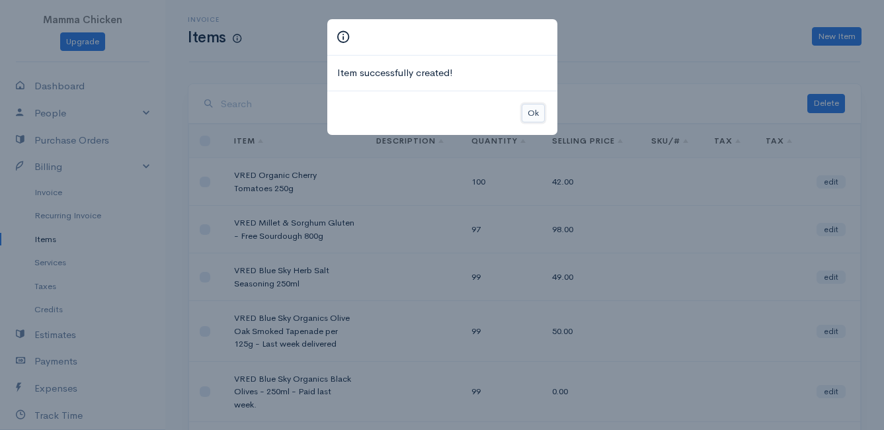
click at [541, 114] on button "Ok" at bounding box center [533, 113] width 23 height 19
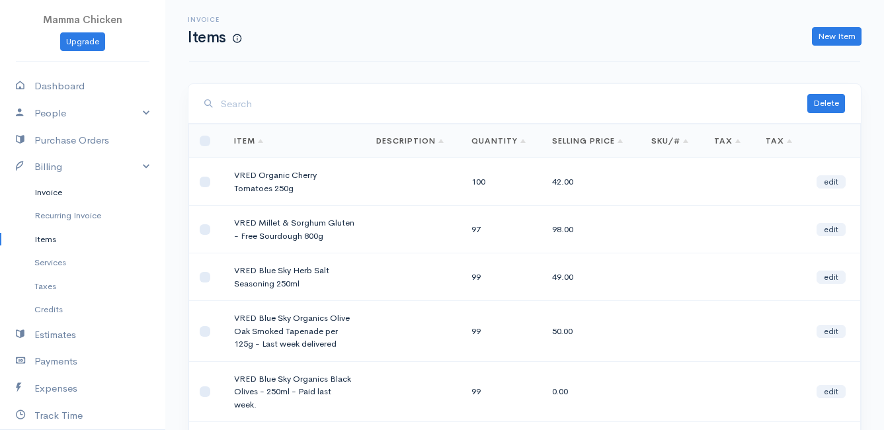
click at [44, 194] on link "Invoice" at bounding box center [82, 192] width 165 height 24
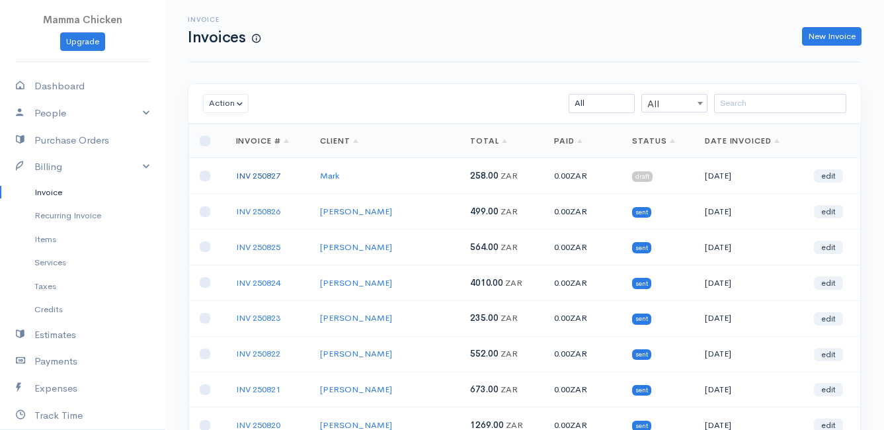
click at [264, 170] on link "INV 250827" at bounding box center [258, 175] width 44 height 11
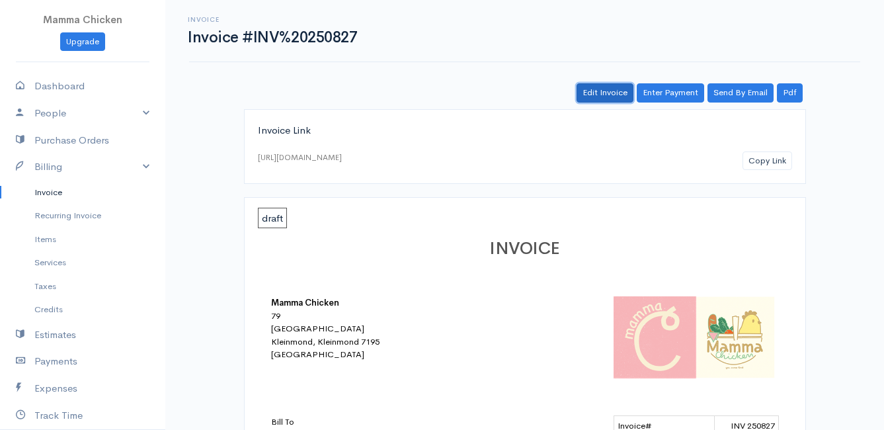
click at [604, 87] on link "Edit Invoice" at bounding box center [604, 92] width 57 height 19
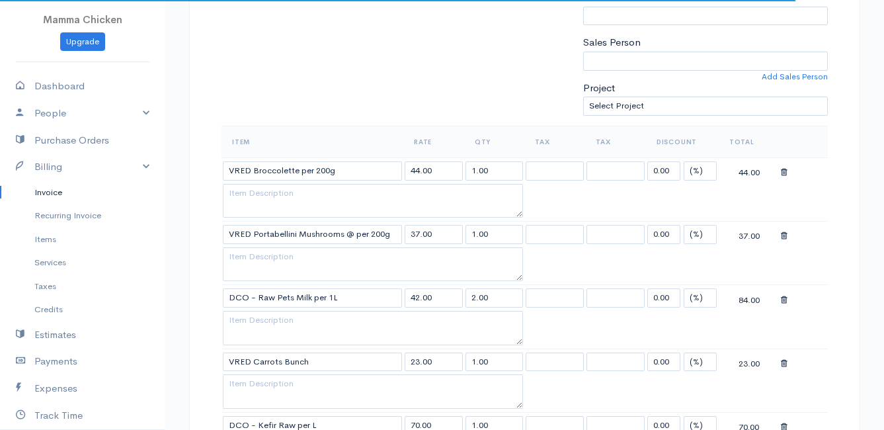
scroll to position [529, 0]
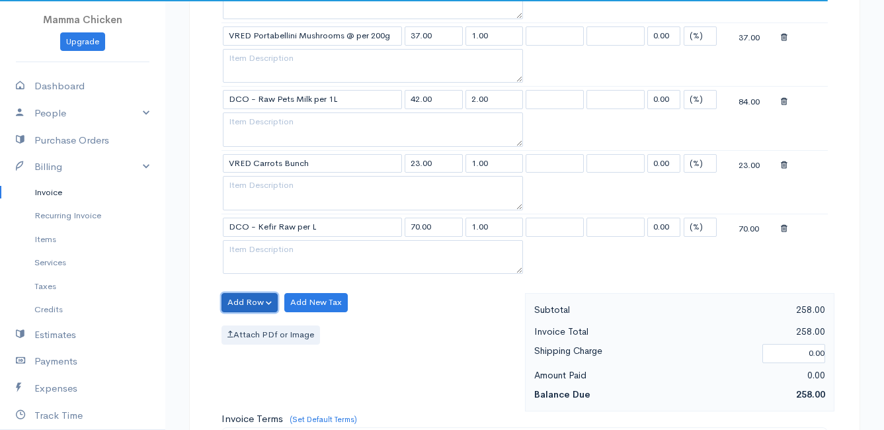
click at [251, 295] on button "Add Row" at bounding box center [249, 302] width 56 height 19
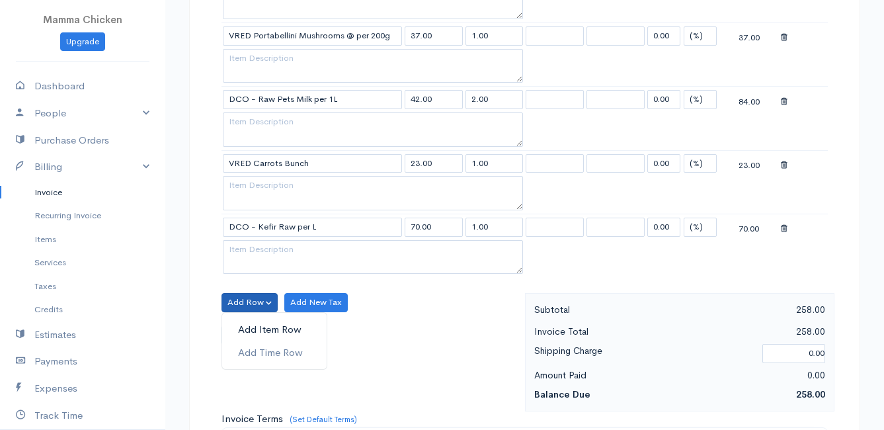
click at [256, 327] on link "Add Item Row" at bounding box center [274, 329] width 104 height 23
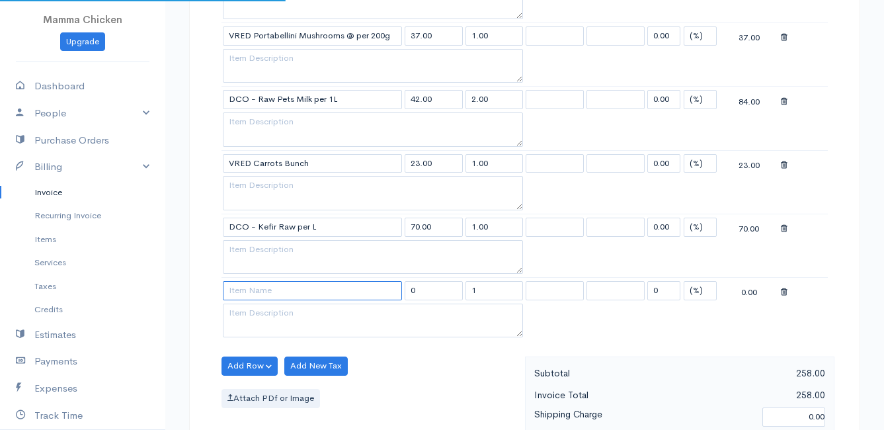
click at [253, 294] on input at bounding box center [312, 290] width 179 height 19
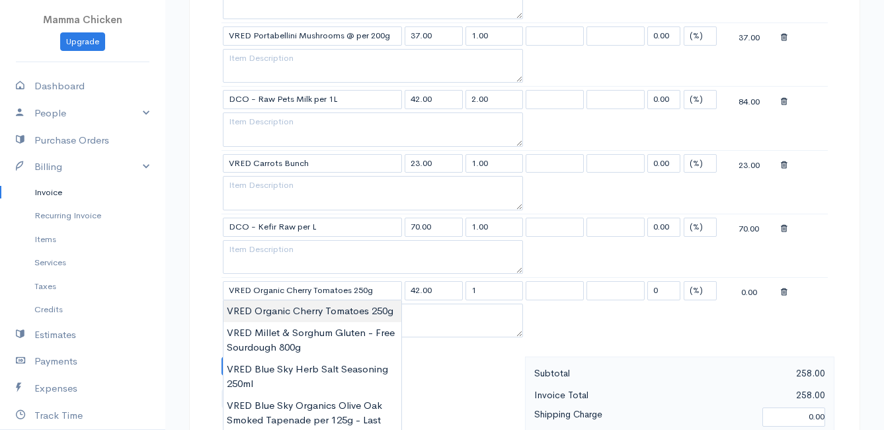
click at [258, 307] on body "Mamma Chicken Upgrade Dashboard People Clients Vendors Staff Users Purchase Ord…" at bounding box center [442, 201] width 884 height 1461
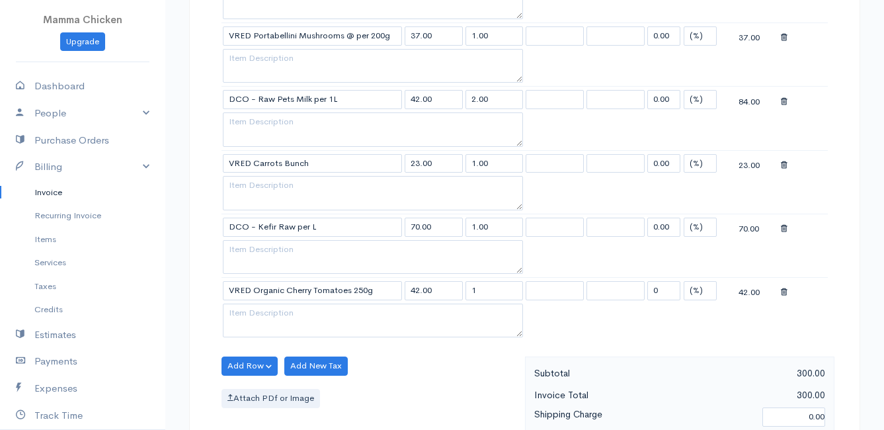
scroll to position [595, 0]
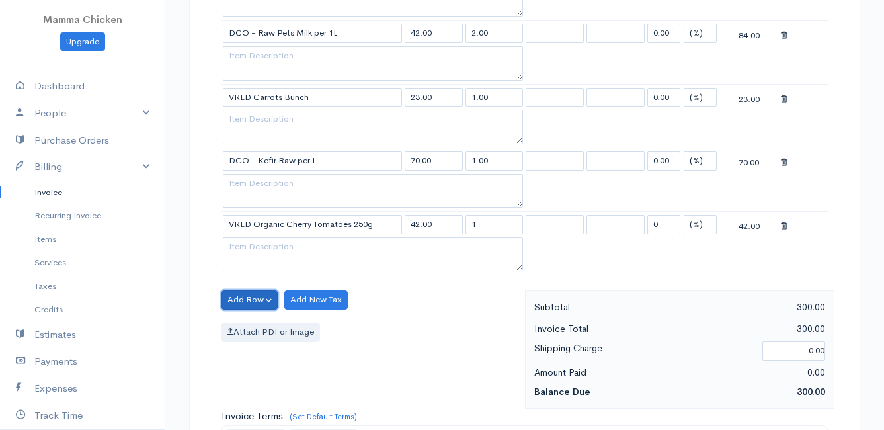
click at [249, 294] on button "Add Row" at bounding box center [249, 299] width 56 height 19
click at [252, 325] on link "Add Item Row" at bounding box center [274, 326] width 104 height 23
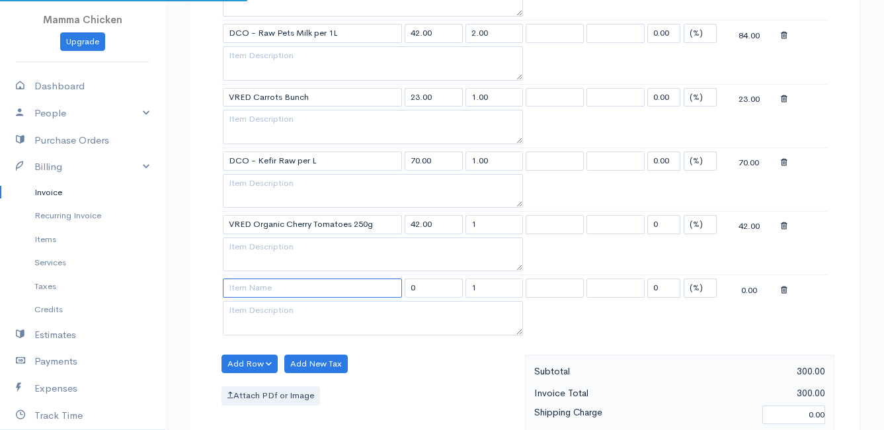
click at [251, 285] on input at bounding box center [312, 287] width 179 height 19
click at [253, 307] on body "Mamma Chicken Upgrade Dashboard People Clients Vendors Staff Users Purchase Ord…" at bounding box center [442, 167] width 884 height 1524
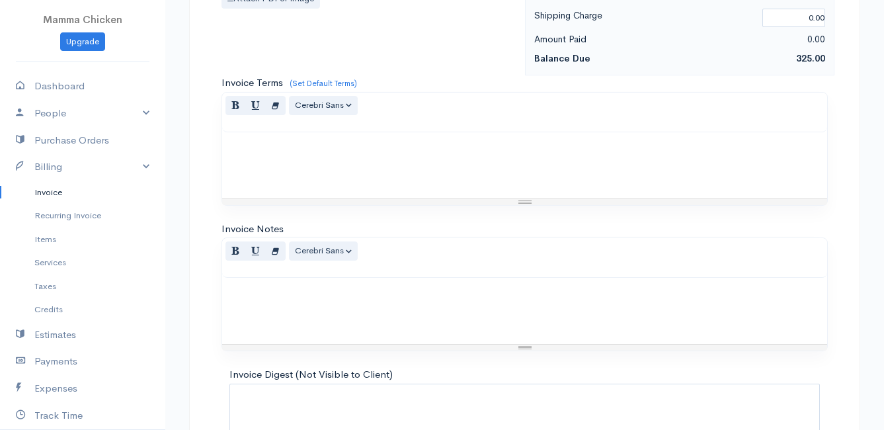
scroll to position [1095, 0]
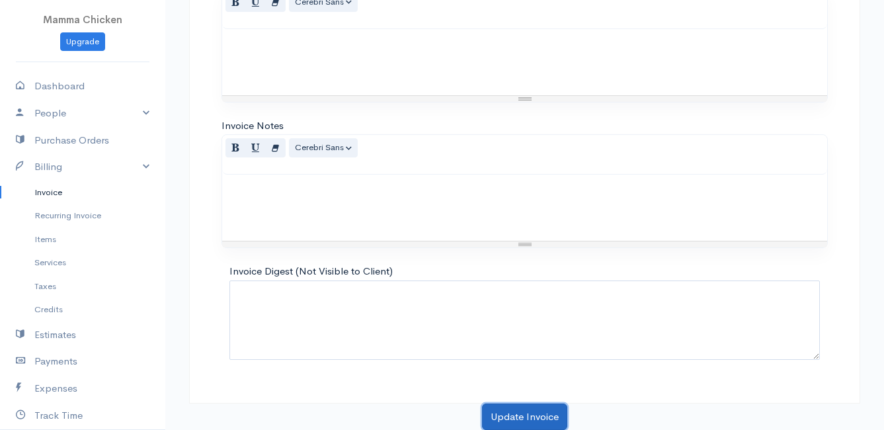
click at [539, 408] on button "Update Invoice" at bounding box center [524, 416] width 85 height 27
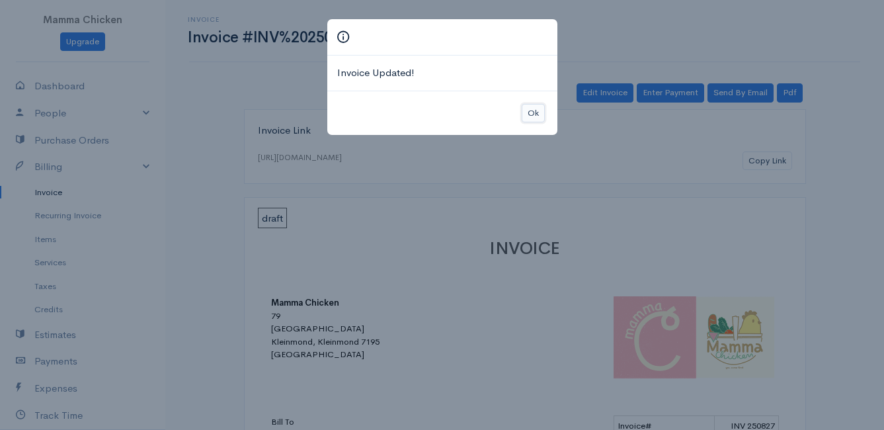
click at [530, 109] on button "Ok" at bounding box center [533, 113] width 23 height 19
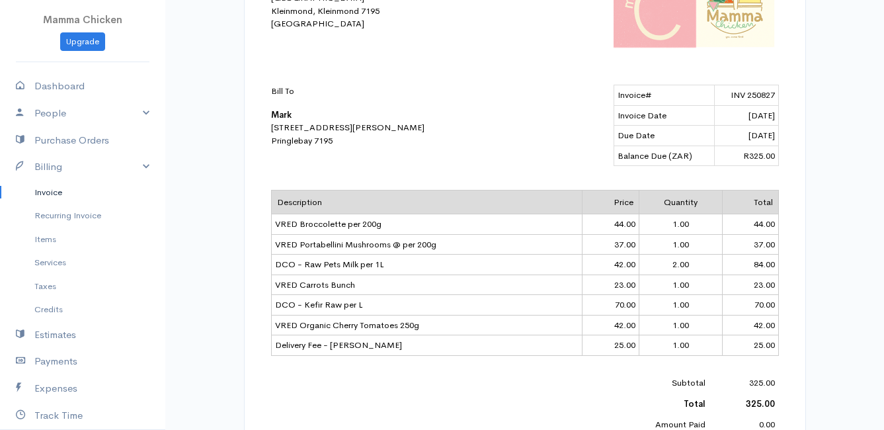
scroll to position [463, 0]
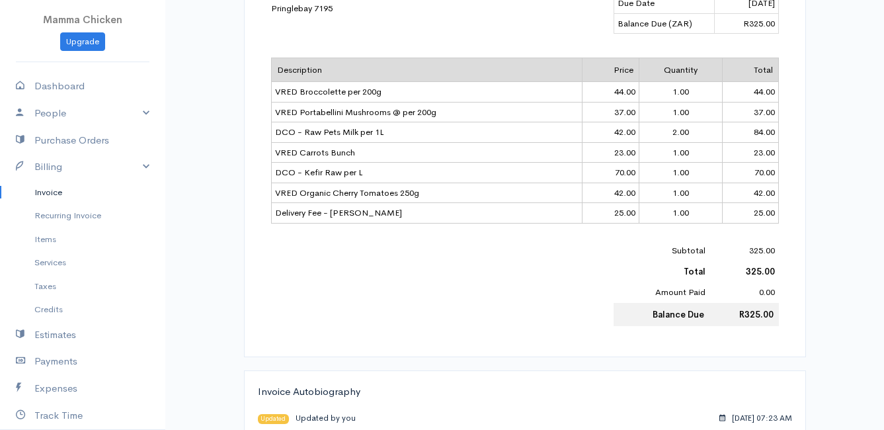
click at [52, 192] on link "Invoice" at bounding box center [82, 192] width 165 height 24
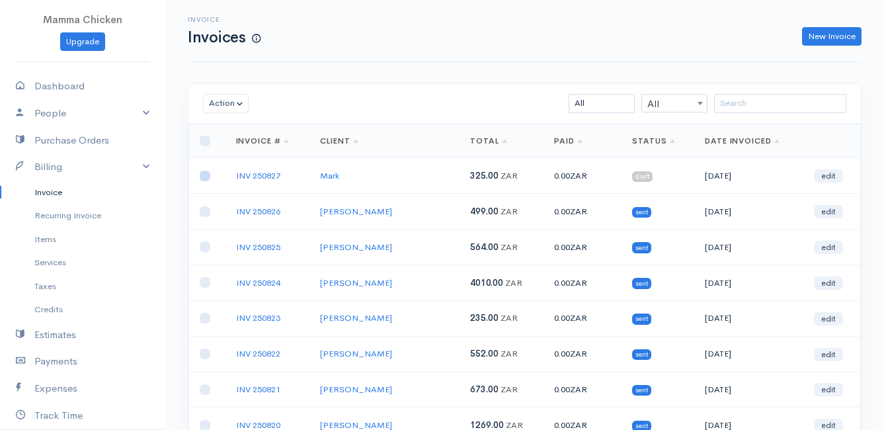
click at [206, 175] on input "checkbox" at bounding box center [205, 176] width 11 height 11
click at [233, 106] on button "Action" at bounding box center [226, 103] width 46 height 19
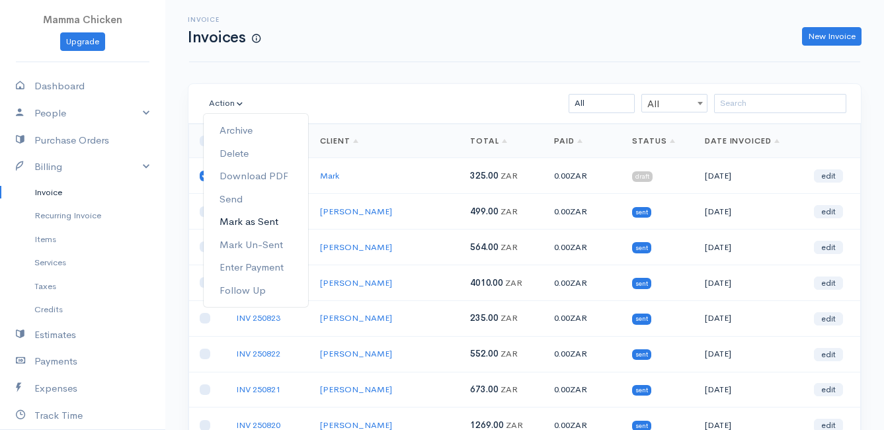
click at [264, 221] on link "Mark as Sent" at bounding box center [256, 221] width 104 height 23
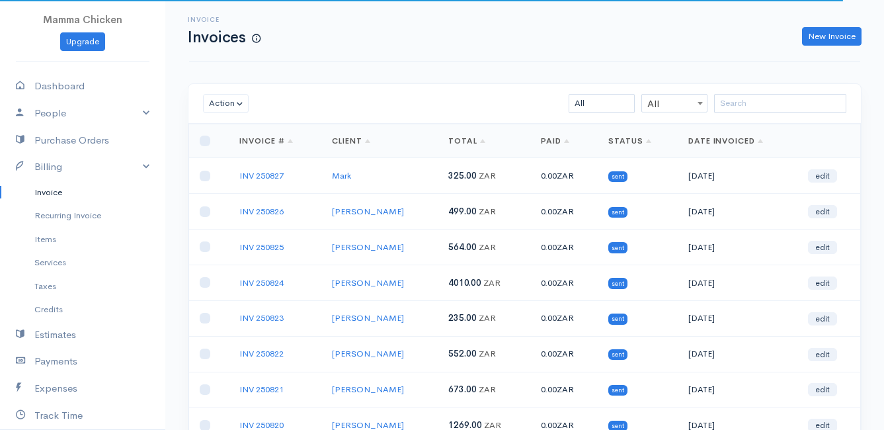
scroll to position [206, 0]
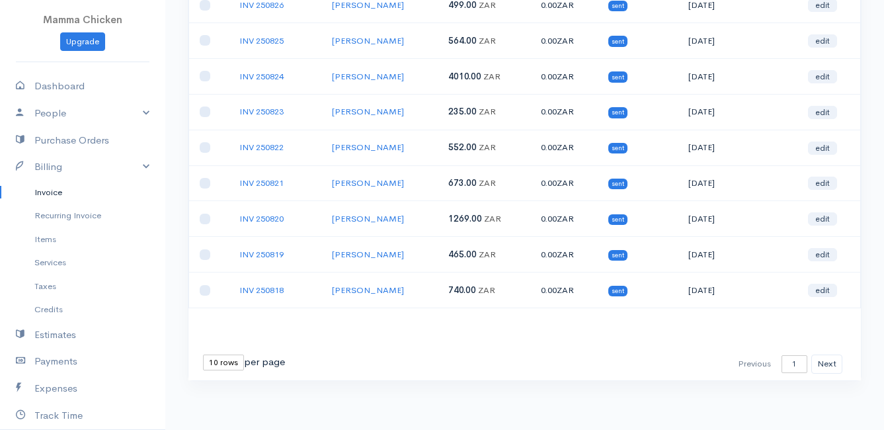
click at [224, 360] on select "10 rows 25 rows 50 rows" at bounding box center [223, 362] width 41 height 16
click at [203, 354] on select "10 rows 25 rows 50 rows" at bounding box center [223, 362] width 41 height 16
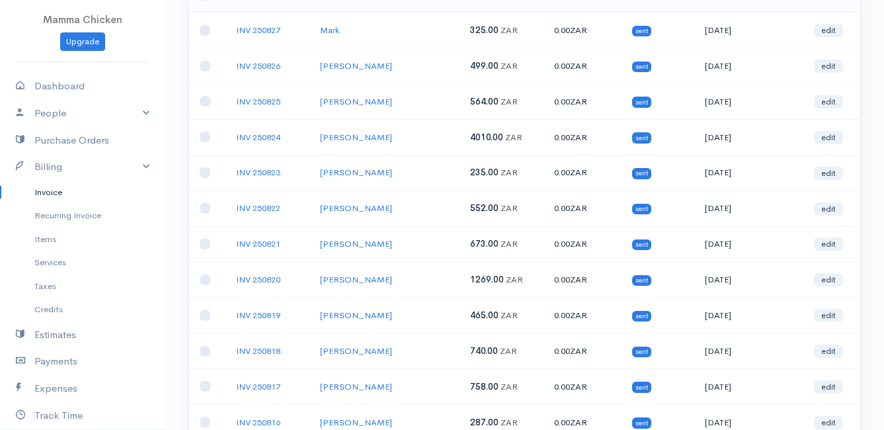
scroll to position [79, 0]
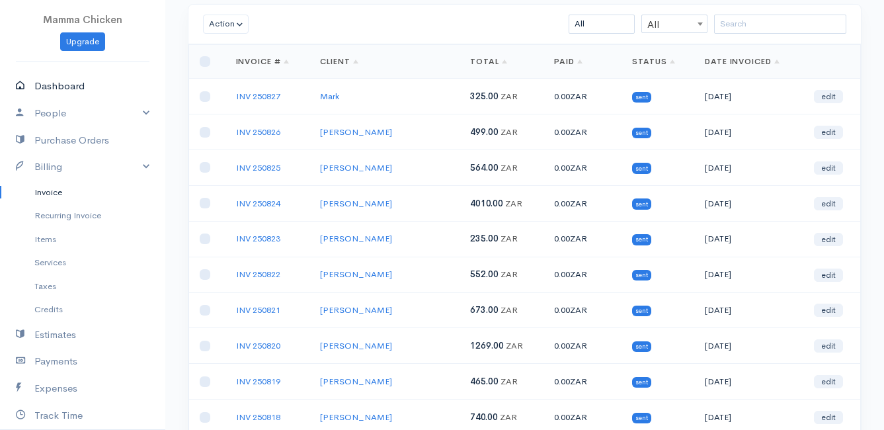
click at [70, 89] on link "Dashboard" at bounding box center [82, 86] width 165 height 27
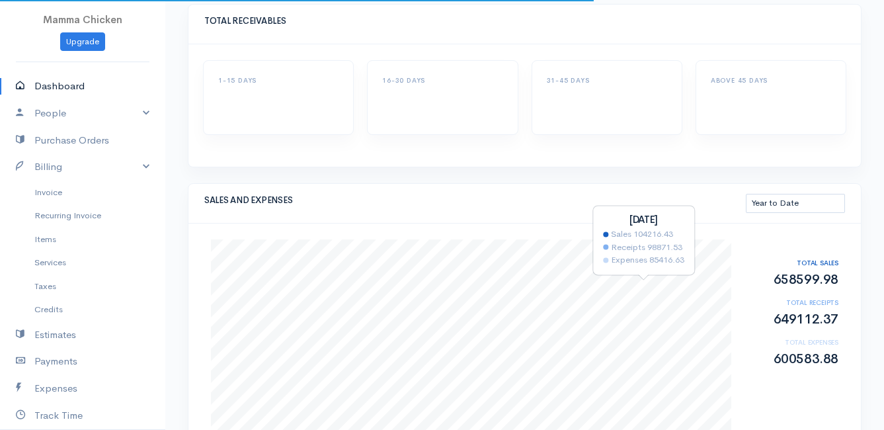
scroll to position [212, 0]
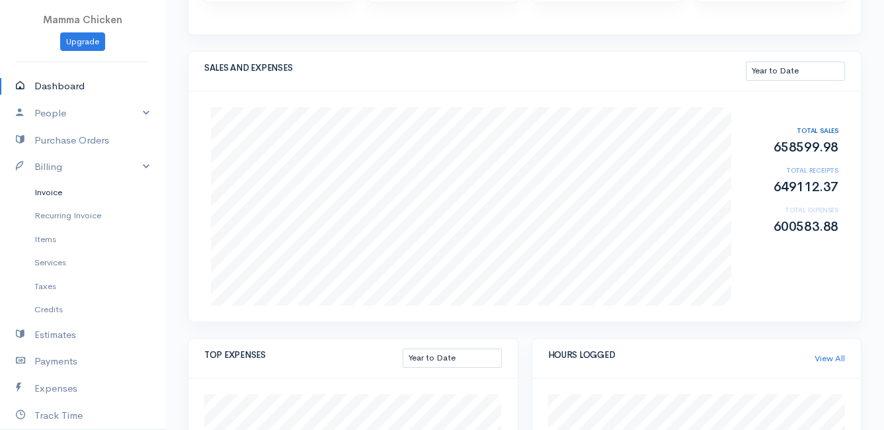
click at [43, 190] on link "Invoice" at bounding box center [82, 192] width 165 height 24
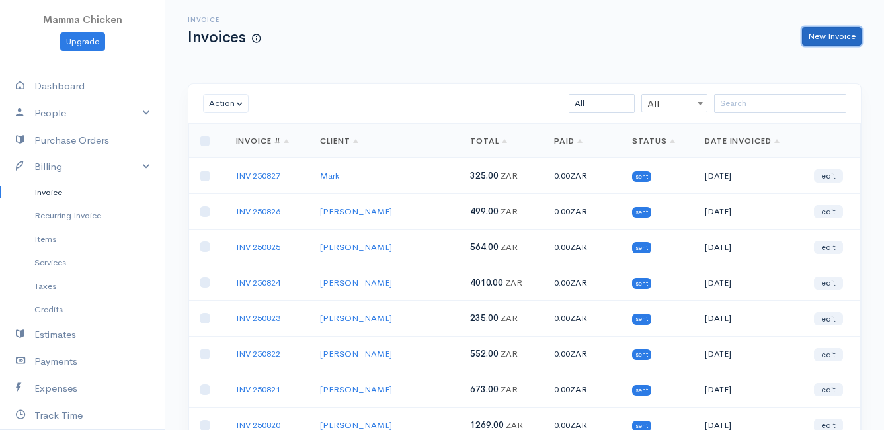
click at [823, 29] on link "New Invoice" at bounding box center [831, 36] width 59 height 19
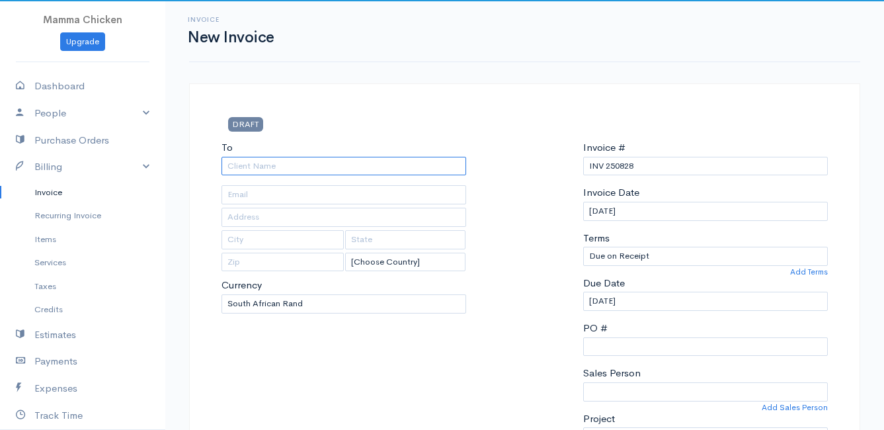
click at [266, 161] on input "To" at bounding box center [343, 166] width 245 height 19
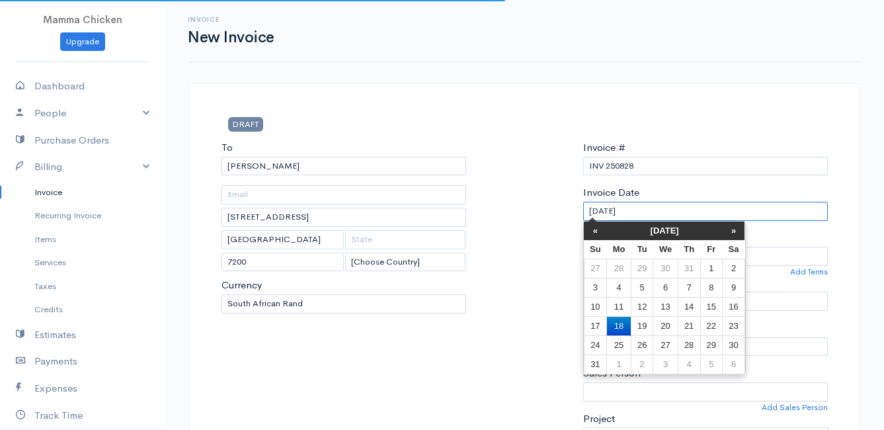
click at [691, 208] on input "[DATE]" at bounding box center [705, 211] width 245 height 19
click at [712, 323] on td "22" at bounding box center [711, 325] width 22 height 19
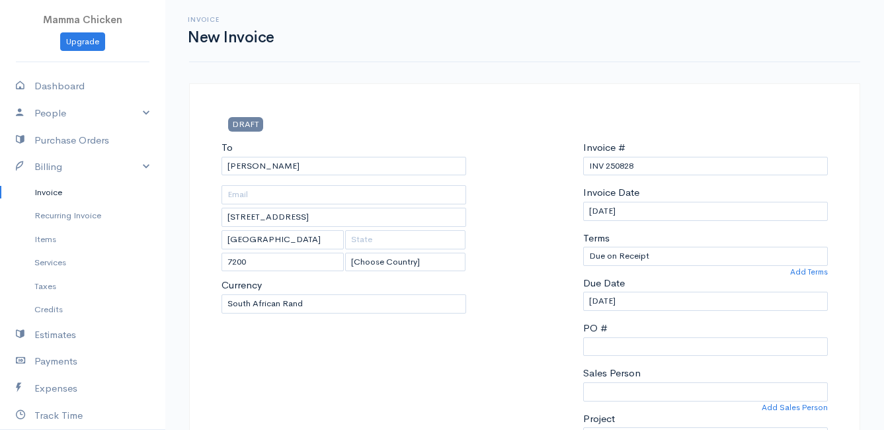
scroll to position [264, 0]
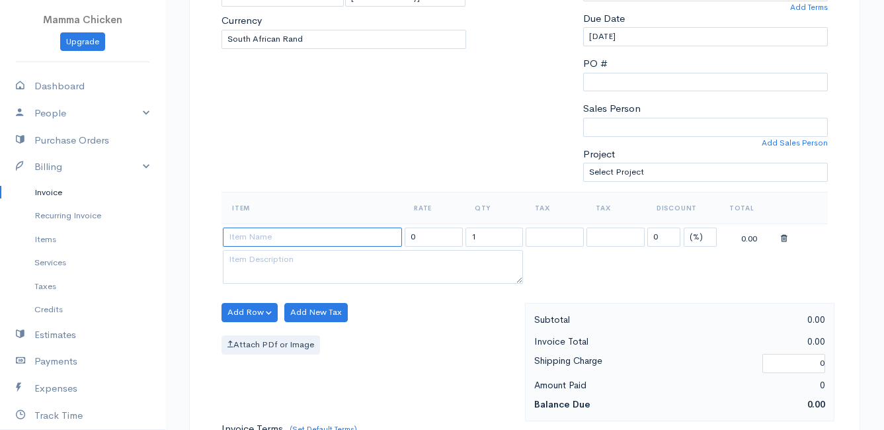
click at [267, 242] on input at bounding box center [312, 236] width 179 height 19
click at [286, 334] on body "Mamma Chicken Upgrade Dashboard People Clients Vendors Staff Users Purchase Ord…" at bounding box center [442, 307] width 884 height 1143
drag, startPoint x: 486, startPoint y: 241, endPoint x: 459, endPoint y: 240, distance: 26.4
click at [459, 240] on tr "VRED Brown Onions per kg 29.00 1 0 (%) Flat 29.00" at bounding box center [524, 236] width 606 height 26
click at [427, 330] on div "Add Row Add Item Row Add Time Row Add New Tax Attach PDf or Image" at bounding box center [370, 362] width 310 height 118
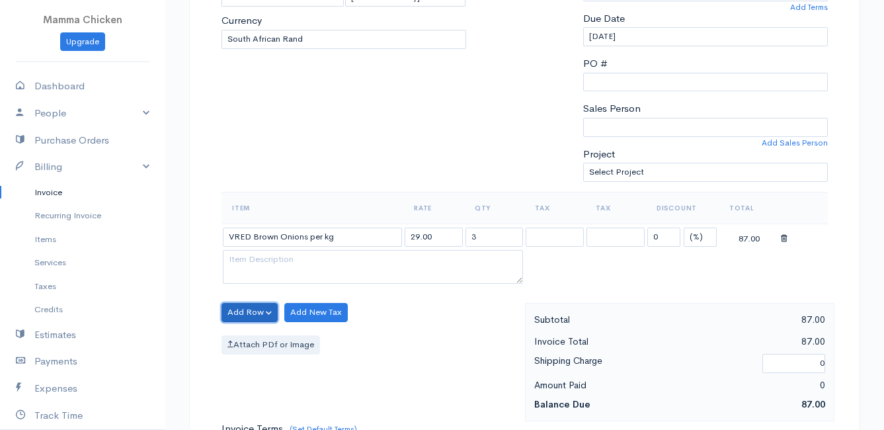
click at [243, 309] on button "Add Row" at bounding box center [249, 312] width 56 height 19
click at [253, 331] on link "Add Item Row" at bounding box center [274, 339] width 104 height 23
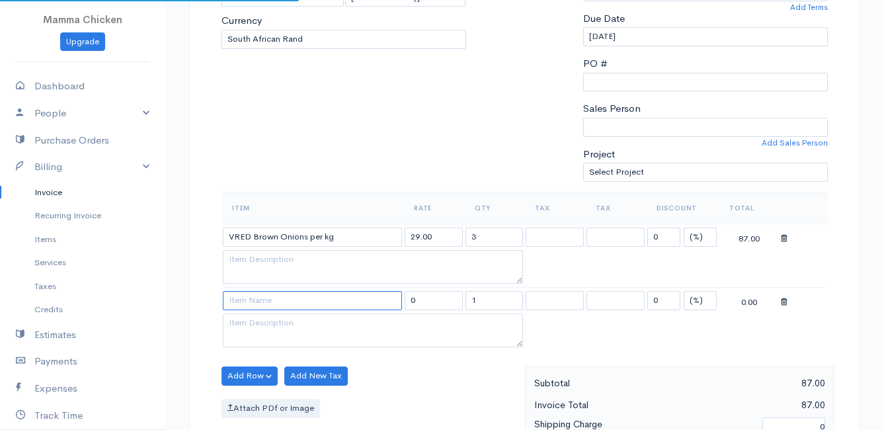
click at [256, 302] on input at bounding box center [312, 300] width 179 height 19
click at [325, 322] on body "Mamma Chicken Upgrade Dashboard People Clients Vendors Staff Users Purchase Ord…" at bounding box center [442, 339] width 884 height 1206
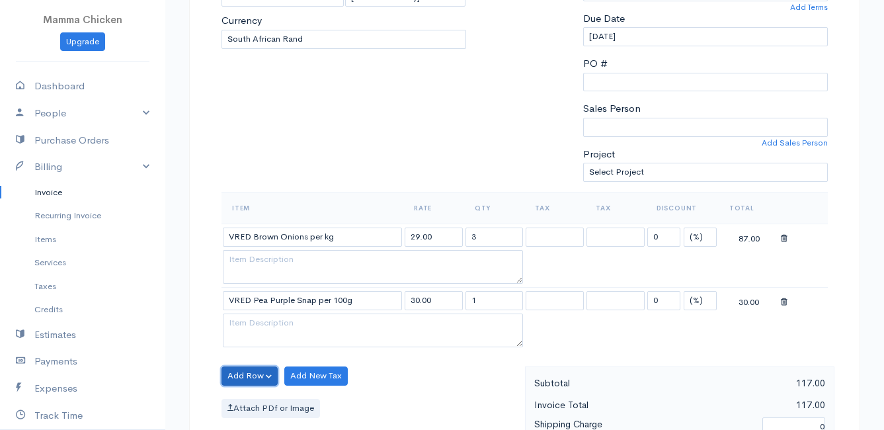
click at [256, 374] on button "Add Row" at bounding box center [249, 375] width 56 height 19
click at [264, 328] on link "Add Item Row" at bounding box center [274, 326] width 104 height 23
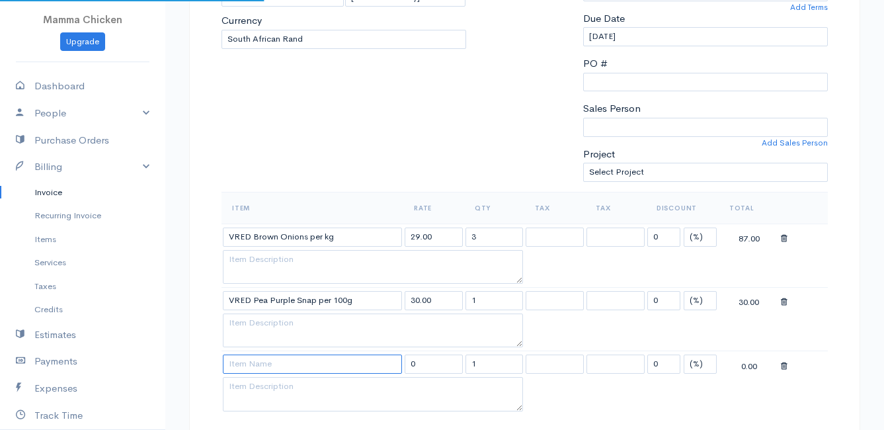
click at [265, 367] on input at bounding box center [312, 363] width 179 height 19
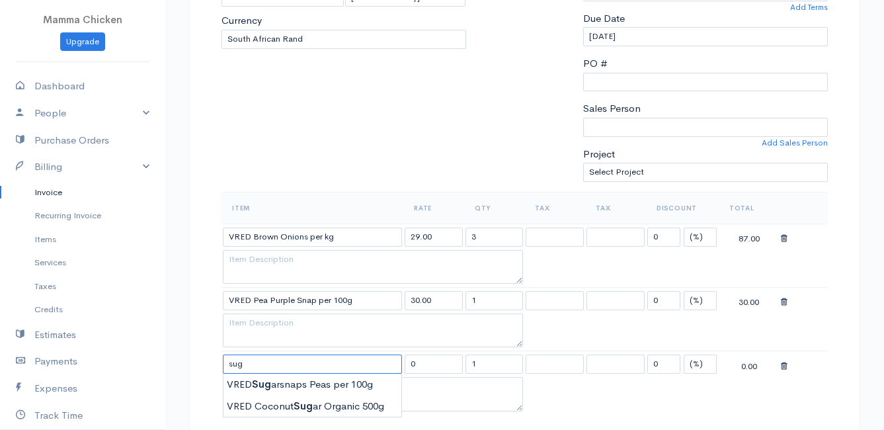
scroll to position [331, 0]
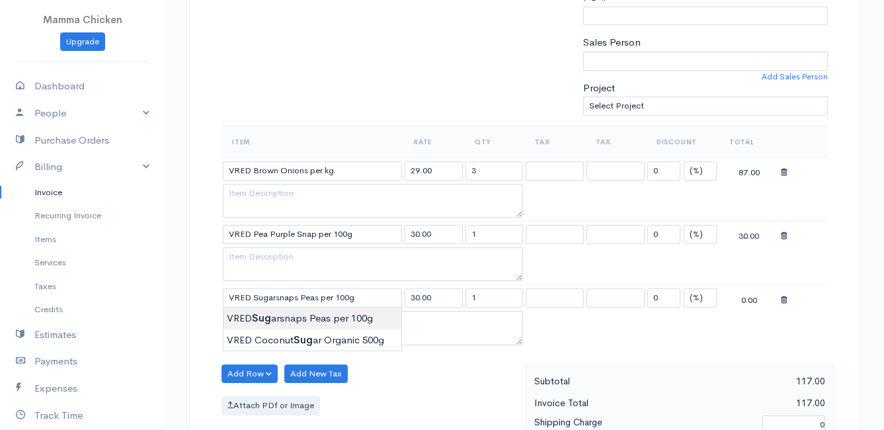
click at [300, 313] on body "Mamma Chicken Upgrade Dashboard People Clients Vendors Staff Users Purchase Ord…" at bounding box center [442, 304] width 884 height 1270
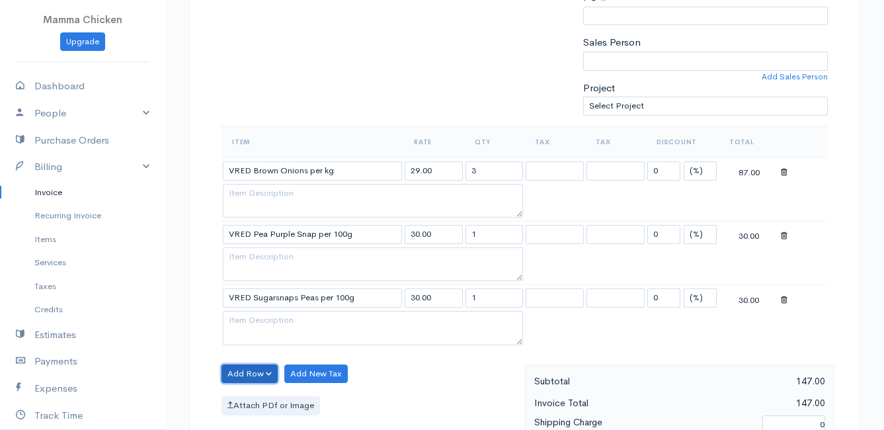
click at [253, 376] on button "Add Row" at bounding box center [249, 373] width 56 height 19
click at [267, 320] on link "Add Item Row" at bounding box center [274, 324] width 104 height 23
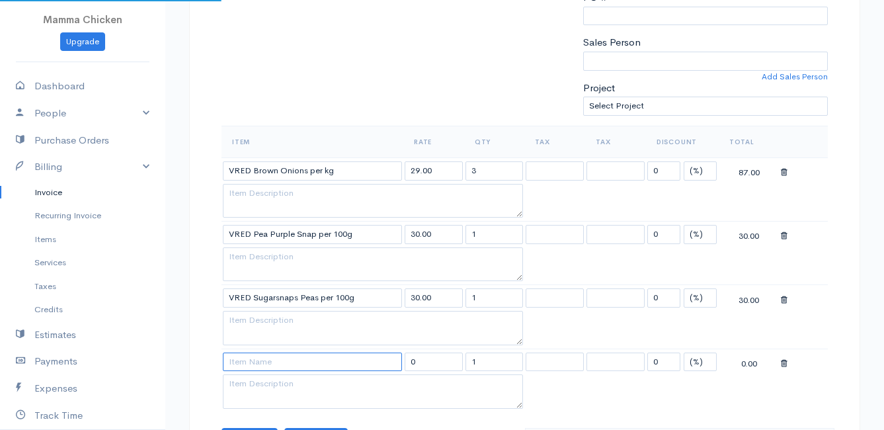
click at [258, 364] on input at bounding box center [312, 361] width 179 height 19
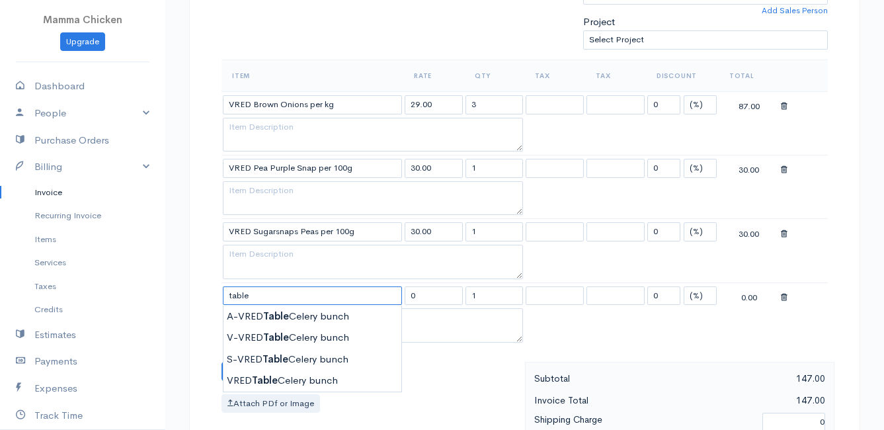
scroll to position [463, 0]
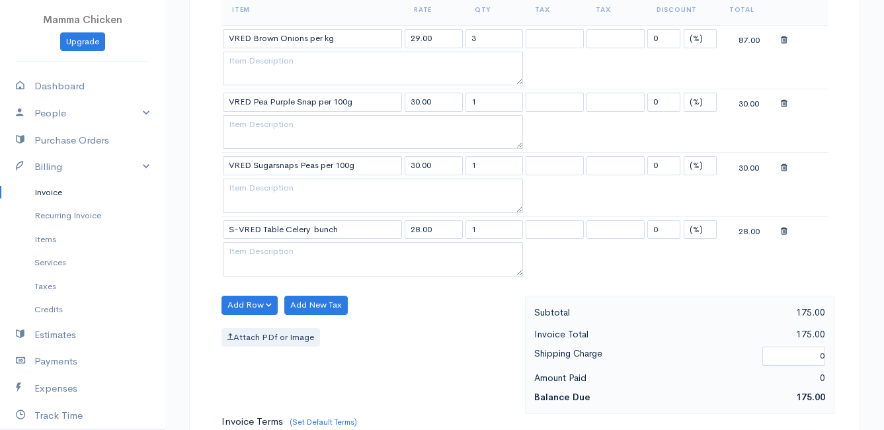
click at [274, 293] on body "Mamma Chicken Upgrade Dashboard People Clients Vendors Staff Users Purchase Ord…" at bounding box center [442, 203] width 884 height 1333
click at [252, 301] on button "Add Row" at bounding box center [249, 304] width 56 height 19
click at [260, 331] on link "Add Item Row" at bounding box center [274, 332] width 104 height 23
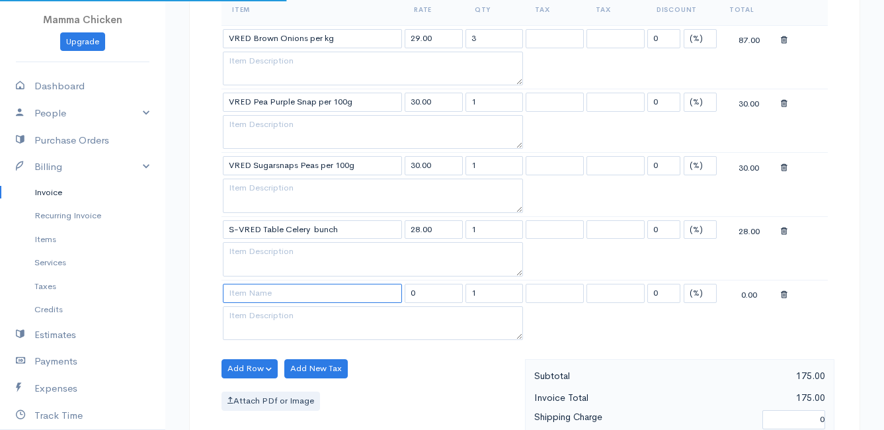
drag, startPoint x: 252, startPoint y: 283, endPoint x: 253, endPoint y: 291, distance: 8.0
click at [253, 288] on input at bounding box center [312, 293] width 179 height 19
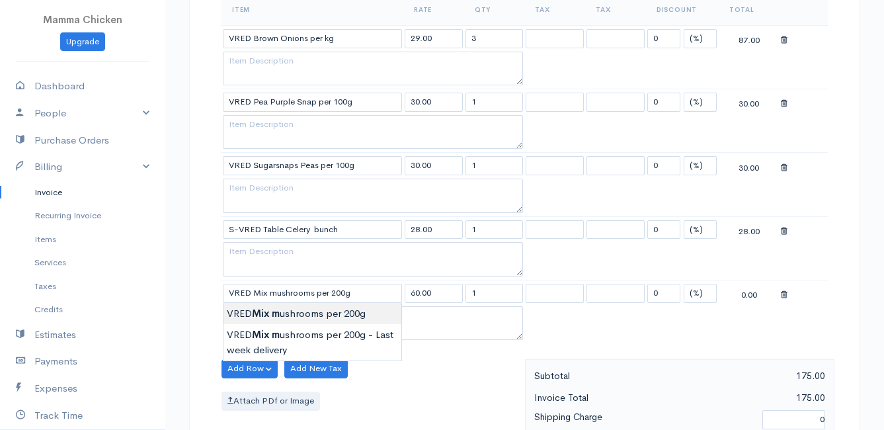
click at [288, 312] on body "Mamma Chicken Upgrade Dashboard People Clients Vendors Staff Users Purchase Ord…" at bounding box center [442, 235] width 884 height 1397
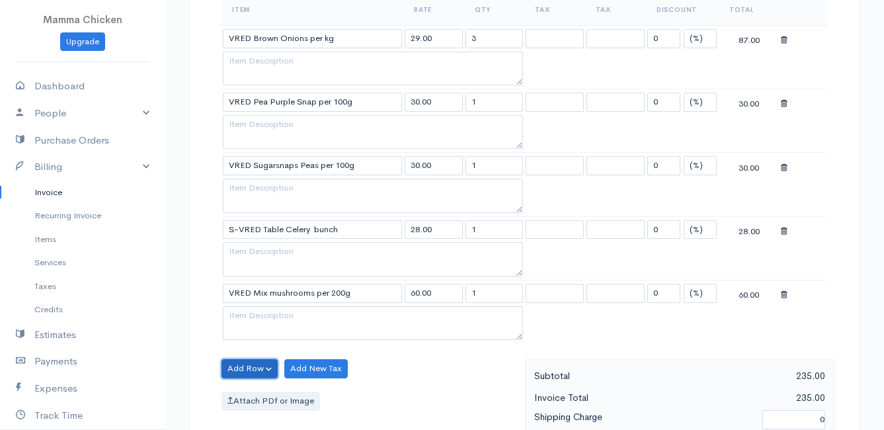
click at [252, 362] on button "Add Row" at bounding box center [249, 368] width 56 height 19
click at [274, 319] on link "Add Item Row" at bounding box center [274, 318] width 104 height 23
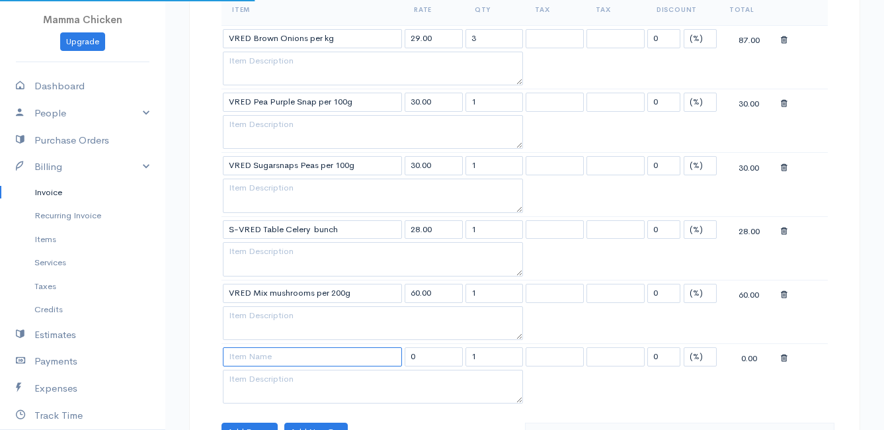
click at [273, 355] on input at bounding box center [312, 356] width 179 height 19
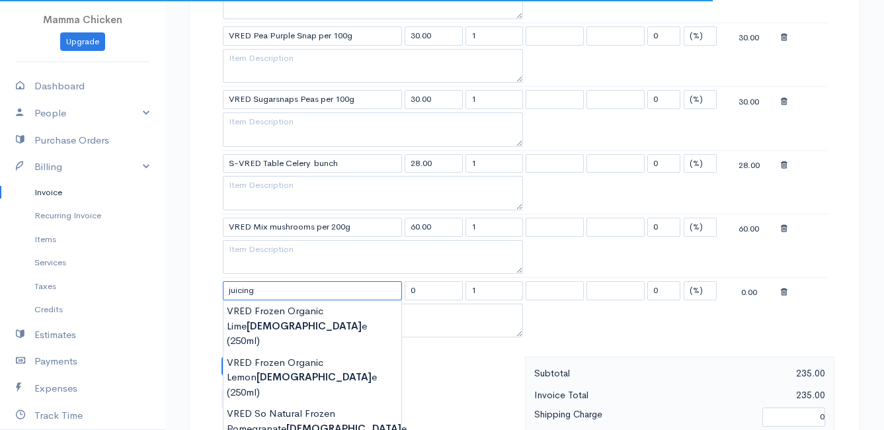
scroll to position [595, 0]
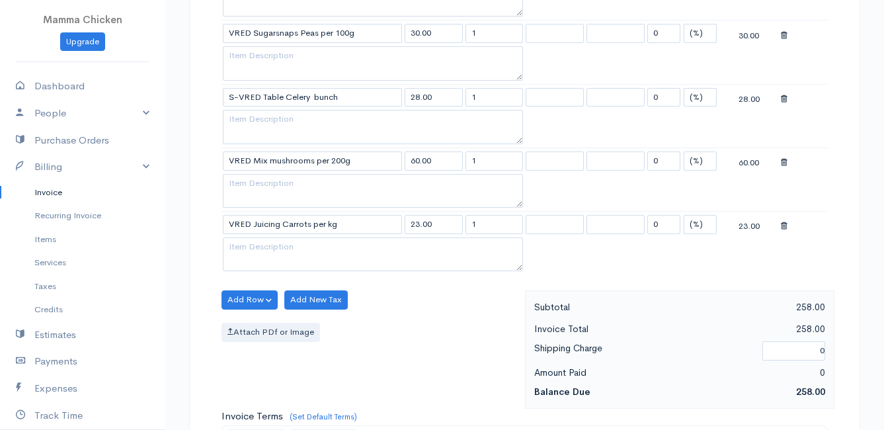
click at [286, 289] on body "Mamma Chicken Upgrade Dashboard People Clients Vendors Staff Users Purchase Ord…" at bounding box center [442, 135] width 884 height 1461
drag, startPoint x: 498, startPoint y: 226, endPoint x: 459, endPoint y: 226, distance: 38.3
click at [459, 226] on tr "VRED Juicing Carrots per kg 23.00 1 0 (%) Flat 23.00" at bounding box center [524, 225] width 606 height 26
click at [432, 323] on div "Attach PDf or Image" at bounding box center [369, 332] width 297 height 19
click at [235, 301] on button "Add Row" at bounding box center [249, 299] width 56 height 19
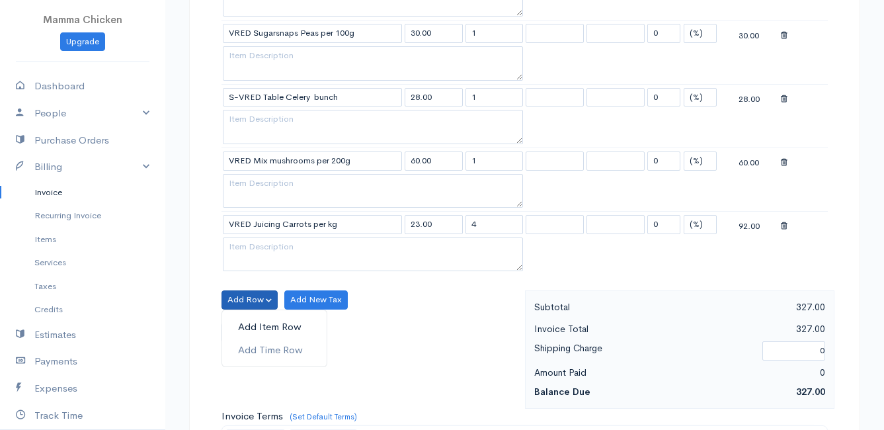
click at [248, 322] on link "Add Item Row" at bounding box center [274, 326] width 104 height 23
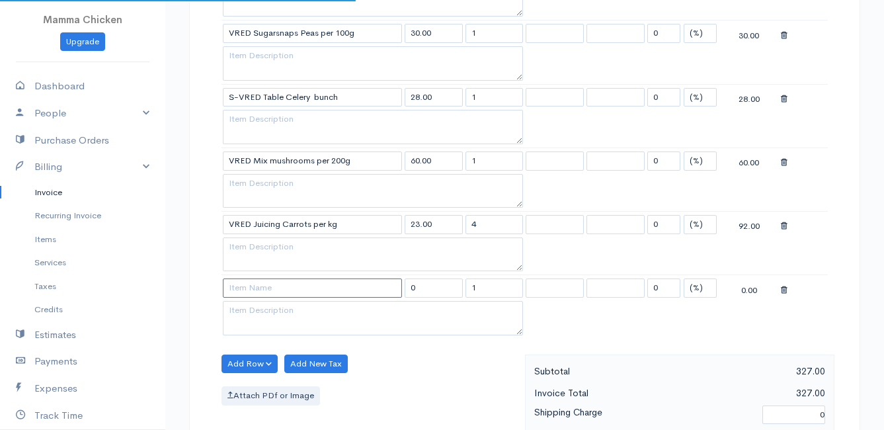
click at [253, 290] on input at bounding box center [312, 287] width 179 height 19
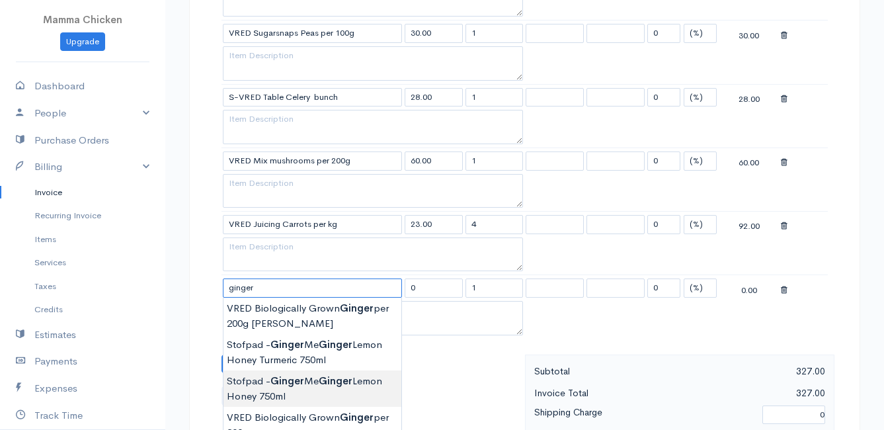
scroll to position [661, 0]
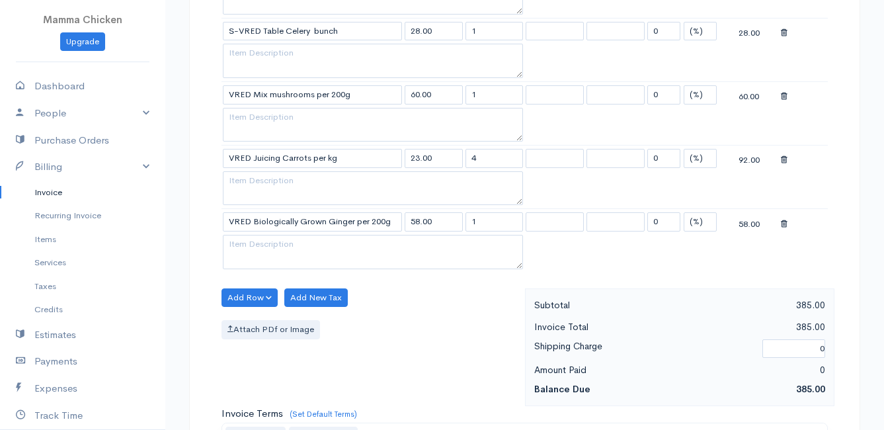
click at [340, 359] on body "Mamma Chicken Upgrade Dashboard People Clients Vendors Staff Users Purchase Ord…" at bounding box center [442, 101] width 884 height 1524
drag, startPoint x: 496, startPoint y: 217, endPoint x: 444, endPoint y: 224, distance: 52.6
click at [444, 224] on tr "VRED Biologically Grown Ginger per 200g 58.00 1 0 (%) Flat 58.00" at bounding box center [524, 222] width 606 height 26
click at [416, 320] on div "Attach PDf or Image" at bounding box center [369, 329] width 297 height 19
click at [237, 294] on button "Add Row" at bounding box center [249, 297] width 56 height 19
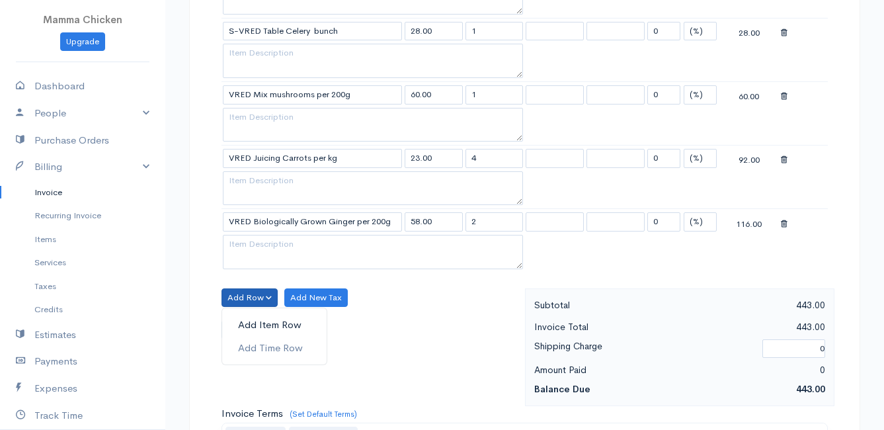
click at [252, 327] on link "Add Item Row" at bounding box center [274, 324] width 104 height 23
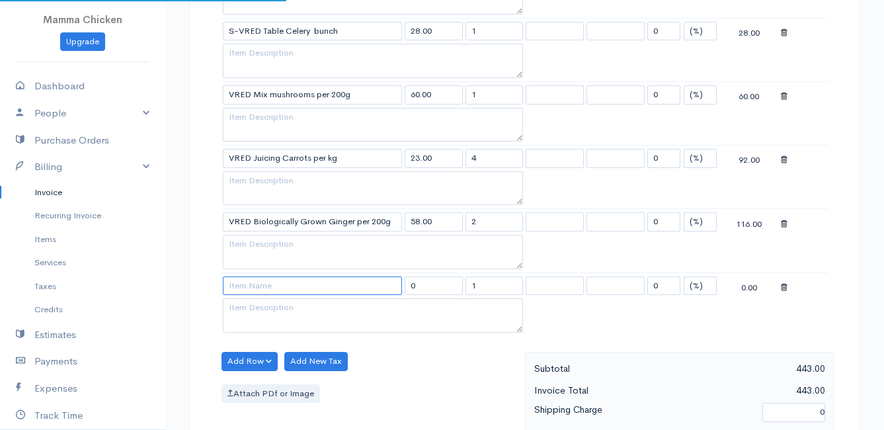
click at [260, 292] on input at bounding box center [312, 285] width 179 height 19
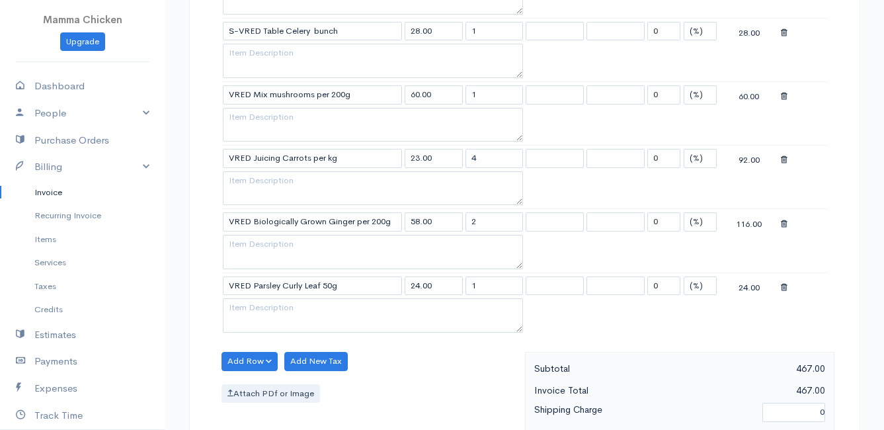
click at [264, 300] on body "Mamma Chicken Upgrade Dashboard People Clients Vendors Staff Users Purchase Ord…" at bounding box center [442, 133] width 884 height 1588
drag, startPoint x: 482, startPoint y: 282, endPoint x: 458, endPoint y: 285, distance: 24.0
click at [458, 285] on tr "VRED Parsley Curly Leaf 50g 24.00 1 0 (%) Flat 24.00" at bounding box center [524, 285] width 606 height 26
click at [444, 368] on div "Add Row Add Item Row Add Time Row Add New Tax Attach PDf or Image" at bounding box center [370, 411] width 310 height 118
click at [251, 358] on button "Add Row" at bounding box center [249, 361] width 56 height 19
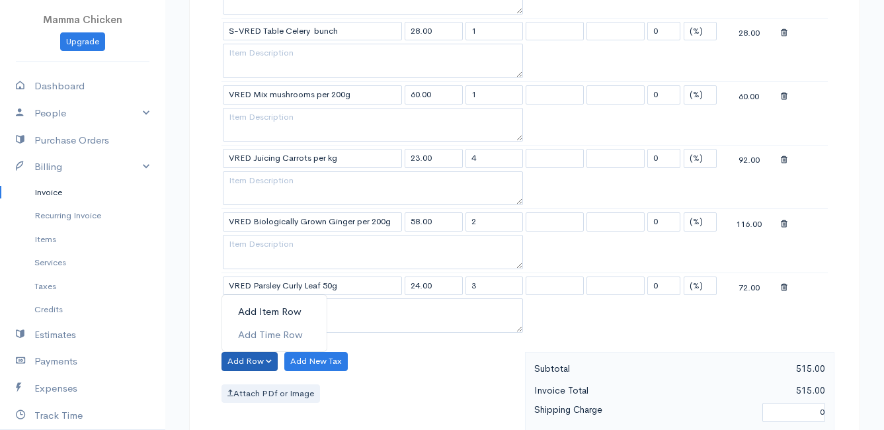
click at [266, 310] on link "Add Item Row" at bounding box center [274, 311] width 104 height 23
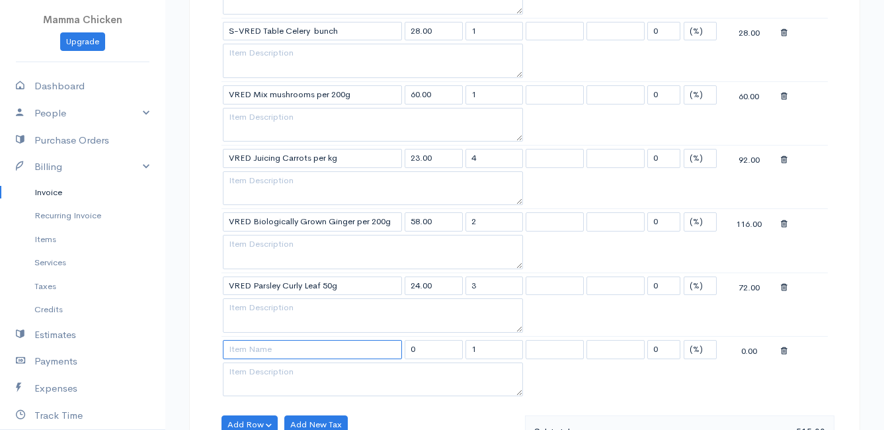
click at [255, 350] on input at bounding box center [312, 349] width 179 height 19
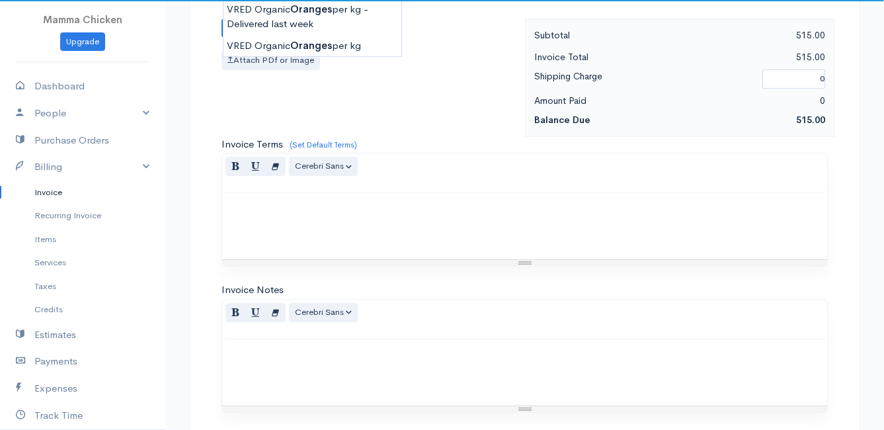
scroll to position [925, 0]
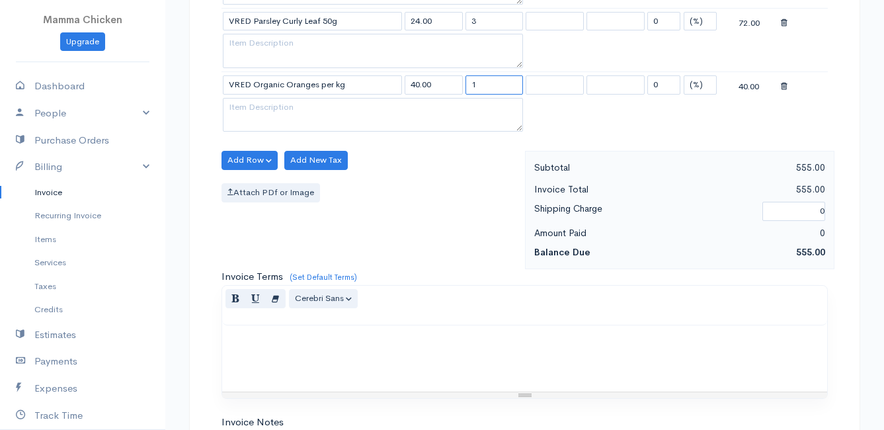
drag, startPoint x: 488, startPoint y: 81, endPoint x: 467, endPoint y: 87, distance: 21.3
click at [467, 87] on input "1" at bounding box center [494, 84] width 58 height 19
click at [455, 208] on div "Add Row Add Item Row Add Time Row Add New Tax Attach PDf or Image" at bounding box center [370, 210] width 310 height 118
click at [245, 155] on button "Add Row" at bounding box center [249, 160] width 56 height 19
click at [248, 184] on link "Add Item Row" at bounding box center [274, 187] width 104 height 23
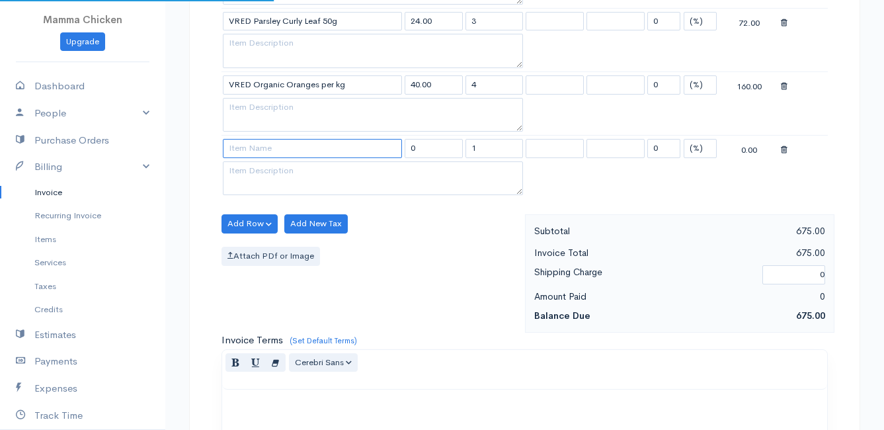
click at [249, 153] on input at bounding box center [312, 148] width 179 height 19
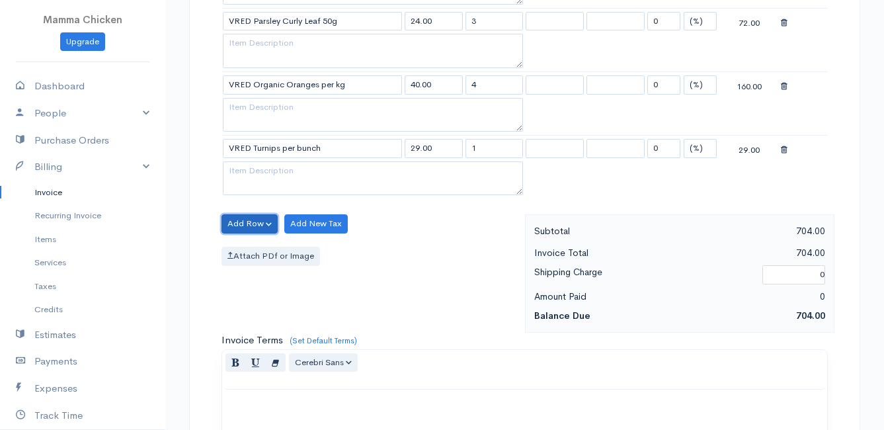
click at [253, 226] on button "Add Row" at bounding box center [249, 223] width 56 height 19
click at [256, 248] on link "Add Item Row" at bounding box center [274, 250] width 104 height 23
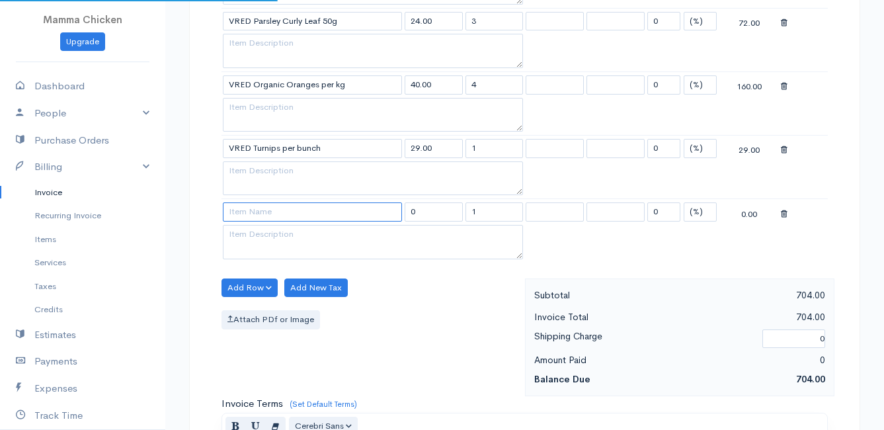
click at [253, 219] on input at bounding box center [312, 211] width 179 height 19
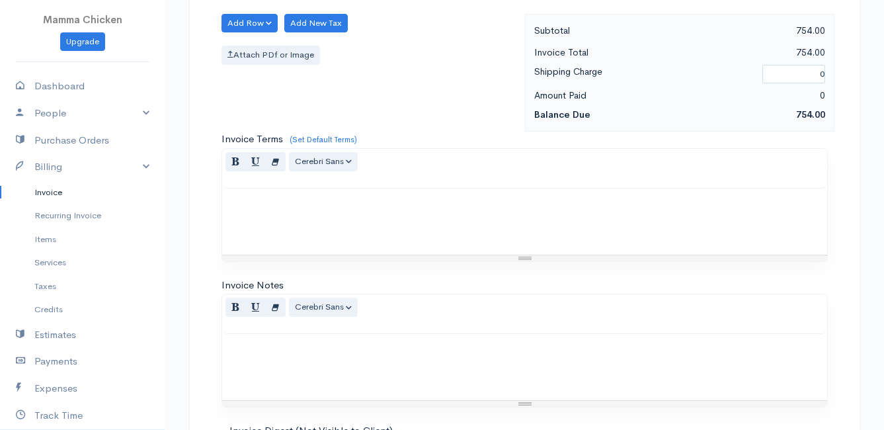
scroll to position [1349, 0]
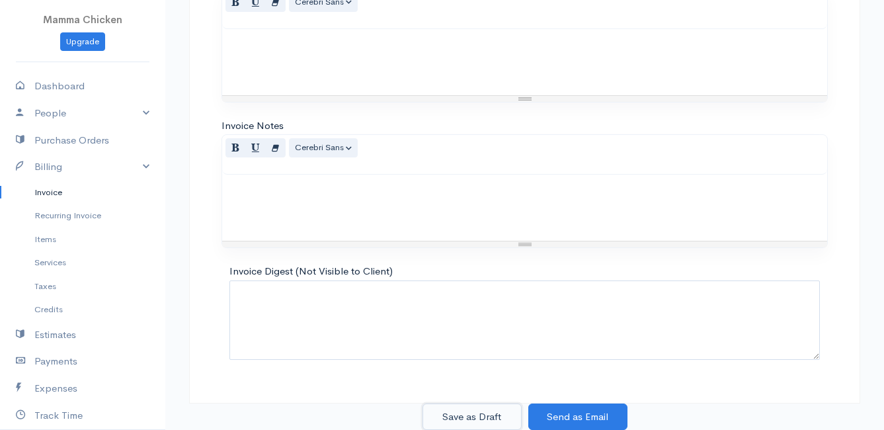
click at [475, 418] on button "Save as Draft" at bounding box center [471, 416] width 99 height 27
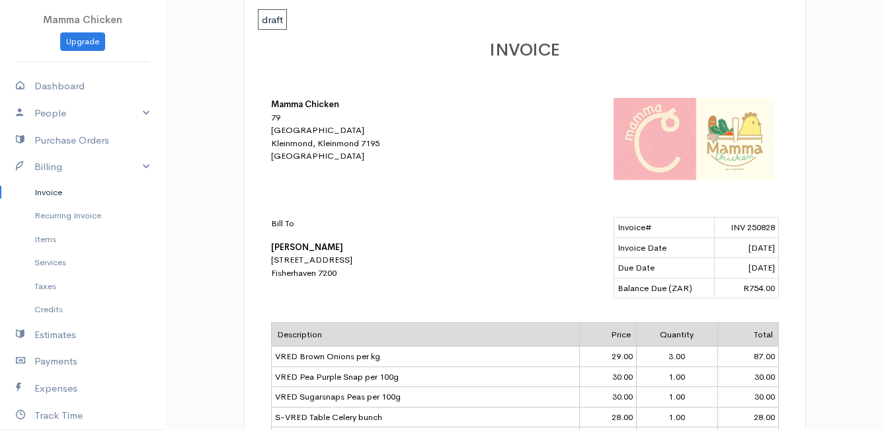
scroll to position [132, 0]
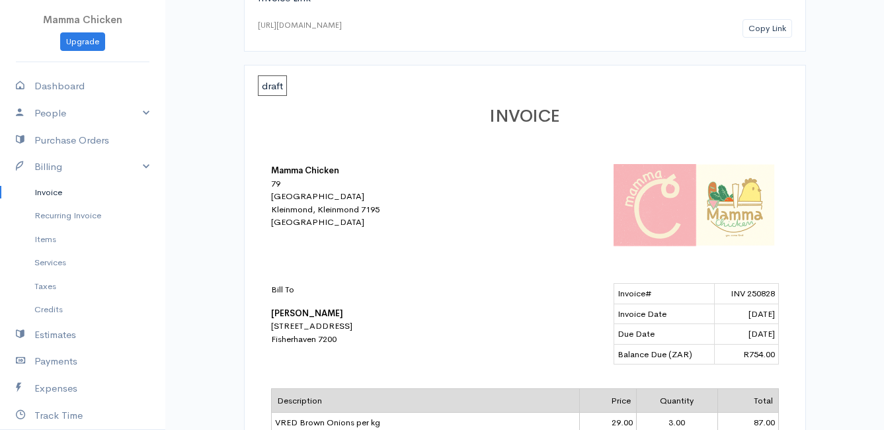
click at [46, 192] on link "Invoice" at bounding box center [82, 192] width 165 height 24
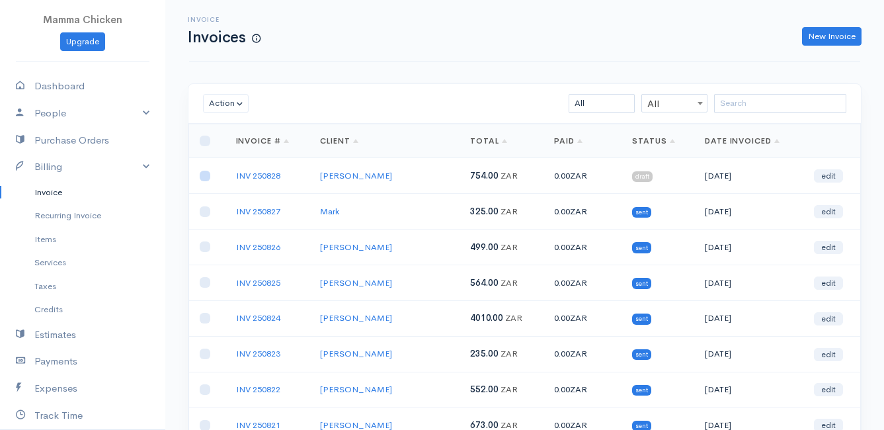
click at [204, 178] on input "checkbox" at bounding box center [205, 176] width 11 height 11
click at [219, 103] on button "Action" at bounding box center [226, 103] width 46 height 19
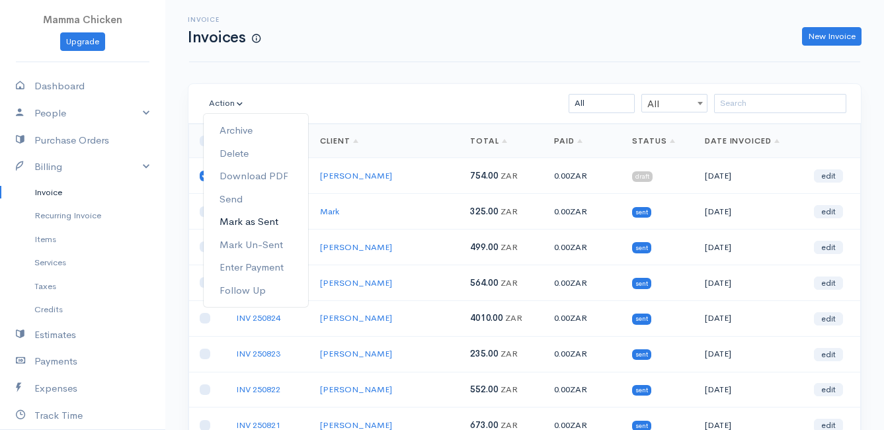
click at [276, 225] on link "Mark as Sent" at bounding box center [256, 221] width 104 height 23
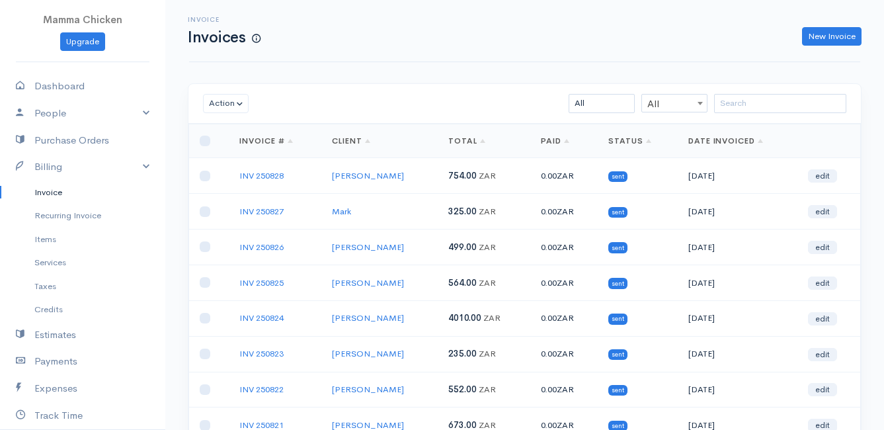
scroll to position [206, 0]
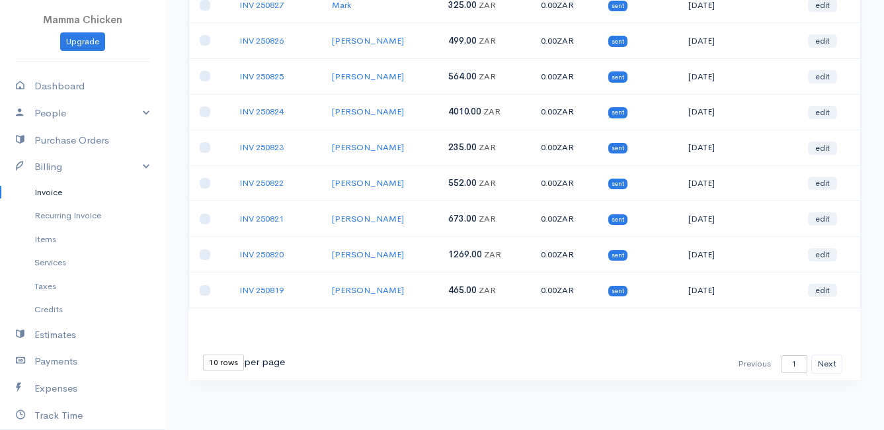
click at [218, 362] on select "10 rows 25 rows 50 rows" at bounding box center [223, 362] width 41 height 16
click at [203, 354] on select "10 rows 25 rows 50 rows" at bounding box center [223, 362] width 41 height 16
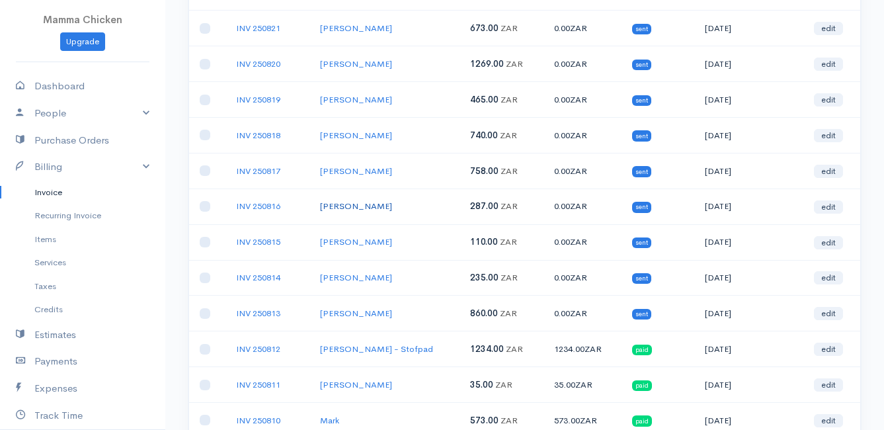
scroll to position [0, 0]
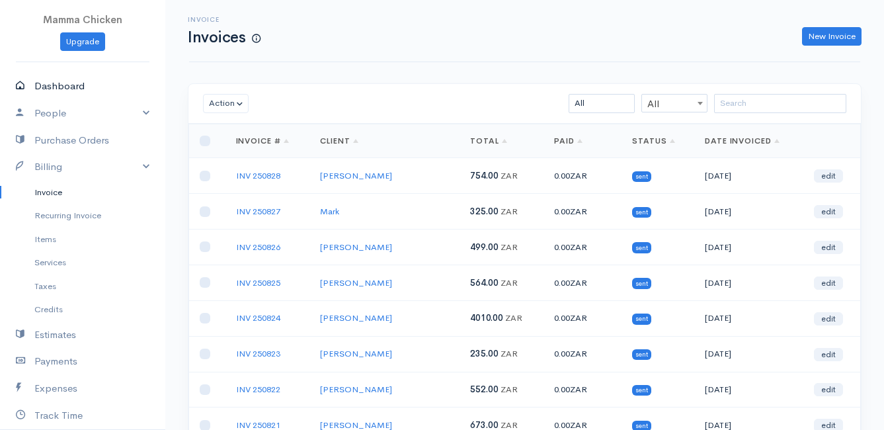
click at [52, 85] on link "Dashboard" at bounding box center [82, 86] width 165 height 27
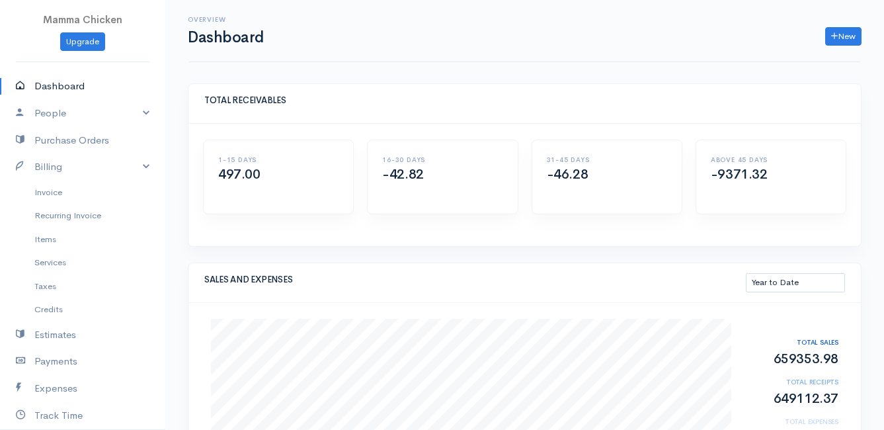
scroll to position [264, 0]
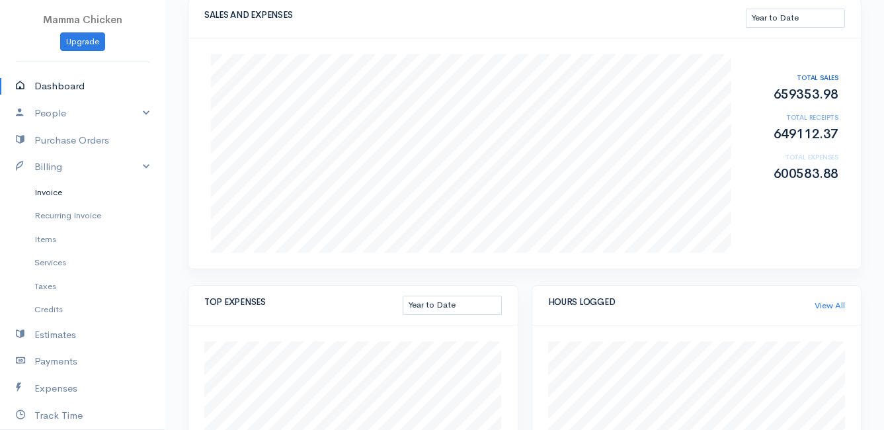
click at [53, 194] on link "Invoice" at bounding box center [82, 192] width 165 height 24
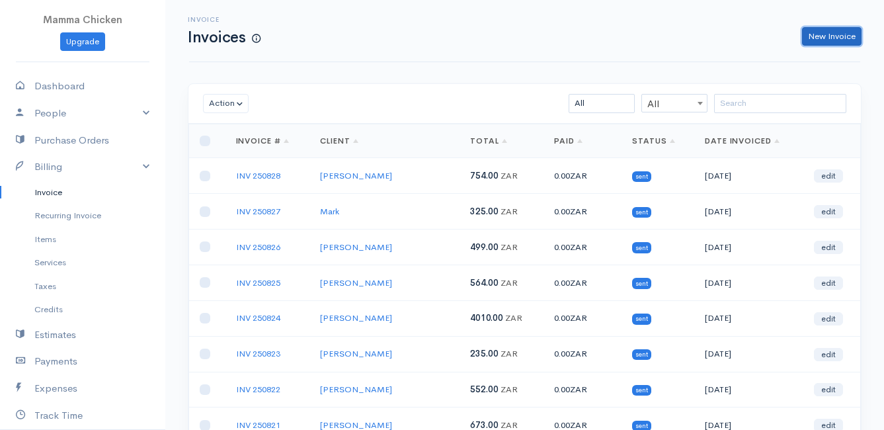
click at [836, 34] on link "New Invoice" at bounding box center [831, 36] width 59 height 19
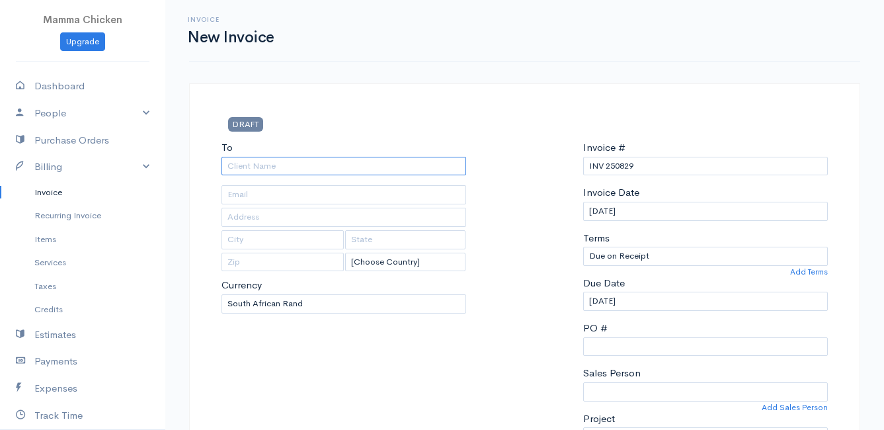
click at [258, 166] on input "To" at bounding box center [343, 166] width 245 height 19
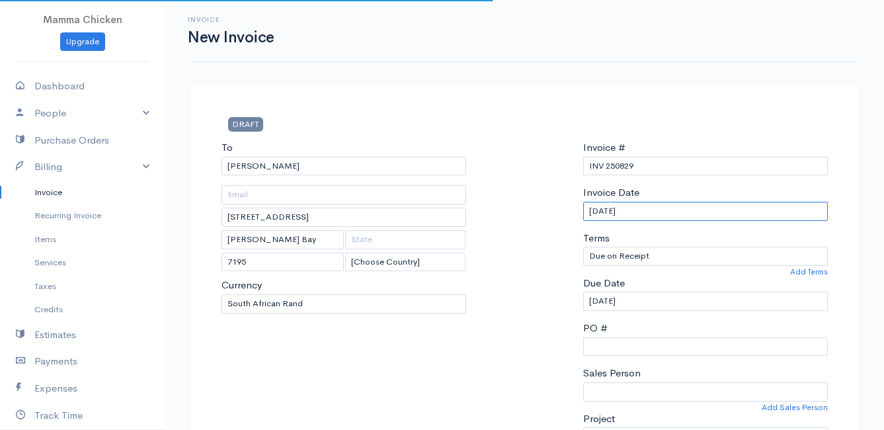
click at [664, 212] on input "[DATE]" at bounding box center [705, 211] width 245 height 19
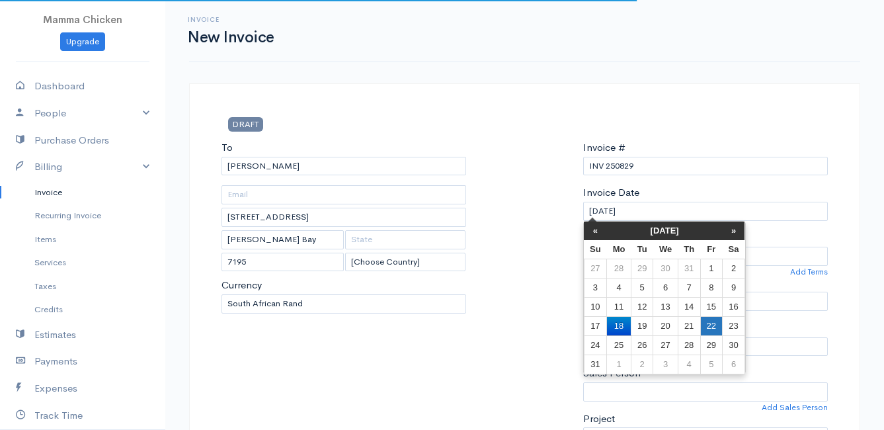
click at [714, 325] on td "22" at bounding box center [711, 325] width 22 height 19
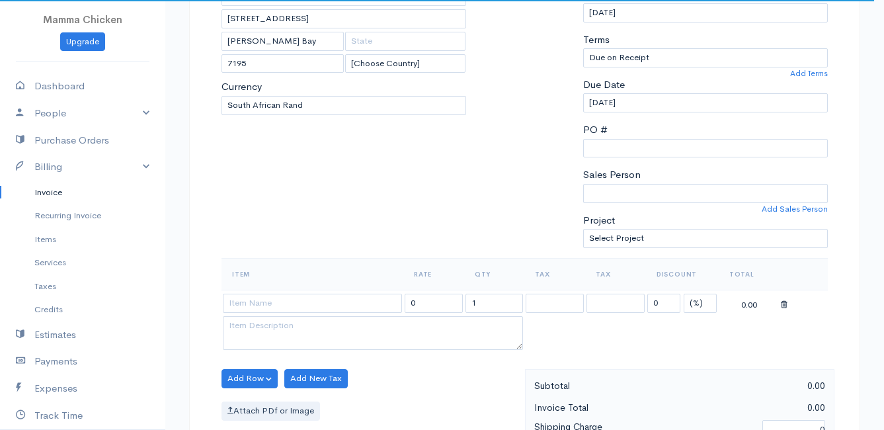
scroll to position [264, 0]
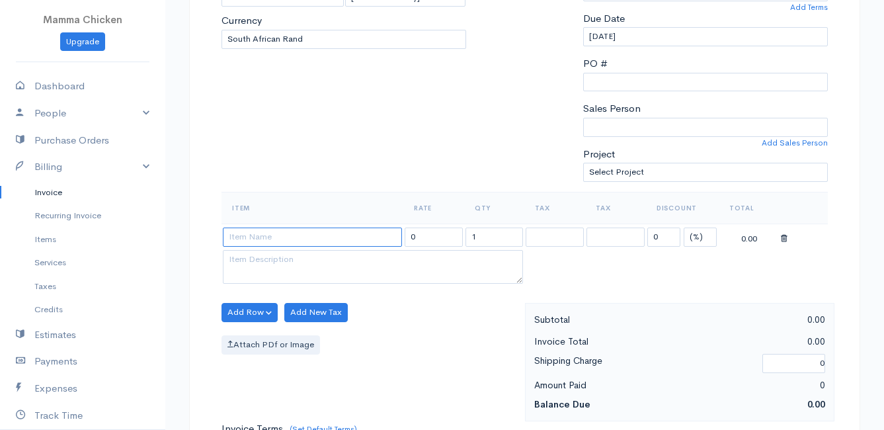
click at [299, 239] on input at bounding box center [312, 236] width 179 height 19
click at [300, 333] on body "Mamma Chicken Upgrade Dashboard People Clients Vendors Staff Users Purchase Ord…" at bounding box center [442, 307] width 884 height 1143
click at [250, 313] on button "Add Row" at bounding box center [249, 312] width 56 height 19
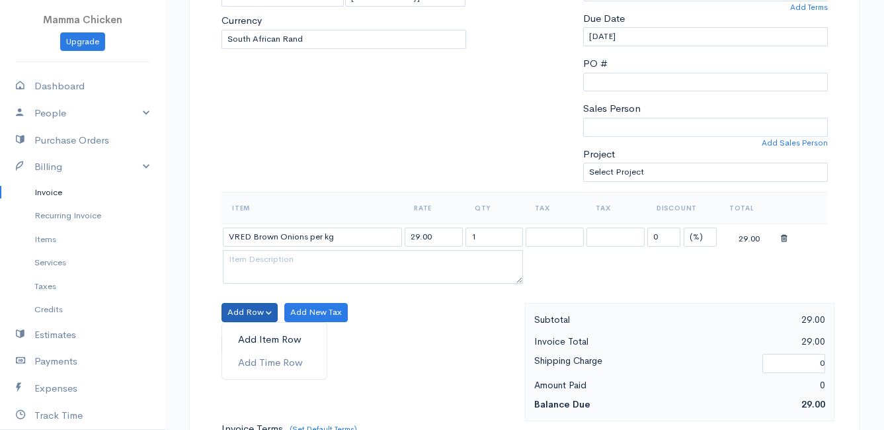
click at [260, 338] on link "Add Item Row" at bounding box center [274, 339] width 104 height 23
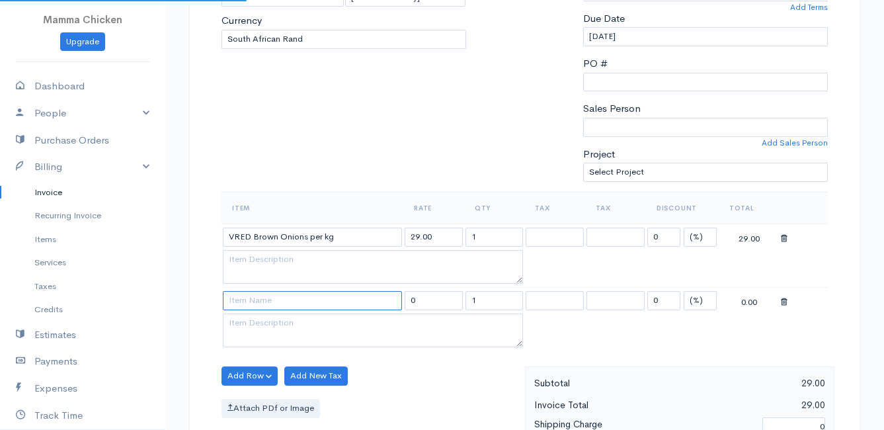
click at [250, 300] on input at bounding box center [312, 300] width 179 height 19
click at [268, 321] on body "Mamma Chicken Upgrade Dashboard People Clients Vendors Staff Users Purchase Ord…" at bounding box center [442, 339] width 884 height 1206
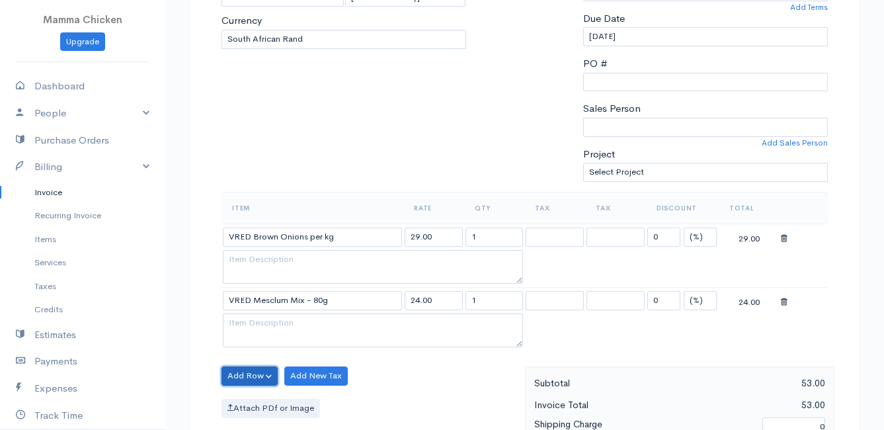
click at [242, 379] on button "Add Row" at bounding box center [249, 375] width 56 height 19
click at [260, 321] on link "Add Item Row" at bounding box center [274, 326] width 104 height 23
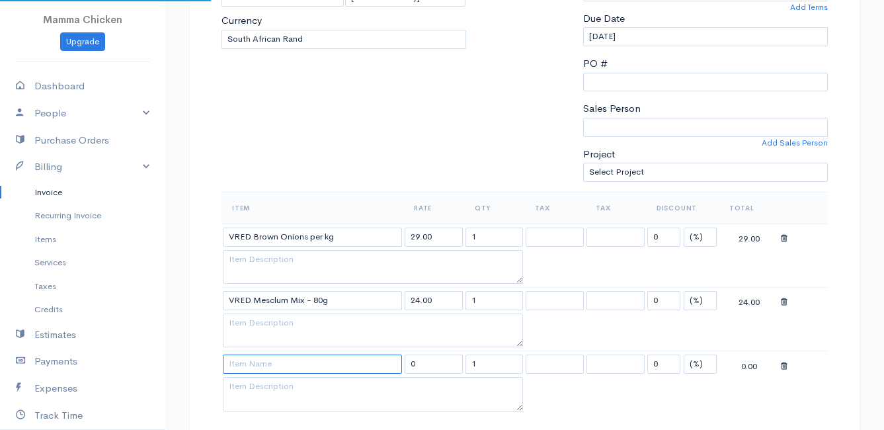
click at [252, 368] on input at bounding box center [312, 363] width 179 height 19
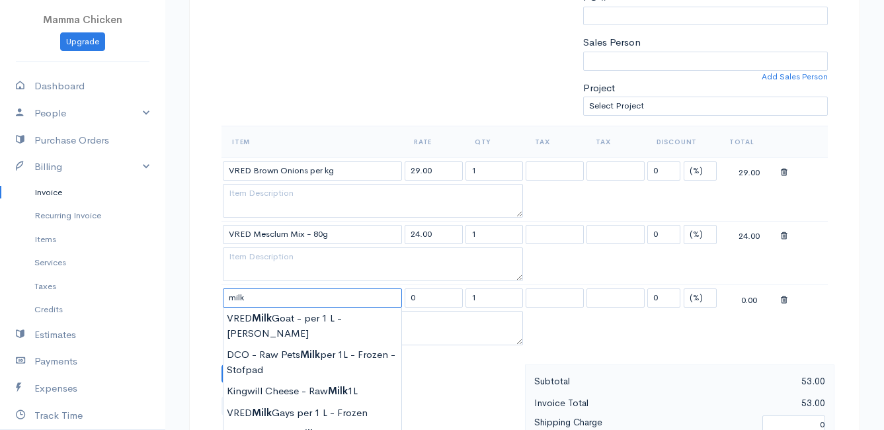
scroll to position [463, 0]
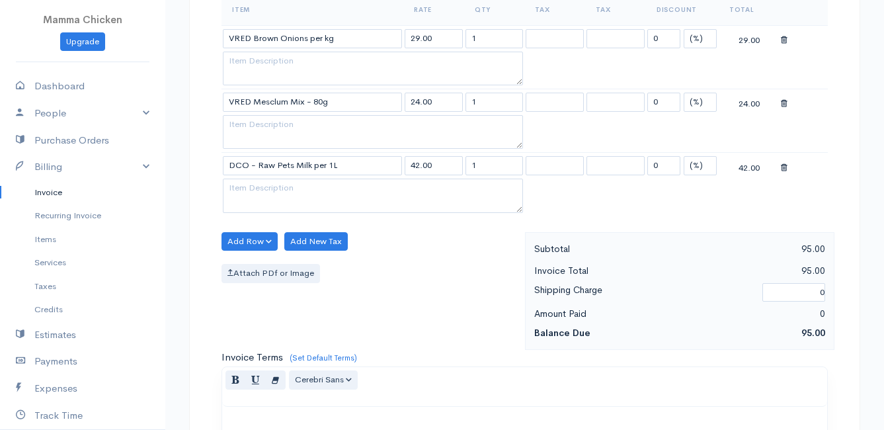
click at [304, 261] on body "Mamma Chicken Upgrade Dashboard People Clients Vendors Staff Users Purchase Ord…" at bounding box center [442, 172] width 884 height 1270
drag, startPoint x: 489, startPoint y: 165, endPoint x: 465, endPoint y: 166, distance: 23.1
click at [465, 166] on input "1" at bounding box center [494, 165] width 58 height 19
click at [392, 310] on div "Add Row Add Item Row Add Time Row Add New Tax Attach PDf or Image" at bounding box center [370, 291] width 310 height 118
click at [247, 238] on button "Add Row" at bounding box center [249, 241] width 56 height 19
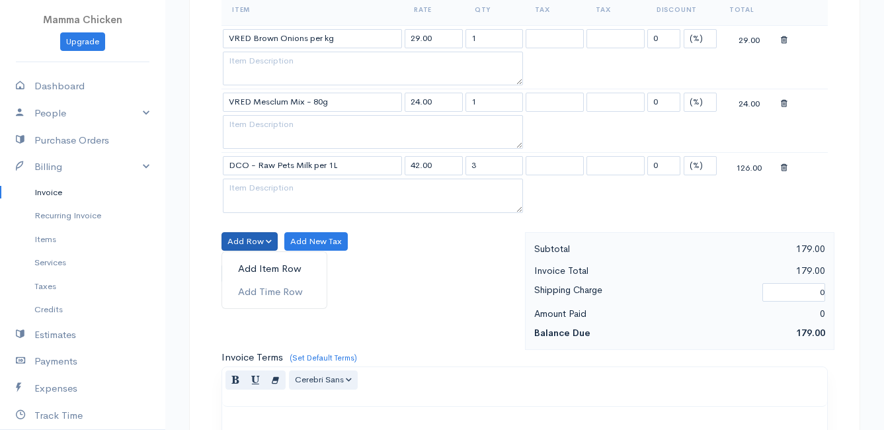
click at [248, 264] on link "Add Item Row" at bounding box center [274, 268] width 104 height 23
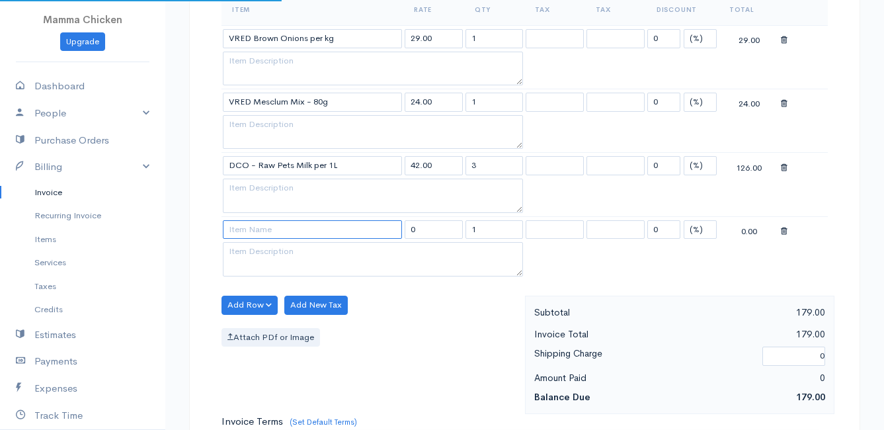
click at [251, 230] on input at bounding box center [312, 229] width 179 height 19
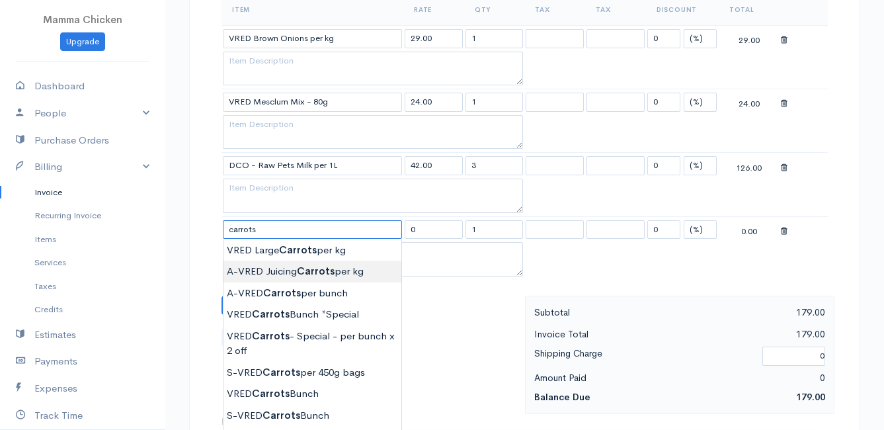
scroll to position [529, 0]
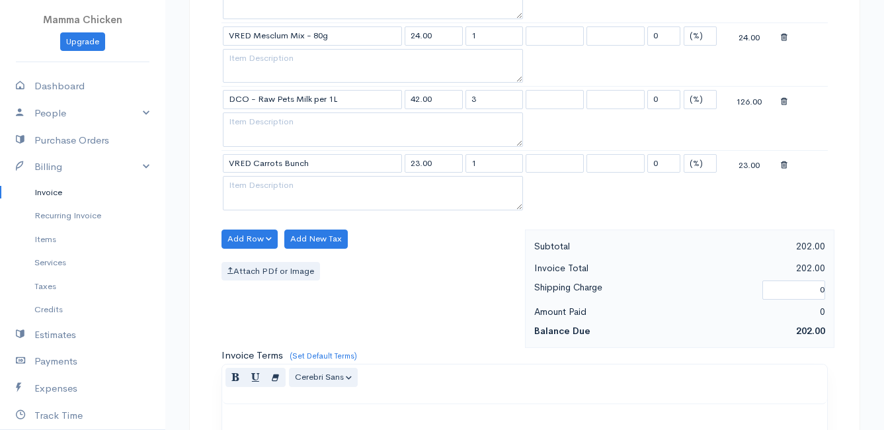
click at [300, 325] on body "Mamma Chicken Upgrade Dashboard People Clients Vendors Staff Users Purchase Ord…" at bounding box center [442, 137] width 884 height 1333
click at [249, 234] on button "Add Row" at bounding box center [249, 238] width 56 height 19
click at [250, 262] on link "Add Item Row" at bounding box center [274, 266] width 104 height 23
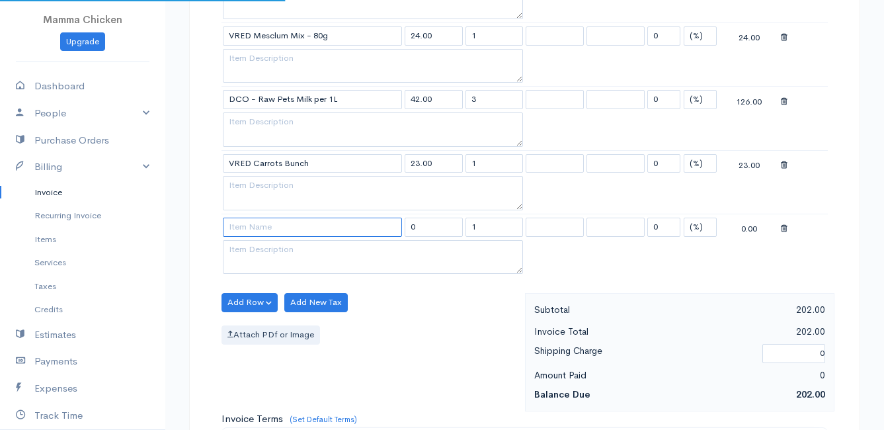
click at [256, 227] on input at bounding box center [312, 226] width 179 height 19
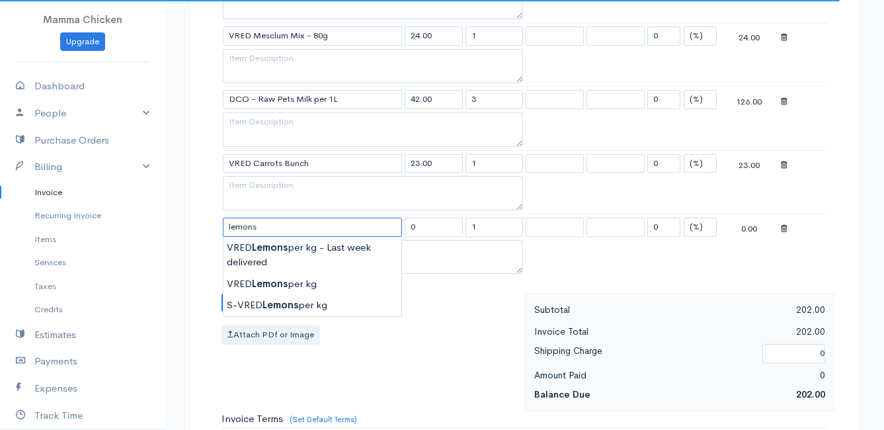
scroll to position [595, 0]
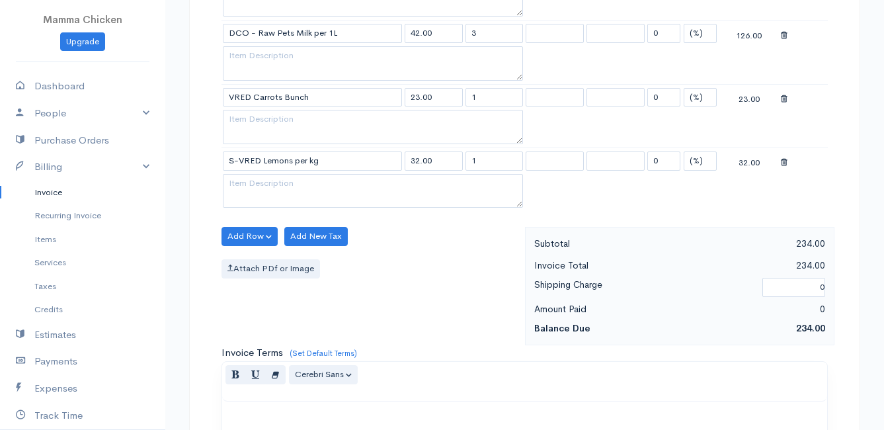
click at [270, 235] on body "Mamma Chicken Upgrade Dashboard People Clients Vendors Staff Users Purchase Ord…" at bounding box center [442, 103] width 884 height 1397
click at [238, 227] on button "Add Row" at bounding box center [249, 236] width 56 height 19
click at [252, 262] on link "Add Item Row" at bounding box center [274, 263] width 104 height 23
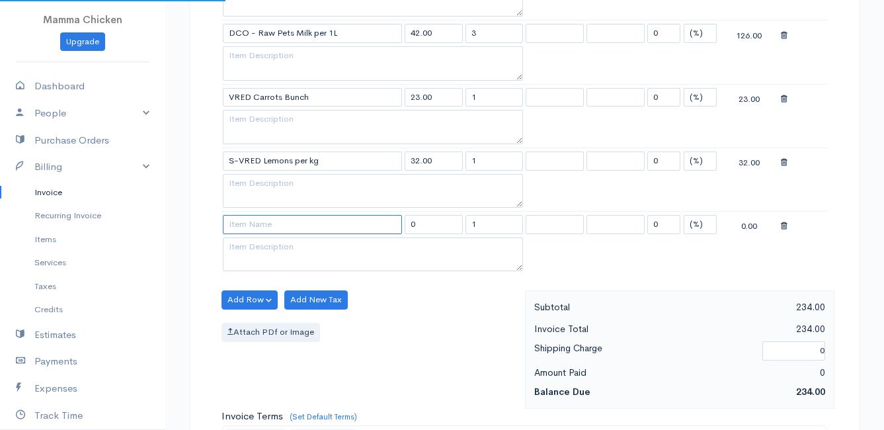
click at [247, 223] on input at bounding box center [312, 224] width 179 height 19
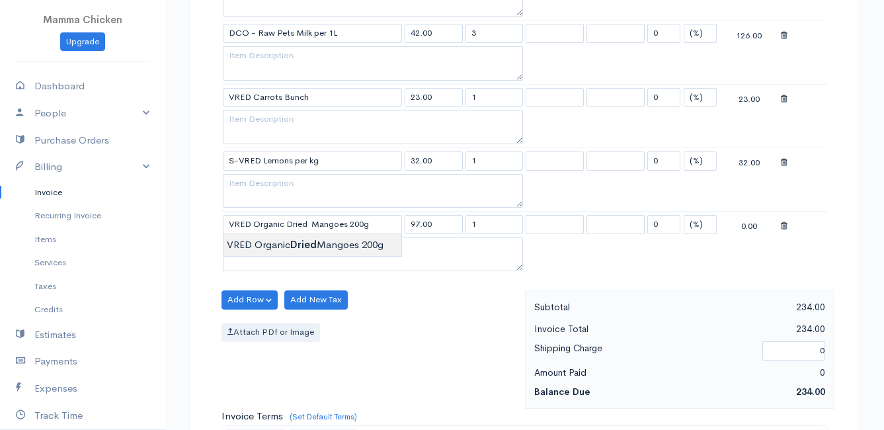
click at [256, 245] on body "Mamma Chicken Upgrade Dashboard People Clients Vendors Staff Users Purchase Ord…" at bounding box center [442, 135] width 884 height 1461
click at [256, 294] on button "Add Row" at bounding box center [249, 299] width 56 height 19
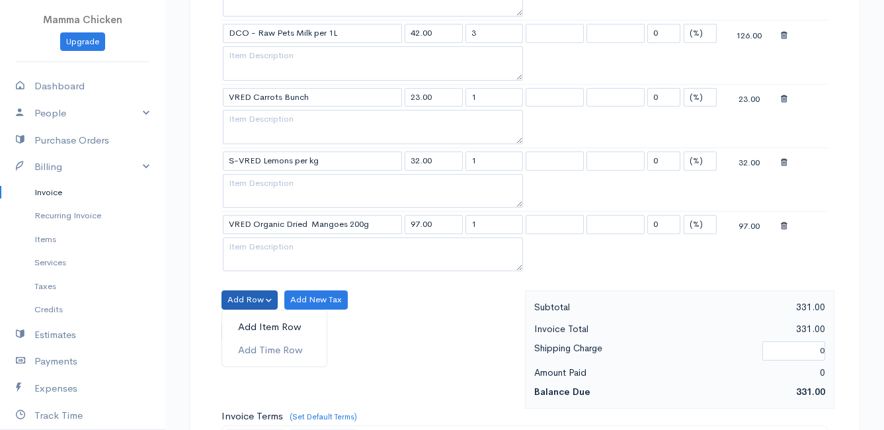
click at [258, 321] on link "Add Item Row" at bounding box center [274, 326] width 104 height 23
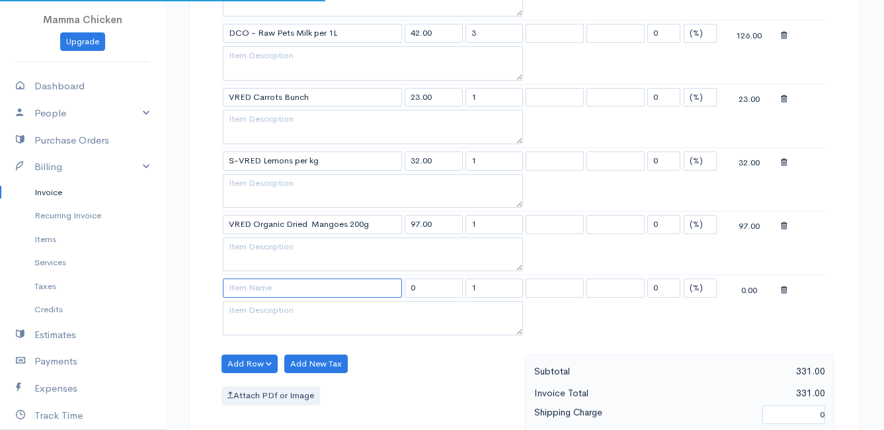
click at [263, 287] on input at bounding box center [312, 287] width 179 height 19
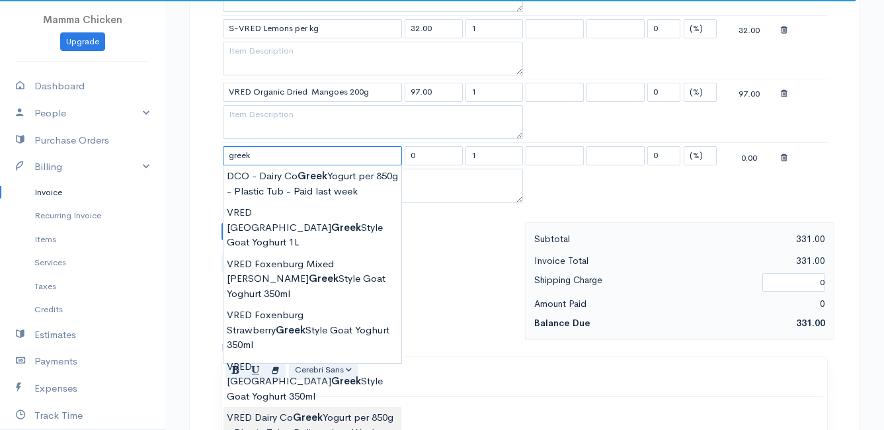
scroll to position [793, 0]
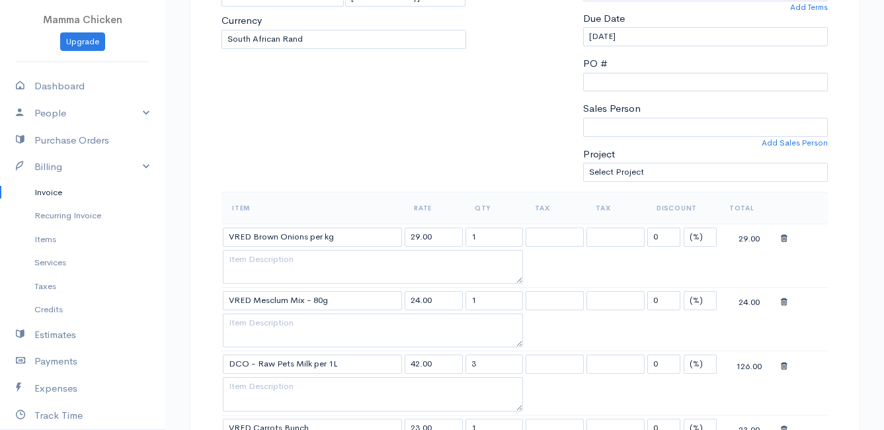
scroll to position [727, 0]
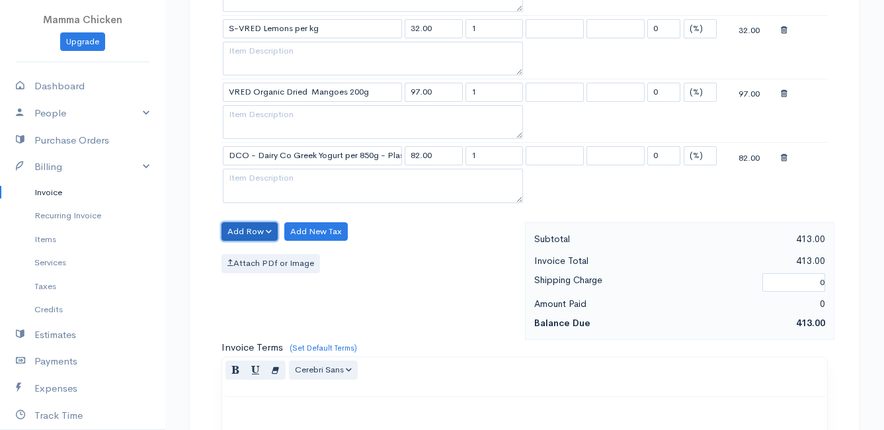
click at [248, 229] on button "Add Row" at bounding box center [249, 231] width 56 height 19
click at [258, 255] on link "Add Item Row" at bounding box center [274, 258] width 104 height 23
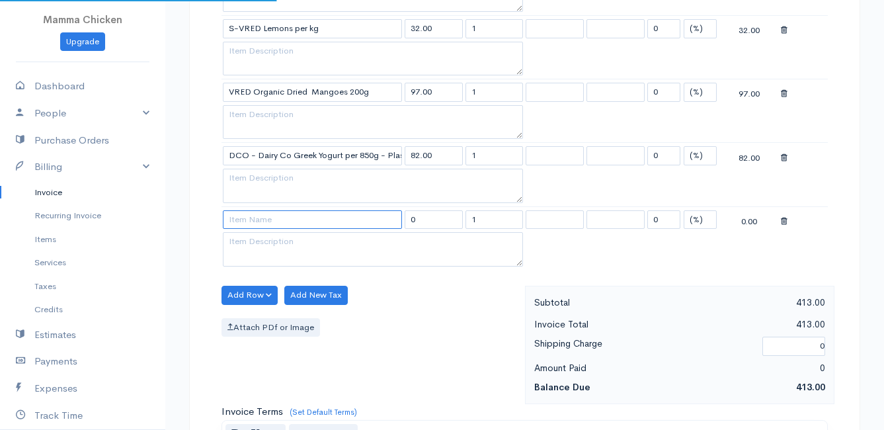
click at [259, 223] on input at bounding box center [312, 219] width 179 height 19
click at [276, 274] on body "Mamma Chicken Upgrade Dashboard People Clients Vendors Staff Users Purchase Ord…" at bounding box center [442, 67] width 884 height 1588
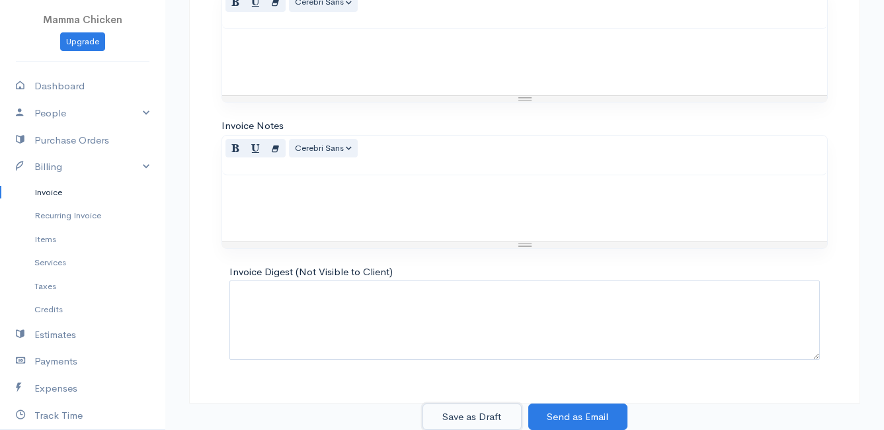
click at [471, 414] on button "Save as Draft" at bounding box center [471, 416] width 99 height 27
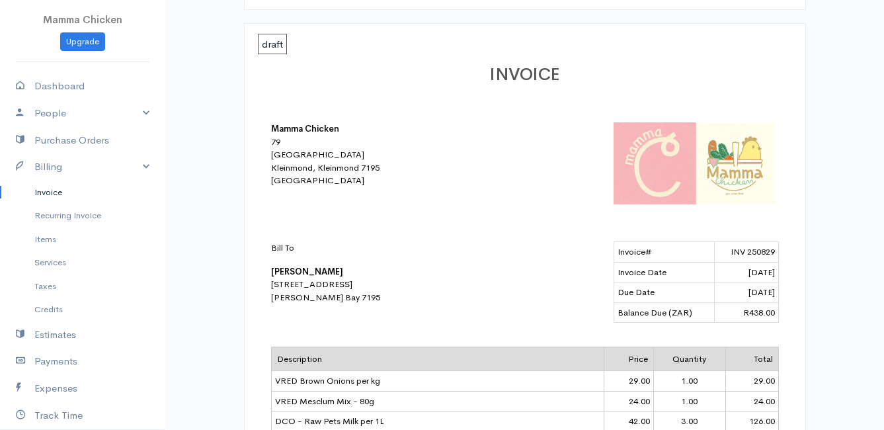
scroll to position [108, 0]
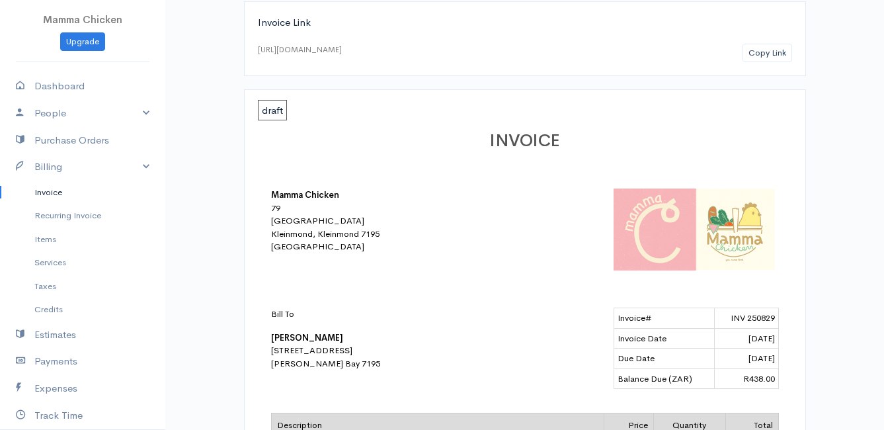
drag, startPoint x: 48, startPoint y: 190, endPoint x: 175, endPoint y: 198, distance: 127.2
click at [48, 190] on link "Invoice" at bounding box center [82, 192] width 165 height 24
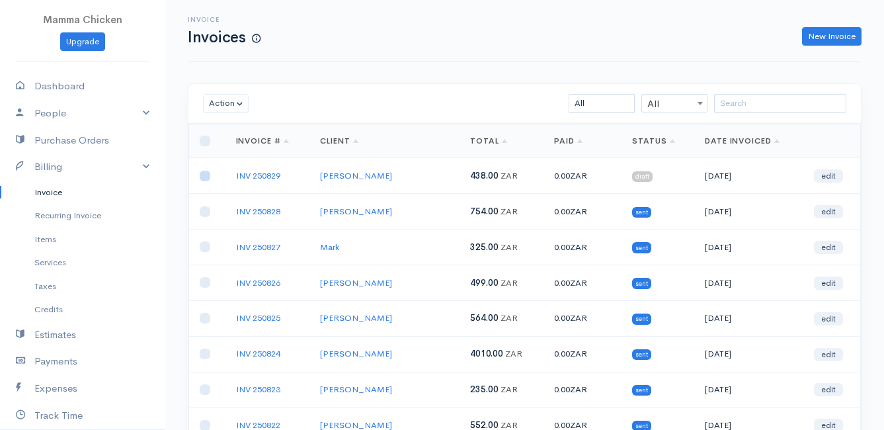
click at [208, 178] on input "checkbox" at bounding box center [205, 176] width 11 height 11
click at [226, 102] on button "Action" at bounding box center [226, 103] width 46 height 19
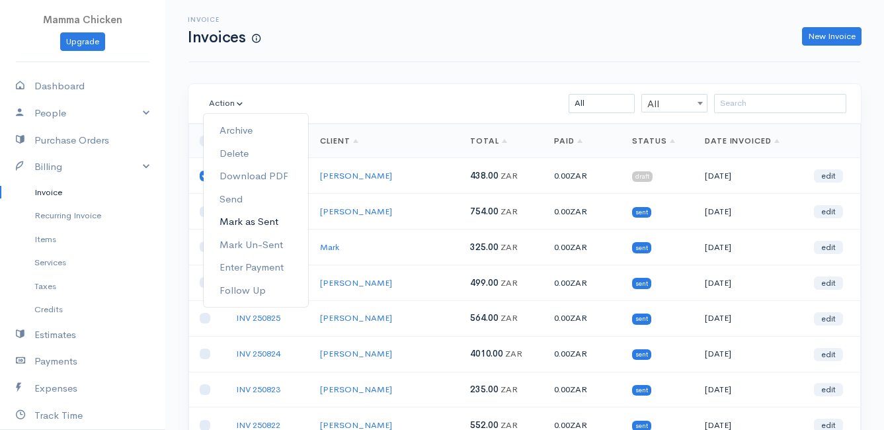
click at [247, 220] on link "Mark as Sent" at bounding box center [256, 221] width 104 height 23
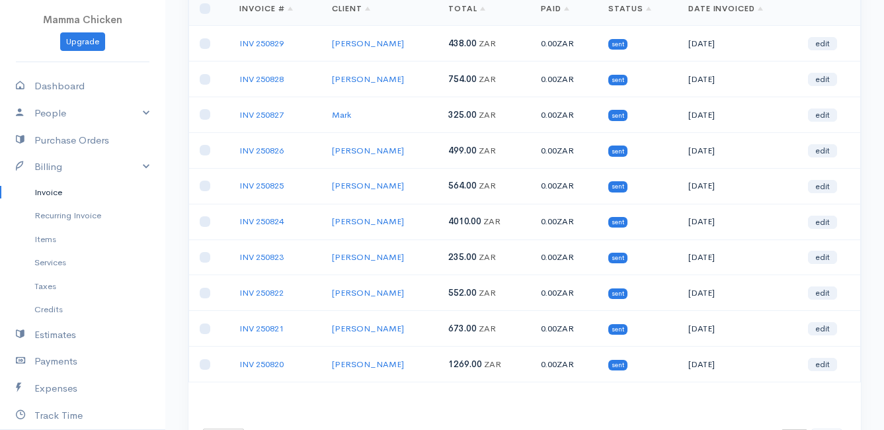
scroll to position [206, 0]
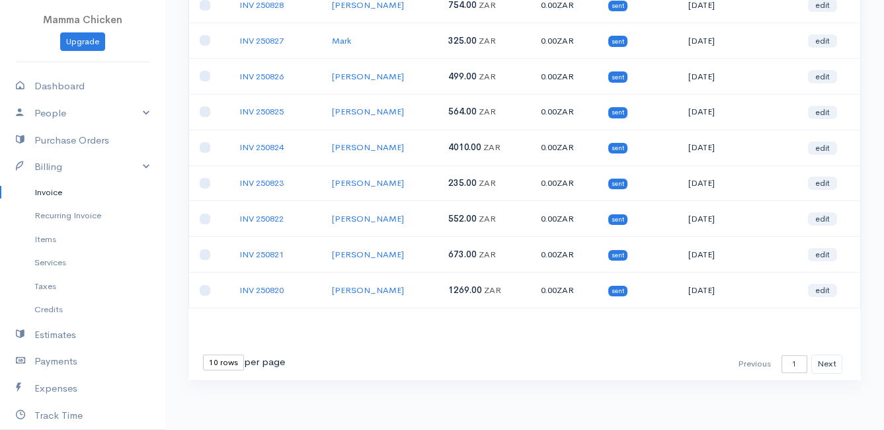
click at [223, 363] on select "10 rows 25 rows 50 rows" at bounding box center [223, 362] width 41 height 16
click at [203, 354] on select "10 rows 25 rows 50 rows" at bounding box center [223, 362] width 41 height 16
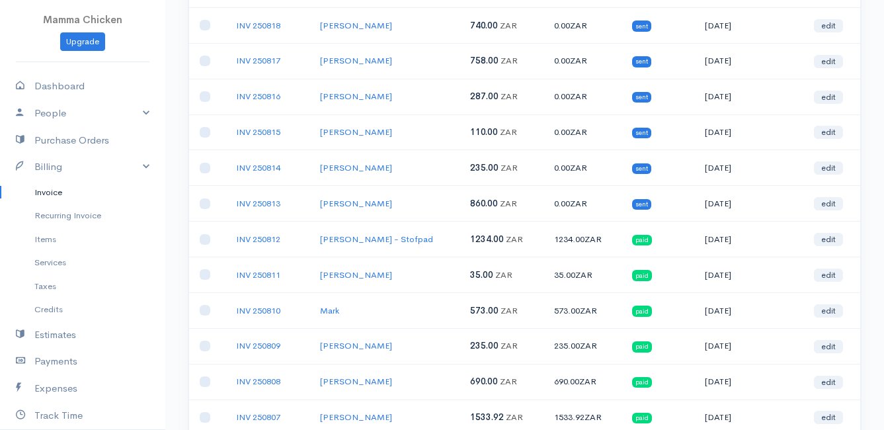
scroll to position [13, 0]
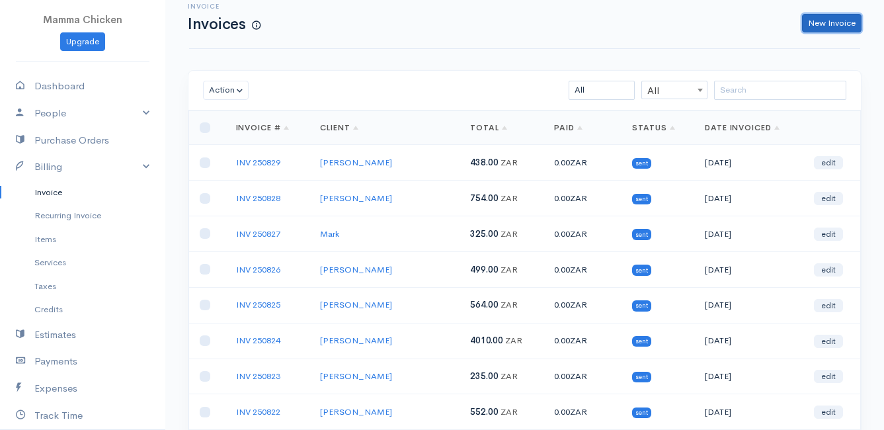
click at [824, 24] on link "New Invoice" at bounding box center [831, 23] width 59 height 19
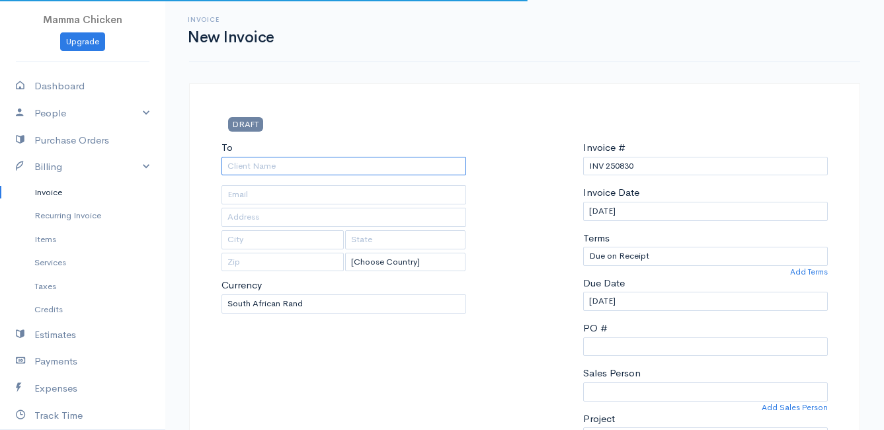
click at [310, 165] on input "To" at bounding box center [343, 166] width 245 height 19
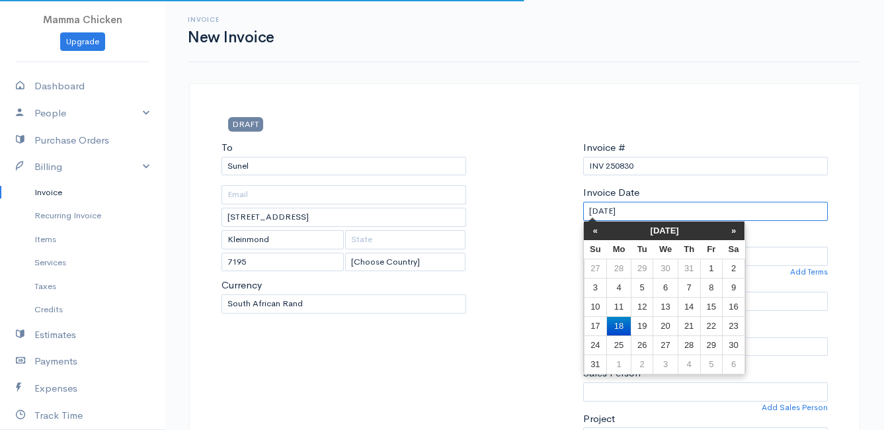
click at [673, 205] on input "[DATE]" at bounding box center [705, 211] width 245 height 19
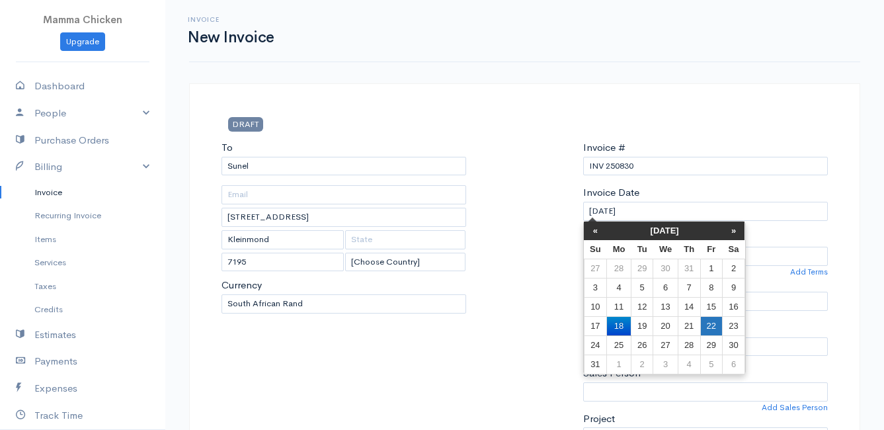
click at [711, 321] on td "22" at bounding box center [711, 325] width 22 height 19
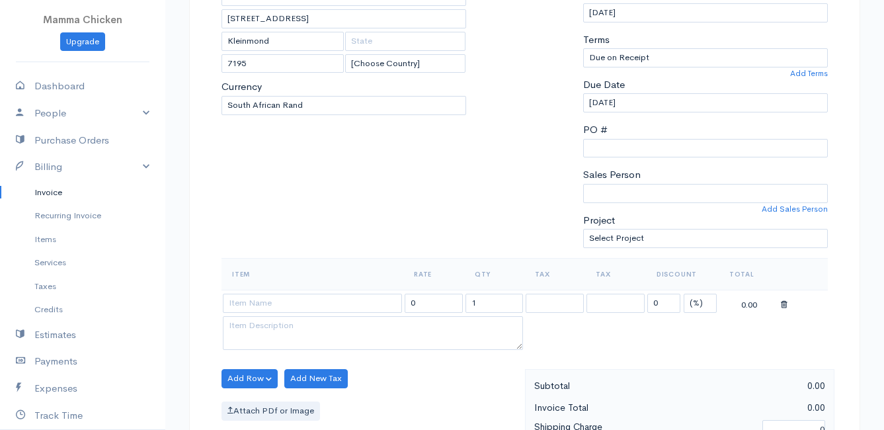
scroll to position [331, 0]
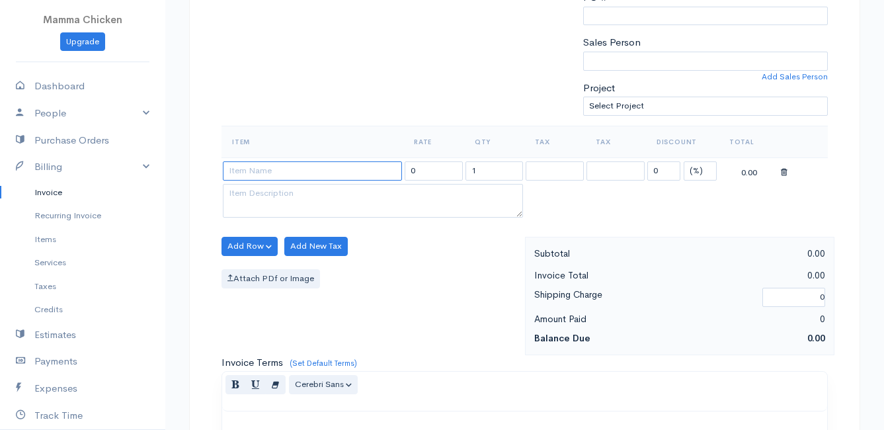
click at [259, 173] on input at bounding box center [312, 170] width 179 height 19
click at [268, 247] on body "Mamma Chicken Upgrade Dashboard People Clients Vendors Staff Users Purchase Ord…" at bounding box center [442, 240] width 884 height 1143
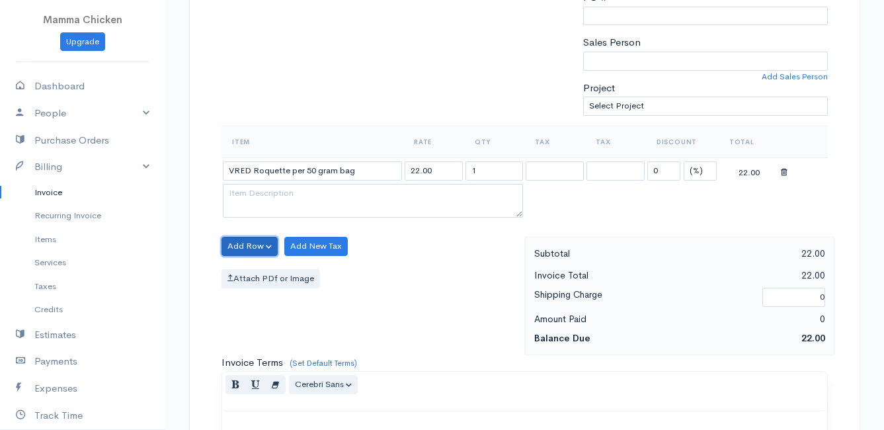
click at [251, 247] on button "Add Row" at bounding box center [249, 246] width 56 height 19
click at [255, 272] on link "Add Item Row" at bounding box center [274, 273] width 104 height 23
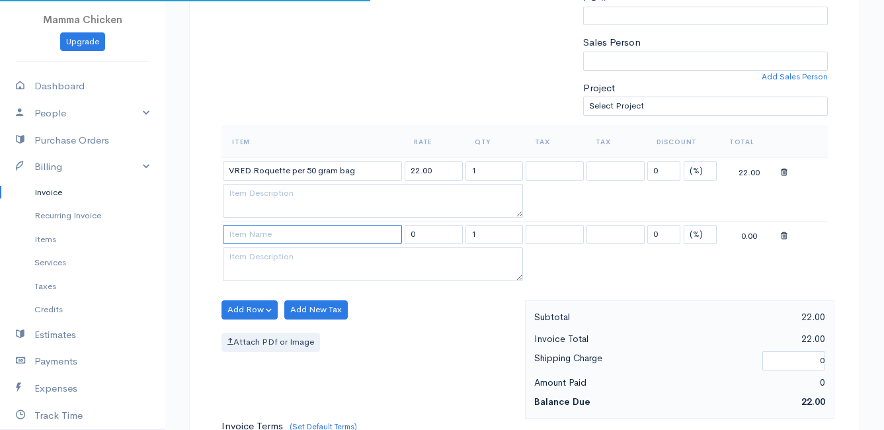
click at [258, 235] on input at bounding box center [312, 234] width 179 height 19
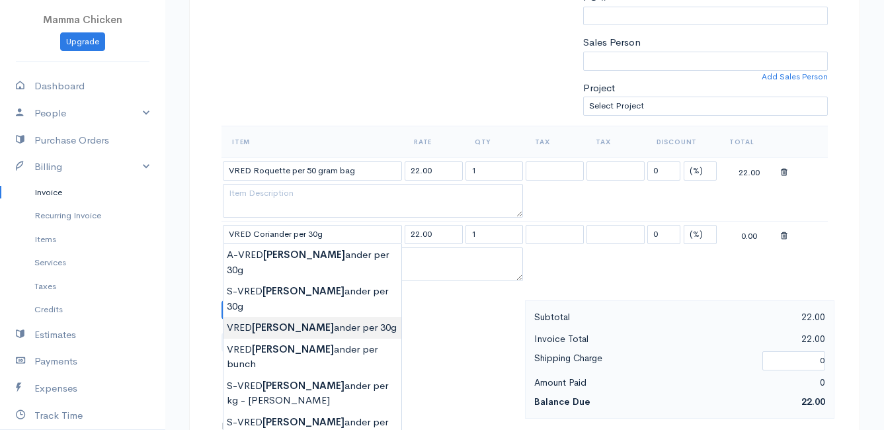
click at [303, 295] on body "Mamma Chicken Upgrade Dashboard People Clients Vendors Staff Users Purchase Ord…" at bounding box center [442, 272] width 884 height 1206
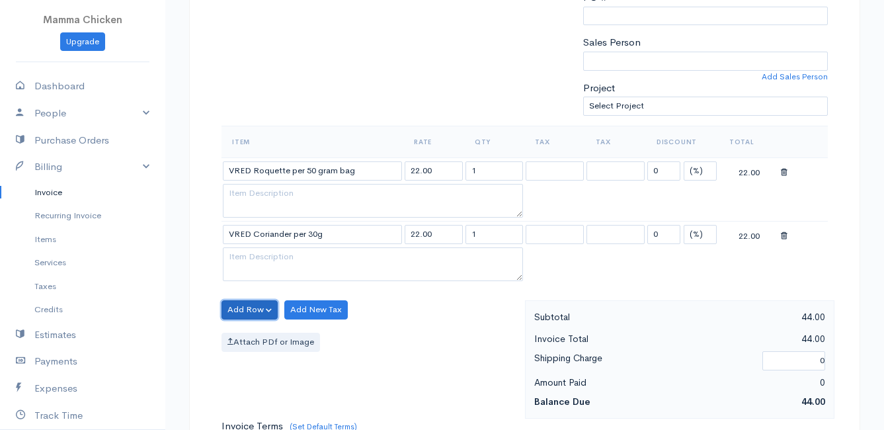
click at [258, 307] on button "Add Row" at bounding box center [249, 309] width 56 height 19
click at [254, 333] on link "Add Item Row" at bounding box center [274, 336] width 104 height 23
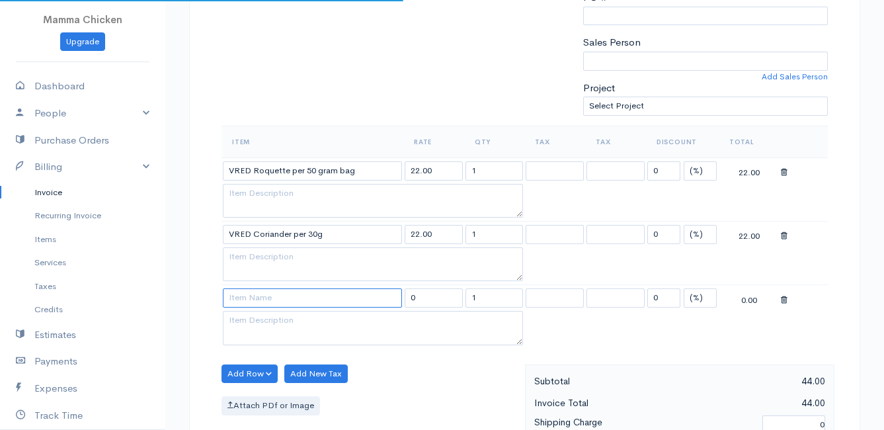
click at [255, 299] on input at bounding box center [312, 297] width 179 height 19
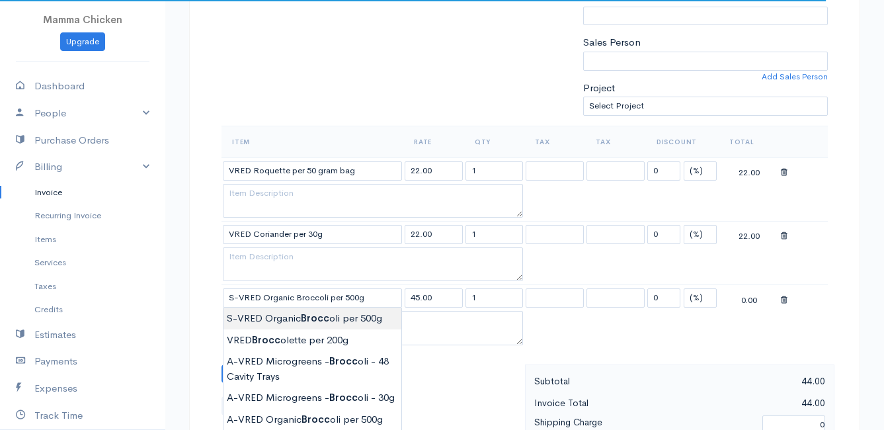
click at [332, 316] on body "Mamma Chicken Upgrade Dashboard People Clients Vendors Staff Users Purchase Ord…" at bounding box center [442, 304] width 884 height 1270
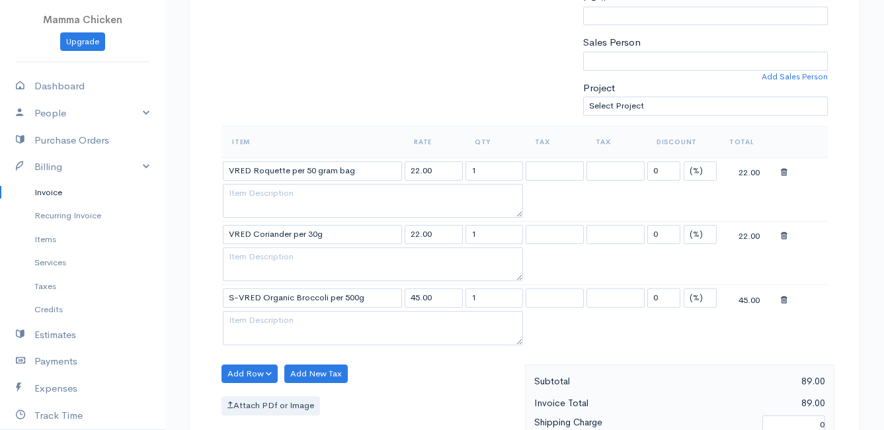
scroll to position [397, 0]
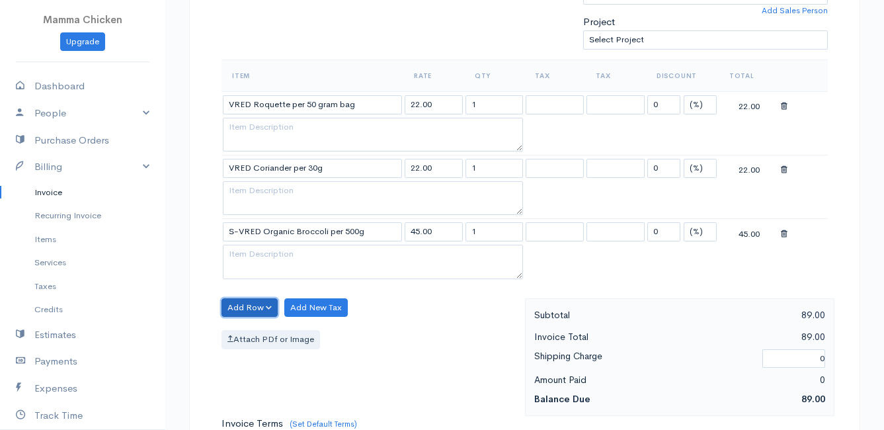
click at [245, 300] on button "Add Row" at bounding box center [249, 307] width 56 height 19
click at [251, 334] on link "Add Item Row" at bounding box center [274, 334] width 104 height 23
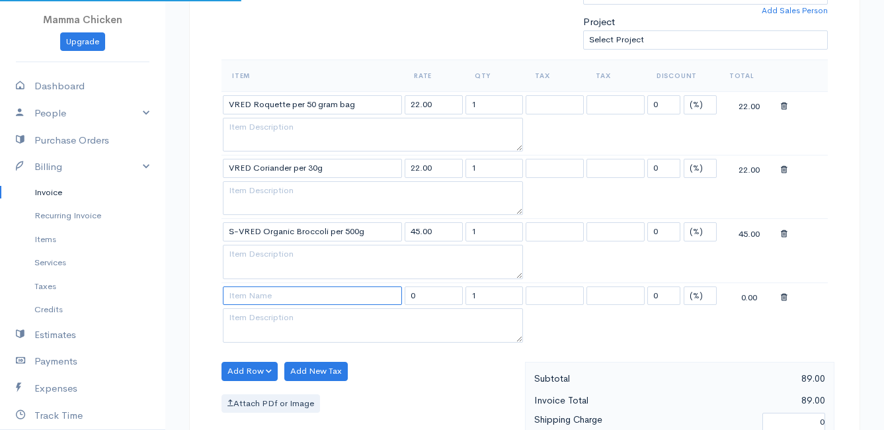
click at [243, 295] on input at bounding box center [312, 295] width 179 height 19
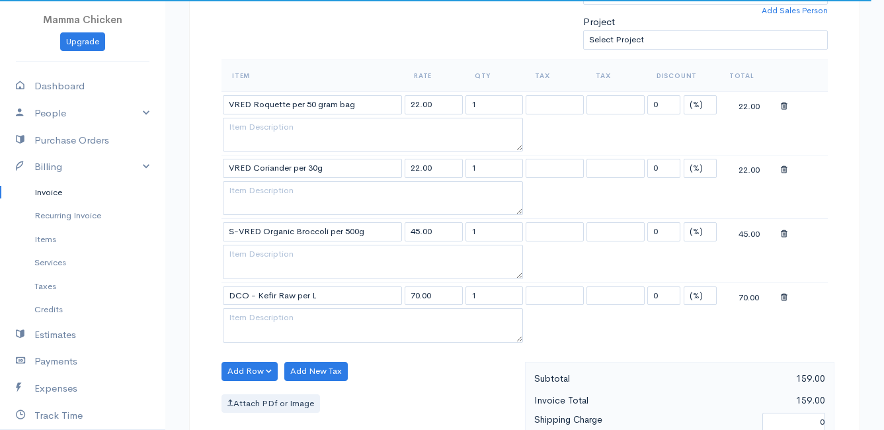
click at [249, 352] on body "Mamma Chicken Upgrade Dashboard People Clients Vendors Staff Users Purchase Ord…" at bounding box center [442, 269] width 884 height 1333
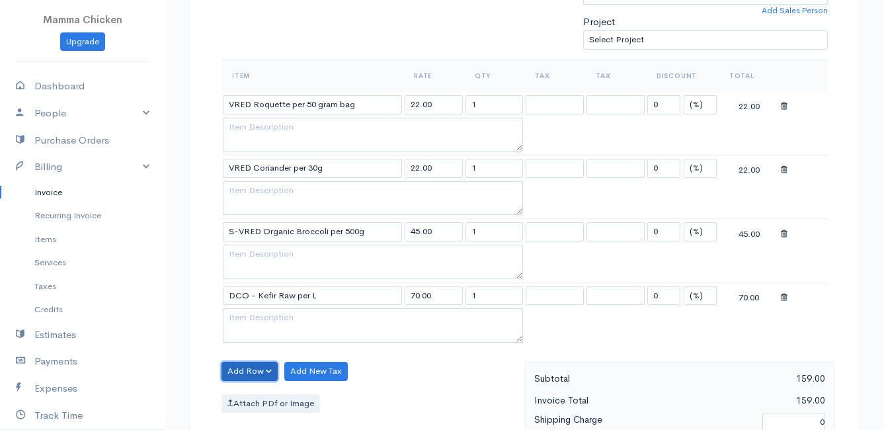
click at [248, 374] on button "Add Row" at bounding box center [249, 371] width 56 height 19
drag, startPoint x: 248, startPoint y: 316, endPoint x: 253, endPoint y: 343, distance: 27.6
click at [249, 317] on link "Add Item Row" at bounding box center [274, 321] width 104 height 23
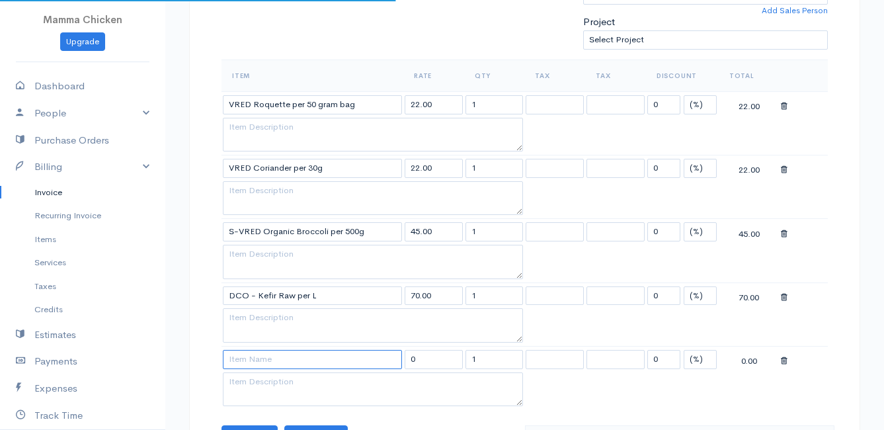
click at [247, 364] on input at bounding box center [312, 359] width 179 height 19
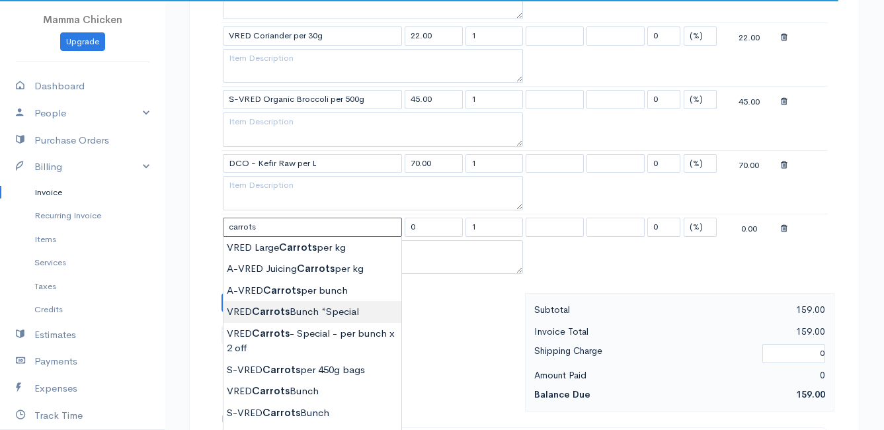
scroll to position [595, 0]
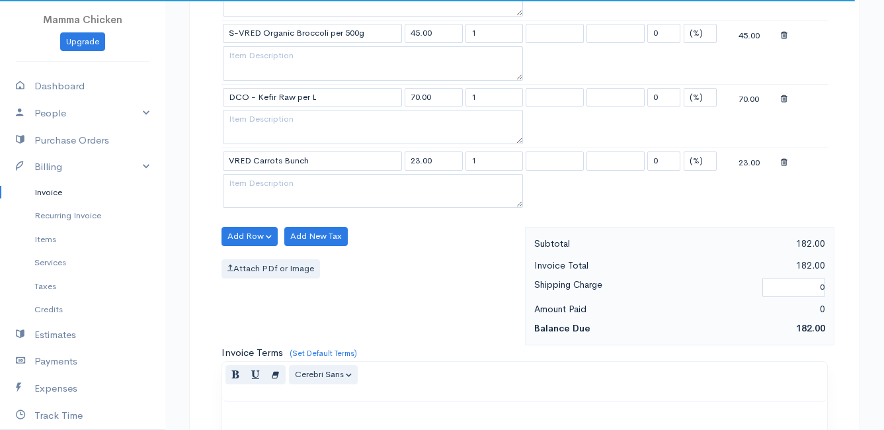
click at [304, 325] on body "Mamma Chicken Upgrade Dashboard People Clients Vendors Staff Users Purchase Ord…" at bounding box center [442, 103] width 884 height 1397
drag, startPoint x: 496, startPoint y: 166, endPoint x: 458, endPoint y: 159, distance: 38.3
click at [458, 159] on tr "VRED Carrots Bunch 23.00 1 0 (%) Flat 23.00" at bounding box center [524, 160] width 606 height 26
click at [409, 262] on div "Attach PDf or Image" at bounding box center [369, 268] width 297 height 19
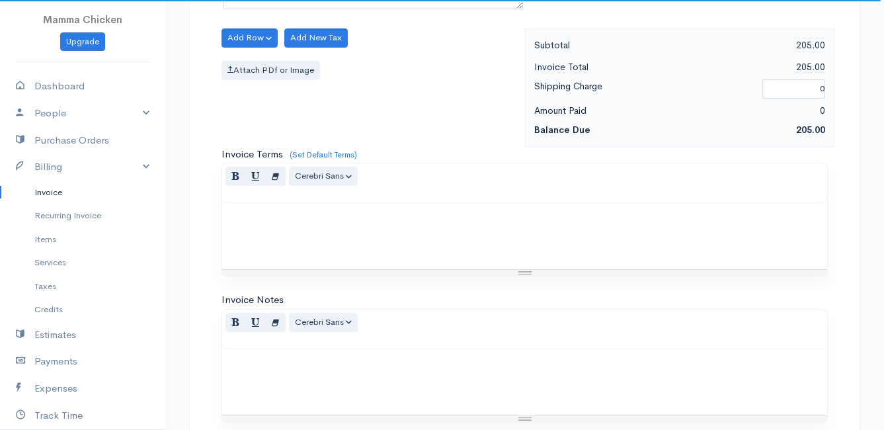
scroll to position [968, 0]
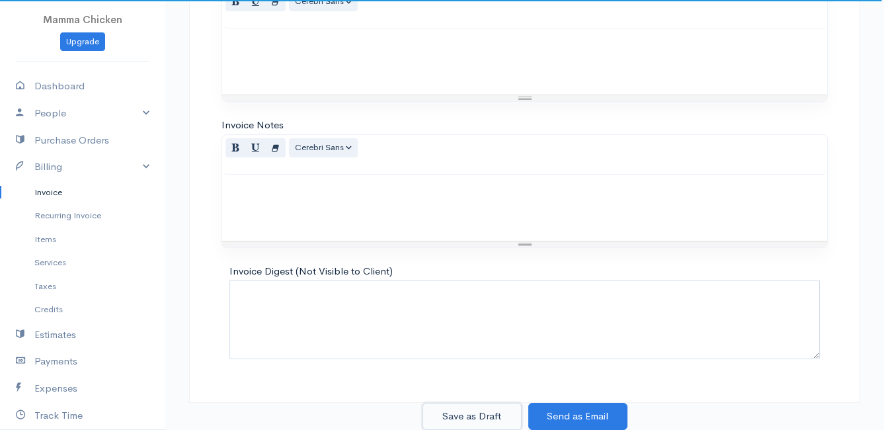
click at [477, 414] on button "Save as Draft" at bounding box center [471, 416] width 99 height 27
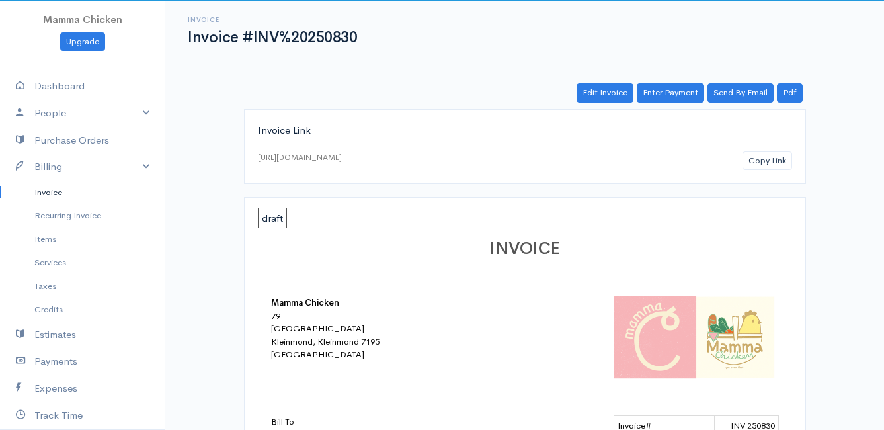
click at [53, 196] on link "Invoice" at bounding box center [82, 192] width 165 height 24
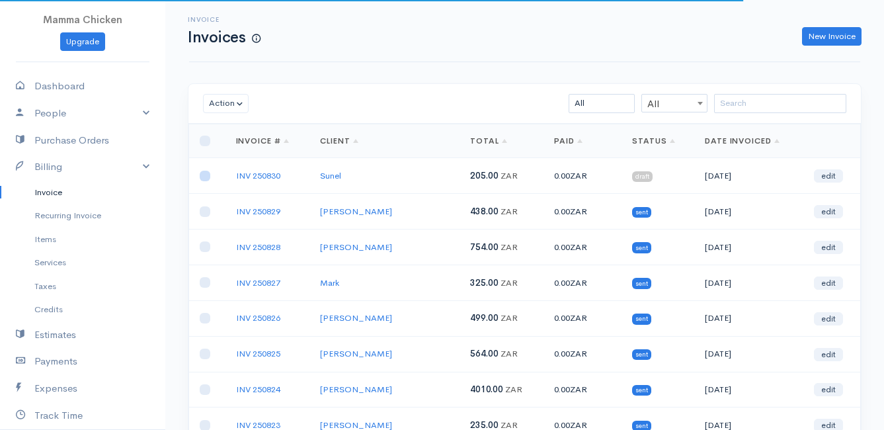
click at [209, 174] on input "checkbox" at bounding box center [205, 176] width 11 height 11
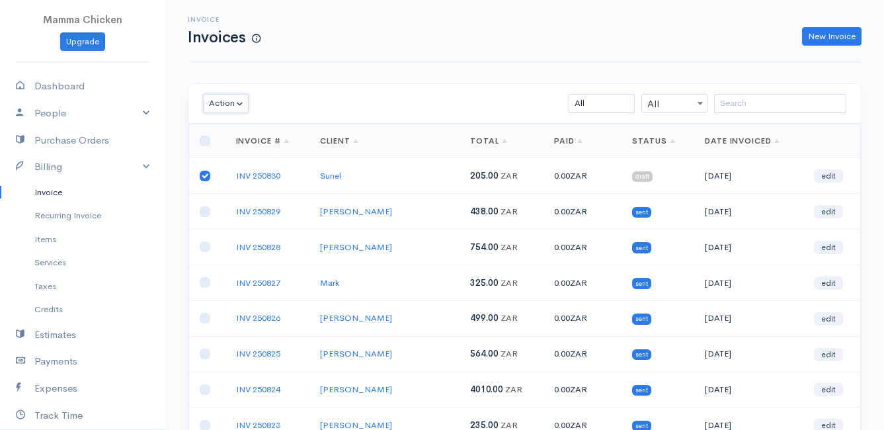
click at [218, 104] on button "Action" at bounding box center [226, 103] width 46 height 19
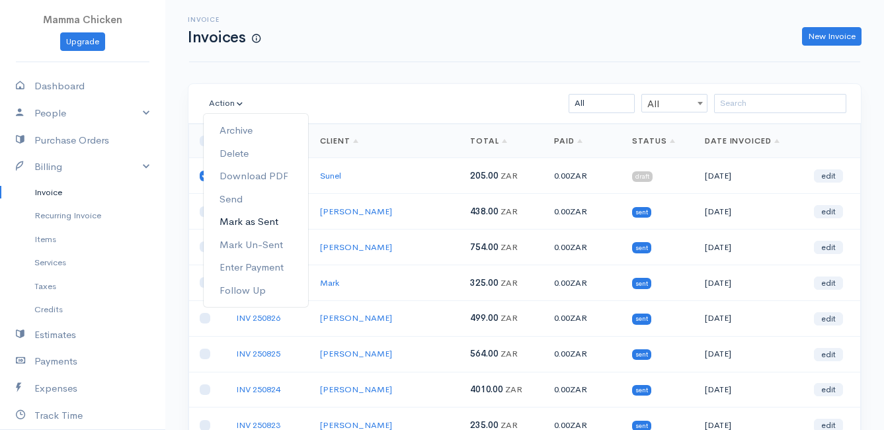
click at [263, 217] on link "Mark as Sent" at bounding box center [256, 221] width 104 height 23
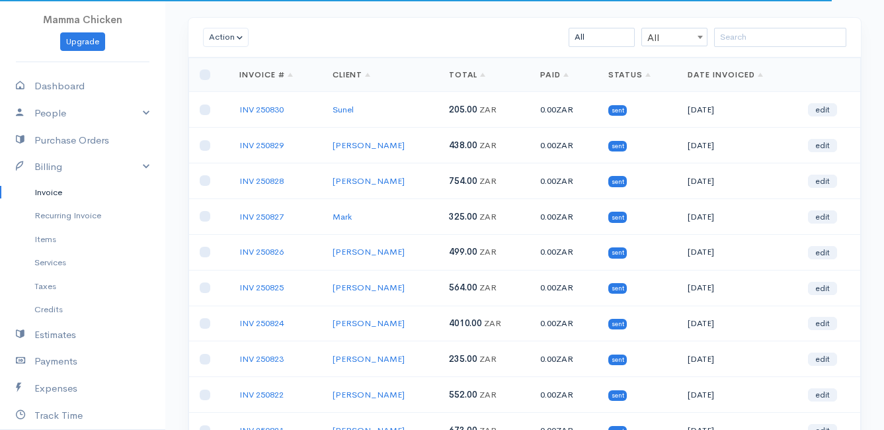
scroll to position [206, 0]
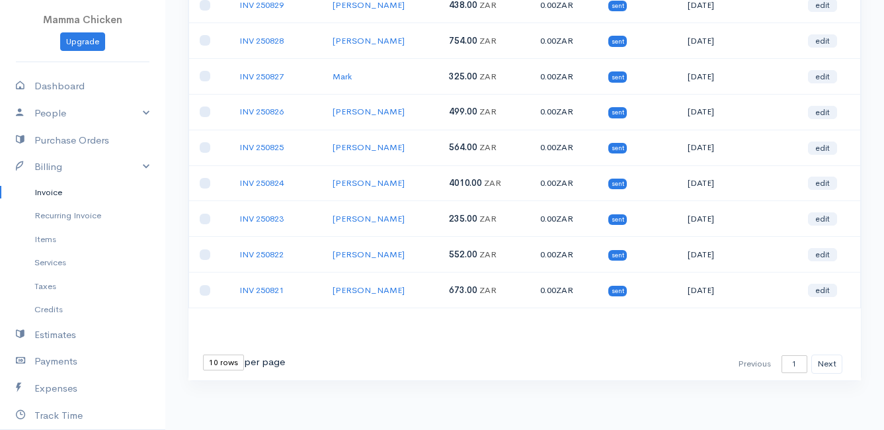
click at [225, 364] on select "10 rows 25 rows 50 rows" at bounding box center [223, 362] width 41 height 16
click at [203, 354] on select "10 rows 25 rows 50 rows" at bounding box center [223, 362] width 41 height 16
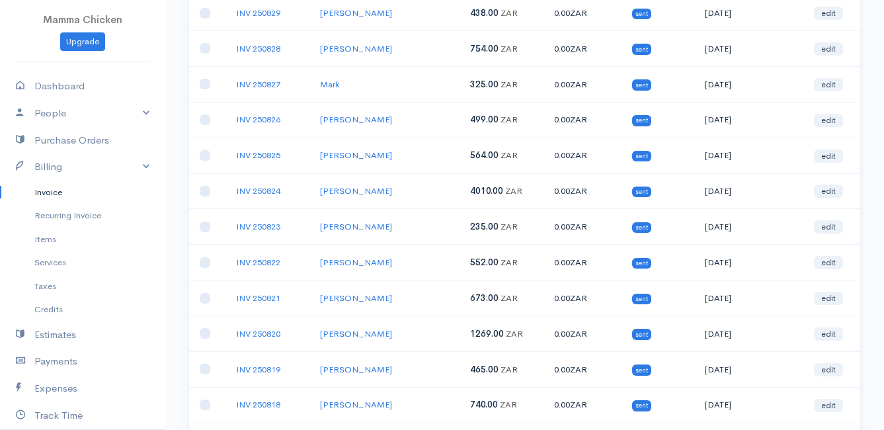
scroll to position [0, 0]
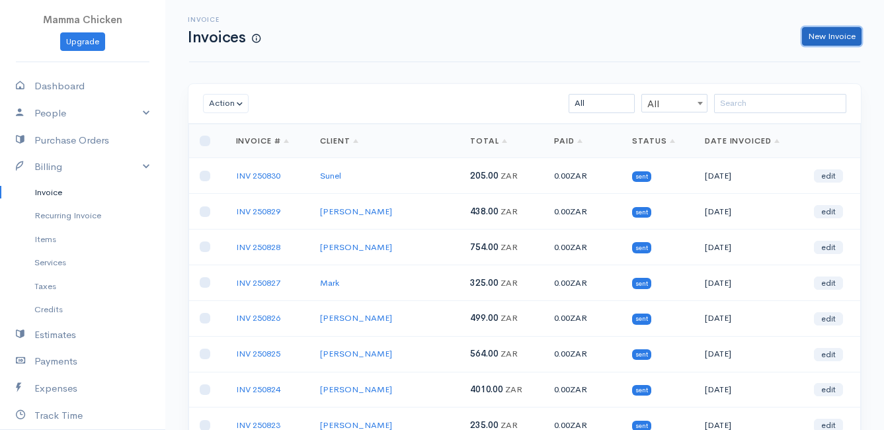
click at [841, 38] on link "New Invoice" at bounding box center [831, 36] width 59 height 19
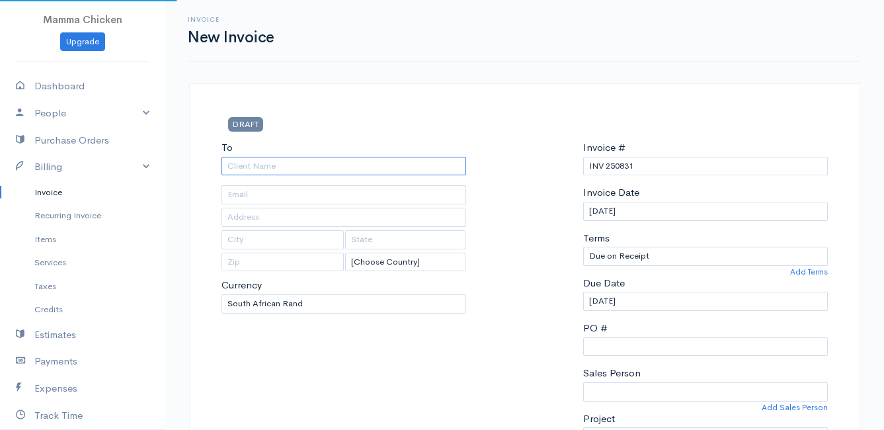
click at [272, 162] on input "To" at bounding box center [343, 166] width 245 height 19
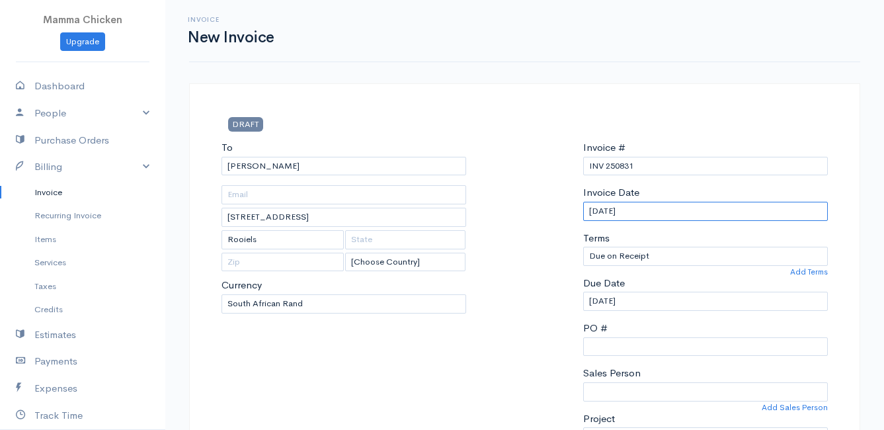
click at [689, 211] on input "[DATE]" at bounding box center [705, 211] width 245 height 19
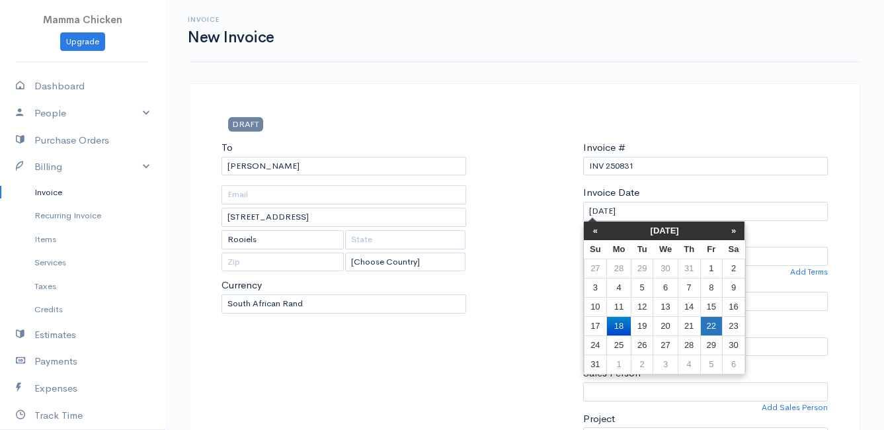
click at [709, 326] on td "22" at bounding box center [711, 325] width 22 height 19
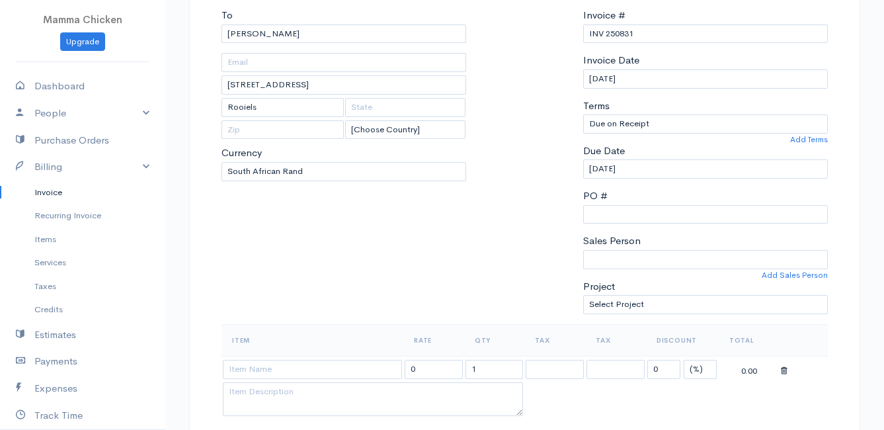
scroll to position [331, 0]
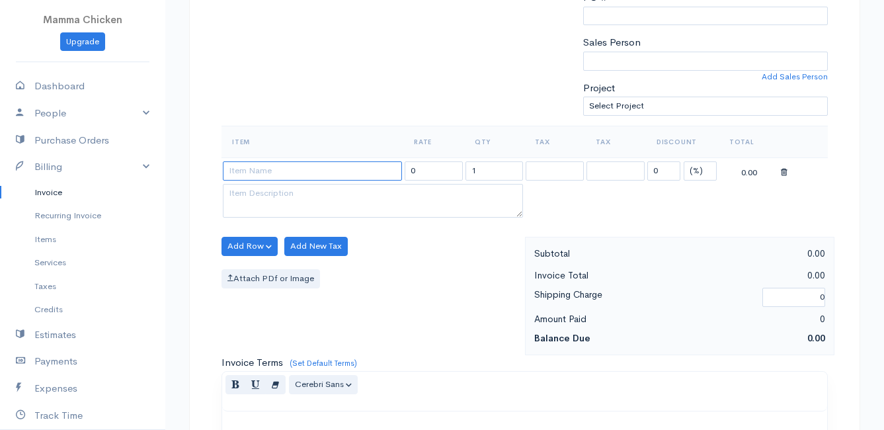
click at [281, 176] on input at bounding box center [312, 170] width 179 height 19
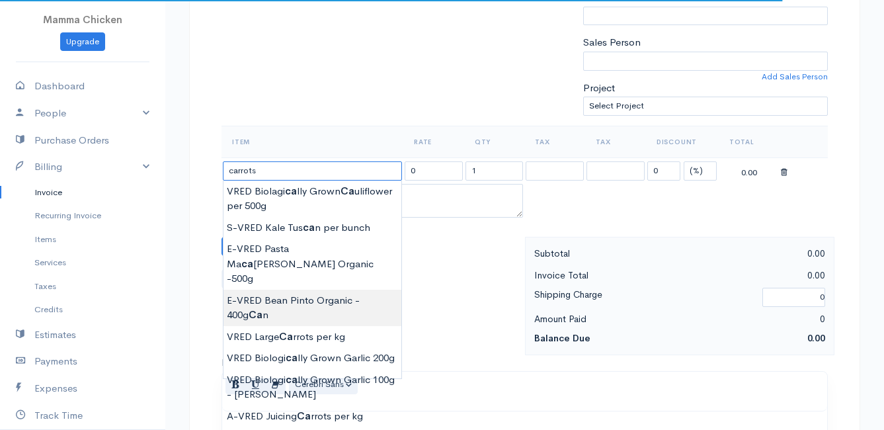
scroll to position [397, 0]
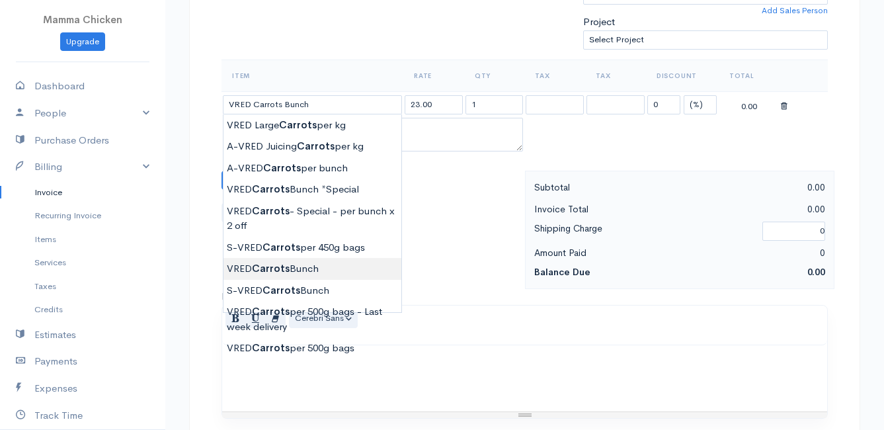
click at [287, 264] on body "Mamma Chicken Upgrade Dashboard People Clients Vendors Staff Users Purchase Ord…" at bounding box center [442, 174] width 884 height 1143
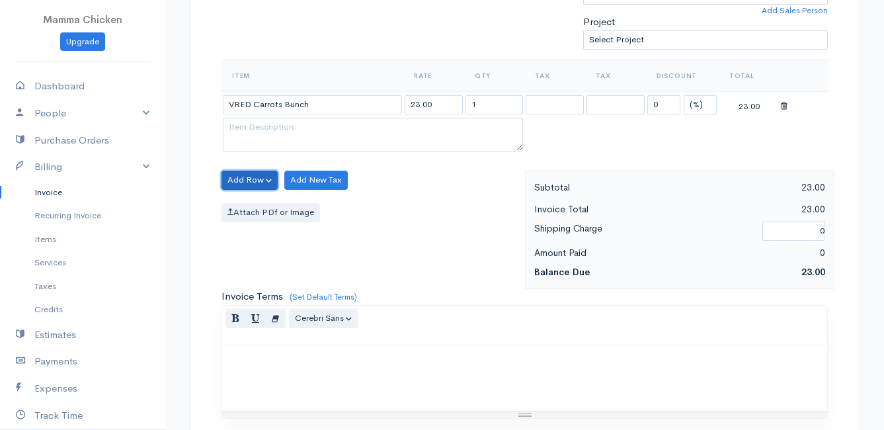
click at [246, 177] on button "Add Row" at bounding box center [249, 180] width 56 height 19
click at [248, 204] on link "Add Item Row" at bounding box center [274, 207] width 104 height 23
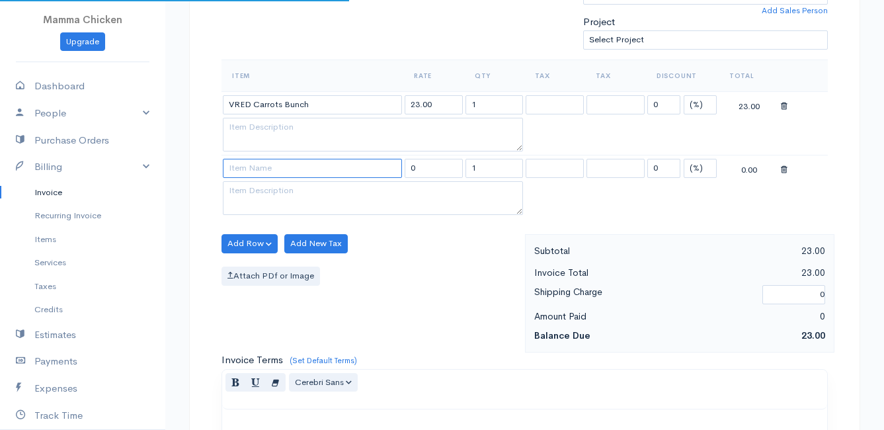
click at [253, 166] on input at bounding box center [312, 168] width 179 height 19
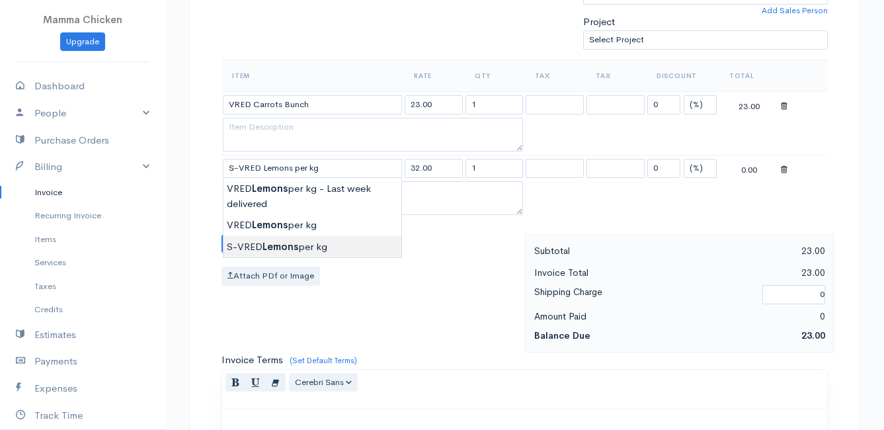
click at [278, 241] on body "Mamma Chicken Upgrade Dashboard People Clients Vendors Staff Users Purchase Ord…" at bounding box center [442, 206] width 884 height 1206
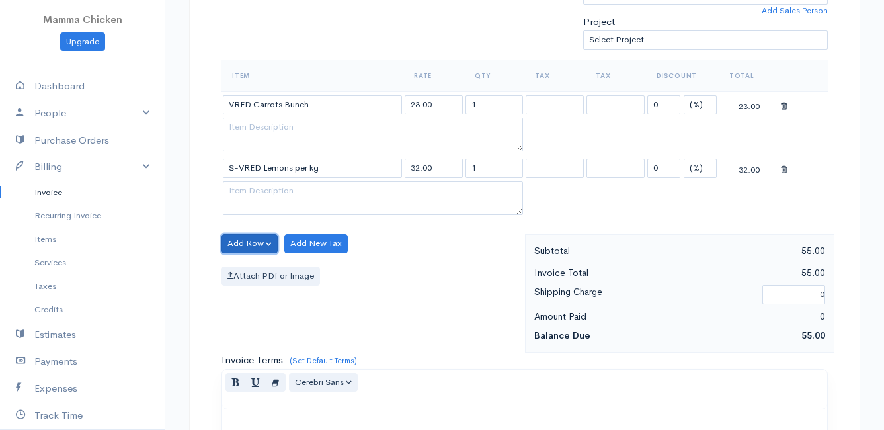
click at [243, 236] on button "Add Row" at bounding box center [249, 243] width 56 height 19
click at [258, 270] on link "Add Item Row" at bounding box center [274, 270] width 104 height 23
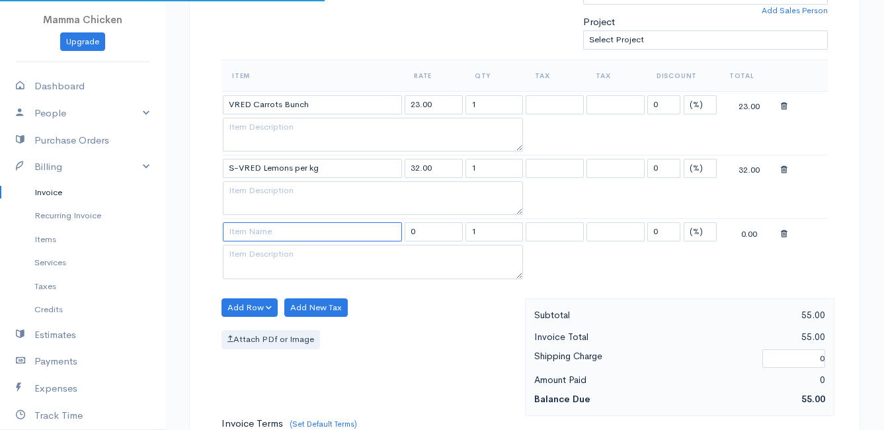
click at [270, 231] on input at bounding box center [312, 231] width 179 height 19
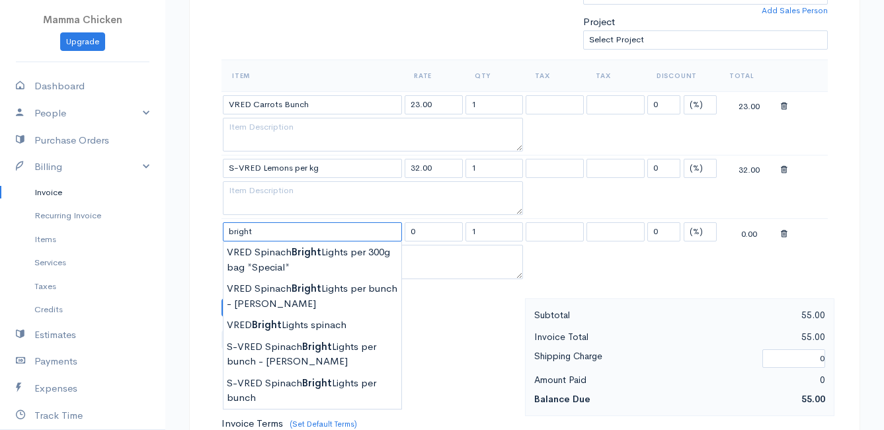
scroll to position [463, 0]
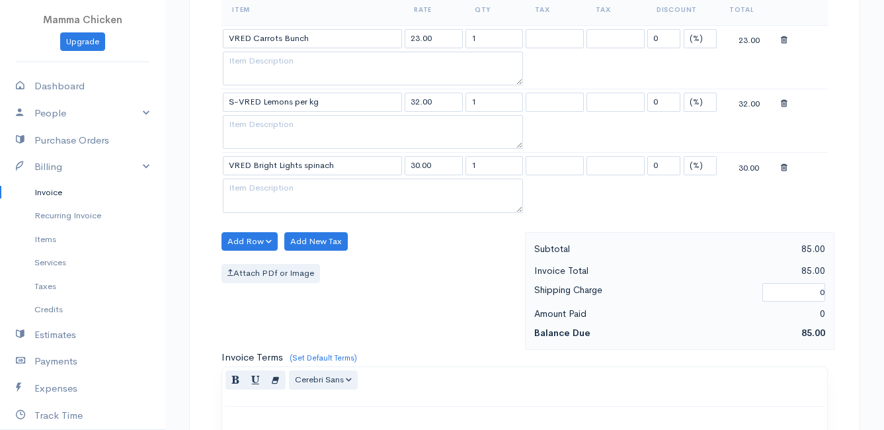
click at [355, 257] on body "Mamma Chicken Upgrade Dashboard People Clients Vendors Staff Users Purchase Ord…" at bounding box center [442, 172] width 884 height 1270
click at [256, 241] on button "Add Row" at bounding box center [249, 241] width 56 height 19
click at [262, 266] on link "Add Item Row" at bounding box center [274, 268] width 104 height 23
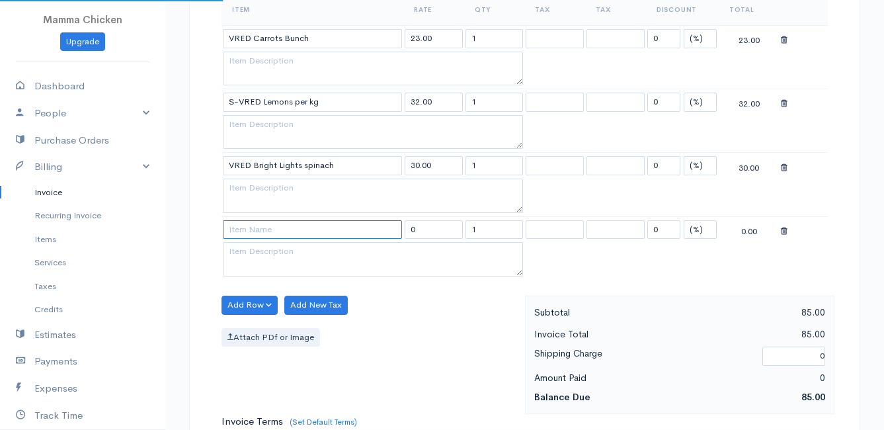
click at [260, 230] on input at bounding box center [312, 229] width 179 height 19
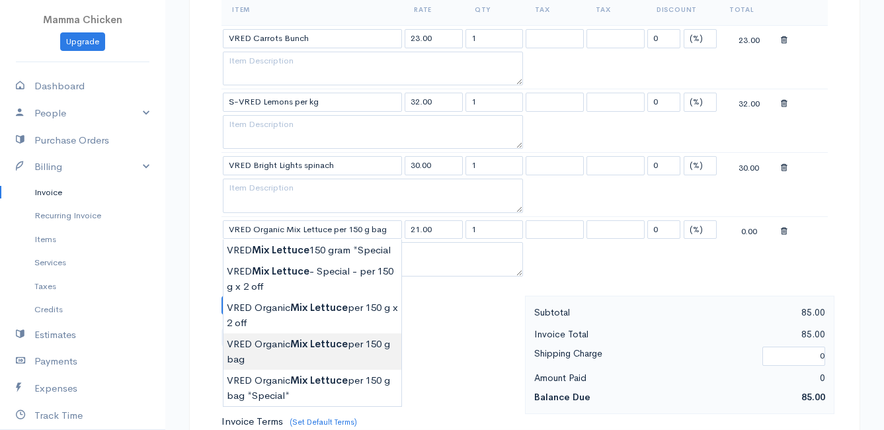
click at [309, 350] on body "Mamma Chicken Upgrade Dashboard People Clients Vendors Staff Users Purchase Ord…" at bounding box center [442, 203] width 884 height 1333
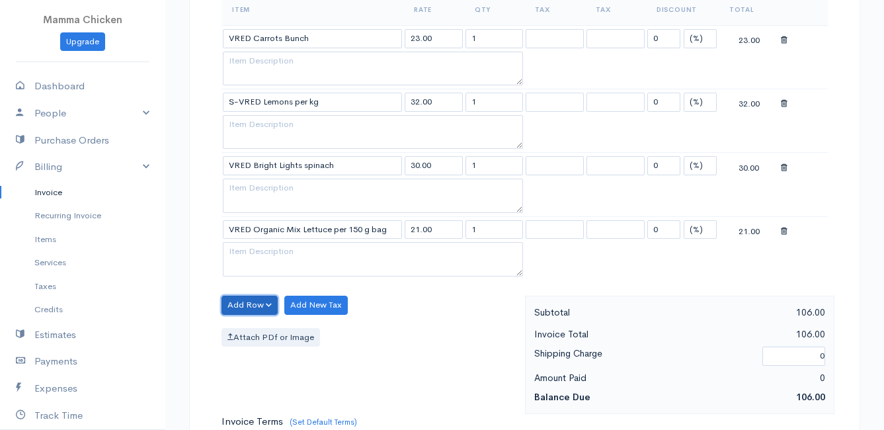
click at [241, 297] on button "Add Row" at bounding box center [249, 304] width 56 height 19
click at [258, 331] on link "Add Item Row" at bounding box center [274, 332] width 104 height 23
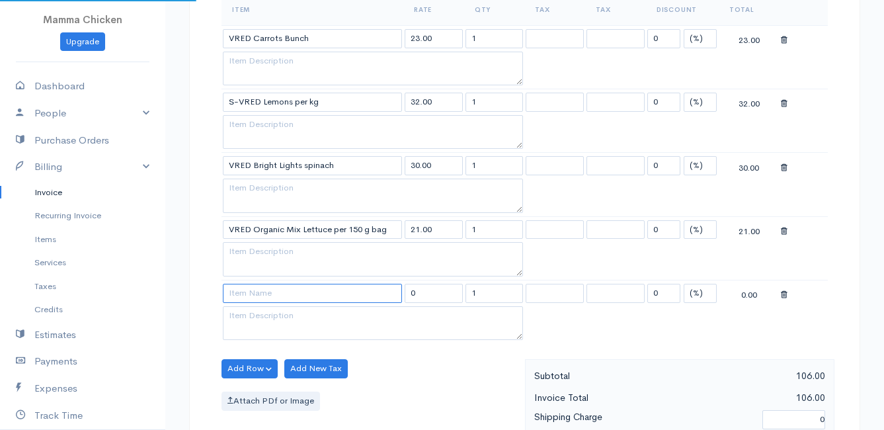
click at [257, 295] on input at bounding box center [312, 293] width 179 height 19
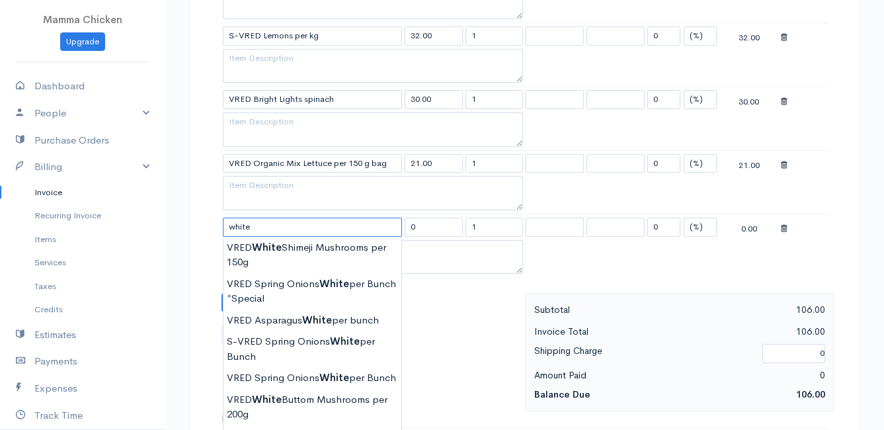
scroll to position [595, 0]
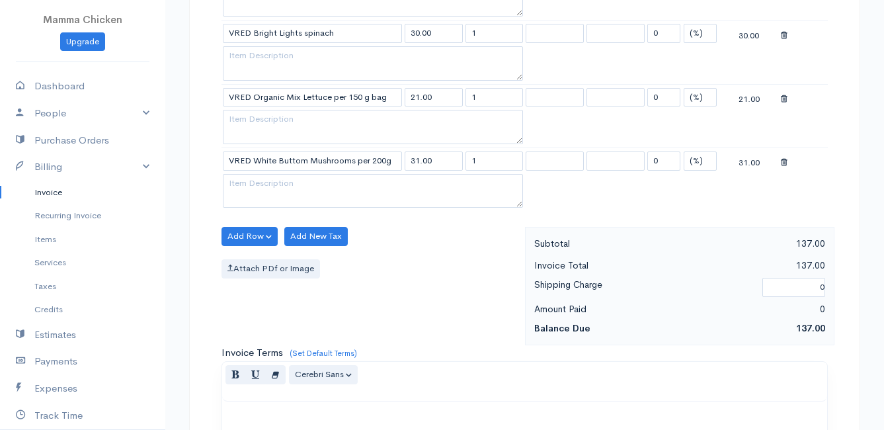
click at [323, 332] on body "Mamma Chicken Upgrade Dashboard People Clients Vendors Staff Users Purchase Ord…" at bounding box center [442, 103] width 884 height 1397
click at [248, 233] on button "Add Row" at bounding box center [249, 236] width 56 height 19
click at [259, 261] on link "Add Item Row" at bounding box center [274, 263] width 104 height 23
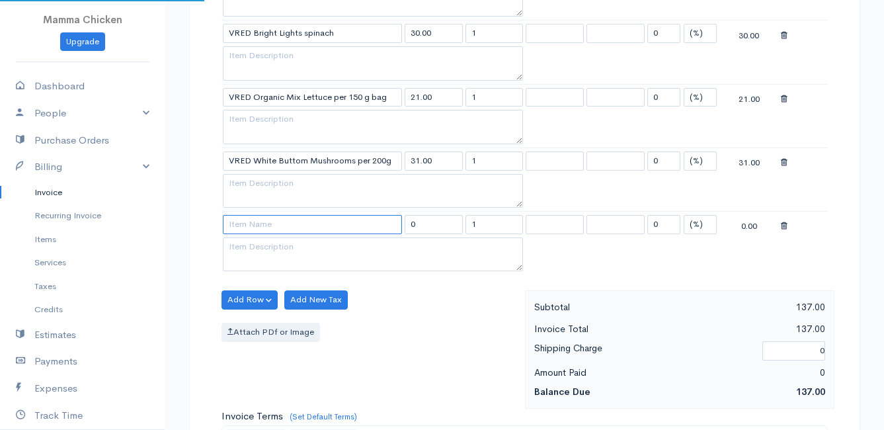
click at [261, 227] on input at bounding box center [312, 224] width 179 height 19
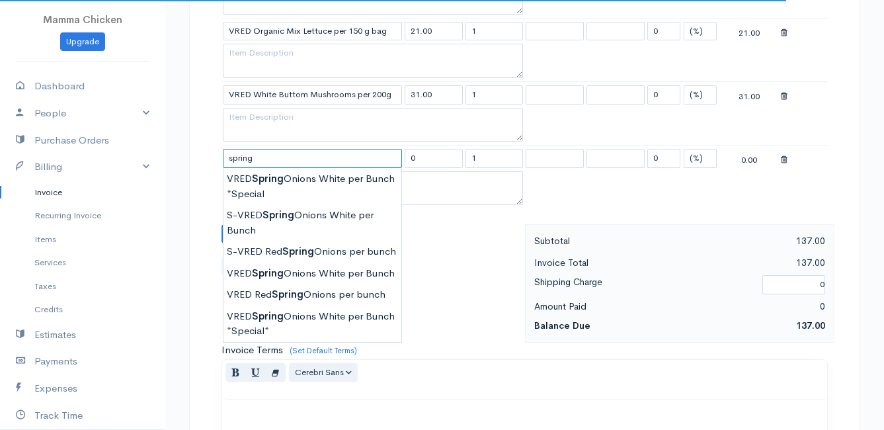
scroll to position [727, 0]
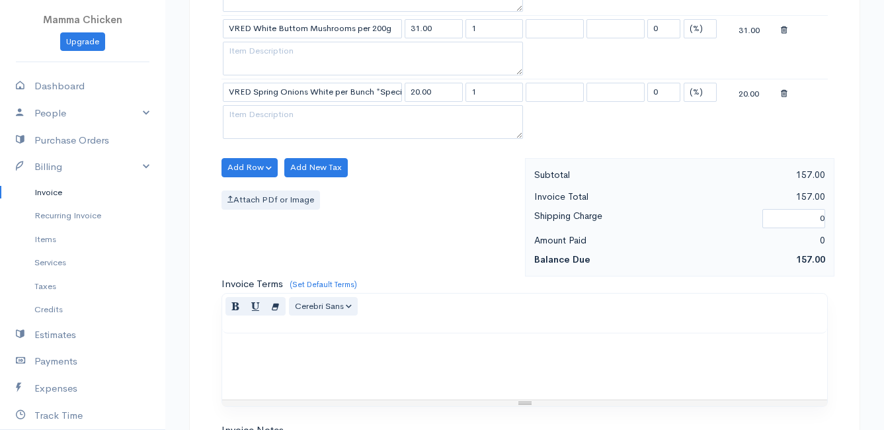
click at [331, 268] on body "Mamma Chicken Upgrade Dashboard People Clients Vendors Staff Users Purchase Ord…" at bounding box center [442, 3] width 884 height 1461
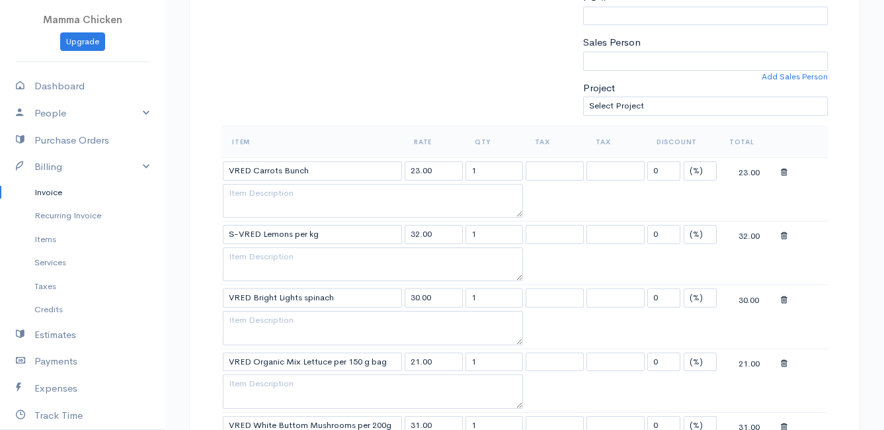
scroll to position [595, 0]
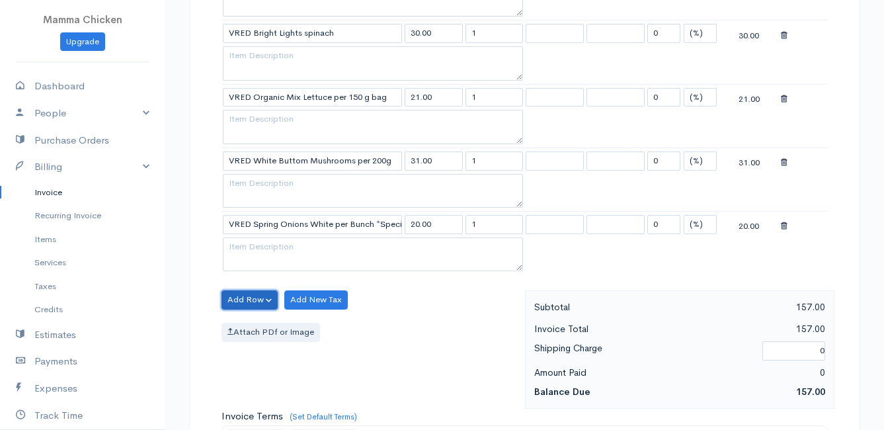
click at [254, 298] on button "Add Row" at bounding box center [249, 299] width 56 height 19
click at [262, 325] on link "Add Item Row" at bounding box center [274, 326] width 104 height 23
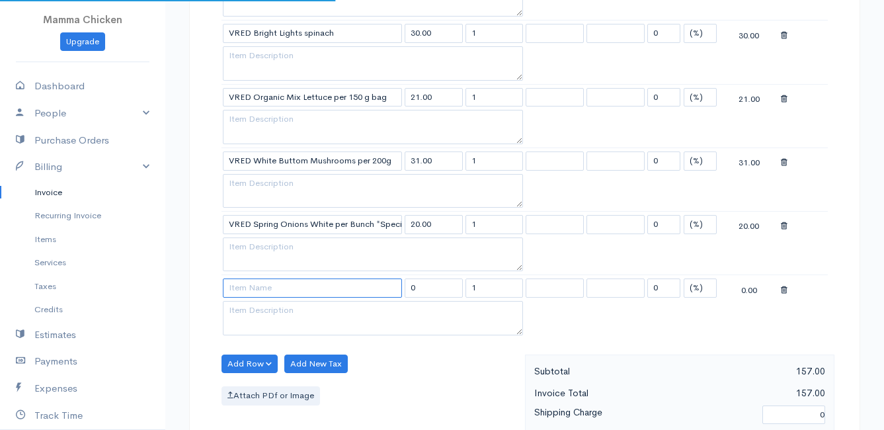
click at [261, 295] on input at bounding box center [312, 287] width 179 height 19
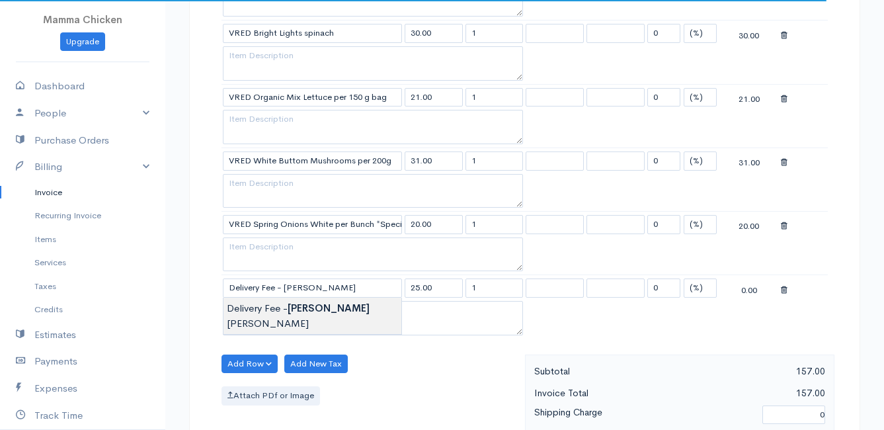
click at [269, 311] on body "Mamma Chicken Upgrade Dashboard People Clients Vendors Staff Users Purchase Ord…" at bounding box center [442, 167] width 884 height 1524
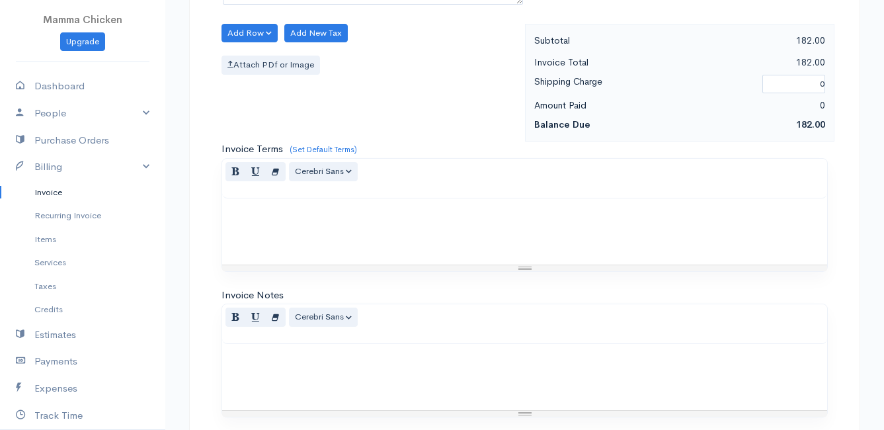
scroll to position [1095, 0]
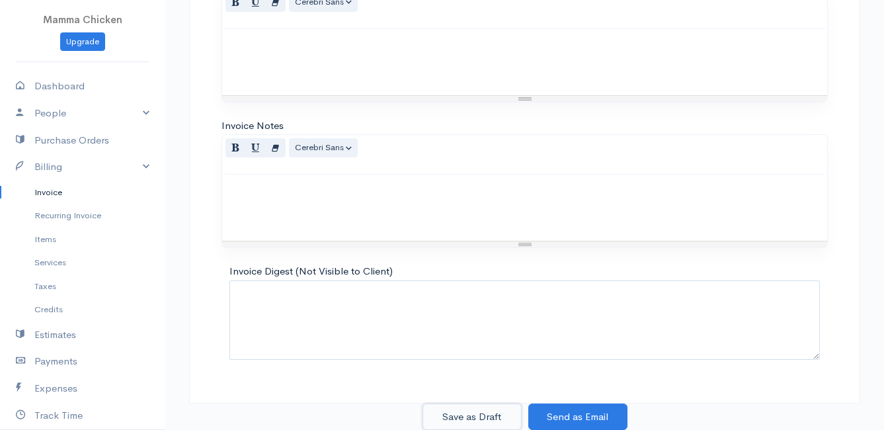
click at [468, 411] on button "Save as Draft" at bounding box center [471, 416] width 99 height 27
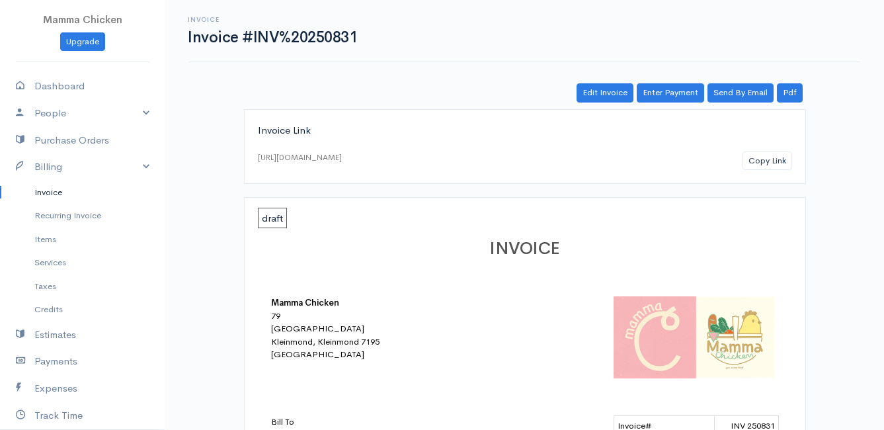
click at [56, 191] on link "Invoice" at bounding box center [82, 192] width 165 height 24
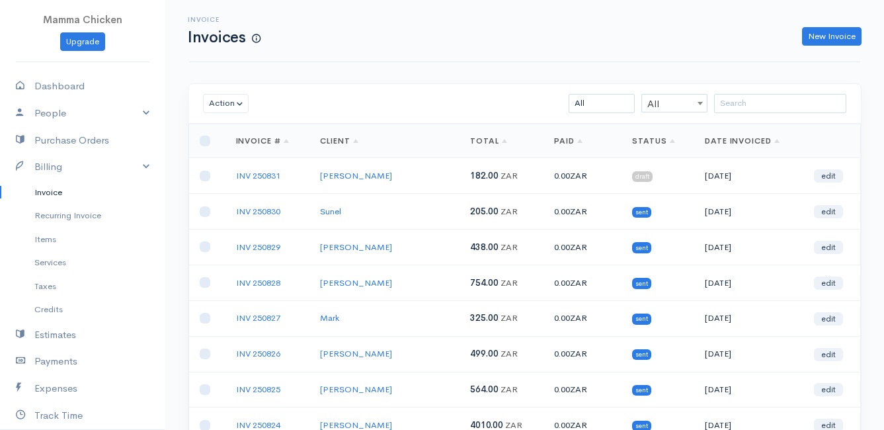
click at [204, 181] on td at bounding box center [207, 176] width 36 height 36
click at [206, 176] on input "checkbox" at bounding box center [205, 176] width 11 height 11
click at [235, 106] on button "Action" at bounding box center [226, 103] width 46 height 19
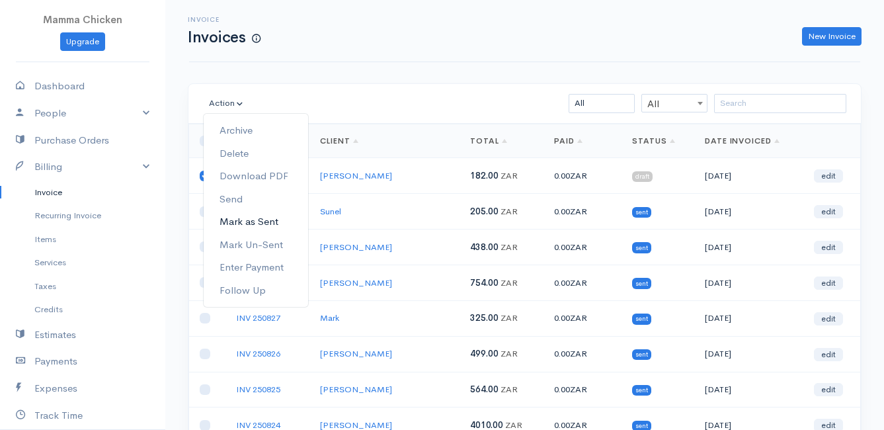
click at [279, 217] on link "Mark as Sent" at bounding box center [256, 221] width 104 height 23
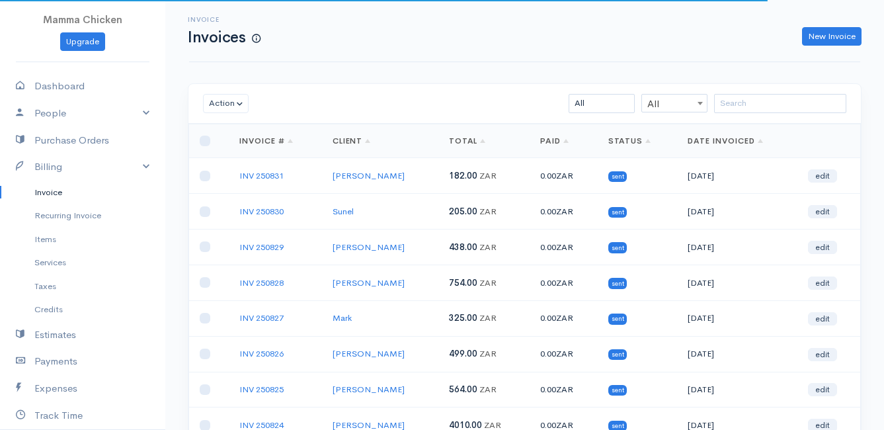
scroll to position [206, 0]
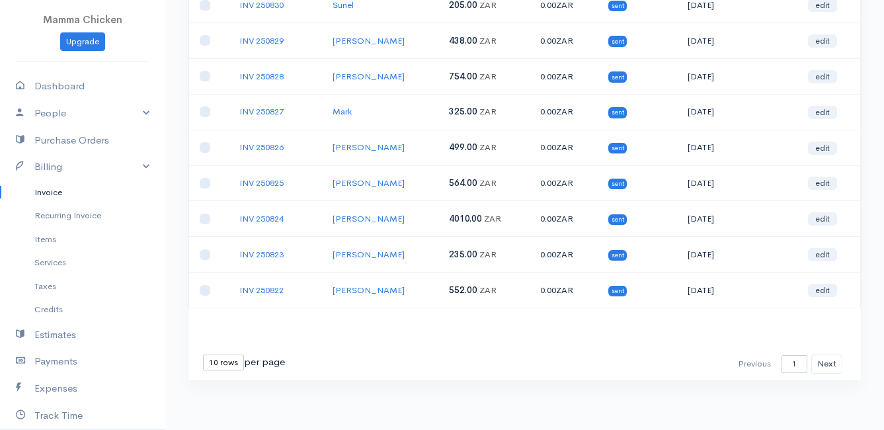
click at [226, 366] on select "10 rows 25 rows 50 rows" at bounding box center [223, 362] width 41 height 16
click at [203, 354] on select "10 rows 25 rows 50 rows" at bounding box center [223, 362] width 41 height 16
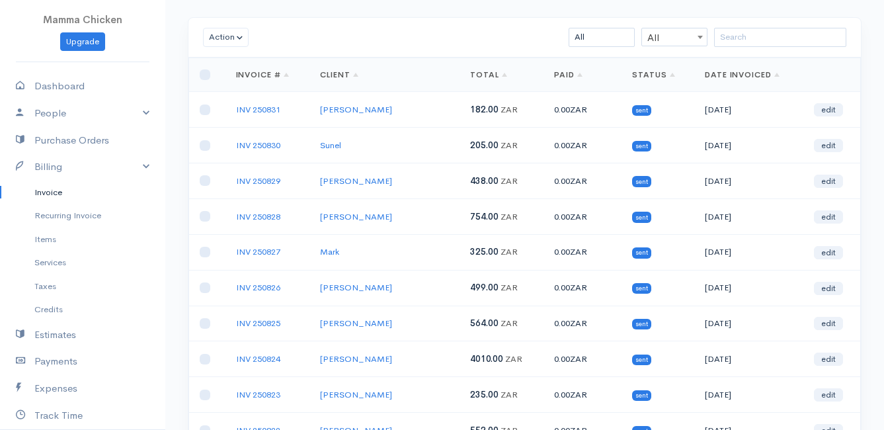
scroll to position [0, 0]
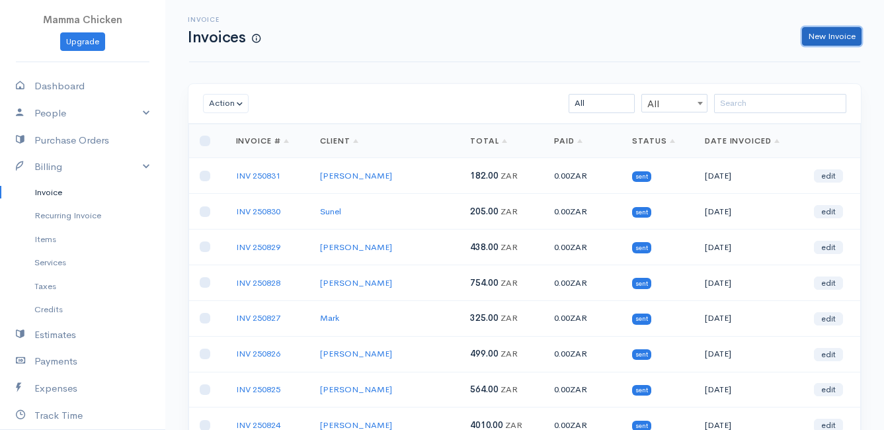
click at [829, 34] on link "New Invoice" at bounding box center [831, 36] width 59 height 19
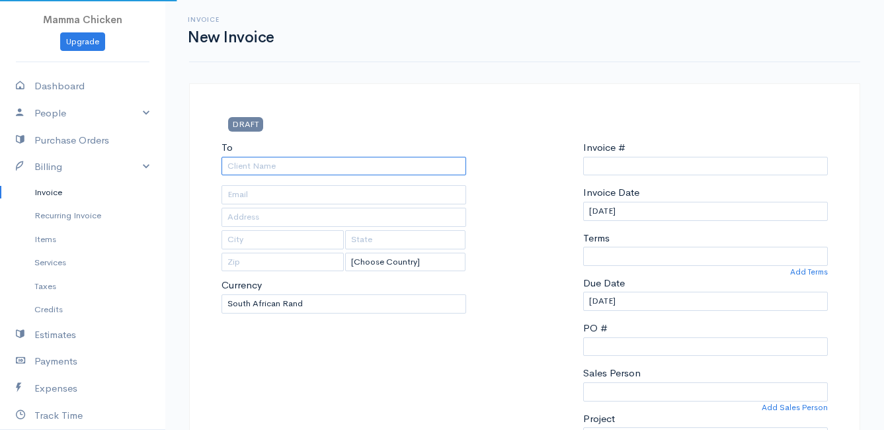
click at [280, 161] on input "To" at bounding box center [343, 166] width 245 height 19
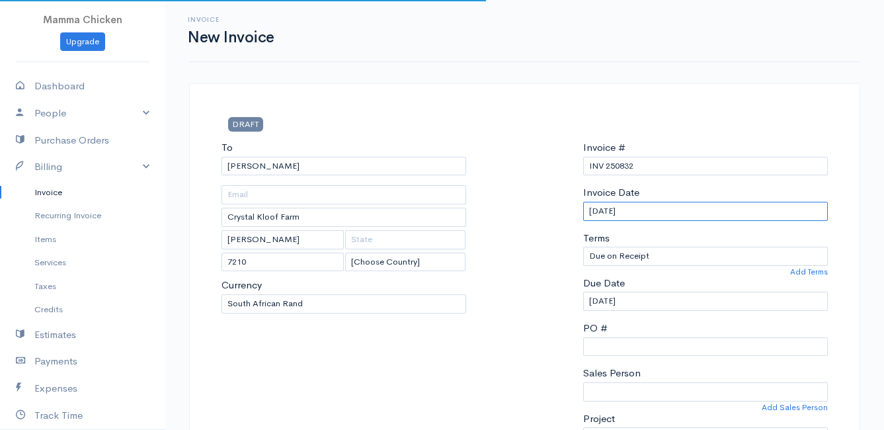
click at [691, 210] on input "[DATE]" at bounding box center [705, 211] width 245 height 19
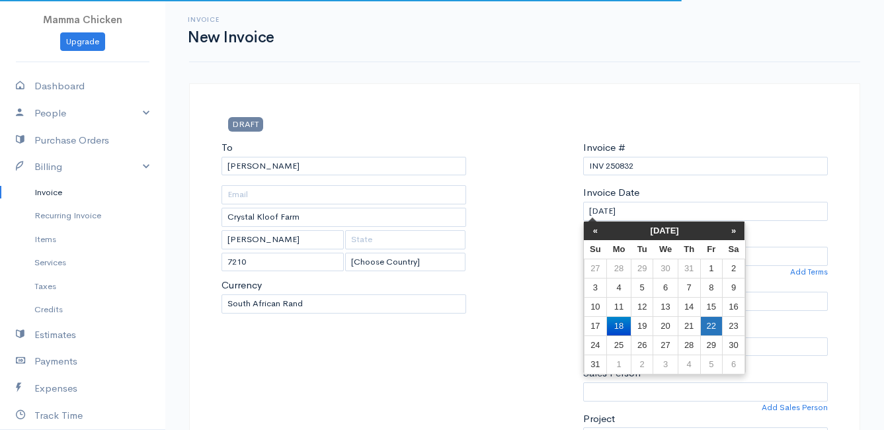
click at [713, 321] on td "22" at bounding box center [711, 325] width 22 height 19
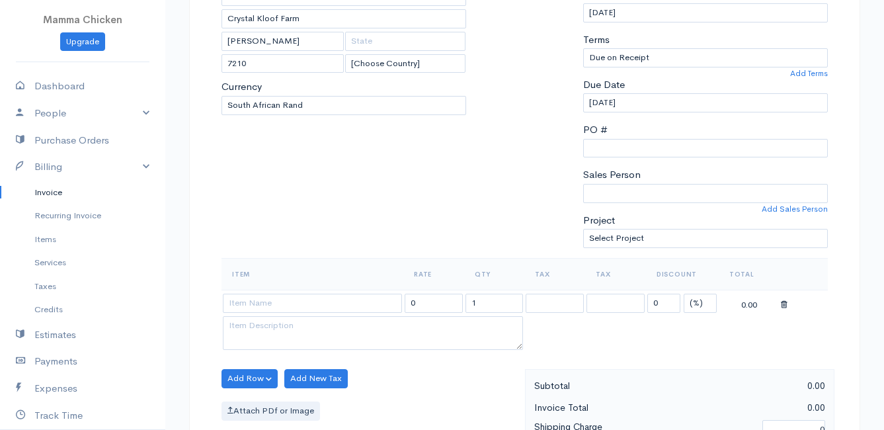
scroll to position [264, 0]
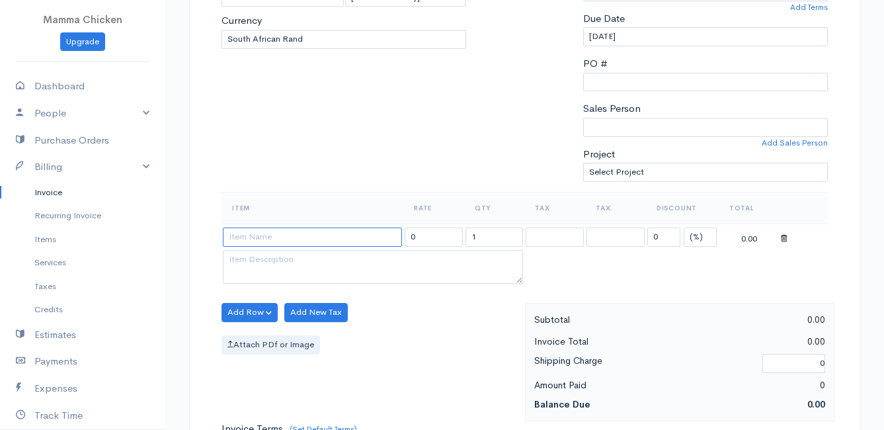
click at [262, 242] on input at bounding box center [312, 236] width 179 height 19
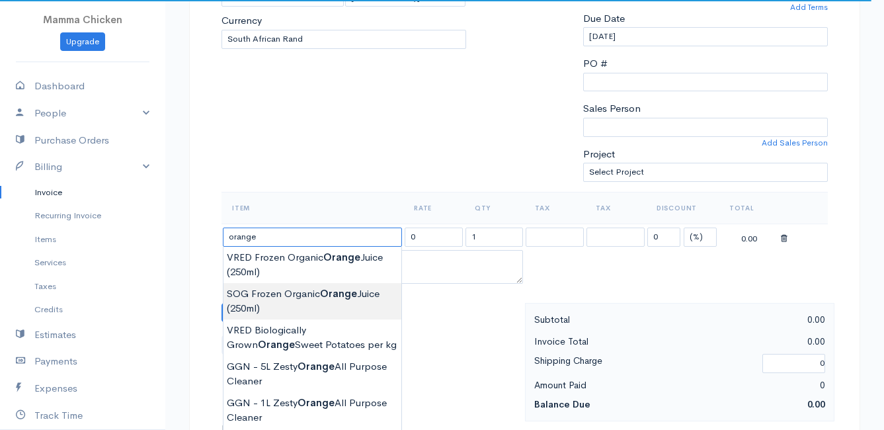
scroll to position [397, 0]
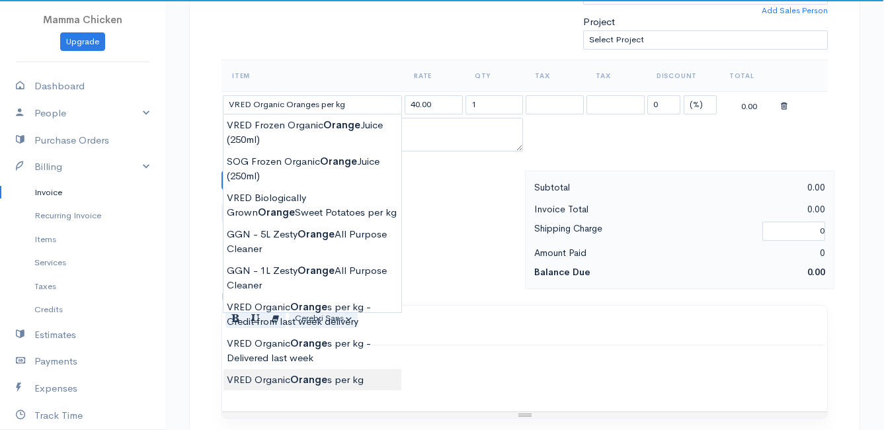
click at [320, 382] on body "Mamma Chicken Upgrade Dashboard People Clients Vendors Staff Users Purchase Ord…" at bounding box center [442, 174] width 884 height 1143
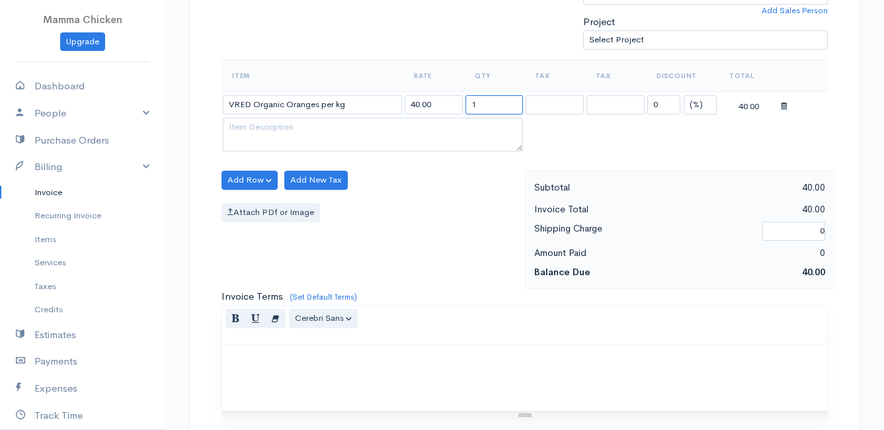
drag, startPoint x: 489, startPoint y: 106, endPoint x: 456, endPoint y: 106, distance: 33.1
click at [460, 106] on tr "VRED Organic Oranges per kg 40.00 1 0 (%) Flat 40.00" at bounding box center [524, 104] width 606 height 26
click at [458, 179] on div "Add Row Add Item Row Add Time Row Add New Tax Attach PDf or Image" at bounding box center [370, 230] width 310 height 118
click at [238, 175] on button "Add Row" at bounding box center [249, 180] width 56 height 19
click at [254, 210] on link "Add Item Row" at bounding box center [274, 207] width 104 height 23
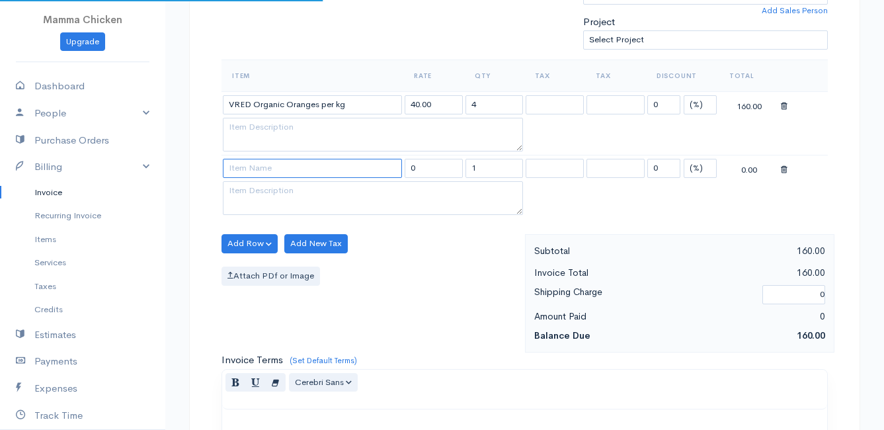
click at [262, 171] on input at bounding box center [312, 168] width 179 height 19
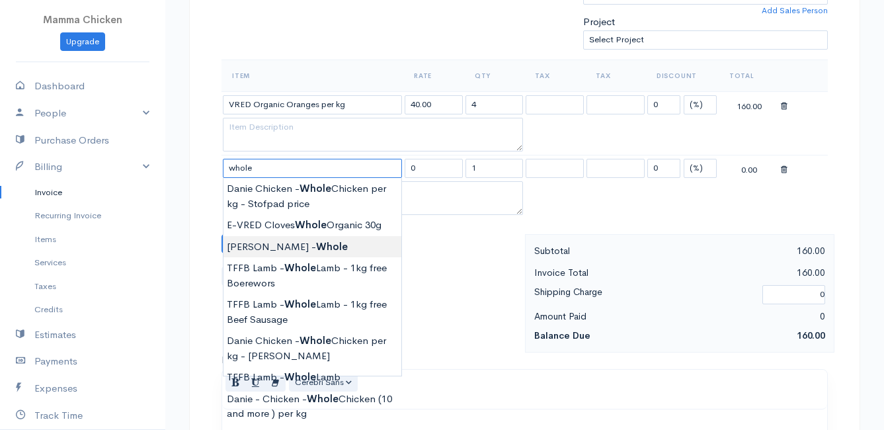
scroll to position [463, 0]
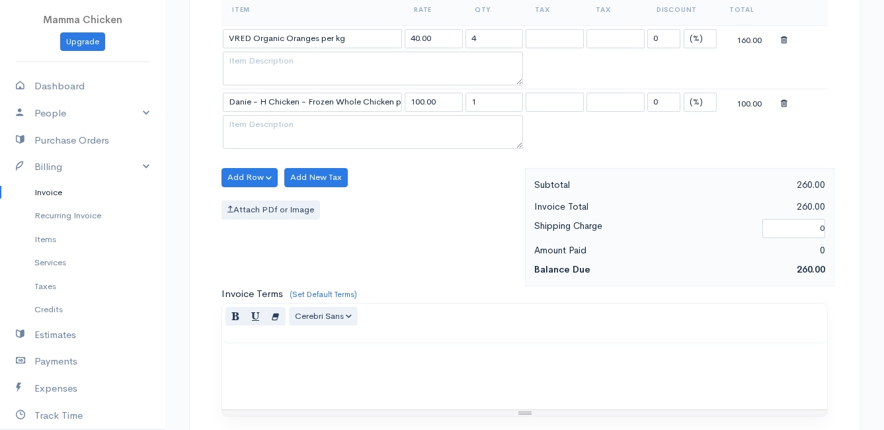
click at [353, 238] on body "Mamma Chicken Upgrade Dashboard People Clients Vendors Staff Users Purchase Ord…" at bounding box center [442, 140] width 884 height 1206
click at [481, 104] on input "1" at bounding box center [494, 102] width 58 height 19
click at [473, 231] on div "Add Row Add Item Row Add Time Row Add New Tax Attach PDf or Image" at bounding box center [370, 227] width 310 height 118
click at [268, 135] on textarea at bounding box center [373, 132] width 300 height 34
click at [449, 178] on div "Add Row Add Item Row Add Time Row Add New Tax Attach PDf or Image" at bounding box center [370, 227] width 310 height 118
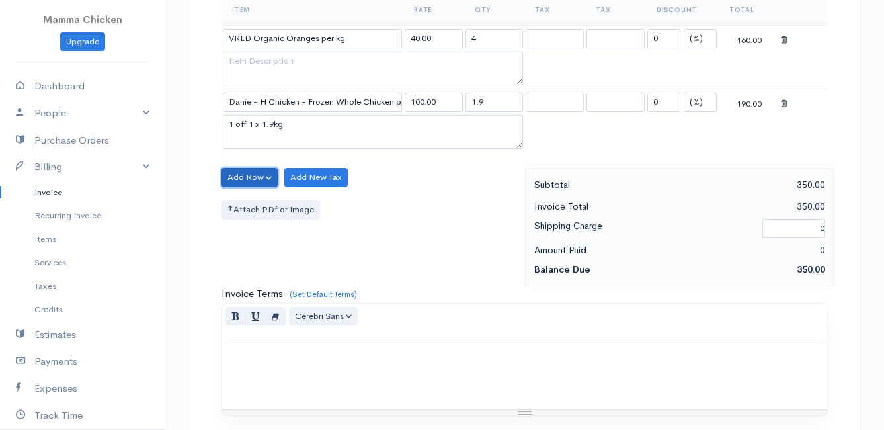
click at [242, 179] on button "Add Row" at bounding box center [249, 177] width 56 height 19
click at [245, 203] on link "Add Item Row" at bounding box center [274, 204] width 104 height 23
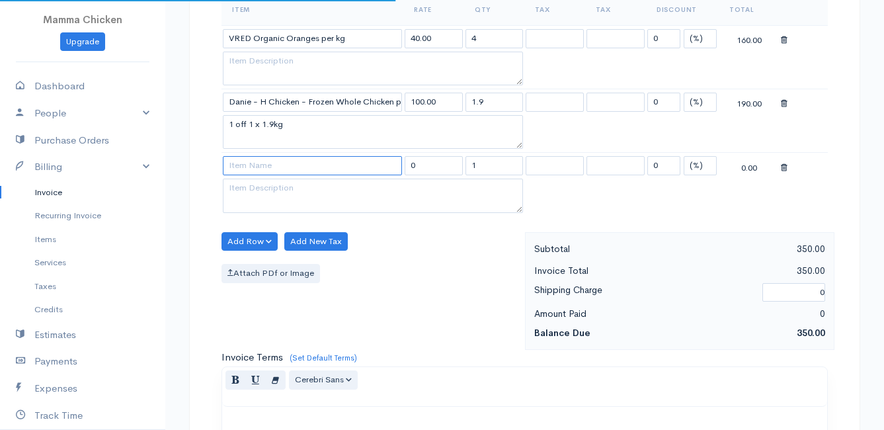
click at [245, 165] on input at bounding box center [312, 165] width 179 height 19
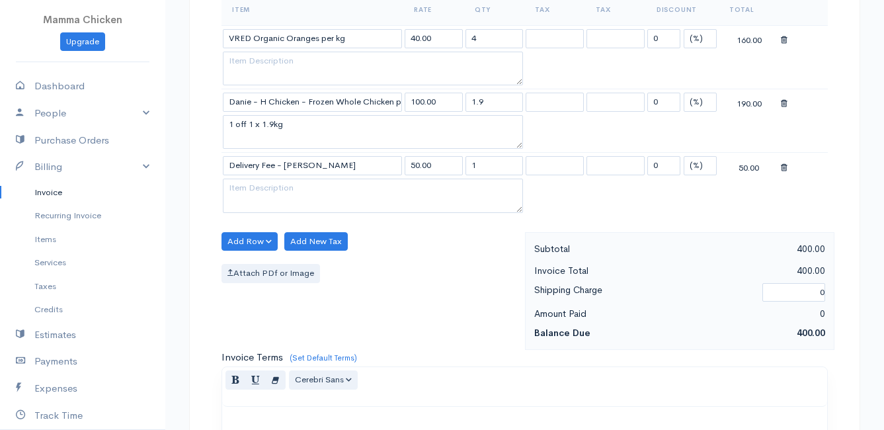
click at [294, 317] on body "Mamma Chicken Upgrade Dashboard People Clients Vendors Staff Users Purchase Ord…" at bounding box center [442, 172] width 884 height 1270
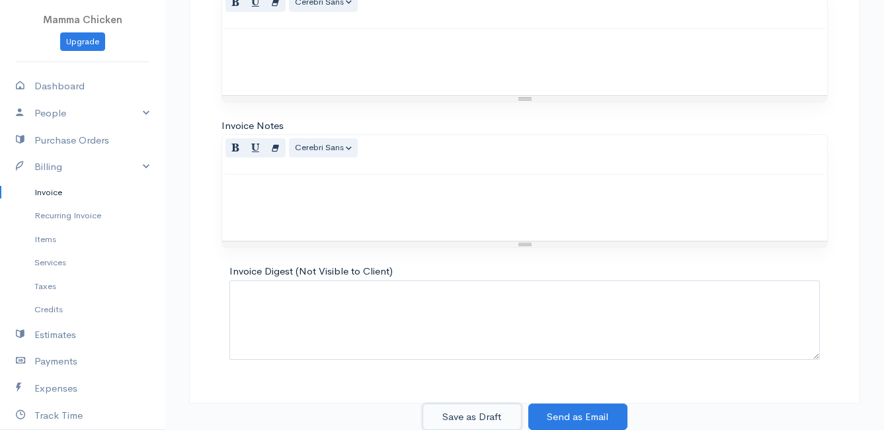
click at [477, 412] on button "Save as Draft" at bounding box center [471, 416] width 99 height 27
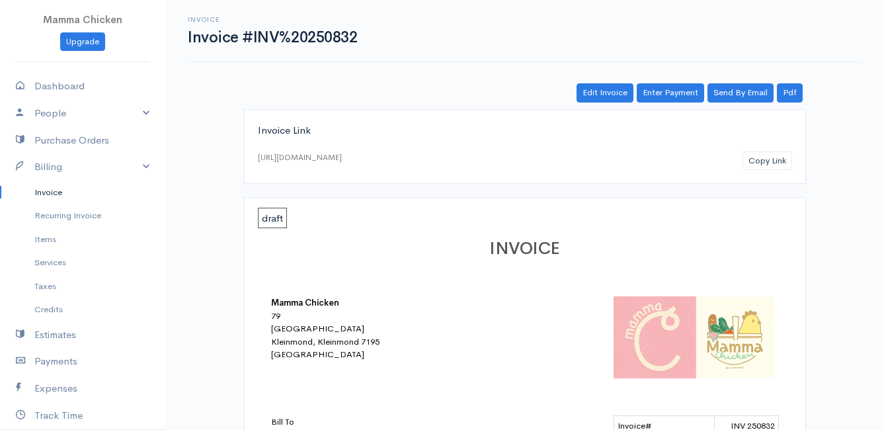
click at [54, 192] on link "Invoice" at bounding box center [82, 192] width 165 height 24
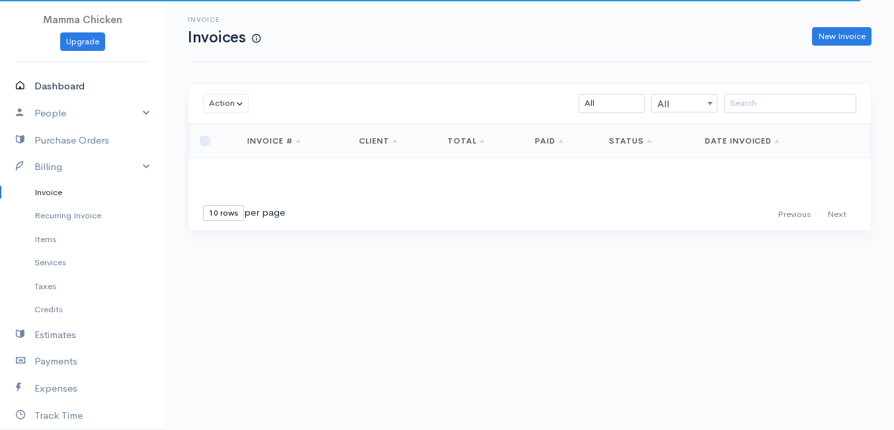
click at [63, 83] on link "Dashboard" at bounding box center [82, 86] width 165 height 27
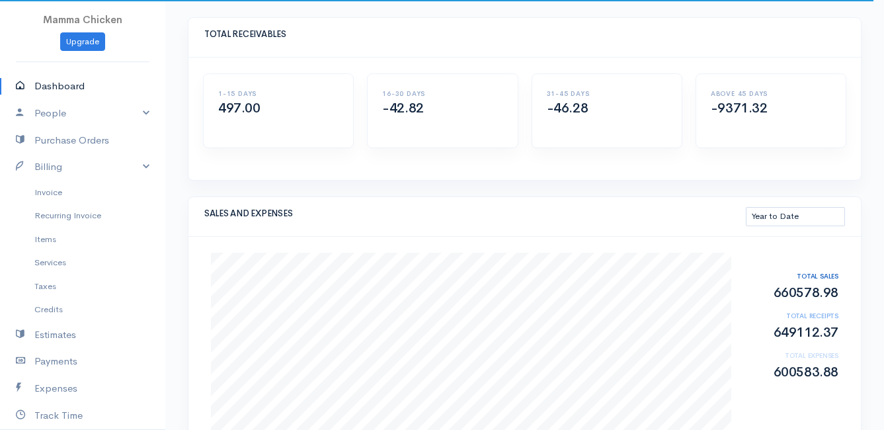
scroll to position [132, 0]
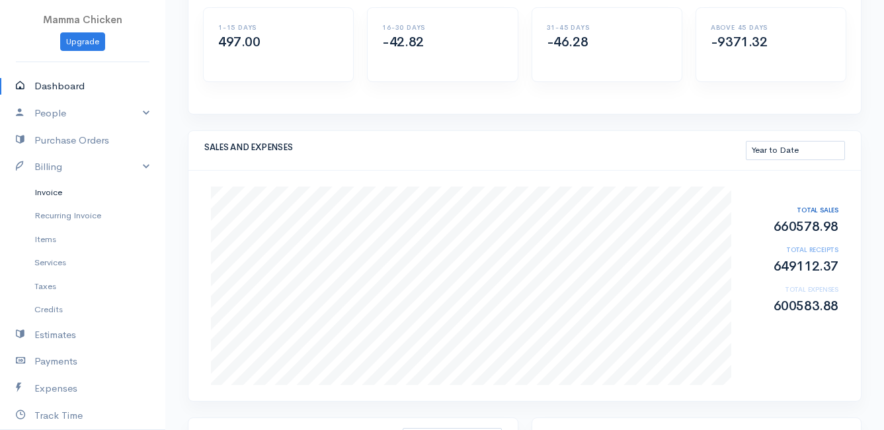
click at [48, 192] on link "Invoice" at bounding box center [82, 192] width 165 height 24
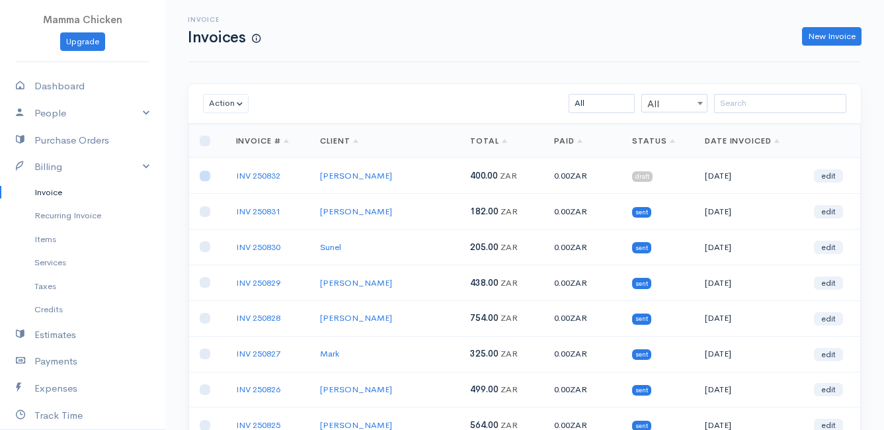
click at [209, 176] on input "checkbox" at bounding box center [205, 176] width 11 height 11
click at [217, 97] on button "Action" at bounding box center [226, 103] width 46 height 19
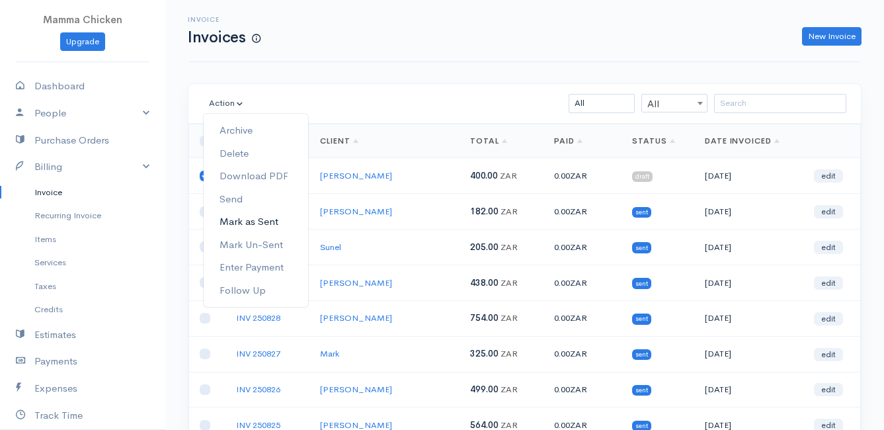
click at [266, 223] on link "Mark as Sent" at bounding box center [256, 221] width 104 height 23
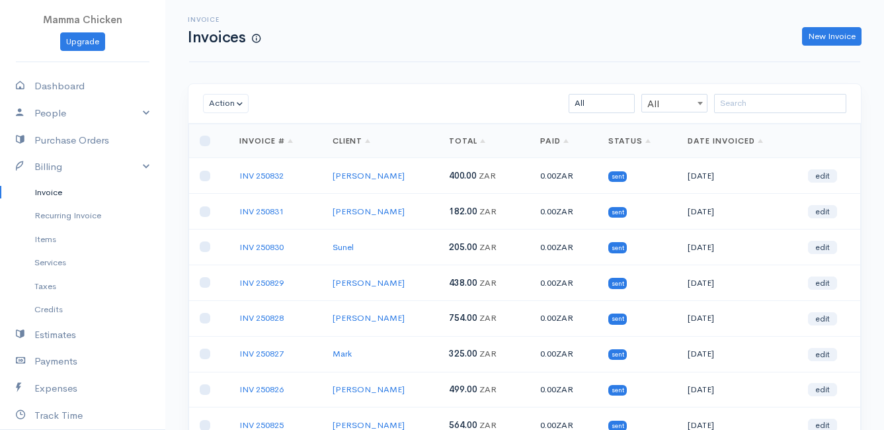
scroll to position [206, 0]
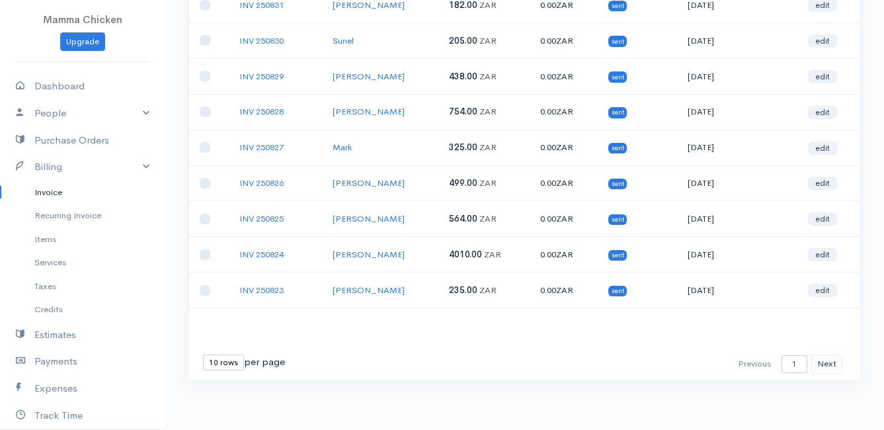
click at [230, 365] on select "10 rows 25 rows 50 rows" at bounding box center [223, 362] width 41 height 16
click at [203, 354] on select "10 rows 25 rows 50 rows" at bounding box center [223, 362] width 41 height 16
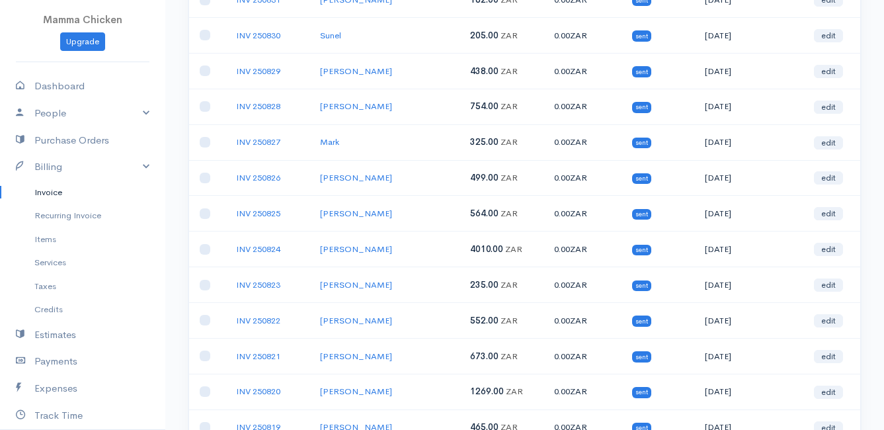
scroll to position [0, 0]
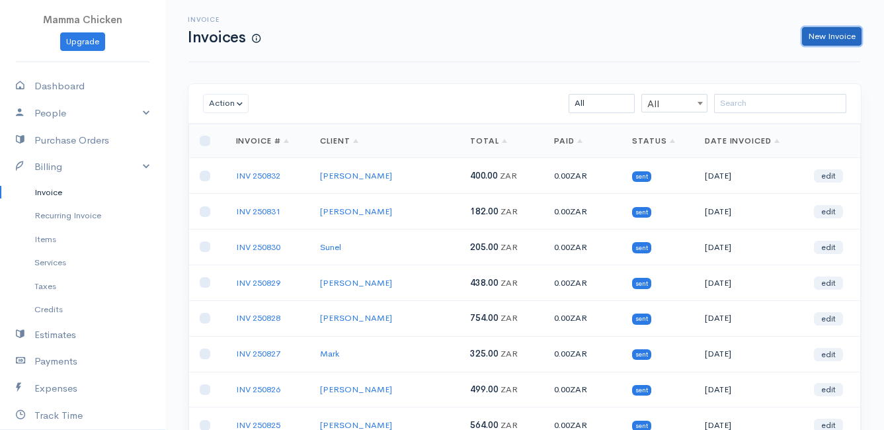
click at [832, 38] on link "New Invoice" at bounding box center [831, 36] width 59 height 19
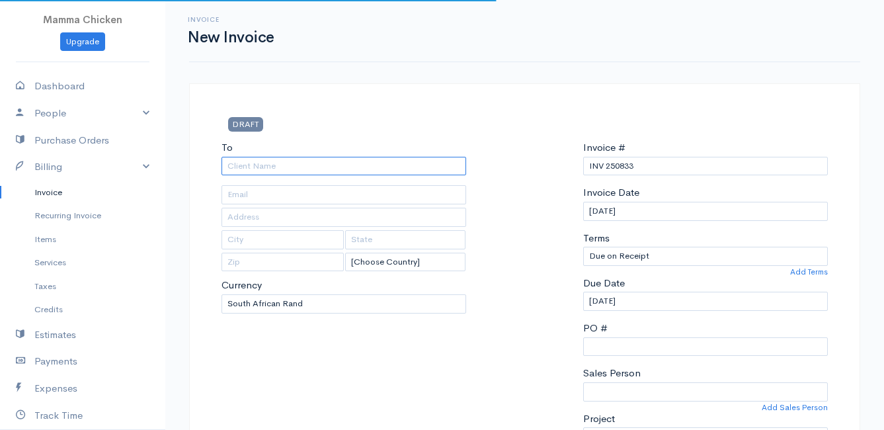
click at [297, 163] on input "To" at bounding box center [343, 166] width 245 height 19
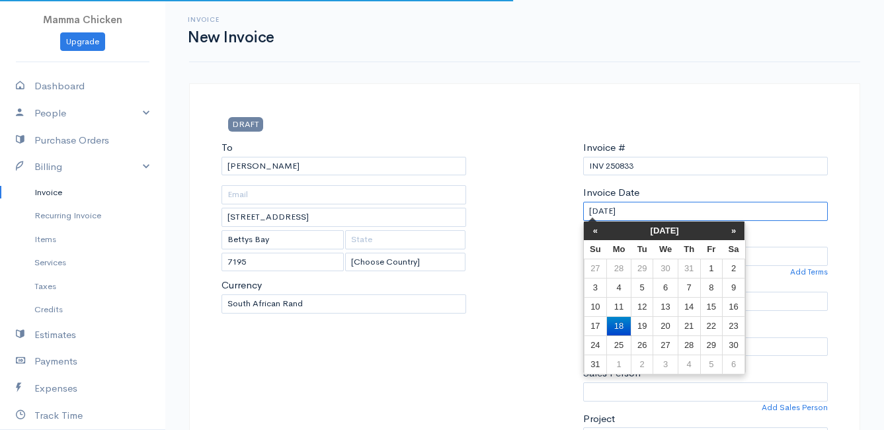
click at [730, 212] on input "[DATE]" at bounding box center [705, 211] width 245 height 19
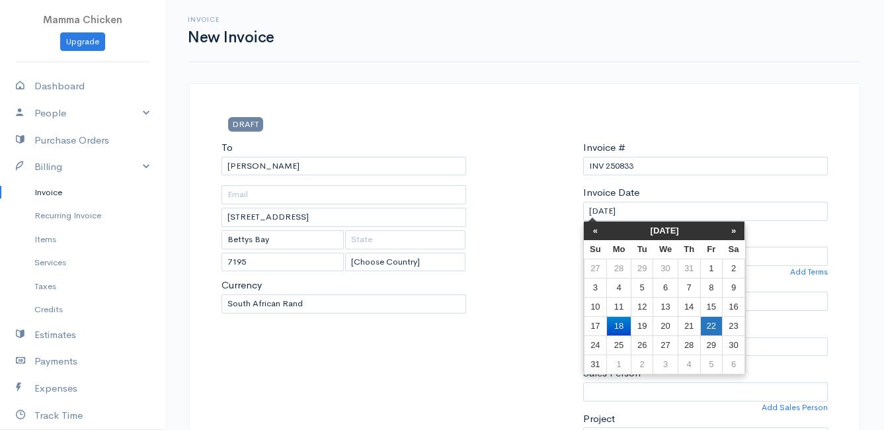
click at [718, 321] on td "22" at bounding box center [711, 325] width 22 height 19
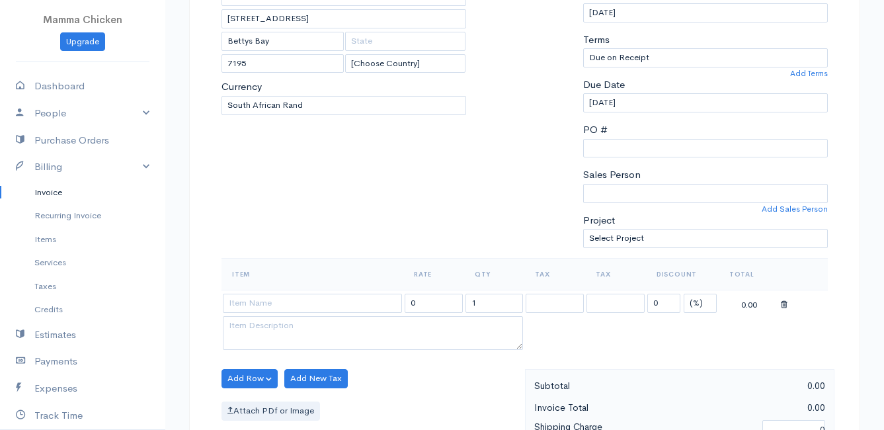
scroll to position [264, 0]
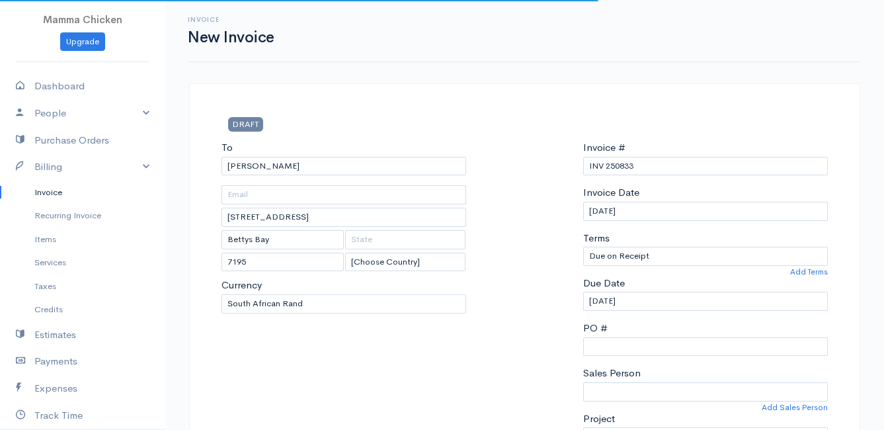
select select "[GEOGRAPHIC_DATA]"
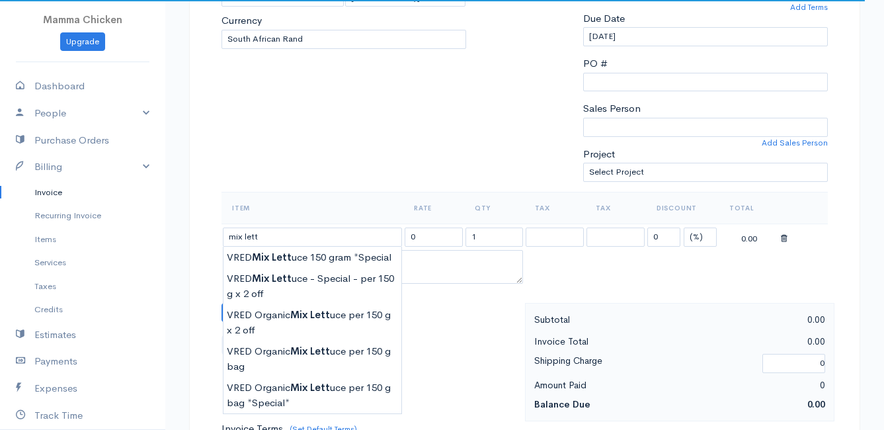
scroll to position [331, 0]
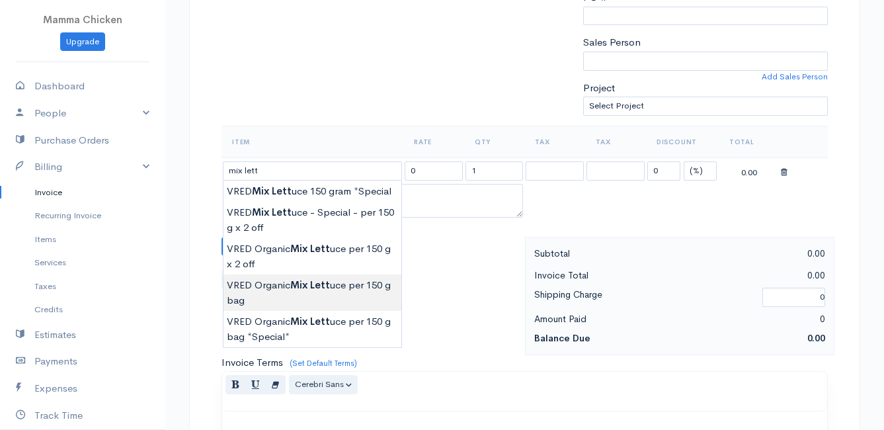
type input "VRED Organic Mix Lettuce per 150 g bag"
type input "21.00"
click at [311, 288] on body "Mamma Chicken Upgrade Dashboard People Clients Vendors Staff Users Purchase Ord…" at bounding box center [442, 240] width 884 height 1143
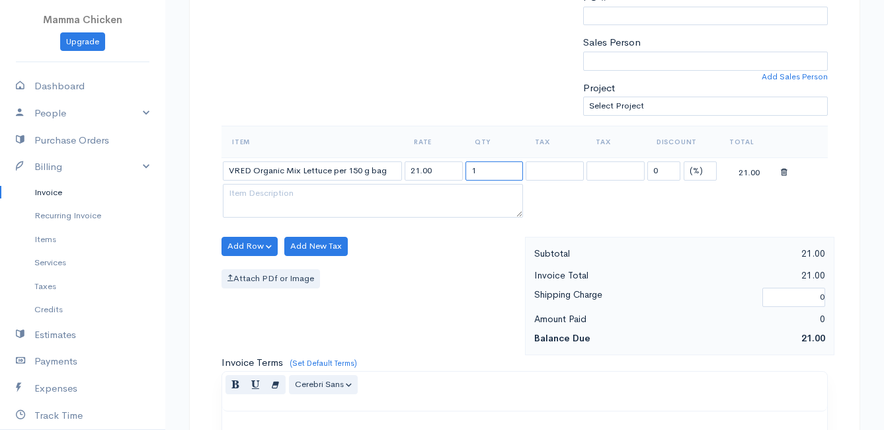
drag, startPoint x: 490, startPoint y: 173, endPoint x: 451, endPoint y: 171, distance: 39.1
click at [451, 171] on tr "VRED Organic Mix Lettuce per 150 g bag 21.00 1 0 (%) Flat 21.00" at bounding box center [524, 170] width 606 height 26
type input "3"
click at [432, 305] on div "Add Row Add Item Row Add Time Row Add New Tax Attach PDf or Image" at bounding box center [370, 296] width 310 height 118
click at [243, 245] on button "Add Row" at bounding box center [249, 246] width 56 height 19
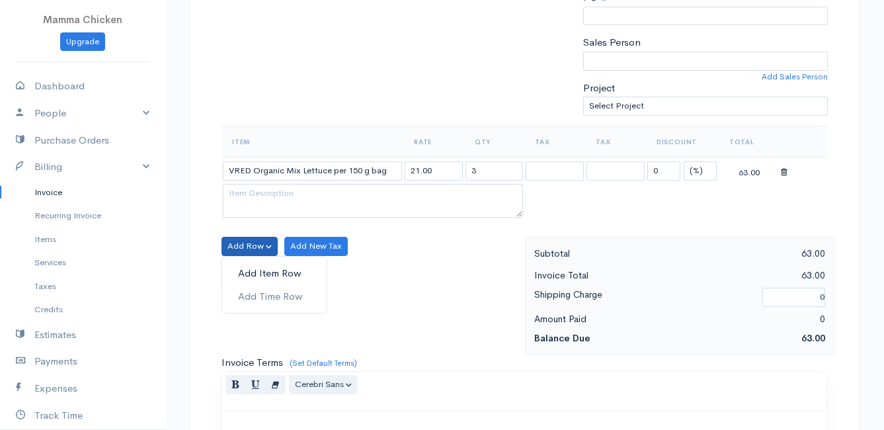
click at [247, 270] on link "Add Item Row" at bounding box center [274, 273] width 104 height 23
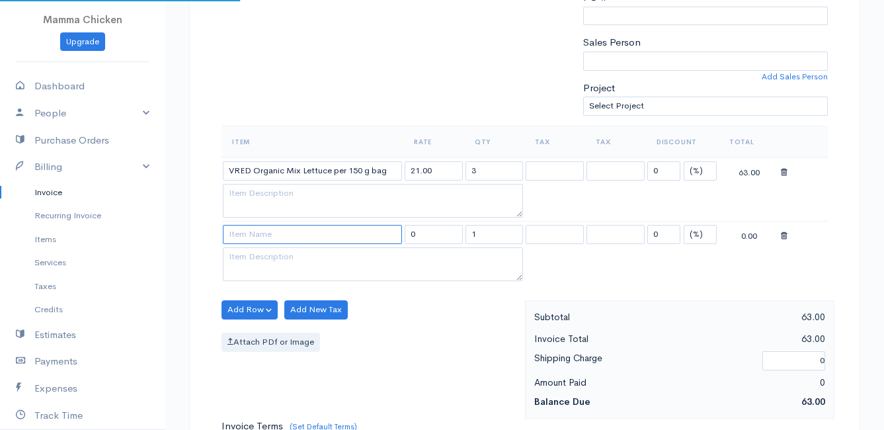
click at [255, 236] on input at bounding box center [312, 234] width 179 height 19
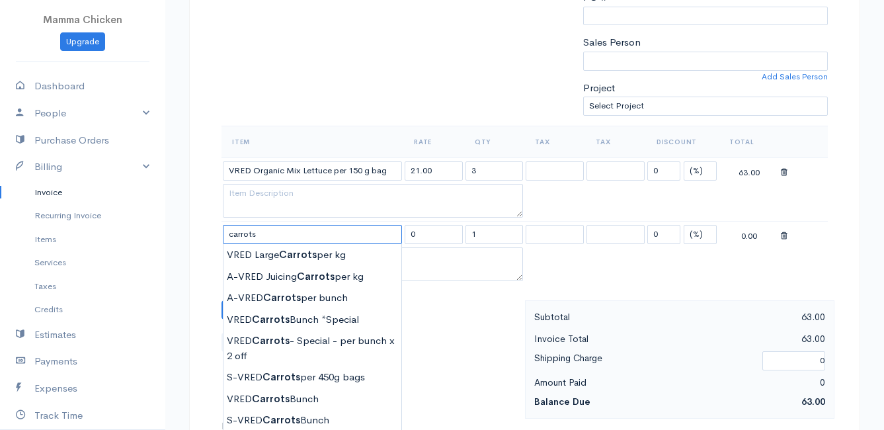
scroll to position [397, 0]
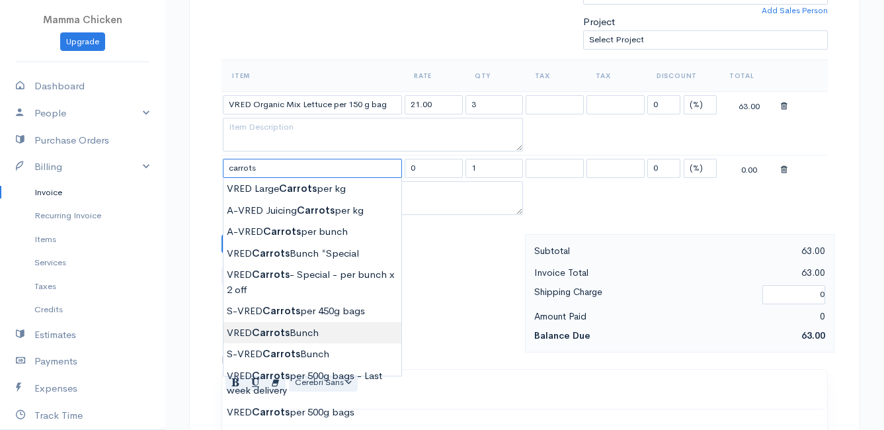
type input "VRED Carrots Bunch"
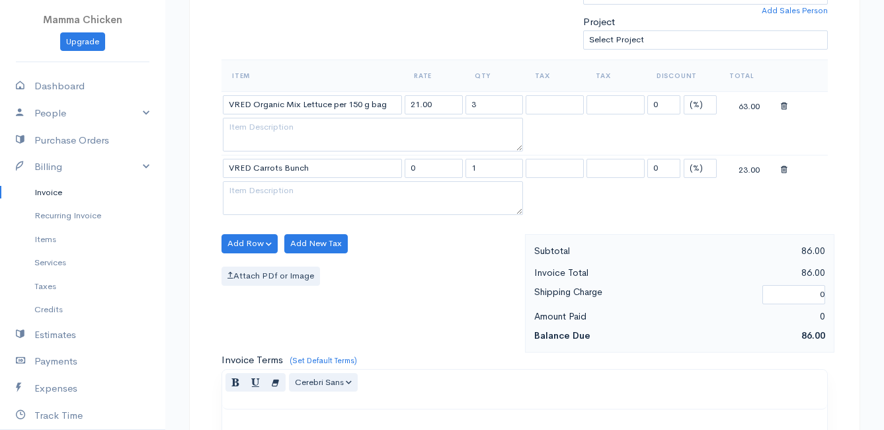
type input "23.00"
click at [304, 334] on body "Mamma Chicken Upgrade Dashboard People Clients Vendors Staff Users Purchase Ord…" at bounding box center [442, 206] width 884 height 1206
click at [233, 243] on button "Add Row" at bounding box center [249, 243] width 56 height 19
click at [242, 266] on link "Add Item Row" at bounding box center [274, 270] width 104 height 23
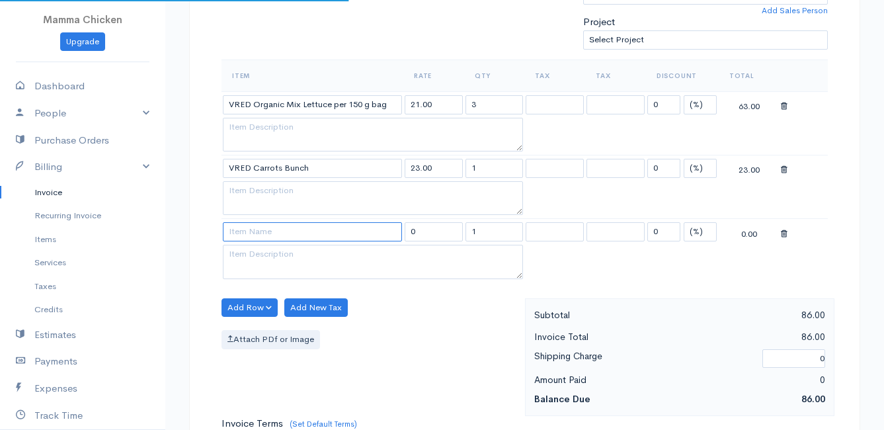
click at [256, 235] on input at bounding box center [312, 231] width 179 height 19
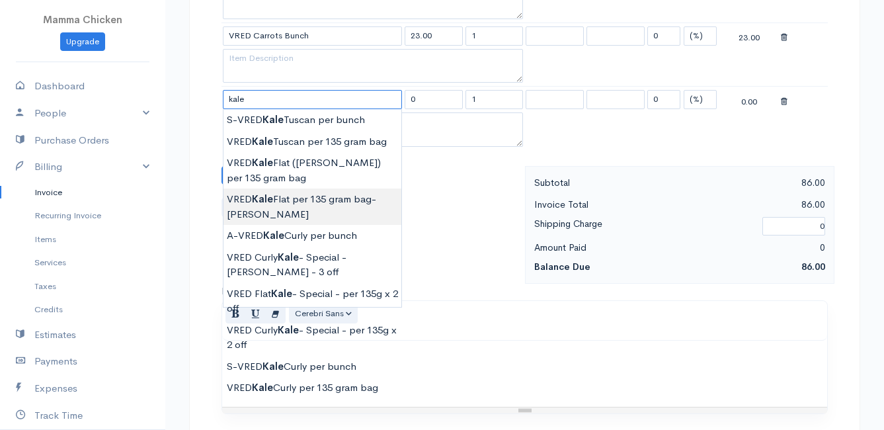
scroll to position [463, 0]
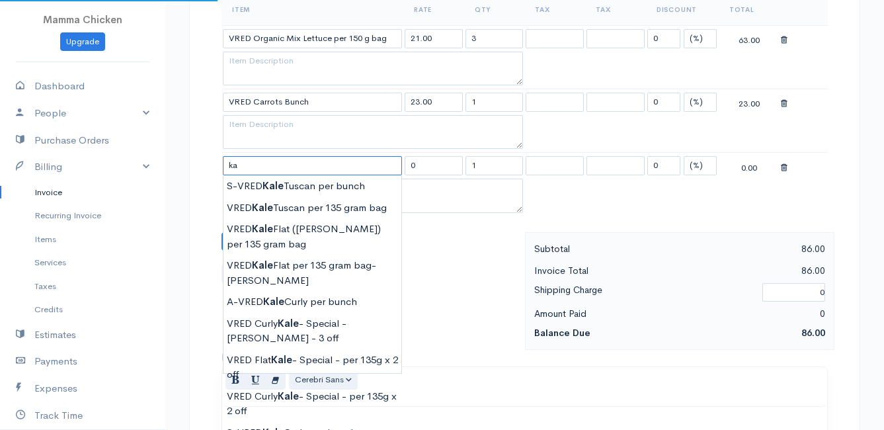
type input "k"
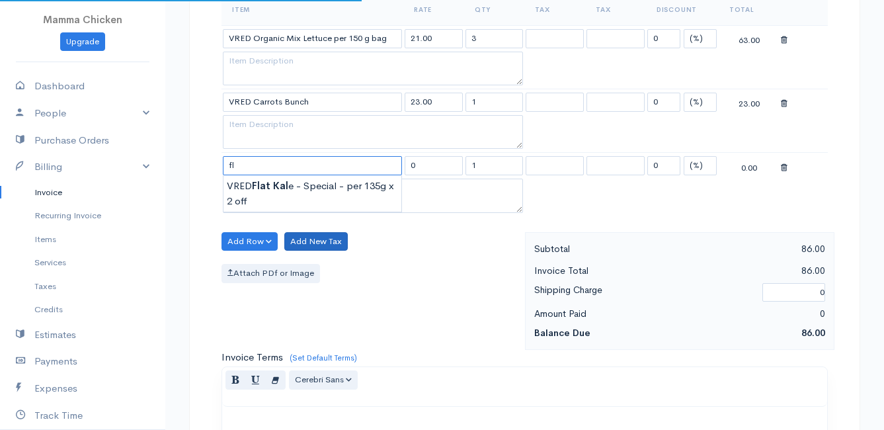
type input "f"
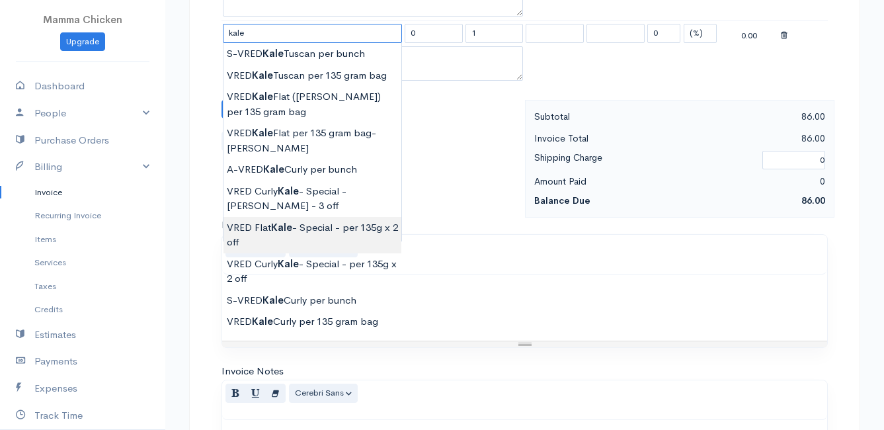
scroll to position [529, 0]
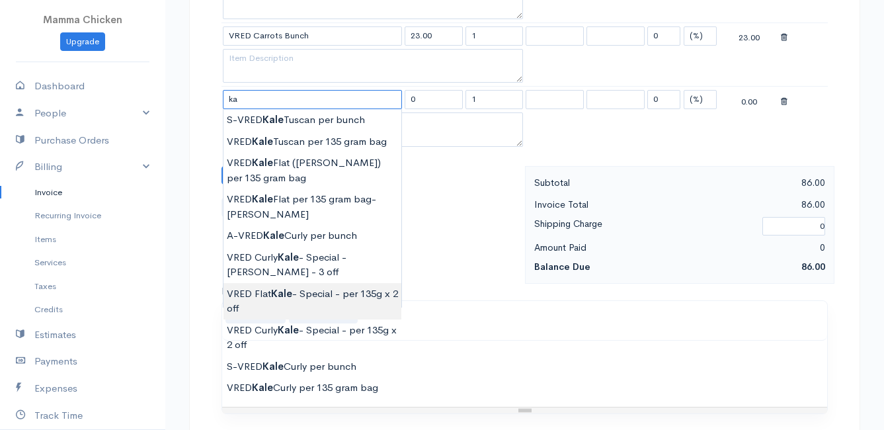
type input "k"
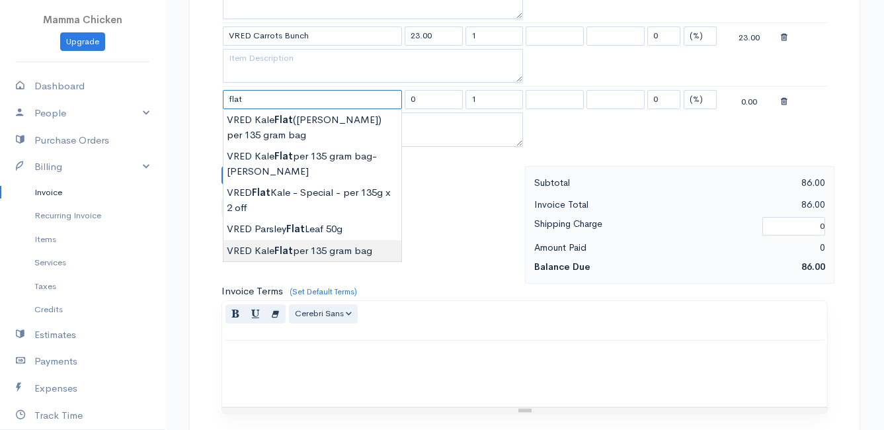
type input "VRED Kale Flat per 135 gram bag"
type input "24.00"
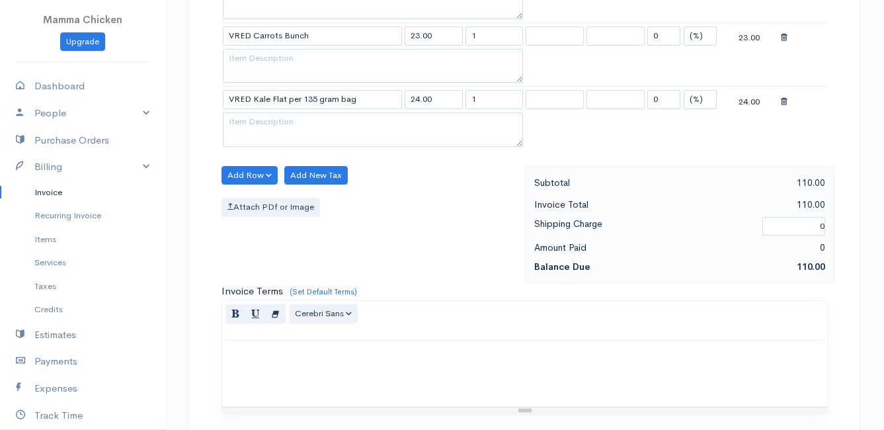
click at [272, 253] on body "Mamma Chicken Upgrade Dashboard People Clients Vendors Staff Users Purchase Ord…" at bounding box center [442, 106] width 884 height 1270
click at [232, 170] on button "Add Row" at bounding box center [249, 175] width 56 height 19
click at [243, 202] on link "Add Item Row" at bounding box center [274, 202] width 104 height 23
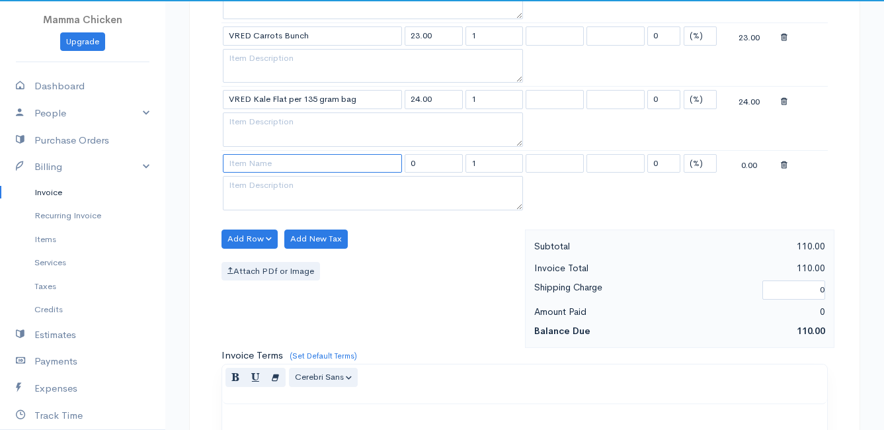
click at [245, 163] on input at bounding box center [312, 163] width 179 height 19
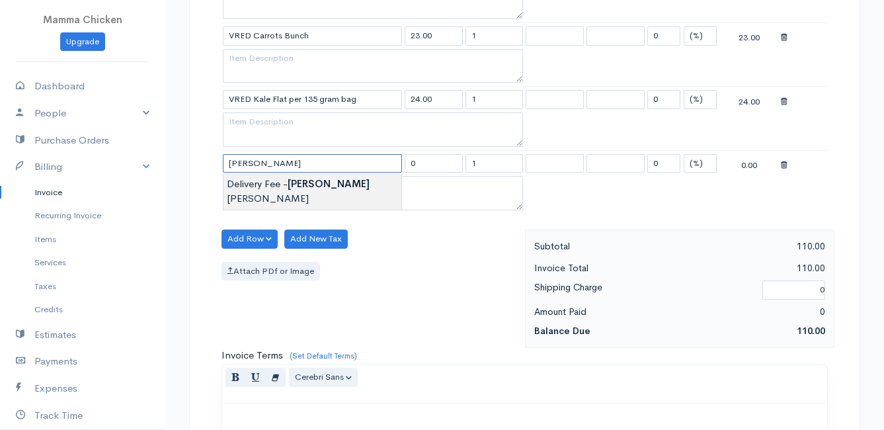
type input "Delivery Fee - Margie Swart"
type input "20.00"
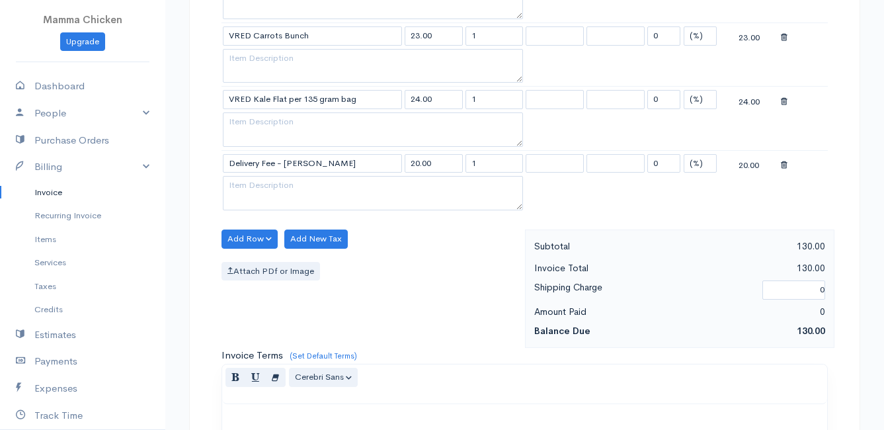
click at [265, 186] on body "Mamma Chicken Upgrade Dashboard People Clients Vendors Staff Users Purchase Ord…" at bounding box center [442, 137] width 884 height 1333
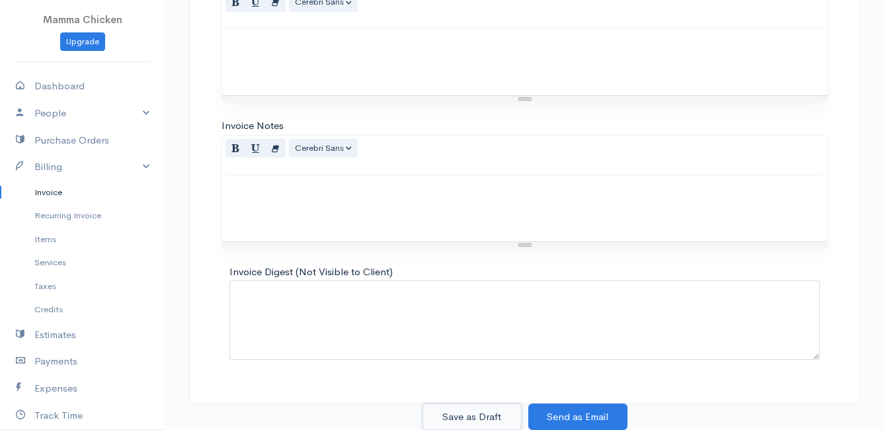
click at [483, 415] on button "Save as Draft" at bounding box center [471, 416] width 99 height 27
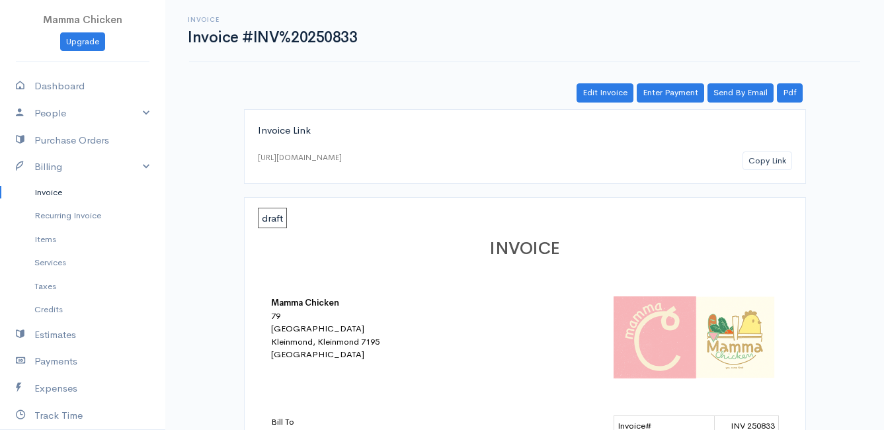
click at [51, 189] on link "Invoice" at bounding box center [82, 192] width 165 height 24
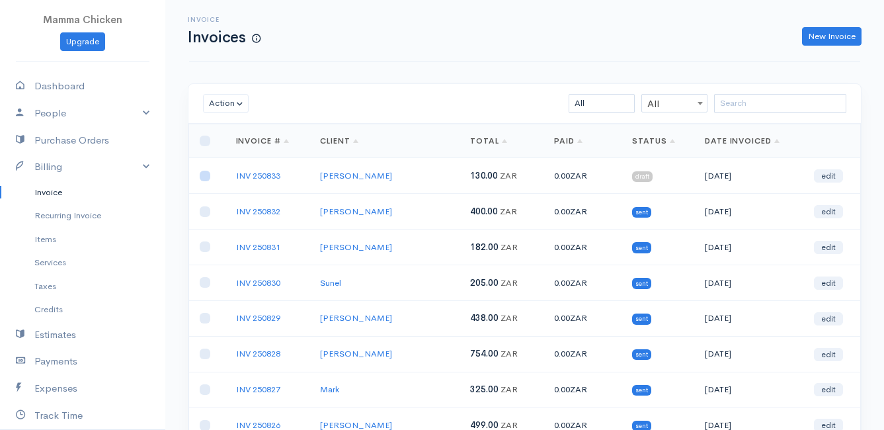
click at [202, 177] on input "checkbox" at bounding box center [205, 176] width 11 height 11
checkbox input "true"
click at [225, 103] on button "Action" at bounding box center [226, 103] width 46 height 19
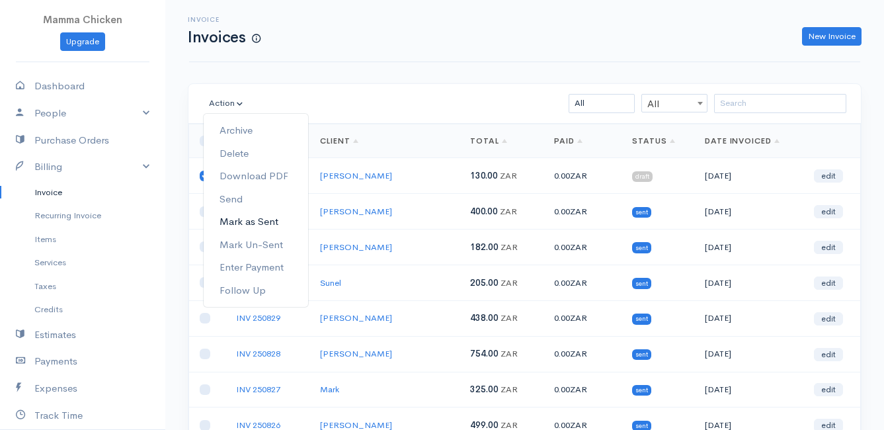
click at [276, 223] on link "Mark as Sent" at bounding box center [256, 221] width 104 height 23
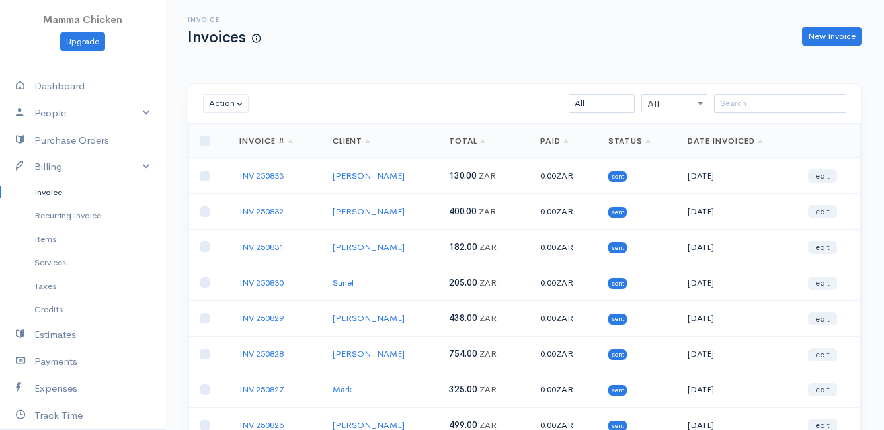
scroll to position [206, 0]
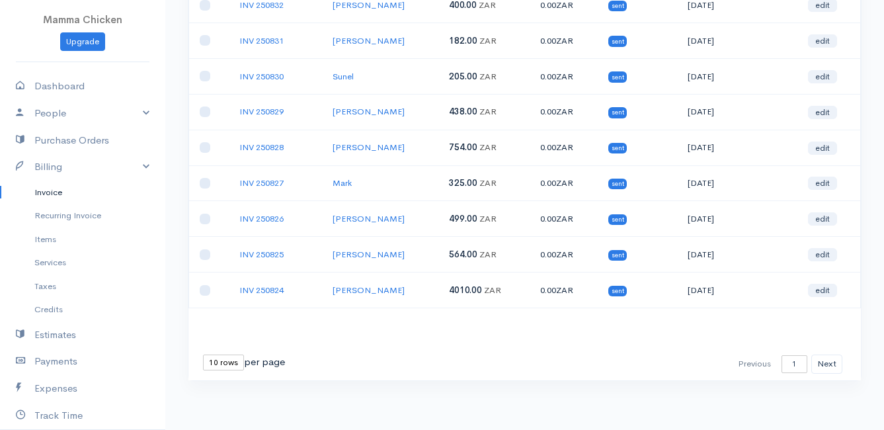
click at [222, 362] on select "10 rows 25 rows 50 rows" at bounding box center [223, 362] width 41 height 16
select select "25"
click at [203, 354] on select "10 rows 25 rows 50 rows" at bounding box center [223, 362] width 41 height 16
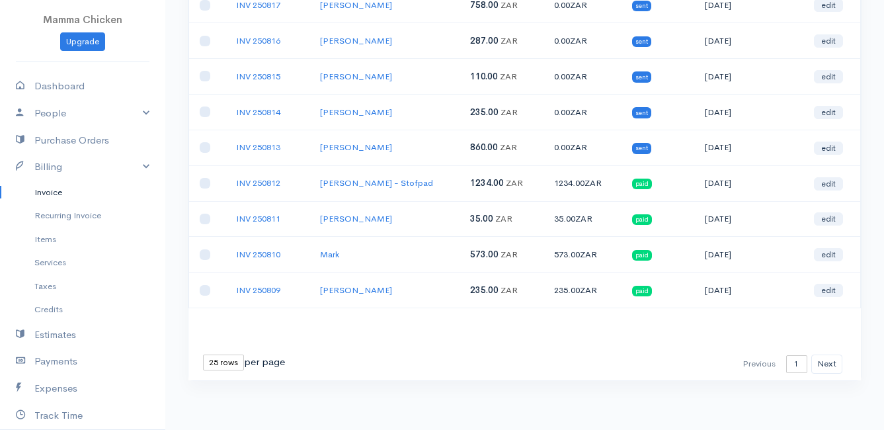
scroll to position [0, 0]
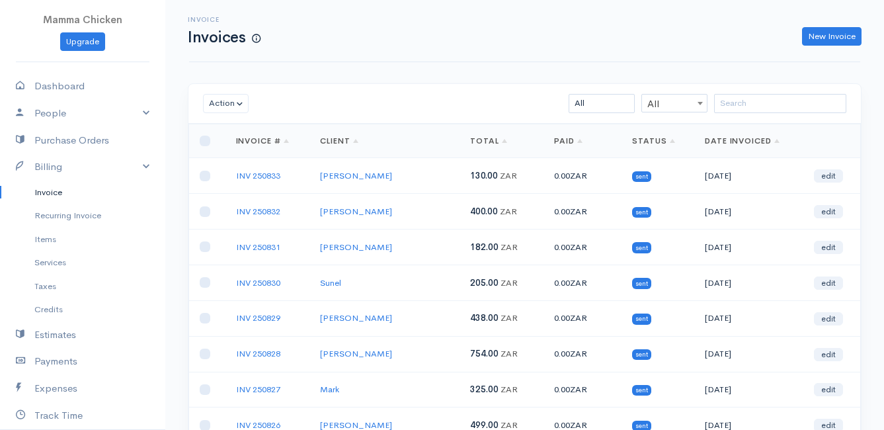
click at [48, 189] on link "Invoice" at bounding box center [82, 192] width 165 height 24
click at [842, 35] on link "New Invoice" at bounding box center [831, 36] width 59 height 19
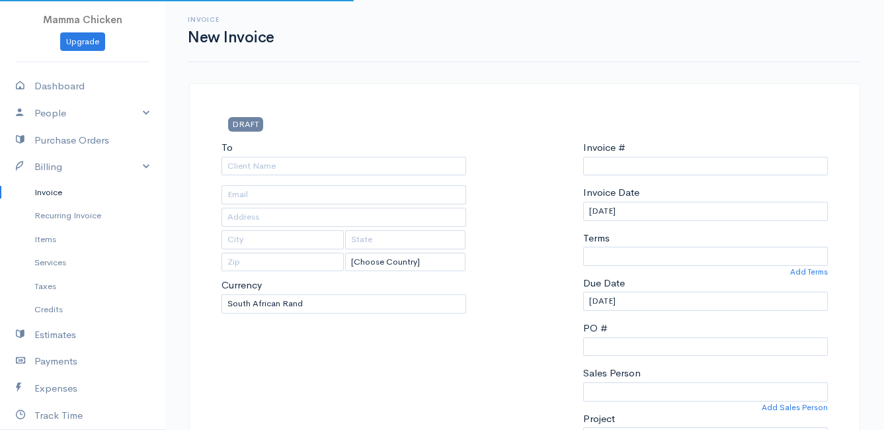
select select "[GEOGRAPHIC_DATA]"
select select "ZAR"
type input "INV 250834"
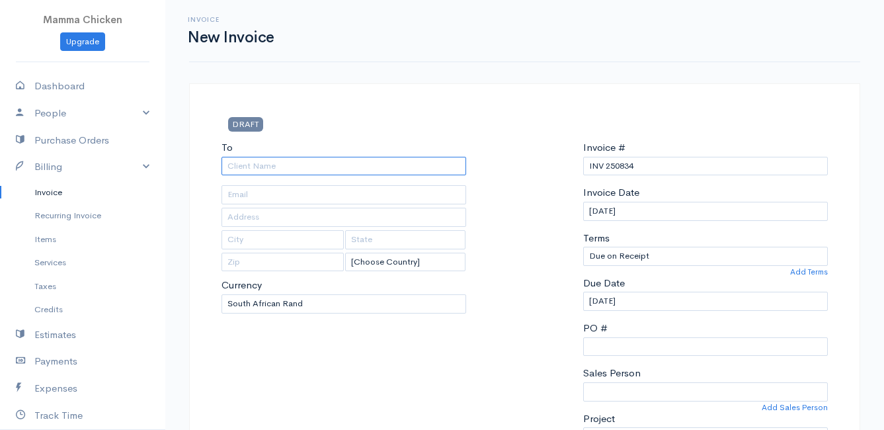
click at [241, 170] on input "To" at bounding box center [343, 166] width 245 height 19
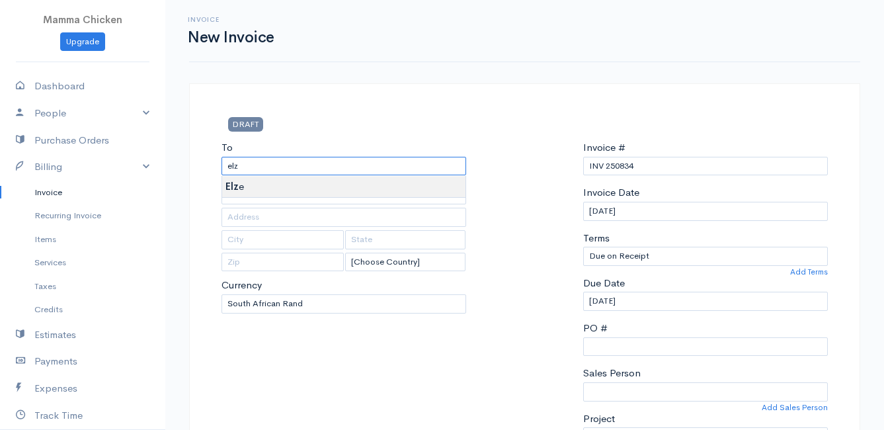
type input "Elze"
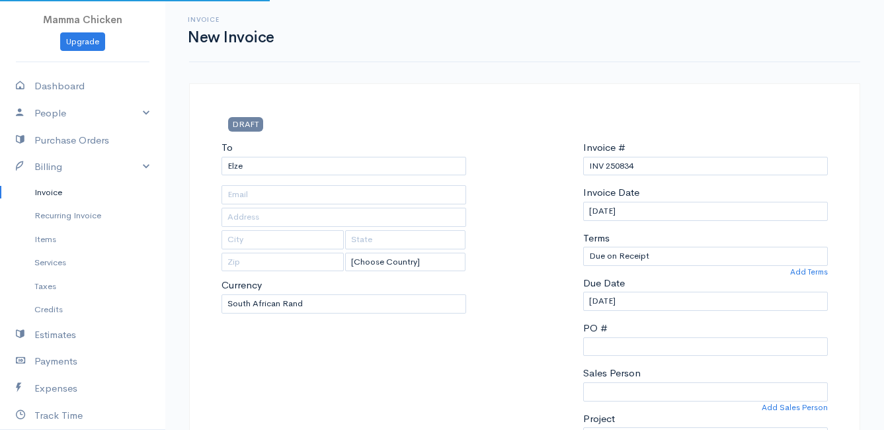
type input "5047 Serruria Circle"
type input "Bettys Bay"
type input "7195"
click at [686, 206] on input "[DATE]" at bounding box center [705, 211] width 245 height 19
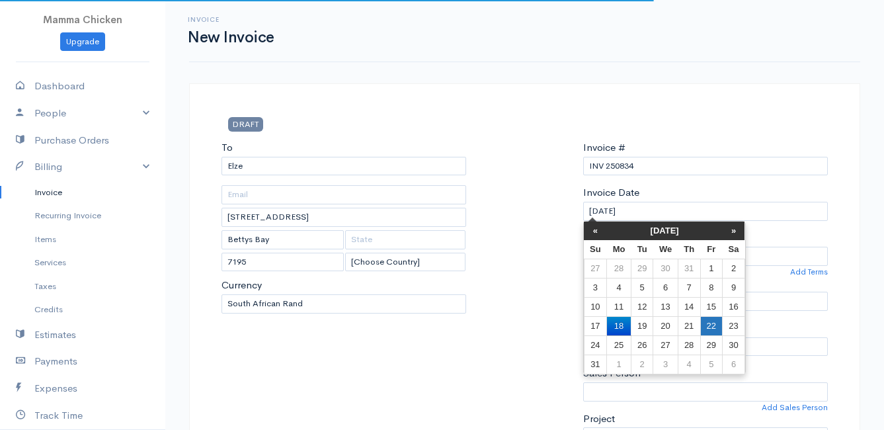
click at [712, 325] on td "22" at bounding box center [711, 325] width 22 height 19
type input "[DATE]"
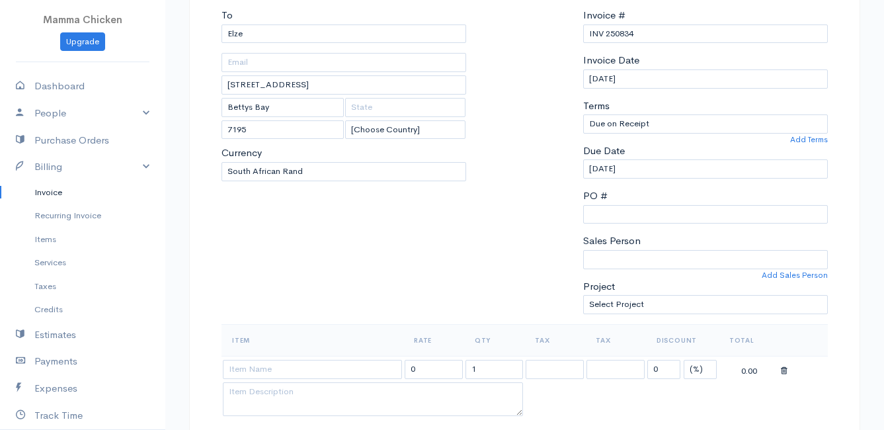
scroll to position [198, 0]
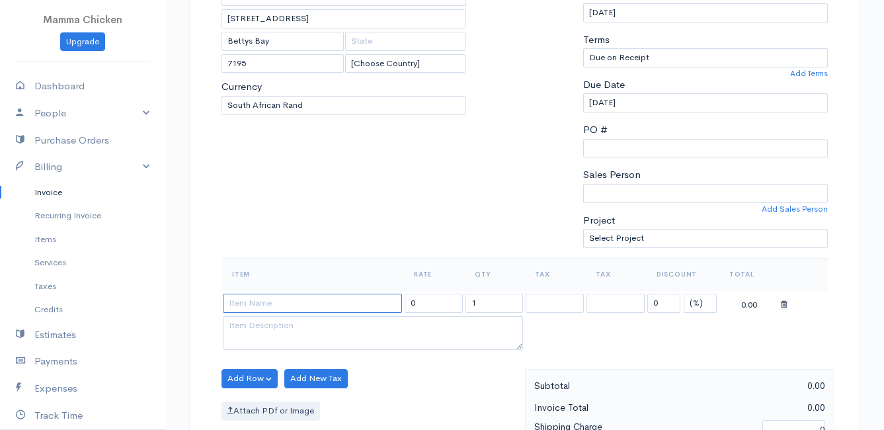
click at [261, 303] on input at bounding box center [312, 303] width 179 height 19
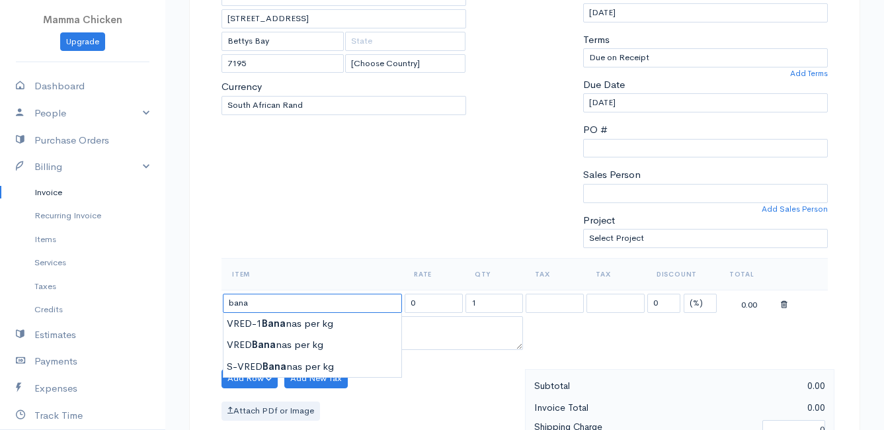
scroll to position [264, 0]
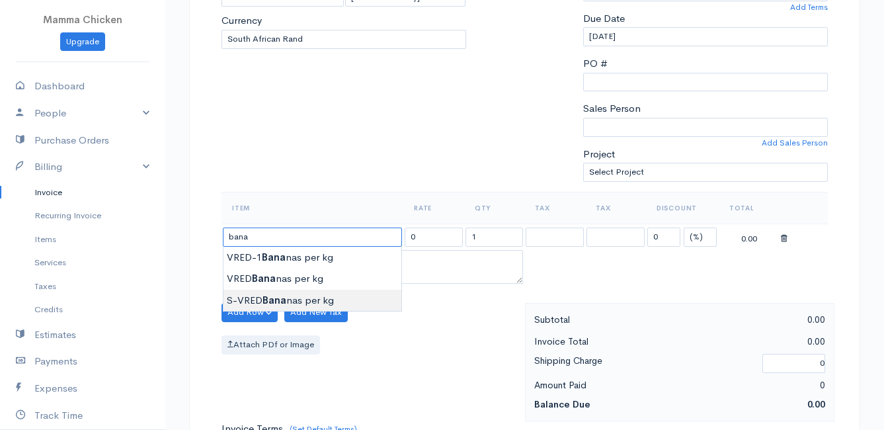
type input "S-VRED Bananas per kg"
type input "46.00"
click at [295, 300] on body "Mamma Chicken Upgrade Dashboard People Clients Vendors Staff Users Purchase Ord…" at bounding box center [442, 307] width 884 height 1143
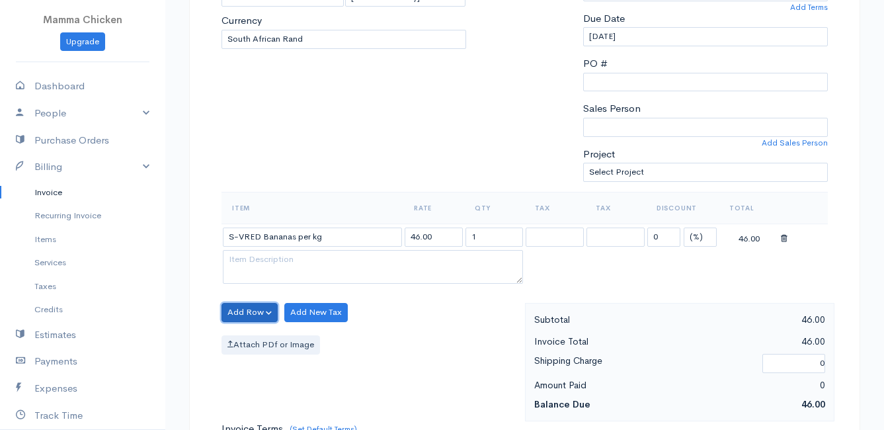
click at [246, 312] on button "Add Row" at bounding box center [249, 312] width 56 height 19
click at [244, 339] on link "Add Item Row" at bounding box center [274, 339] width 104 height 23
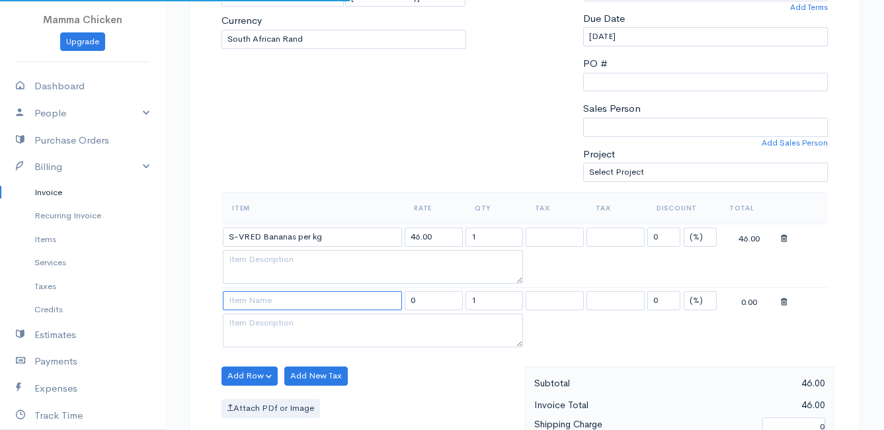
click at [260, 292] on input at bounding box center [312, 300] width 179 height 19
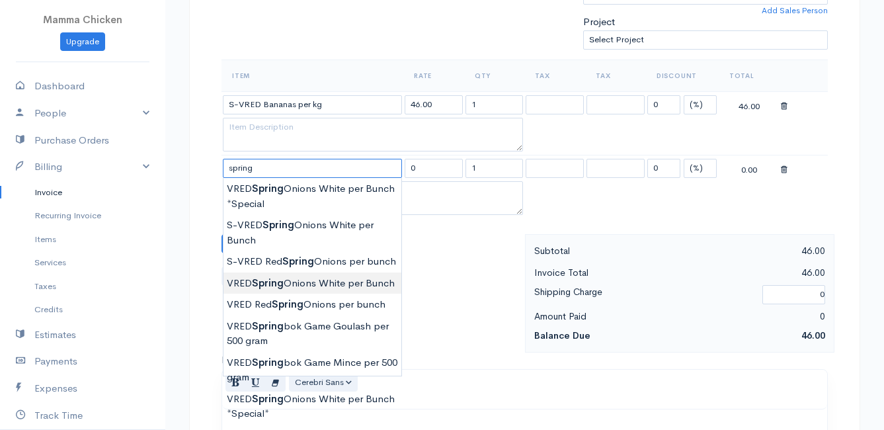
scroll to position [463, 0]
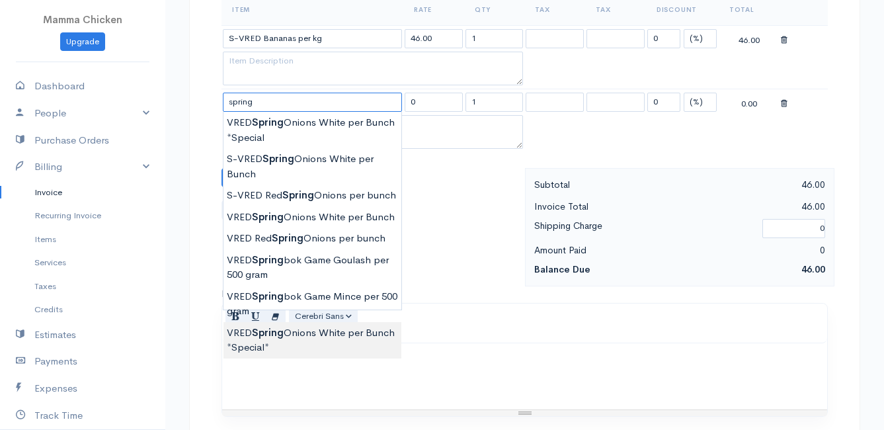
type input "VRED Spring Onions White per Bunch *Special*"
type input "20.00"
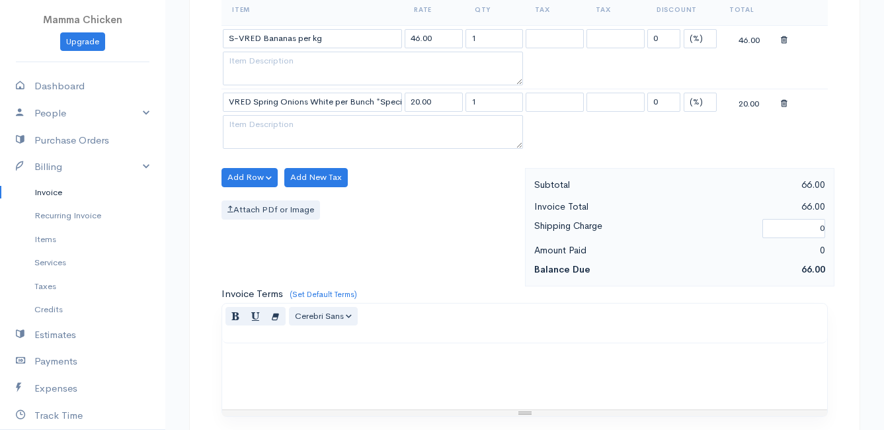
click at [323, 354] on body "Mamma Chicken Upgrade Dashboard People Clients Vendors Staff Users Purchase Ord…" at bounding box center [442, 140] width 884 height 1206
click at [257, 173] on button "Add Row" at bounding box center [249, 177] width 56 height 19
click at [257, 201] on link "Add Item Row" at bounding box center [274, 204] width 104 height 23
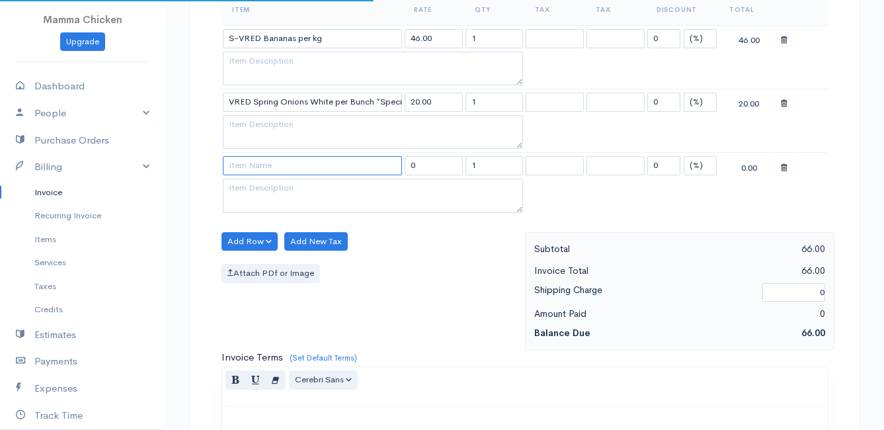
click at [255, 171] on input at bounding box center [312, 165] width 179 height 19
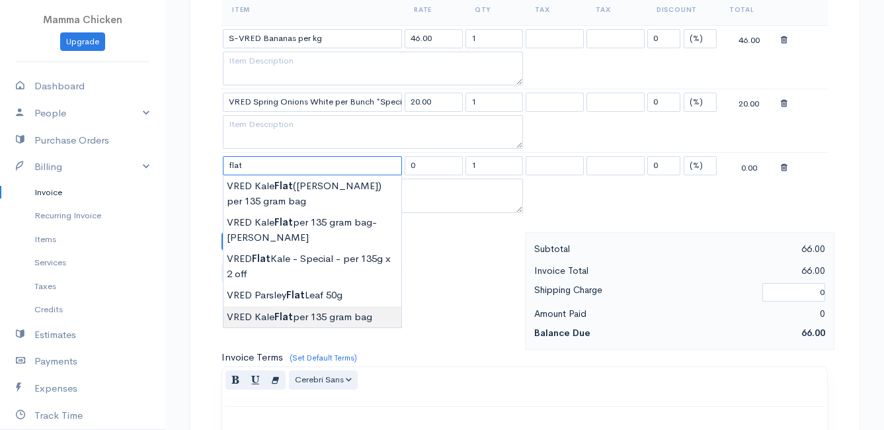
type input "VRED Kale Flat per 135 gram bag"
type input "24.00"
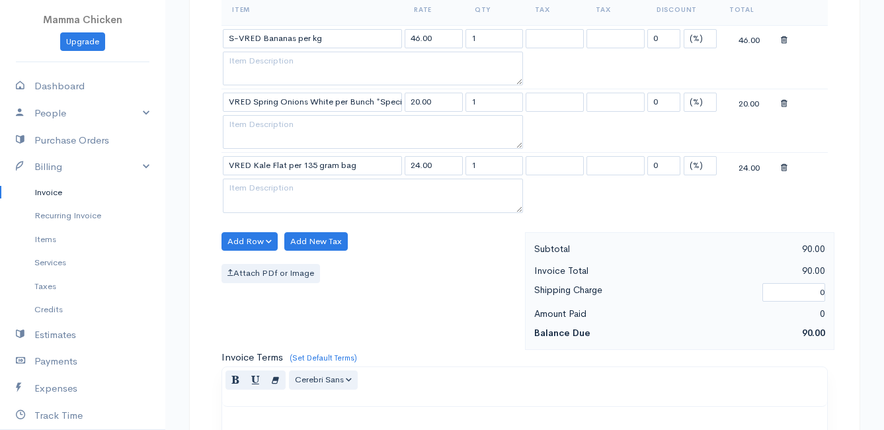
click at [289, 316] on body "Mamma Chicken Upgrade Dashboard People Clients Vendors Staff Users Purchase Ord…" at bounding box center [442, 172] width 884 height 1270
click at [233, 239] on button "Add Row" at bounding box center [249, 241] width 56 height 19
click at [262, 270] on link "Add Item Row" at bounding box center [274, 268] width 104 height 23
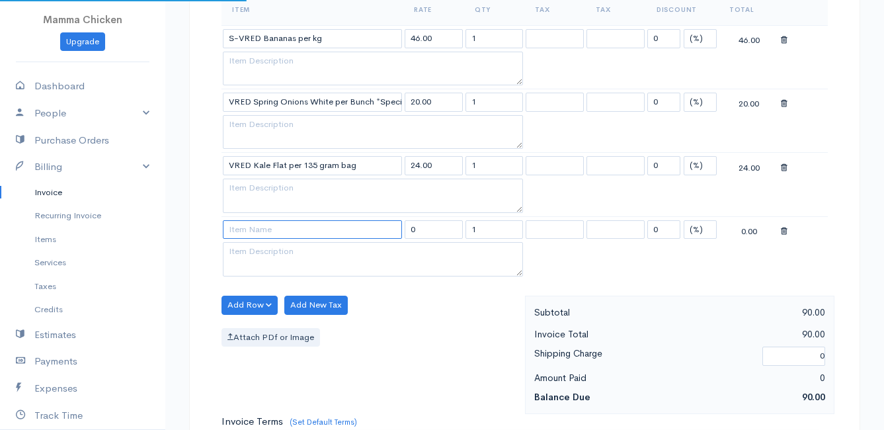
click at [260, 229] on input at bounding box center [312, 229] width 179 height 19
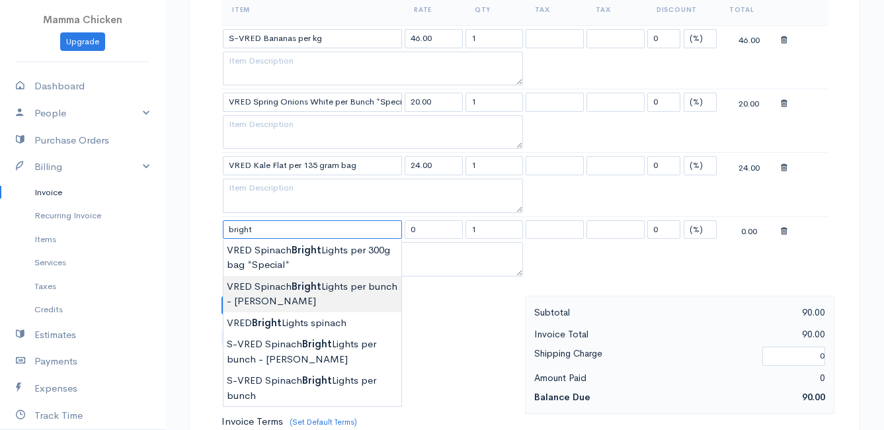
scroll to position [529, 0]
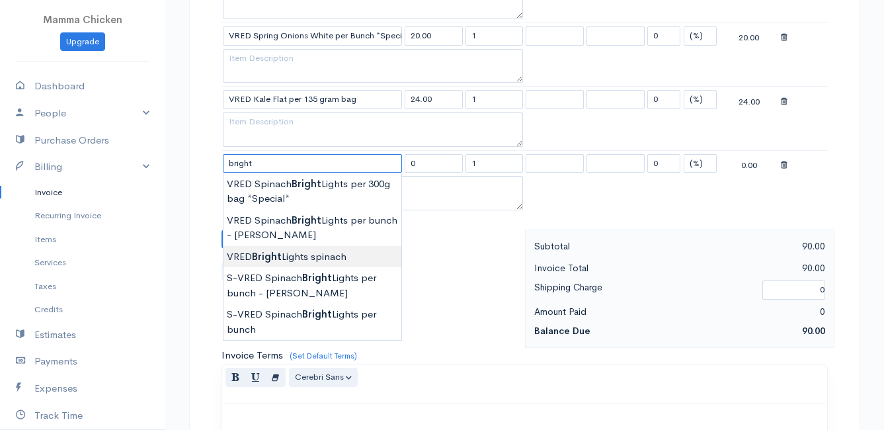
type input "VRED Bright Lights spinach"
type input "30.00"
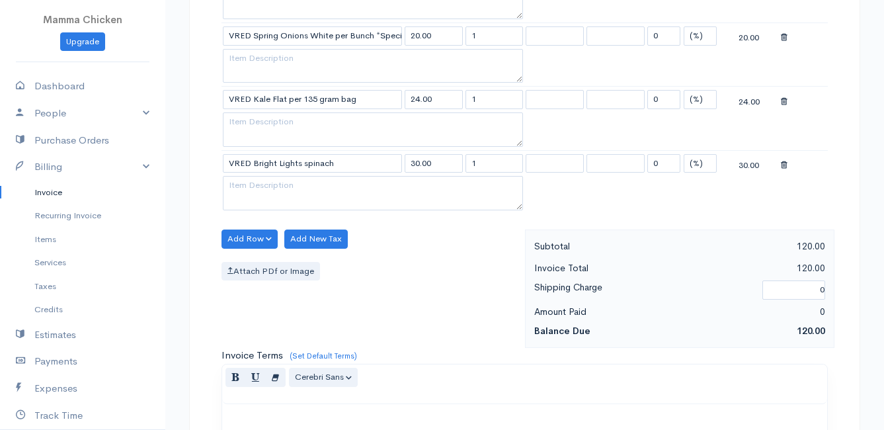
click at [350, 256] on body "Mamma Chicken Upgrade Dashboard People Clients Vendors Staff Users Purchase Ord…" at bounding box center [442, 137] width 884 height 1333
click at [256, 239] on button "Add Row" at bounding box center [249, 238] width 56 height 19
click at [251, 264] on link "Add Item Row" at bounding box center [274, 266] width 104 height 23
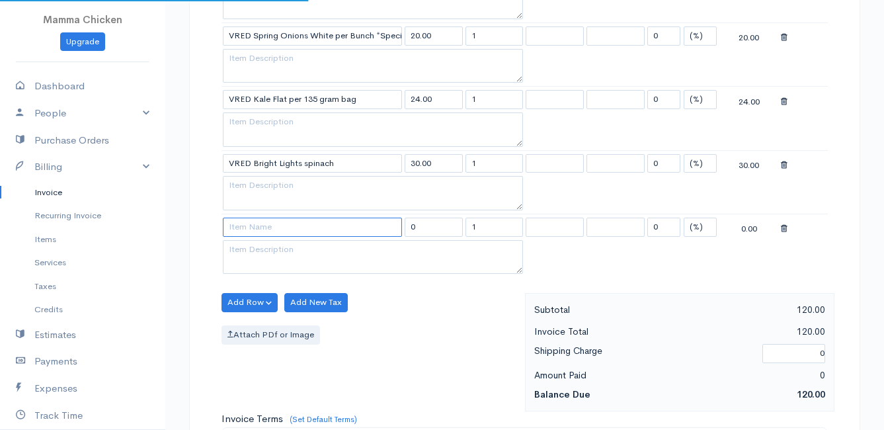
click at [253, 231] on input at bounding box center [312, 226] width 179 height 19
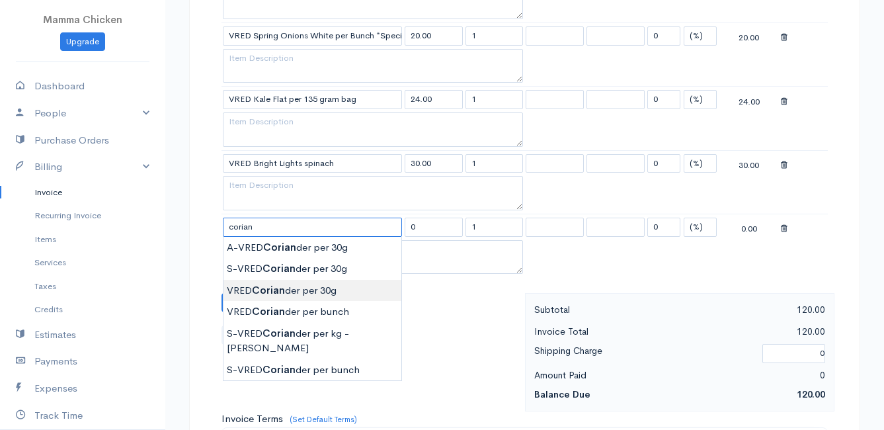
type input "VRED Coriander per 30g"
type input "22.00"
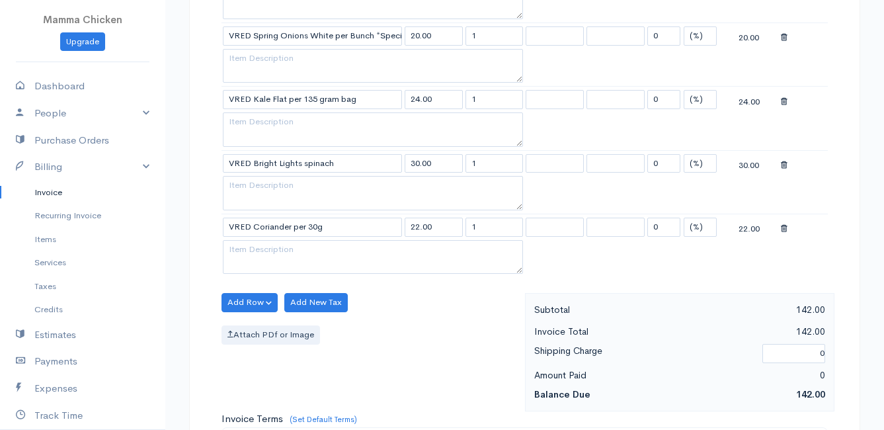
click at [309, 290] on body "Mamma Chicken Upgrade Dashboard People Clients Vendors Staff Users Purchase Ord…" at bounding box center [442, 169] width 884 height 1397
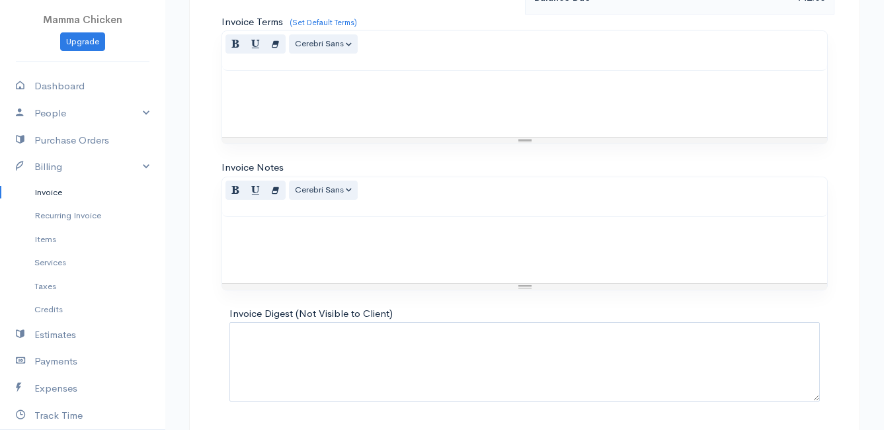
scroll to position [968, 0]
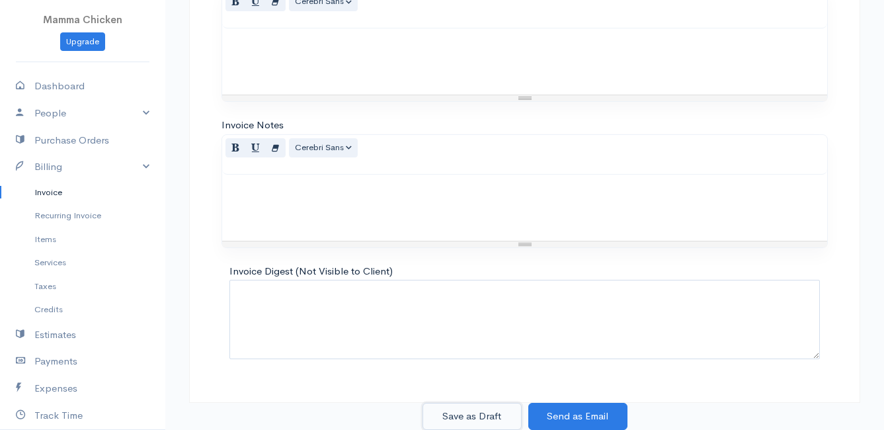
click at [474, 413] on button "Save as Draft" at bounding box center [471, 416] width 99 height 27
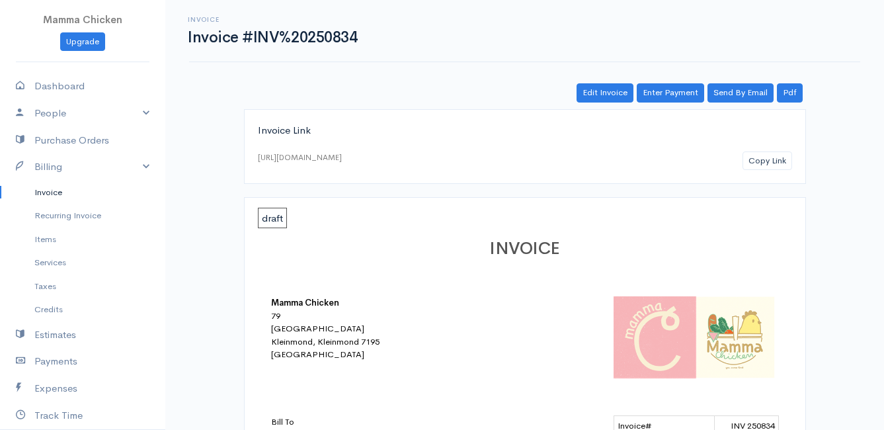
click at [60, 192] on link "Invoice" at bounding box center [82, 192] width 165 height 24
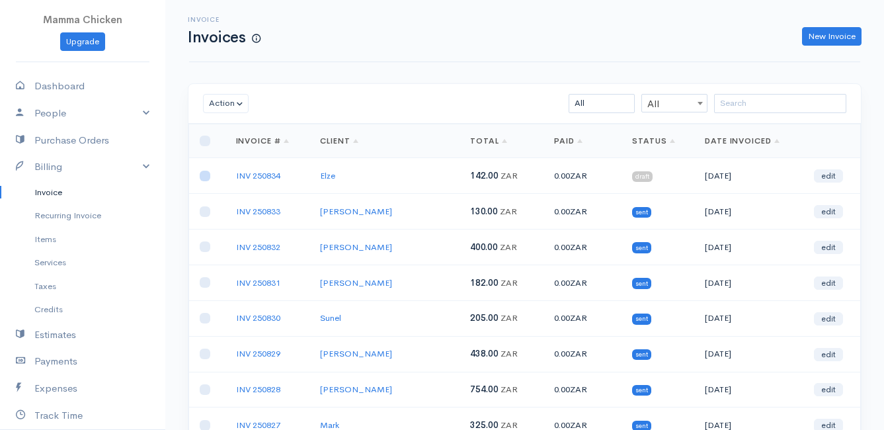
click at [206, 175] on input "checkbox" at bounding box center [205, 176] width 11 height 11
checkbox input "true"
click at [220, 100] on button "Action" at bounding box center [226, 103] width 46 height 19
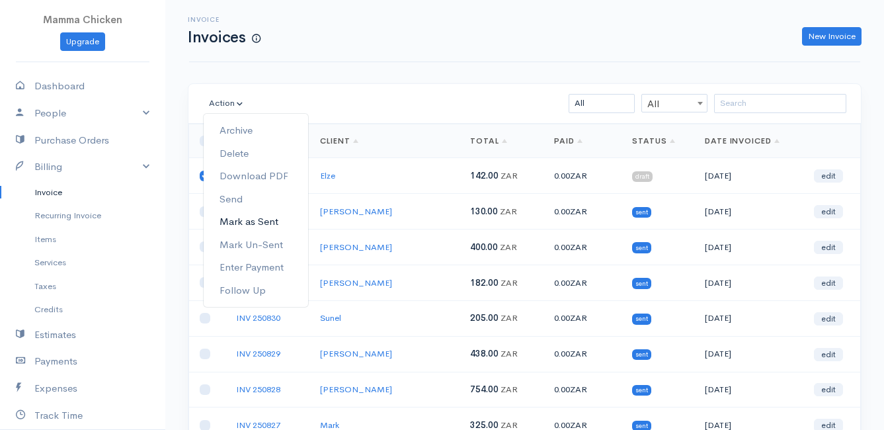
click at [256, 222] on link "Mark as Sent" at bounding box center [256, 221] width 104 height 23
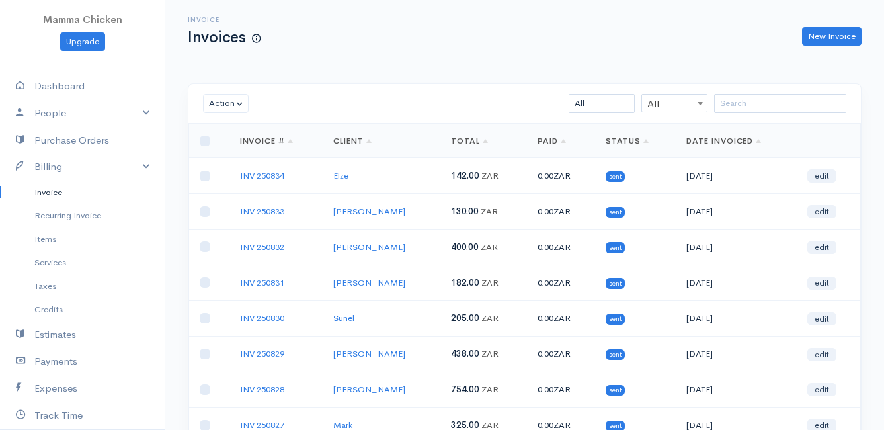
scroll to position [206, 0]
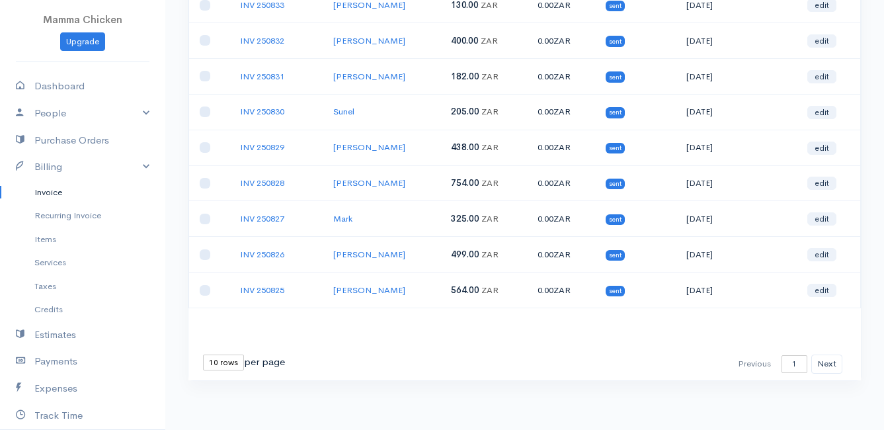
click at [213, 364] on select "10 rows 25 rows 50 rows" at bounding box center [223, 362] width 41 height 16
select select "25"
click at [203, 354] on select "10 rows 25 rows 50 rows" at bounding box center [223, 362] width 41 height 16
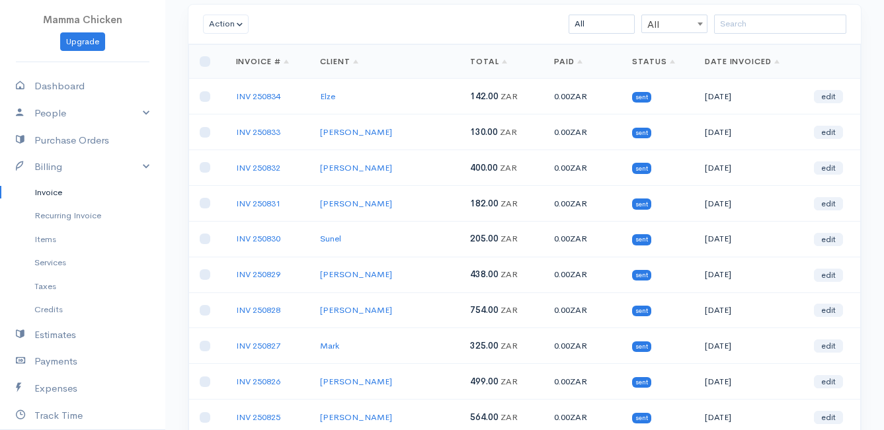
scroll to position [0, 0]
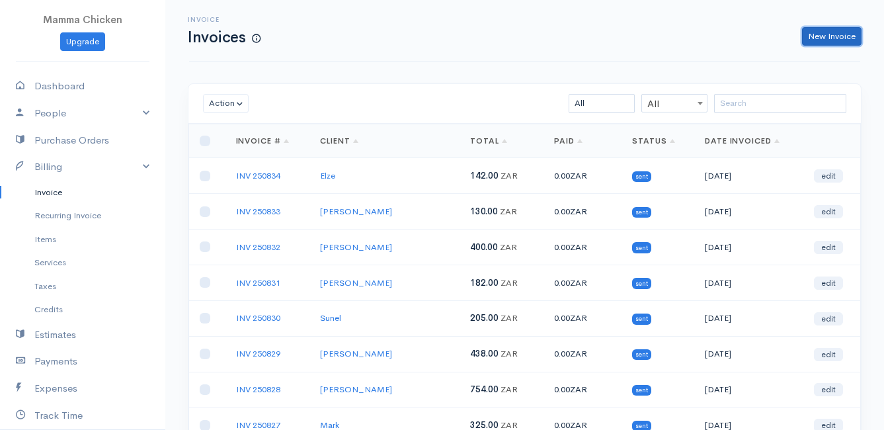
click at [834, 37] on link "New Invoice" at bounding box center [831, 36] width 59 height 19
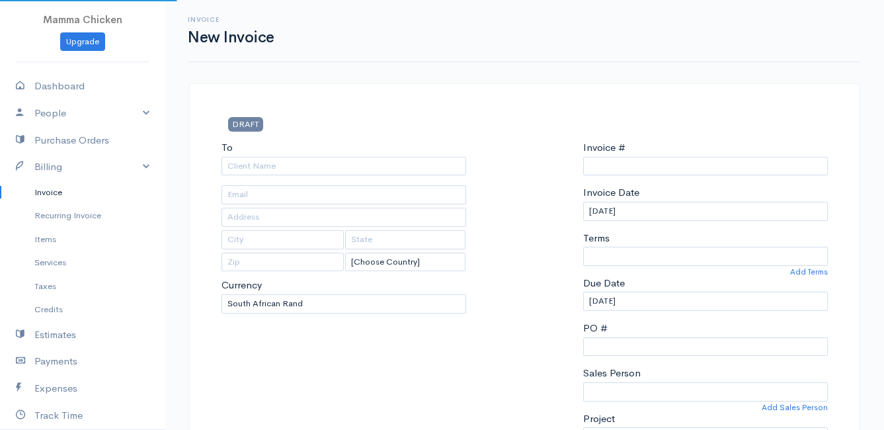
select select "[GEOGRAPHIC_DATA]"
select select "ZAR"
type input "INV 250835"
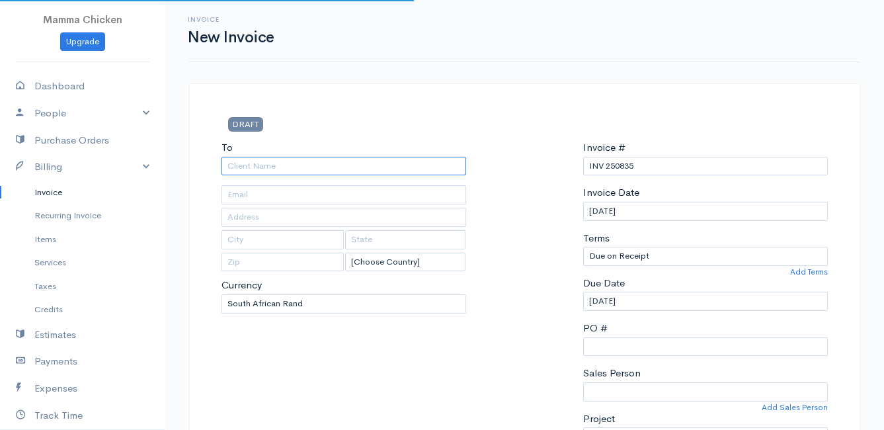
click at [280, 165] on input "To" at bounding box center [343, 166] width 245 height 19
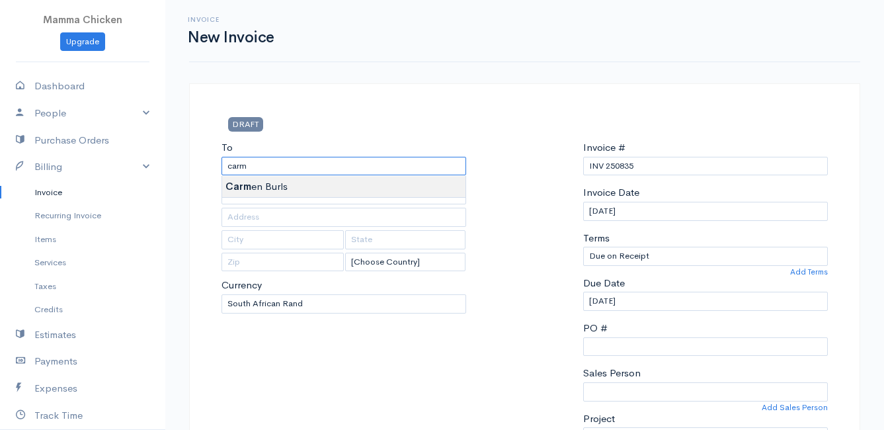
type input "[PERSON_NAME]"
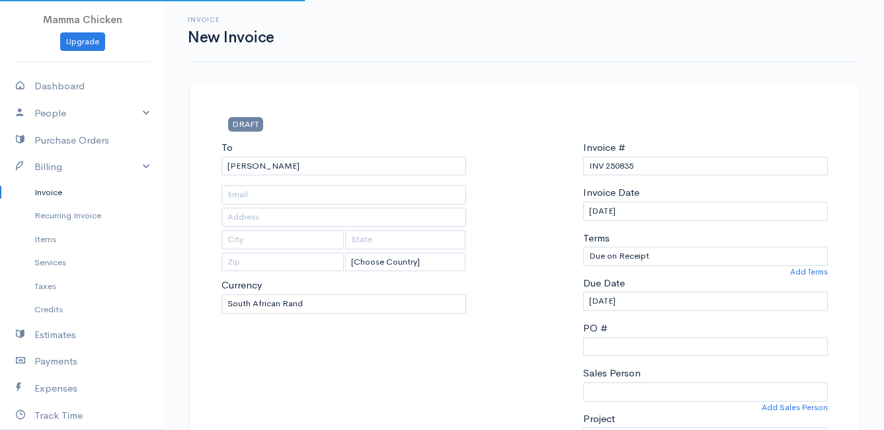
type input "287 High level road"
type input "[PERSON_NAME] Bay"
type input "7195"
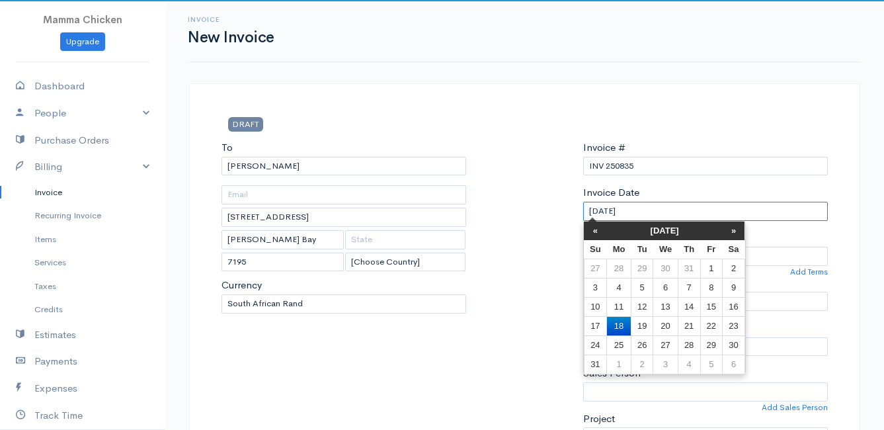
click at [700, 204] on input "[DATE]" at bounding box center [705, 211] width 245 height 19
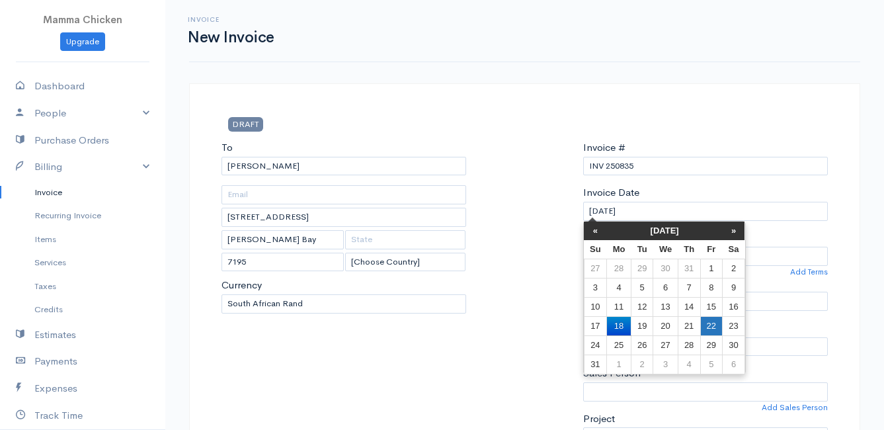
click at [709, 325] on td "22" at bounding box center [711, 325] width 22 height 19
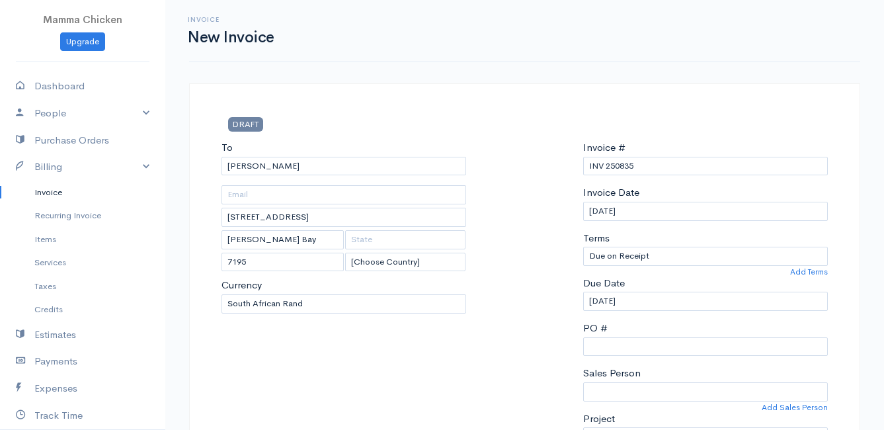
type input "[DATE]"
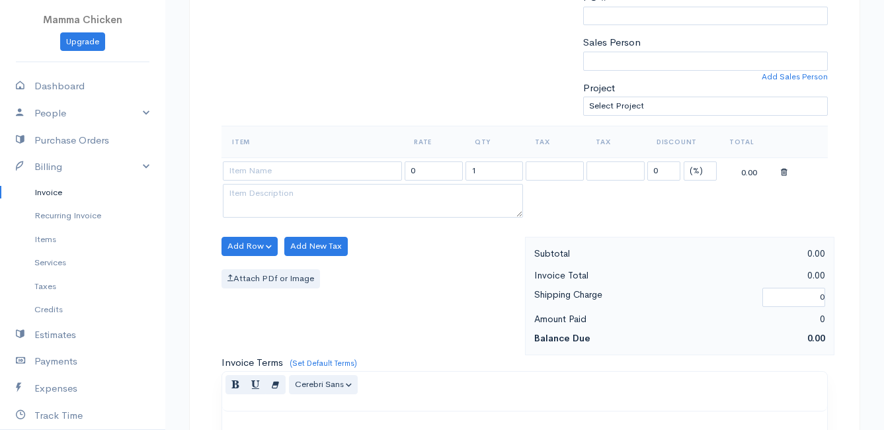
scroll to position [264, 0]
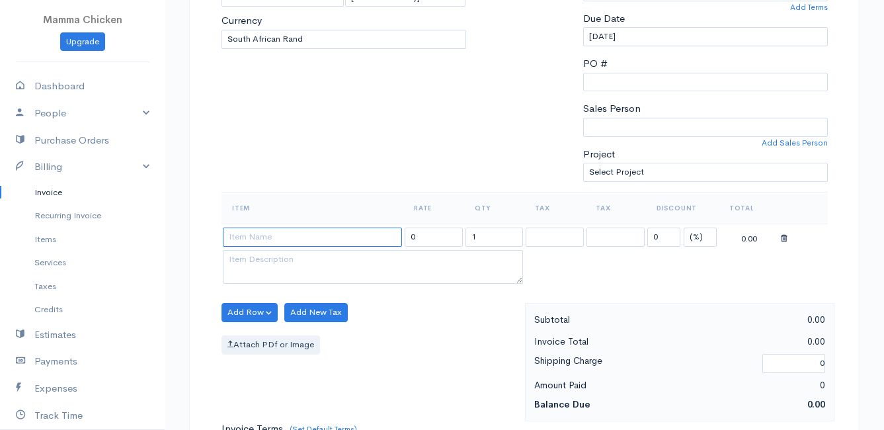
click at [270, 231] on input at bounding box center [312, 236] width 179 height 19
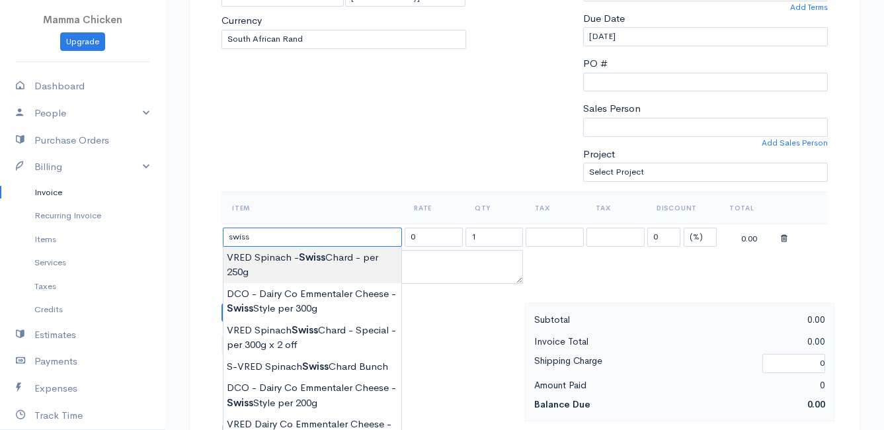
scroll to position [331, 0]
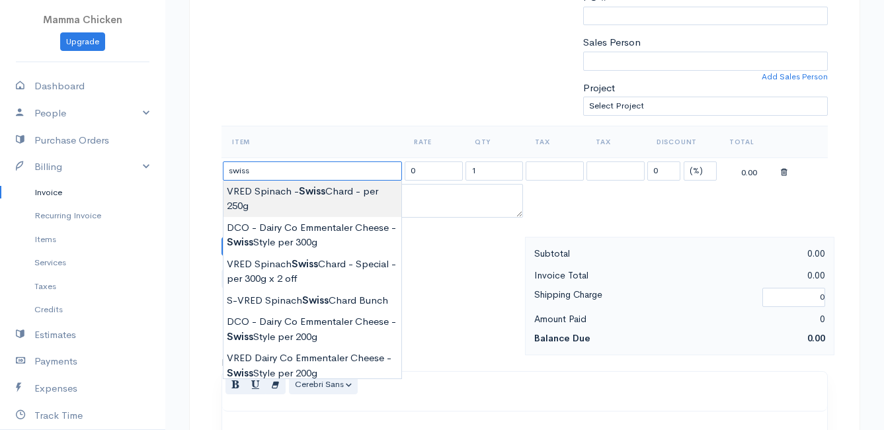
type input "VRED Spinach - Swiss Chard - per 250g"
type input "27.00"
click at [321, 202] on body "Mamma Chicken Upgrade Dashboard People Clients Vendors Staff Users Purchase Ord…" at bounding box center [442, 240] width 884 height 1143
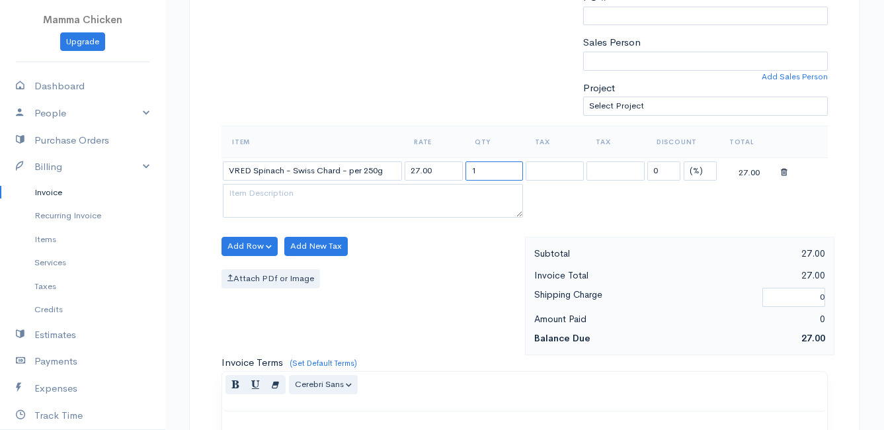
drag, startPoint x: 494, startPoint y: 168, endPoint x: 462, endPoint y: 169, distance: 32.4
click at [462, 169] on tr "VRED Spinach - Swiss Chard - per 250g 27.00 1 0 (%) Flat 27.00" at bounding box center [524, 170] width 606 height 26
type input "2"
click at [450, 268] on div "Add Row Add Item Row Add Time Row Add New Tax Attach PDf or Image" at bounding box center [370, 296] width 310 height 118
click at [241, 239] on button "Add Row" at bounding box center [249, 246] width 56 height 19
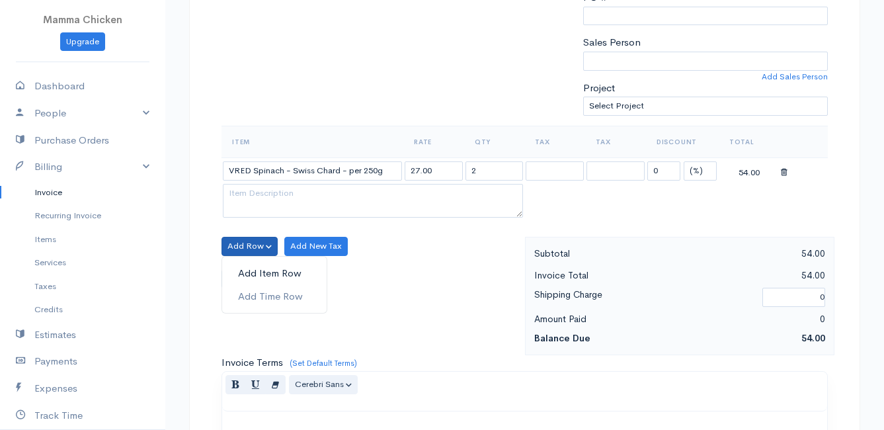
click at [259, 268] on link "Add Item Row" at bounding box center [274, 273] width 104 height 23
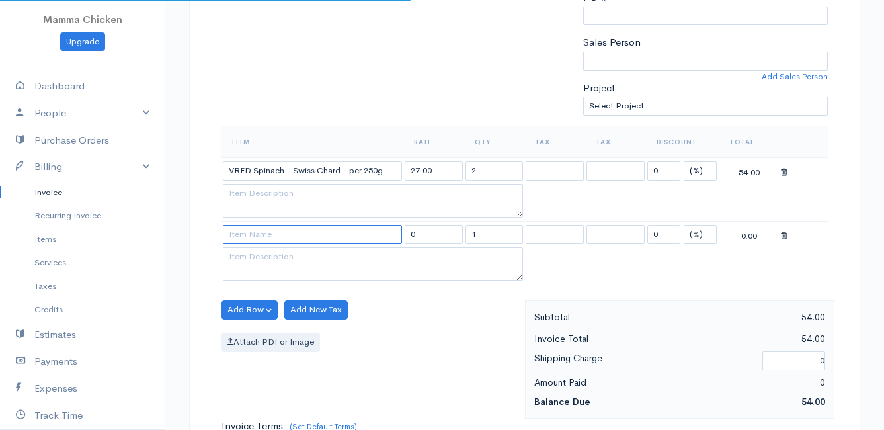
click at [256, 234] on input at bounding box center [312, 234] width 179 height 19
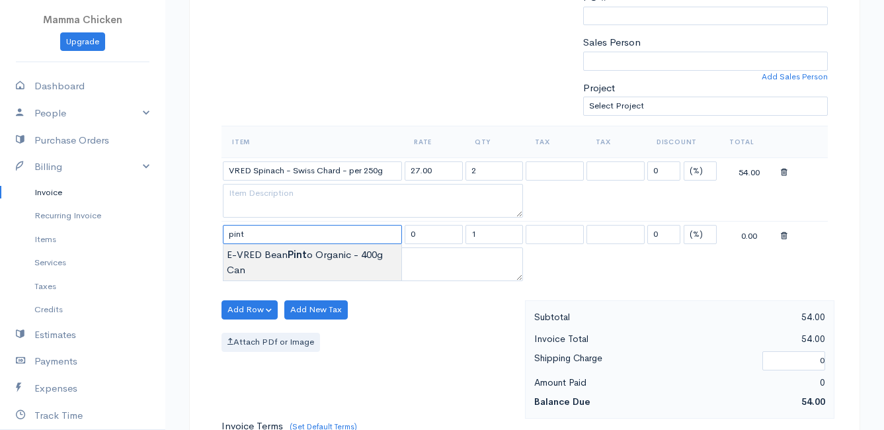
type input "E-VRED Bean Pinto Organic - 400g Can"
type input "45.00"
click at [280, 257] on body "Mamma Chicken Upgrade Dashboard People Clients Vendors Staff Users Purchase Ord…" at bounding box center [442, 272] width 884 height 1206
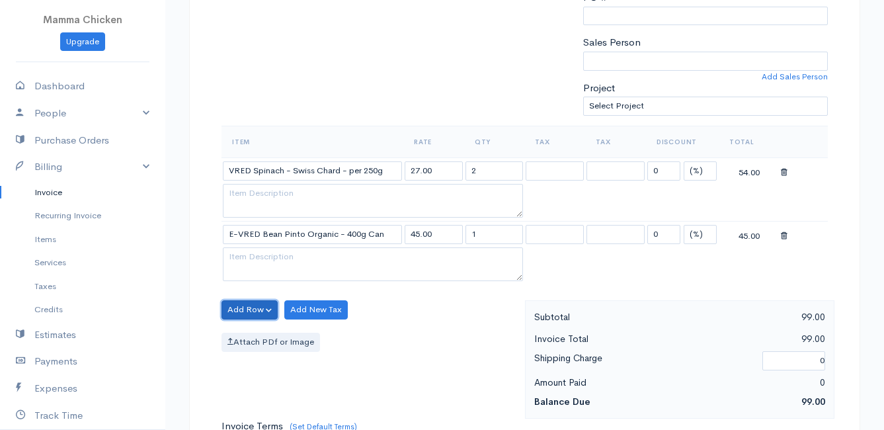
click at [237, 303] on button "Add Row" at bounding box center [249, 309] width 56 height 19
click at [253, 333] on link "Add Item Row" at bounding box center [274, 336] width 104 height 23
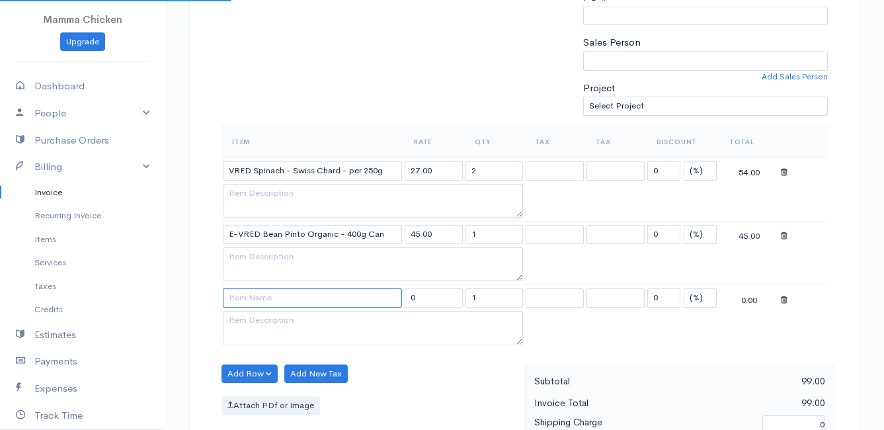
click at [248, 300] on input at bounding box center [312, 297] width 179 height 19
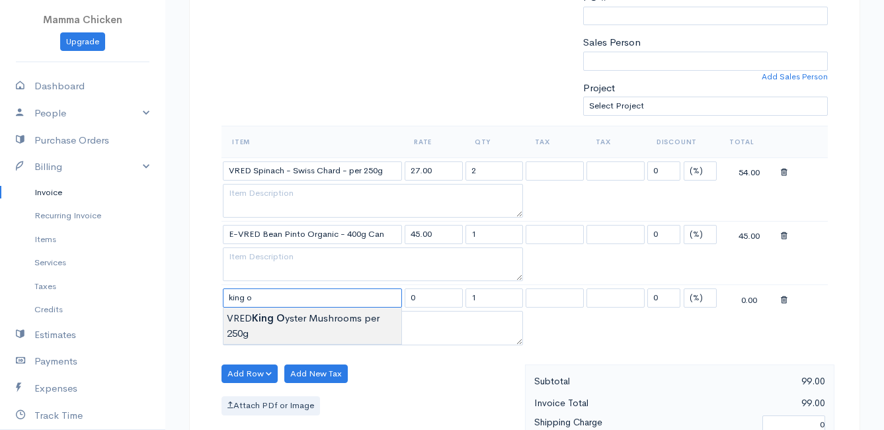
type input "VRED King Oyster Mushrooms per 250g"
type input "70.00"
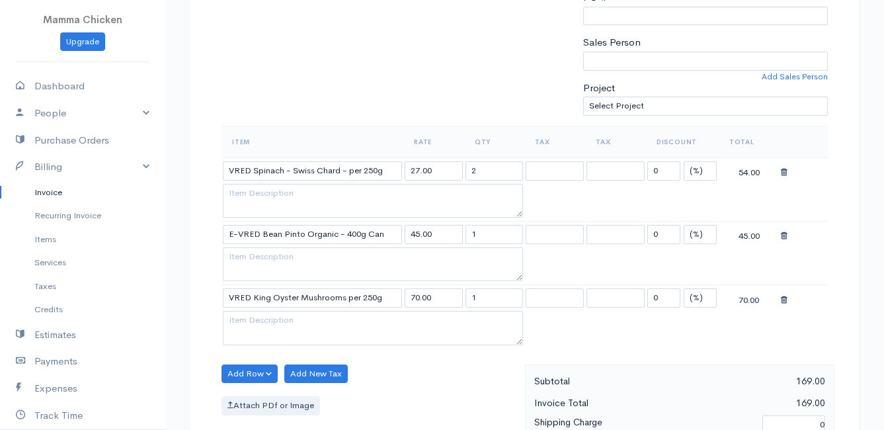
click at [286, 324] on body "Mamma Chicken Upgrade Dashboard People Clients Vendors Staff Users Purchase Ord…" at bounding box center [442, 304] width 884 height 1270
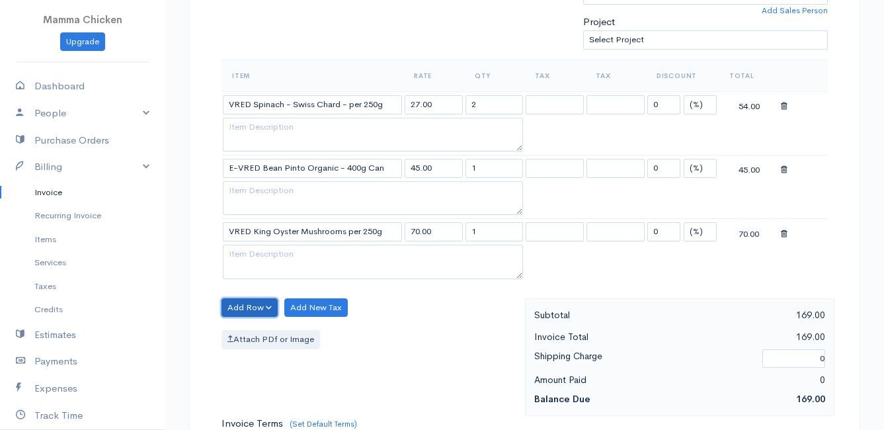
click at [239, 307] on button "Add Row" at bounding box center [249, 307] width 56 height 19
click at [252, 331] on link "Add Item Row" at bounding box center [274, 334] width 104 height 23
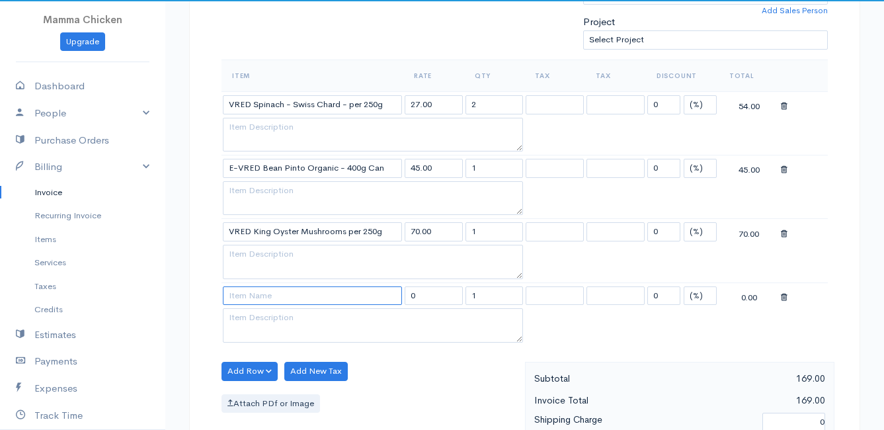
click at [255, 303] on input at bounding box center [312, 295] width 179 height 19
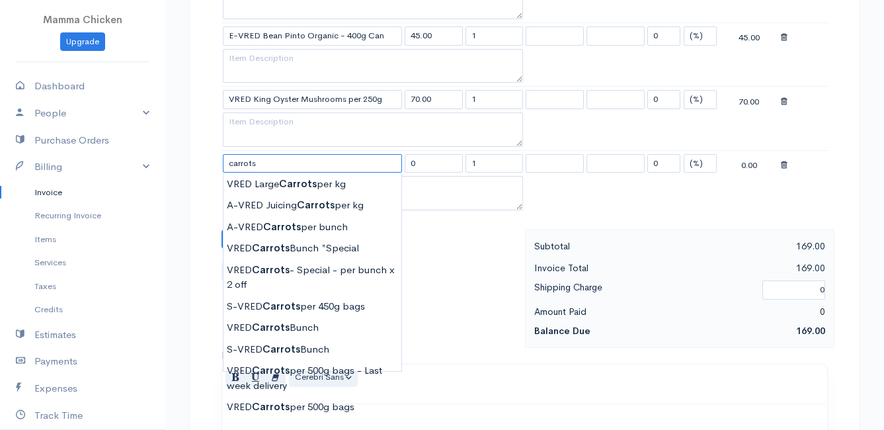
scroll to position [595, 0]
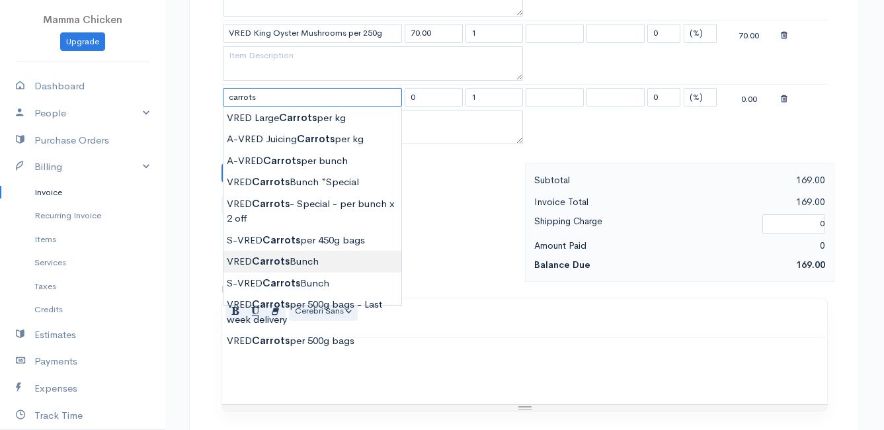
type input "VRED Carrots Bunch"
type input "23.00"
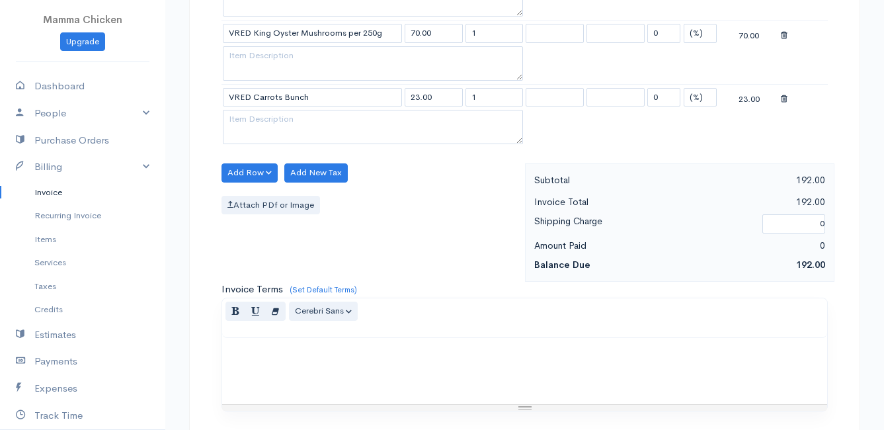
click at [317, 258] on body "Mamma Chicken Upgrade Dashboard People Clients Vendors Staff Users Purchase Ord…" at bounding box center [442, 71] width 884 height 1333
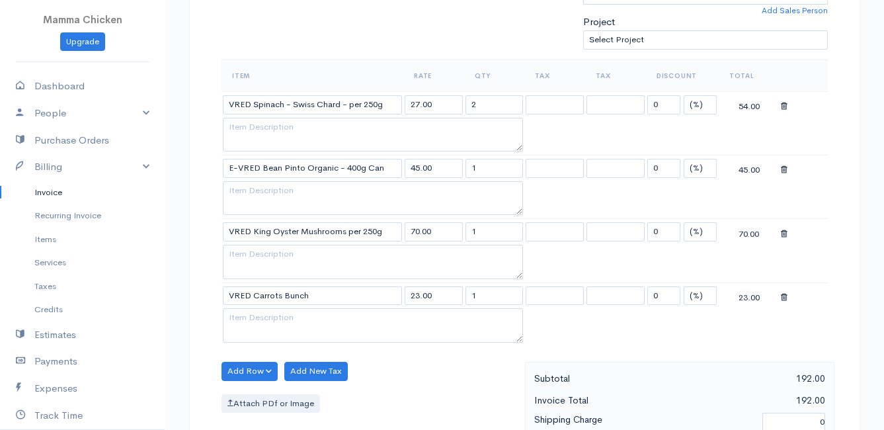
scroll to position [529, 0]
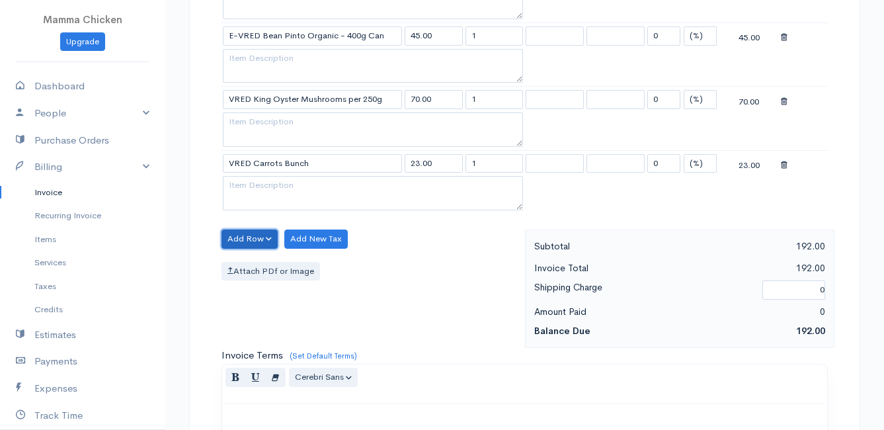
click at [259, 239] on button "Add Row" at bounding box center [249, 238] width 56 height 19
click at [260, 266] on link "Add Item Row" at bounding box center [274, 266] width 104 height 23
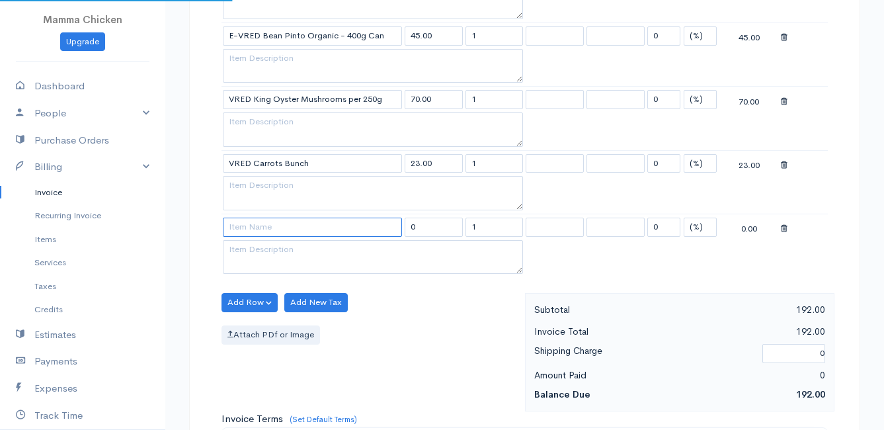
click at [252, 226] on input at bounding box center [312, 226] width 179 height 19
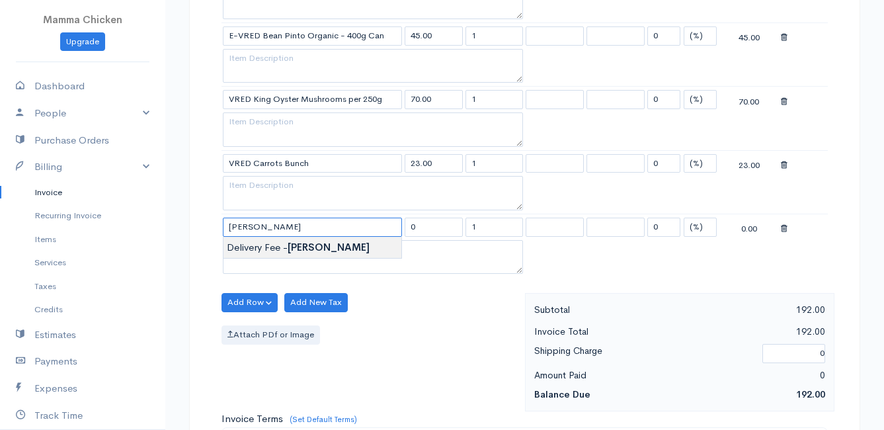
type input "Delivery Fee - Carmen"
type input "25.00"
click at [270, 246] on body "Mamma Chicken Upgrade Dashboard People Clients Vendors Staff Users Purchase Ord…" at bounding box center [442, 169] width 884 height 1397
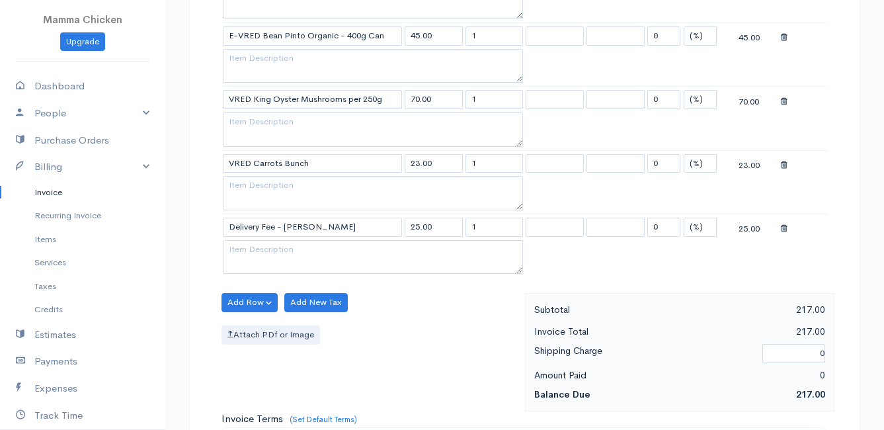
scroll to position [968, 0]
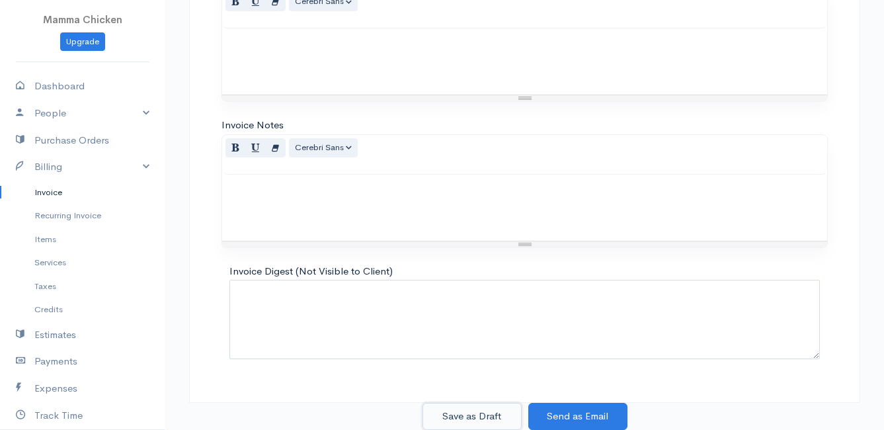
click at [481, 416] on button "Save as Draft" at bounding box center [471, 416] width 99 height 27
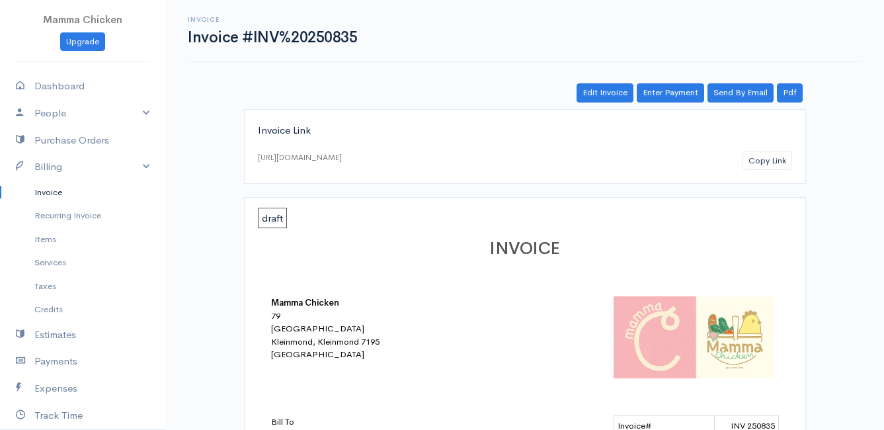
click at [54, 192] on link "Invoice" at bounding box center [82, 192] width 165 height 24
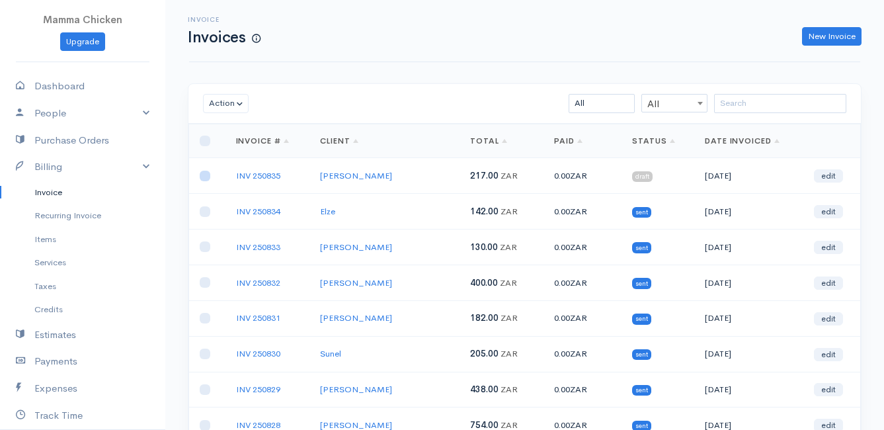
click at [210, 175] on input "checkbox" at bounding box center [205, 176] width 11 height 11
checkbox input "true"
click at [235, 106] on button "Action" at bounding box center [226, 103] width 46 height 19
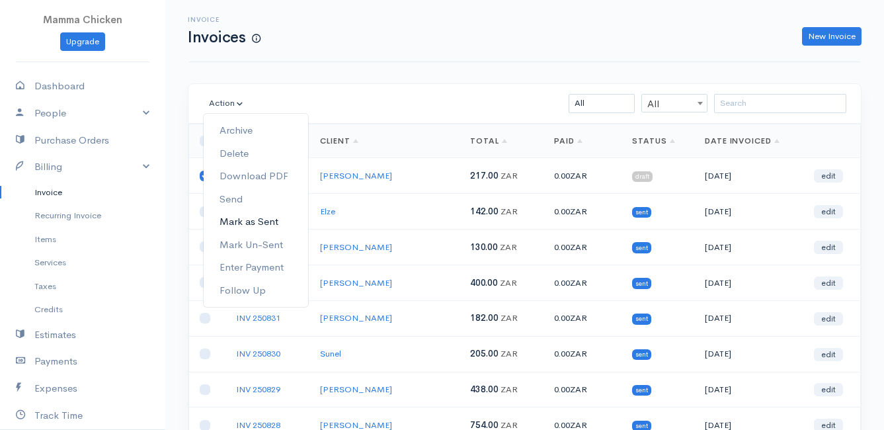
click at [256, 220] on link "Mark as Sent" at bounding box center [256, 221] width 104 height 23
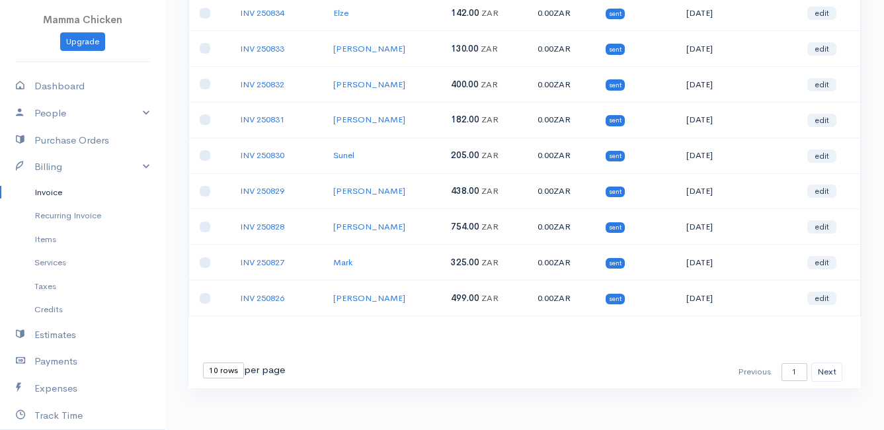
scroll to position [206, 0]
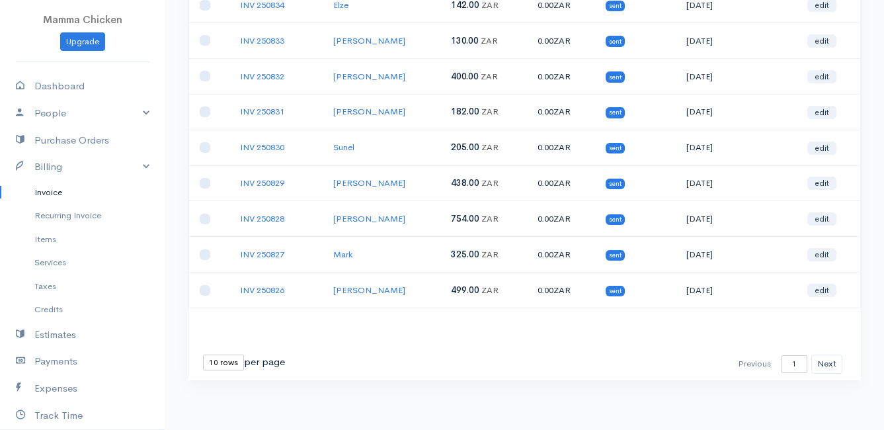
click at [234, 364] on select "10 rows 25 rows 50 rows" at bounding box center [223, 362] width 41 height 16
select select "25"
click at [203, 354] on select "10 rows 25 rows 50 rows" at bounding box center [223, 362] width 41 height 16
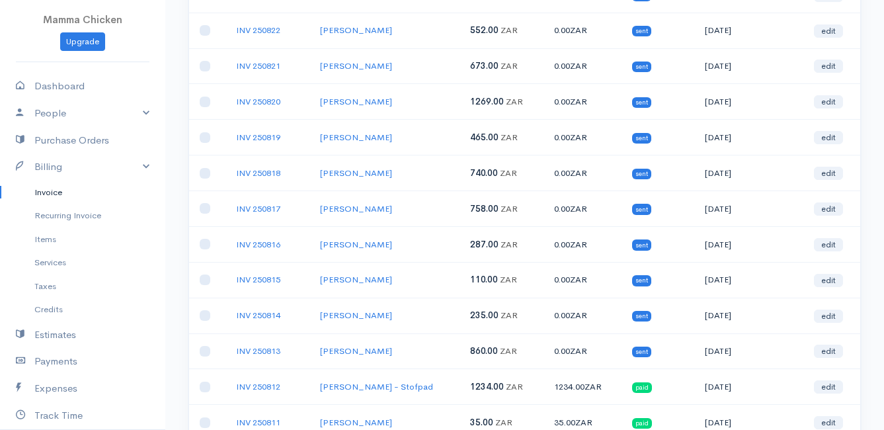
scroll to position [0, 0]
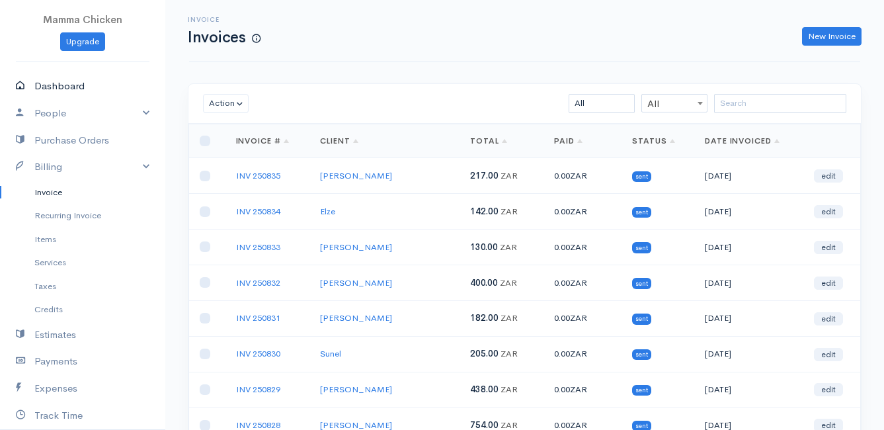
click at [58, 87] on link "Dashboard" at bounding box center [82, 86] width 165 height 27
select select "thistoyear"
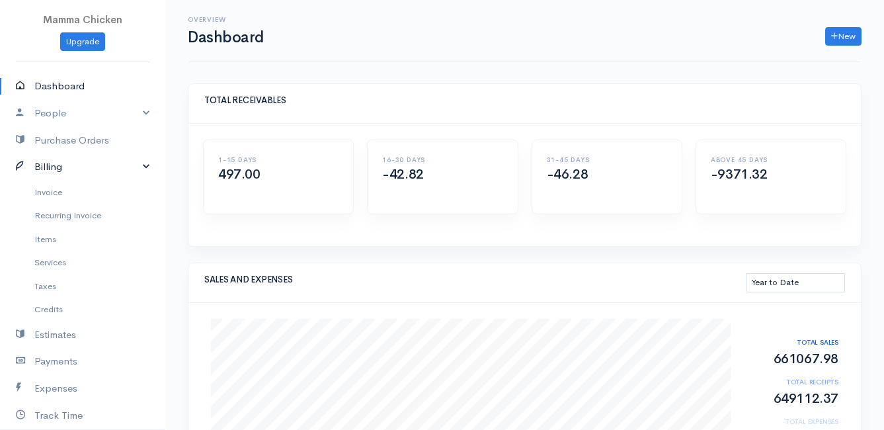
click at [65, 167] on link "Billing" at bounding box center [82, 166] width 165 height 27
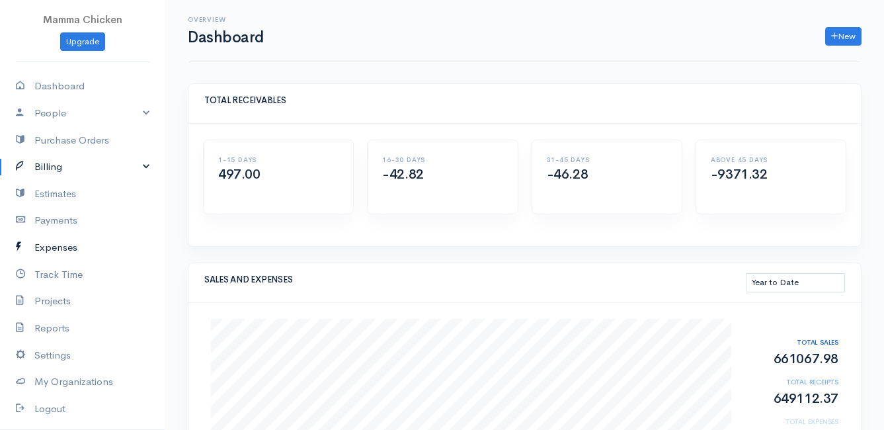
click at [59, 242] on link "Expenses" at bounding box center [82, 247] width 165 height 27
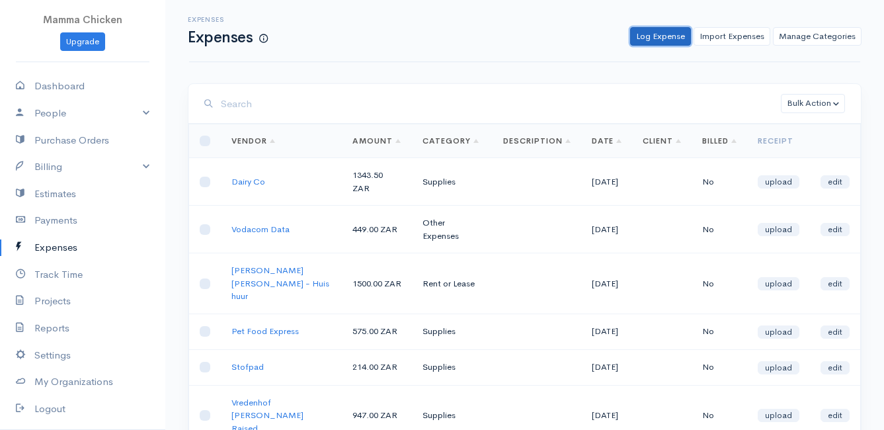
click at [670, 32] on link "Log Expense" at bounding box center [660, 36] width 61 height 19
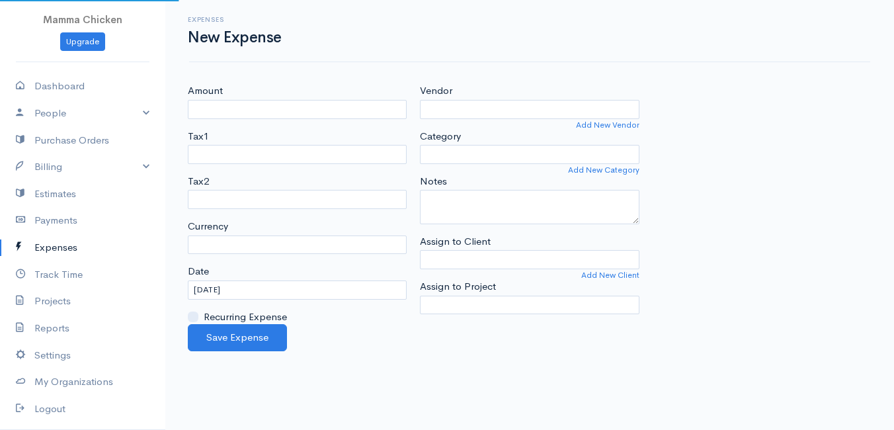
select select "ZAR"
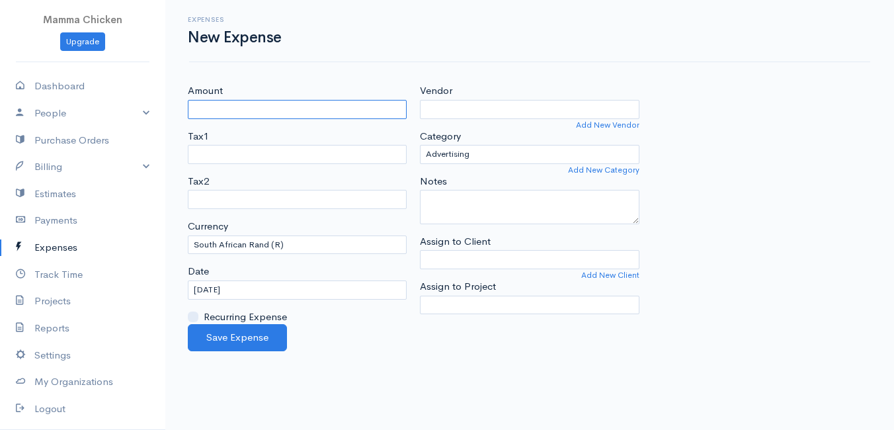
click at [256, 111] on input "Amount" at bounding box center [297, 109] width 219 height 19
type input "40"
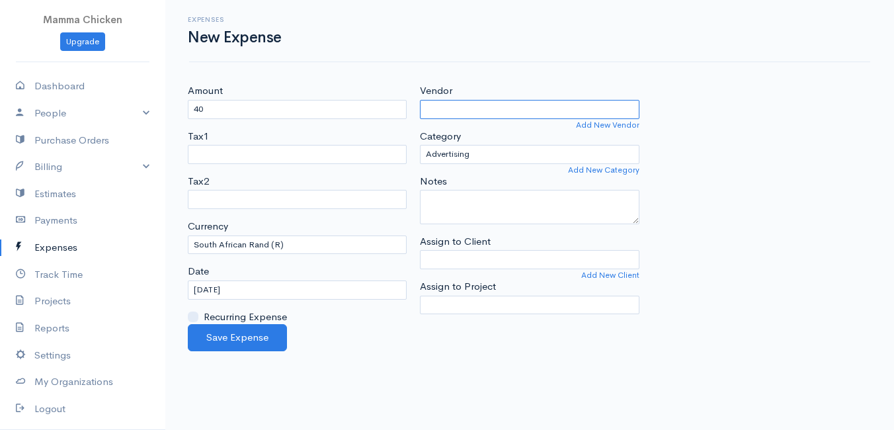
click at [459, 104] on input "Vendor" at bounding box center [529, 109] width 219 height 19
type input "FNB"
click at [460, 130] on body "Mamma Chicken Upgrade Dashboard People Clients Vendors Staff Users Purchase Ord…" at bounding box center [447, 215] width 894 height 430
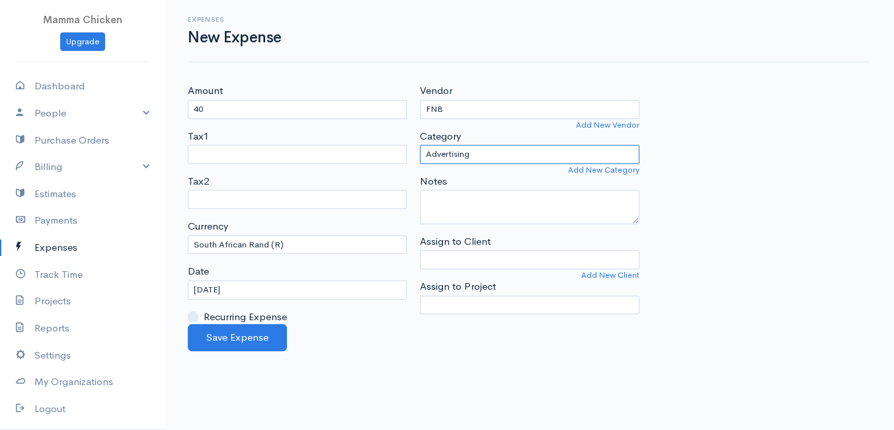
click at [479, 155] on select "Advertising Car & Truck Expenses Contractors Education Education and Training E…" at bounding box center [529, 154] width 219 height 19
select select "Other Expenses"
click at [420, 145] on select "Advertising Car & Truck Expenses Contractors Education Education and Training E…" at bounding box center [529, 154] width 219 height 19
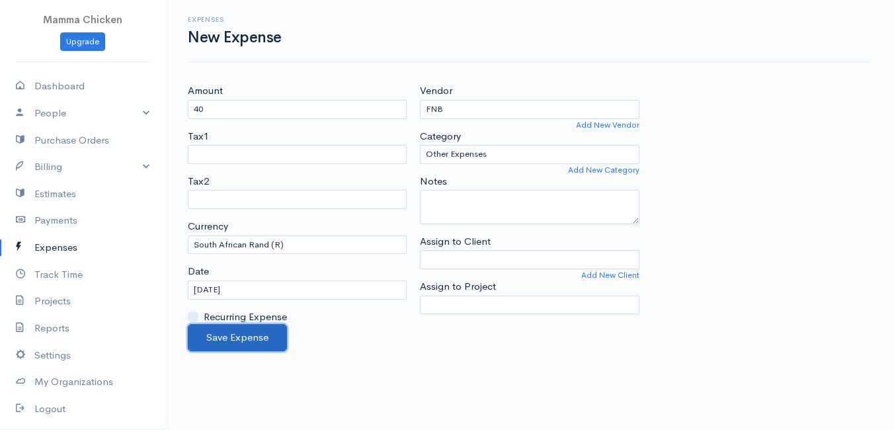
click at [226, 330] on button "Save Expense" at bounding box center [237, 337] width 99 height 27
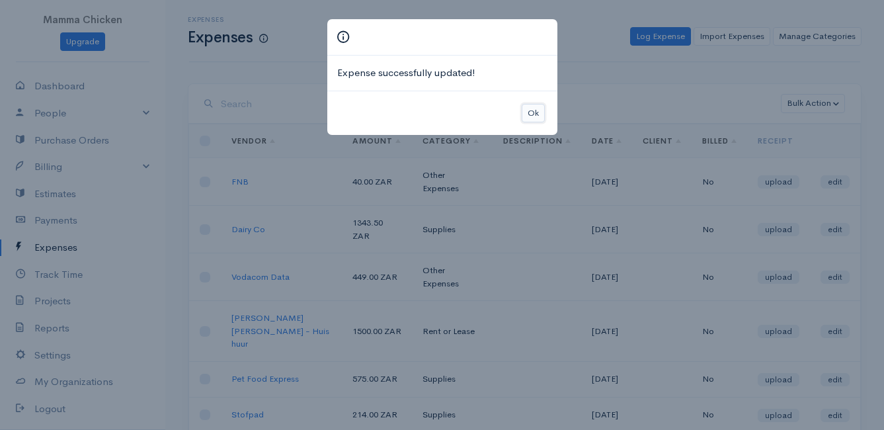
click at [528, 112] on button "Ok" at bounding box center [533, 113] width 23 height 19
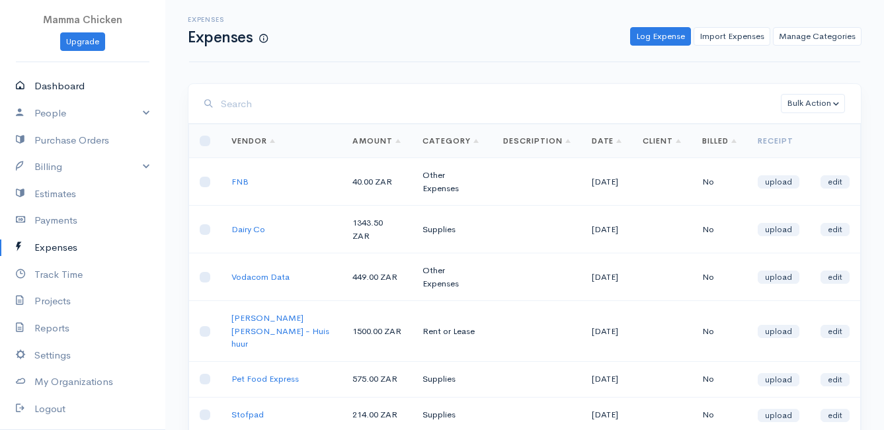
click at [67, 91] on link "Dashboard" at bounding box center [82, 86] width 165 height 27
select select "thistoyear"
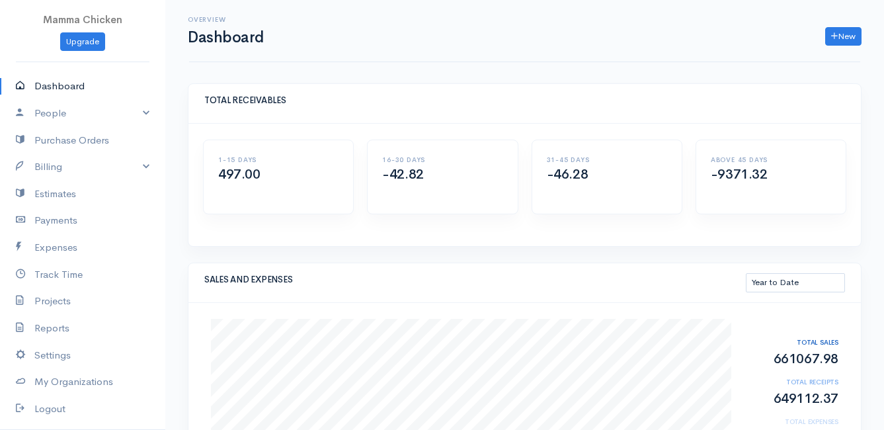
click at [56, 82] on link "Dashboard" at bounding box center [82, 86] width 165 height 27
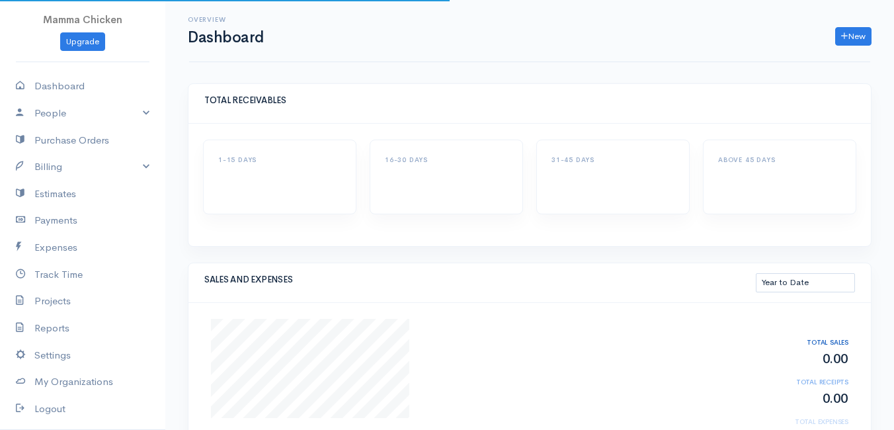
select select "thistoyear"
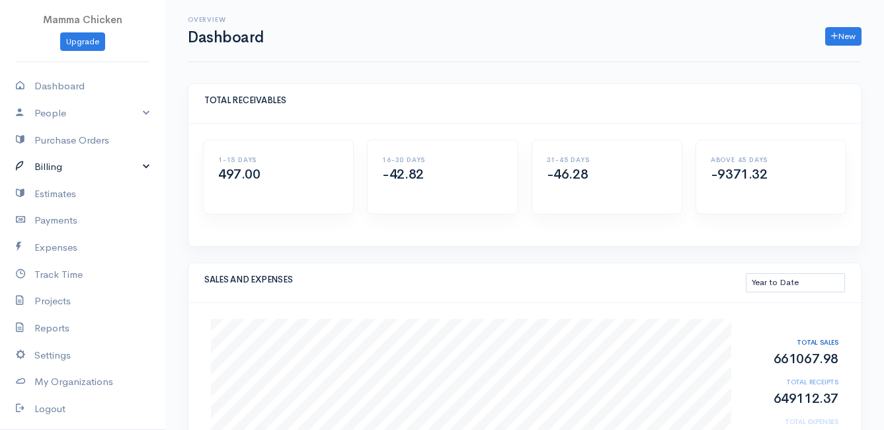
click at [63, 168] on link "Billing" at bounding box center [82, 166] width 165 height 27
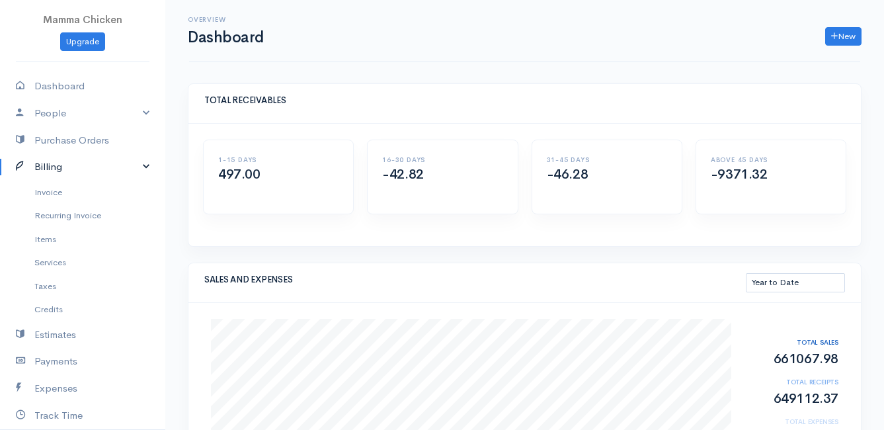
click at [63, 168] on link "Billing" at bounding box center [82, 166] width 165 height 27
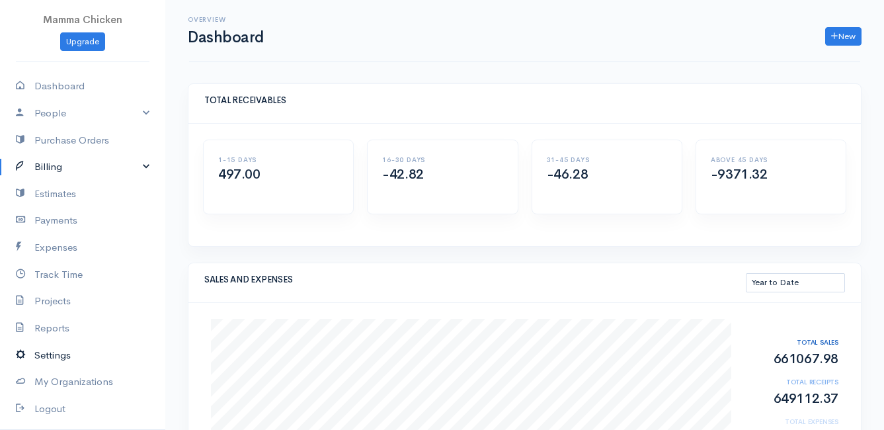
scroll to position [65, 0]
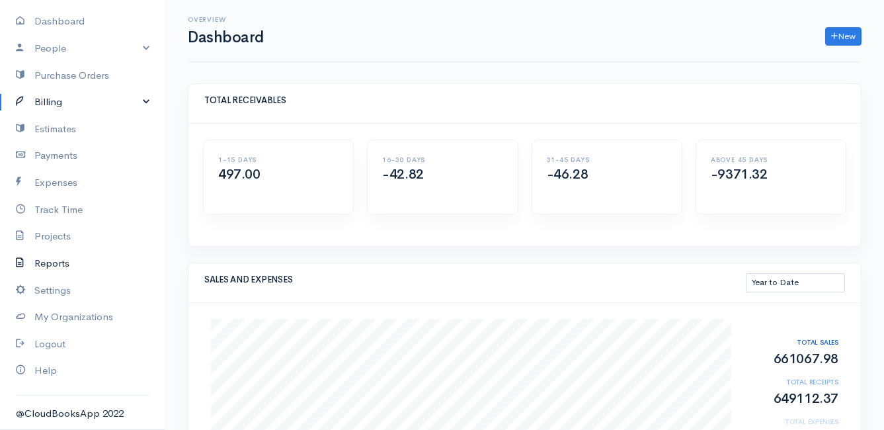
click at [65, 264] on link "Reports" at bounding box center [82, 263] width 165 height 27
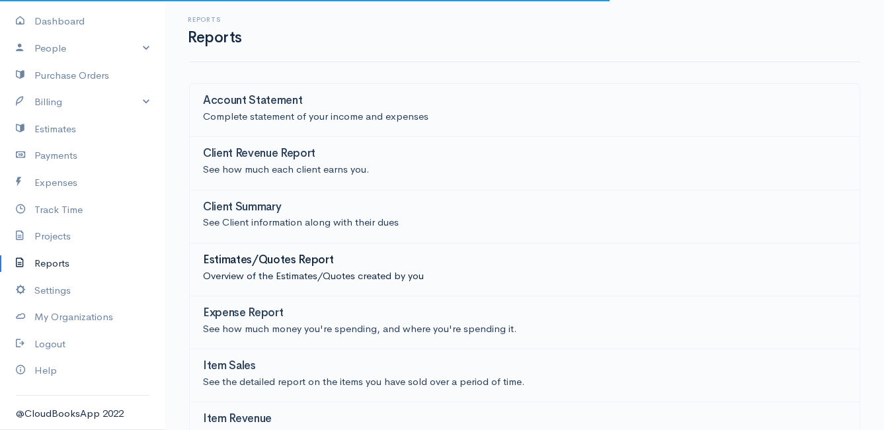
scroll to position [66, 0]
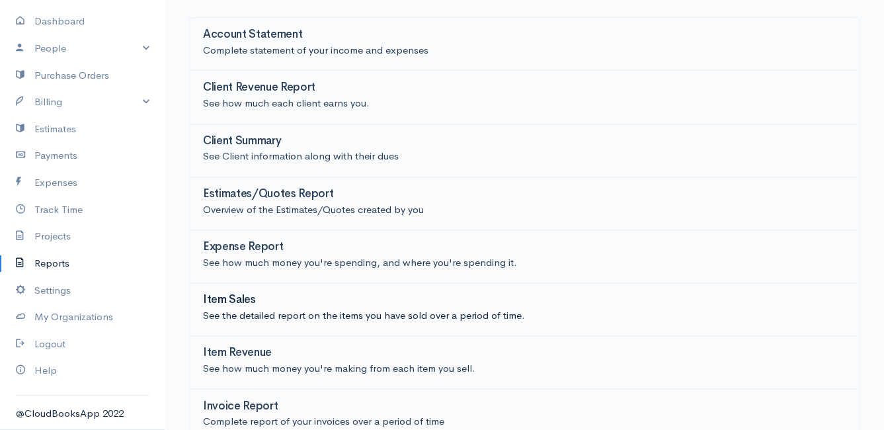
click at [249, 298] on h3 "Item Sales" at bounding box center [229, 300] width 53 height 13
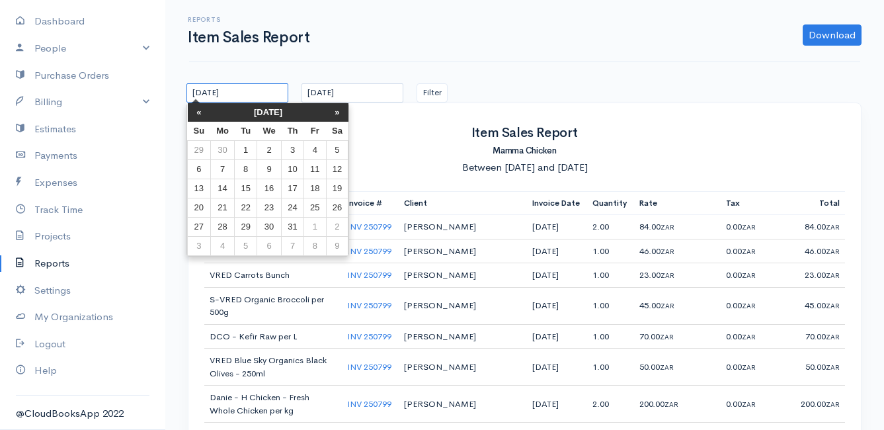
click at [267, 91] on input "19/07/2025" at bounding box center [237, 92] width 102 height 19
click at [331, 110] on th "»" at bounding box center [337, 112] width 22 height 19
click at [224, 204] on td "18" at bounding box center [222, 207] width 24 height 19
type input "[DATE]"
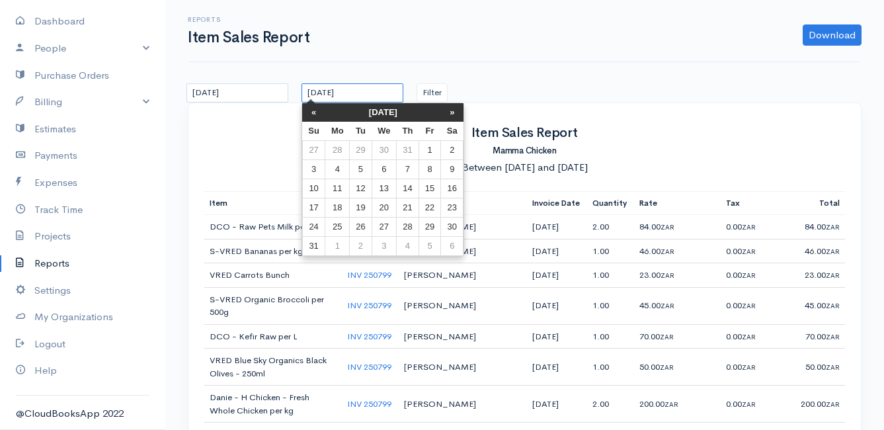
click at [391, 89] on input "[DATE]" at bounding box center [352, 92] width 102 height 19
click at [431, 206] on td "22" at bounding box center [429, 207] width 22 height 19
type input "[DATE]"
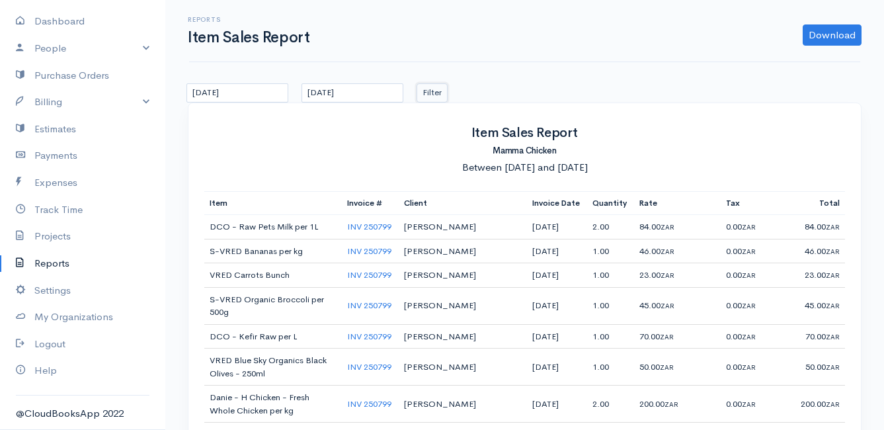
click at [436, 91] on button "Filter" at bounding box center [431, 92] width 31 height 19
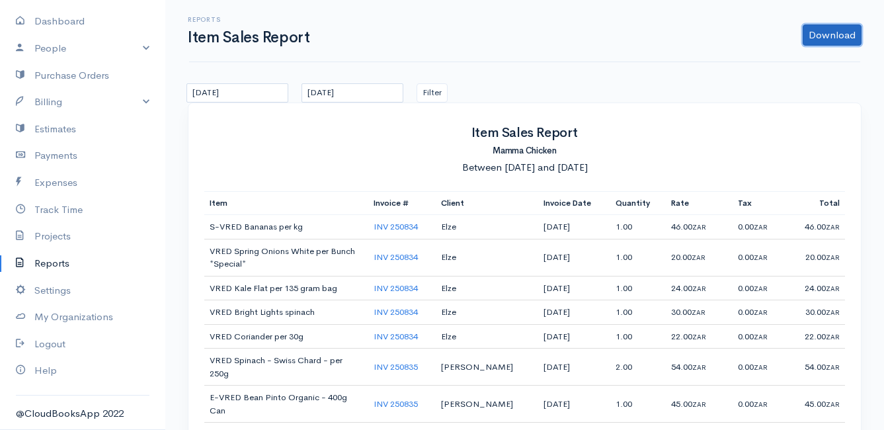
click at [820, 38] on link "Download" at bounding box center [832, 34] width 59 height 21
click at [793, 86] on link "CSV" at bounding box center [806, 86] width 104 height 23
click at [63, 103] on link "Billing" at bounding box center [82, 102] width 165 height 27
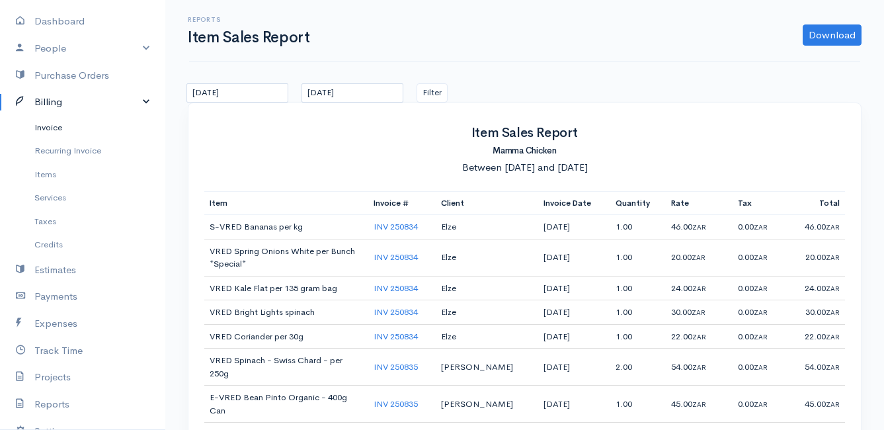
click at [58, 126] on link "Invoice" at bounding box center [82, 128] width 165 height 24
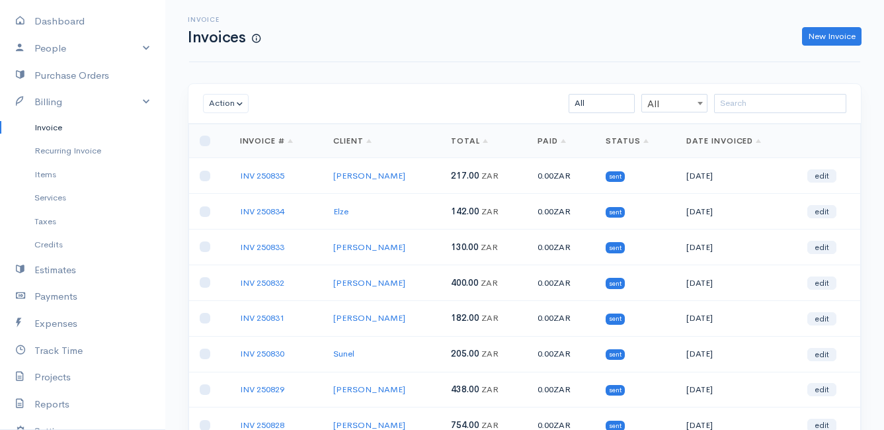
scroll to position [206, 0]
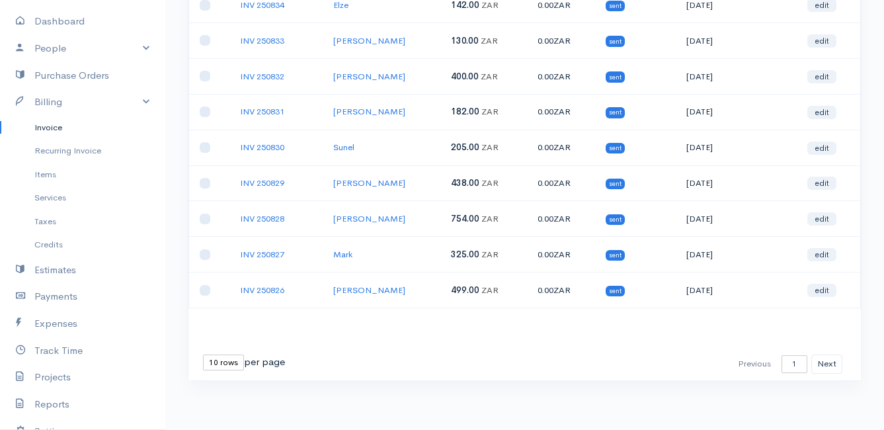
click at [228, 362] on select "10 rows 25 rows 50 rows" at bounding box center [223, 362] width 41 height 16
select select "25"
click at [203, 354] on select "10 rows 25 rows 50 rows" at bounding box center [223, 362] width 41 height 16
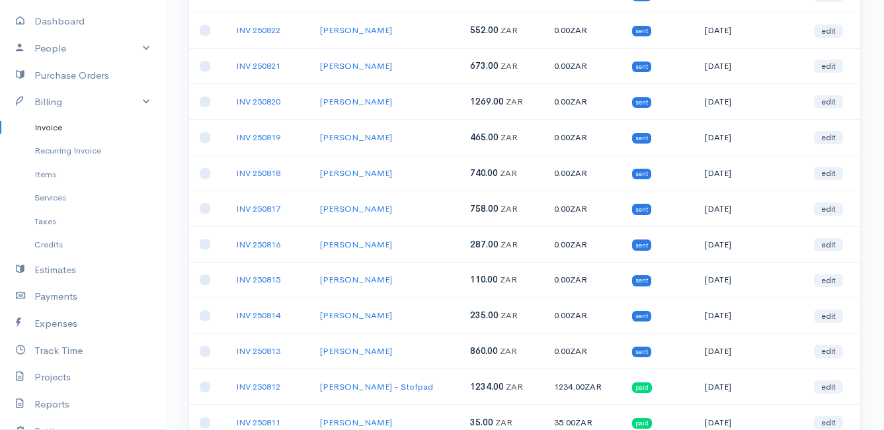
scroll to position [674, 0]
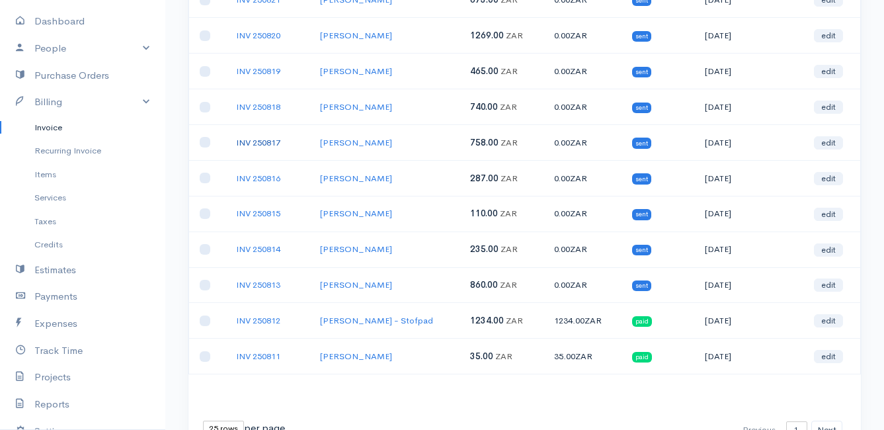
click at [258, 137] on link "INV 250817" at bounding box center [258, 142] width 44 height 11
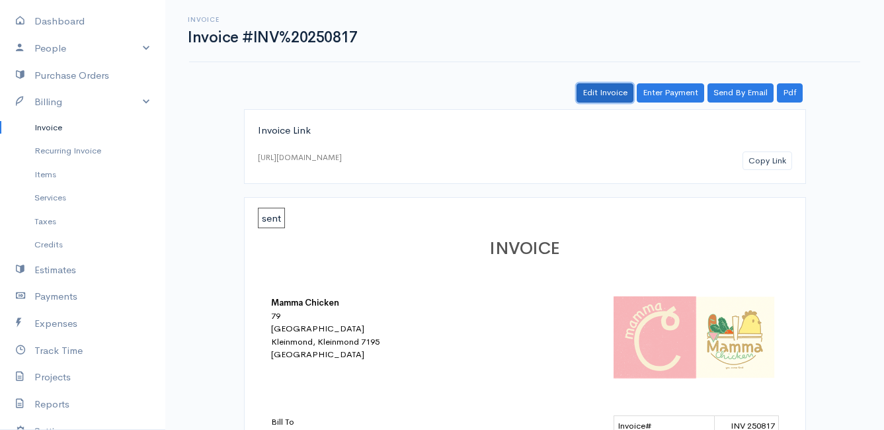
click at [604, 92] on link "Edit Invoice" at bounding box center [604, 92] width 57 height 19
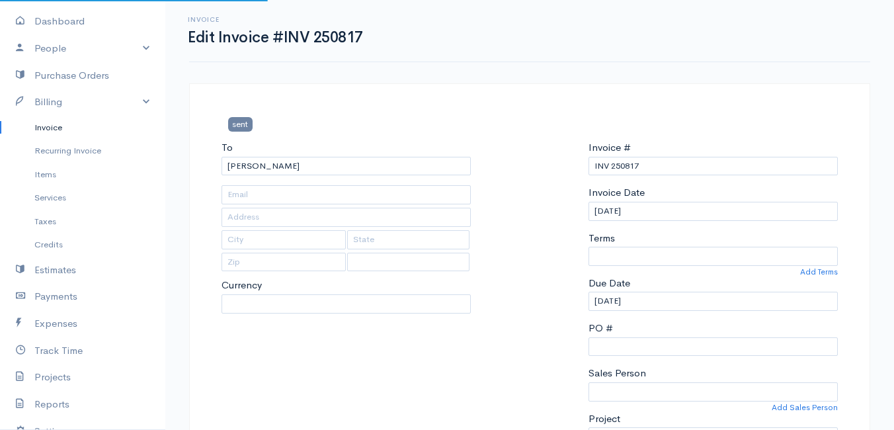
type input "32 Barbara Road"
type input "[PERSON_NAME] Bay"
type input "7195"
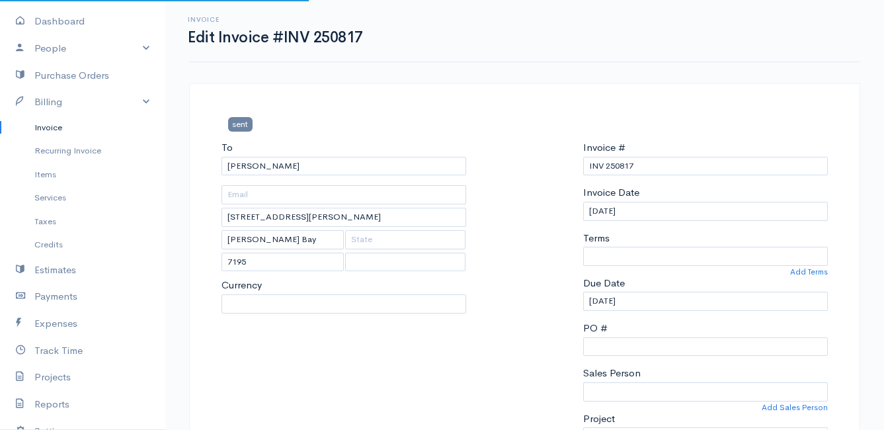
select select
select select "[GEOGRAPHIC_DATA]"
select select "ZAR"
select select "0"
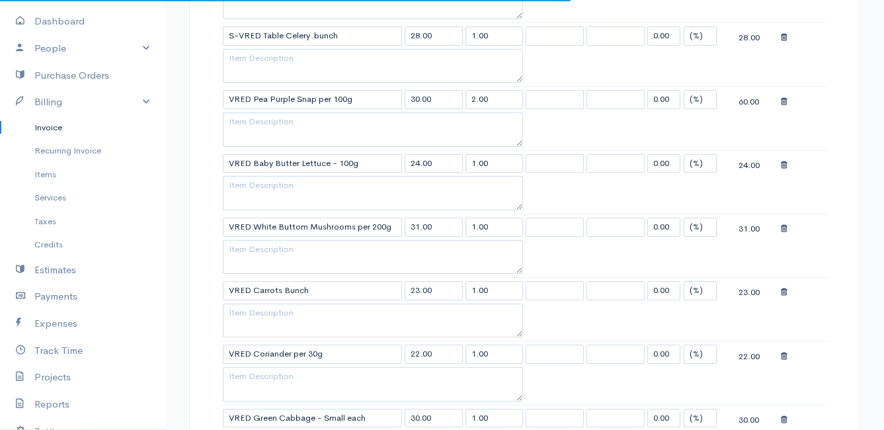
scroll to position [463, 0]
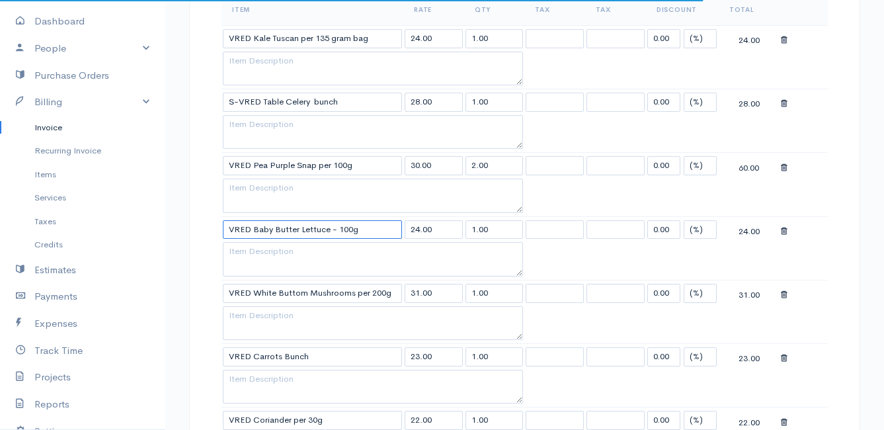
click at [379, 229] on input "VRED Baby Butter Lettuce - 100g" at bounding box center [312, 229] width 179 height 19
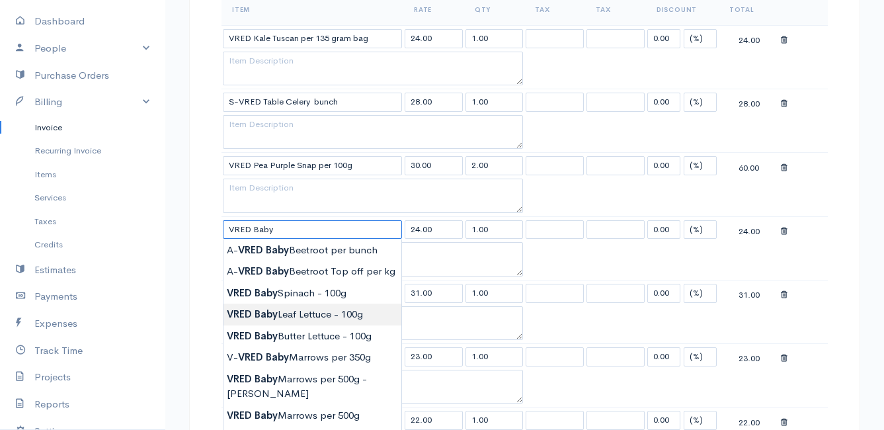
type input "VRED Baby Leaf Lettuce - 100g"
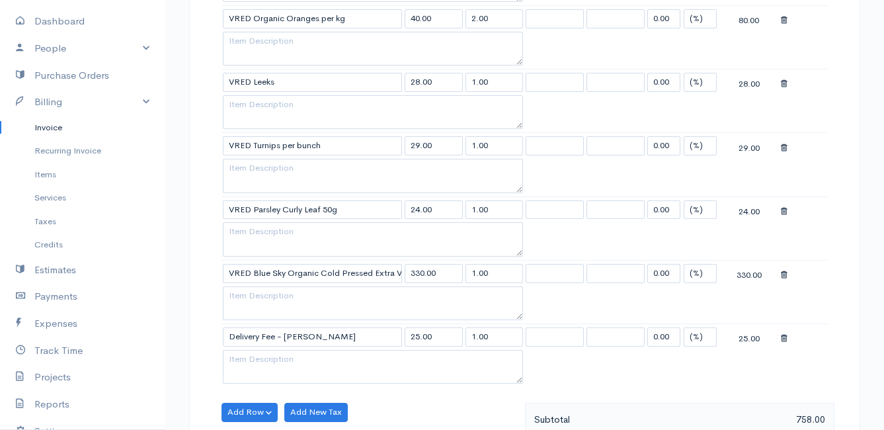
scroll to position [1540, 0]
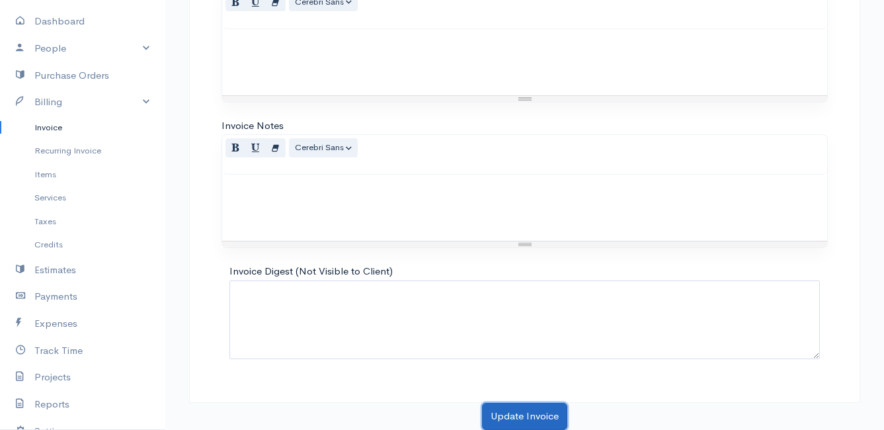
click at [536, 409] on button "Update Invoice" at bounding box center [524, 416] width 85 height 27
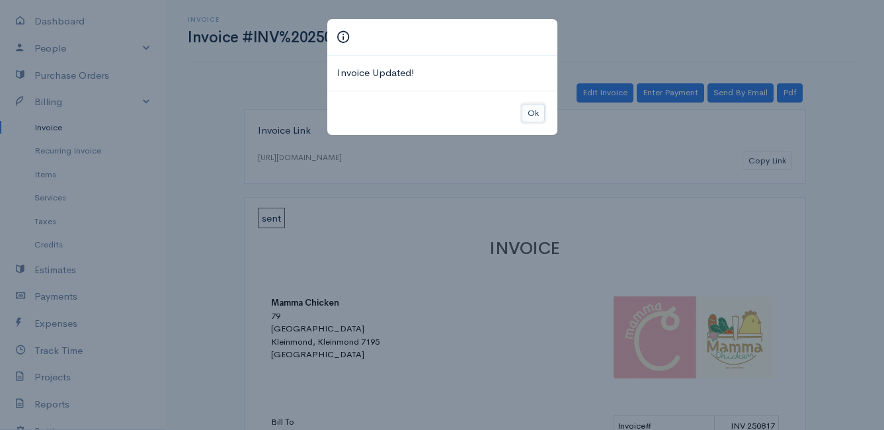
click at [535, 115] on button "Ok" at bounding box center [533, 113] width 23 height 19
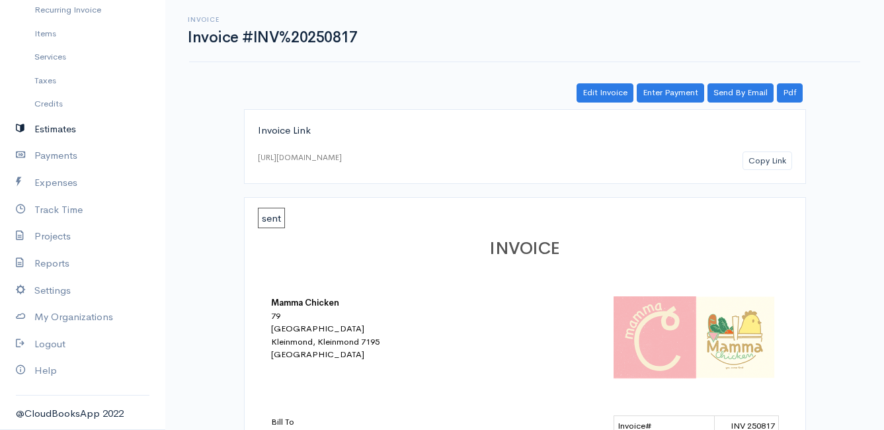
scroll to position [139, 0]
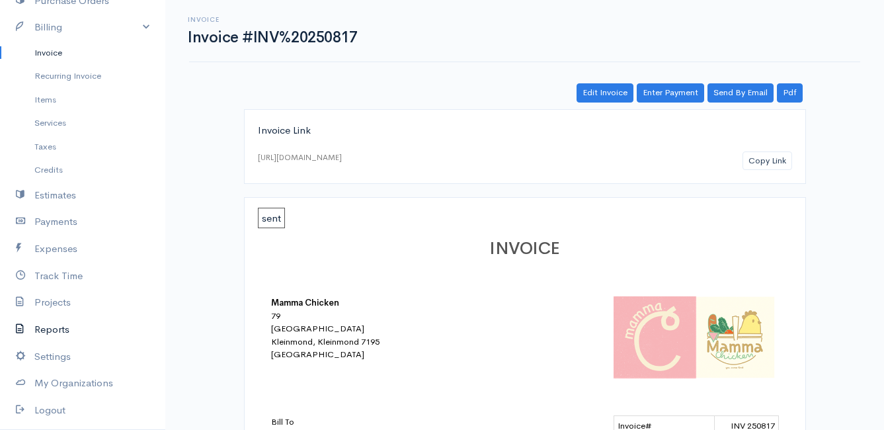
click at [64, 330] on link "Reports" at bounding box center [82, 329] width 165 height 27
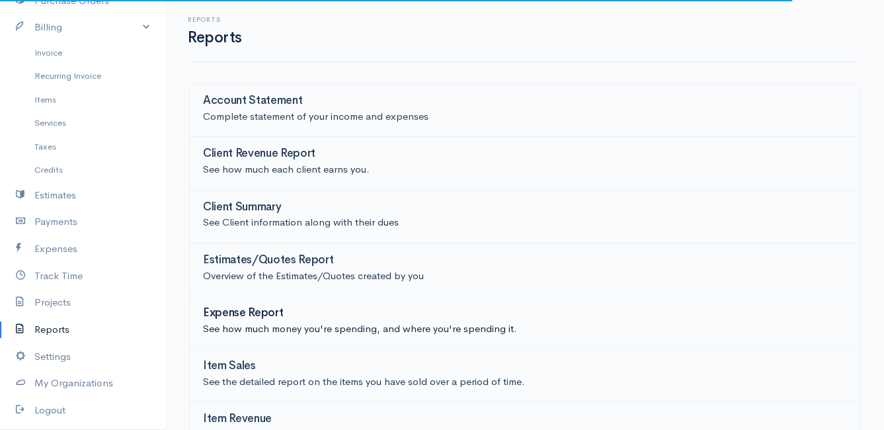
scroll to position [66, 0]
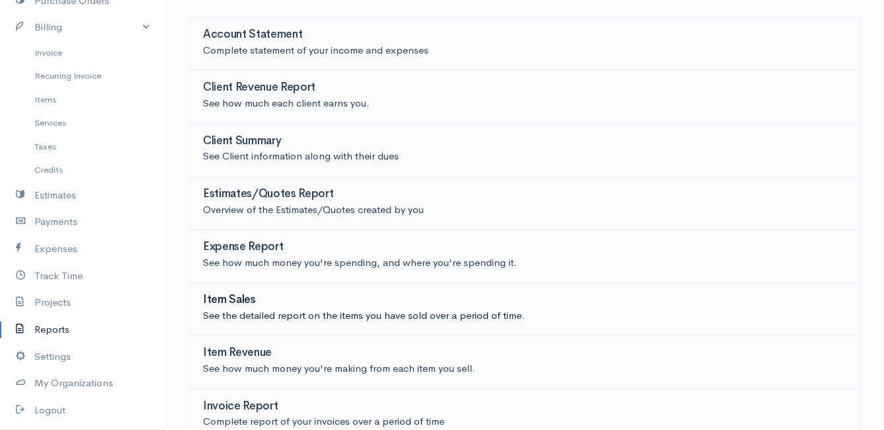
click at [232, 297] on h3 "Item Sales" at bounding box center [229, 300] width 53 height 13
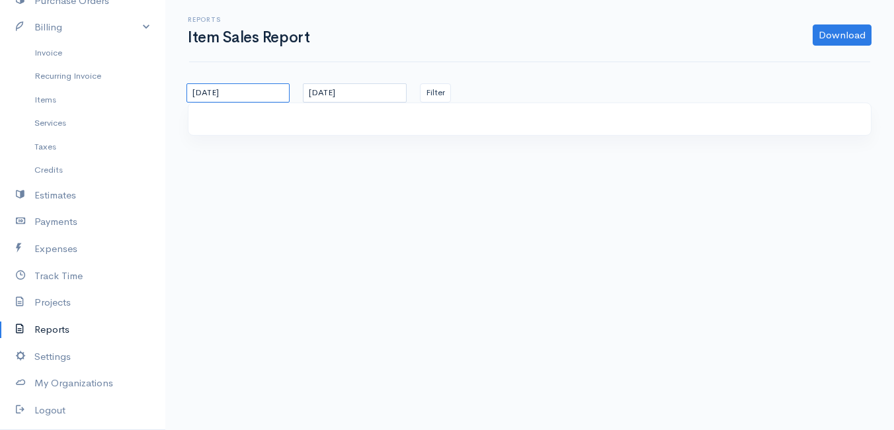
click at [266, 95] on input "19/07/2025" at bounding box center [237, 92] width 103 height 19
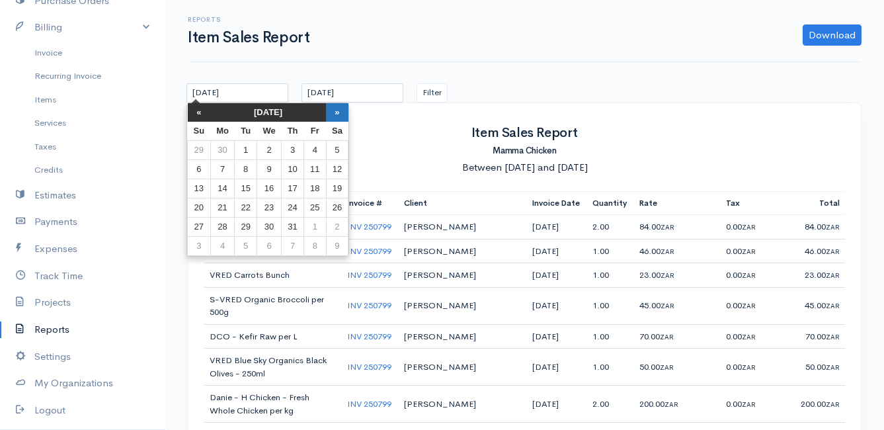
click at [342, 112] on th "»" at bounding box center [337, 112] width 22 height 19
click at [221, 205] on td "18" at bounding box center [222, 207] width 24 height 19
type input "[DATE]"
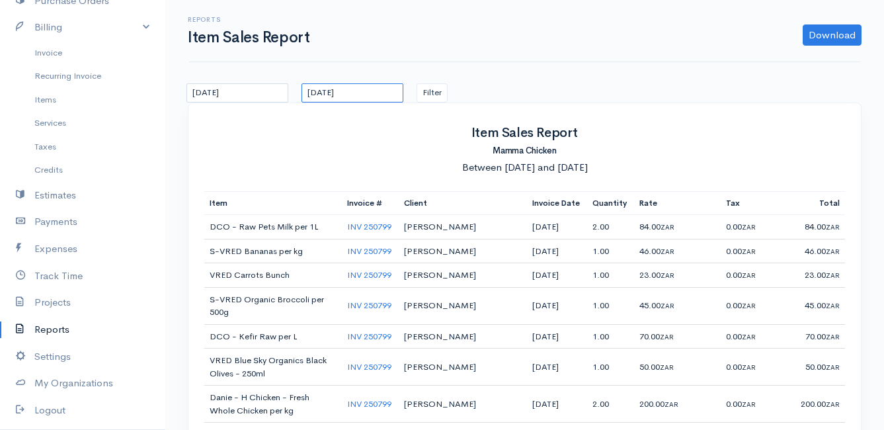
click at [367, 89] on input "[DATE]" at bounding box center [352, 92] width 102 height 19
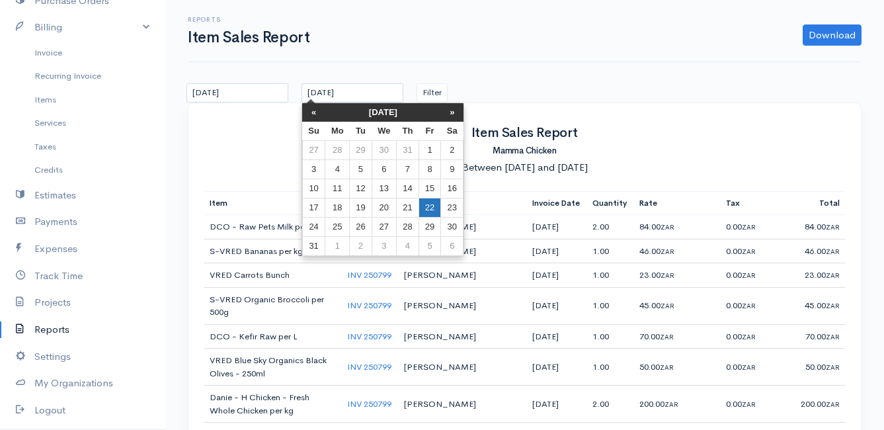
click at [432, 206] on td "22" at bounding box center [429, 207] width 22 height 19
type input "[DATE]"
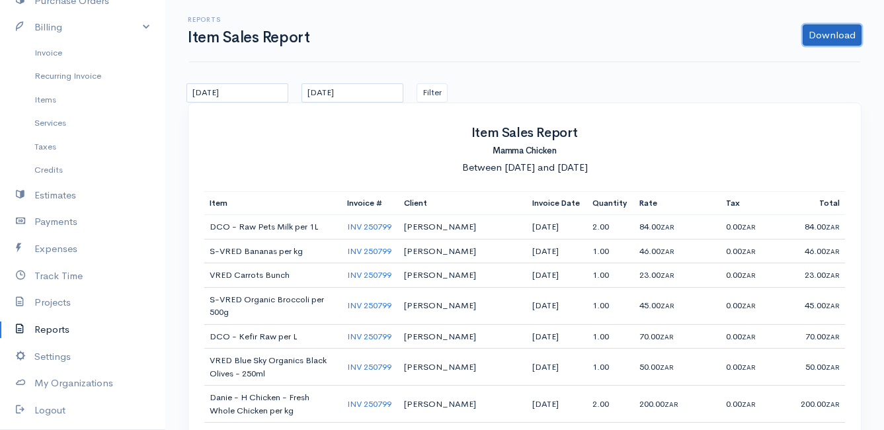
click at [842, 36] on link "Download" at bounding box center [832, 34] width 59 height 21
click at [793, 86] on link "CSV" at bounding box center [806, 86] width 104 height 23
click at [730, 151] on h5 "Mamma Chicken" at bounding box center [524, 150] width 641 height 19
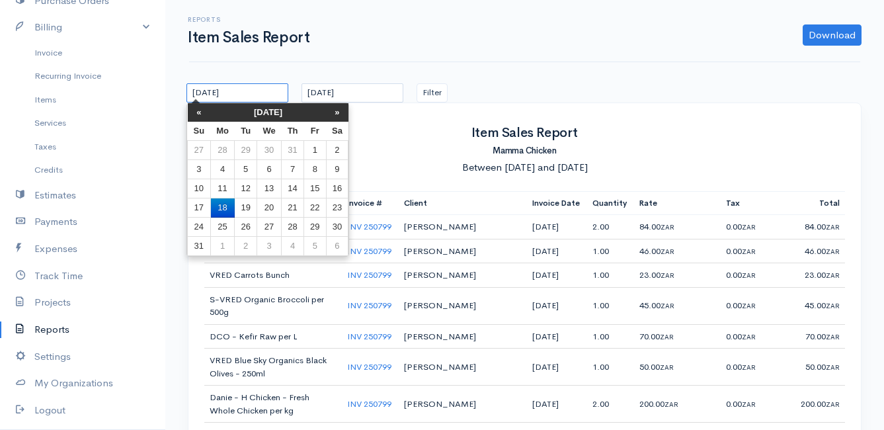
click at [269, 93] on input "[DATE]" at bounding box center [237, 92] width 102 height 19
click at [382, 93] on input "[DATE]" at bounding box center [352, 92] width 102 height 19
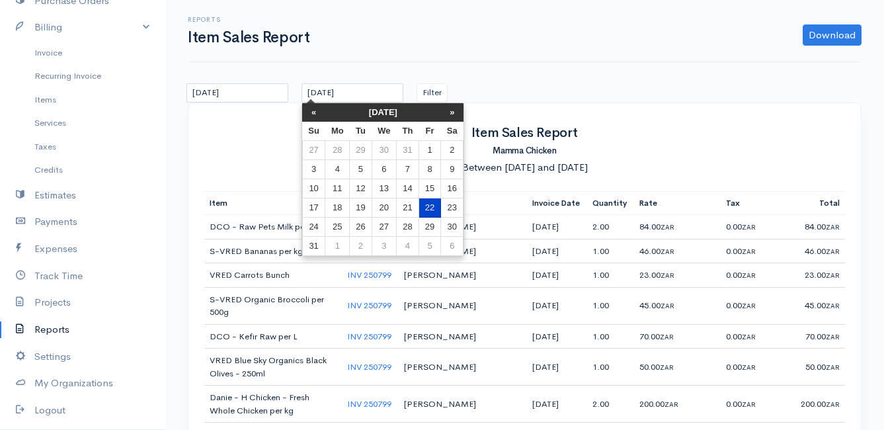
click at [428, 207] on td "22" at bounding box center [429, 207] width 22 height 19
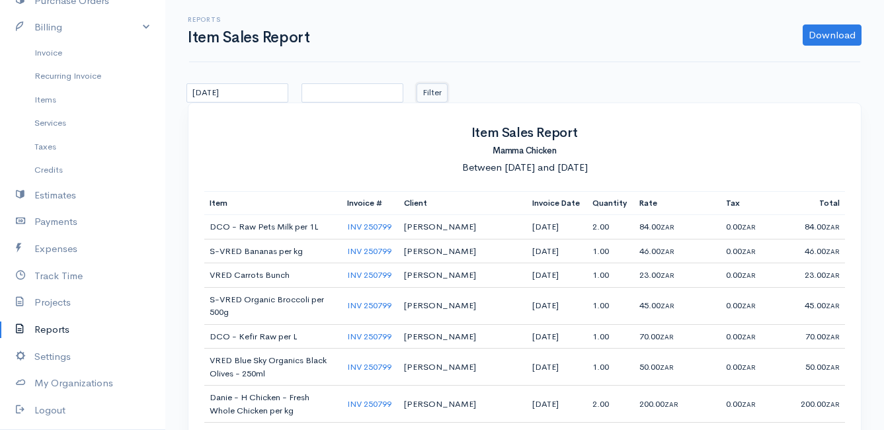
click at [436, 87] on button "Filter" at bounding box center [431, 92] width 31 height 19
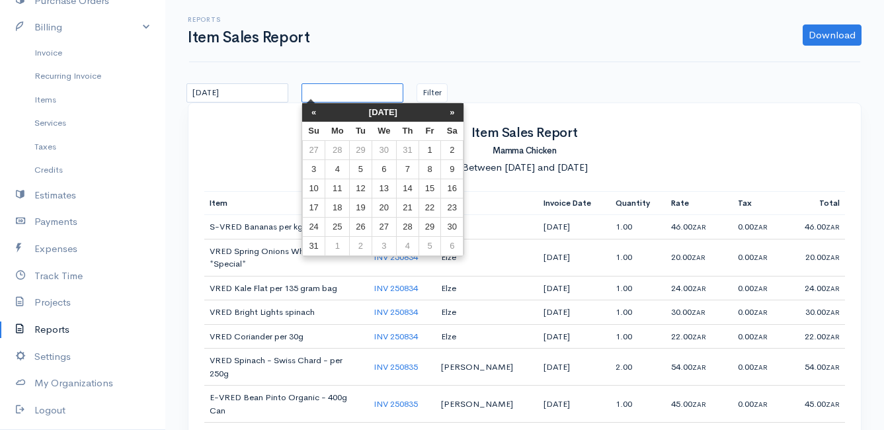
click at [327, 100] on input "text" at bounding box center [352, 92] width 102 height 19
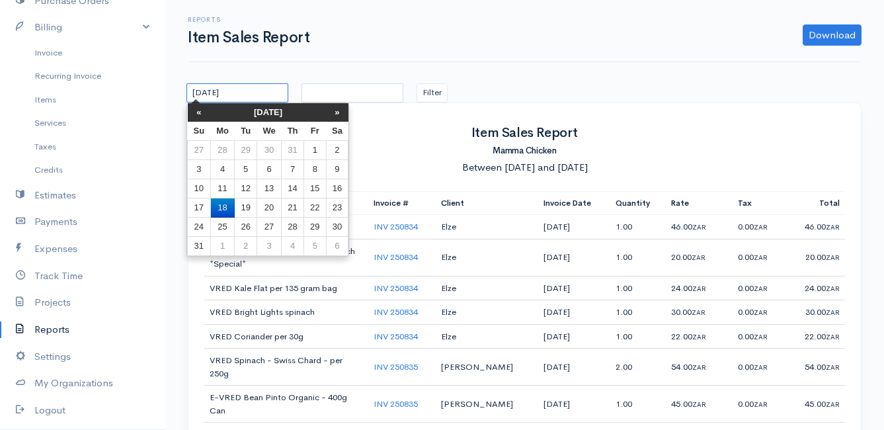
click at [258, 95] on input "[DATE]" at bounding box center [237, 92] width 102 height 19
click at [342, 89] on input "text" at bounding box center [352, 92] width 102 height 19
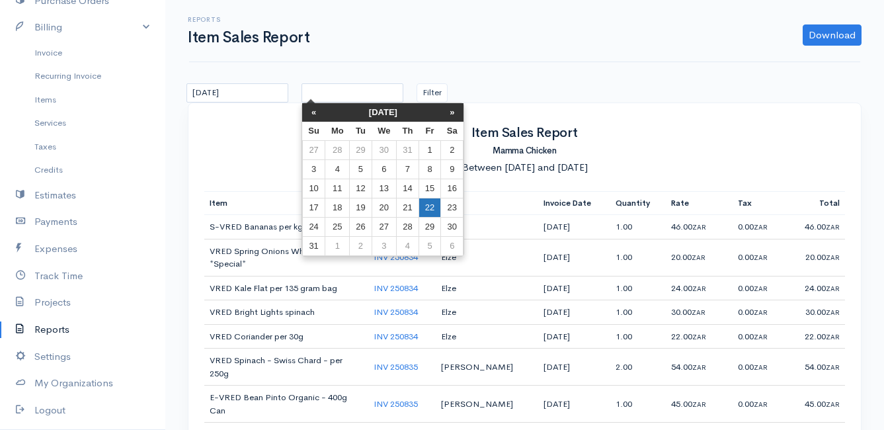
click at [426, 204] on td "22" at bounding box center [429, 207] width 22 height 19
type input "[DATE]"
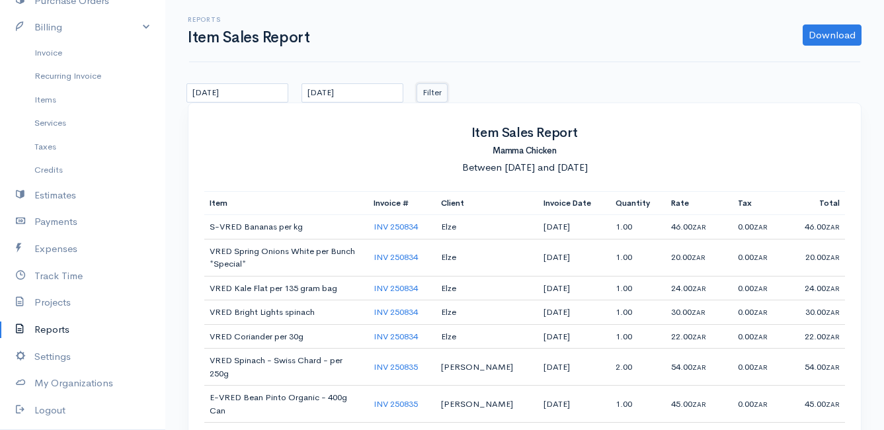
click at [428, 91] on button "Filter" at bounding box center [431, 92] width 31 height 19
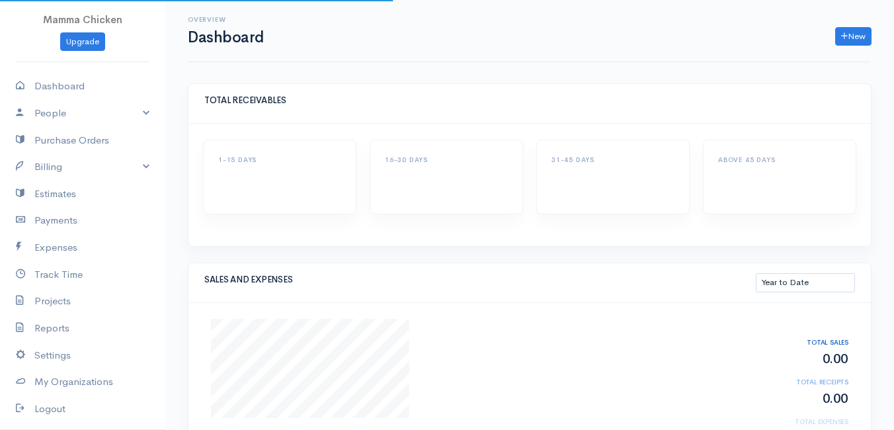
select select "thistoyear"
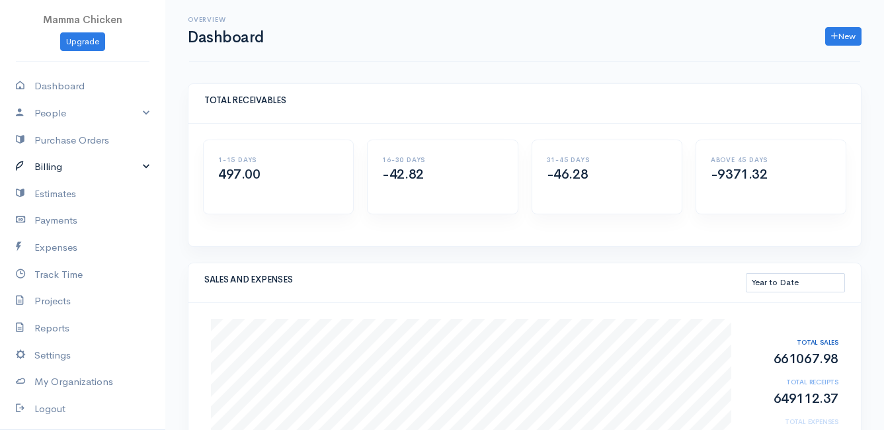
click at [57, 161] on link "Billing" at bounding box center [82, 166] width 165 height 27
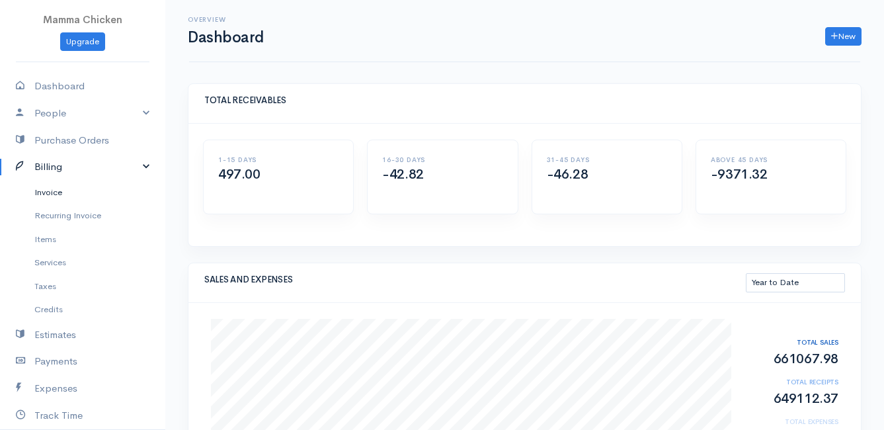
click at [52, 199] on link "Invoice" at bounding box center [82, 192] width 165 height 24
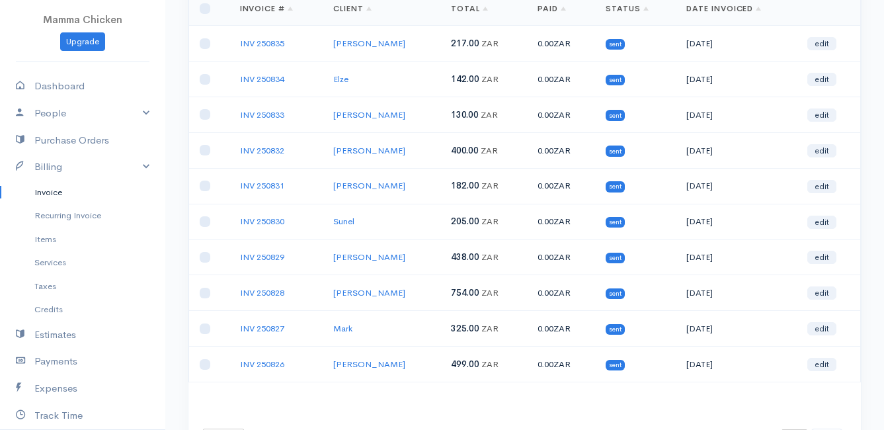
scroll to position [198, 0]
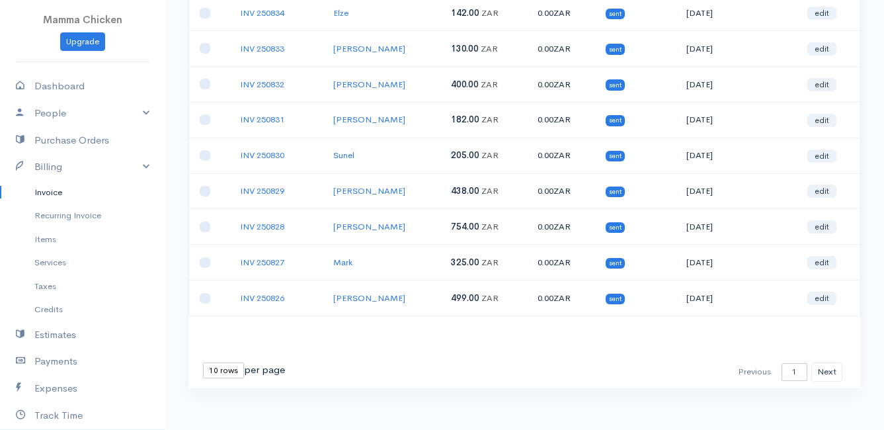
click at [222, 368] on select "10 rows 25 rows 50 rows" at bounding box center [223, 370] width 41 height 16
select select "25"
click at [203, 362] on select "10 rows 25 rows 50 rows" at bounding box center [223, 370] width 41 height 16
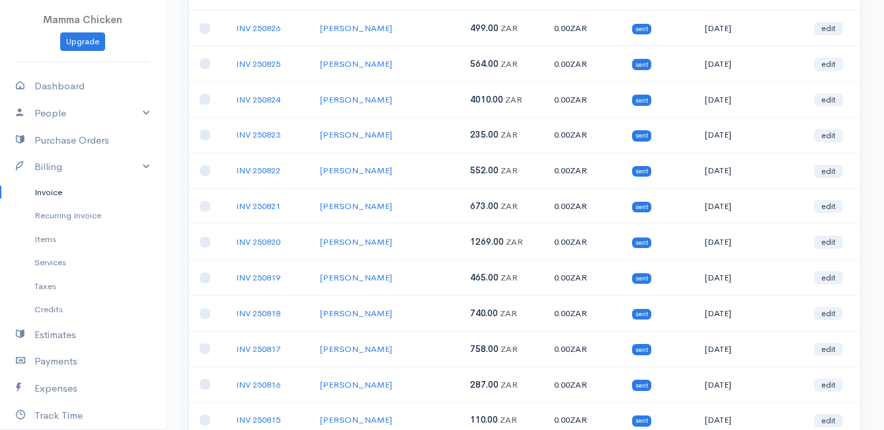
scroll to position [534, 0]
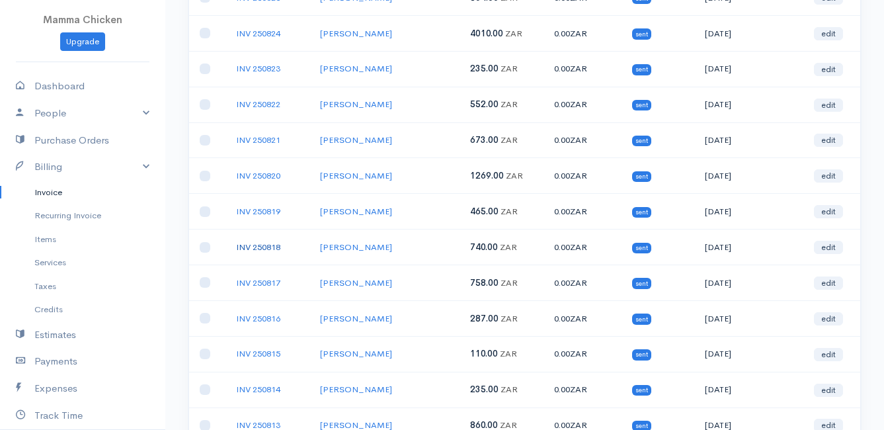
click at [259, 245] on link "INV 250818" at bounding box center [258, 246] width 44 height 11
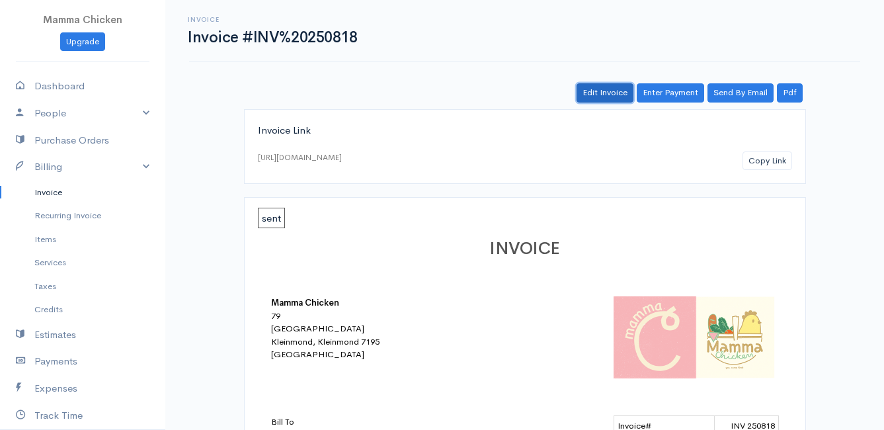
click at [606, 93] on link "Edit Invoice" at bounding box center [604, 92] width 57 height 19
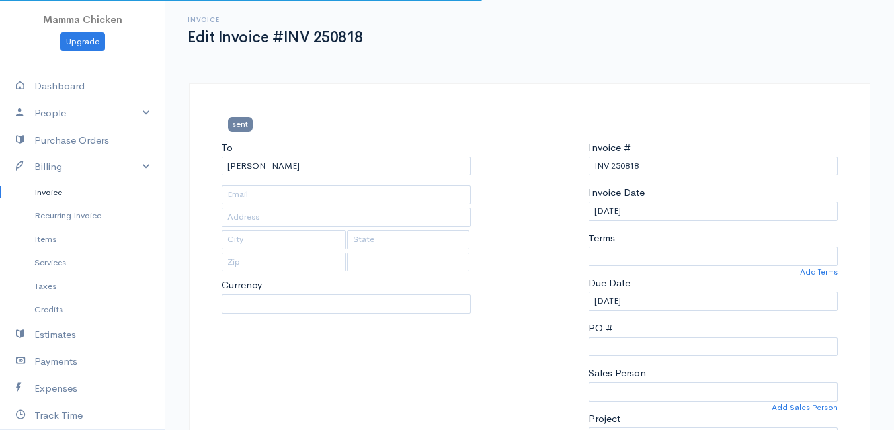
type input "4502 Ixia Rood"
type input "Bettys Bay"
type input "7195"
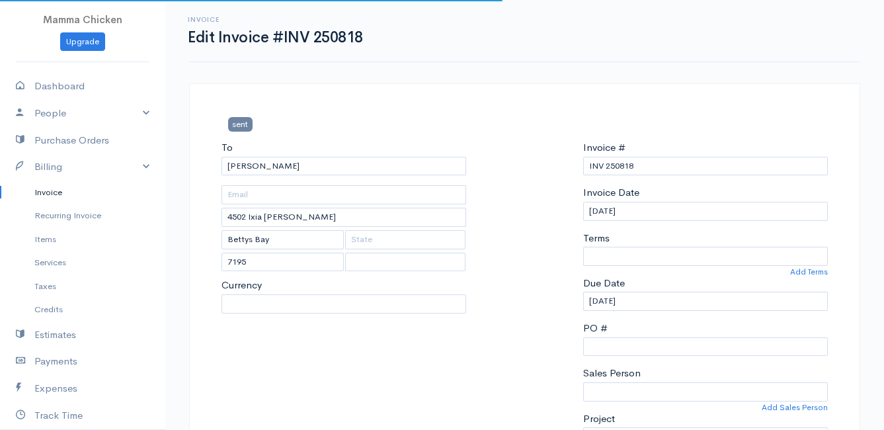
select select "0"
select select
select select "[GEOGRAPHIC_DATA]"
select select "ZAR"
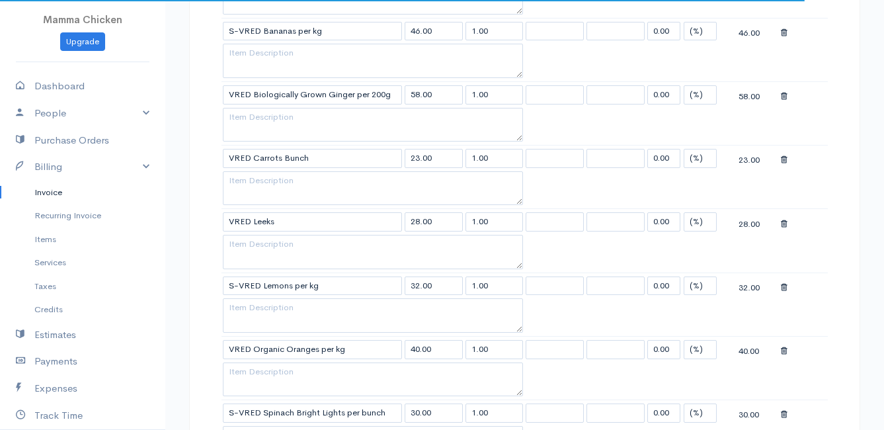
scroll to position [727, 0]
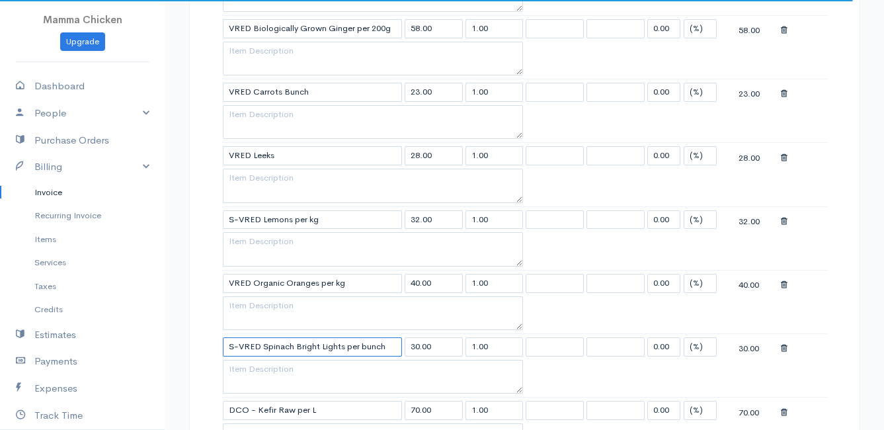
click at [391, 346] on input "S-VRED Spinach Bright Lights per bunch" at bounding box center [312, 346] width 179 height 19
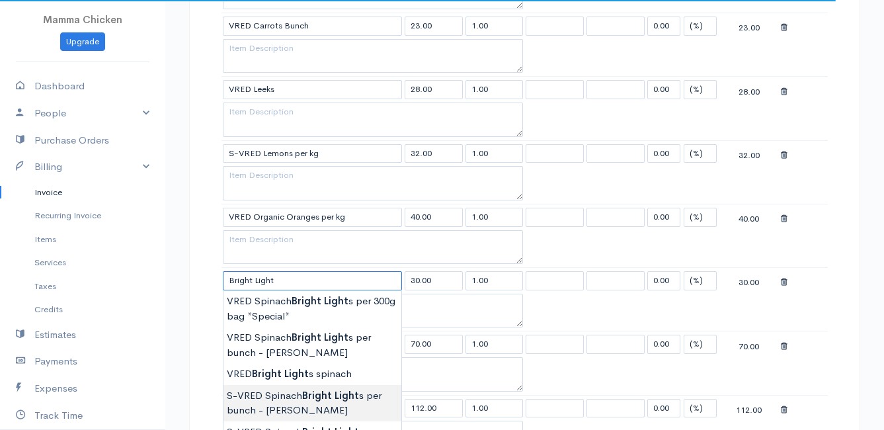
scroll to position [859, 0]
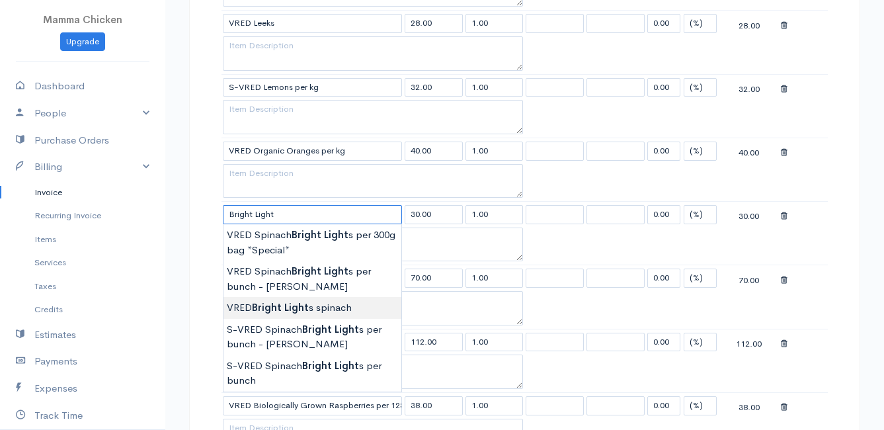
type input "VRED Bright Lights spinach"
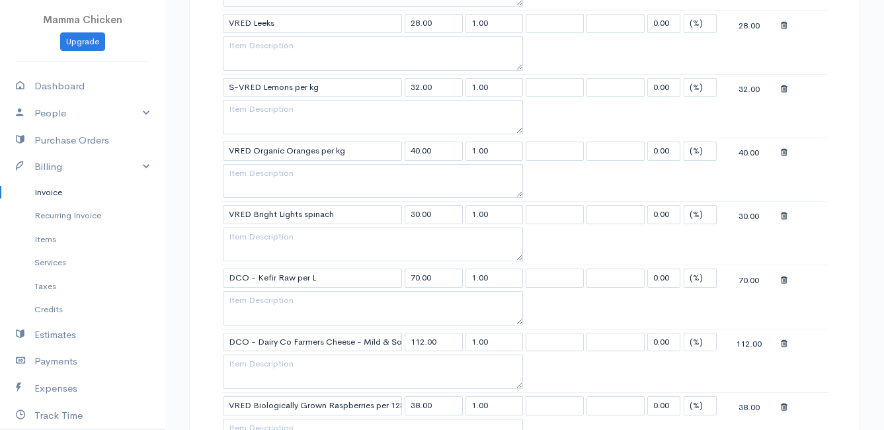
click at [348, 306] on body "Mamma Chicken Upgrade Dashboard People Clients Vendors Staff Users Purchase Ord…" at bounding box center [442, 157] width 884 height 2033
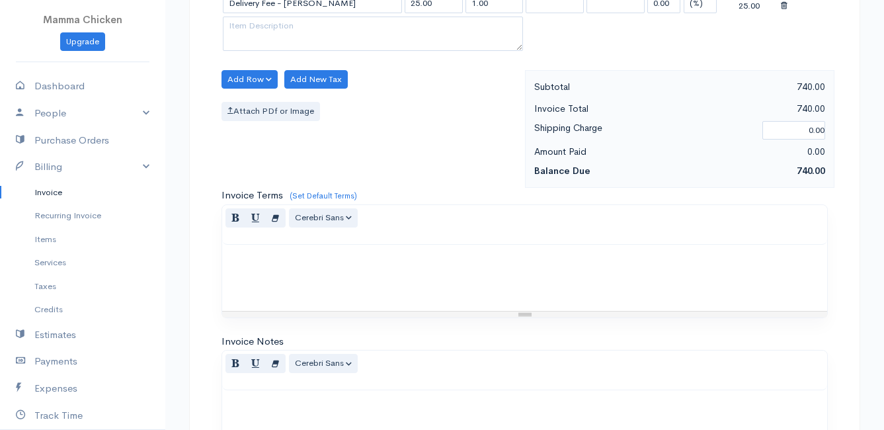
scroll to position [1604, 0]
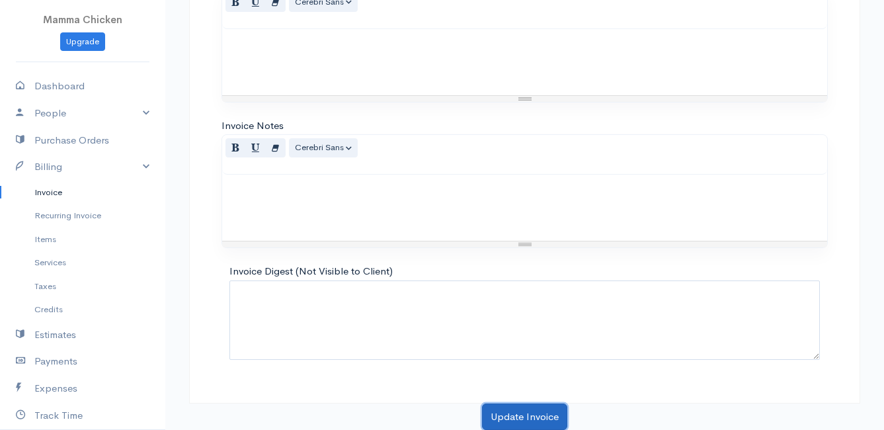
click at [506, 413] on button "Update Invoice" at bounding box center [524, 416] width 85 height 27
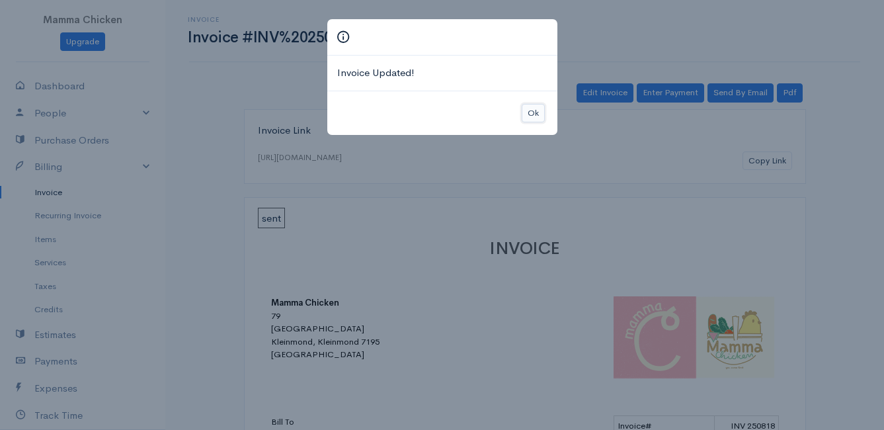
click at [536, 112] on button "Ok" at bounding box center [533, 113] width 23 height 19
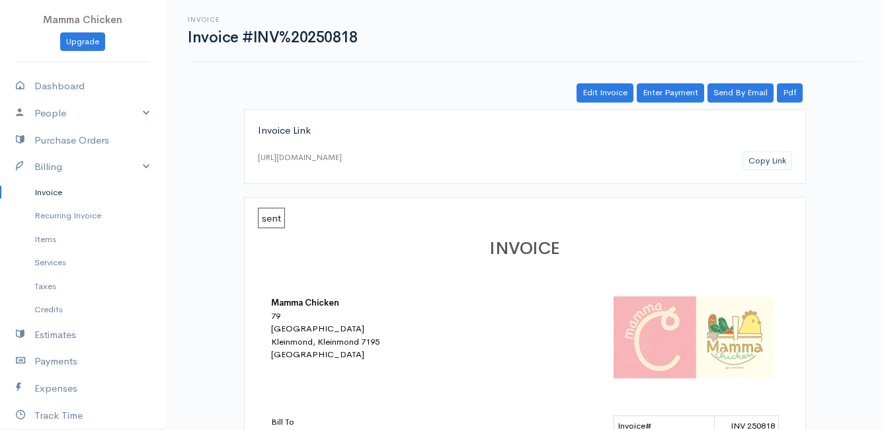
click at [54, 190] on link "Invoice" at bounding box center [82, 192] width 165 height 24
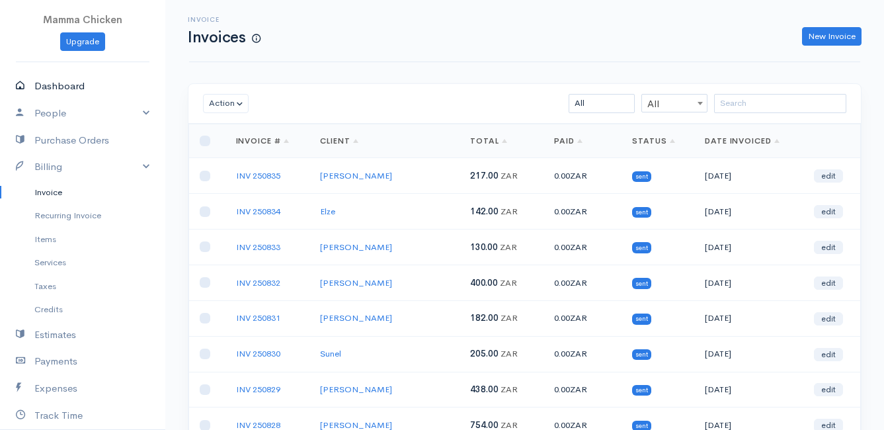
click at [42, 83] on link "Dashboard" at bounding box center [82, 86] width 165 height 27
select select "thistoyear"
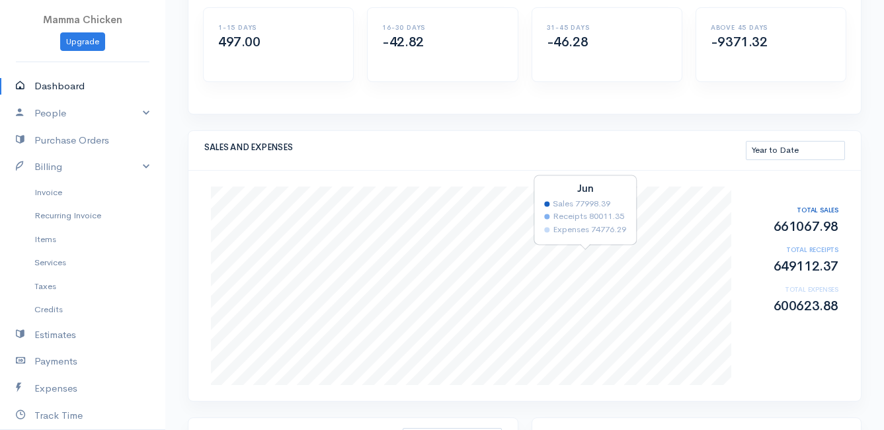
scroll to position [198, 0]
